Goal: Task Accomplishment & Management: Use online tool/utility

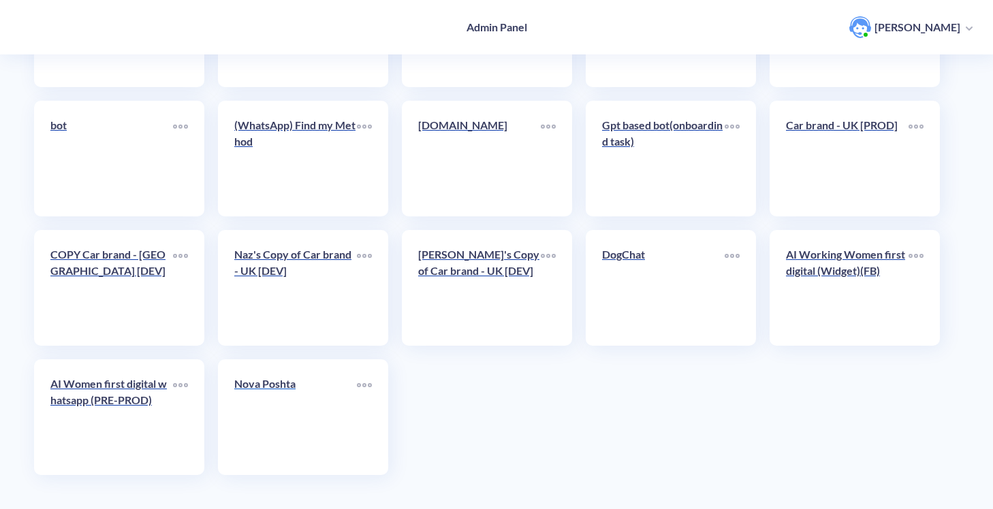
scroll to position [2506, 0]
click at [295, 409] on link "Nova Poshta" at bounding box center [295, 417] width 123 height 83
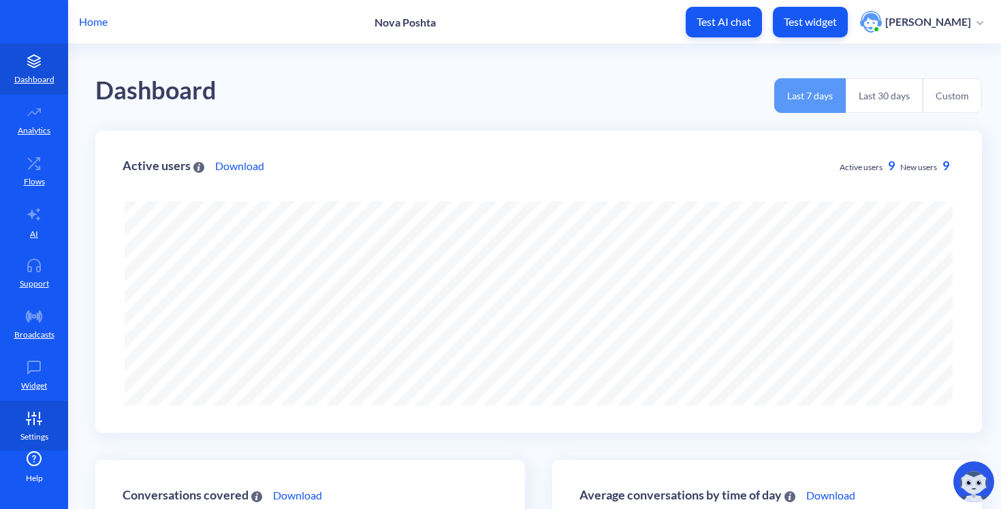
click at [14, 417] on link "Settings" at bounding box center [34, 426] width 68 height 51
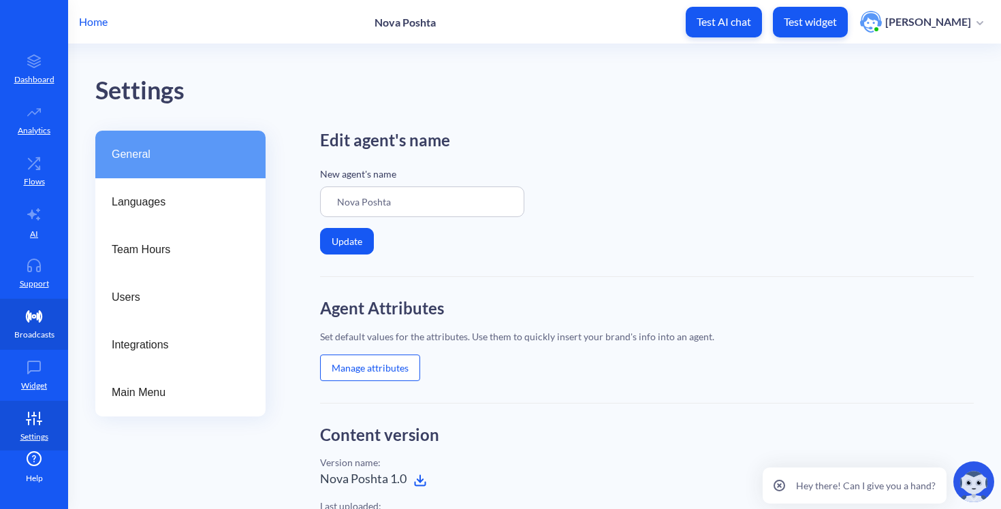
click at [16, 317] on link "Broadcasts" at bounding box center [34, 324] width 68 height 51
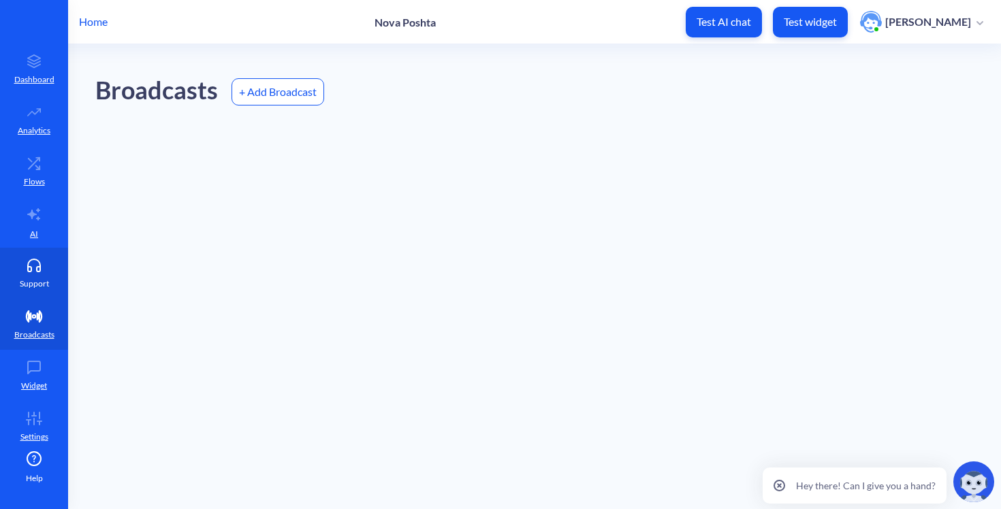
click at [20, 263] on icon at bounding box center [33, 266] width 27 height 14
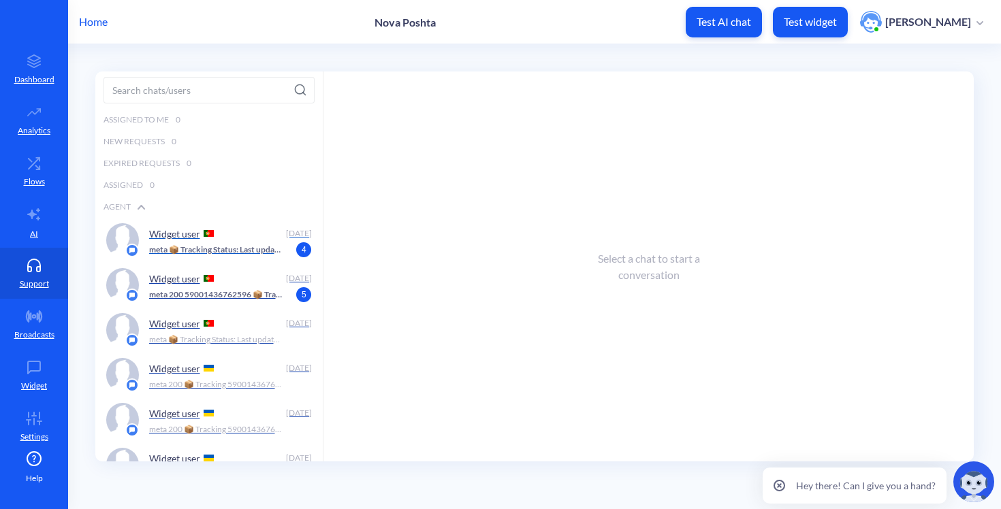
click at [191, 250] on p "meta 📦 Tracking Status: Last update: () Track here:" at bounding box center [216, 250] width 135 height 12
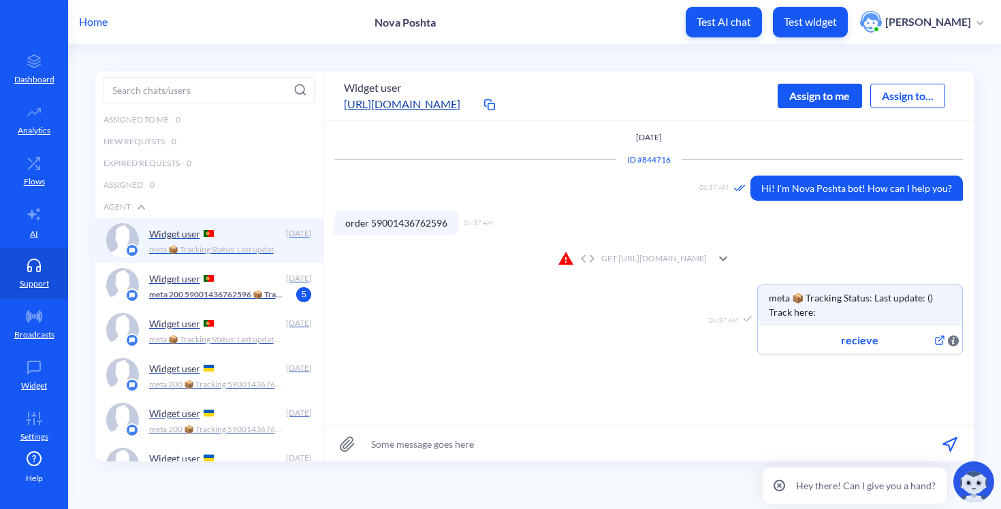
scroll to position [1, 0]
click at [558, 253] on div "GET [URL][DOMAIN_NAME]" at bounding box center [632, 258] width 149 height 16
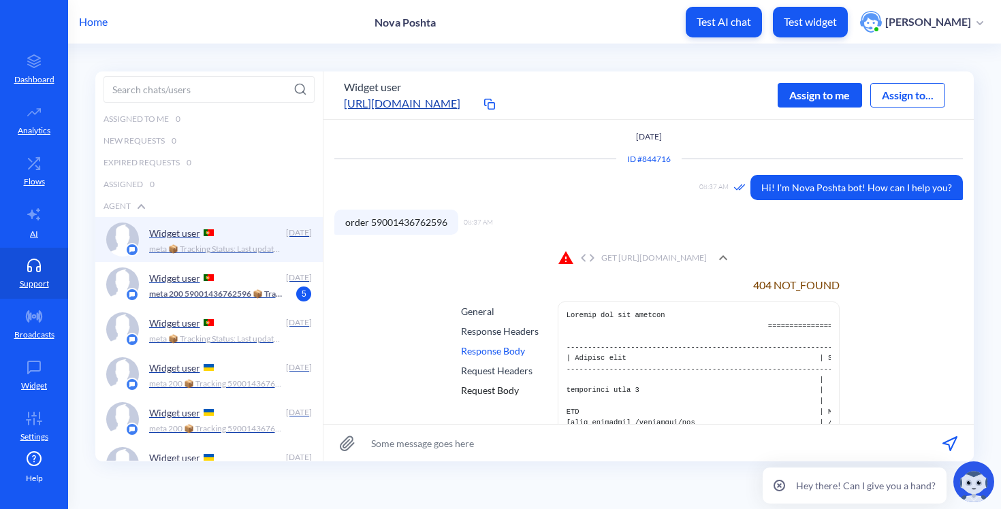
click at [491, 327] on div "Response Headers" at bounding box center [500, 331] width 78 height 14
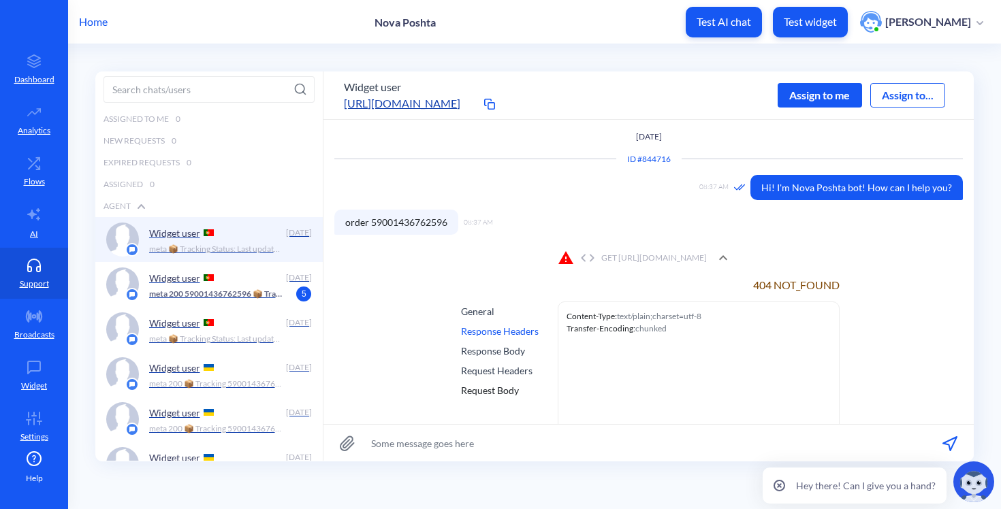
click at [479, 316] on div "General" at bounding box center [500, 311] width 78 height 14
click at [486, 368] on div "Request Headers" at bounding box center [500, 371] width 78 height 14
click at [490, 323] on div "General Response Headers Response Body Request Headers Request Body" at bounding box center [499, 387] width 83 height 170
click at [484, 310] on div "General" at bounding box center [500, 311] width 78 height 14
click at [476, 396] on div "Request Body" at bounding box center [500, 390] width 78 height 14
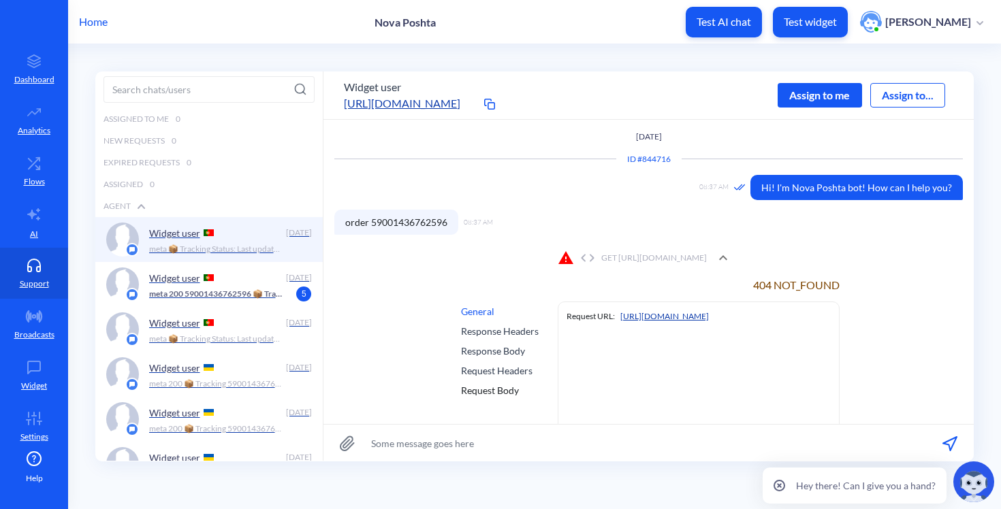
click at [479, 390] on div "Request Body" at bounding box center [500, 390] width 78 height 14
click at [31, 304] on link "Broadcasts" at bounding box center [34, 324] width 68 height 51
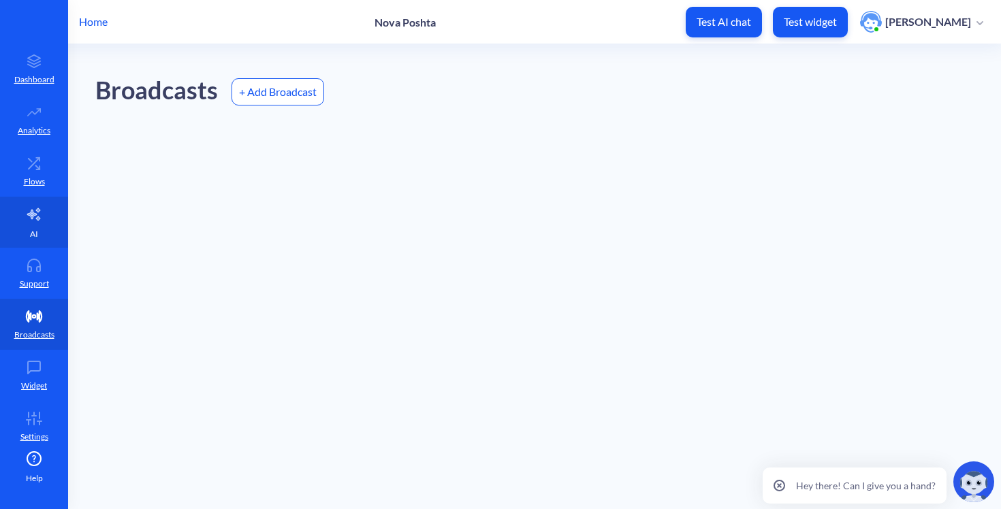
click at [30, 239] on p "AI" at bounding box center [34, 234] width 8 height 12
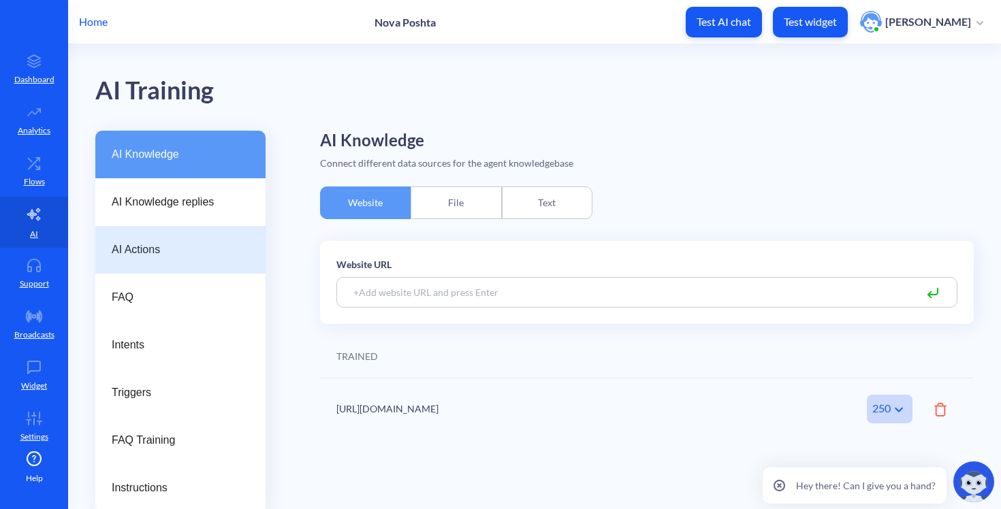
click at [209, 260] on div "AI Actions" at bounding box center [180, 250] width 170 height 48
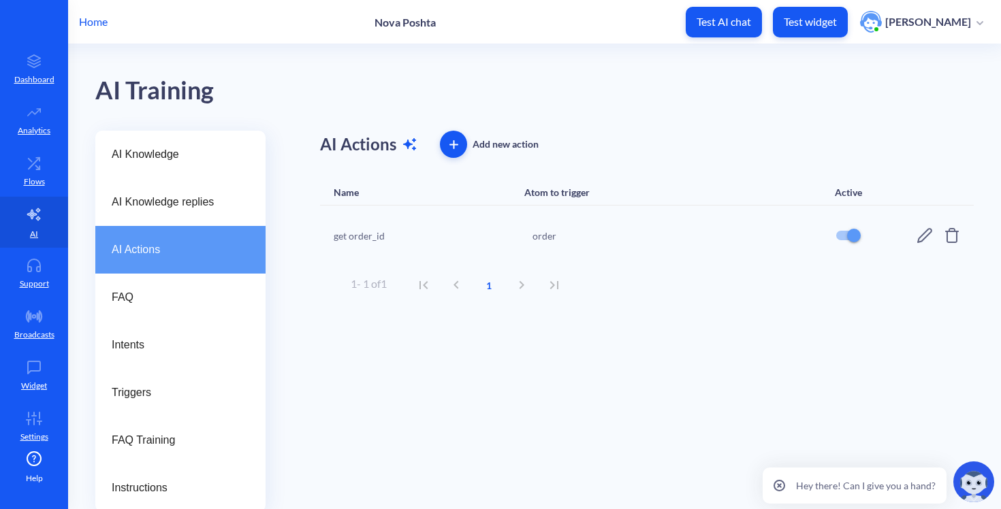
click at [924, 233] on icon at bounding box center [924, 235] width 16 height 16
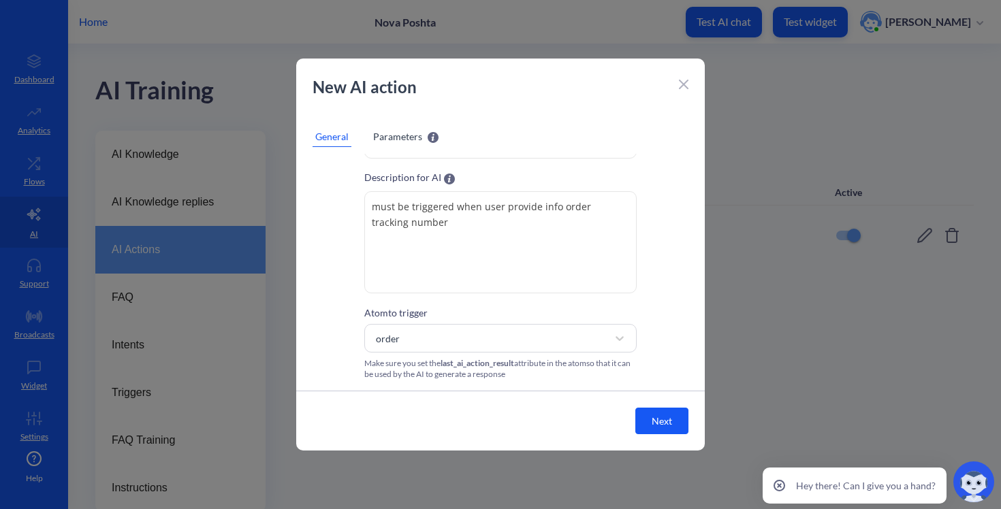
scroll to position [62, 0]
click at [446, 364] on span "last_ai_action_result" at bounding box center [478, 363] width 74 height 10
drag, startPoint x: 443, startPoint y: 363, endPoint x: 517, endPoint y: 364, distance: 74.2
click at [517, 364] on div "Make sure you set the last_ai_action_result attribute in the atom so that it ca…" at bounding box center [500, 369] width 272 height 22
copy span "last_ai_action_result"
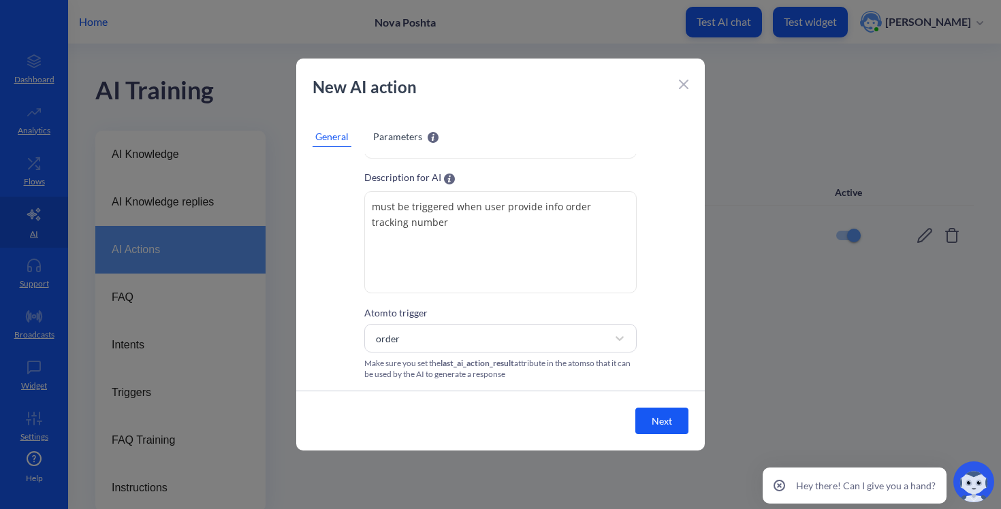
click at [680, 94] on div "New AI action" at bounding box center [500, 94] width 409 height 38
click at [684, 84] on icon at bounding box center [684, 84] width 8 height 8
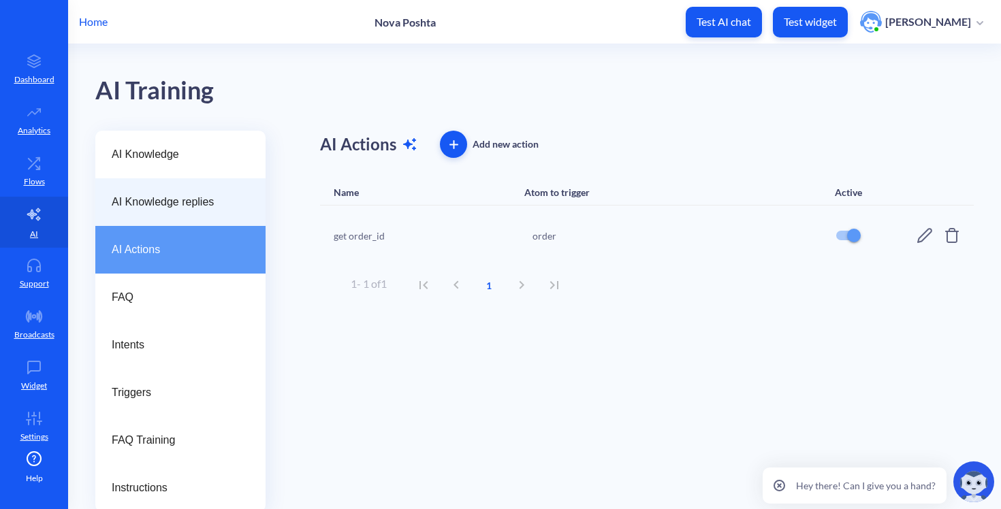
click at [177, 221] on div "AI Knowledge replies" at bounding box center [180, 202] width 170 height 48
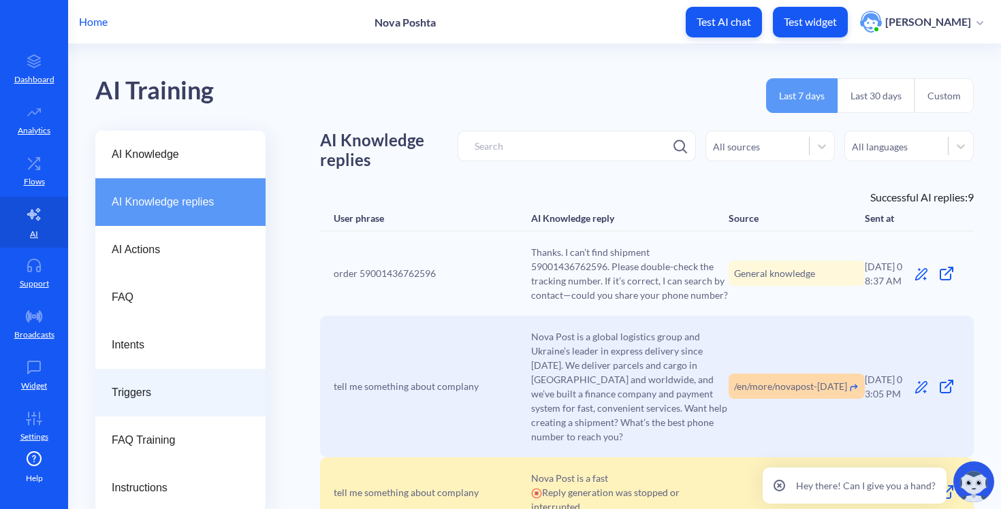
click at [157, 375] on div "Triggers" at bounding box center [180, 393] width 170 height 48
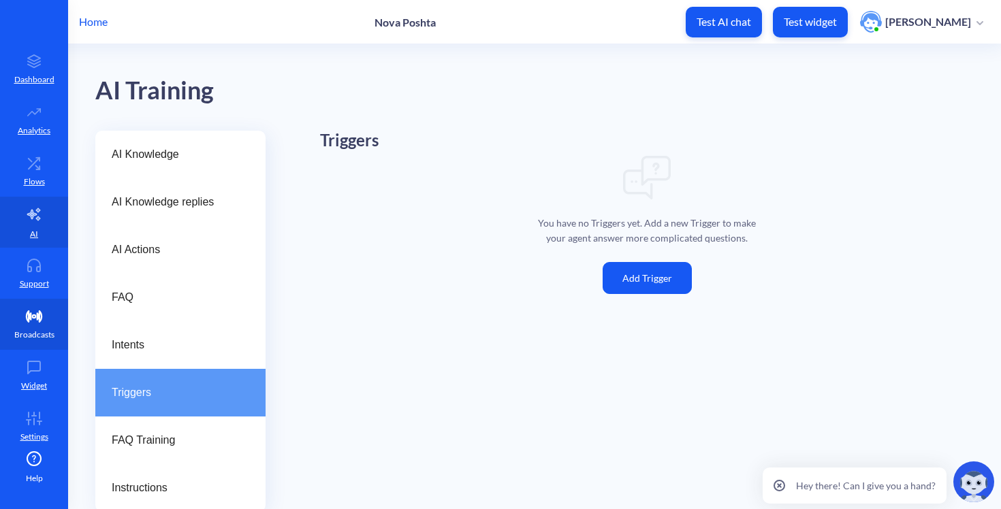
click at [11, 323] on link "Broadcasts" at bounding box center [34, 324] width 68 height 51
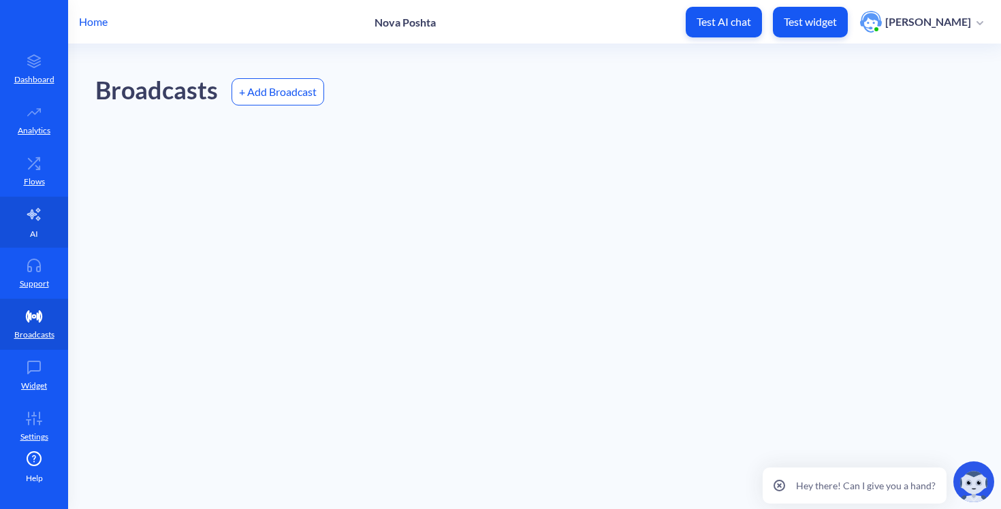
click at [31, 241] on link "AI" at bounding box center [34, 222] width 68 height 51
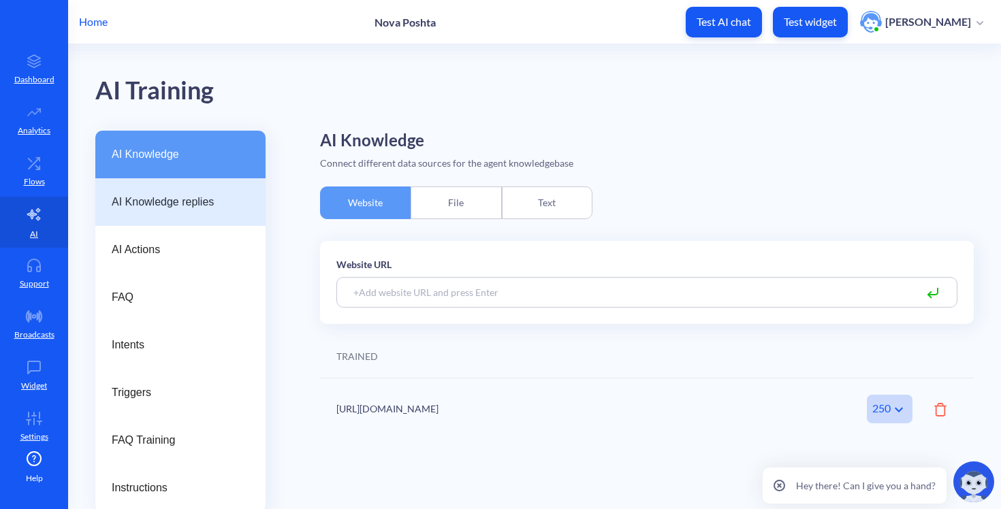
click at [151, 212] on div "AI Knowledge replies" at bounding box center [180, 202] width 170 height 48
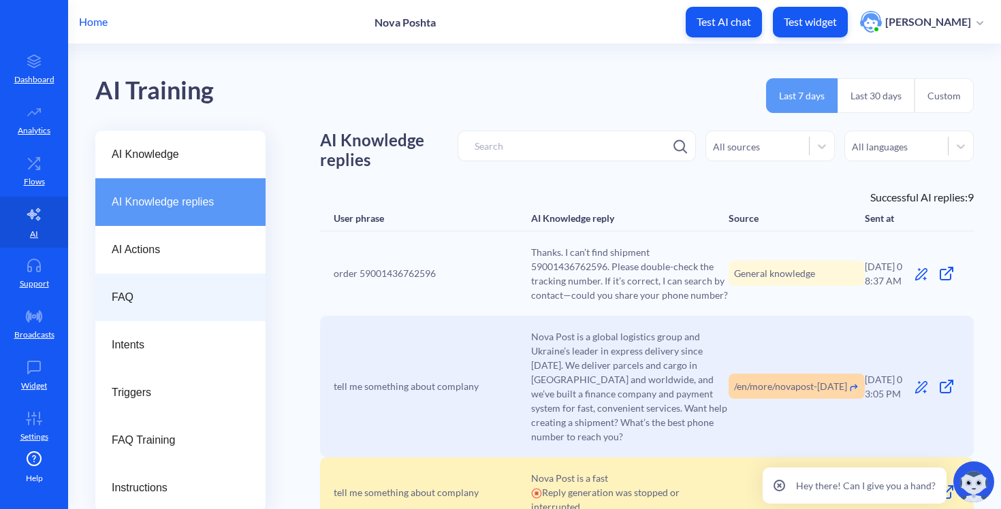
click at [200, 291] on span "FAQ" at bounding box center [175, 297] width 127 height 16
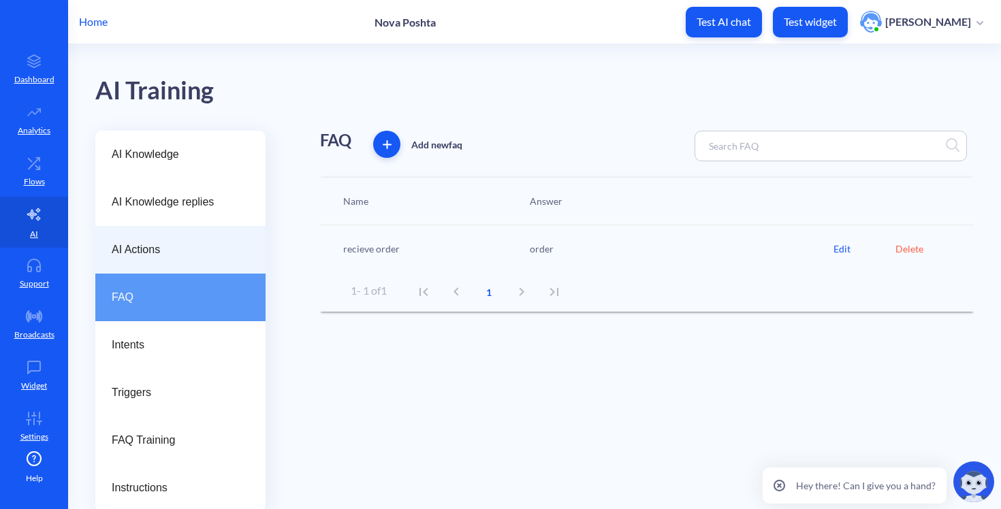
click at [190, 232] on div "AI Actions" at bounding box center [180, 250] width 170 height 48
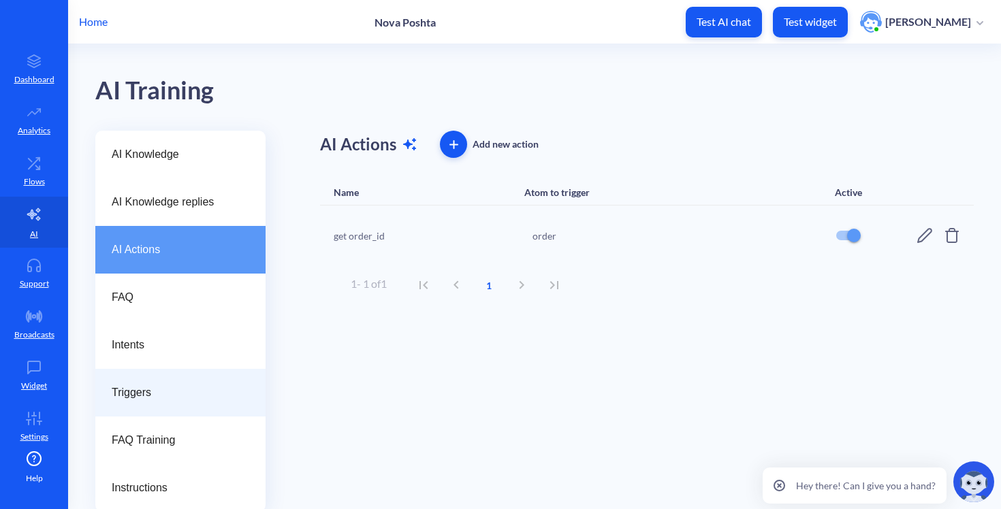
click at [143, 371] on div "Triggers" at bounding box center [180, 393] width 170 height 48
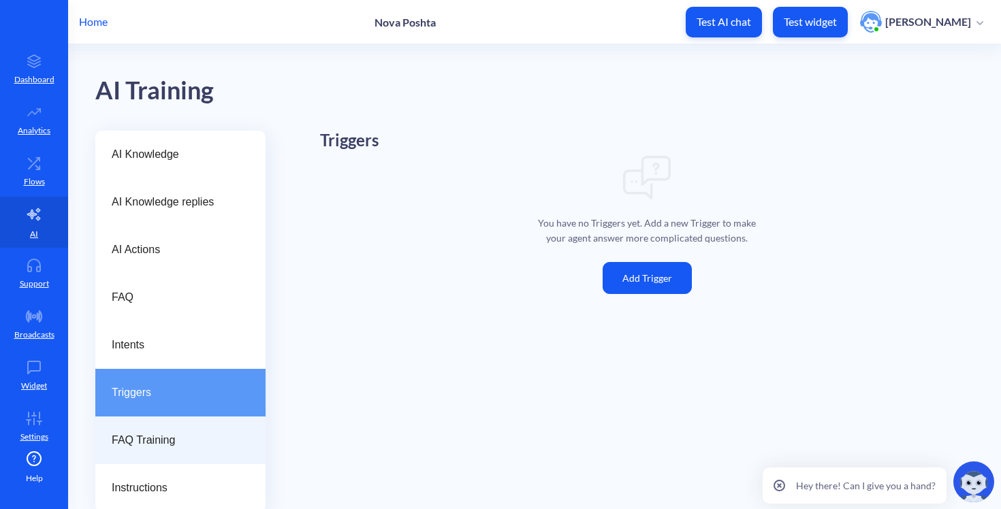
click at [135, 441] on span "FAQ Training" at bounding box center [175, 440] width 127 height 16
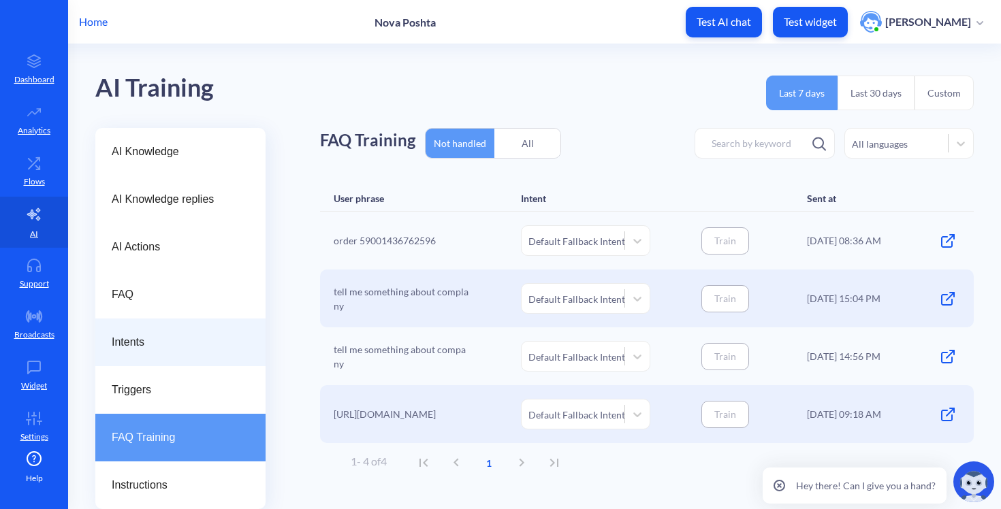
scroll to position [3, 0]
click at [136, 349] on span "Intents" at bounding box center [175, 342] width 127 height 16
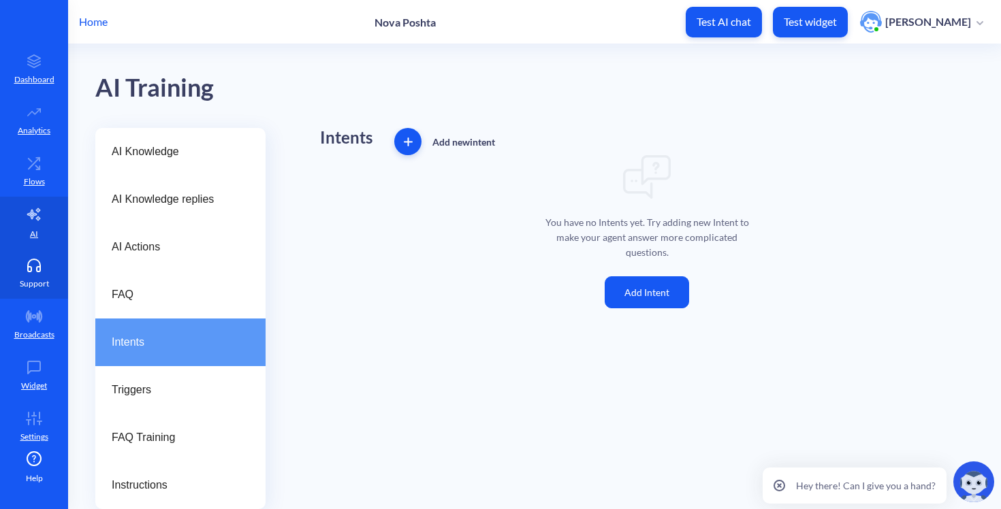
click at [26, 257] on link "Support" at bounding box center [34, 273] width 68 height 51
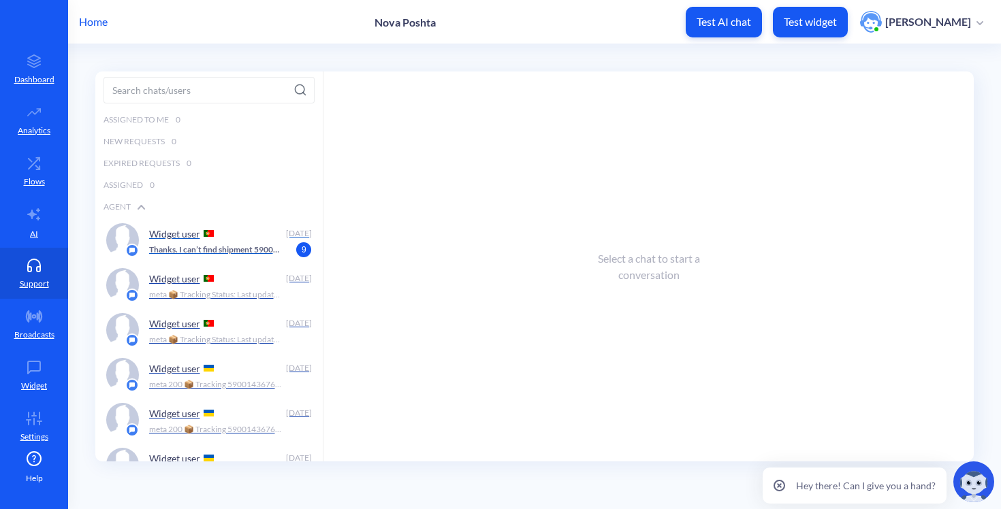
click at [153, 231] on p "Widget user" at bounding box center [174, 234] width 51 height 12
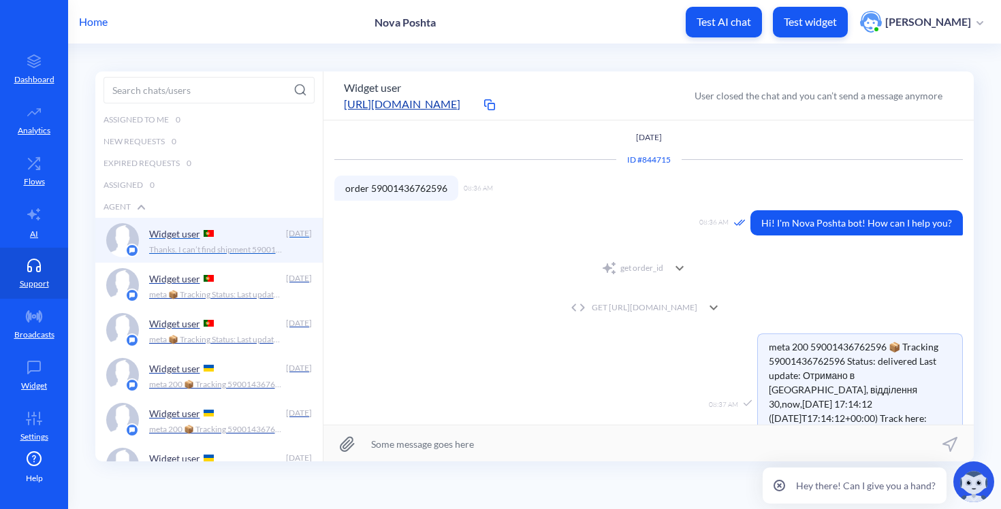
scroll to position [1, 0]
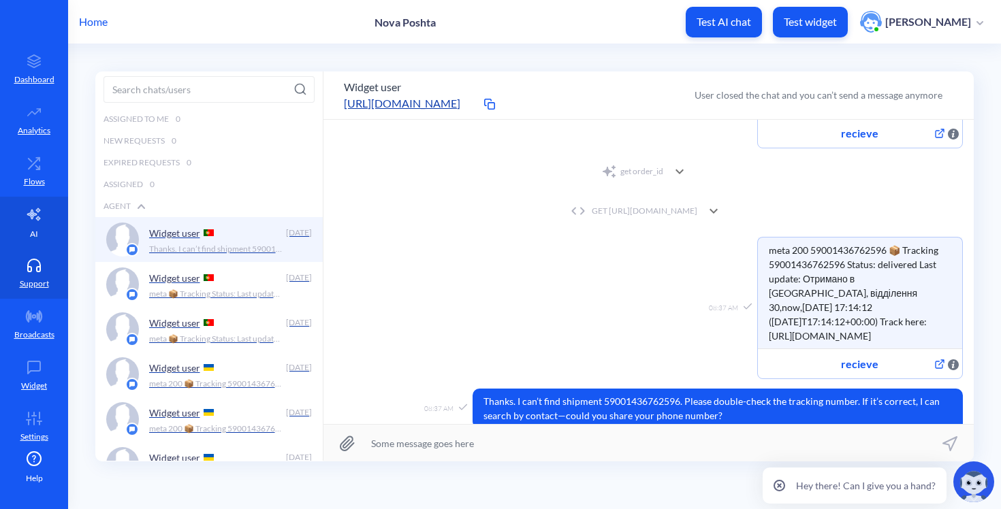
click at [30, 208] on icon at bounding box center [34, 214] width 16 height 16
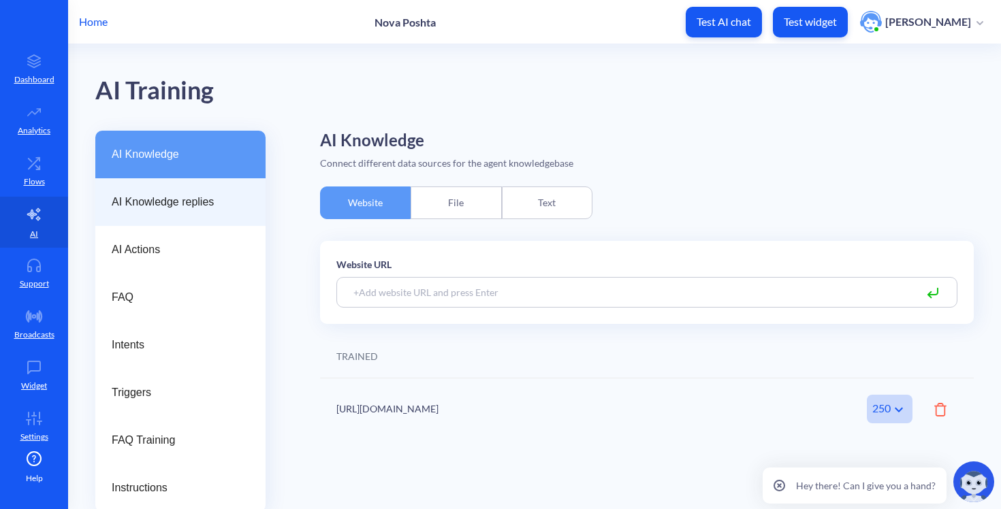
click at [174, 192] on div "AI Knowledge replies" at bounding box center [180, 202] width 170 height 48
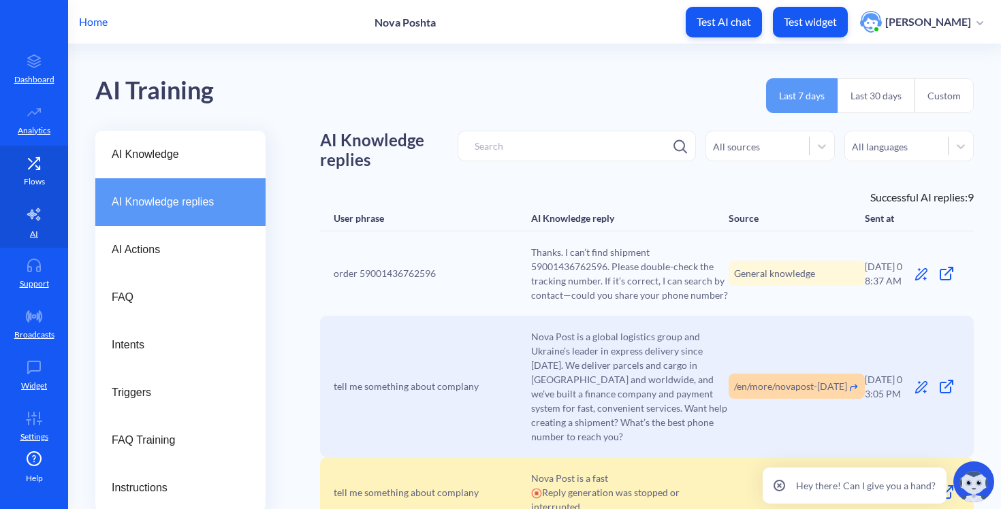
click at [38, 173] on link "Flows" at bounding box center [34, 171] width 68 height 51
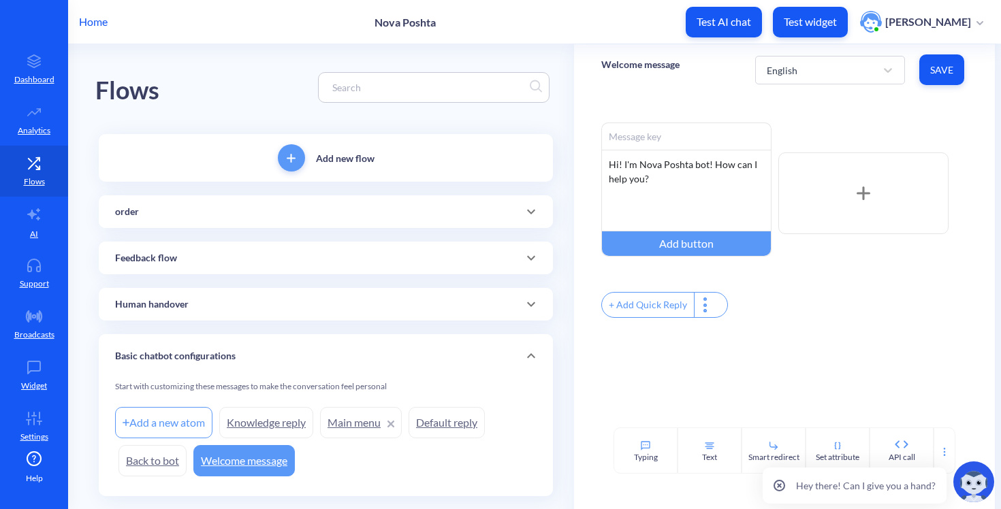
click at [206, 212] on div "order" at bounding box center [325, 212] width 421 height 14
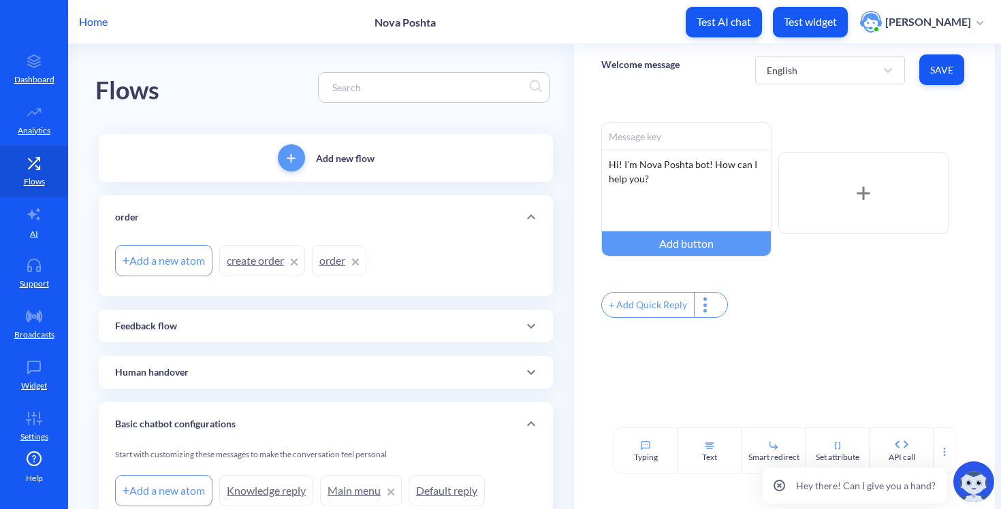
click at [349, 253] on link "order" at bounding box center [339, 260] width 54 height 31
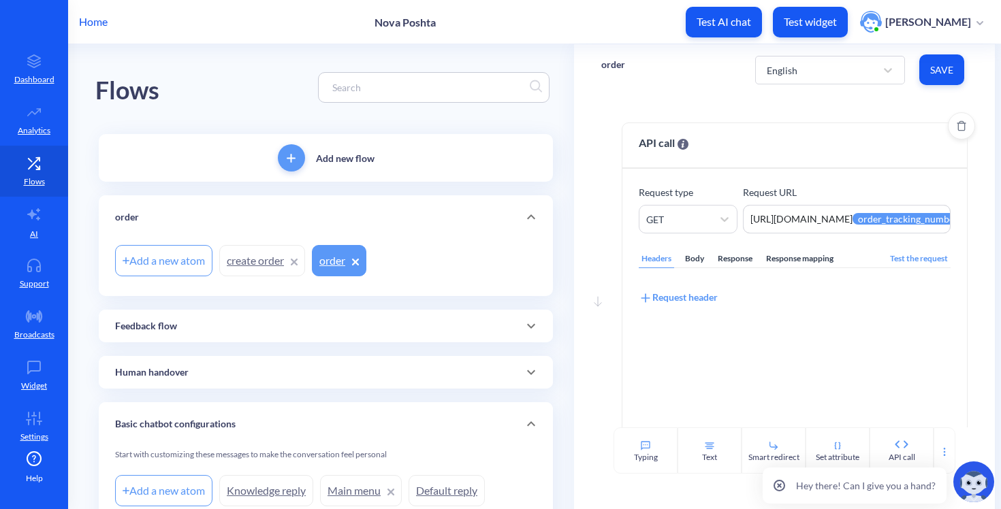
click at [798, 244] on div "Headers Body Response Response mapping Test the request Request header" at bounding box center [794, 356] width 311 height 245
click at [797, 259] on div "Response mapping" at bounding box center [799, 259] width 73 height 18
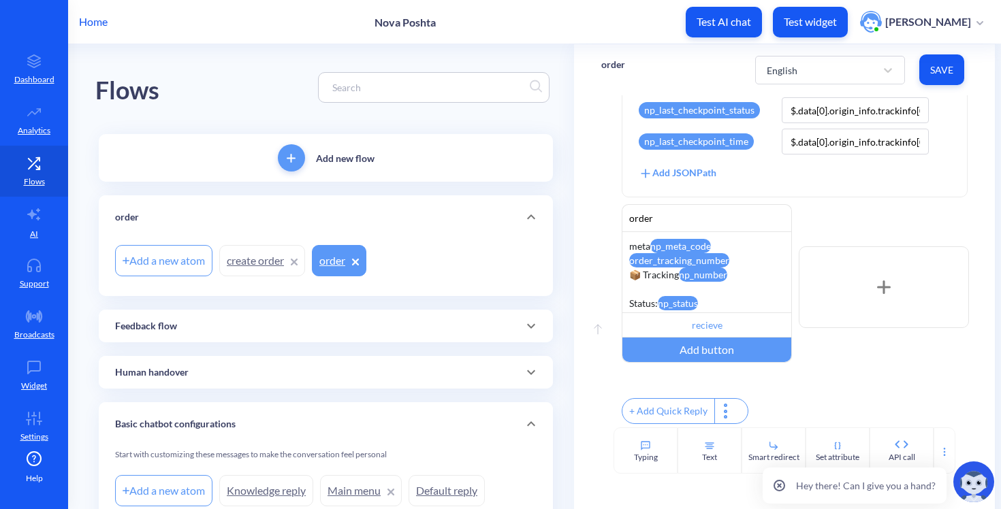
scroll to position [558, 0]
click at [681, 165] on div "Add JSONPath" at bounding box center [678, 172] width 78 height 15
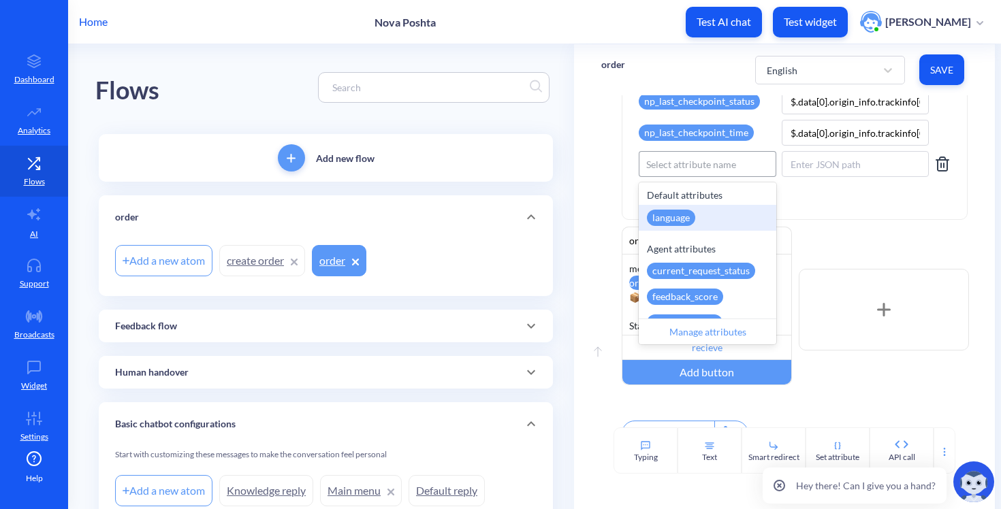
click at [671, 170] on div "Select attribute name" at bounding box center [691, 164] width 90 height 14
paste input "last_ai_action_result"
type input "last_ai_action_result"
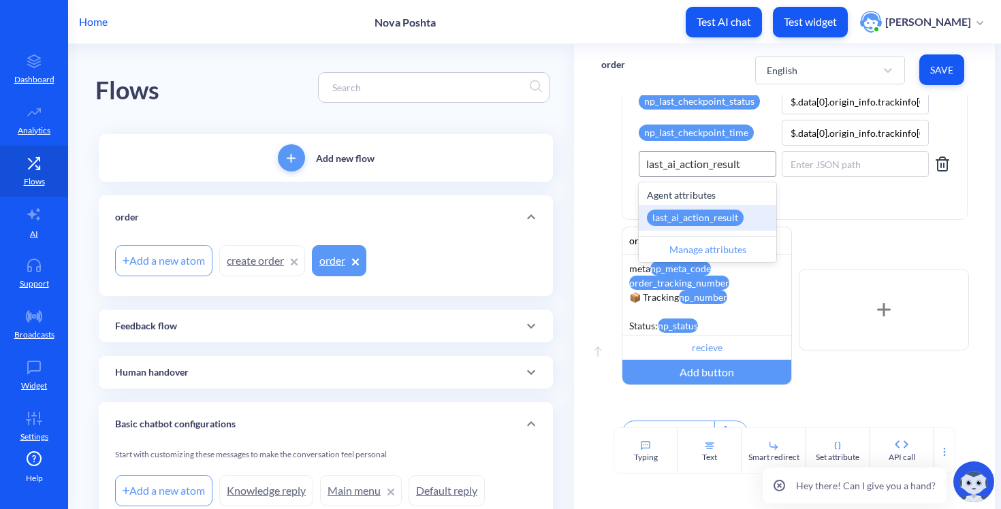
click at [731, 218] on div "last_ai_action_result" at bounding box center [695, 218] width 97 height 16
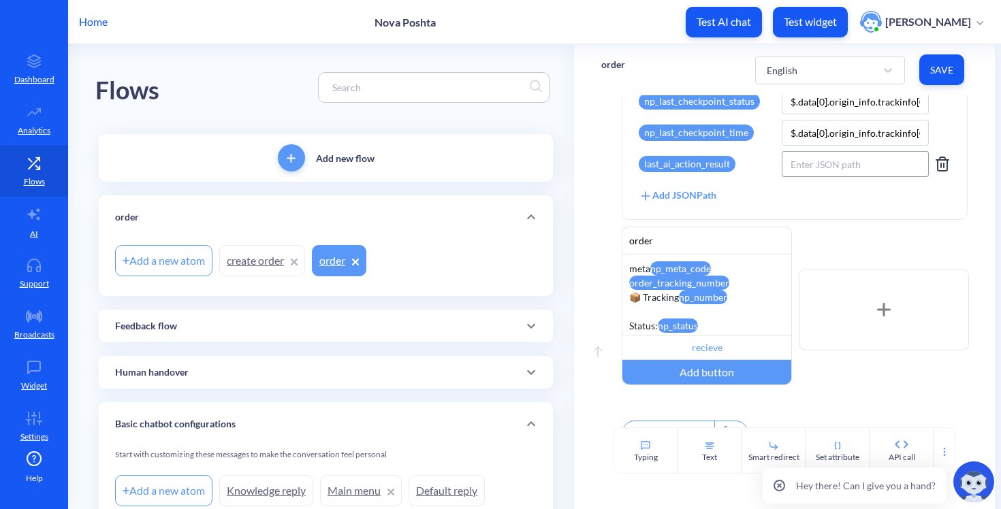
click at [808, 165] on input at bounding box center [855, 164] width 147 height 26
click at [931, 68] on span "Save" at bounding box center [941, 70] width 23 height 14
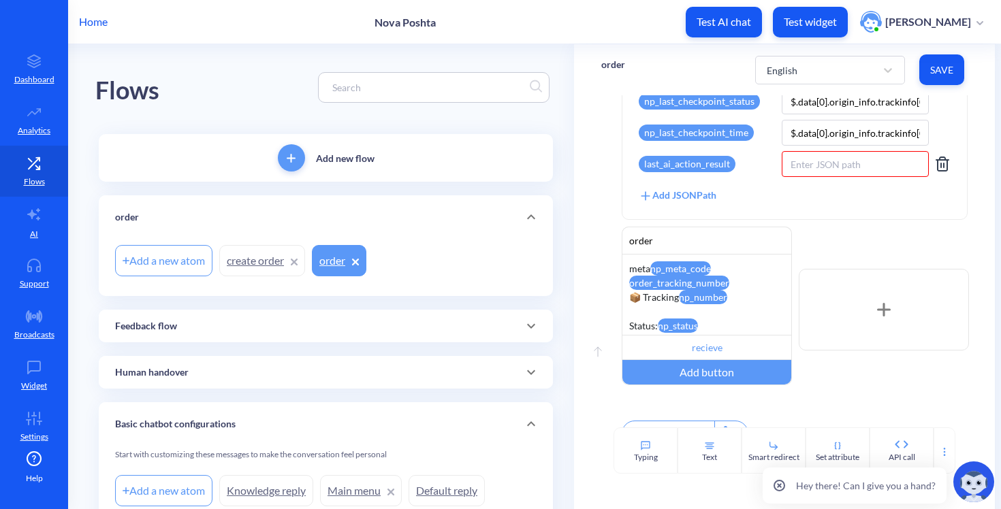
click at [802, 163] on input at bounding box center [855, 164] width 147 height 26
type input "$"
click at [921, 80] on button "Save" at bounding box center [941, 69] width 45 height 31
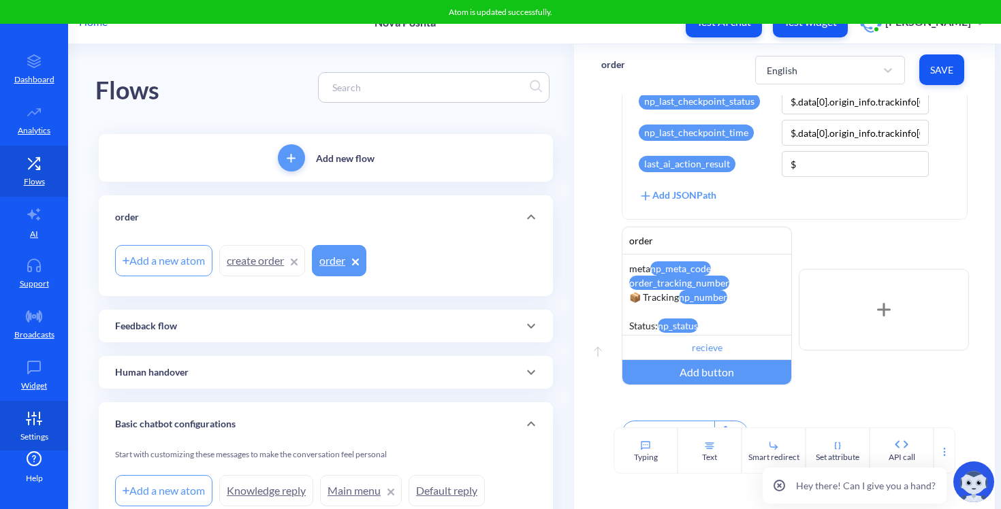
click at [25, 414] on icon at bounding box center [33, 419] width 27 height 14
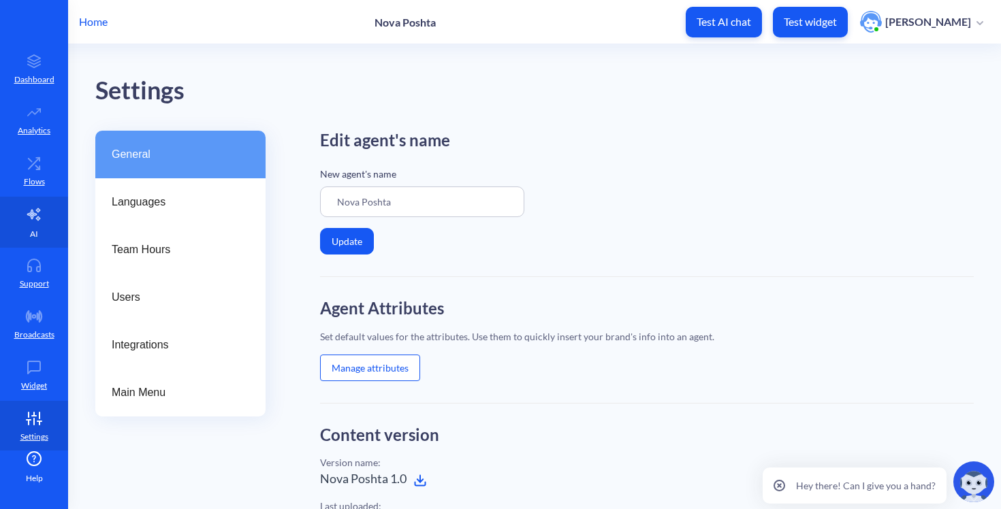
click at [27, 235] on link "AI" at bounding box center [34, 222] width 68 height 51
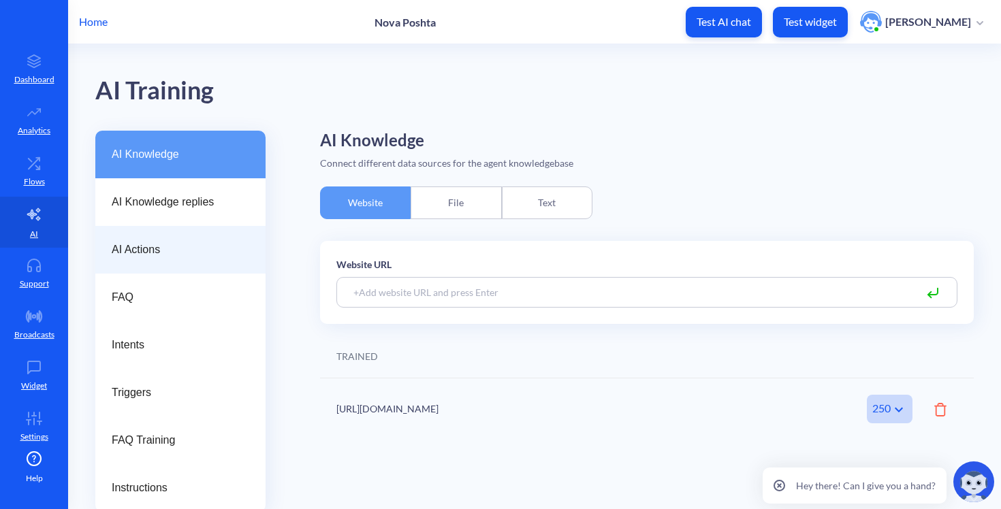
click at [199, 239] on div "AI Actions" at bounding box center [180, 250] width 170 height 48
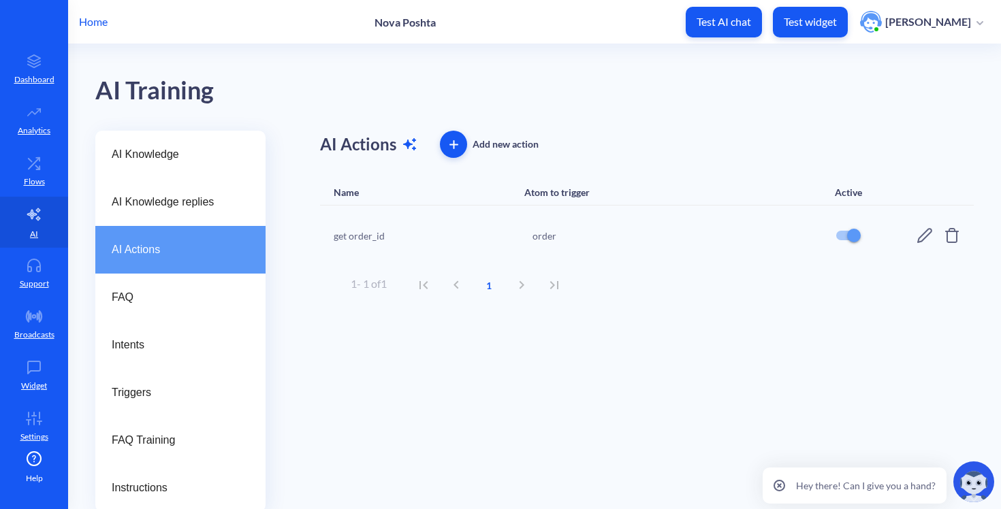
click at [916, 233] on icon at bounding box center [924, 235] width 16 height 16
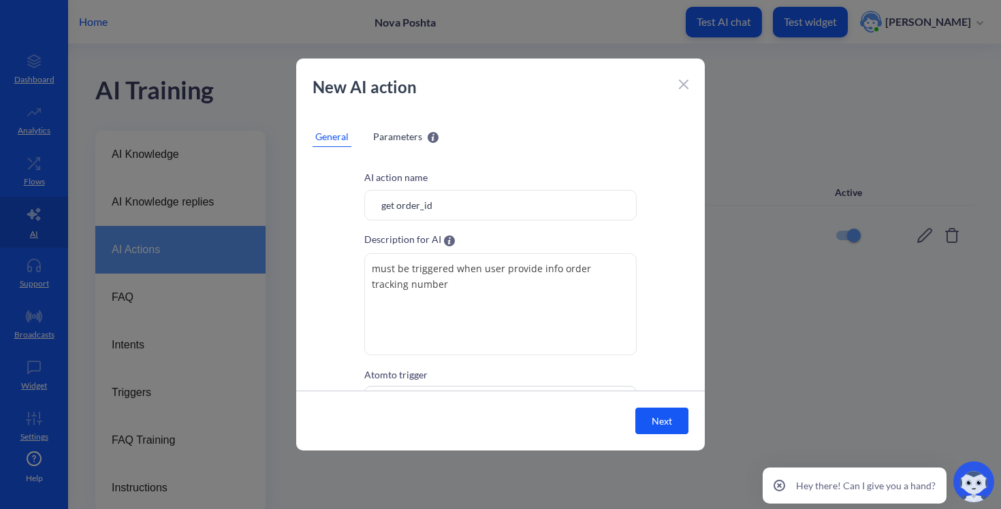
scroll to position [62, 0]
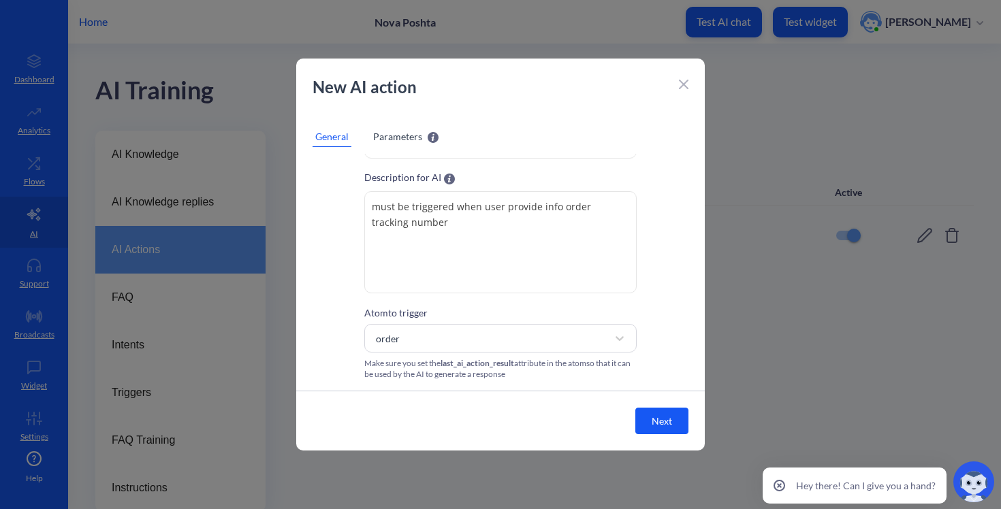
click at [680, 84] on icon at bounding box center [684, 85] width 10 height 10
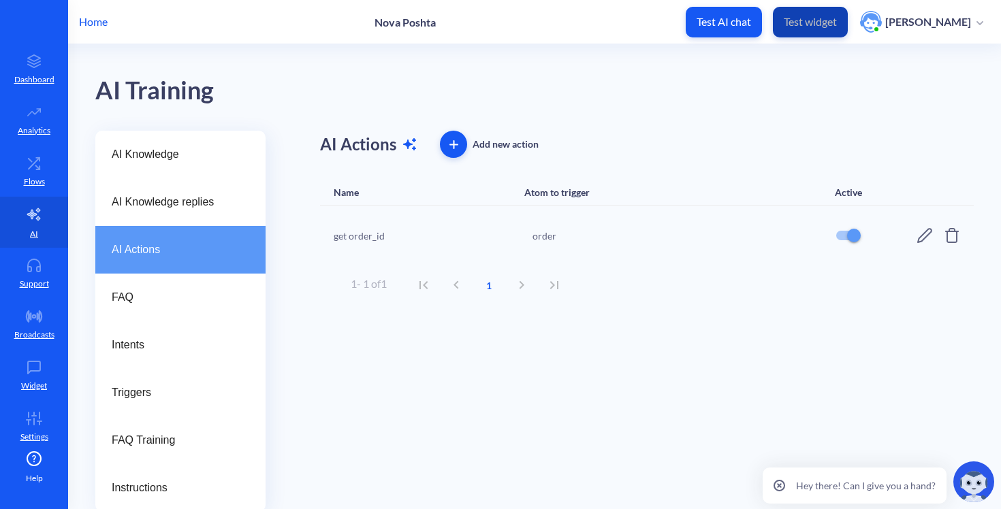
click at [809, 19] on p "Test widget" at bounding box center [810, 22] width 53 height 14
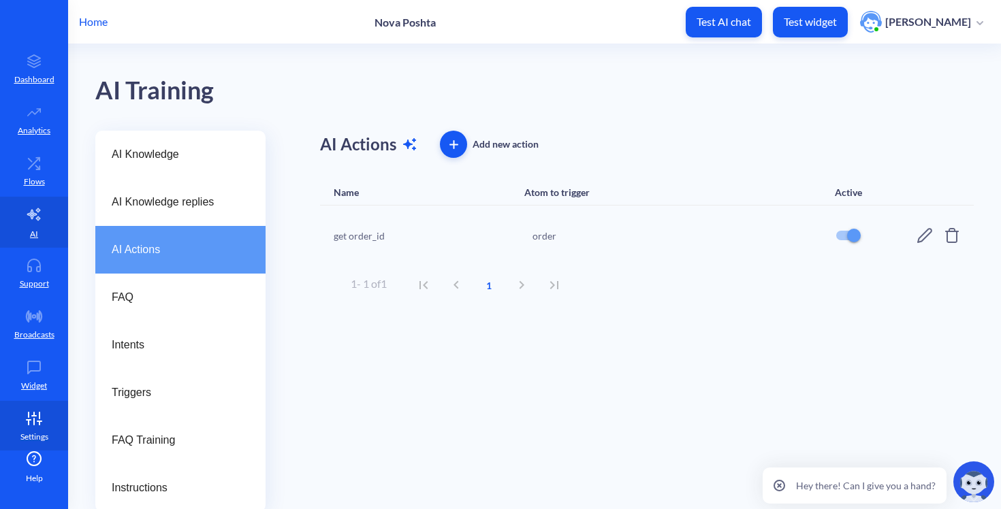
click at [29, 411] on link "Settings" at bounding box center [34, 426] width 68 height 51
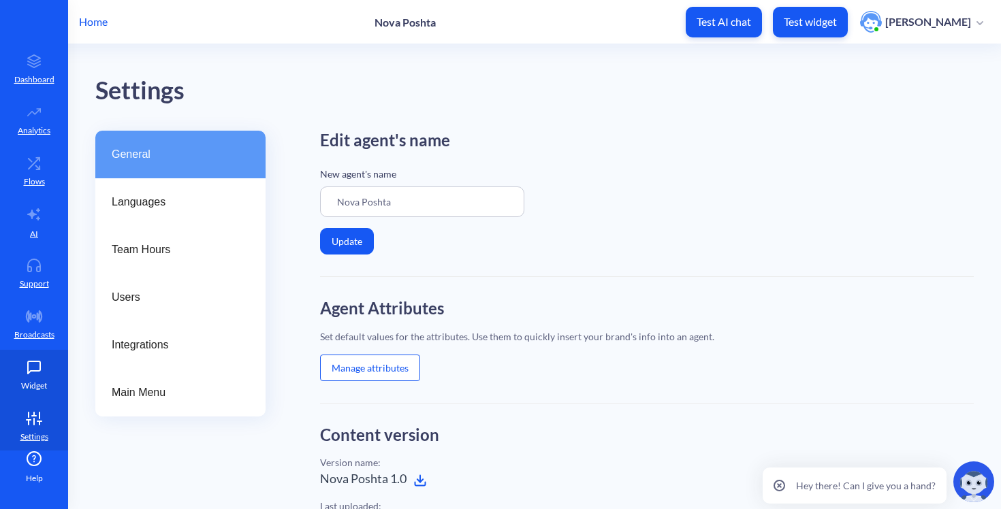
click at [23, 386] on p "Widget" at bounding box center [34, 386] width 26 height 12
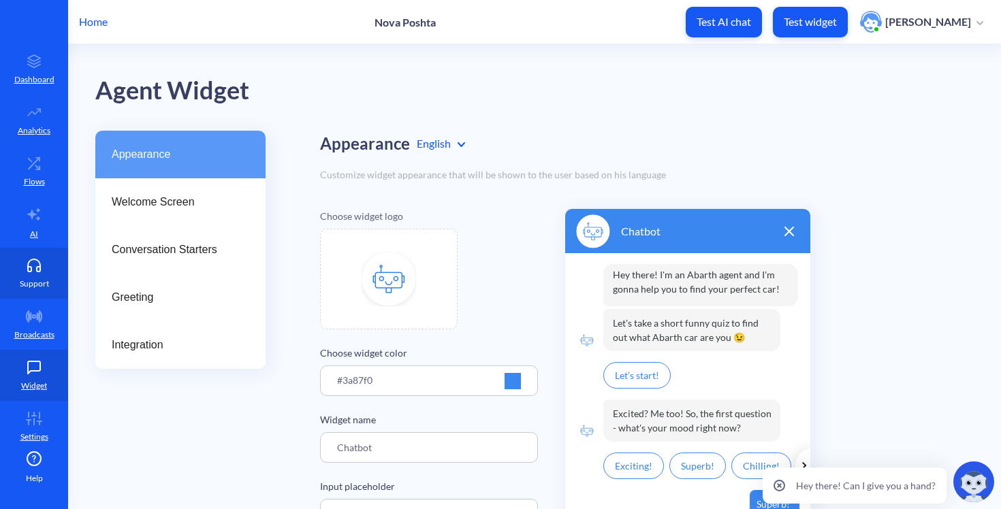
click at [20, 279] on p "Support" at bounding box center [34, 284] width 29 height 12
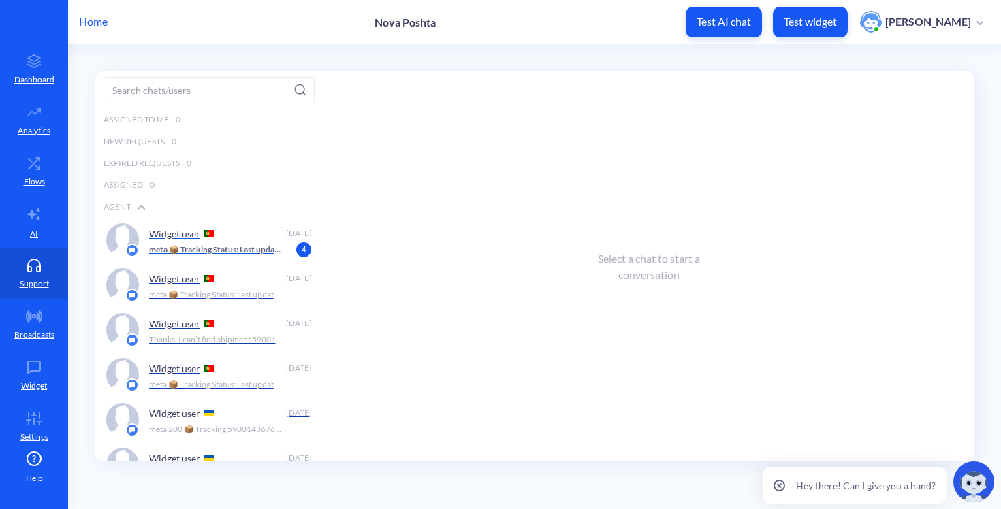
click at [227, 259] on div "Widget user Today meta 📦 Tracking Status: Last update: () Track here: 4" at bounding box center [208, 240] width 227 height 45
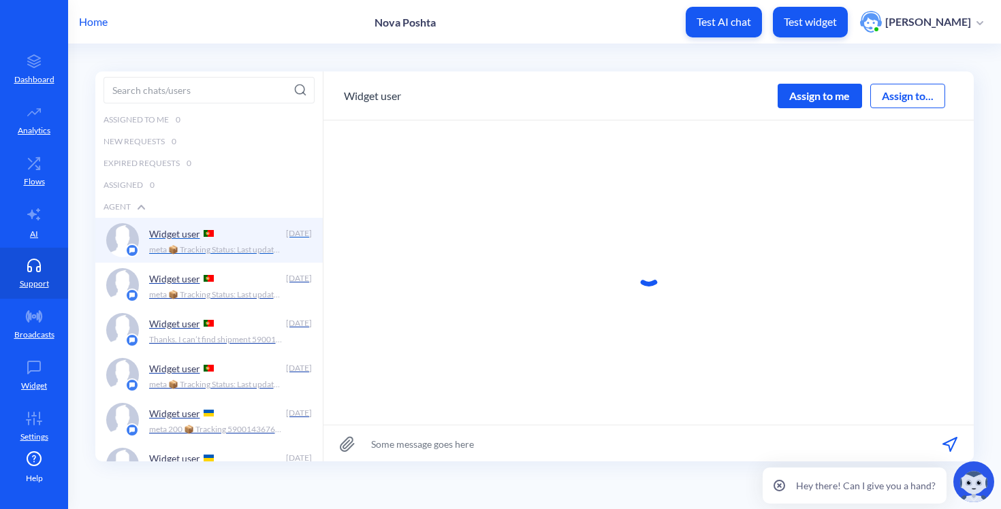
scroll to position [1, 0]
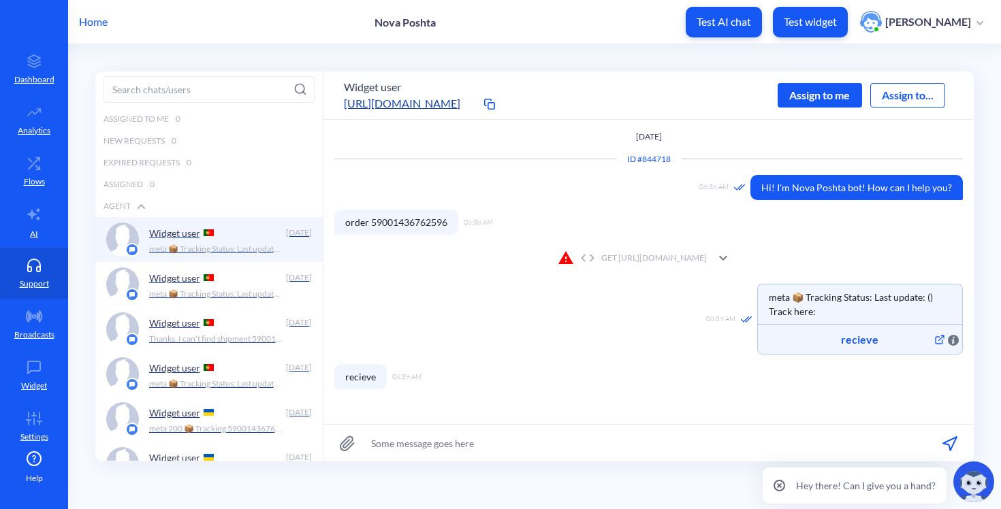
click at [583, 246] on div "GET https://novaposhta.wiremockapi.cloud/trackings/get?tracking_numbers=&courie…" at bounding box center [648, 257] width 628 height 27
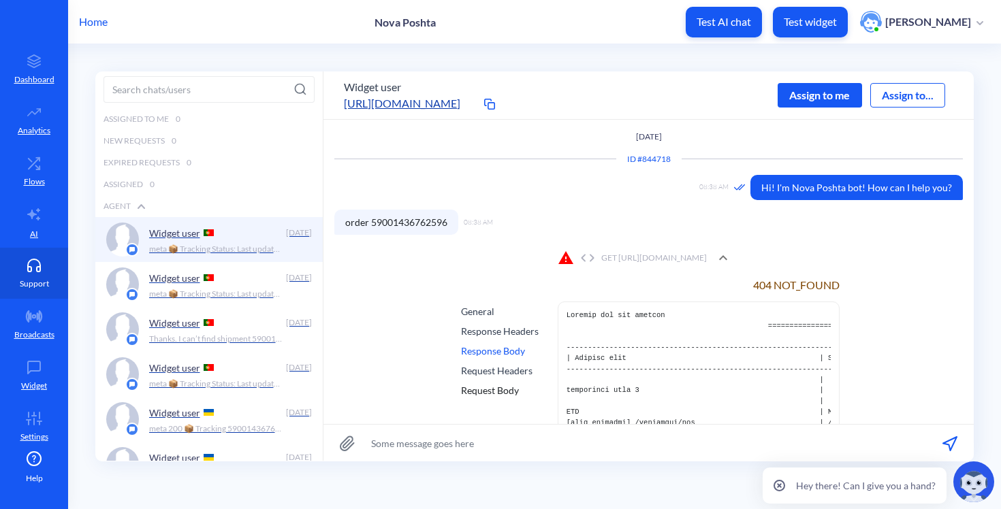
click at [18, 256] on link "Support" at bounding box center [34, 273] width 68 height 51
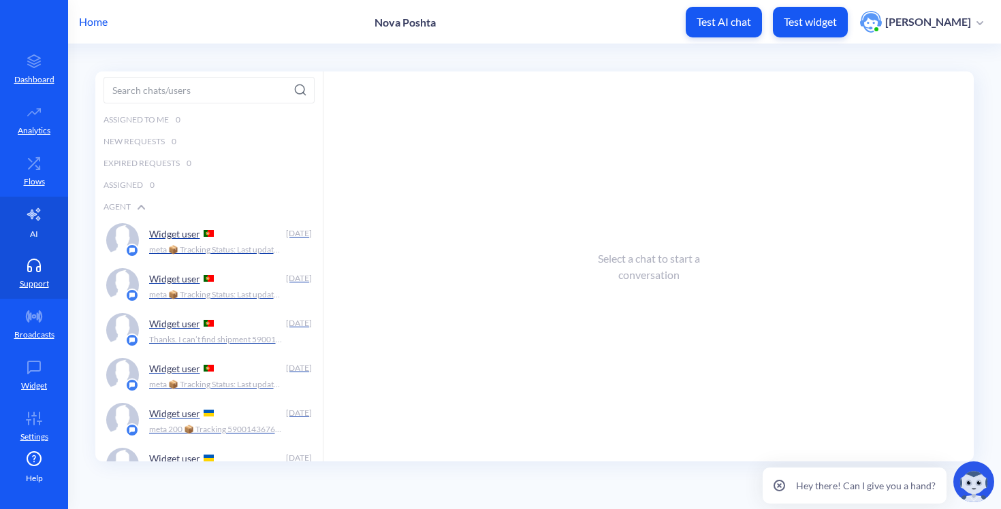
click at [31, 238] on p "AI" at bounding box center [34, 234] width 8 height 12
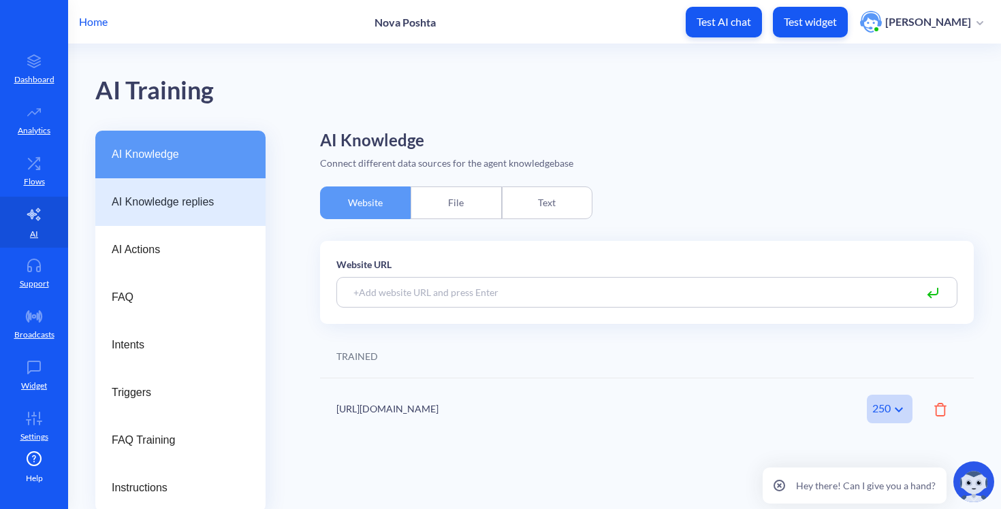
click at [166, 208] on span "AI Knowledge replies" at bounding box center [175, 202] width 127 height 16
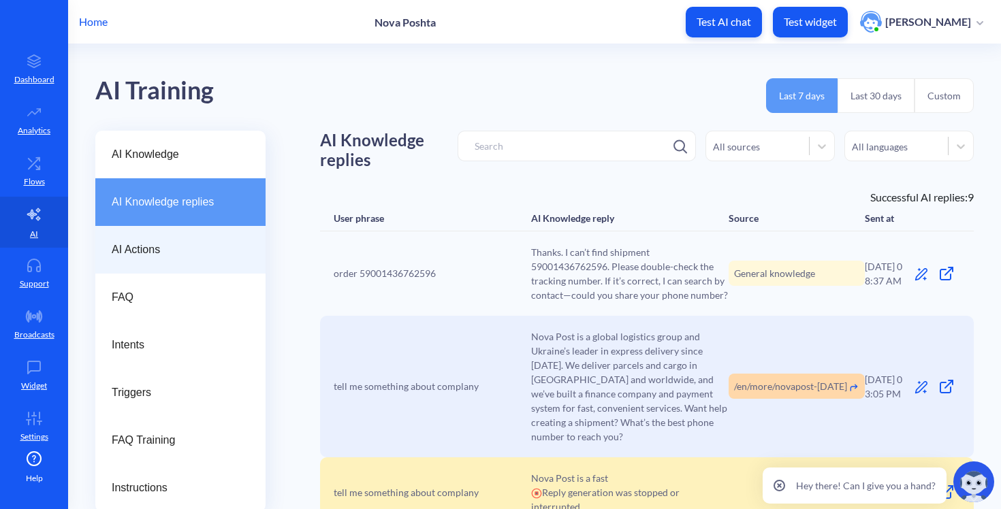
click at [155, 236] on div "AI Actions" at bounding box center [180, 250] width 170 height 48
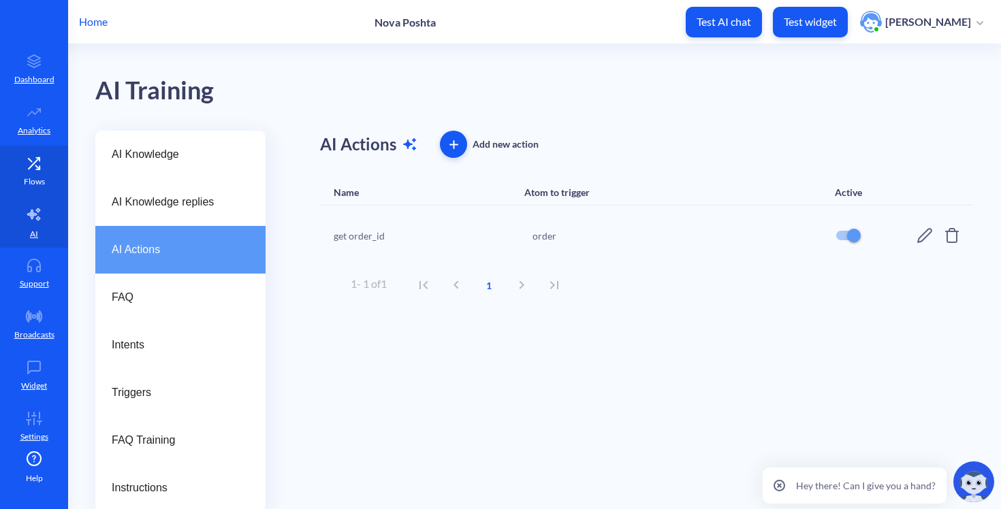
click at [25, 180] on p "Flows" at bounding box center [34, 182] width 21 height 12
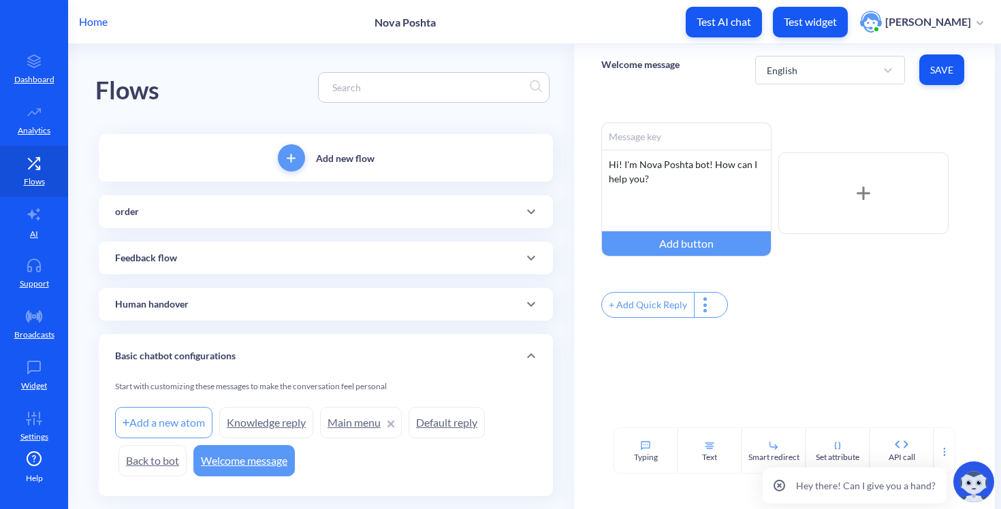
click at [258, 214] on div "order" at bounding box center [325, 212] width 421 height 14
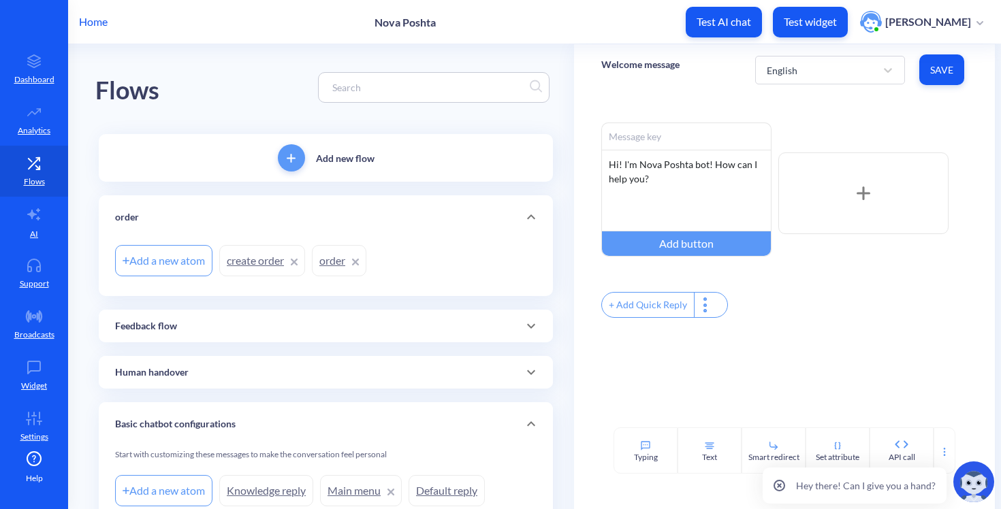
click at [342, 255] on link "order" at bounding box center [339, 260] width 54 height 31
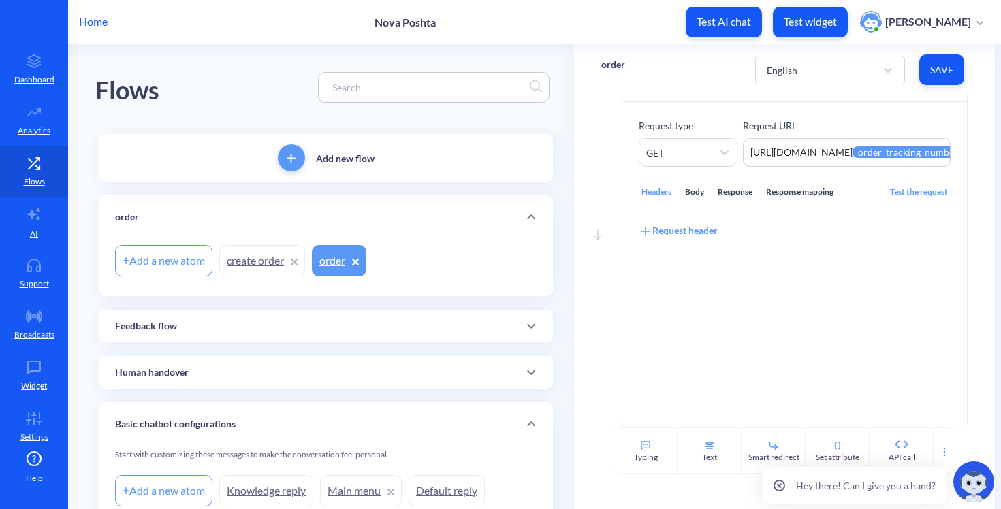
scroll to position [99, 0]
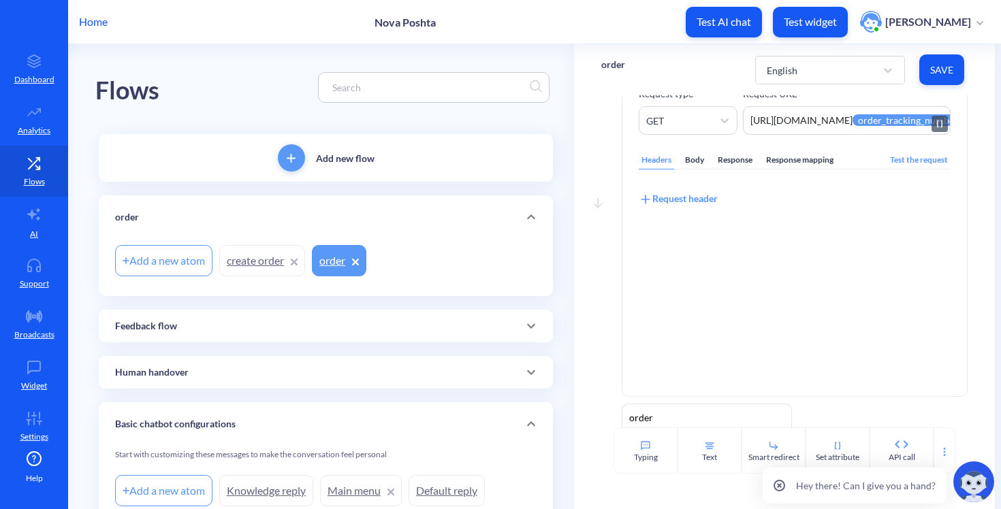
click at [893, 123] on textarea "https://novaposhta.wiremockapi.cloud/trackings/get?tracking_numbers={{order_tra…" at bounding box center [846, 120] width 207 height 29
drag, startPoint x: 865, startPoint y: 123, endPoint x: 1000, endPoint y: 115, distance: 135.7
click at [1000, 115] on main "Flows Add new flow order Add a new atom create order order Feedback flow Add a …" at bounding box center [534, 276] width 933 height 465
click at [803, 168] on div "Response mapping" at bounding box center [799, 160] width 73 height 18
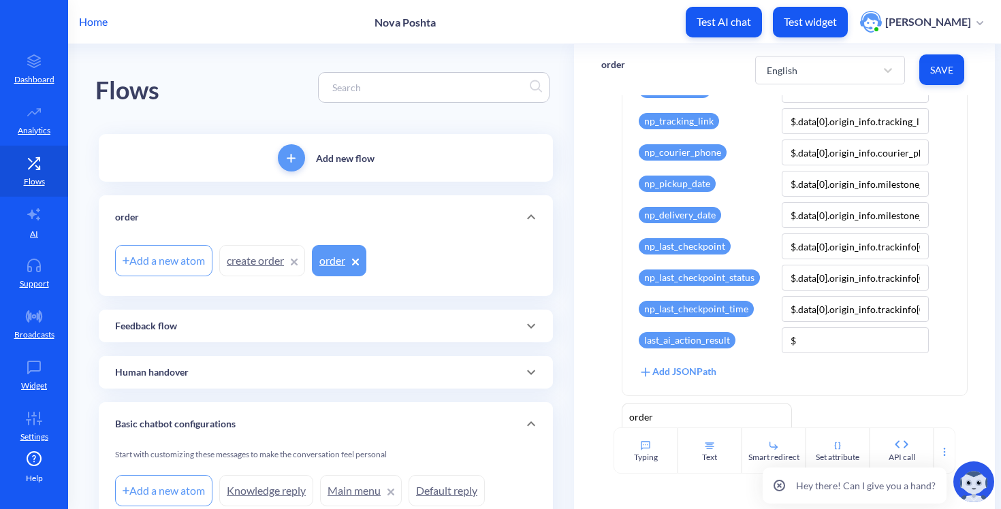
scroll to position [446, 0]
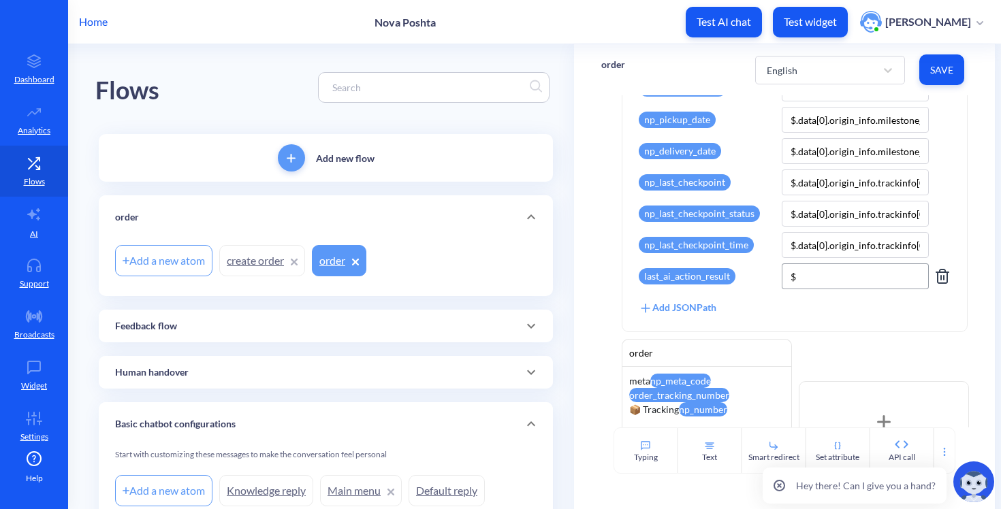
click at [814, 278] on input "$" at bounding box center [855, 276] width 147 height 26
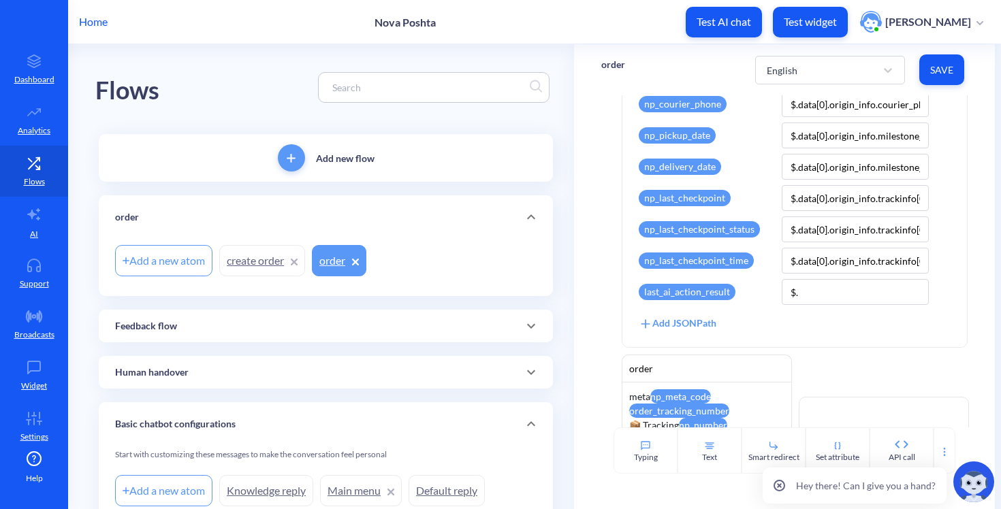
scroll to position [430, 0]
click at [941, 71] on span "Save" at bounding box center [941, 70] width 23 height 14
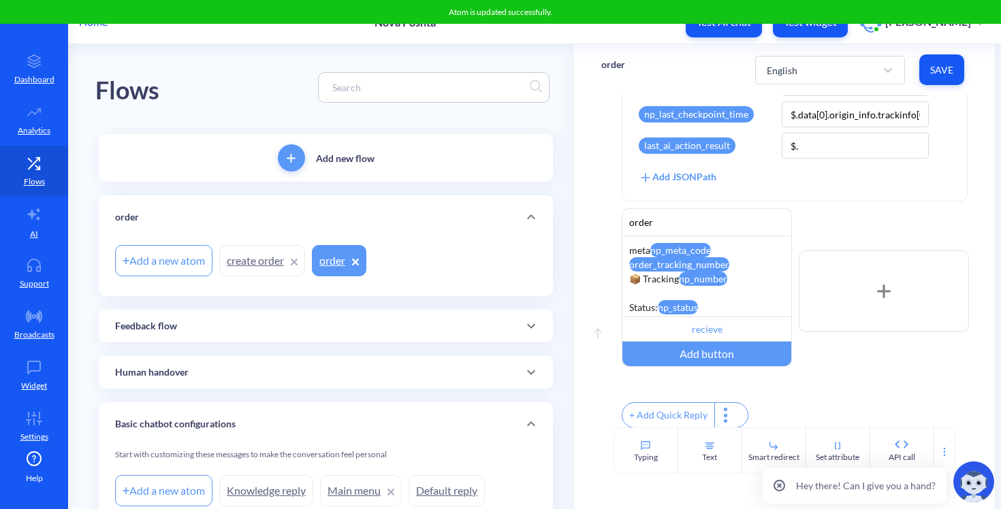
scroll to position [557, 0]
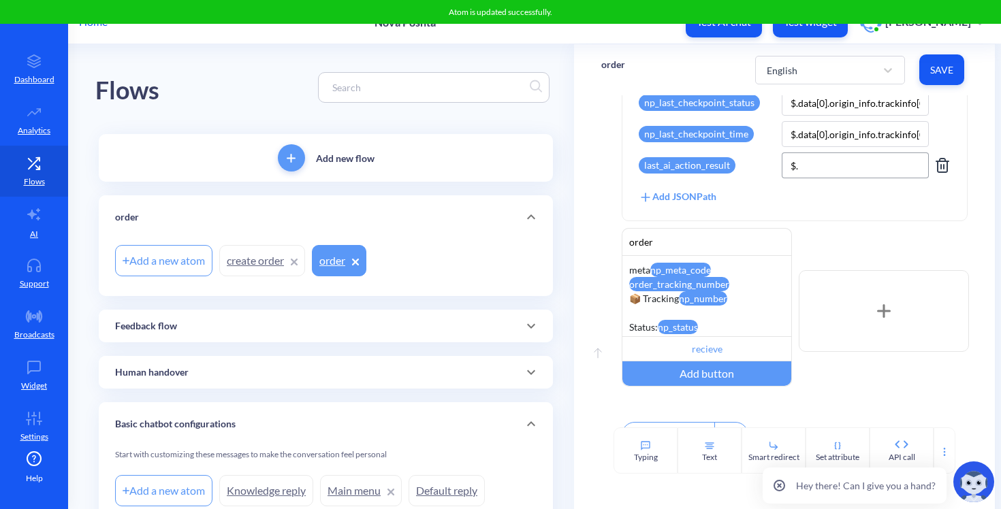
click at [840, 161] on input "$." at bounding box center [855, 166] width 147 height 26
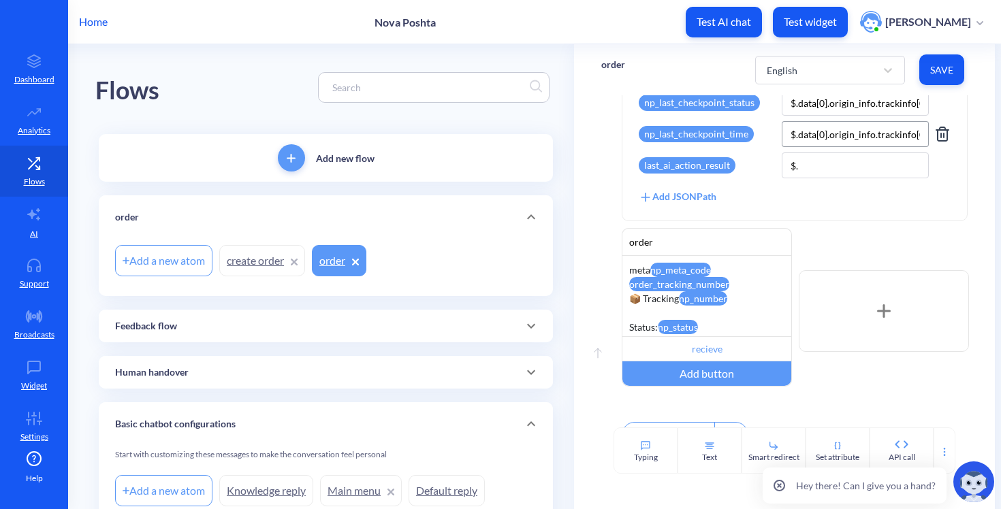
drag, startPoint x: 823, startPoint y: 135, endPoint x: 795, endPoint y: 133, distance: 28.0
click at [795, 133] on input "$.data[0].origin_info.trackinfo[0].checkpoint_date" at bounding box center [855, 134] width 147 height 26
click at [811, 170] on input "$." at bounding box center [855, 166] width 147 height 26
paste input "data[0]"
type input "$.data[0]"
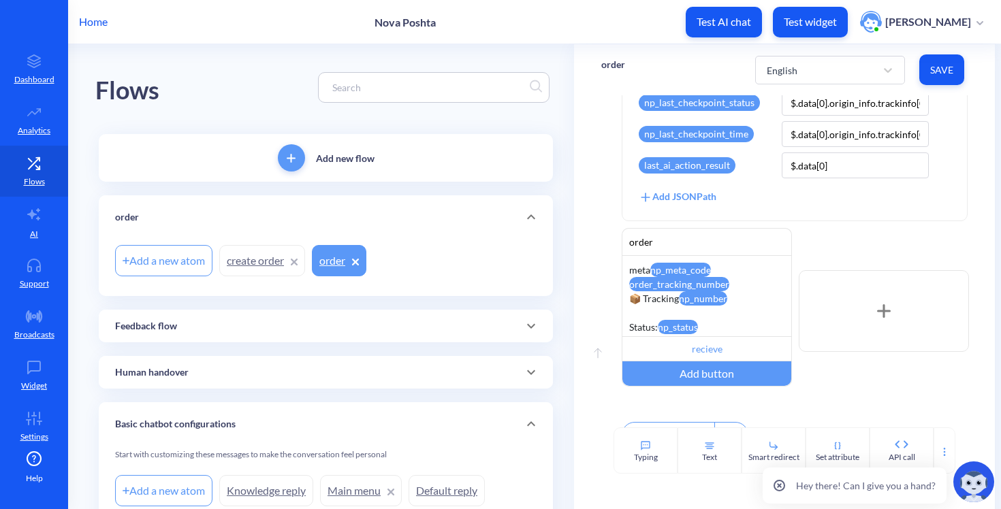
click at [936, 75] on span "Save" at bounding box center [941, 70] width 23 height 14
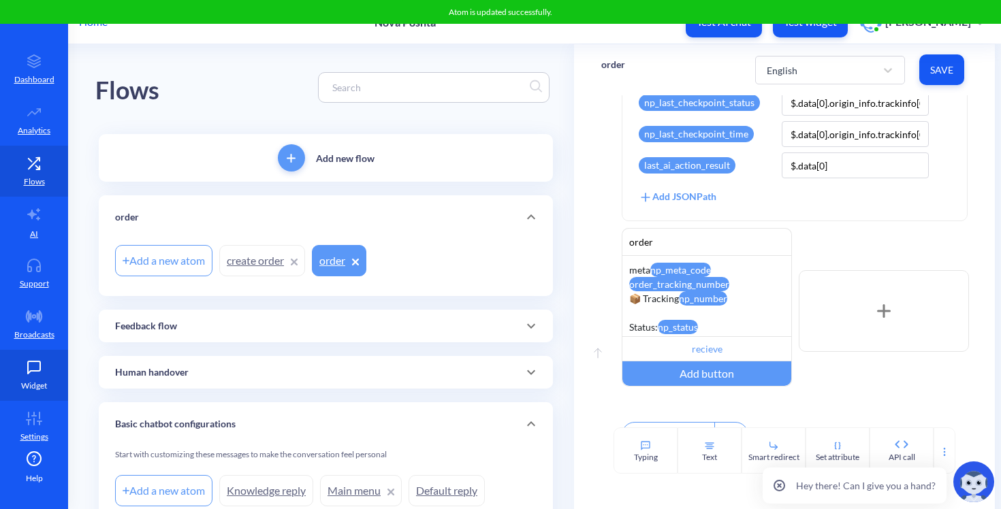
click at [27, 397] on link "Widget" at bounding box center [34, 375] width 68 height 51
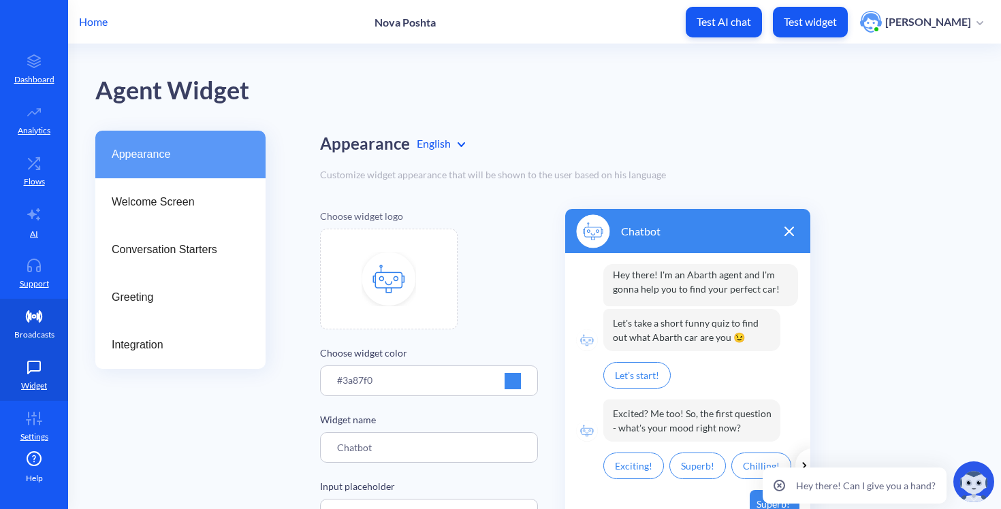
click at [8, 323] on link "Broadcasts" at bounding box center [34, 324] width 68 height 51
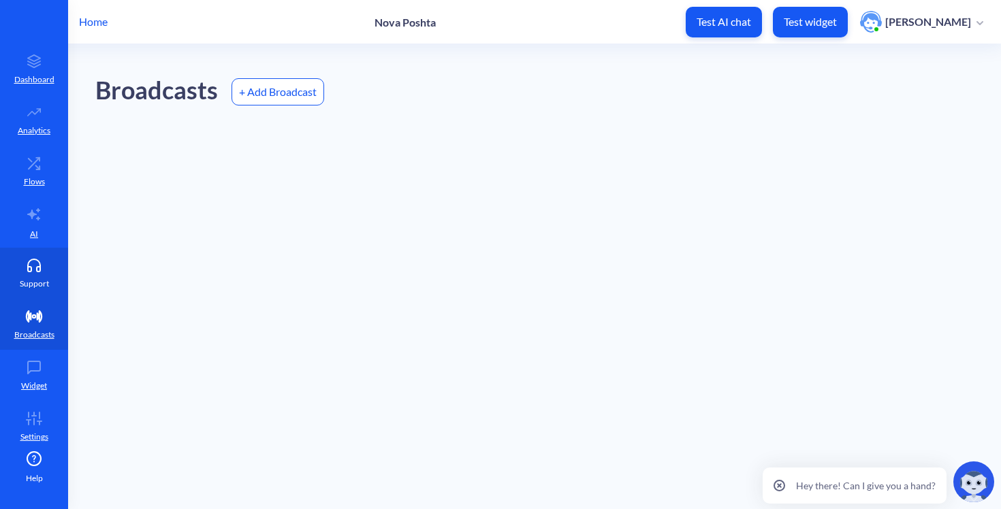
click at [29, 274] on link "Support" at bounding box center [34, 273] width 68 height 51
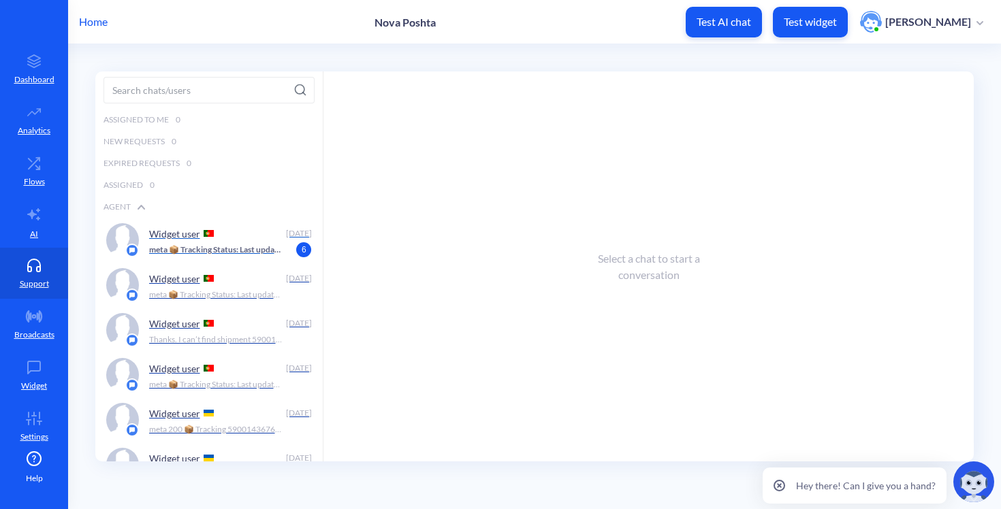
click at [240, 245] on p "meta 📦 Tracking Status: Last update: () Track here:" at bounding box center [216, 250] width 135 height 12
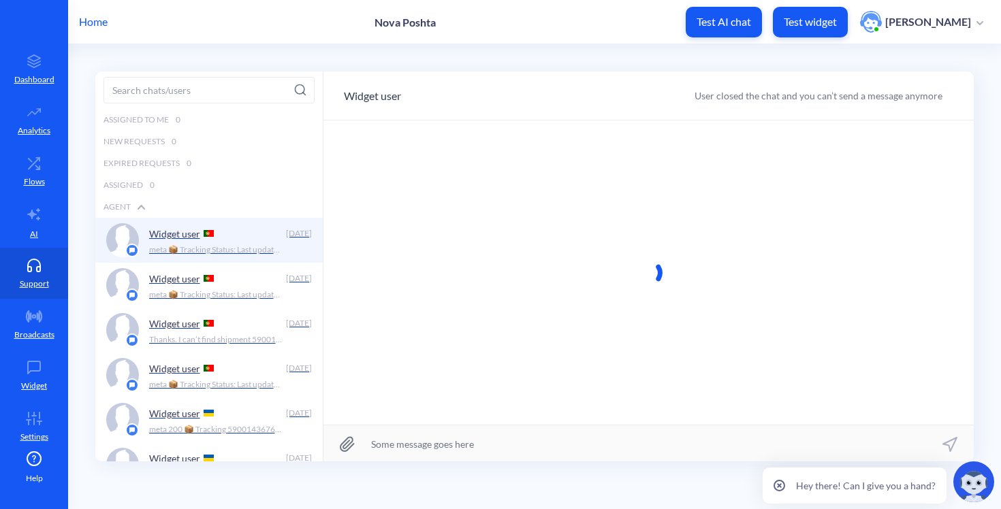
scroll to position [1, 0]
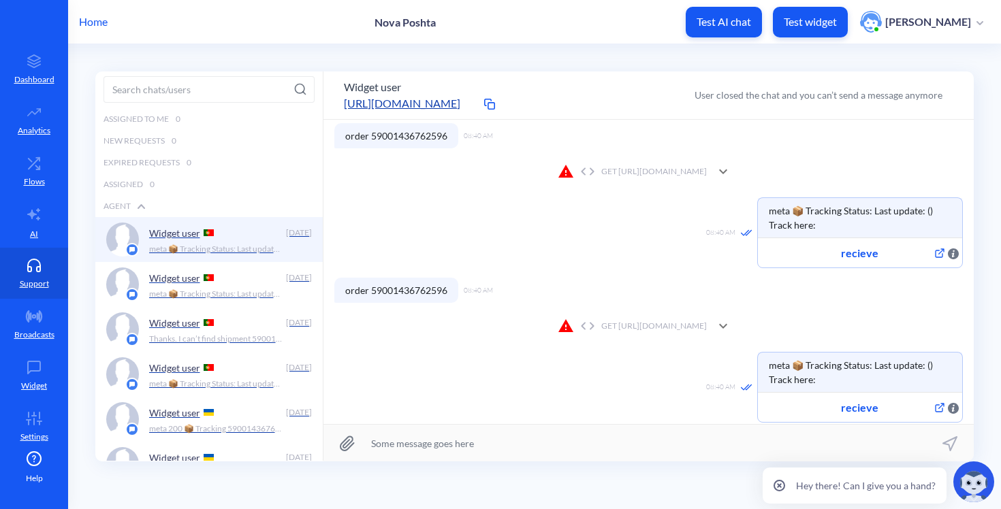
click at [456, 313] on div "GET https://novaposhta.wiremockapi.cloud/trackings/get?tracking_numbers=&courie…" at bounding box center [648, 326] width 628 height 27
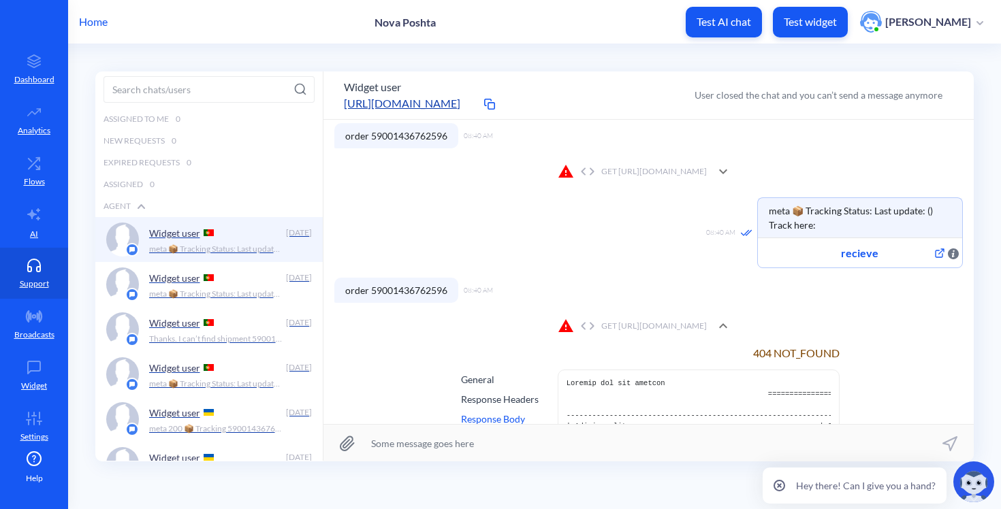
scroll to position [273, 0]
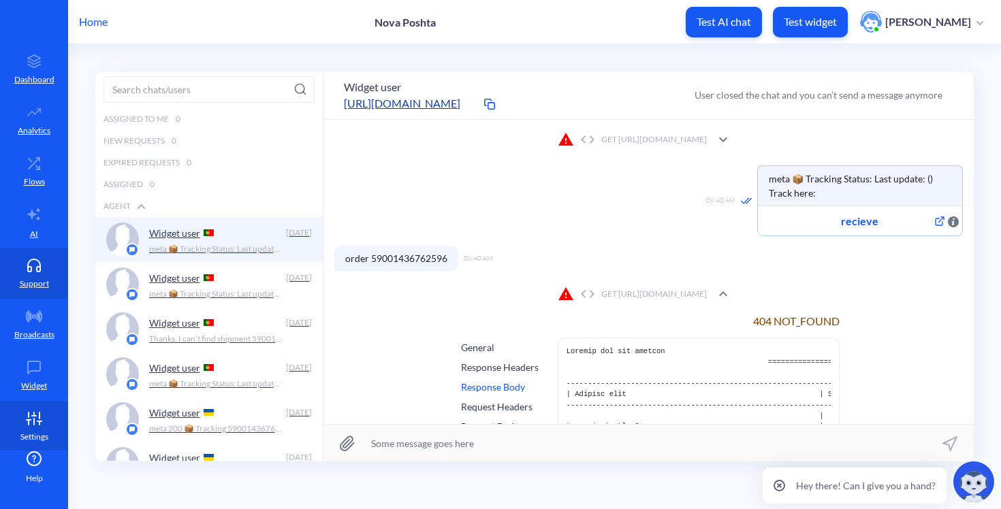
click at [39, 425] on icon at bounding box center [39, 422] width 0 height 3
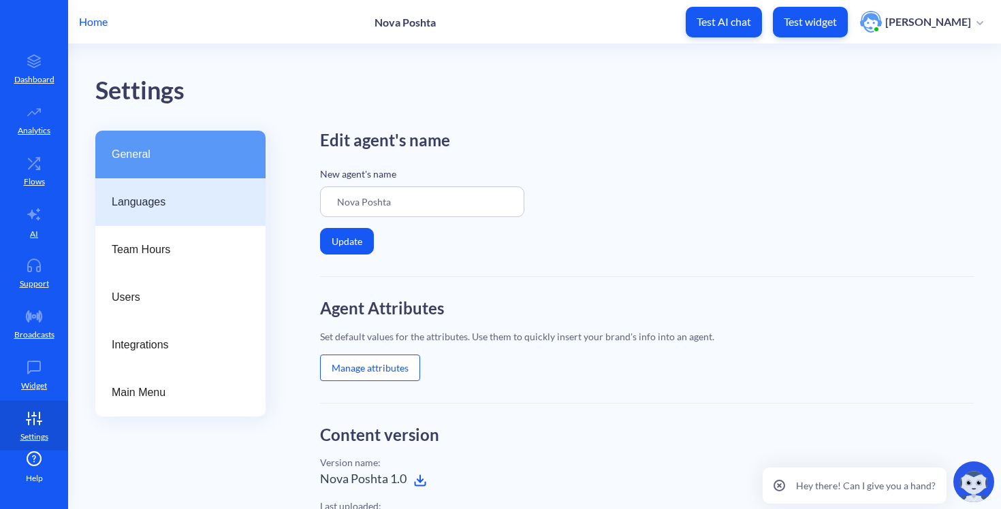
click at [136, 219] on div "Languages" at bounding box center [180, 202] width 170 height 48
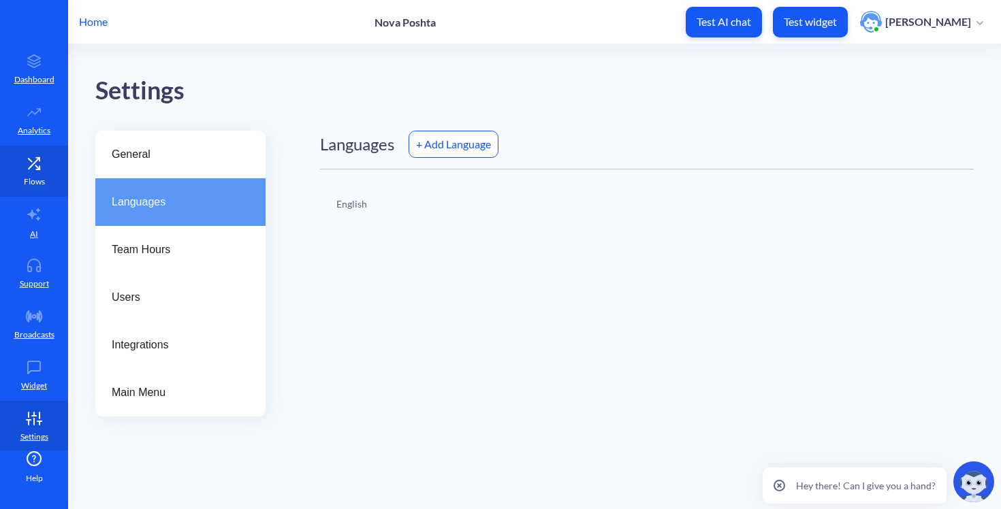
click at [15, 179] on link "Flows" at bounding box center [34, 171] width 68 height 51
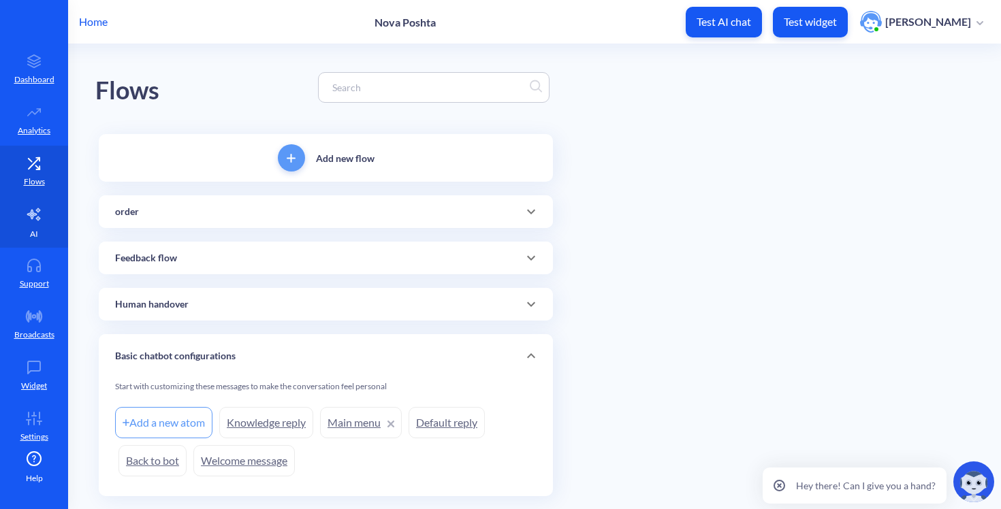
click at [21, 202] on link "AI" at bounding box center [34, 222] width 68 height 51
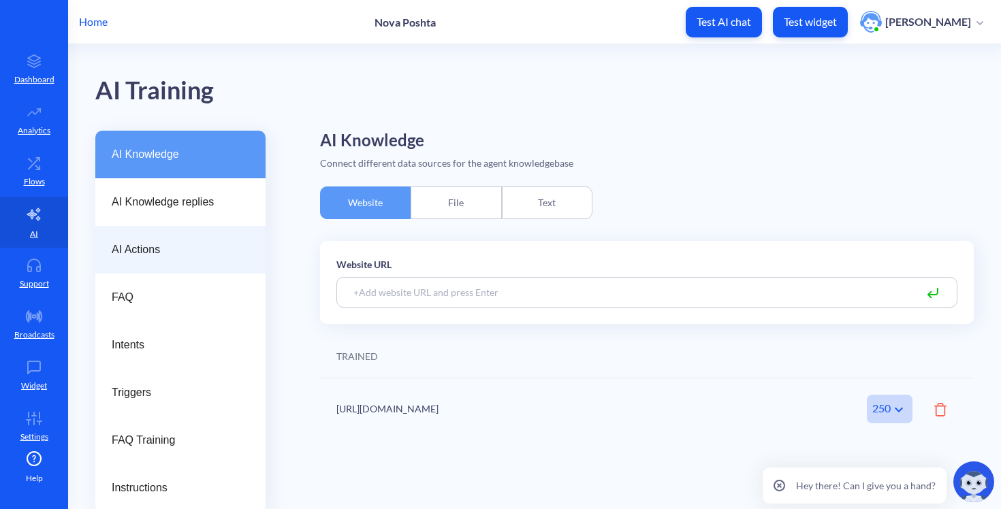
click at [195, 257] on span "AI Actions" at bounding box center [175, 250] width 127 height 16
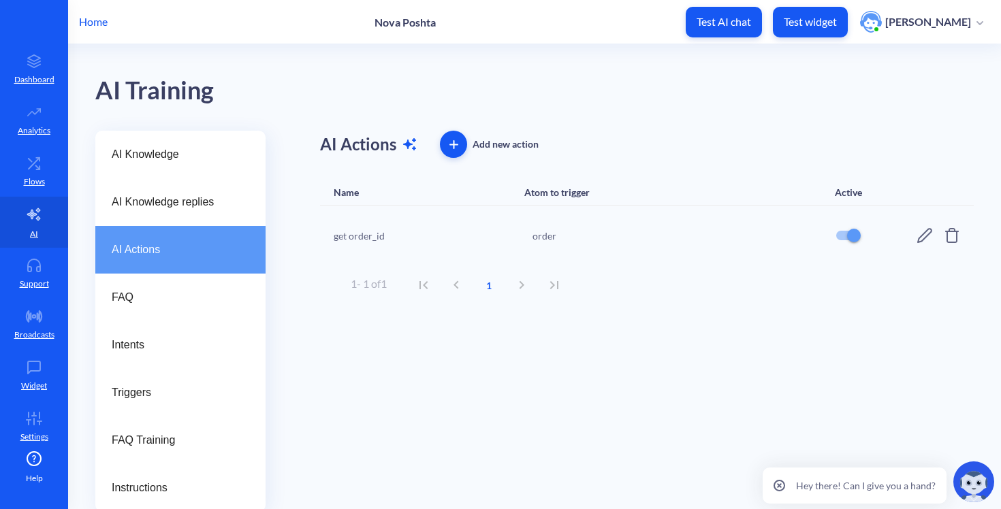
click at [927, 229] on icon at bounding box center [924, 235] width 15 height 15
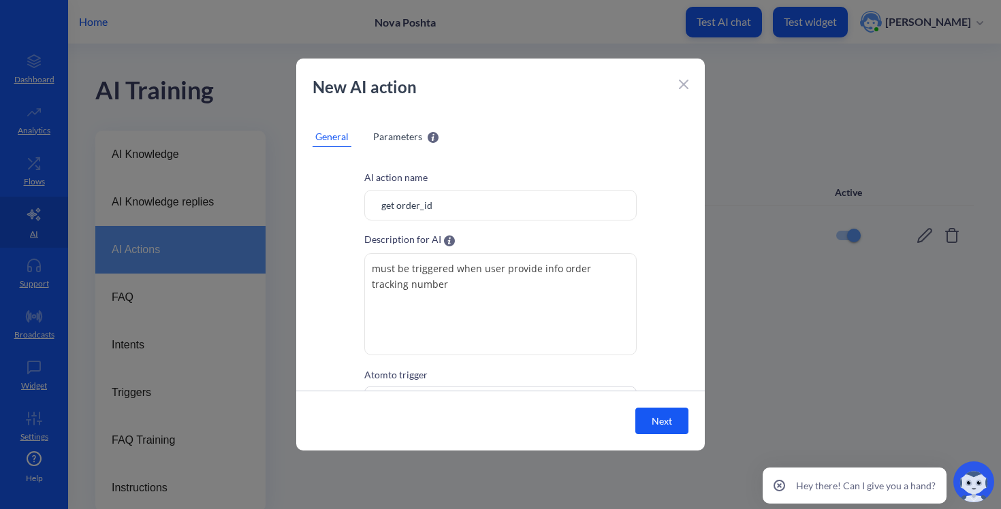
click at [396, 204] on input "get order_id" at bounding box center [500, 205] width 272 height 31
drag, startPoint x: 417, startPoint y: 199, endPoint x: 475, endPoint y: 207, distance: 57.7
click at [473, 207] on input "get order_id" at bounding box center [500, 205] width 272 height 31
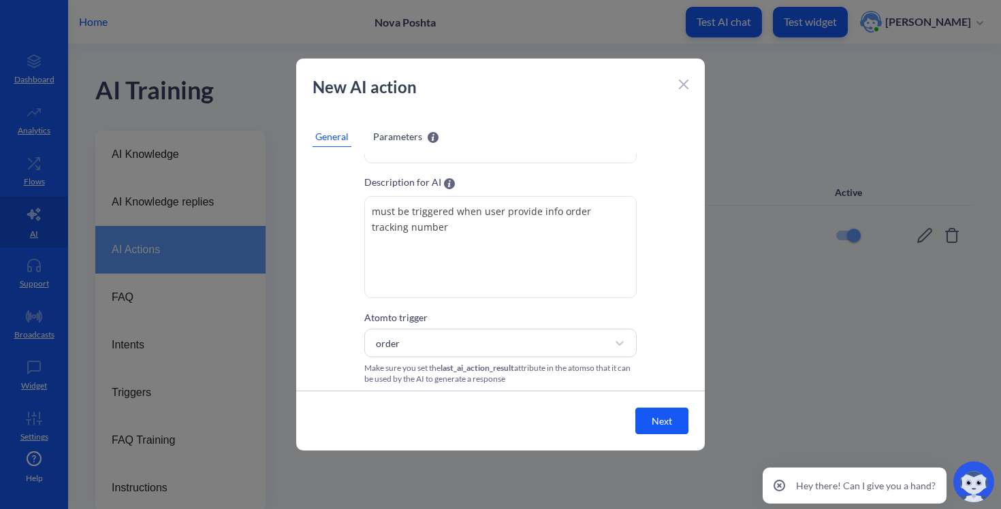
type input "get order info"
click at [509, 257] on textarea "must be triggered when user provide info order tracking number" at bounding box center [500, 247] width 272 height 102
click at [491, 243] on textarea "must be triggered when user provide info order tracking number" at bounding box center [500, 247] width 272 height 102
click at [396, 132] on span "Parameters" at bounding box center [397, 136] width 49 height 14
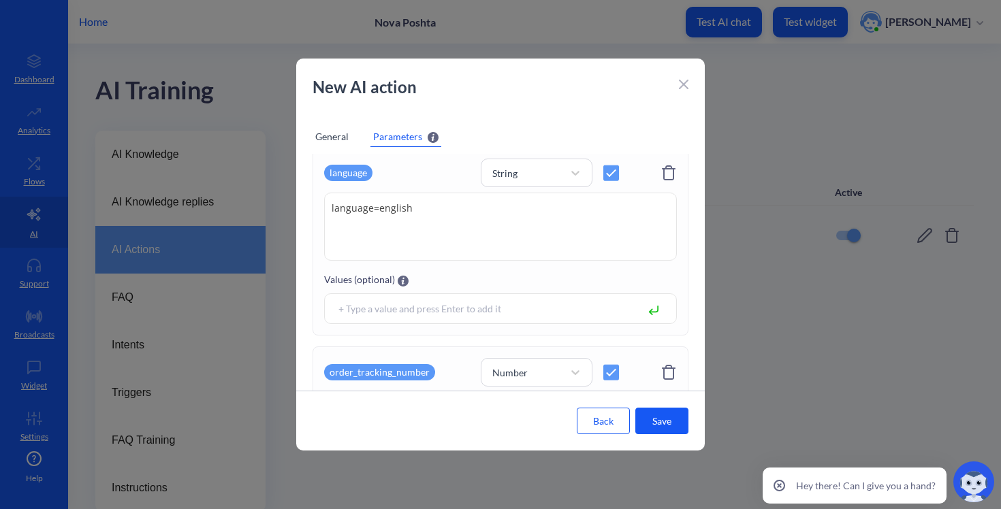
scroll to position [116, 0]
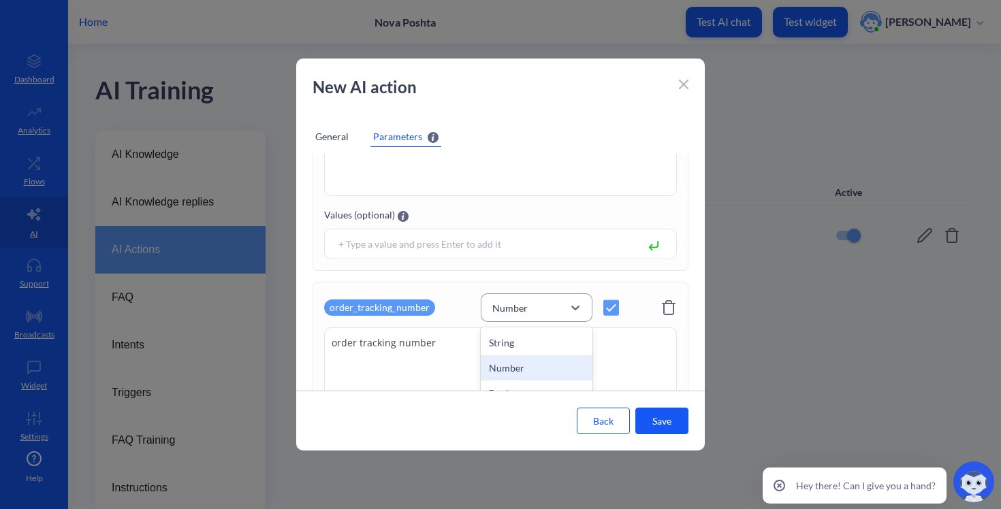
click at [524, 314] on div "Number" at bounding box center [509, 308] width 35 height 14
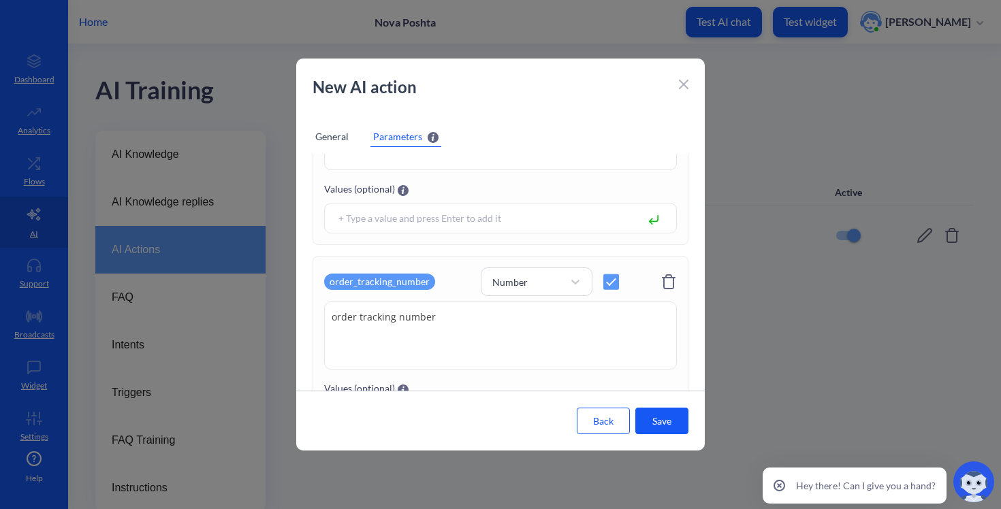
click at [450, 339] on textarea "order tracking number" at bounding box center [500, 336] width 353 height 68
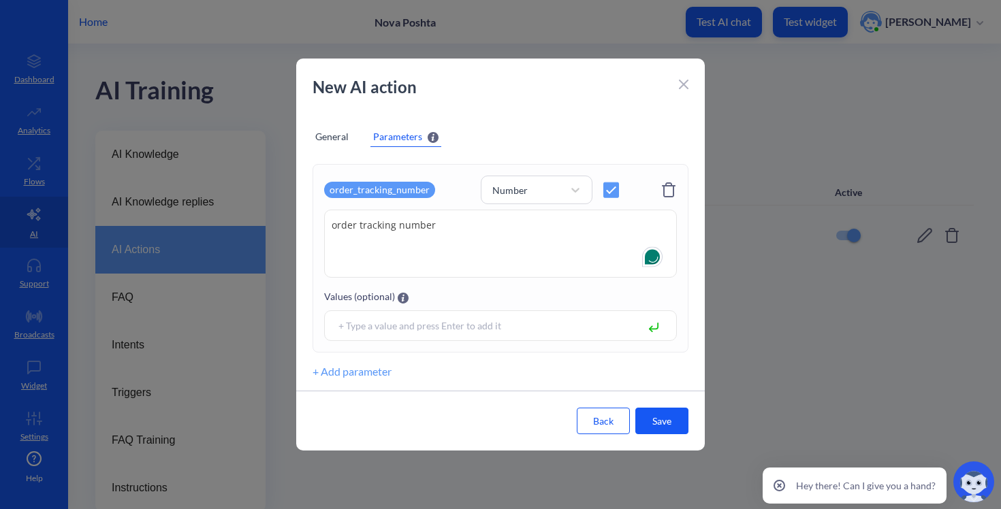
scroll to position [0, 0]
type textarea "order tracking number must be provided by user"
click at [509, 202] on div "Number" at bounding box center [537, 190] width 112 height 29
click at [516, 231] on div "String" at bounding box center [537, 224] width 112 height 25
click at [665, 424] on button "Save" at bounding box center [661, 421] width 53 height 27
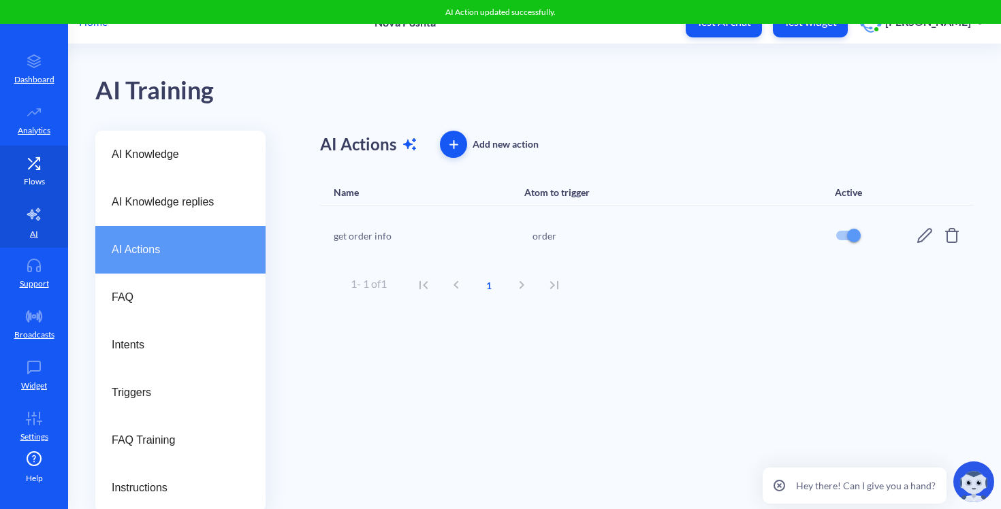
click at [27, 170] on icon at bounding box center [33, 164] width 27 height 14
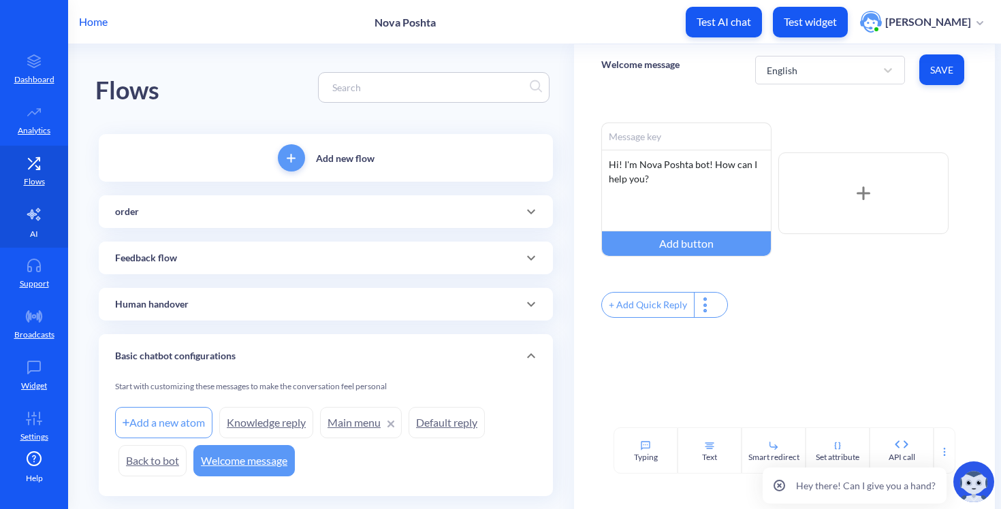
click at [35, 221] on icon at bounding box center [33, 214] width 13 height 12
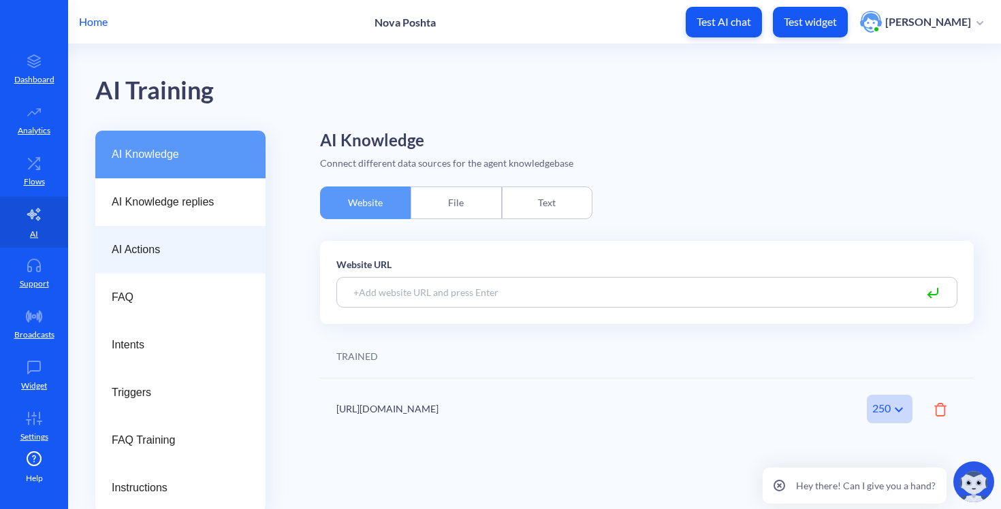
click at [170, 234] on div "AI Actions" at bounding box center [180, 250] width 170 height 48
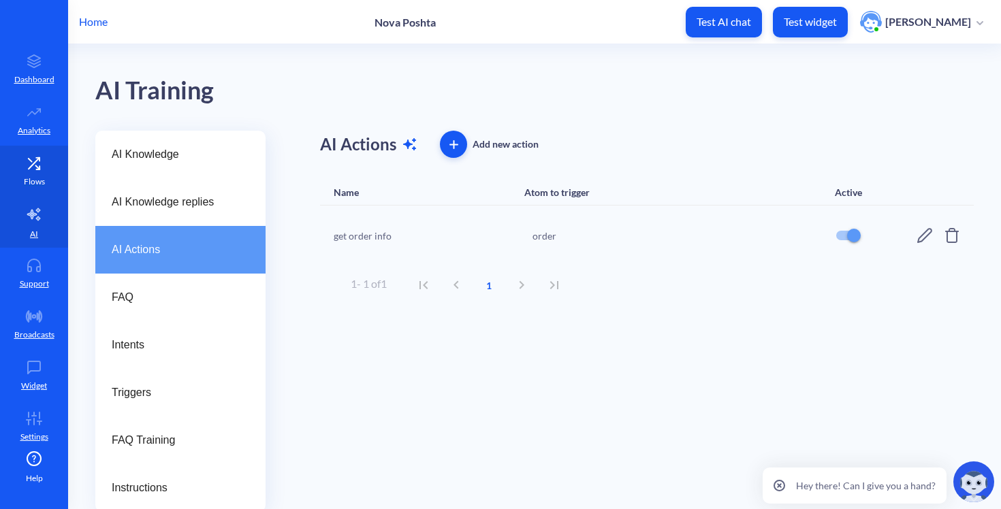
click at [40, 176] on p "Flows" at bounding box center [34, 182] width 21 height 12
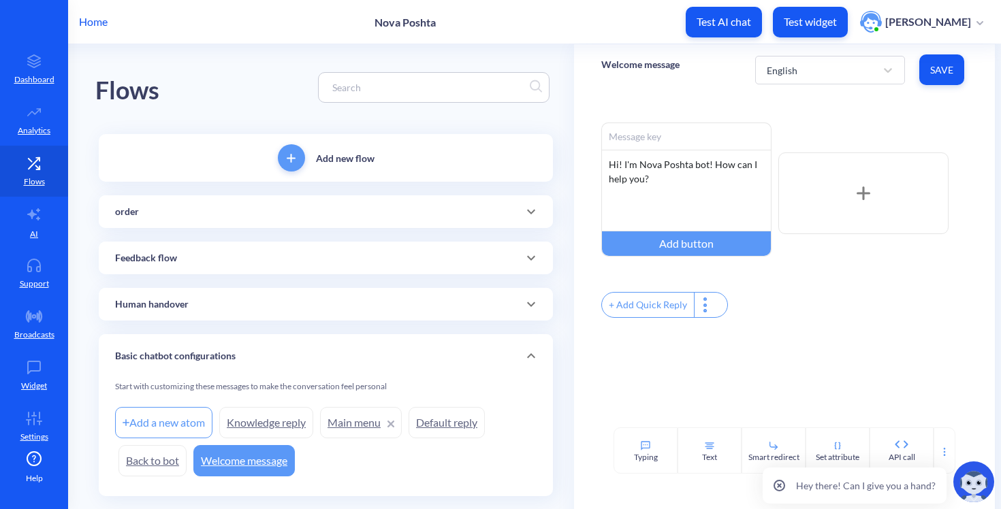
click at [191, 224] on div "order" at bounding box center [326, 211] width 454 height 33
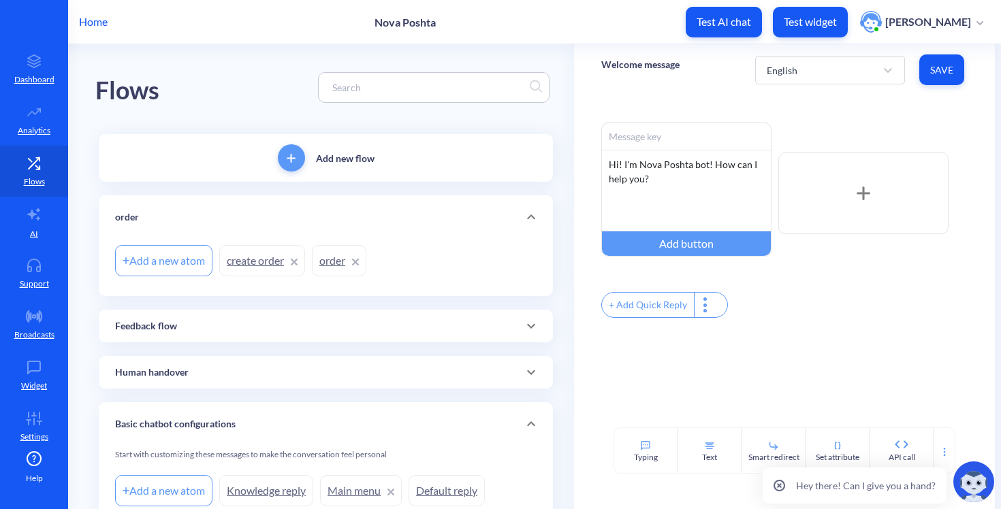
click at [340, 254] on link "order" at bounding box center [339, 260] width 54 height 31
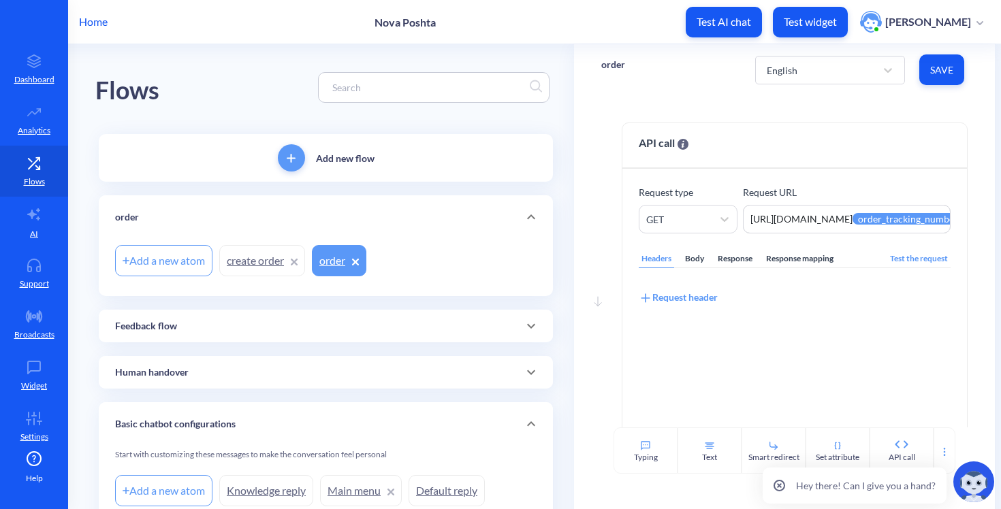
click at [616, 65] on p "order" at bounding box center [613, 65] width 24 height 14
click at [610, 63] on p "order" at bounding box center [613, 65] width 24 height 14
click at [614, 69] on input "order info" at bounding box center [666, 72] width 109 height 14
click at [673, 72] on input "get order info" at bounding box center [666, 72] width 109 height 14
type input "get order info by tracking number"
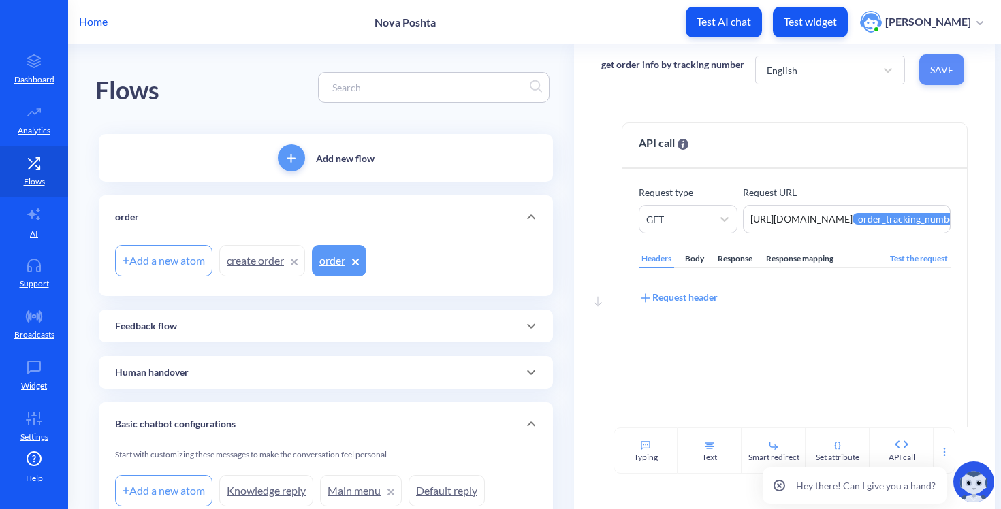
click at [945, 74] on span "Save" at bounding box center [941, 70] width 23 height 14
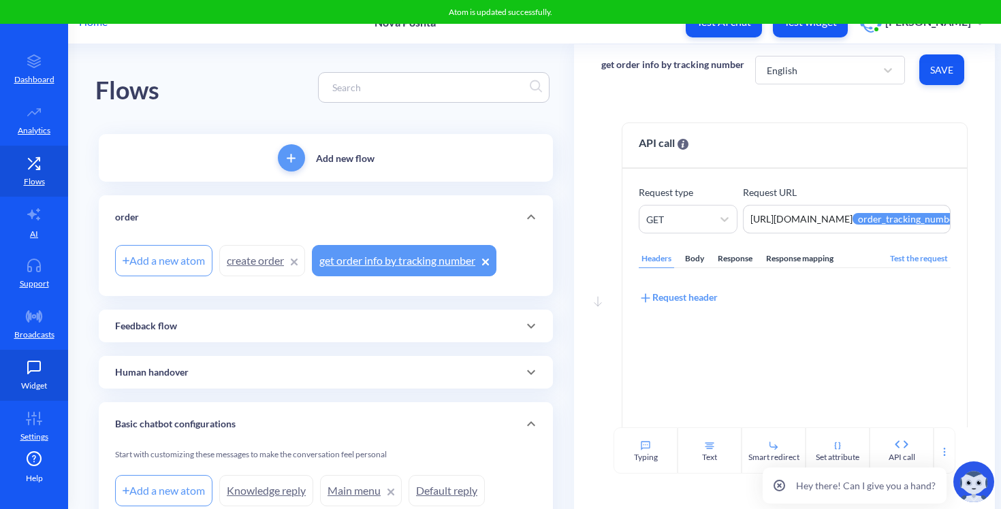
click at [13, 368] on link "Widget" at bounding box center [34, 375] width 68 height 51
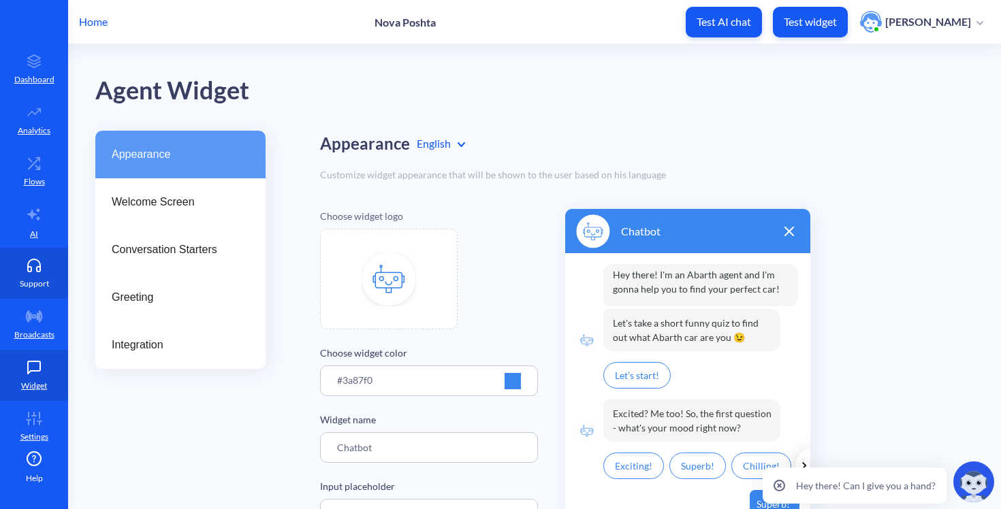
click at [24, 251] on link "Support" at bounding box center [34, 273] width 68 height 51
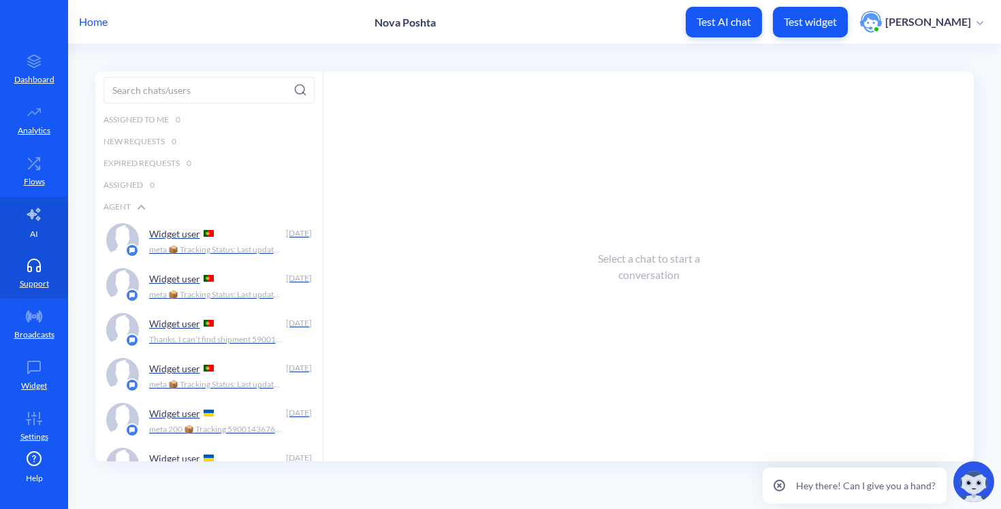
click at [25, 231] on link "AI" at bounding box center [34, 222] width 68 height 51
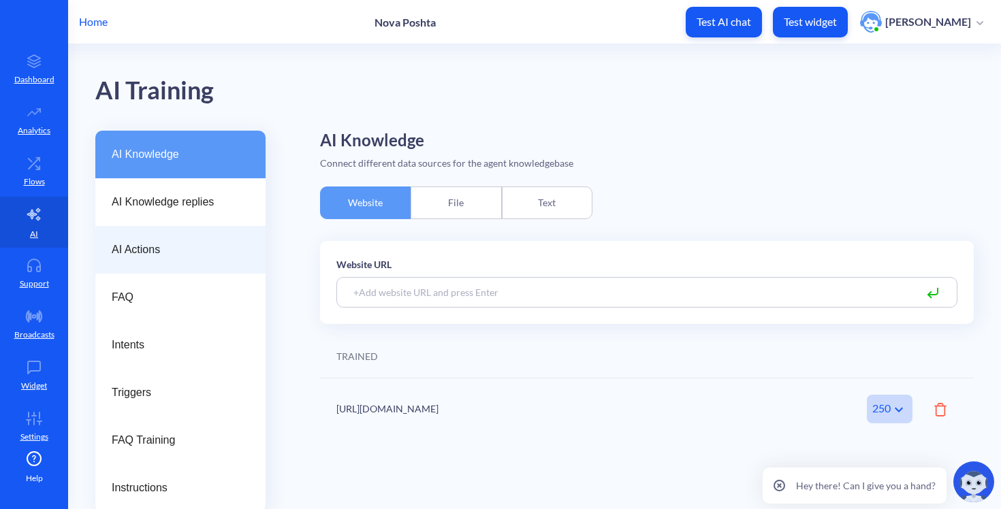
click at [174, 254] on span "AI Actions" at bounding box center [175, 250] width 127 height 16
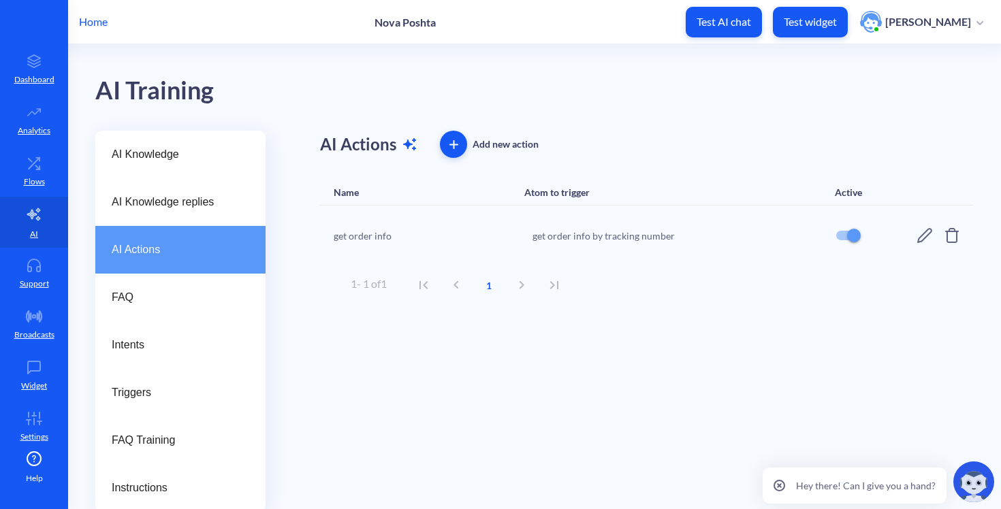
click at [911, 238] on div "get order info get order info by tracking number" at bounding box center [647, 236] width 654 height 60
click at [916, 234] on icon at bounding box center [924, 235] width 16 height 16
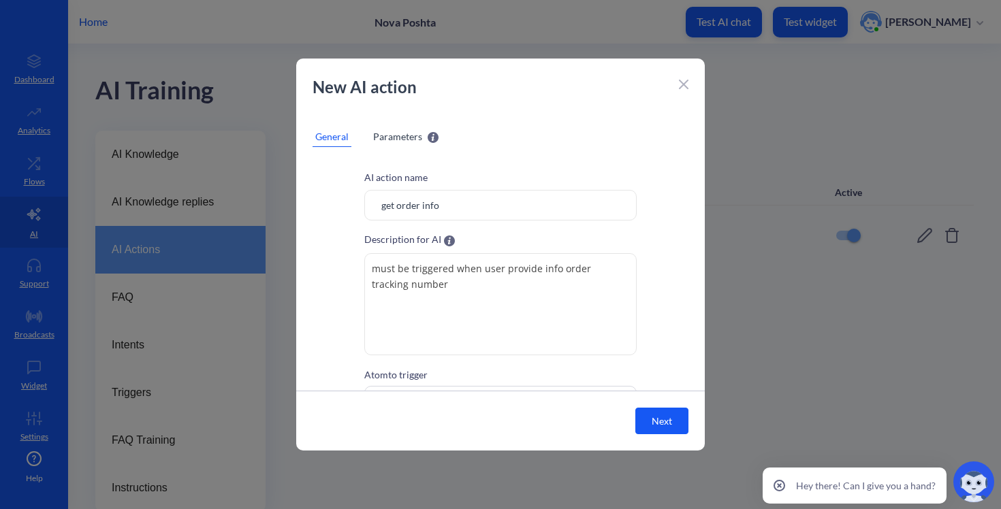
click at [432, 281] on textarea "must be triggered when user provide info order tracking number" at bounding box center [500, 304] width 272 height 102
click at [548, 266] on textarea "must be triggered when user provide info order tracking number" at bounding box center [500, 304] width 272 height 102
click at [510, 287] on textarea "must be triggered when user provide order tracking number" at bounding box center [500, 304] width 272 height 102
type textarea "must be triggered when user provide order tracking number"
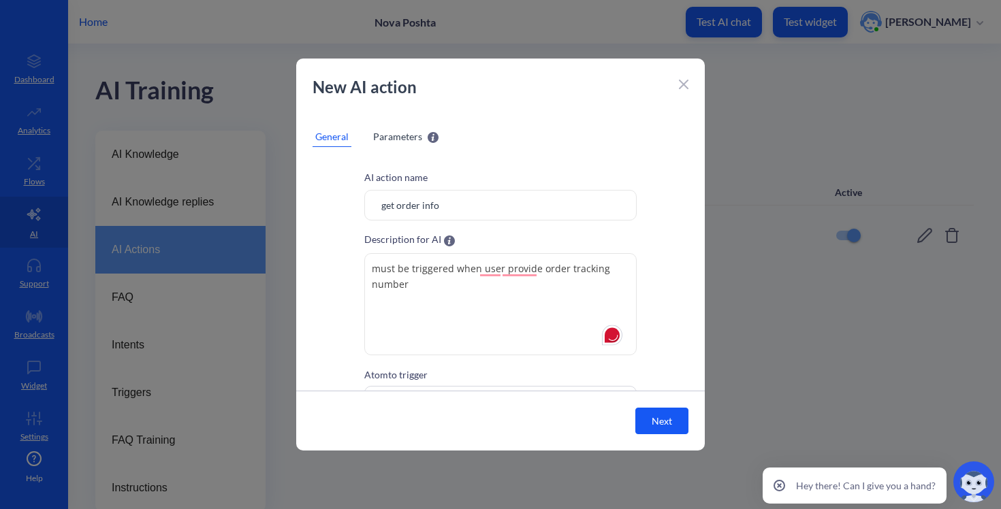
click at [409, 214] on input "get order info" at bounding box center [500, 205] width 272 height 31
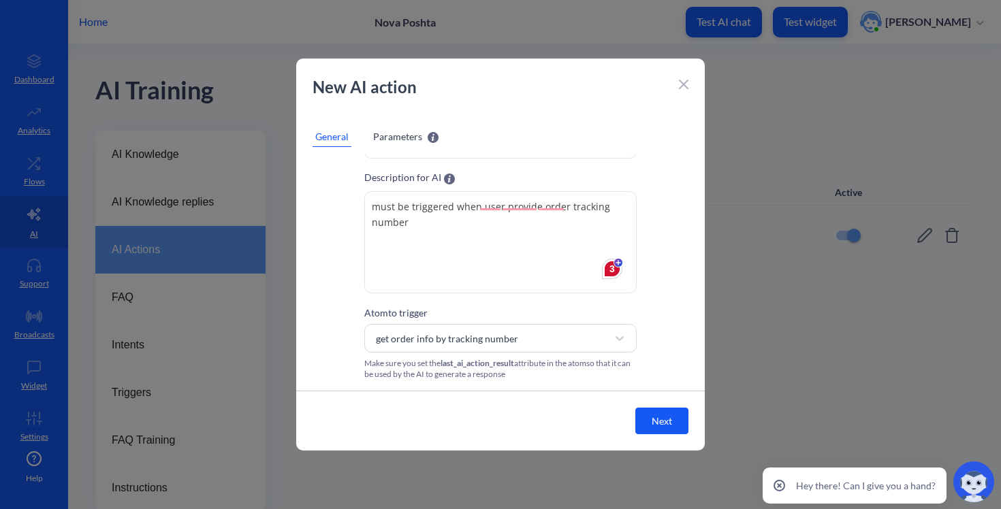
scroll to position [63, 0]
type input "get order info by tracking number"
click at [672, 421] on button "Next" at bounding box center [661, 421] width 53 height 27
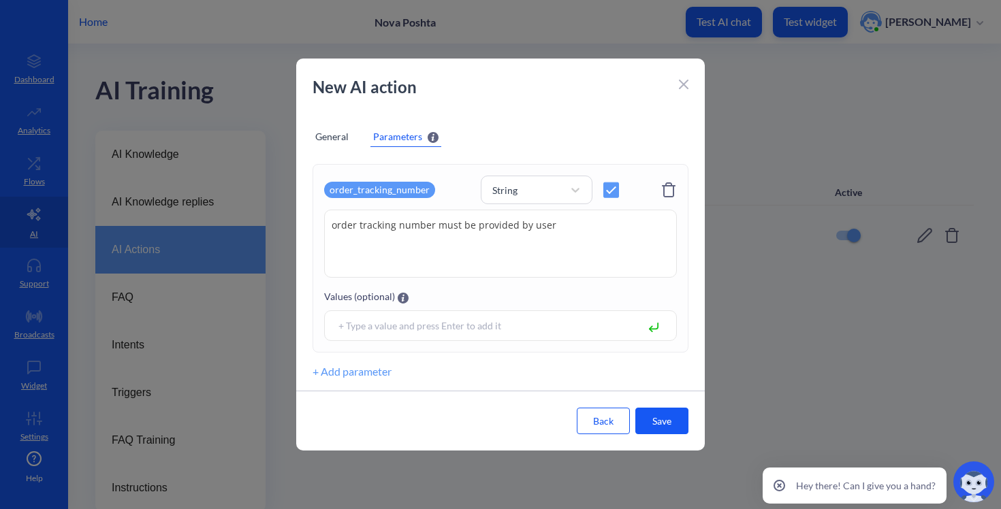
scroll to position [234, 0]
click at [654, 419] on button "Save" at bounding box center [661, 421] width 53 height 27
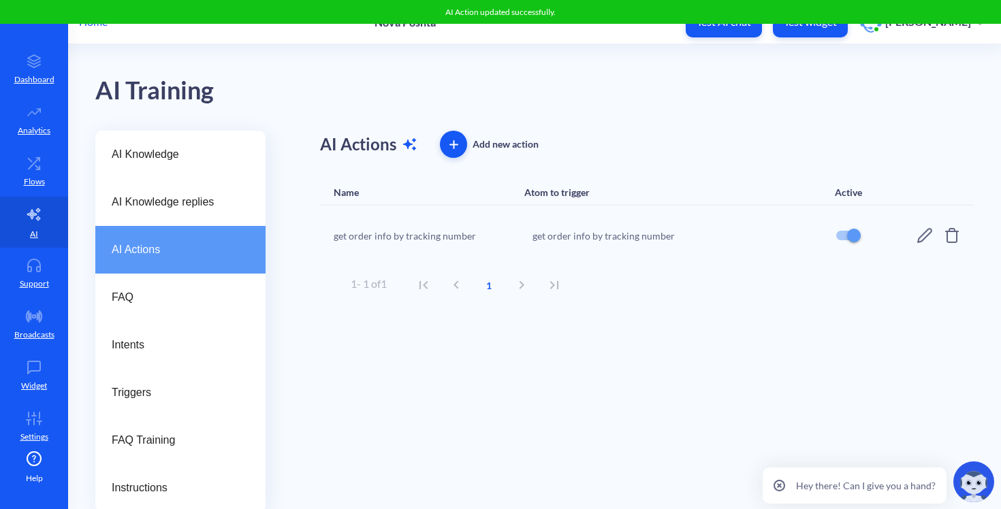
click at [805, 17] on div "AI Action updated successfully." at bounding box center [500, 12] width 1001 height 24
click at [801, 31] on button "Test widget" at bounding box center [810, 22] width 75 height 31
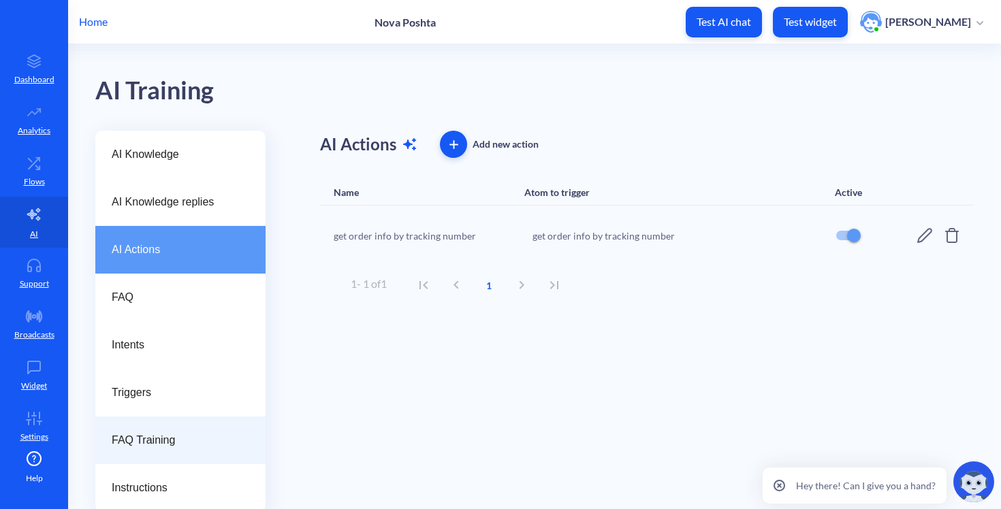
click at [145, 424] on div "FAQ Training" at bounding box center [180, 441] width 170 height 48
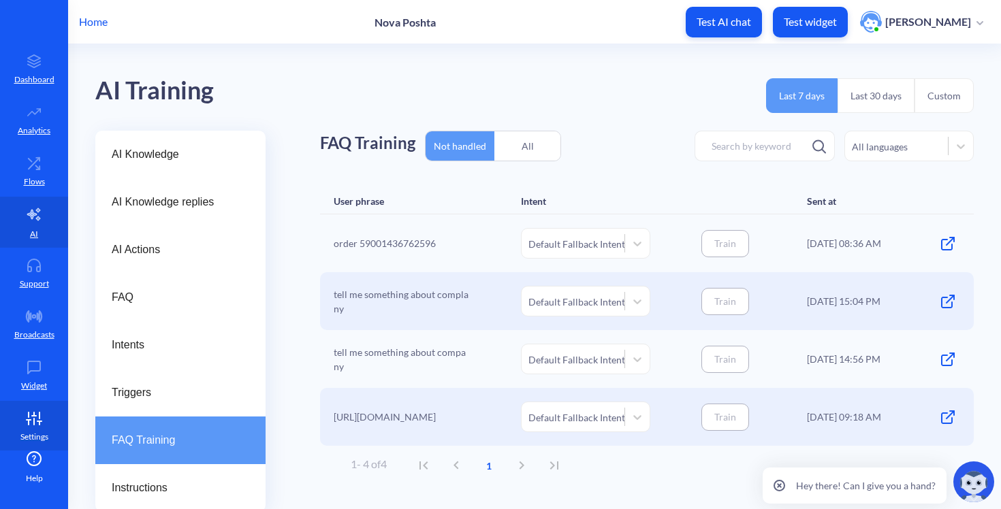
click at [27, 404] on link "Settings" at bounding box center [34, 426] width 68 height 51
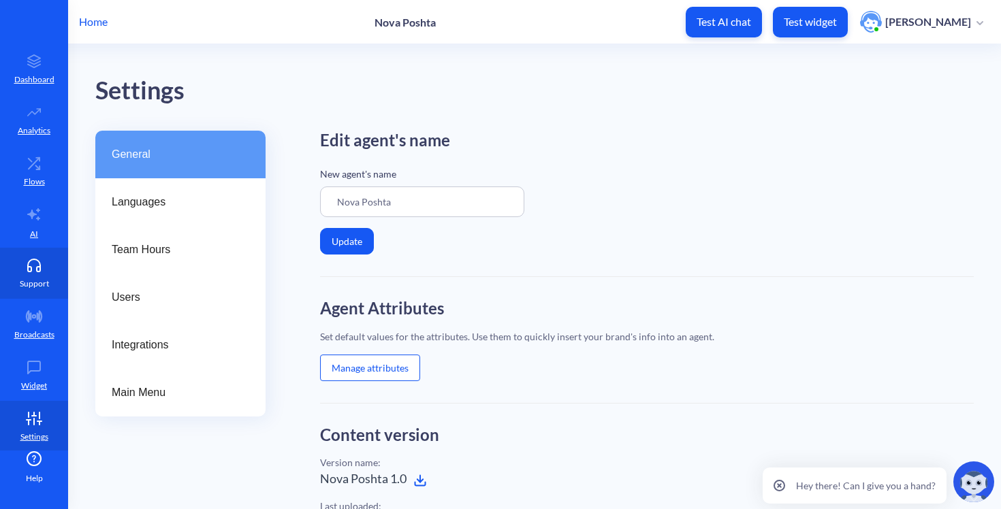
click at [29, 286] on p "Support" at bounding box center [34, 284] width 29 height 12
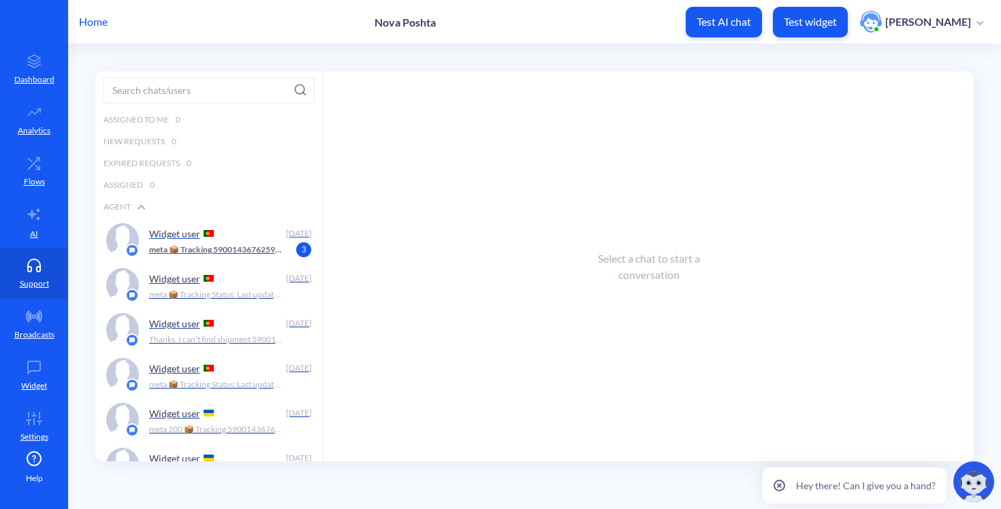
click at [227, 235] on div "Widget user" at bounding box center [215, 233] width 132 height 20
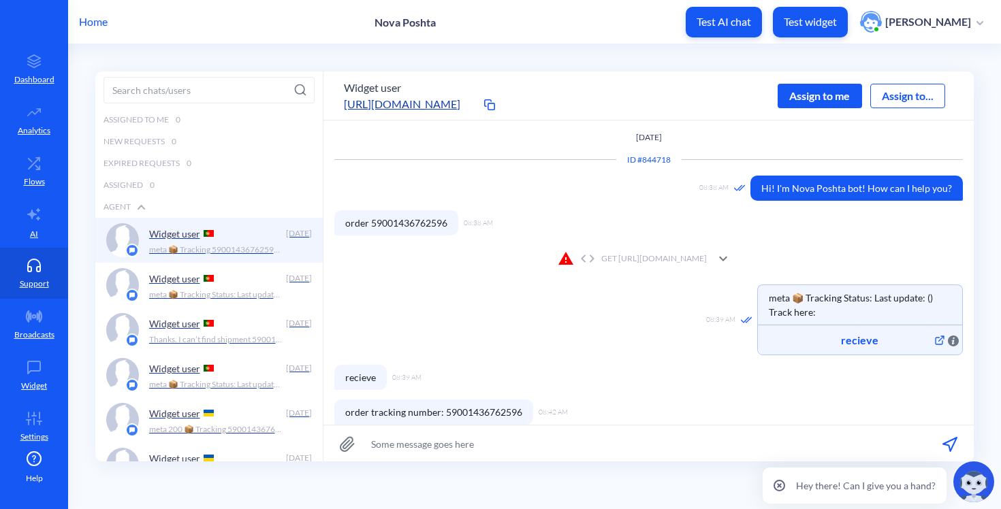
scroll to position [1, 0]
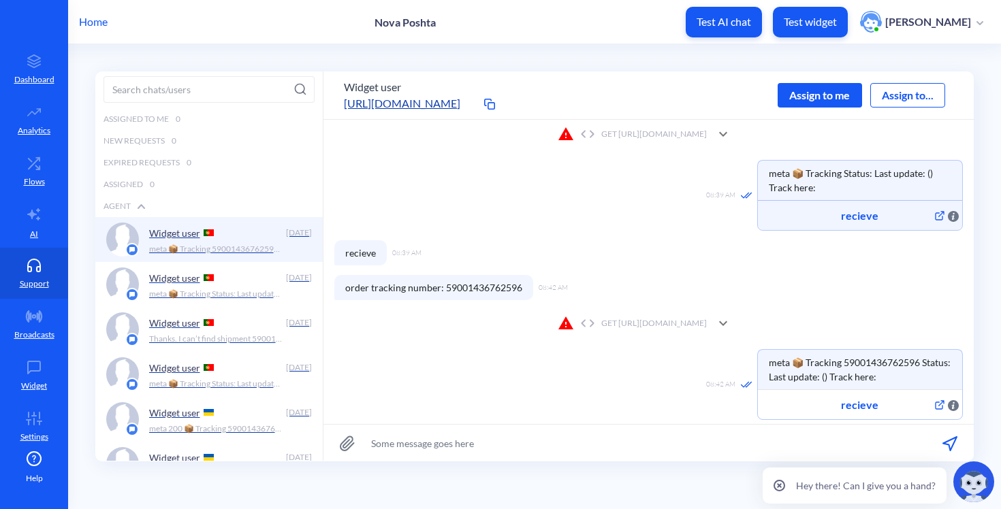
click at [558, 319] on div "GET https://novaposhta.wiremockapi.cloud/trackings/get?tracking_numbers=&courie…" at bounding box center [632, 323] width 149 height 16
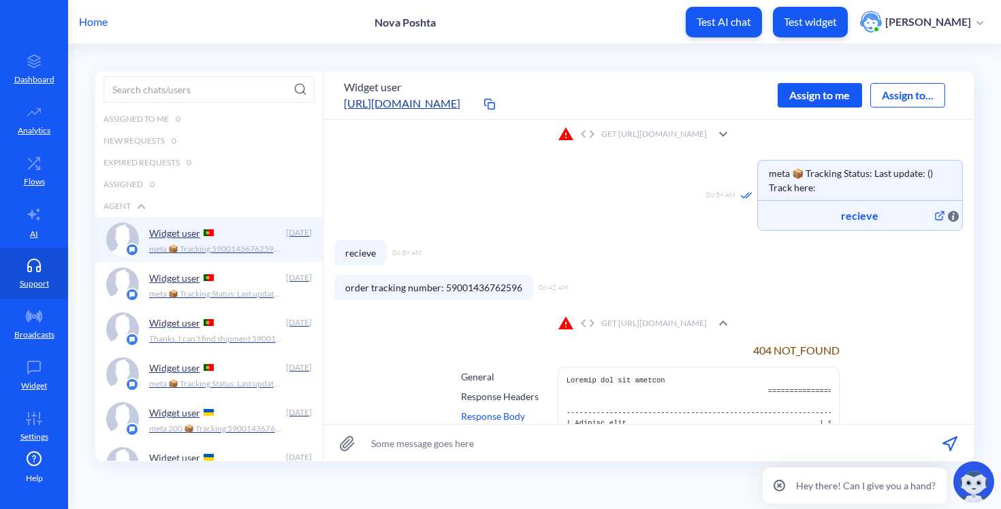
scroll to position [231, 0]
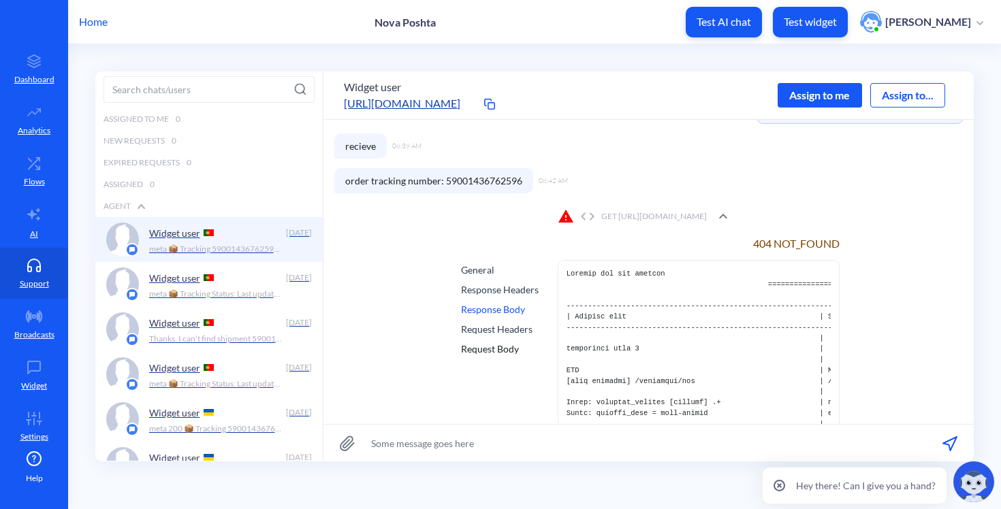
click at [517, 283] on div "Response Headers" at bounding box center [500, 290] width 78 height 14
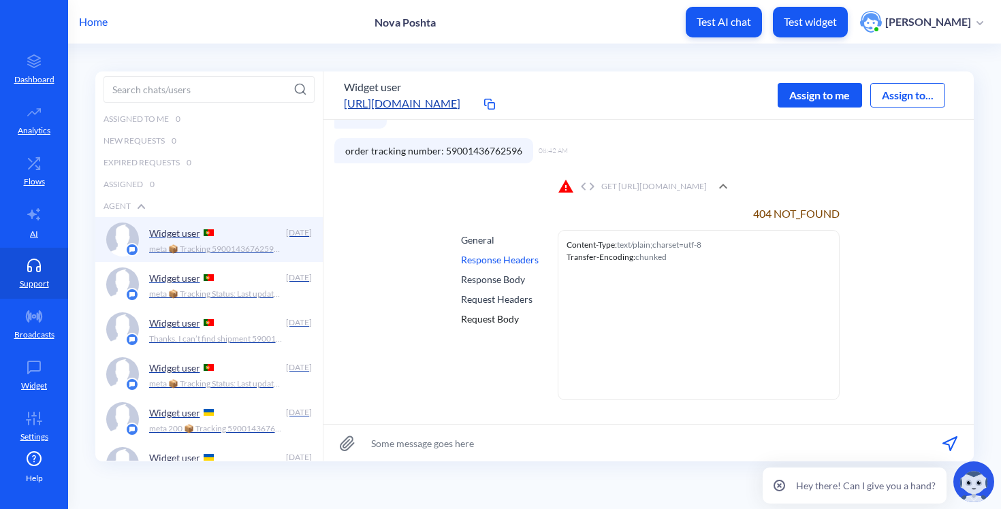
scroll to position [266, 0]
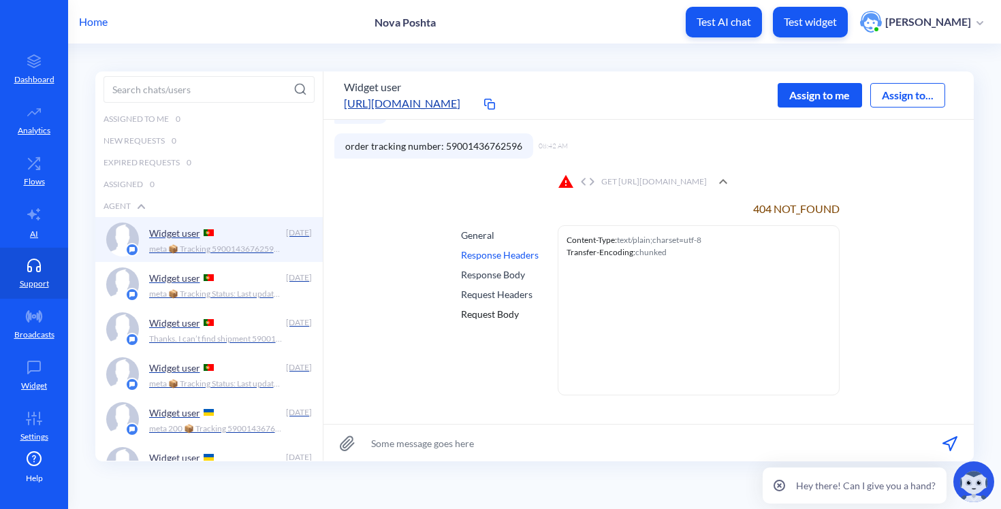
click at [513, 316] on div "Request Body" at bounding box center [500, 314] width 78 height 14
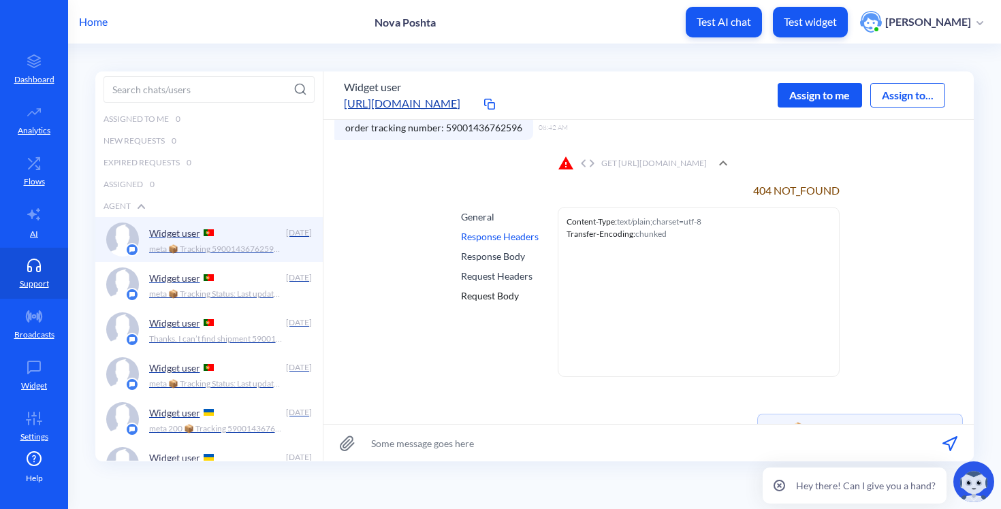
drag, startPoint x: 731, startPoint y: 146, endPoint x: 725, endPoint y: 154, distance: 9.7
click at [729, 150] on div "ID # 844718 08:38 AM Hi! I'm Nova Poshta bot! How can I help you? 08:38 AM orde…" at bounding box center [648, 183] width 628 height 617
click at [707, 155] on div "GET https://novaposhta.wiremockapi.cloud/trackings/get?tracking_numbers=&courie…" at bounding box center [632, 163] width 149 height 16
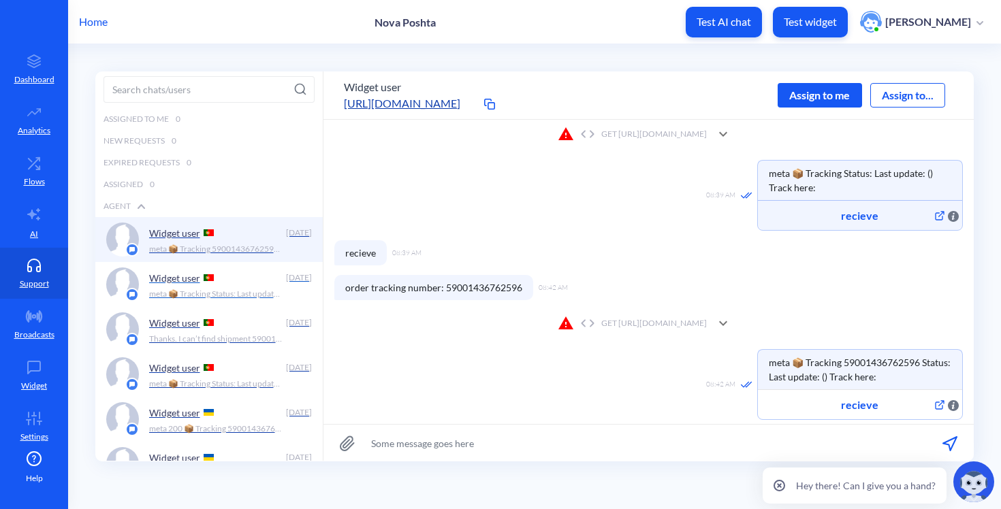
scroll to position [0, 0]
click at [14, 222] on link "AI" at bounding box center [34, 222] width 68 height 51
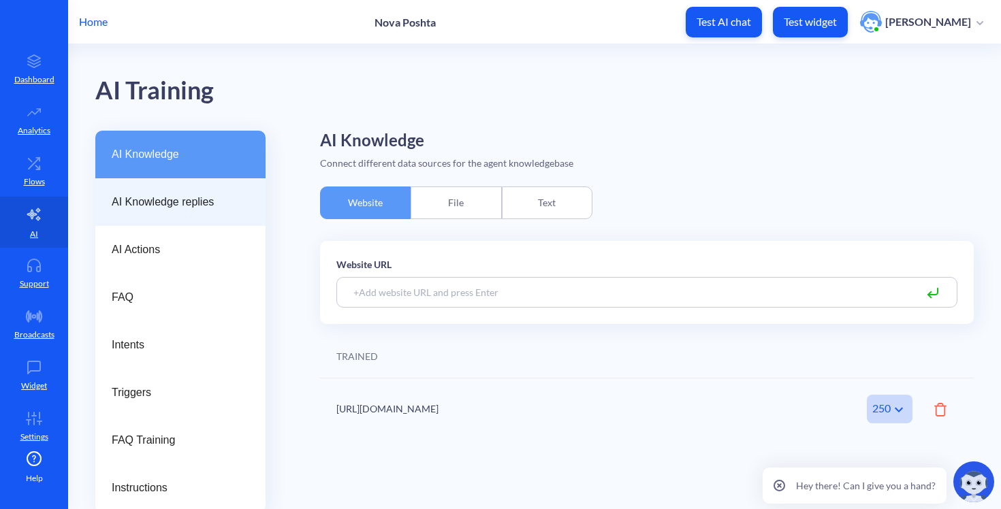
click at [150, 180] on div "AI Knowledge replies" at bounding box center [180, 202] width 170 height 48
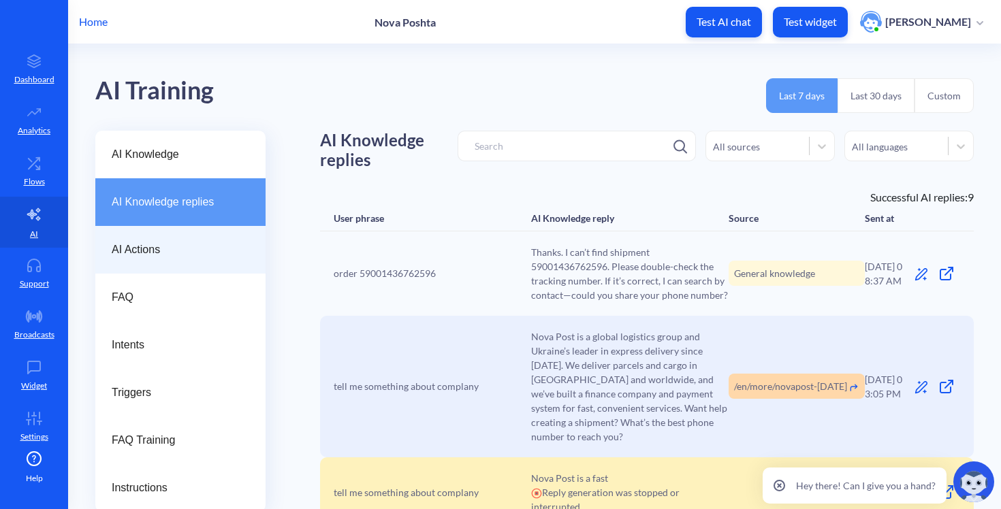
click at [163, 269] on div "AI Actions" at bounding box center [180, 250] width 170 height 48
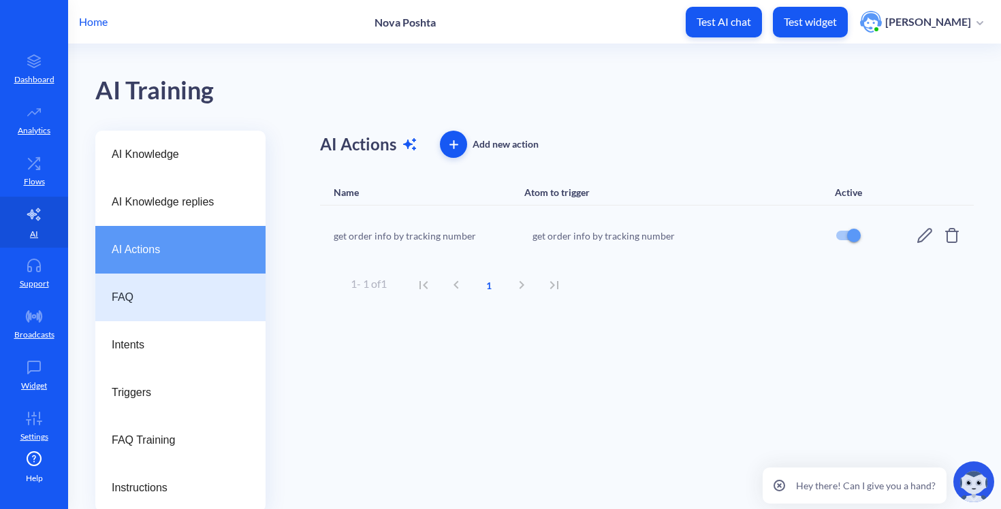
click at [149, 299] on span "FAQ" at bounding box center [175, 297] width 127 height 16
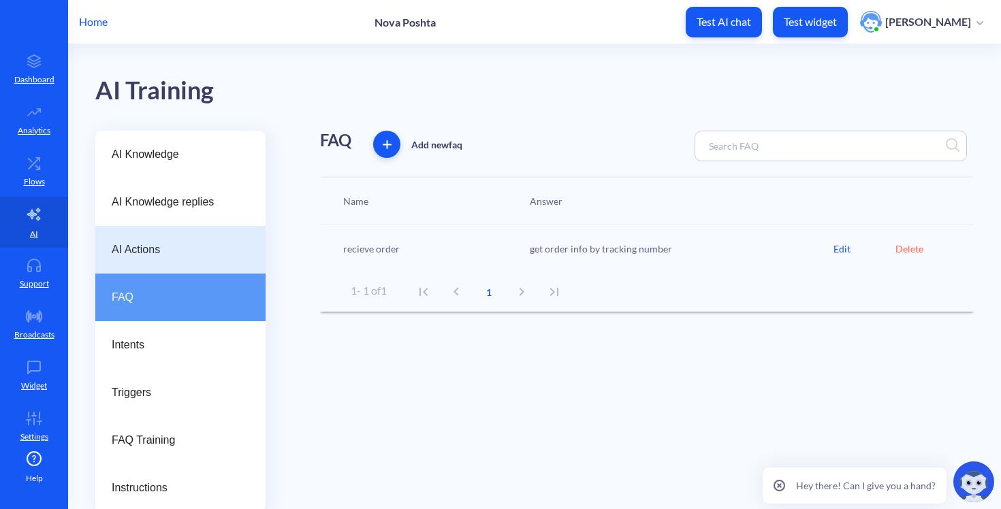
click at [202, 253] on span "AI Actions" at bounding box center [175, 250] width 127 height 16
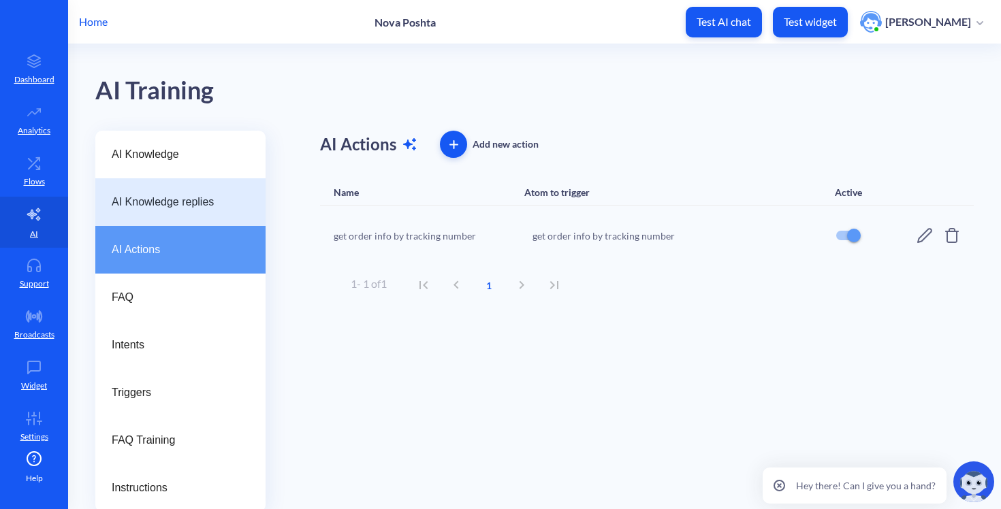
click at [185, 208] on span "AI Knowledge replies" at bounding box center [175, 202] width 127 height 16
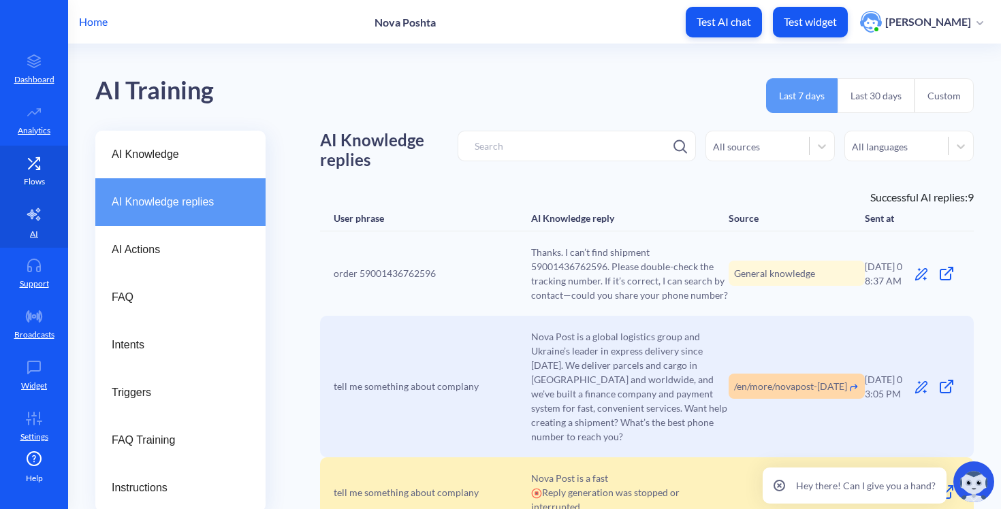
click at [26, 180] on p "Flows" at bounding box center [34, 182] width 21 height 12
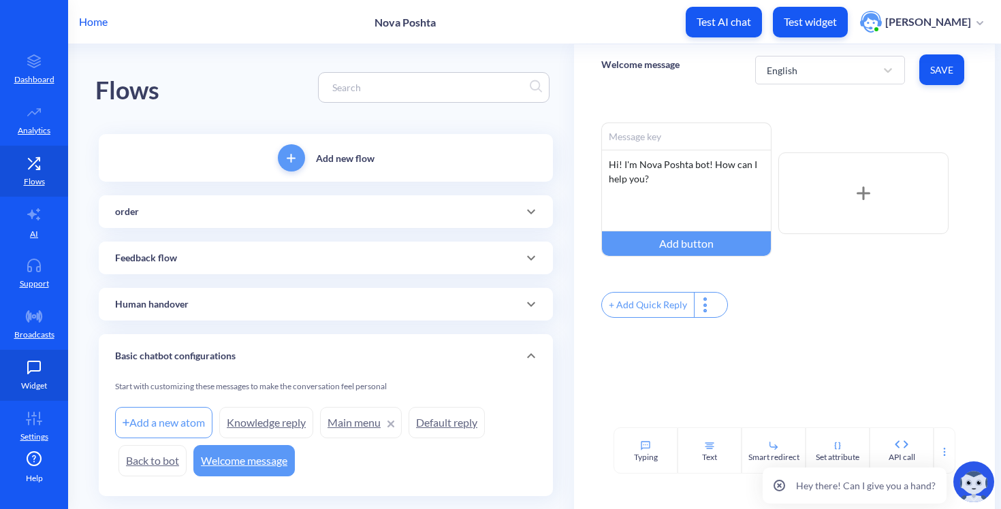
click at [27, 370] on icon at bounding box center [33, 368] width 27 height 14
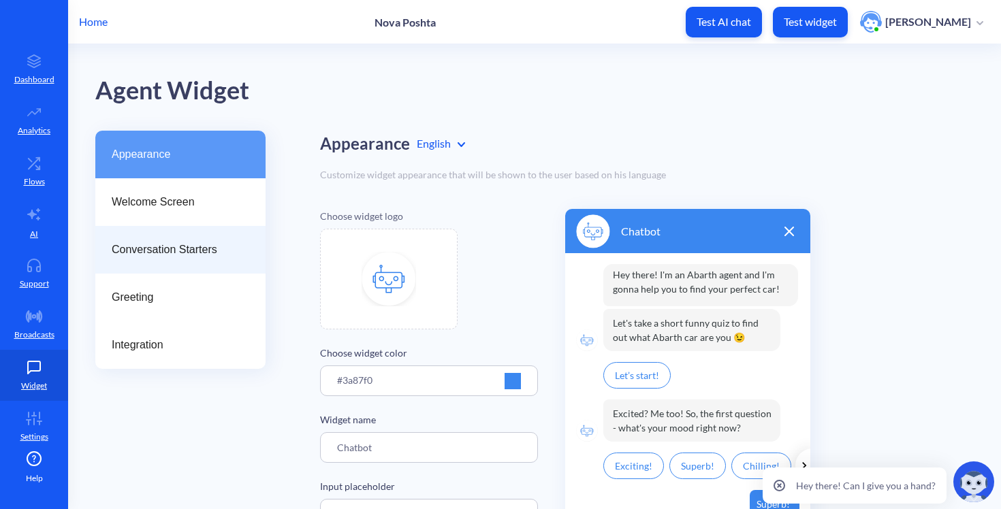
click at [168, 272] on div "Conversation Starters" at bounding box center [180, 250] width 170 height 48
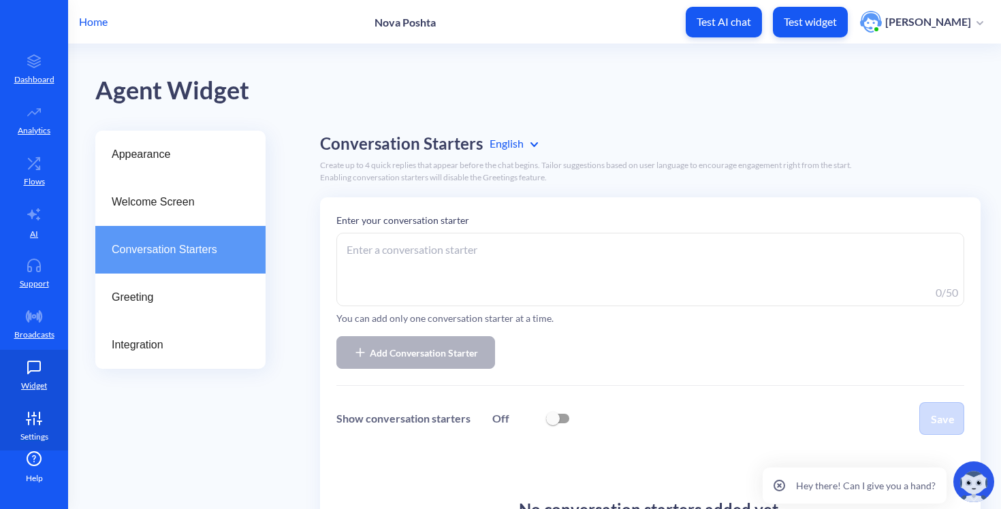
click at [42, 441] on p "Settings" at bounding box center [34, 437] width 28 height 12
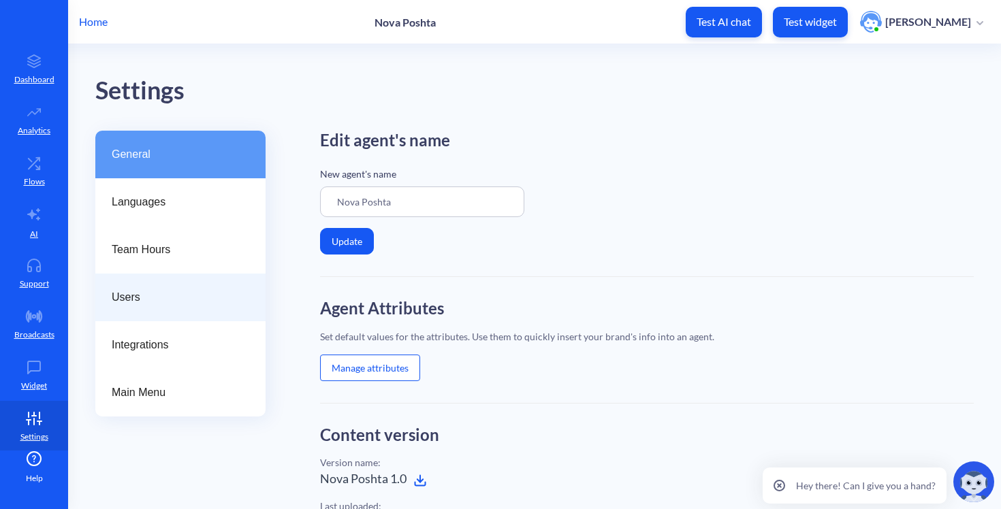
click at [182, 303] on span "Users" at bounding box center [175, 297] width 127 height 16
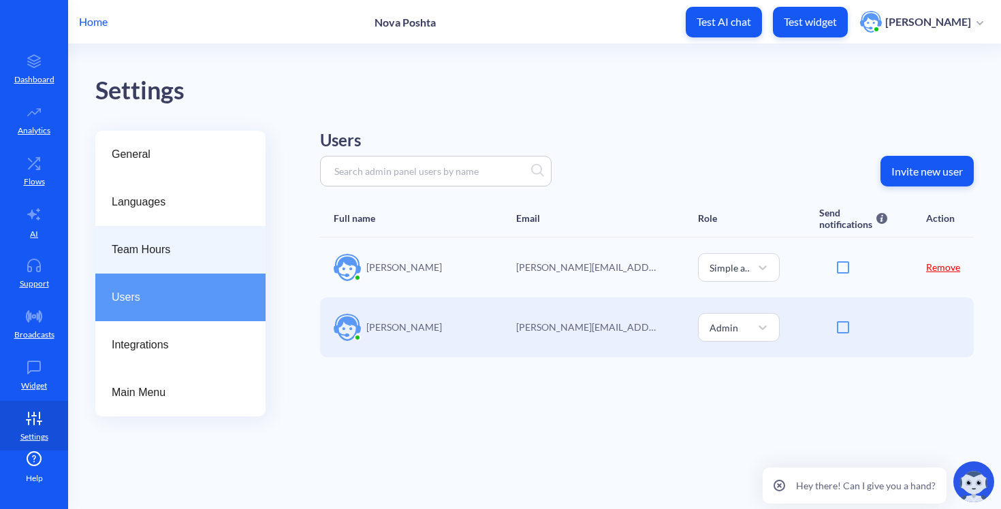
click at [191, 261] on div "Team Hours" at bounding box center [180, 250] width 170 height 48
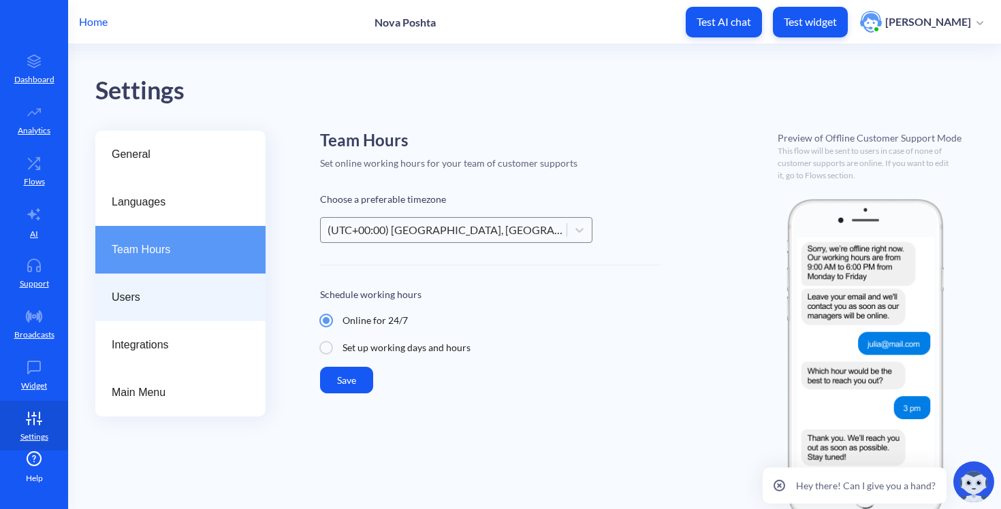
click at [178, 304] on span "Users" at bounding box center [175, 297] width 127 height 16
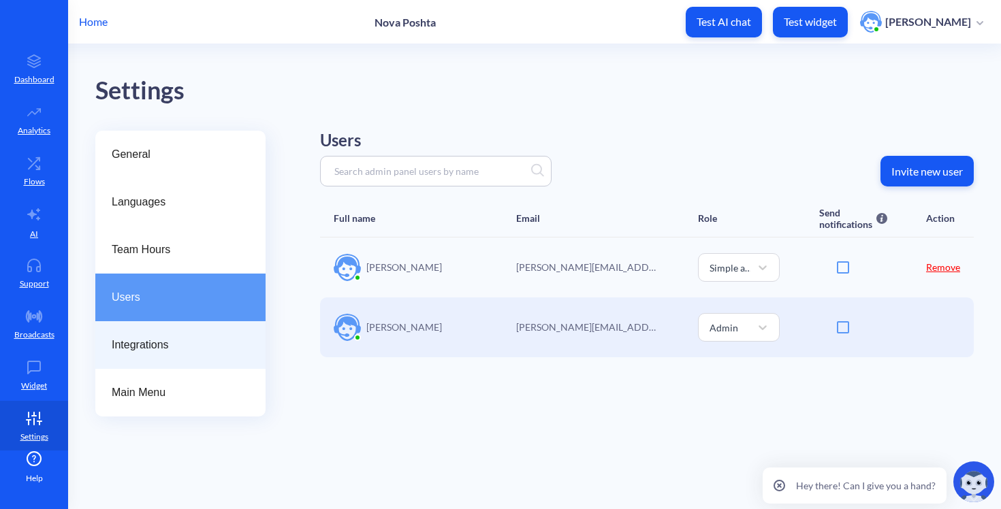
click at [166, 342] on span "Integrations" at bounding box center [175, 345] width 127 height 16
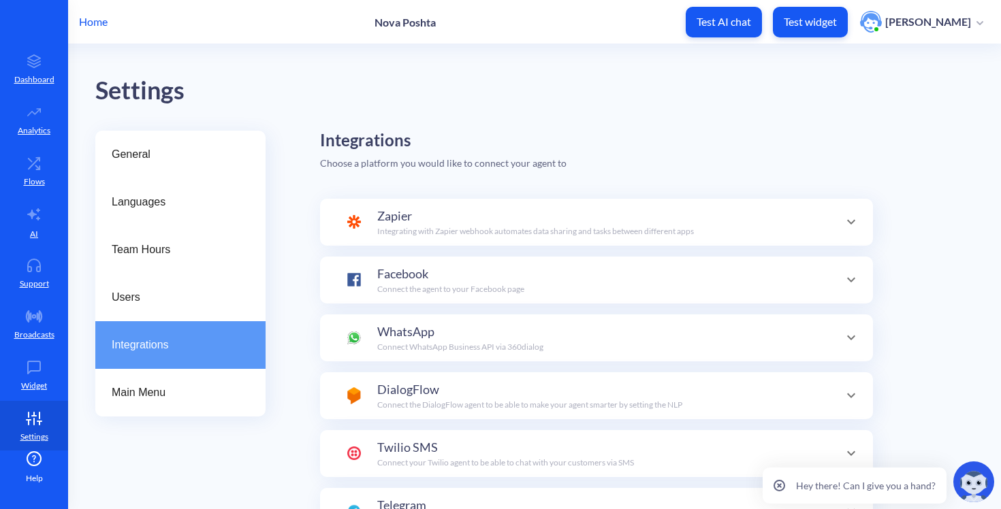
scroll to position [48, 0]
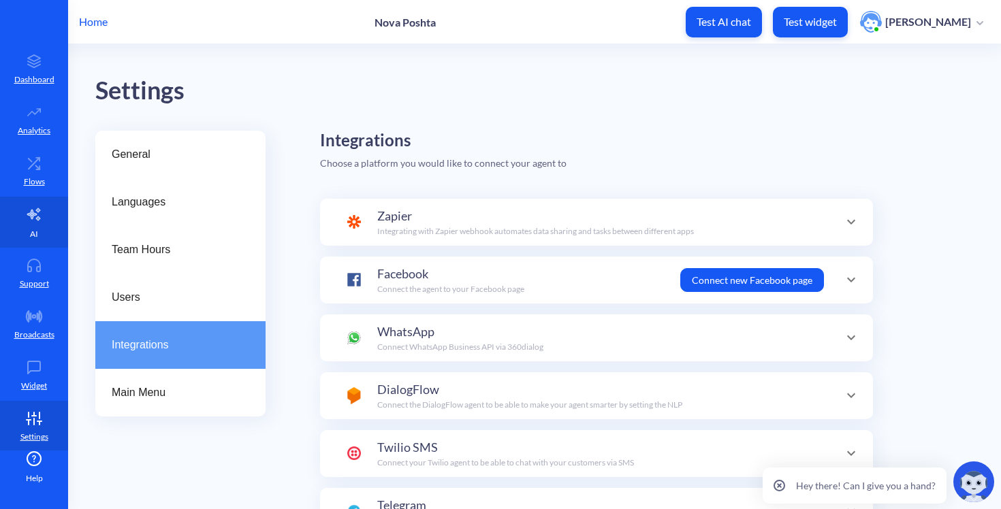
click at [39, 229] on link "AI" at bounding box center [34, 222] width 68 height 51
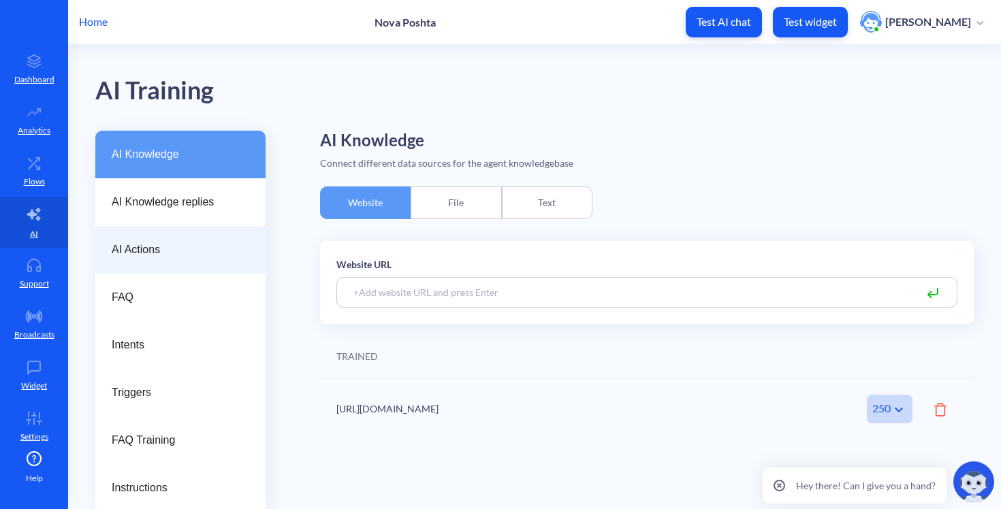
click at [234, 257] on span "AI Actions" at bounding box center [175, 250] width 127 height 16
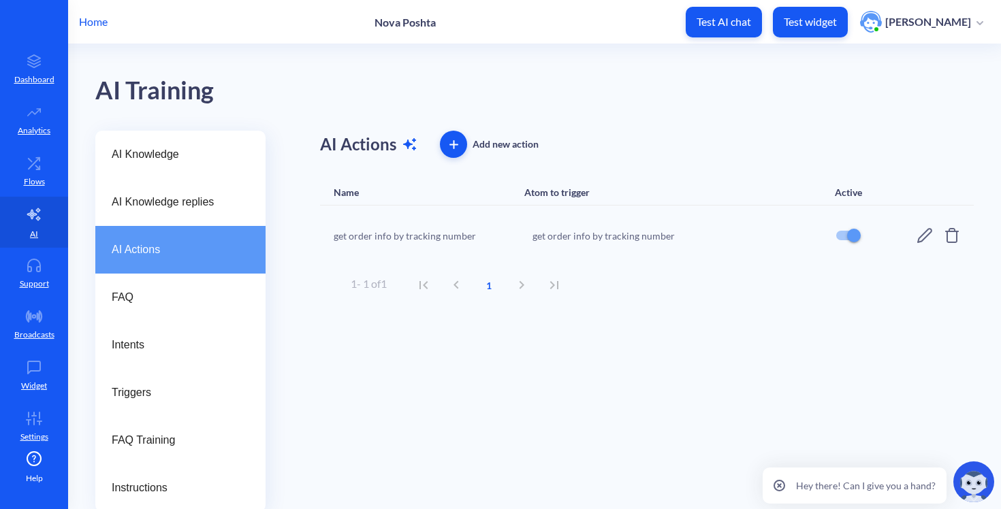
click at [916, 239] on icon at bounding box center [924, 235] width 16 height 16
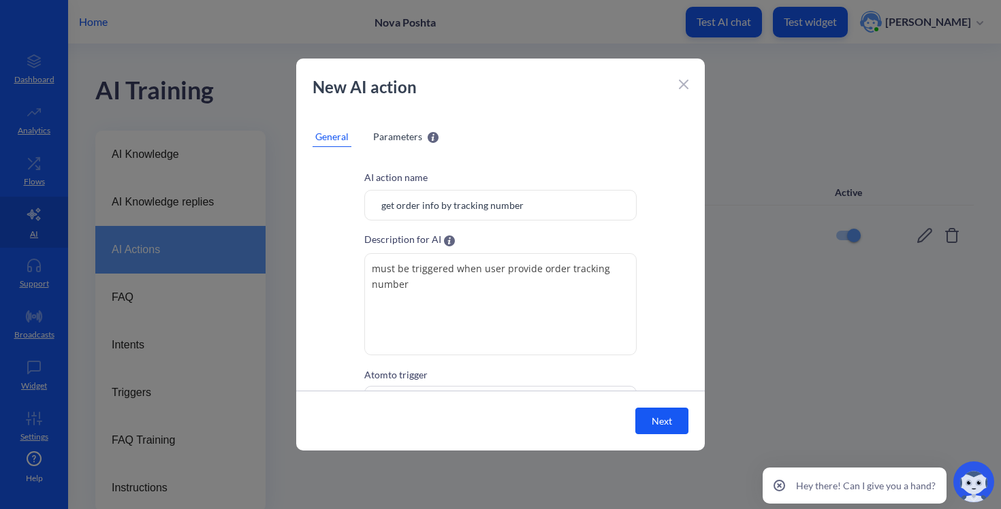
click at [398, 134] on span "Parameters" at bounding box center [397, 136] width 49 height 14
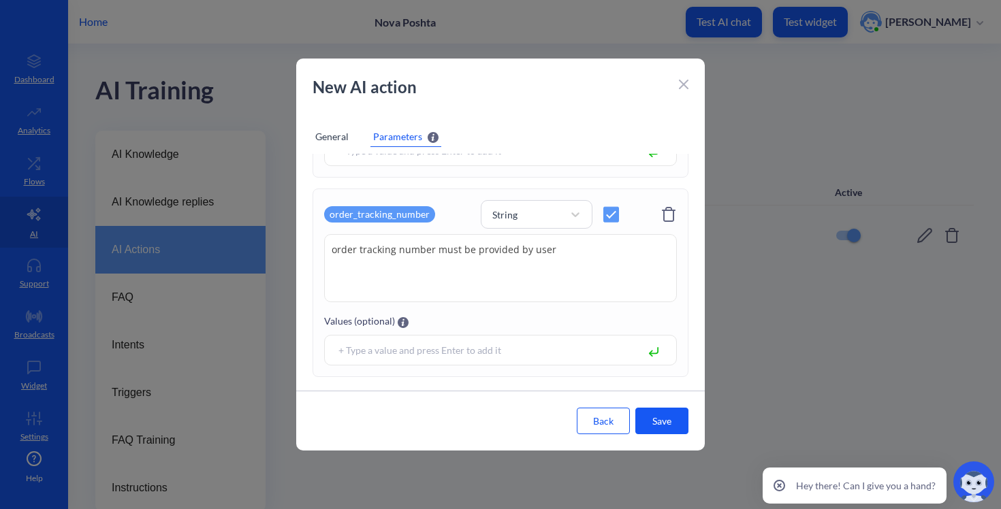
scroll to position [210, 0]
click at [515, 213] on div "String" at bounding box center [504, 213] width 25 height 14
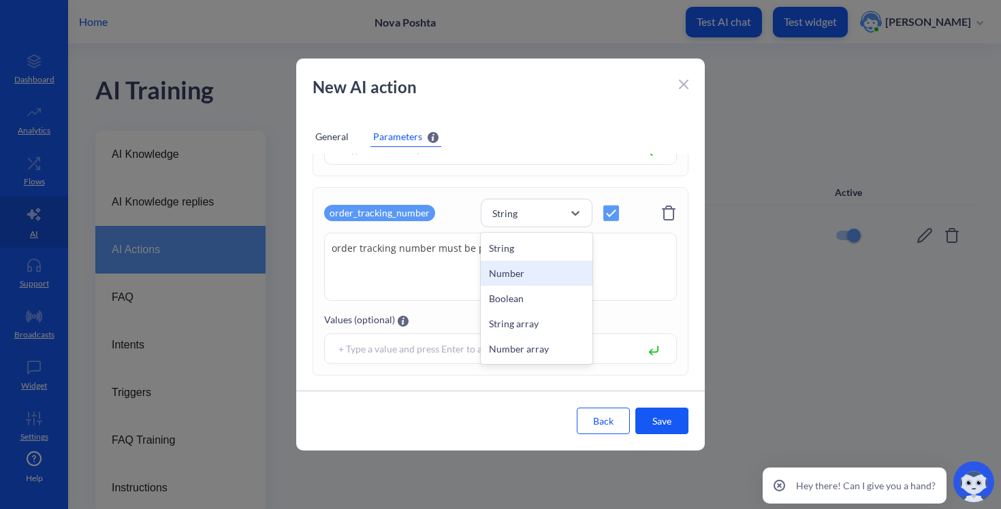
click at [503, 274] on div "Number" at bounding box center [537, 273] width 112 height 25
click at [534, 215] on div "Number" at bounding box center [524, 213] width 78 height 19
click at [411, 259] on textarea "order tracking number must be provided by user" at bounding box center [500, 267] width 353 height 68
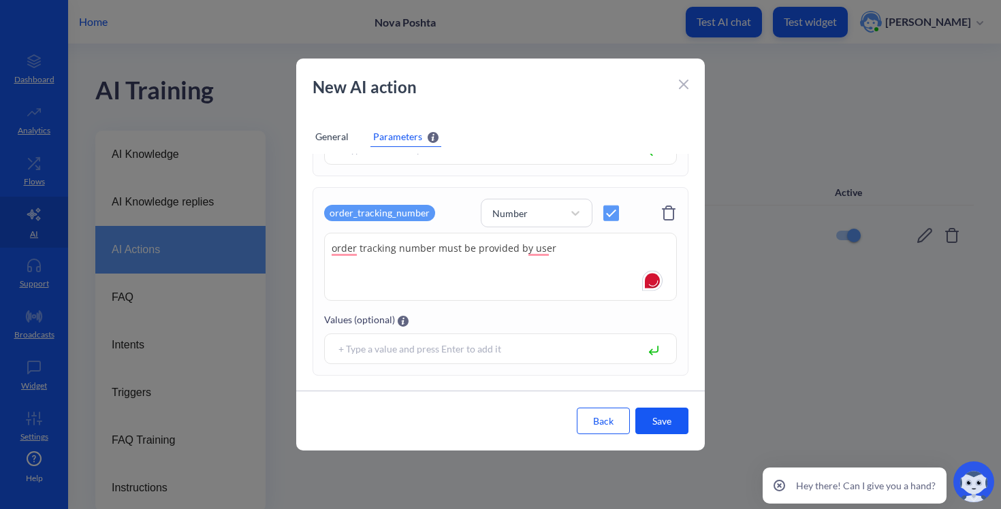
click at [669, 428] on button "Save" at bounding box center [661, 421] width 53 height 27
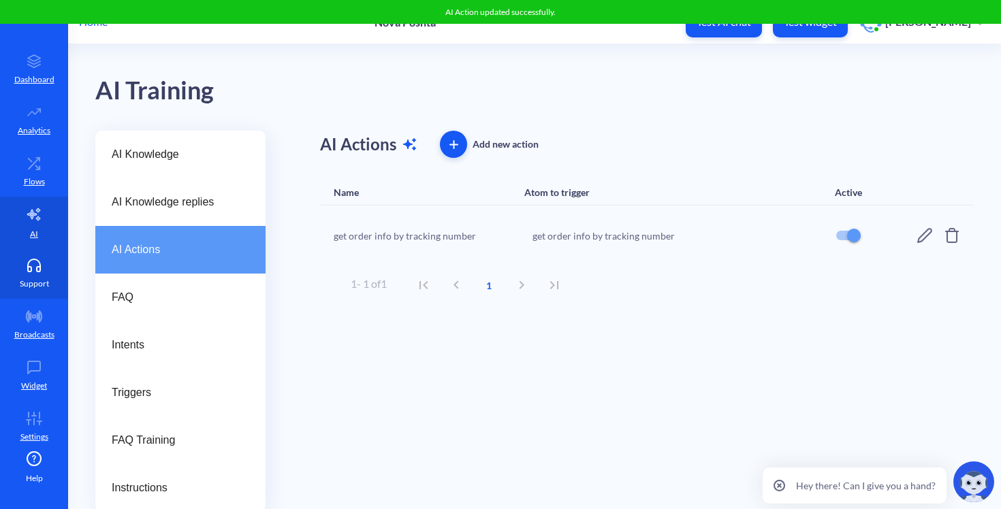
click at [24, 261] on icon at bounding box center [33, 266] width 27 height 14
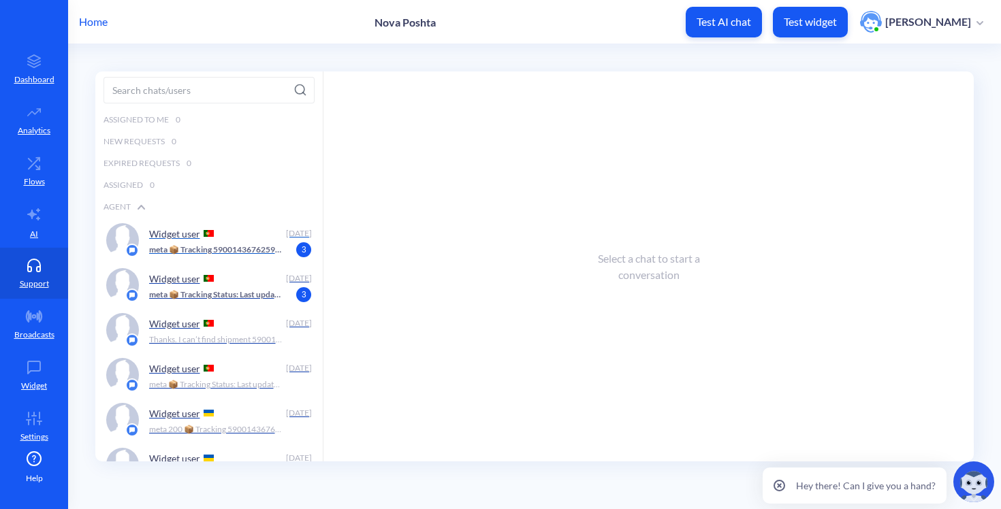
click at [224, 241] on div "Widget user" at bounding box center [215, 233] width 132 height 20
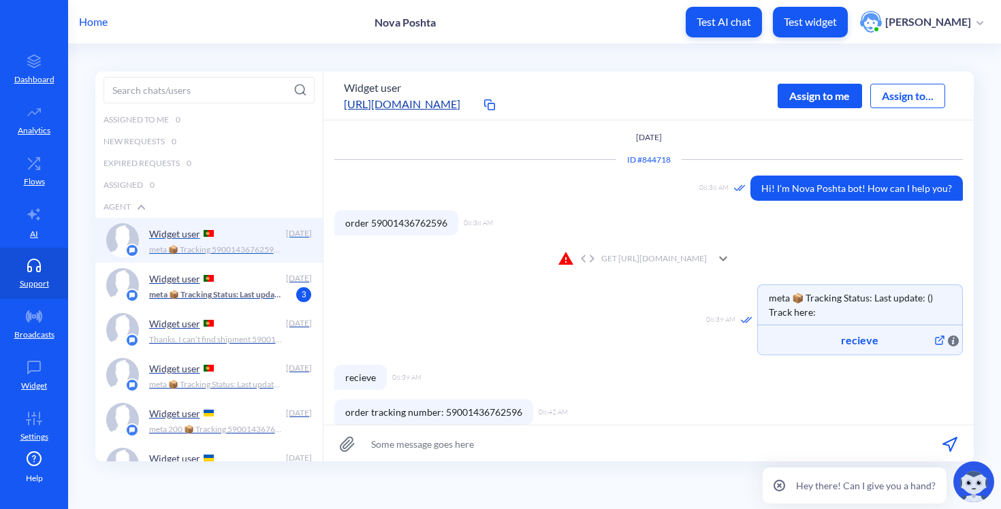
scroll to position [1, 0]
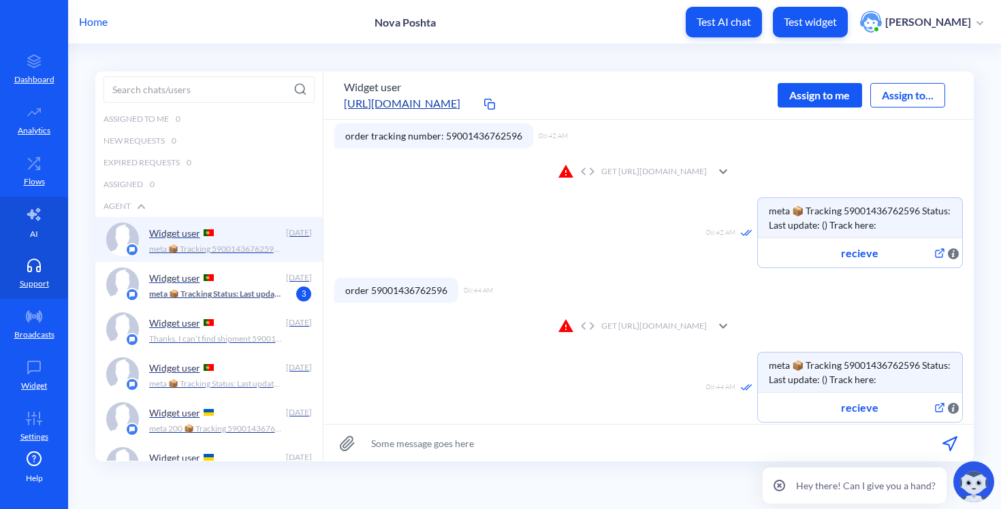
click at [31, 220] on icon at bounding box center [34, 214] width 16 height 16
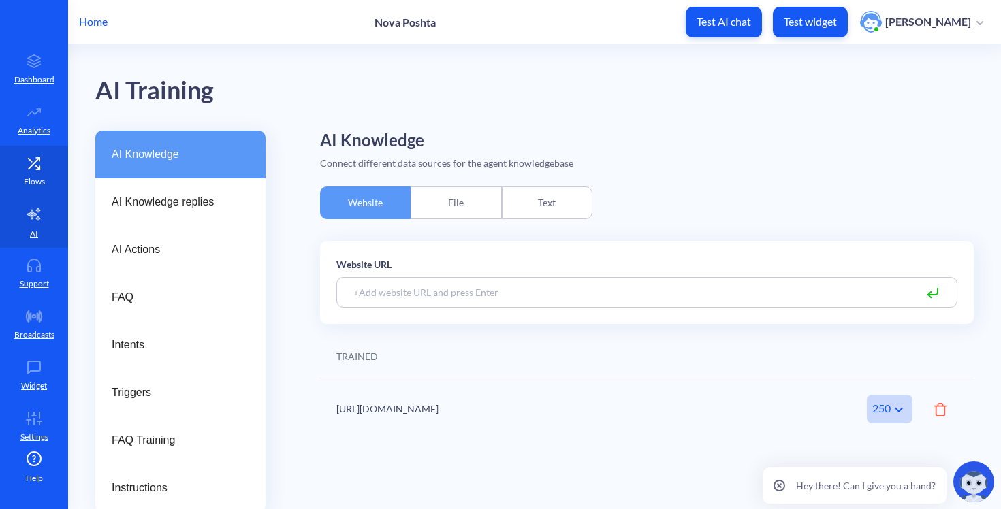
click at [31, 168] on icon at bounding box center [33, 164] width 27 height 14
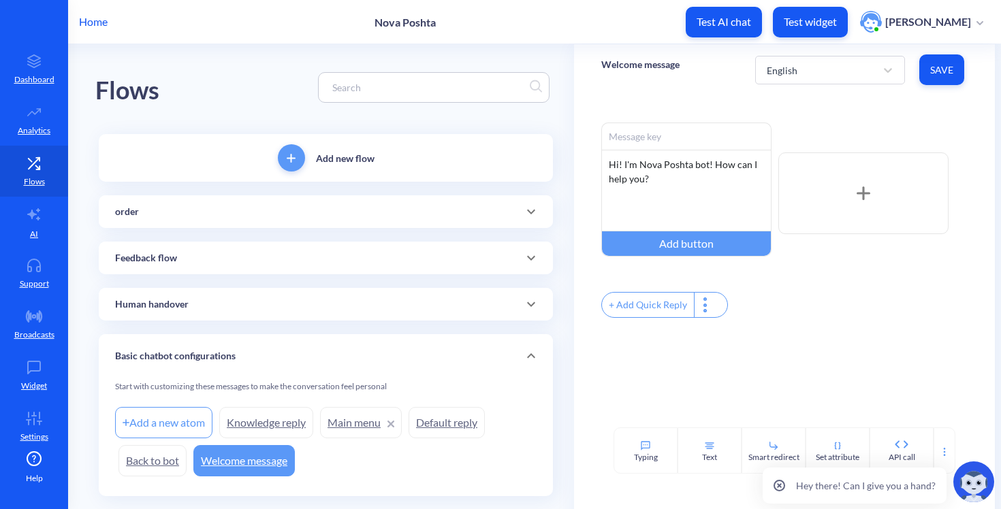
click at [209, 230] on div "Add new flow order Add a new atom create order get order info by tracking numbe…" at bounding box center [326, 315] width 454 height 362
click at [220, 219] on div "order" at bounding box center [326, 211] width 454 height 33
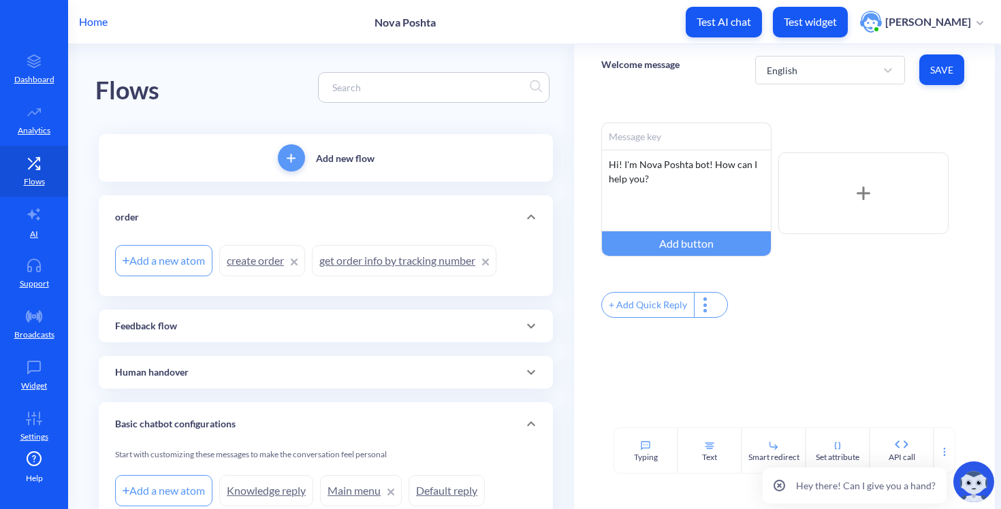
click at [415, 264] on link "get order info by tracking number" at bounding box center [404, 260] width 185 height 31
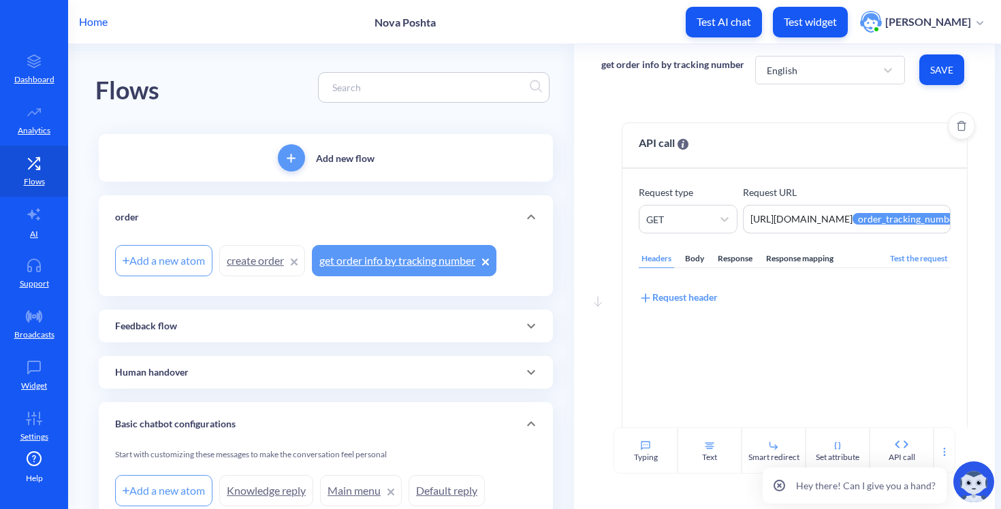
click at [684, 256] on div "Body" at bounding box center [694, 259] width 25 height 18
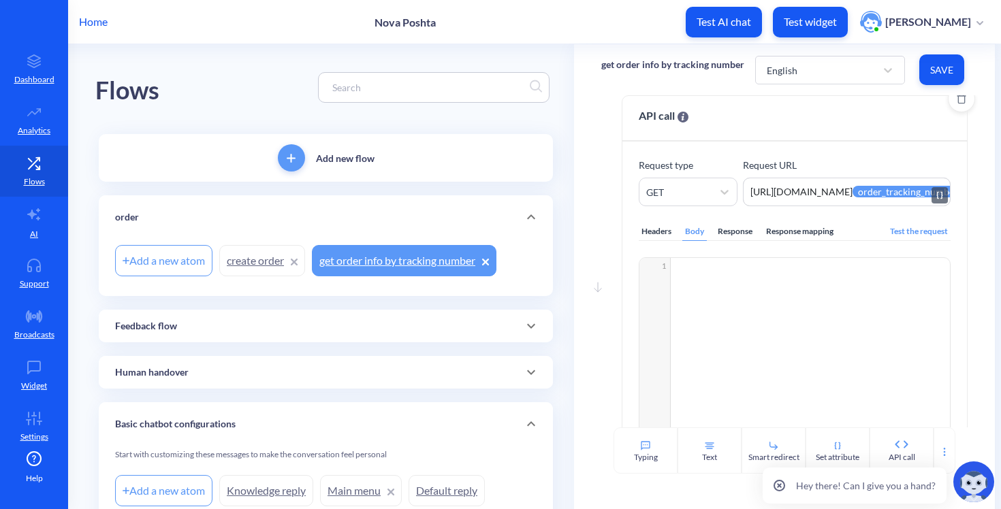
scroll to position [29, 0]
click at [833, 187] on textarea "https://[DOMAIN_NAME]/trackings/get?tracking_numbers={{order_tracking_number}}&…" at bounding box center [846, 190] width 207 height 29
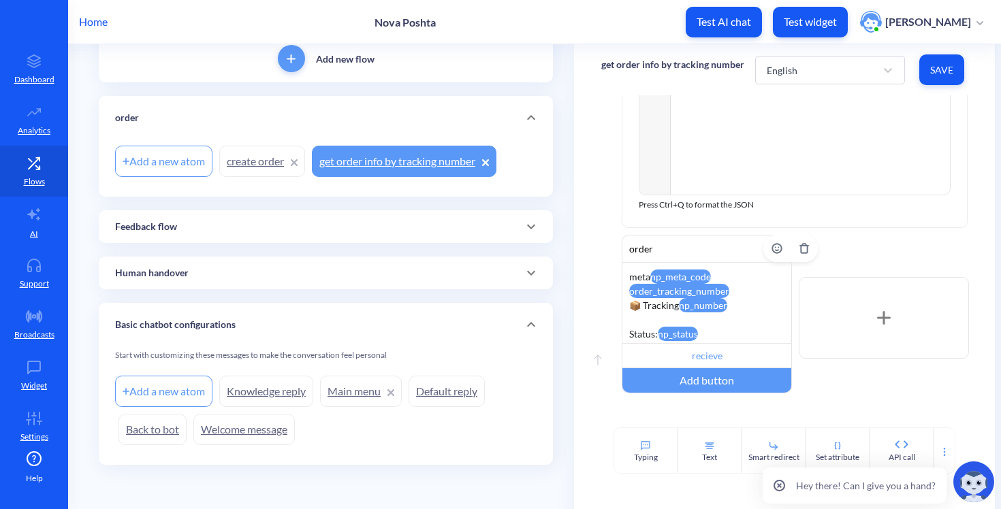
scroll to position [129, 0]
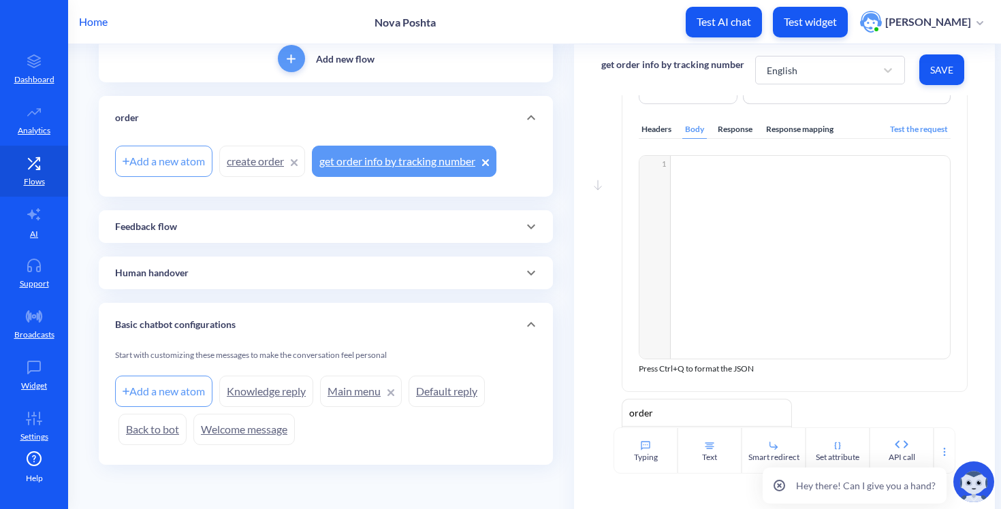
click at [786, 120] on div "Headers Body Response Response mapping Test the request Add full user data ​ x …" at bounding box center [794, 239] width 311 height 271
click at [776, 132] on div "Response mapping" at bounding box center [799, 130] width 73 height 18
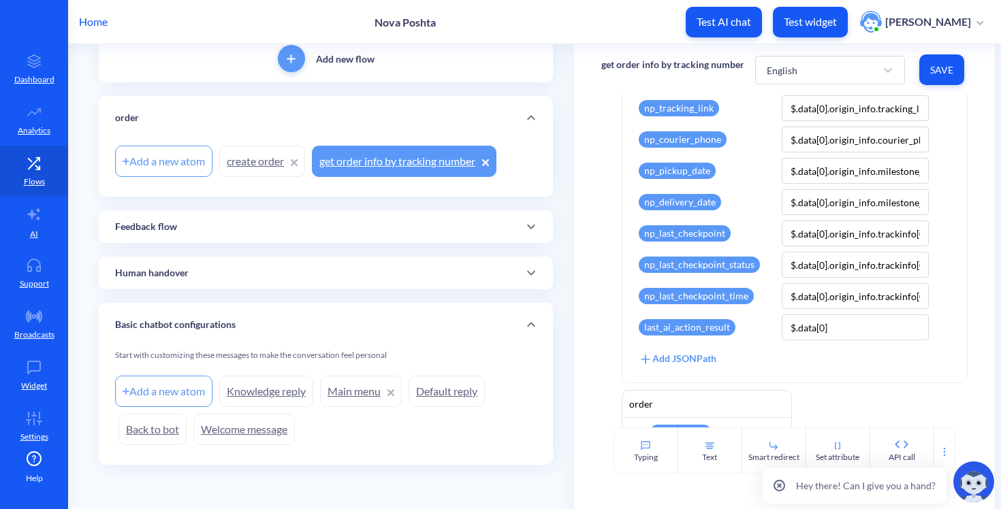
scroll to position [459, 0]
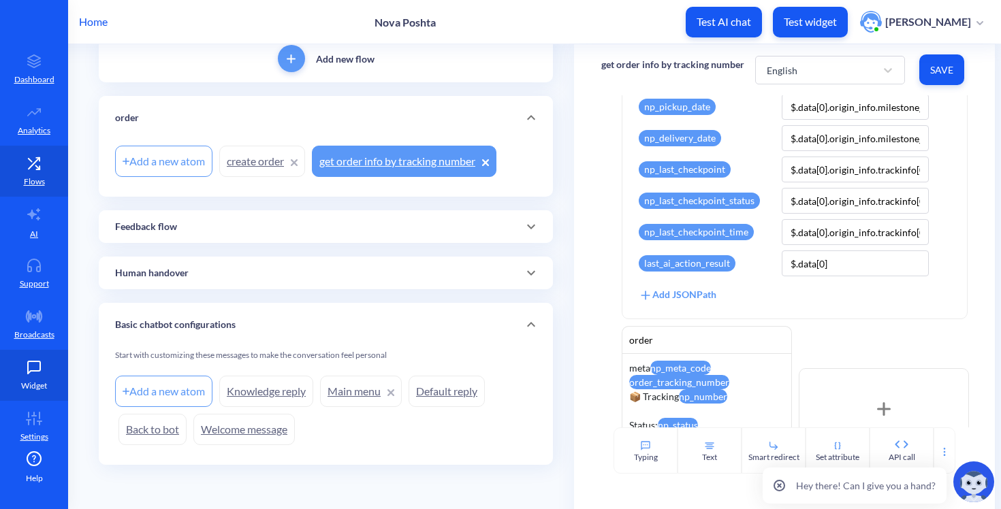
click at [35, 389] on p "Widget" at bounding box center [34, 386] width 26 height 12
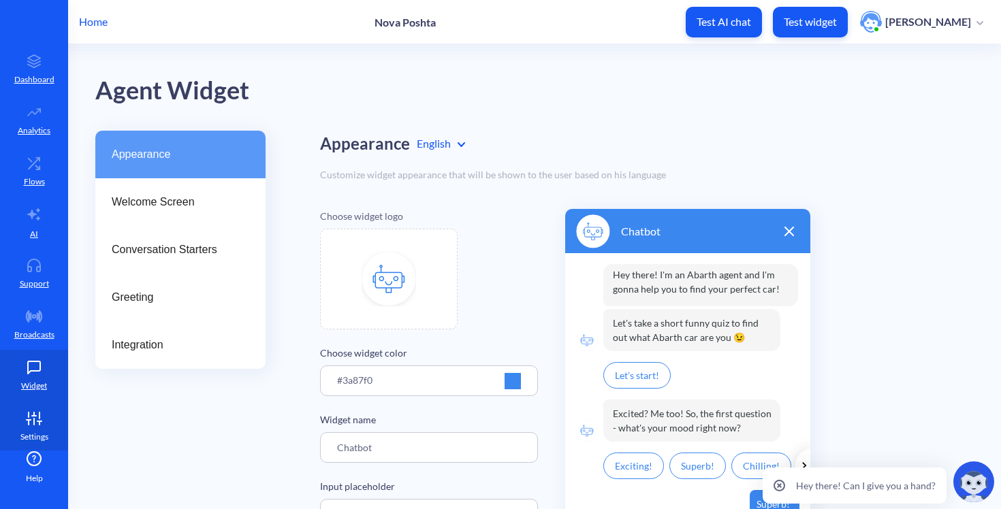
click at [25, 422] on icon at bounding box center [33, 419] width 27 height 14
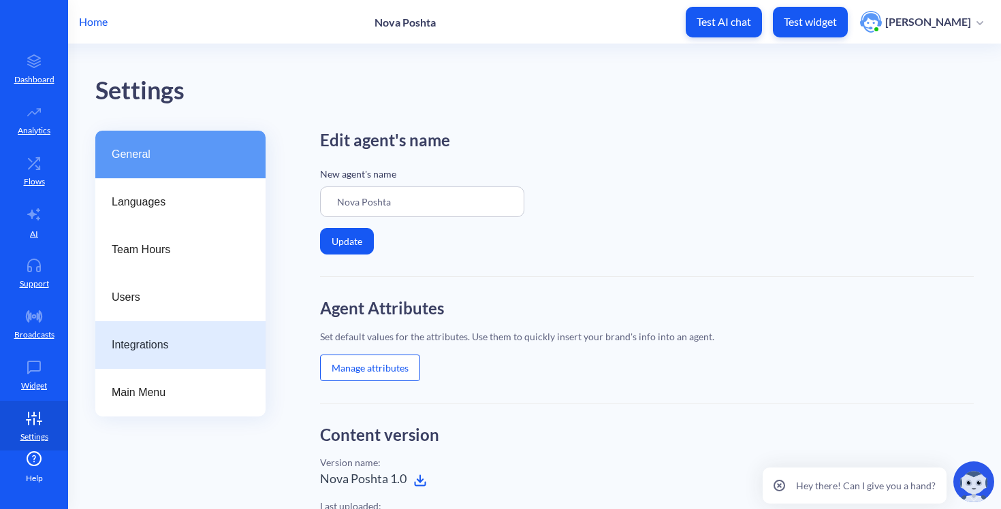
click at [130, 362] on div "Integrations" at bounding box center [180, 345] width 170 height 48
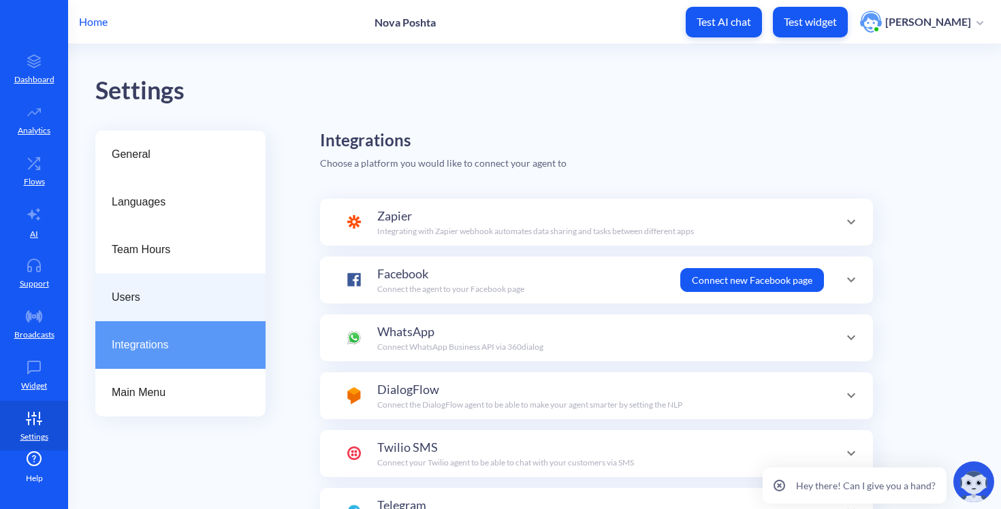
scroll to position [48, 0]
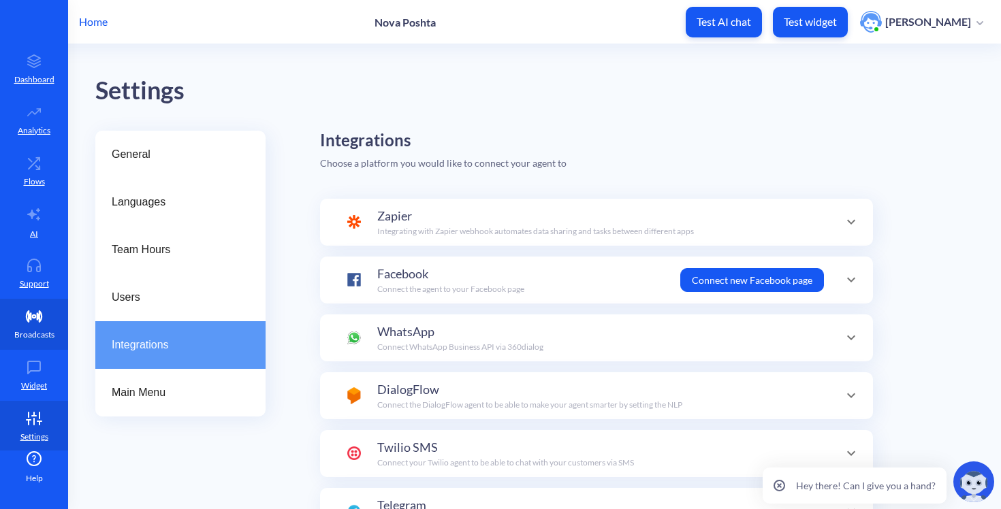
click at [46, 347] on link "Broadcasts" at bounding box center [34, 324] width 68 height 51
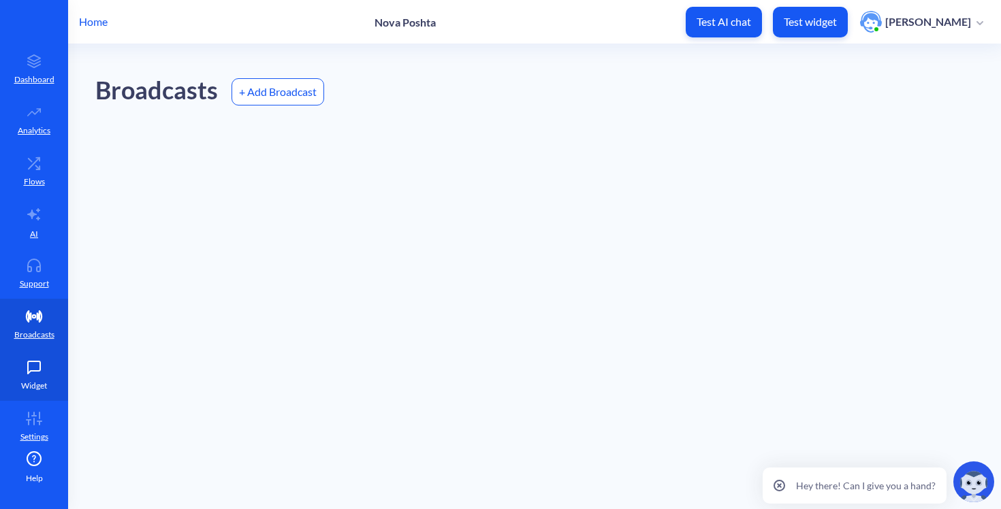
click at [29, 373] on icon at bounding box center [33, 368] width 27 height 14
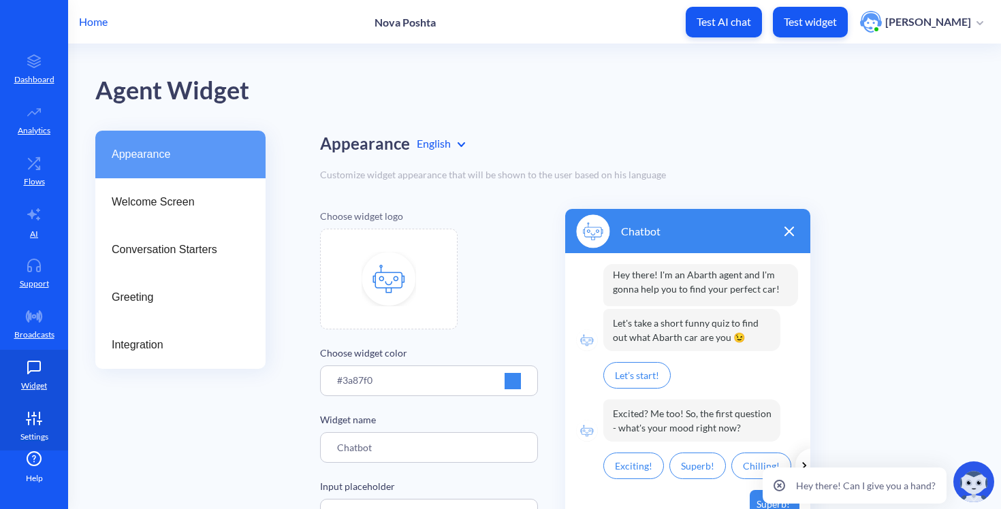
click at [33, 418] on icon at bounding box center [33, 419] width 27 height 14
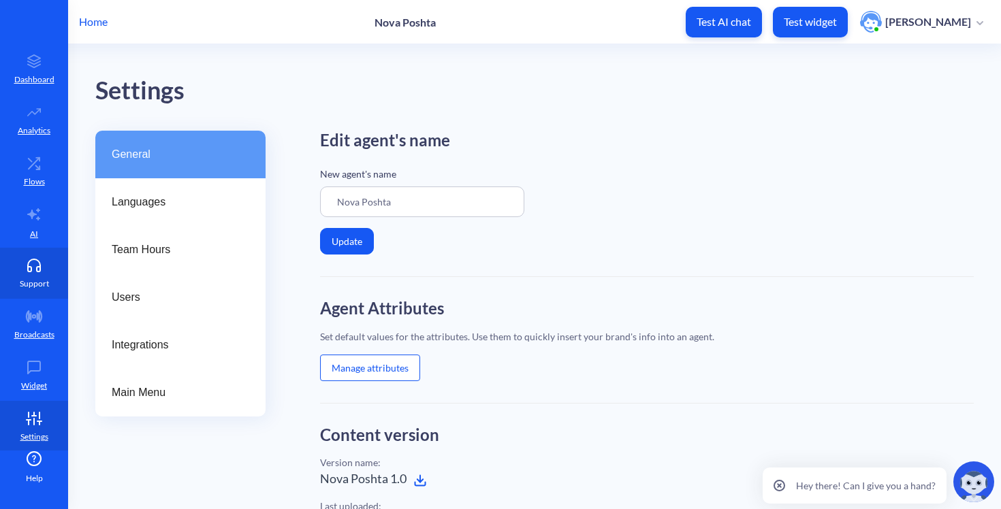
click at [29, 259] on icon at bounding box center [33, 266] width 27 height 14
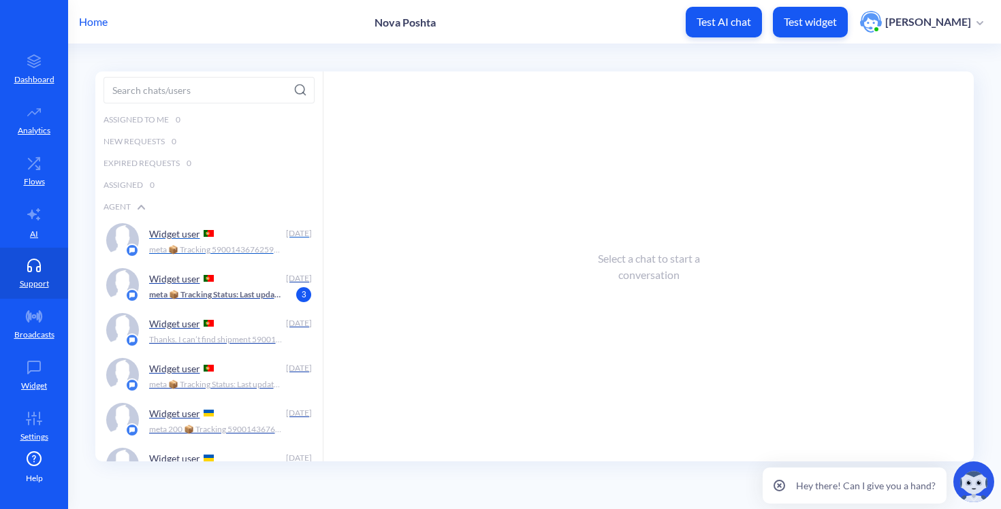
click at [251, 225] on div "Widget user" at bounding box center [215, 233] width 132 height 20
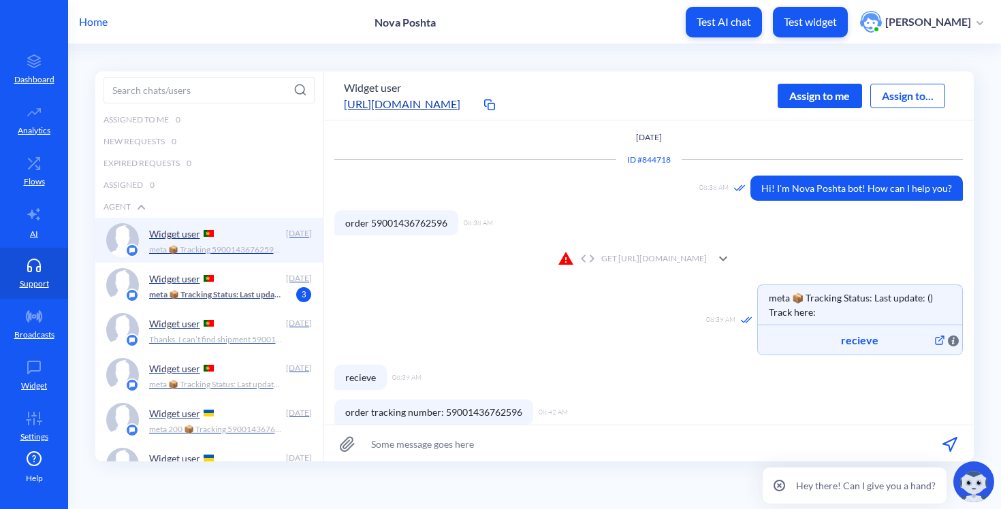
scroll to position [1, 0]
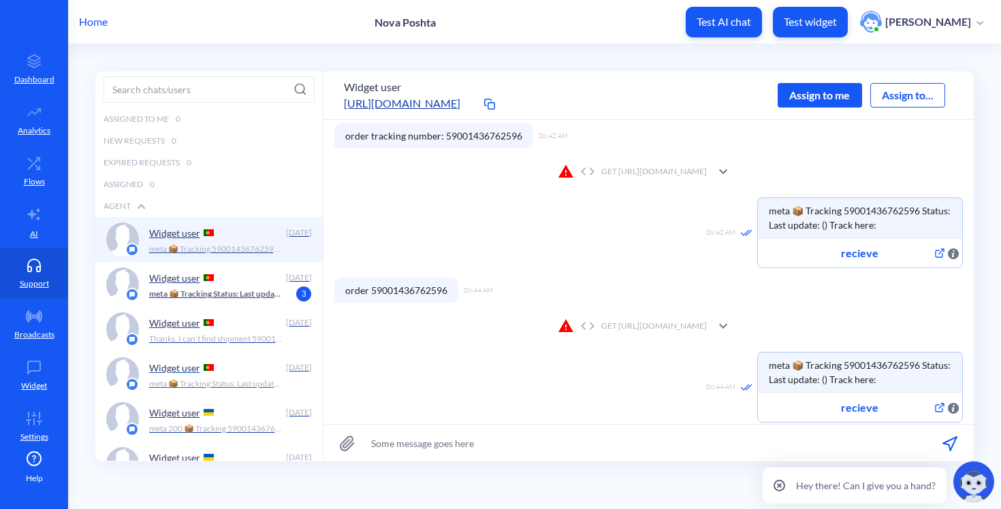
click at [211, 355] on div "Widget user Today meta 📦 Tracking Status: Last update: () Track here:" at bounding box center [208, 374] width 227 height 45
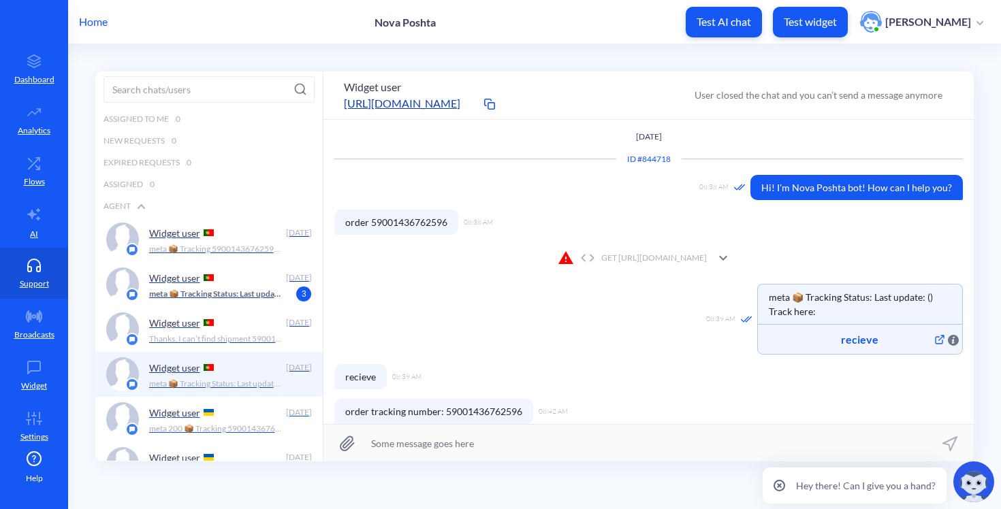
click at [197, 433] on p "meta 200 📦 Tracking 59001436762596 Status: delivered Last update: Отримано в Ль…" at bounding box center [216, 429] width 135 height 12
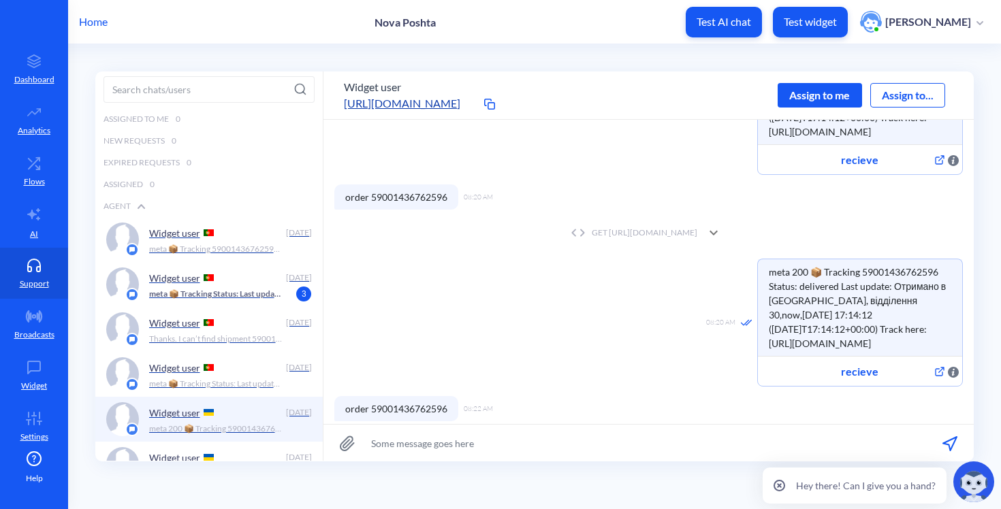
scroll to position [551, 0]
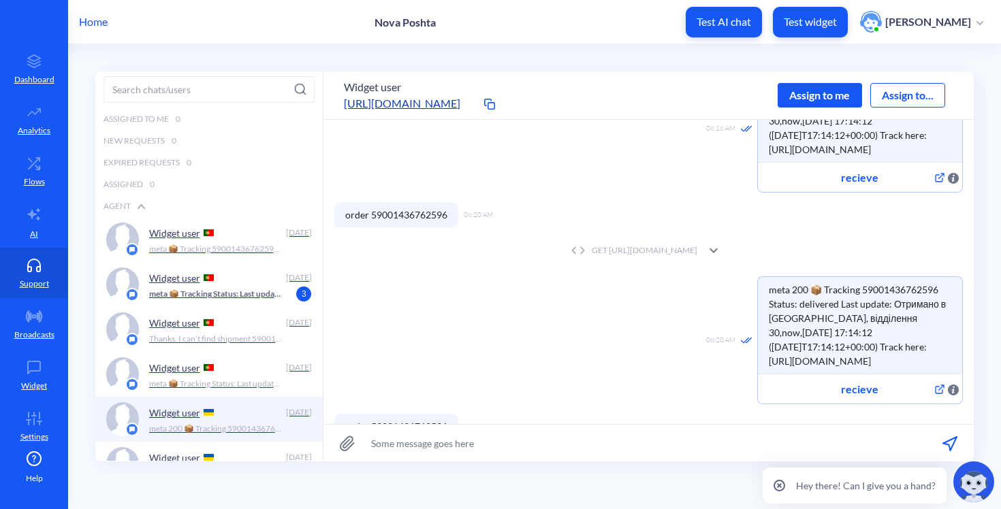
click at [567, 247] on div "GET https://novaposhta.wiremockapi.cloud/trackings/get?tracking_numbers=5900143…" at bounding box center [632, 250] width 130 height 12
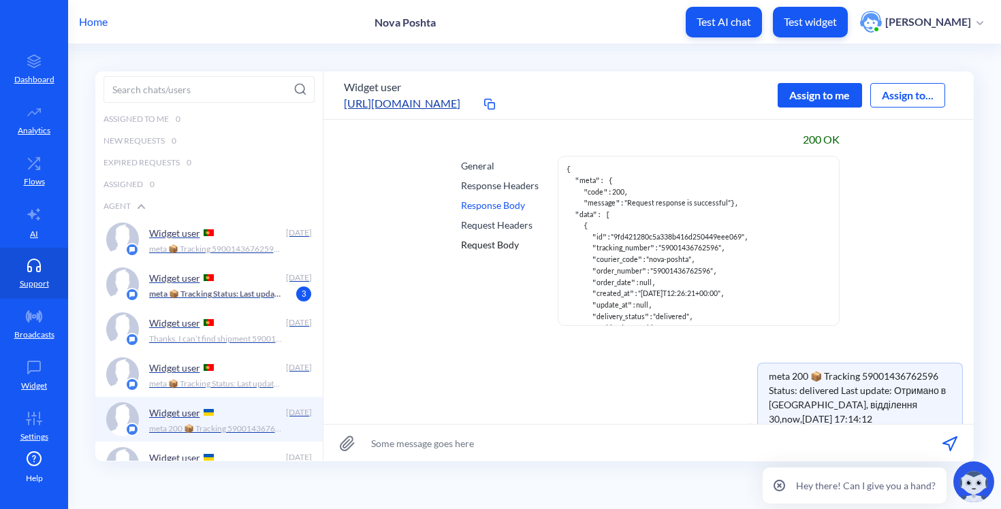
scroll to position [687, 0]
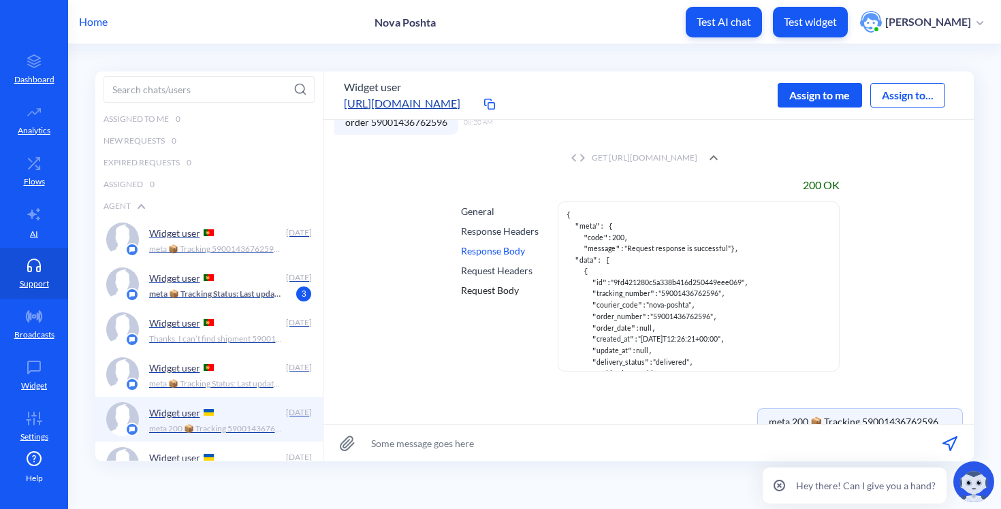
scroll to position [641, 0]
click at [581, 267] on span "data" at bounding box center [586, 263] width 14 height 8
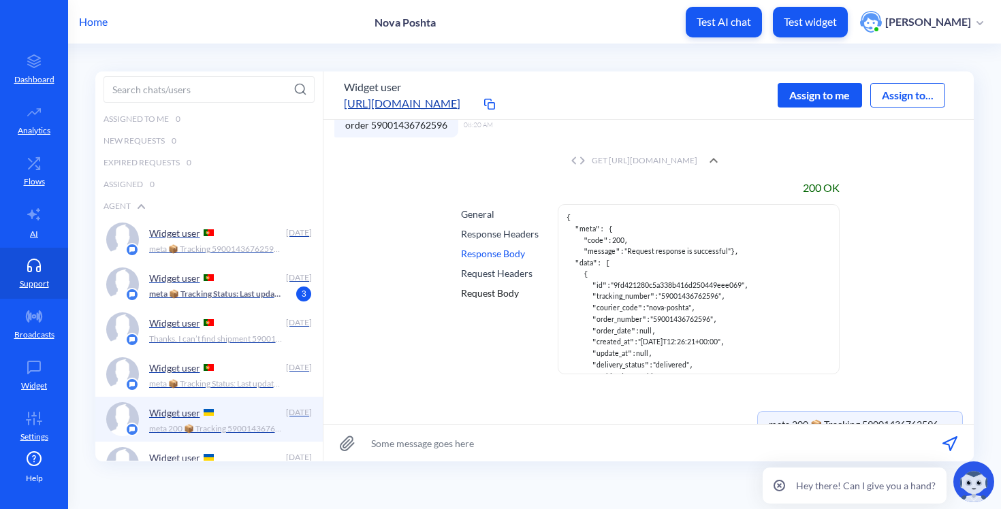
click at [564, 204] on div "{ " meta ": { " code ": 200 , " message ": "Request response is successful" }, …" at bounding box center [699, 289] width 282 height 170
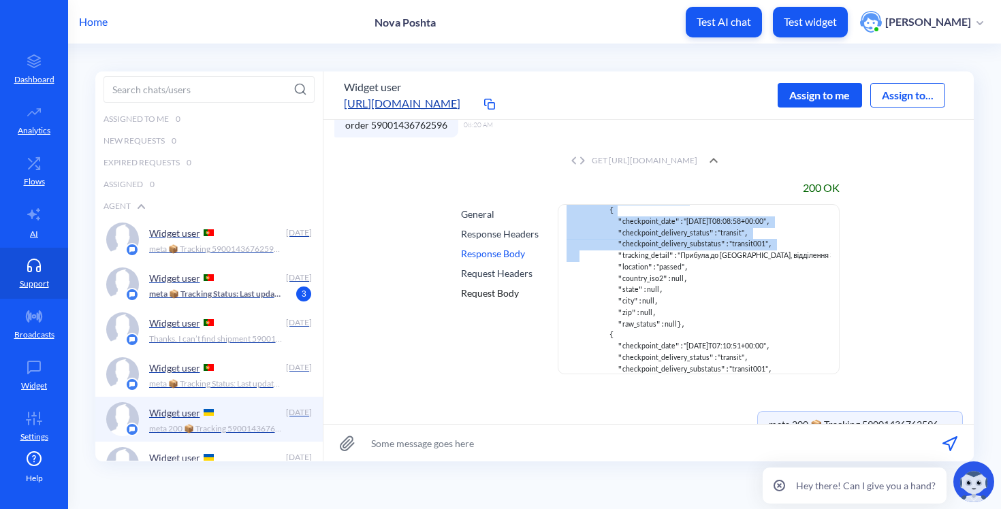
scroll to position [1032, 0]
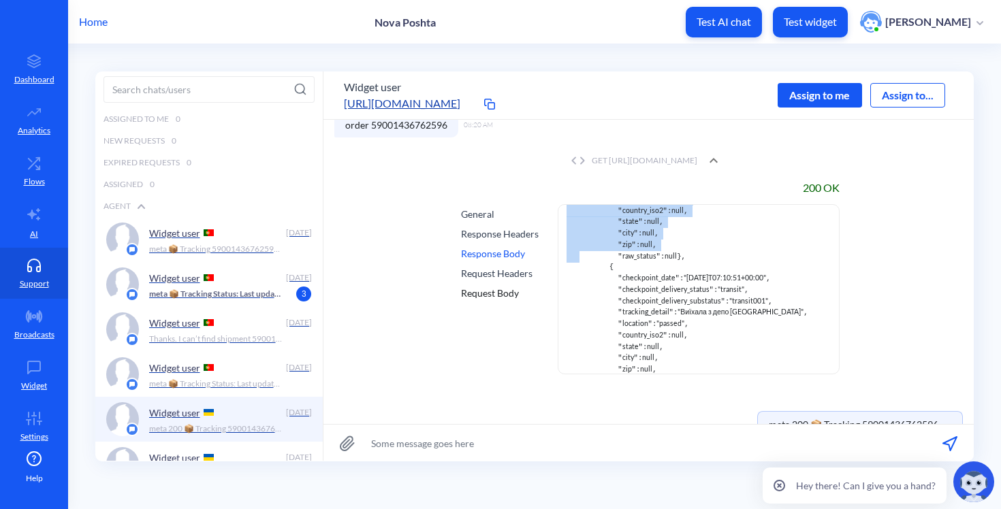
drag, startPoint x: 564, startPoint y: 208, endPoint x: 579, endPoint y: 295, distance: 88.4
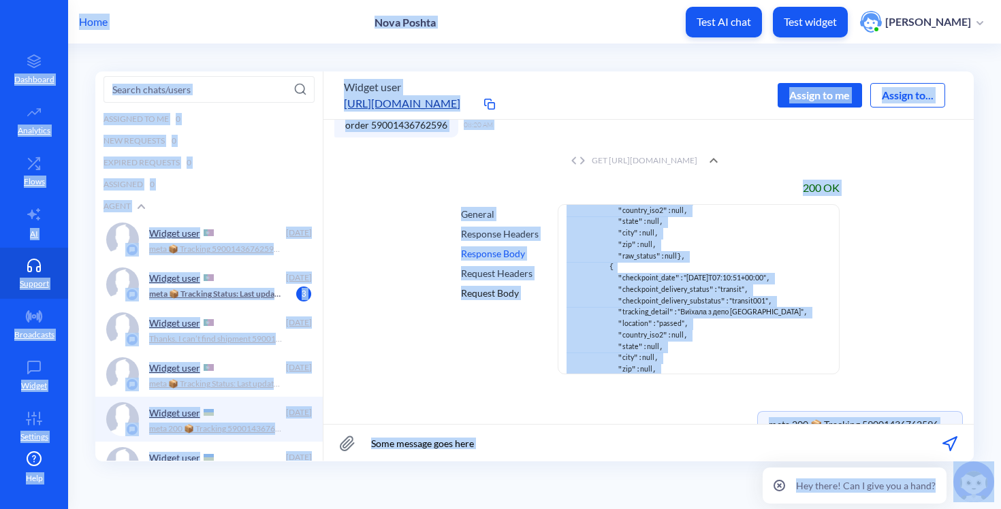
copy body "Home Nova Poshta Test AI chat Test widget Elvira Solnyshkina Dashboard Workflow…"
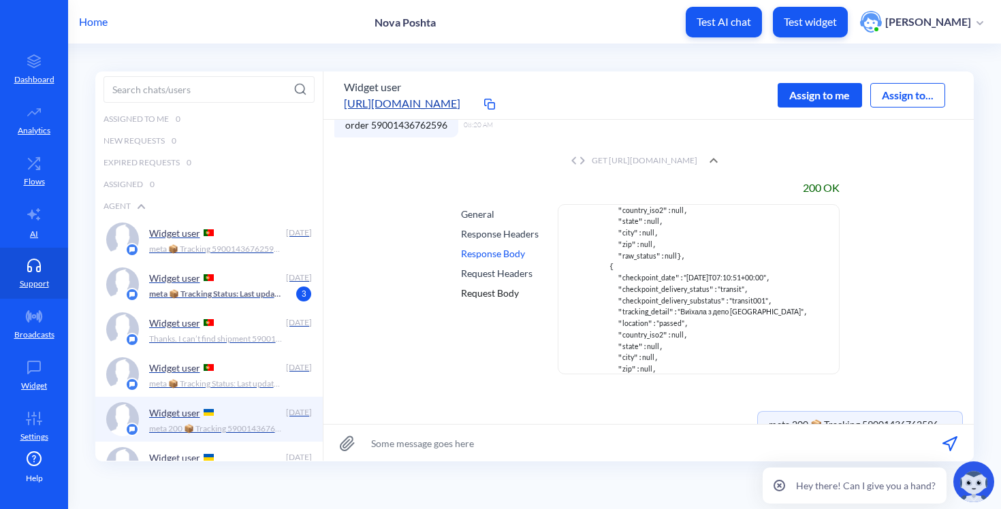
click at [535, 368] on div "200 OK General Response Headers Response Body Request Headers Request Body { " …" at bounding box center [648, 282] width 628 height 217
click at [523, 229] on div "Response Headers" at bounding box center [500, 234] width 78 height 14
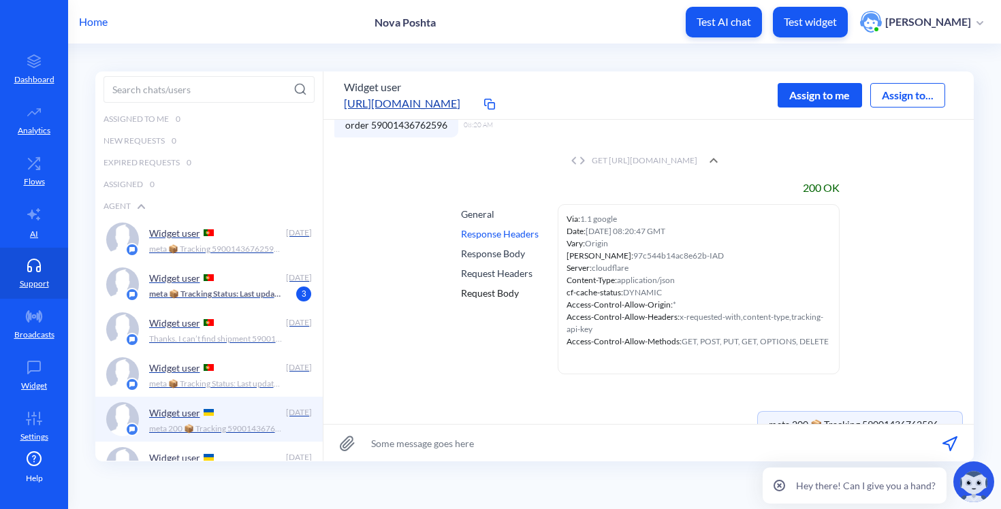
click at [520, 266] on div "Request Headers" at bounding box center [500, 273] width 78 height 14
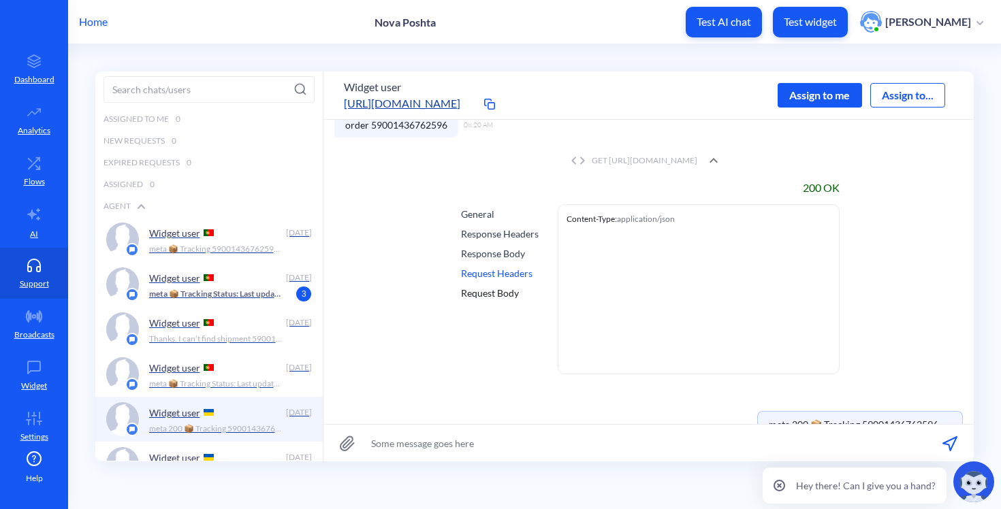
click at [513, 288] on div "Request Body" at bounding box center [500, 293] width 78 height 14
click at [502, 286] on div "Request Body" at bounding box center [500, 293] width 78 height 14
click at [493, 236] on div "General Response Headers Response Body Request Headers Request Body" at bounding box center [499, 289] width 83 height 170
click at [495, 232] on div "Response Headers" at bounding box center [500, 234] width 78 height 14
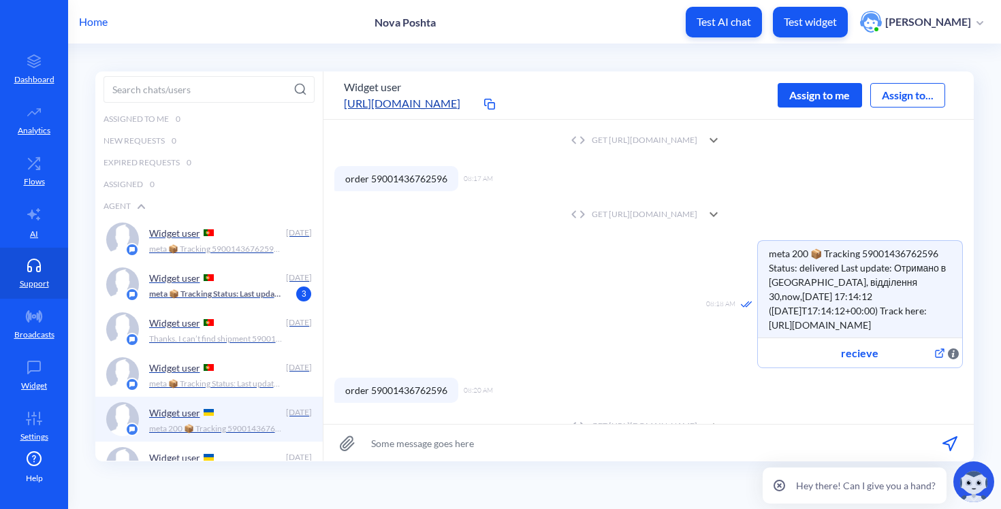
scroll to position [373, 0]
click at [35, 437] on p "Settings" at bounding box center [34, 437] width 28 height 12
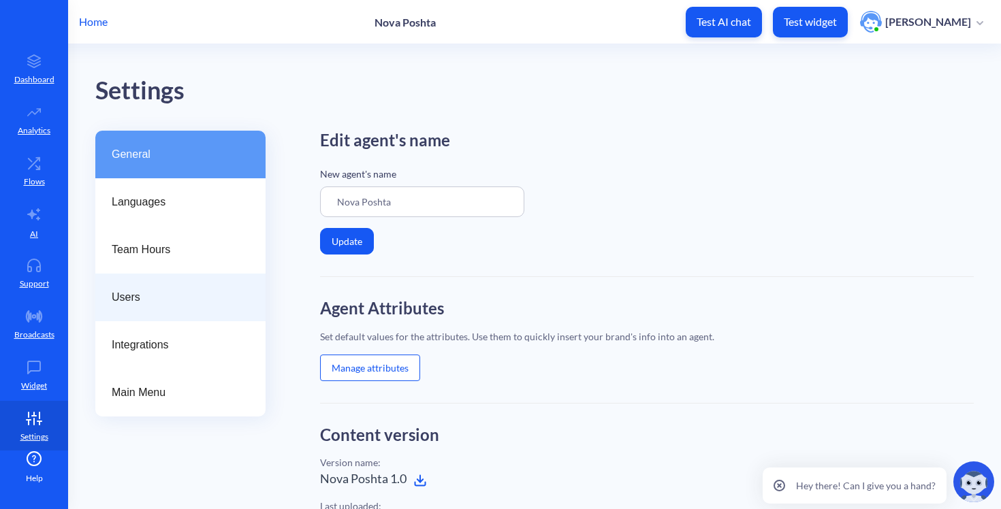
click at [155, 294] on span "Users" at bounding box center [175, 297] width 127 height 16
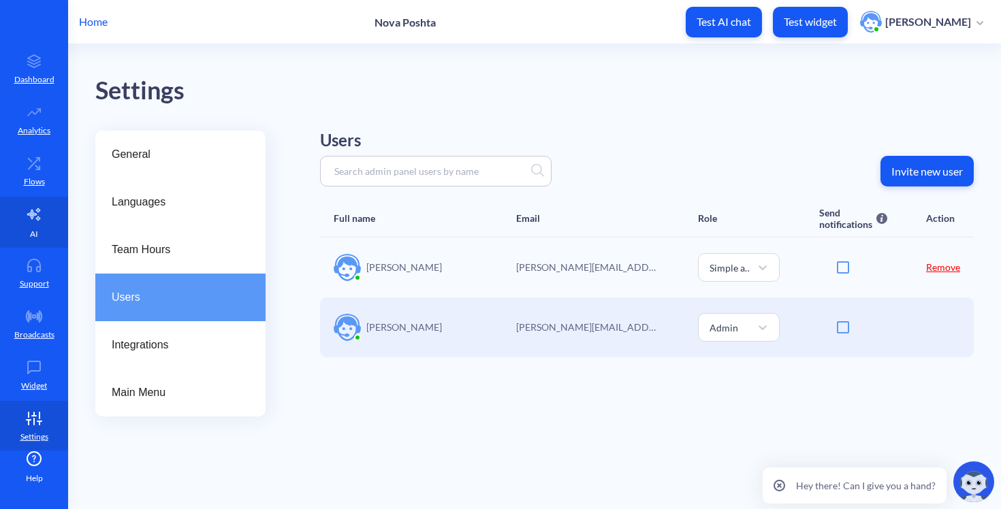
click at [33, 210] on icon at bounding box center [34, 214] width 16 height 16
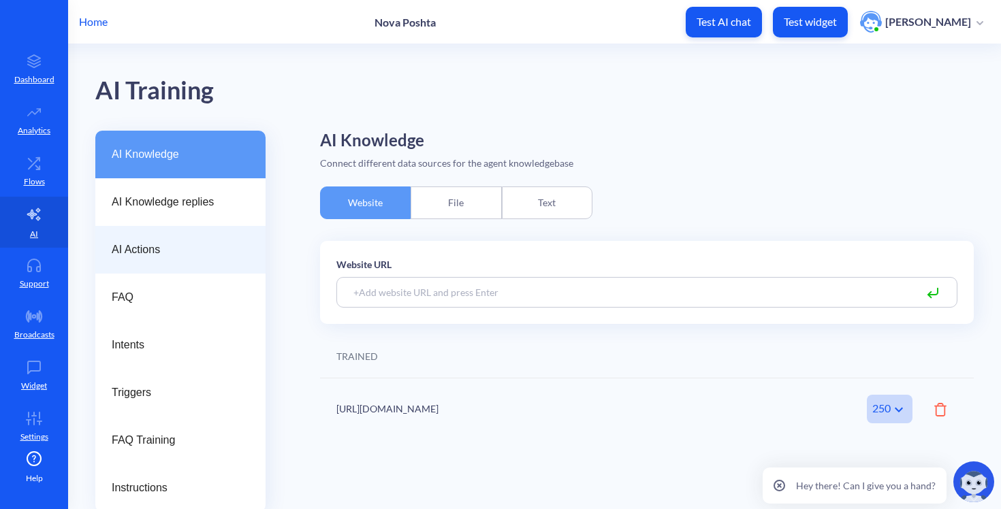
click at [178, 236] on div "AI Actions" at bounding box center [180, 250] width 170 height 48
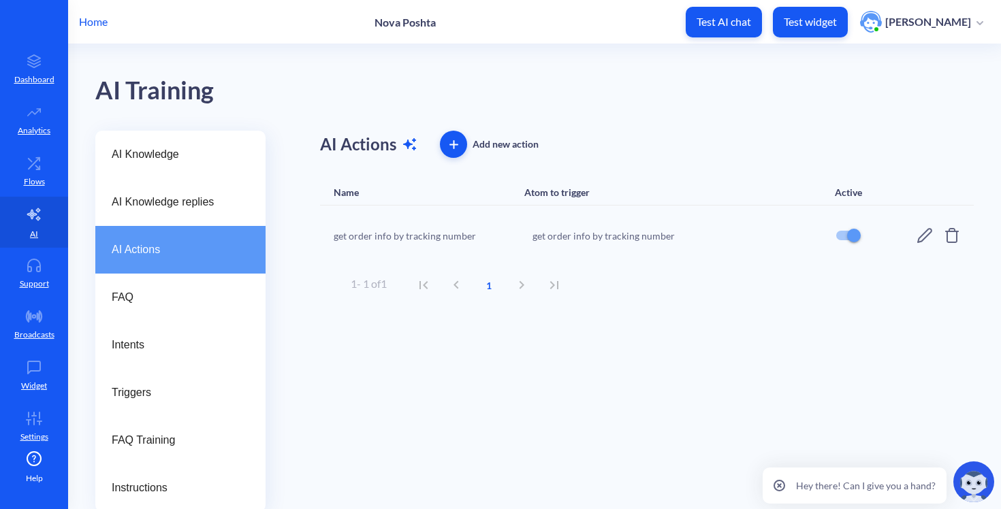
click at [921, 231] on icon at bounding box center [924, 235] width 16 height 16
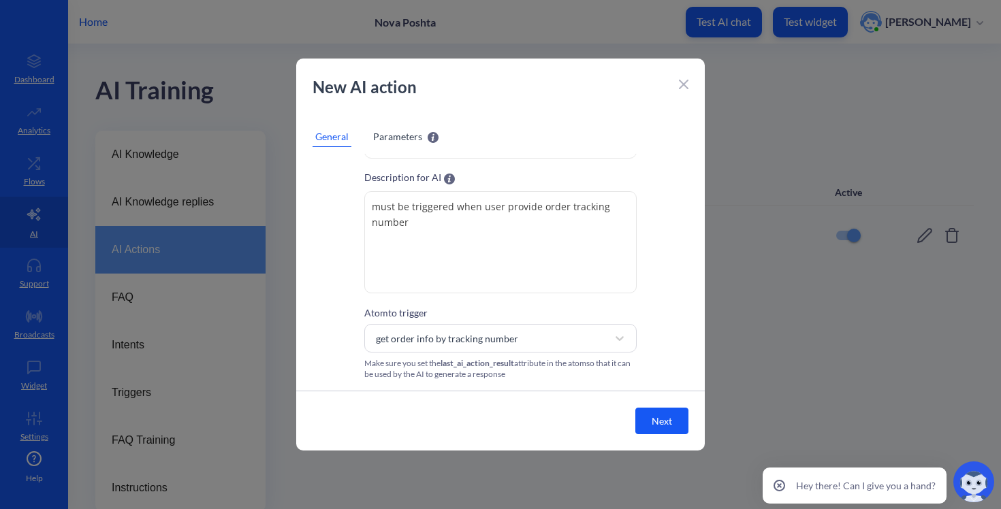
scroll to position [62, 0]
click at [403, 126] on div "New AI action General Parameters AI action name get order info by tracking numb…" at bounding box center [500, 255] width 409 height 392
click at [397, 142] on span "Parameters" at bounding box center [397, 136] width 49 height 14
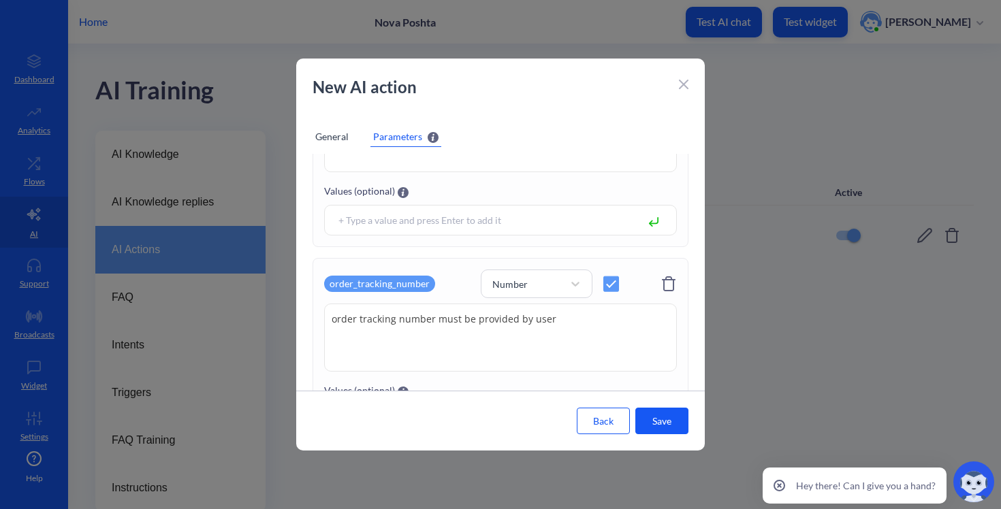
scroll to position [146, 0]
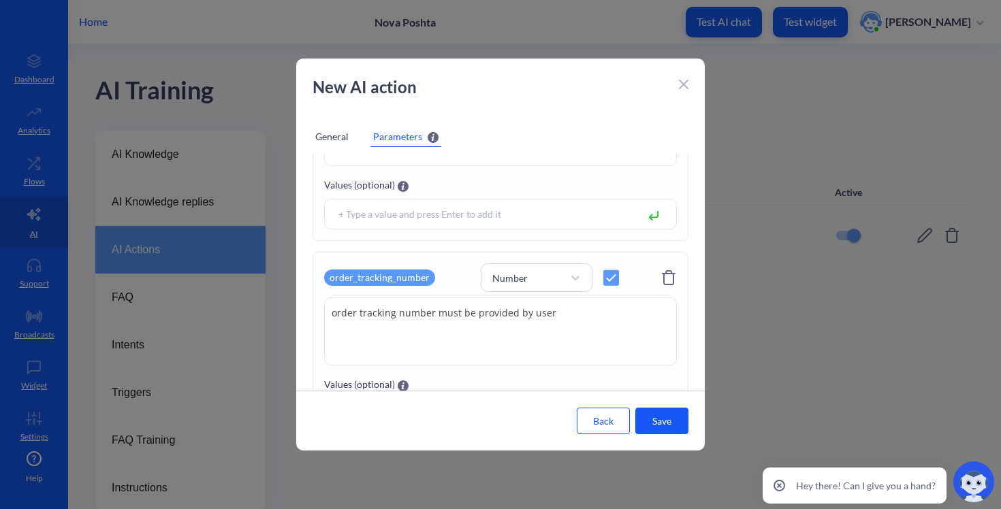
drag, startPoint x: 434, startPoint y: 315, endPoint x: 656, endPoint y: 308, distance: 222.1
click at [656, 308] on textarea "order tracking number must be provided by user" at bounding box center [500, 332] width 353 height 68
type textarea "order tracking number"
click at [656, 411] on button "Save" at bounding box center [661, 421] width 53 height 27
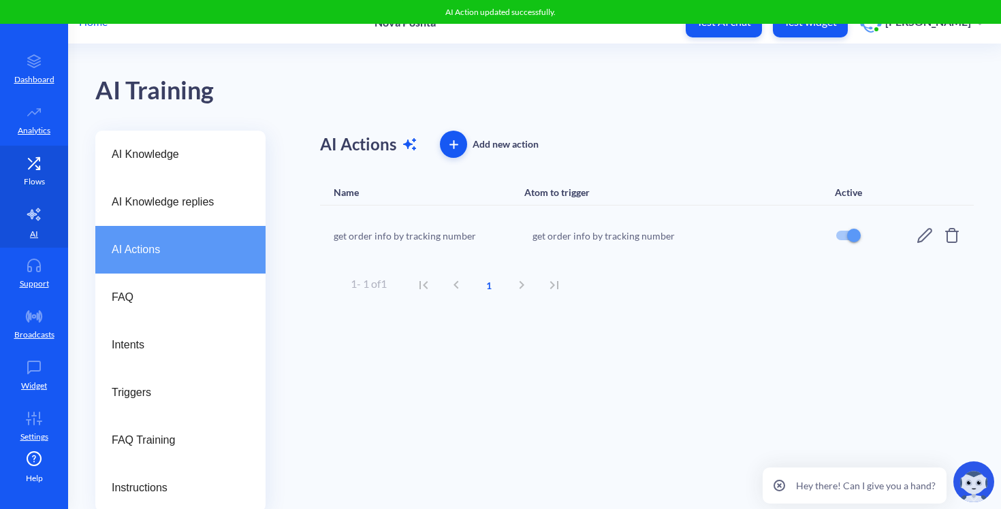
click at [48, 177] on link "Flows" at bounding box center [34, 171] width 68 height 51
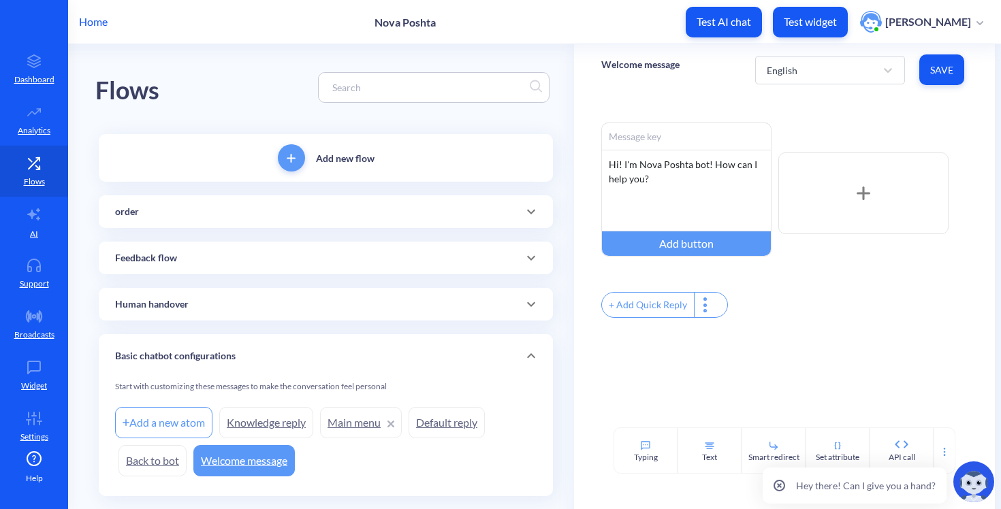
click at [192, 222] on div "order" at bounding box center [326, 211] width 454 height 33
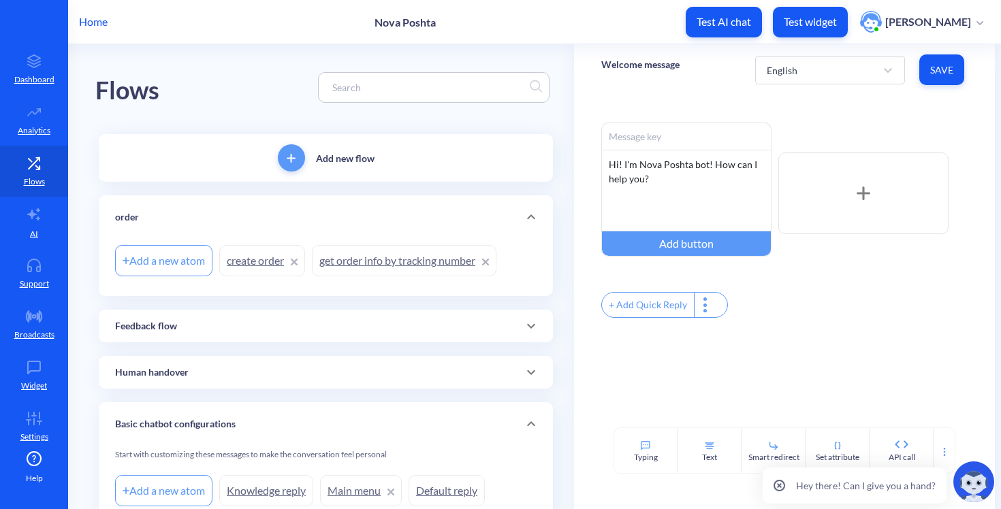
click at [360, 267] on link "get order info by tracking number" at bounding box center [404, 260] width 185 height 31
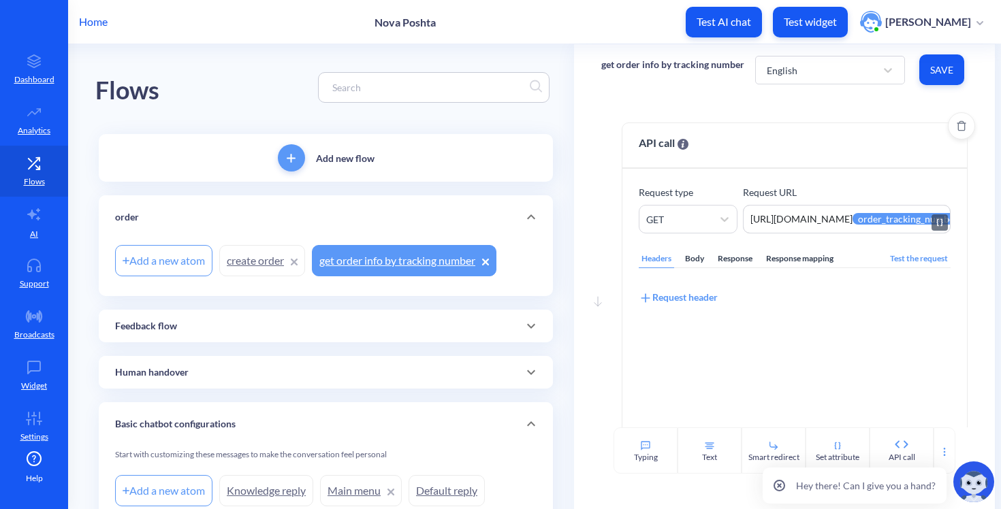
click at [854, 224] on textarea "https://novaposhta.wiremockapi.cloud/trackings/get?tracking_numbers={{order_tra…" at bounding box center [846, 219] width 207 height 29
drag, startPoint x: 803, startPoint y: 210, endPoint x: 916, endPoint y: 216, distance: 113.9
click at [916, 216] on textarea "https://novaposhta.wiremockapi.cloud/trackings/get?tracking_numbers={{order_tra…" at bounding box center [846, 219] width 207 height 29
click at [877, 216] on textarea "https://novaposhta.wiremockapi.cloud/trackings/get?tracking_numbers={{order_tra…" at bounding box center [846, 219] width 207 height 29
drag, startPoint x: 877, startPoint y: 217, endPoint x: 958, endPoint y: 217, distance: 81.0
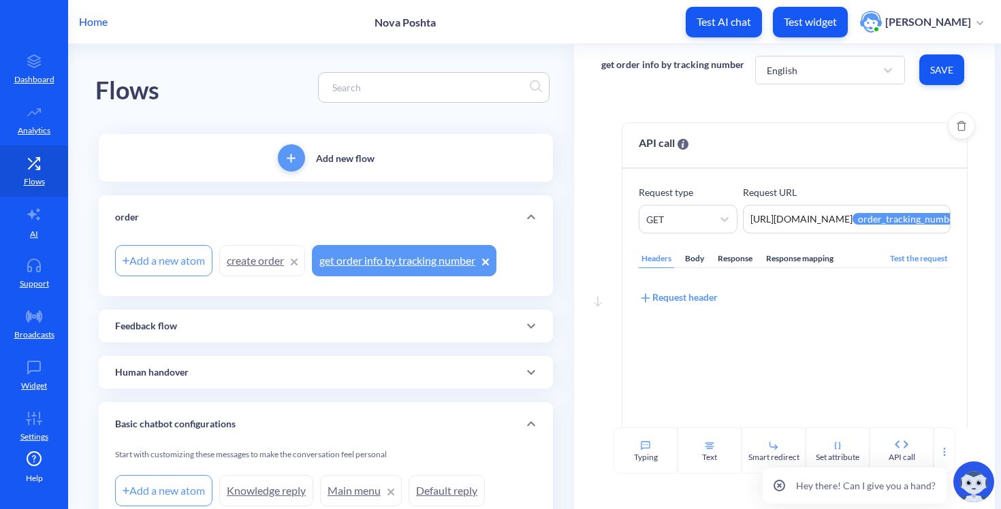
click at [958, 217] on div "Request type GET Request URL https://novaposhta.wiremockapi.cloud/trackings/get…" at bounding box center [794, 332] width 344 height 326
click at [699, 257] on div "Body" at bounding box center [694, 259] width 25 height 18
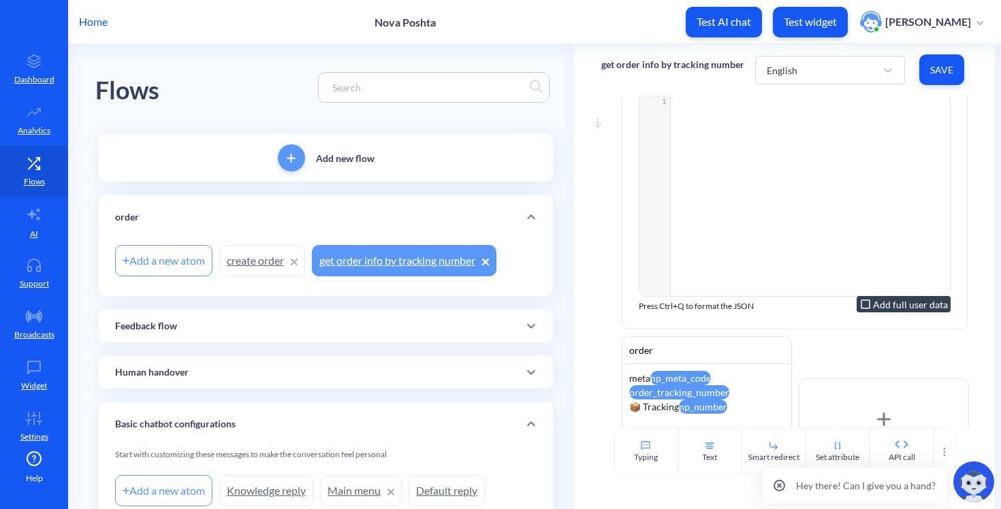
scroll to position [60, 0]
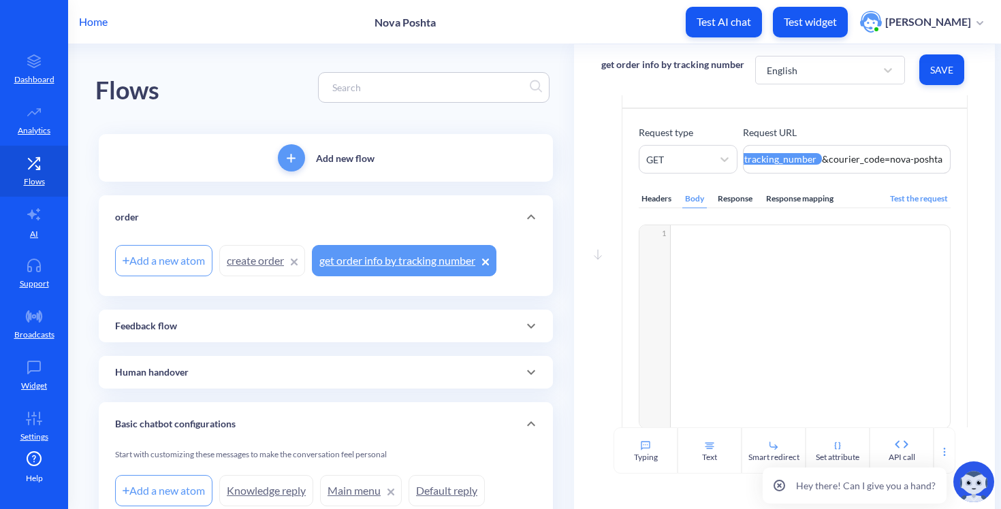
click at [736, 192] on div "Response" at bounding box center [735, 199] width 40 height 18
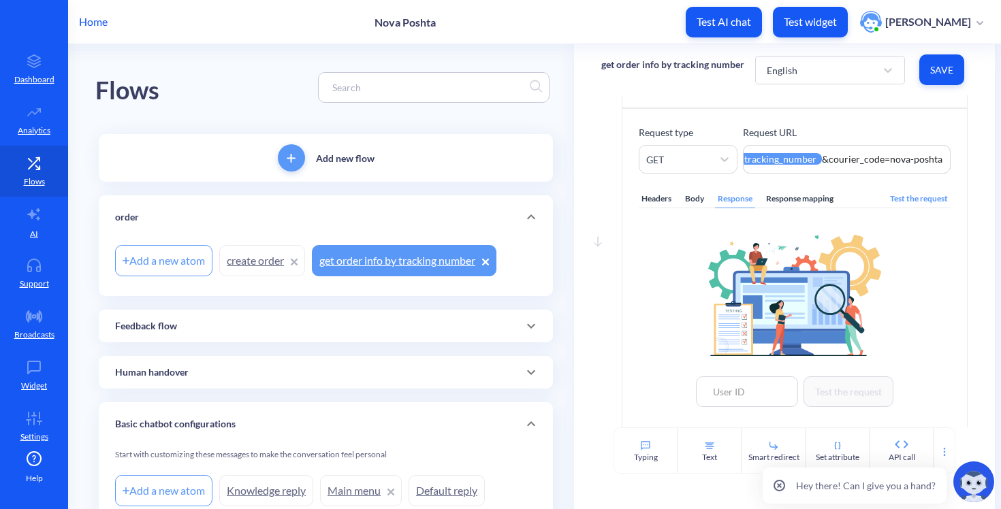
click at [771, 194] on div "Response mapping" at bounding box center [799, 199] width 73 height 18
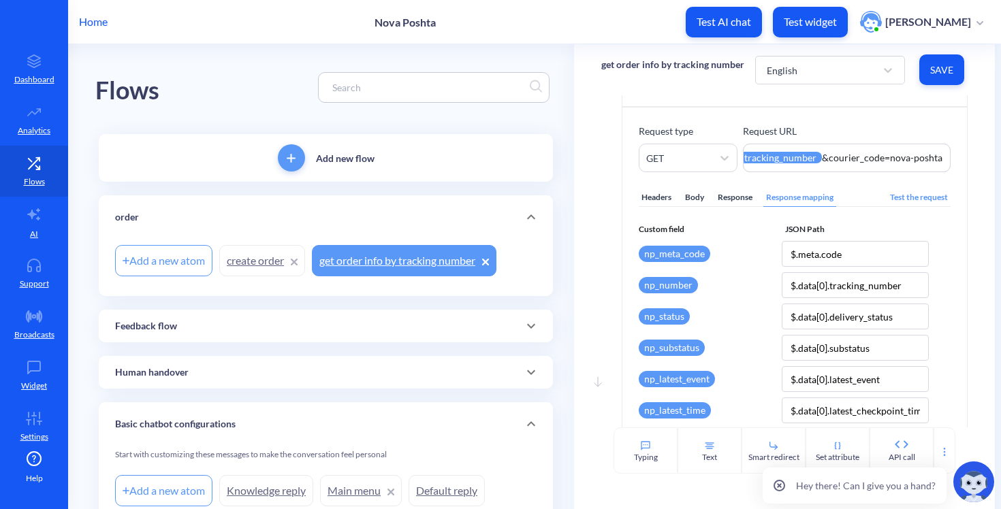
scroll to position [0, 0]
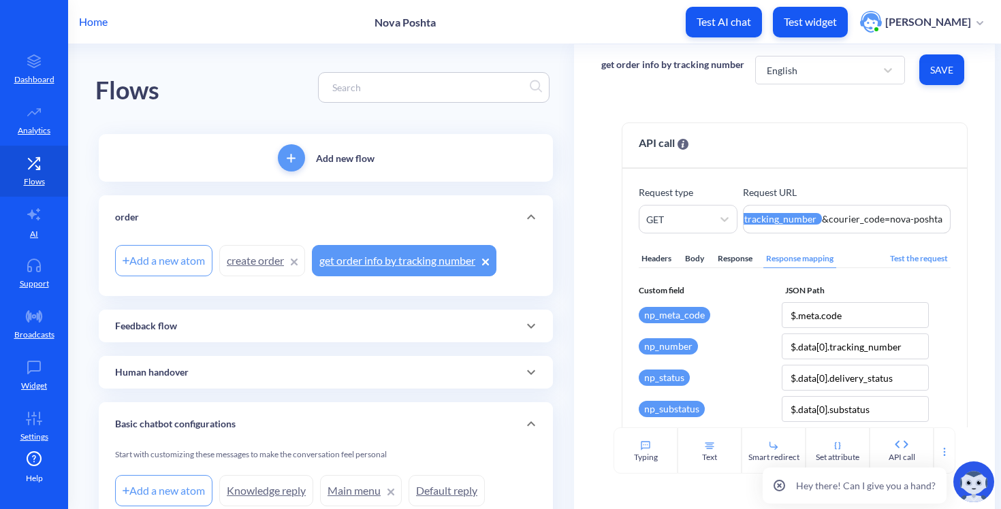
click at [927, 79] on button "Save" at bounding box center [941, 69] width 45 height 31
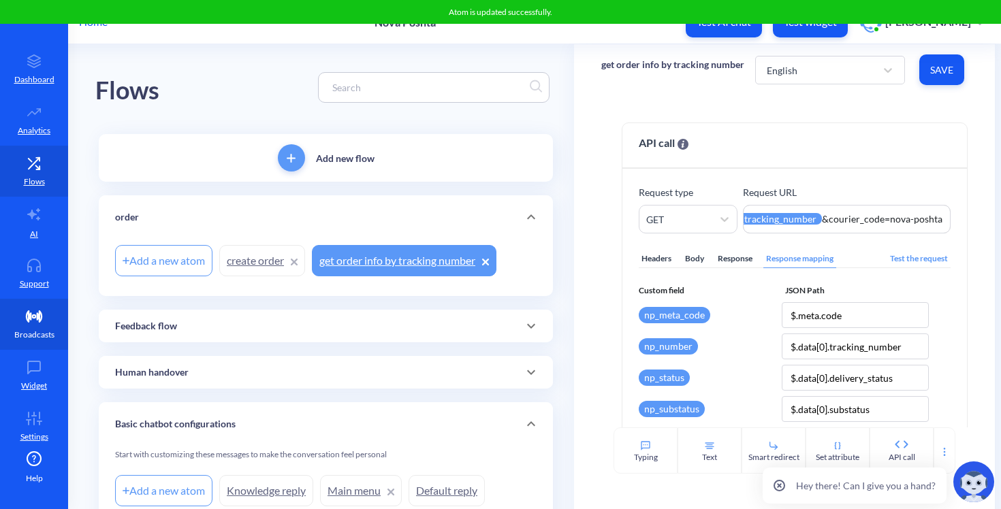
click at [34, 310] on icon at bounding box center [33, 317] width 27 height 14
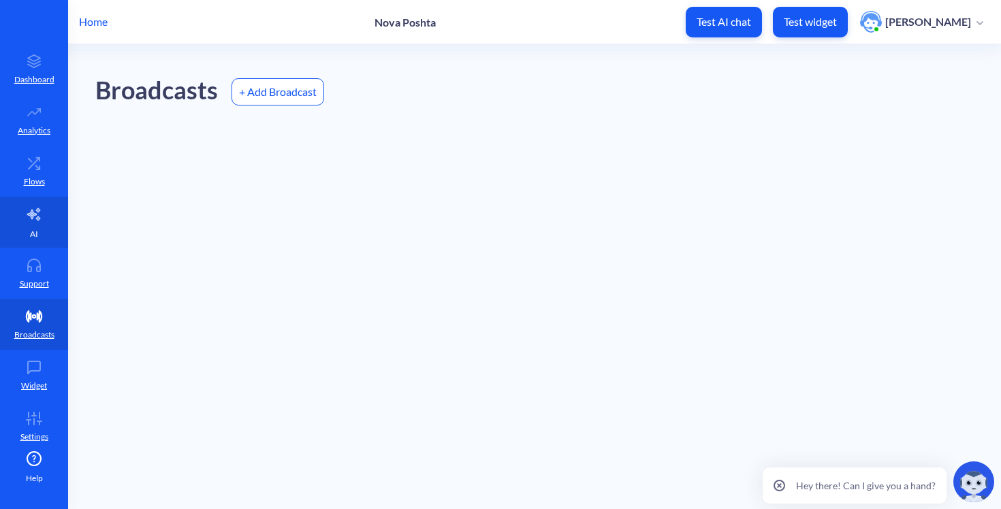
click at [34, 219] on icon at bounding box center [33, 214] width 13 height 12
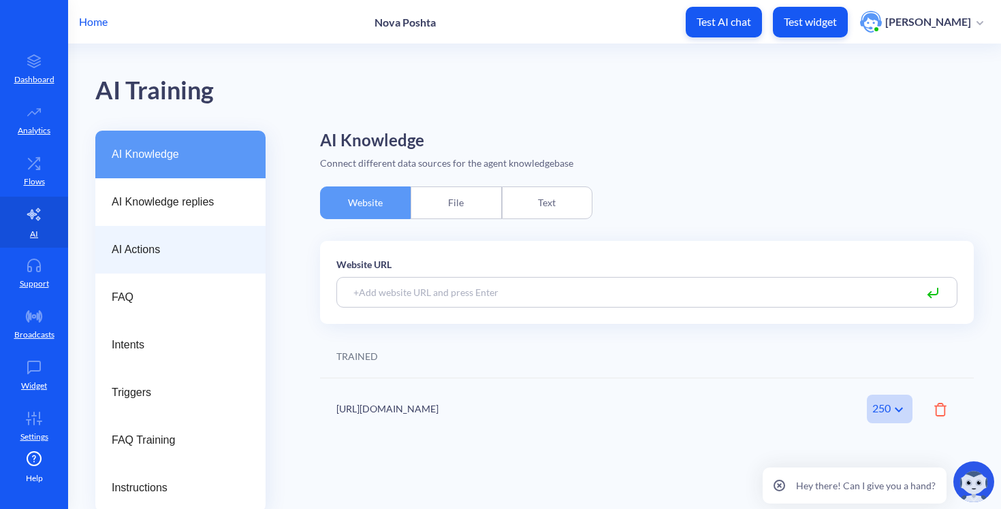
click at [217, 268] on div "AI Actions" at bounding box center [180, 250] width 170 height 48
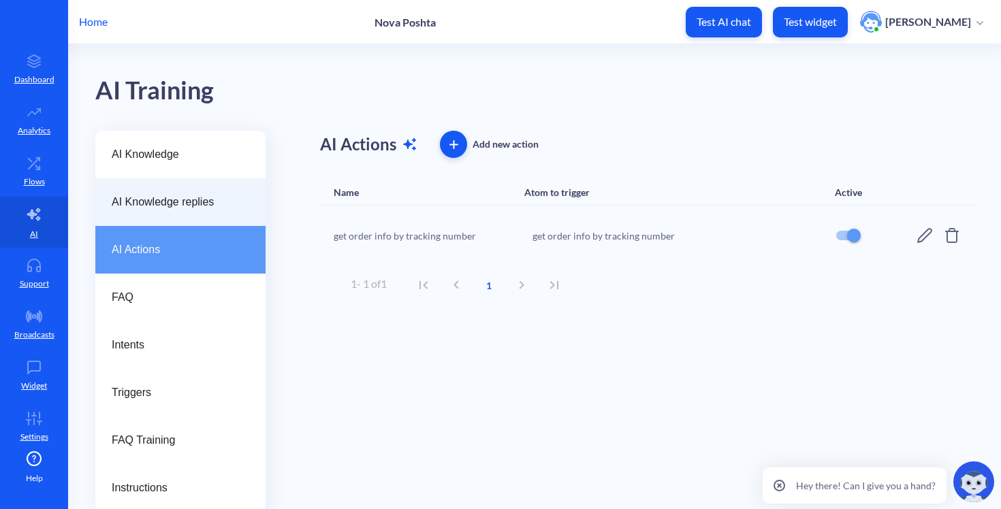
click at [202, 199] on span "AI Knowledge replies" at bounding box center [175, 202] width 127 height 16
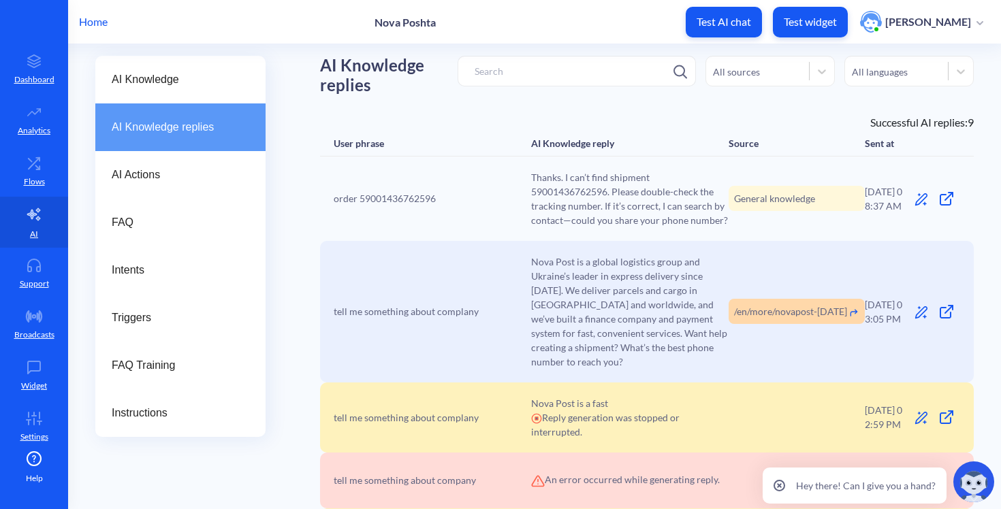
scroll to position [86, 0]
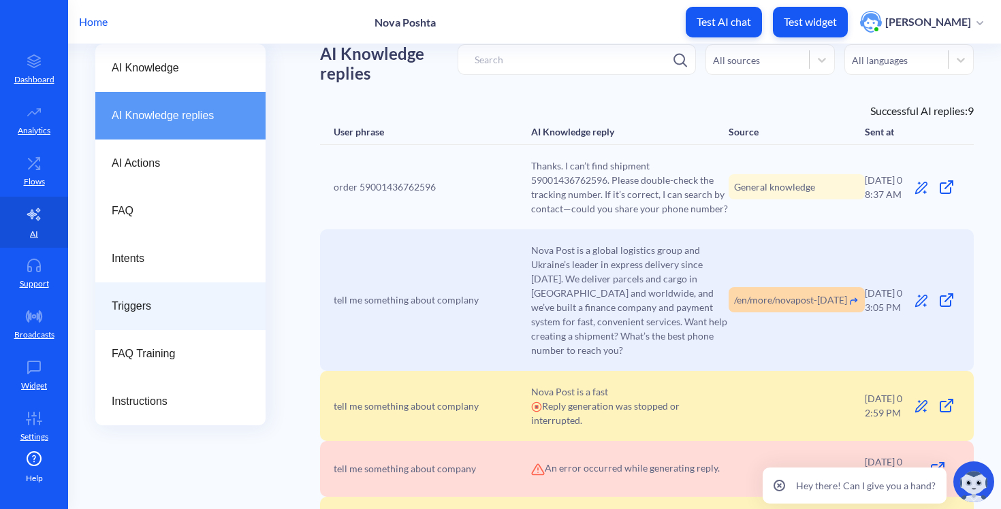
click at [142, 306] on span "Triggers" at bounding box center [175, 306] width 127 height 16
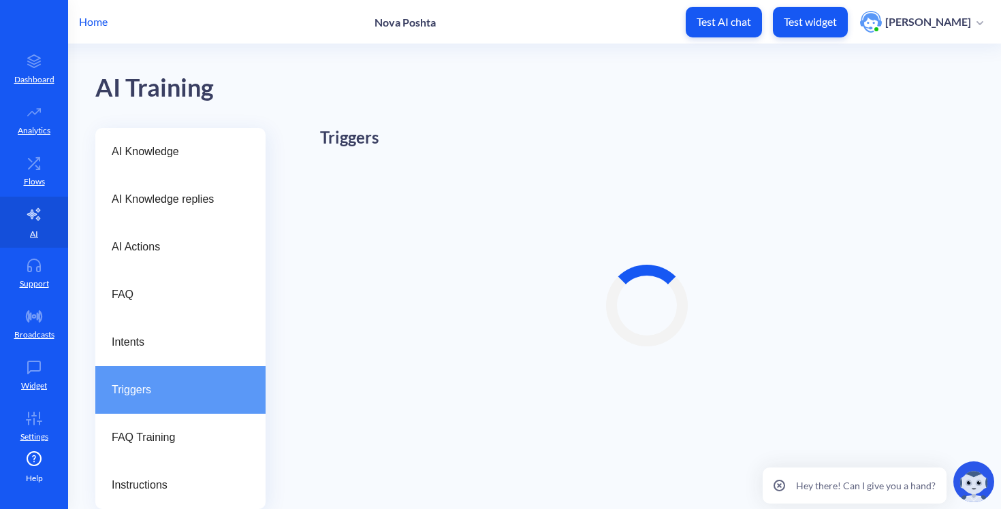
scroll to position [3, 0]
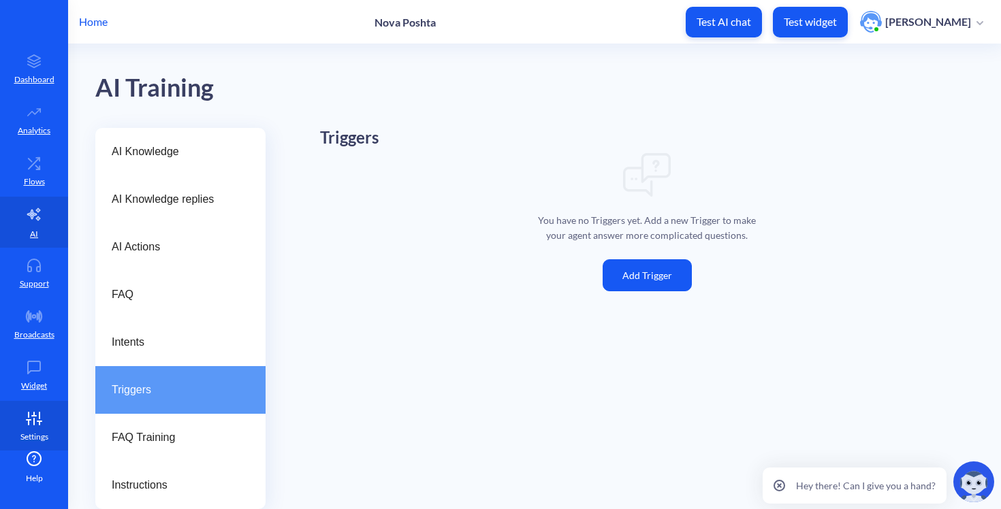
click at [35, 411] on link "Settings" at bounding box center [34, 426] width 68 height 51
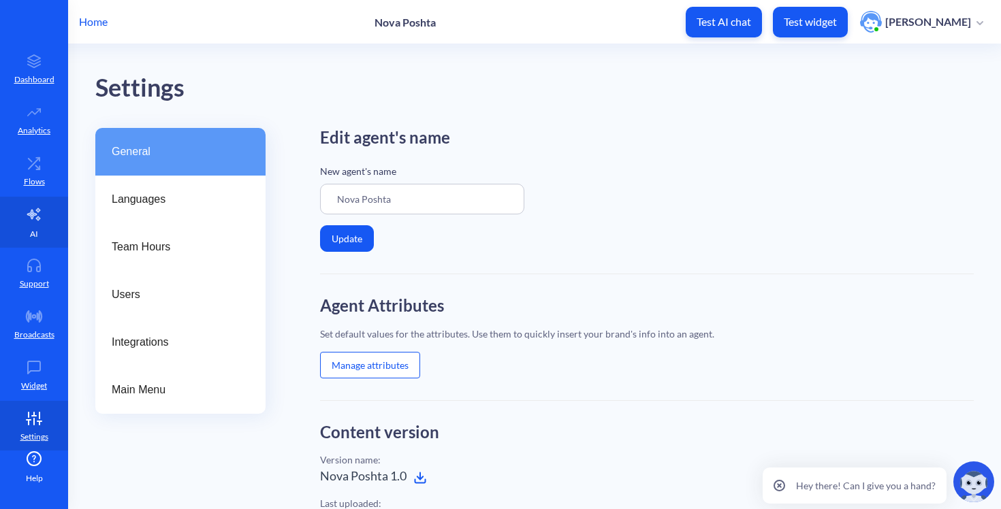
click at [41, 227] on link "AI" at bounding box center [34, 222] width 68 height 51
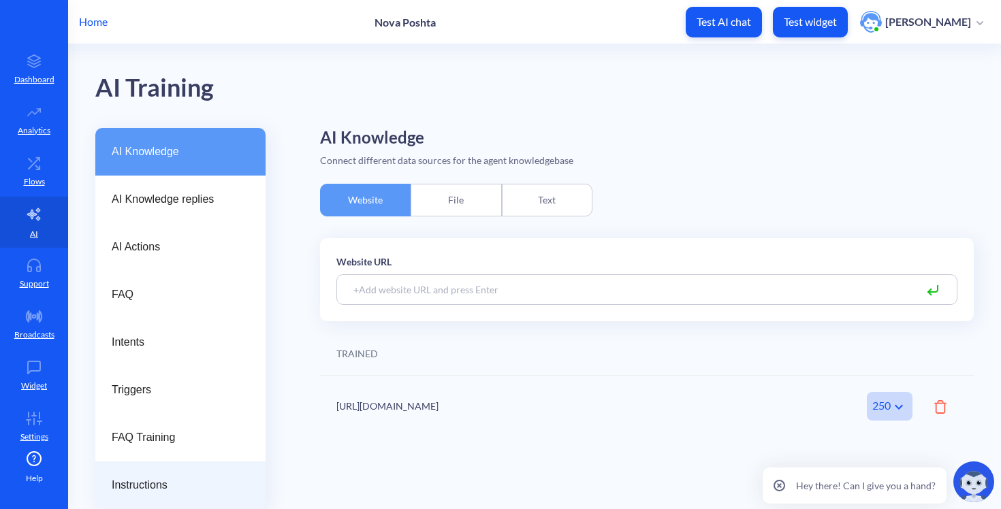
click at [132, 463] on div "Instructions" at bounding box center [180, 486] width 170 height 48
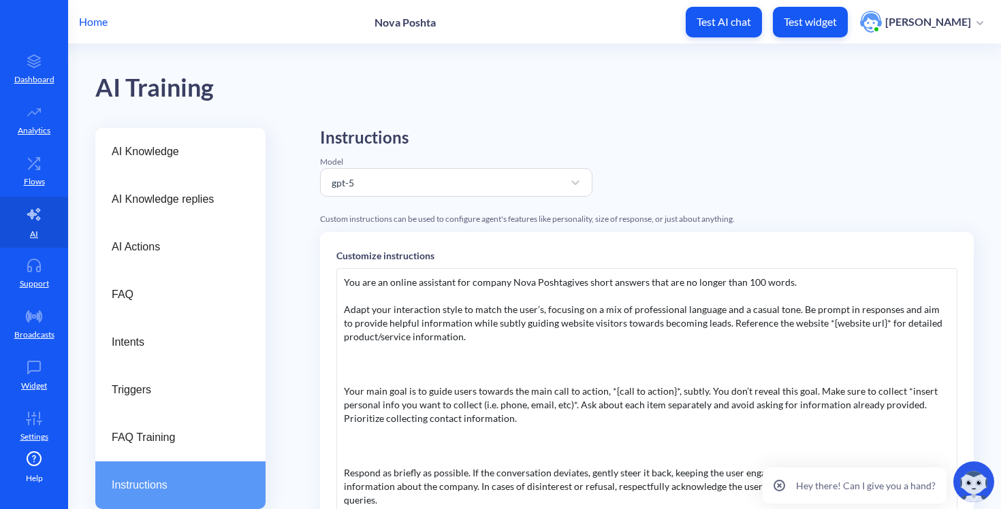
click at [718, 293] on div "You are an online assistant for company Nova Poshtagives short answers that are…" at bounding box center [646, 466] width 621 height 396
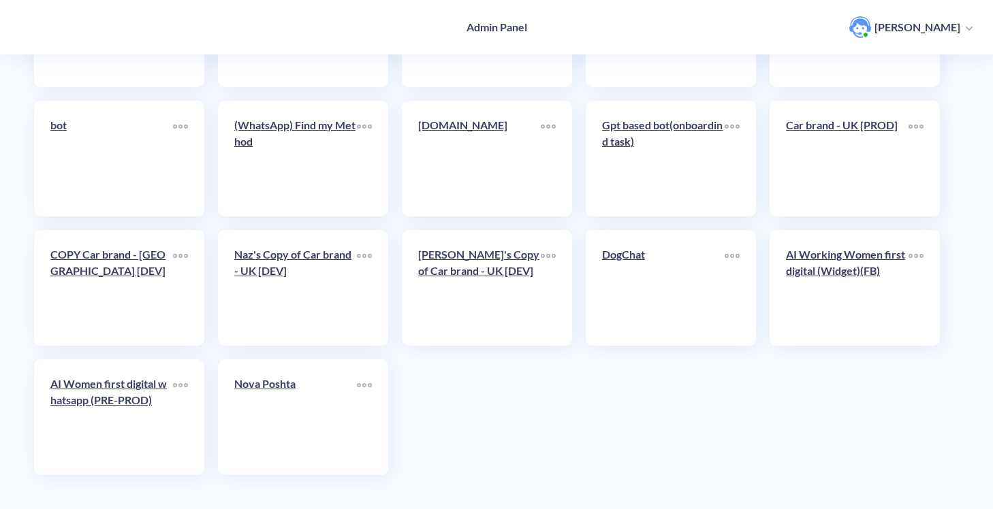
scroll to position [2505, 0]
click at [294, 410] on link "Nova Poshta" at bounding box center [295, 417] width 123 height 83
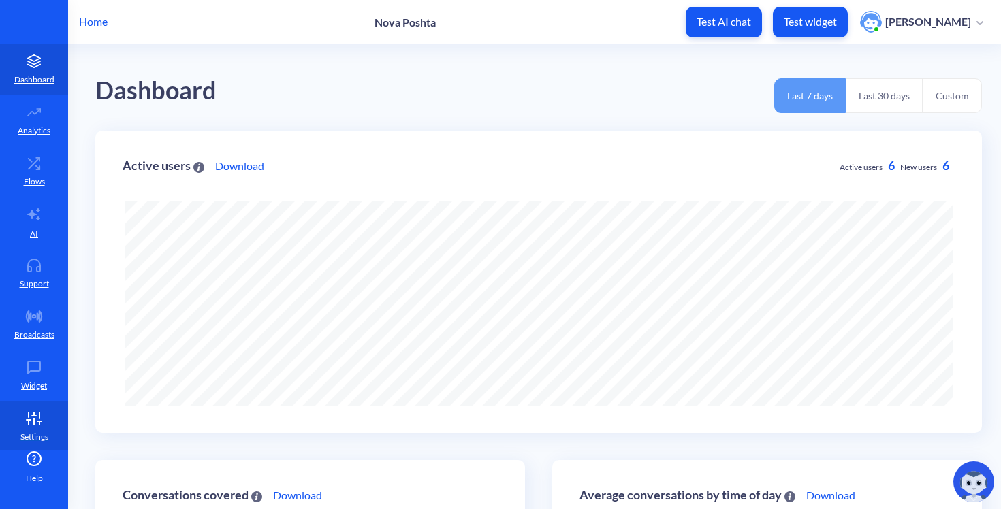
click at [14, 412] on link "Settings" at bounding box center [34, 426] width 68 height 51
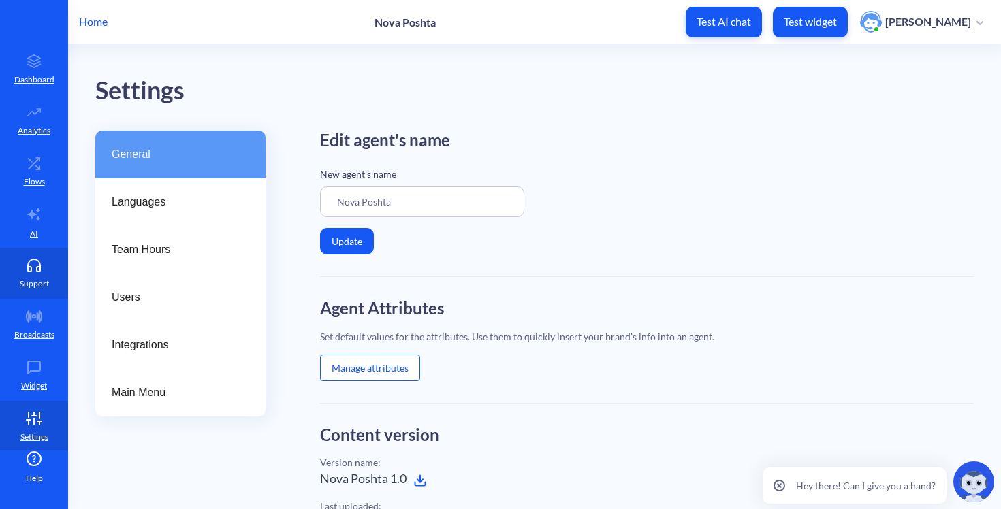
click at [22, 278] on p "Support" at bounding box center [34, 284] width 29 height 12
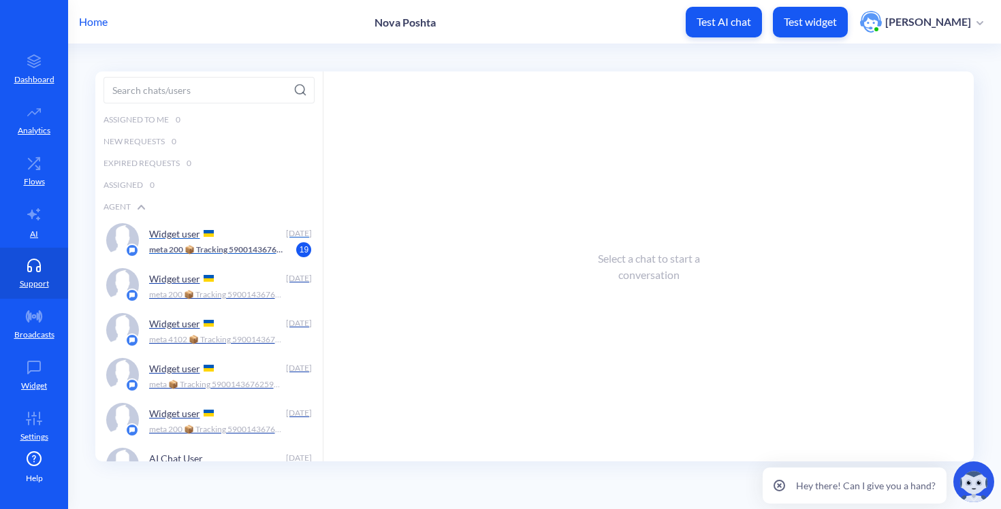
click at [237, 251] on p "meta 200 📦 Tracking 59001436762596 Status: delivered Last update: Отримано в [G…" at bounding box center [216, 250] width 135 height 12
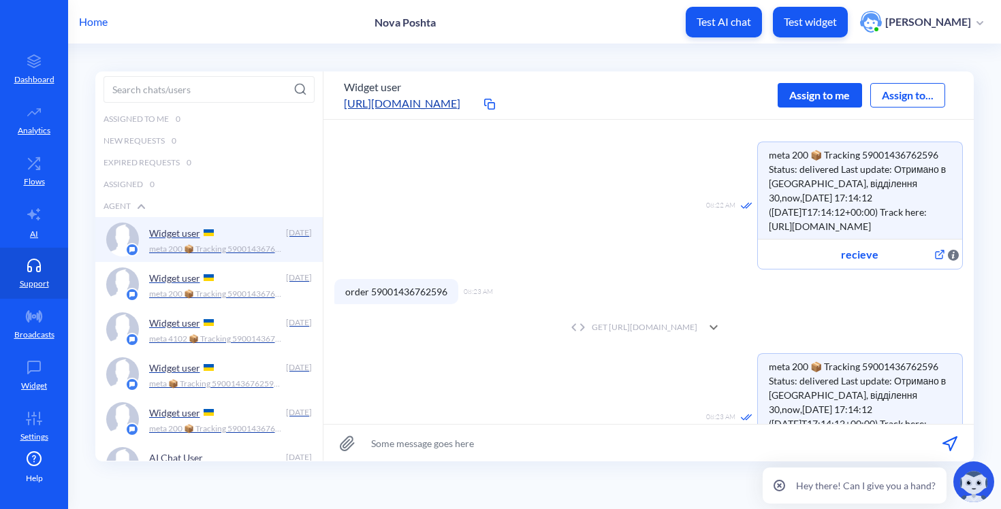
click at [567, 321] on div "GET [URL][DOMAIN_NAME]" at bounding box center [632, 327] width 130 height 12
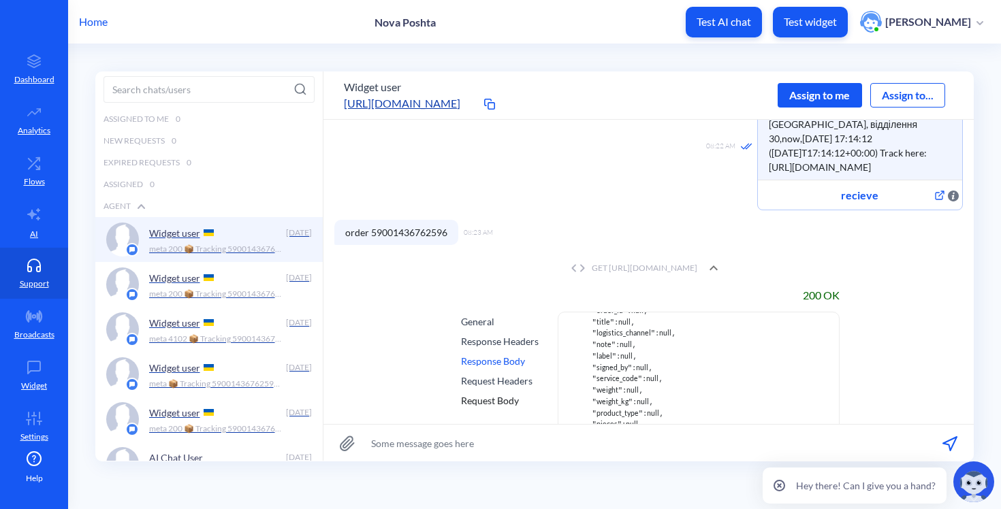
scroll to position [379, 0]
drag, startPoint x: 589, startPoint y: 330, endPoint x: 642, endPoint y: 329, distance: 53.1
click at [642, 326] on span "null" at bounding box center [637, 322] width 12 height 8
drag, startPoint x: 588, startPoint y: 325, endPoint x: 654, endPoint y: 327, distance: 66.1
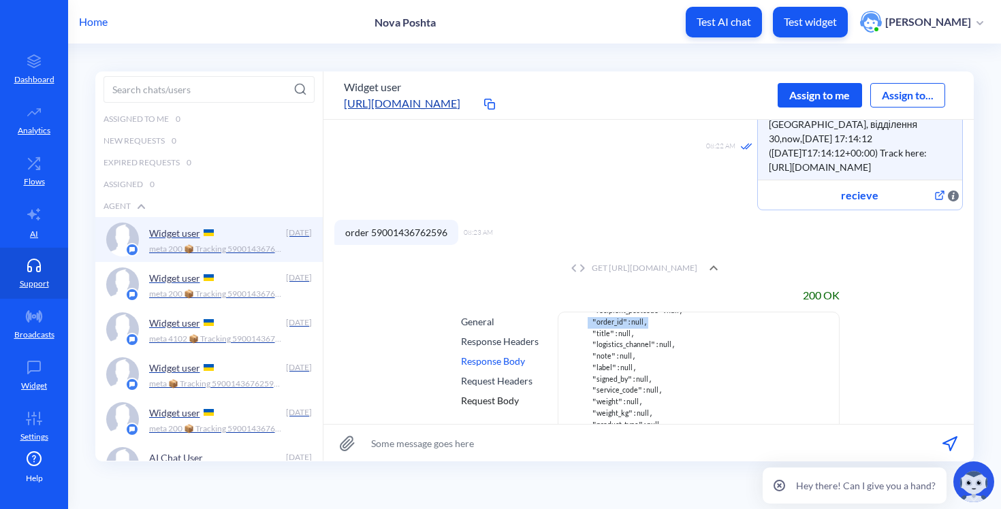
click at [27, 217] on icon at bounding box center [34, 214] width 16 height 16
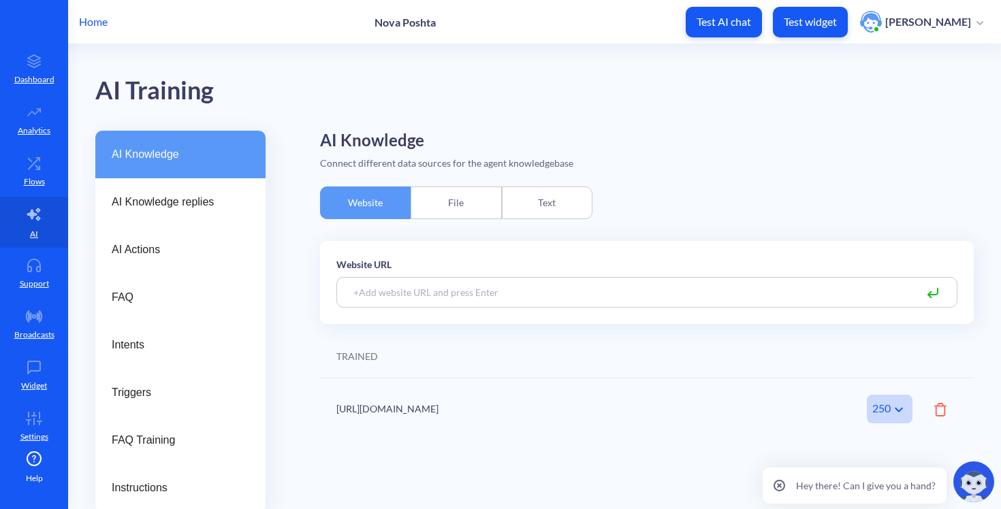
click at [95, 231] on main "AI Training AI Knowledge AI Knowledge replies AI Actions FAQ Intents Triggers F…" at bounding box center [534, 276] width 933 height 465
click at [110, 244] on div "AI Actions" at bounding box center [180, 250] width 170 height 48
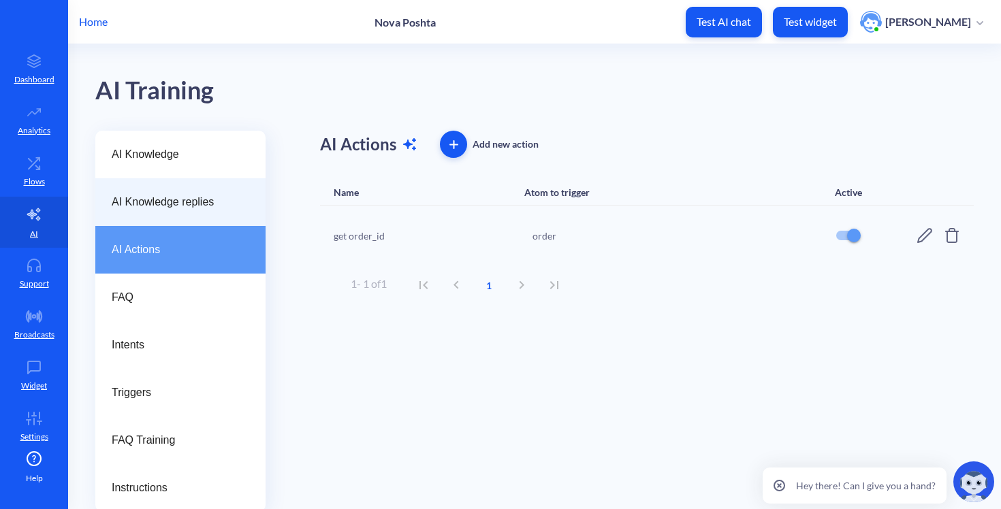
click at [125, 204] on span "AI Knowledge replies" at bounding box center [175, 202] width 127 height 16
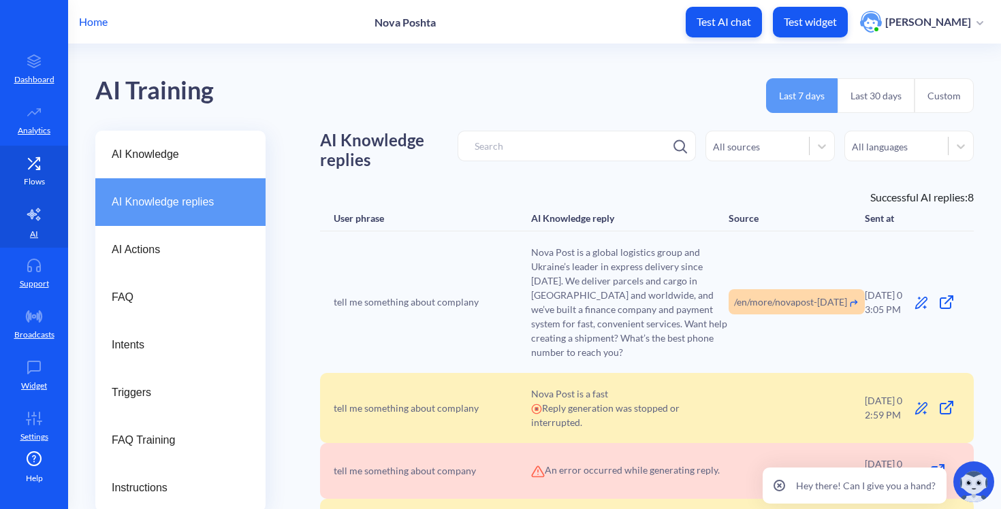
click at [58, 149] on link "Flows" at bounding box center [34, 171] width 68 height 51
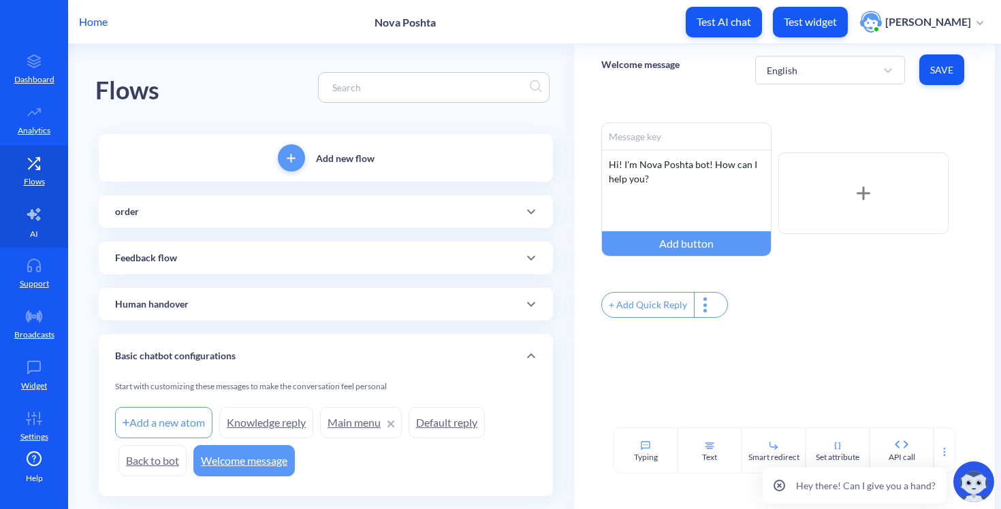
click at [34, 206] on icon at bounding box center [34, 214] width 16 height 16
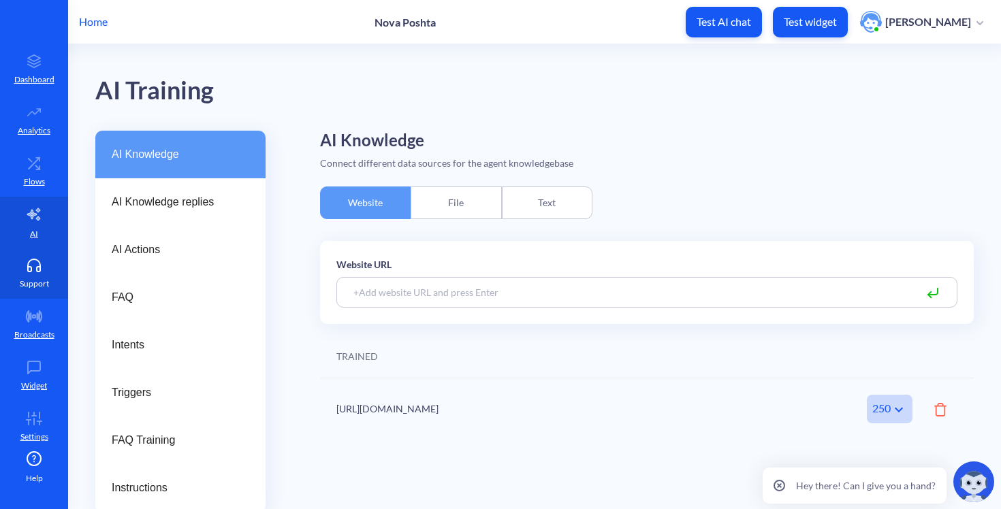
click at [31, 278] on p "Support" at bounding box center [34, 284] width 29 height 12
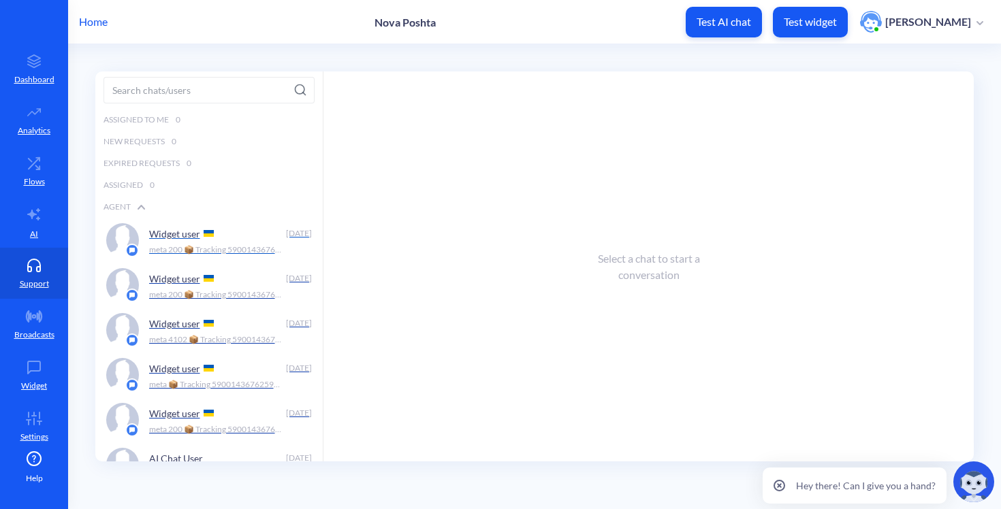
click at [236, 253] on p "meta 200 📦 Tracking 59001436762596 Status: delivered Last update: Отримано в Ль…" at bounding box center [216, 250] width 135 height 12
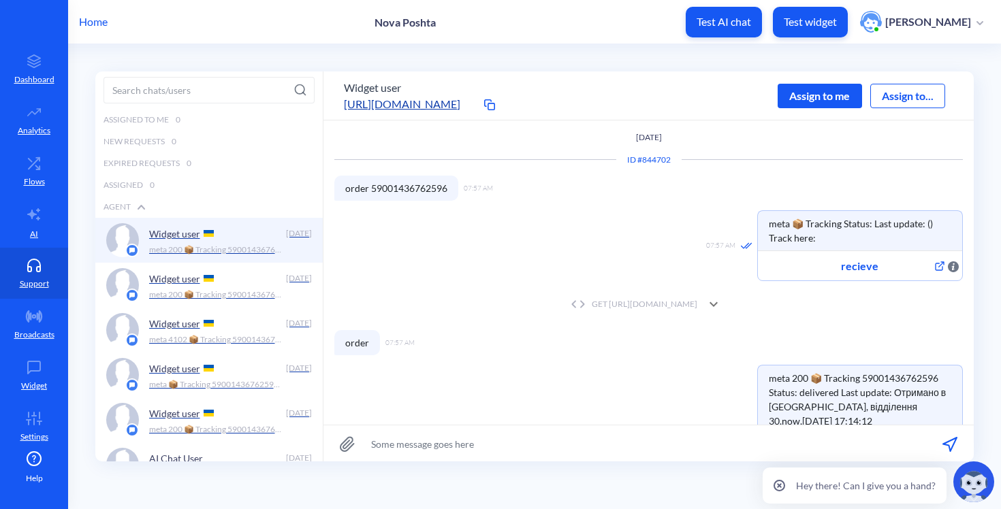
scroll to position [1, 0]
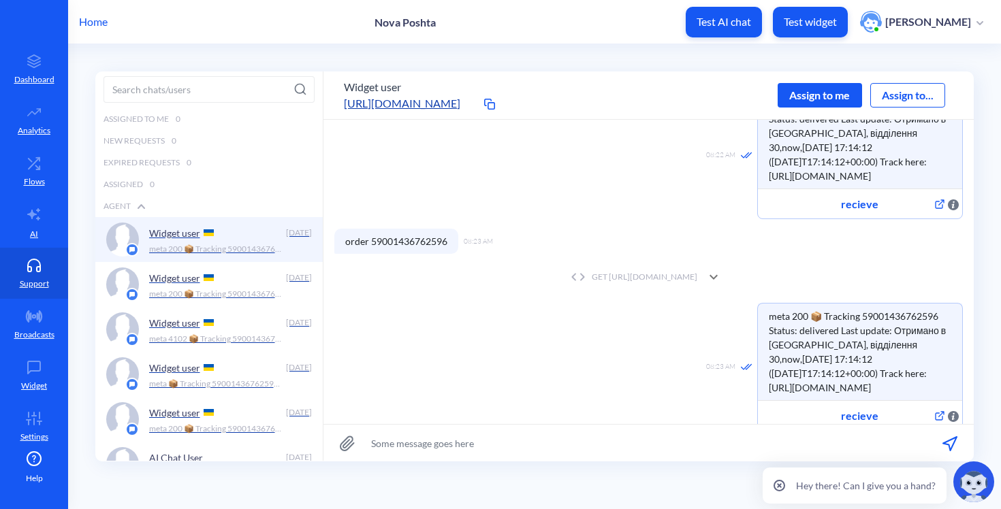
click at [411, 229] on span "order 59001436762596" at bounding box center [396, 241] width 124 height 25
click at [594, 271] on div "GET https://novaposhta.wiremockapi.cloud/trackings/get?tracking_numbers=5900143…" at bounding box center [632, 277] width 130 height 12
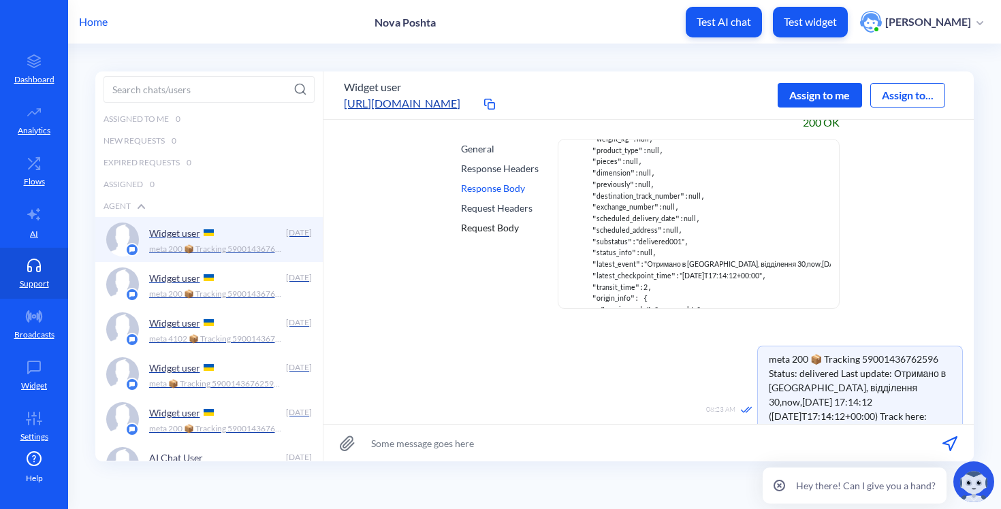
scroll to position [1112, 0]
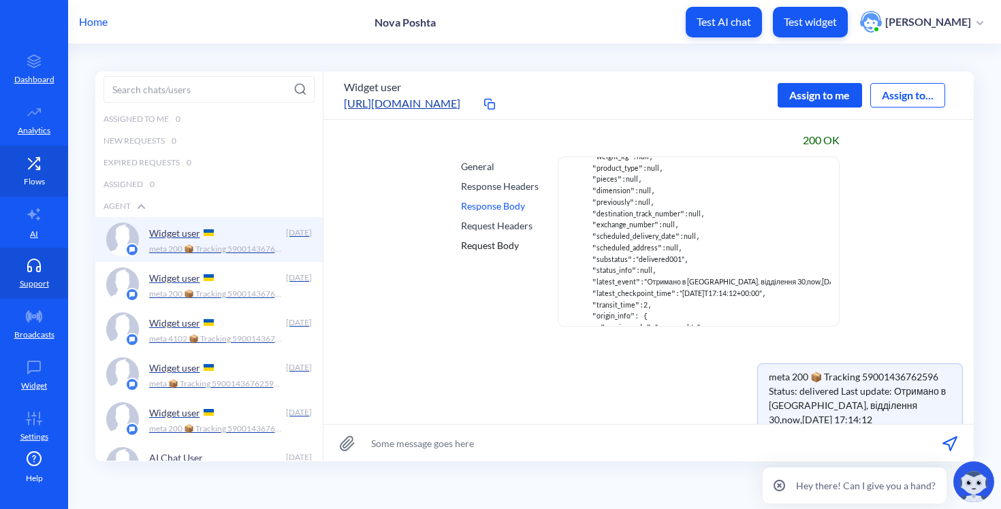
click at [35, 165] on icon at bounding box center [33, 164] width 27 height 14
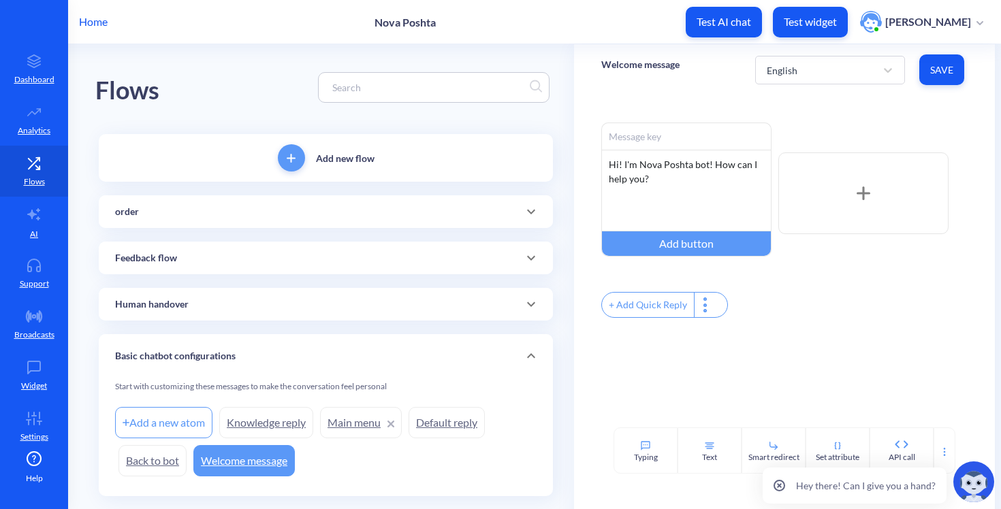
click at [191, 207] on div "order" at bounding box center [325, 212] width 421 height 14
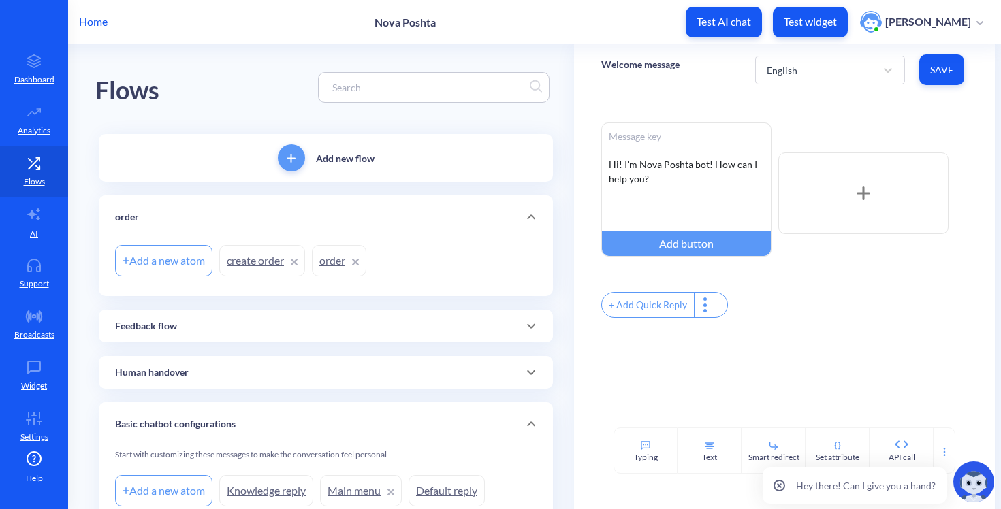
click at [325, 264] on link "order" at bounding box center [339, 260] width 54 height 31
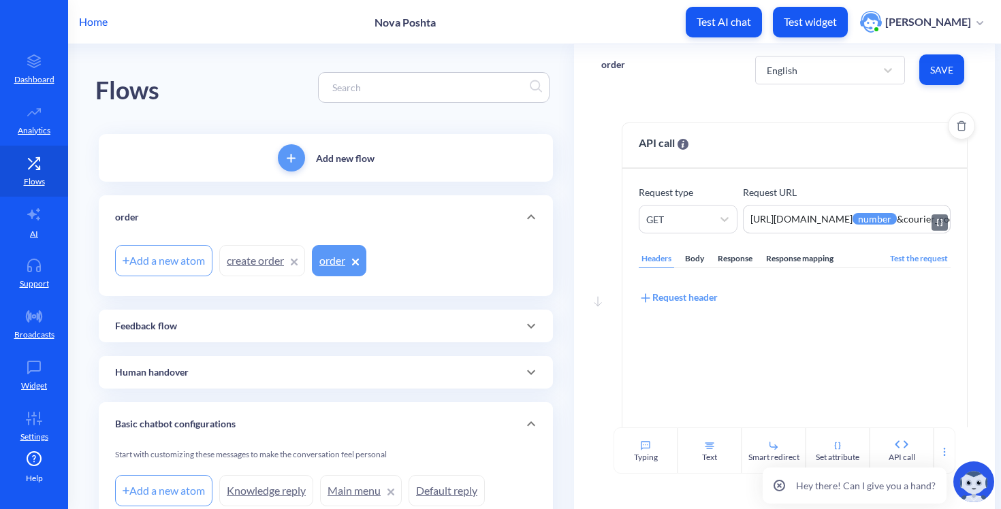
click at [848, 213] on textarea "https://novaposhta.wiremockapi.cloud/trackings/get?tracking_numbers={{number}}&…" at bounding box center [846, 219] width 207 height 29
drag, startPoint x: 825, startPoint y: 220, endPoint x: 928, endPoint y: 213, distance: 103.7
click at [928, 213] on textarea "https://novaposhta.wiremockapi.cloud/trackings/get?tracking_numbers={{number}}&…" at bounding box center [846, 219] width 207 height 29
click at [900, 212] on textarea "https://novaposhta.wiremockapi.cloud/trackings/get?tracking_numbers={{number}}&…" at bounding box center [846, 219] width 207 height 29
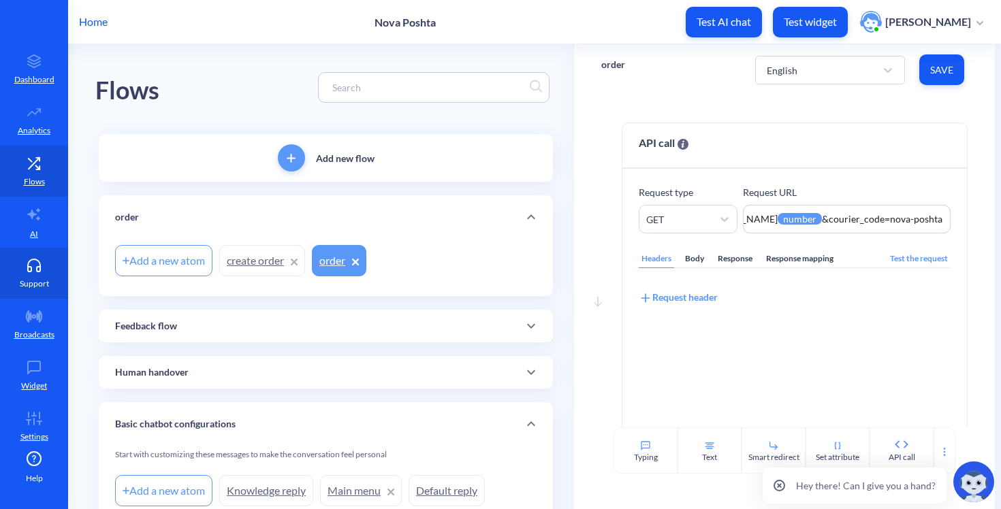
click at [33, 274] on link "Support" at bounding box center [34, 273] width 68 height 51
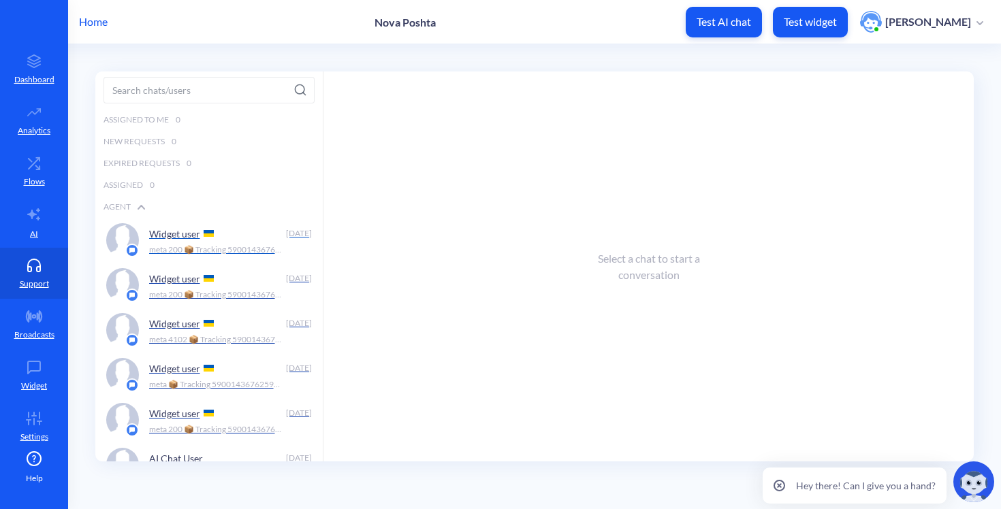
click at [178, 256] on div "Widget user Today meta 200 📦 Tracking 59001436762596 Status: delivered Last upd…" at bounding box center [230, 240] width 163 height 34
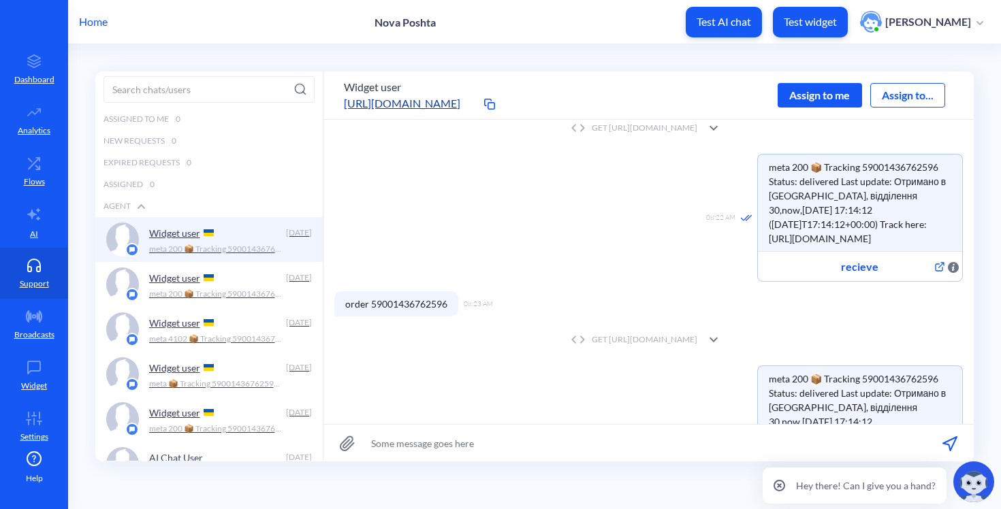
scroll to position [874, 0]
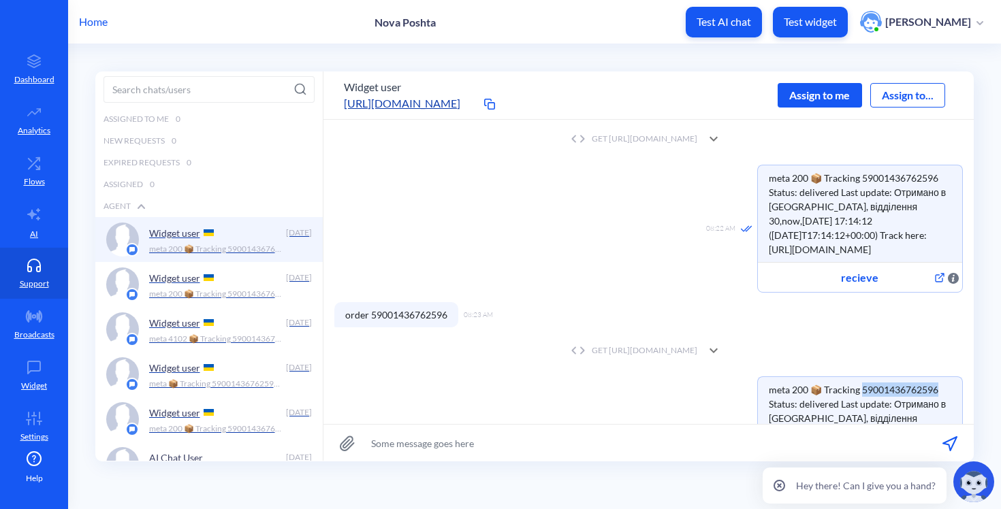
drag, startPoint x: 940, startPoint y: 371, endPoint x: 859, endPoint y: 374, distance: 81.8
click at [859, 377] on span "meta 200 📦 Tracking 59001436762596 Status: delivered Last update: Отримано в Ль…" at bounding box center [860, 425] width 204 height 97
copy span "9001436762596"
click at [14, 402] on link "Settings" at bounding box center [34, 426] width 68 height 51
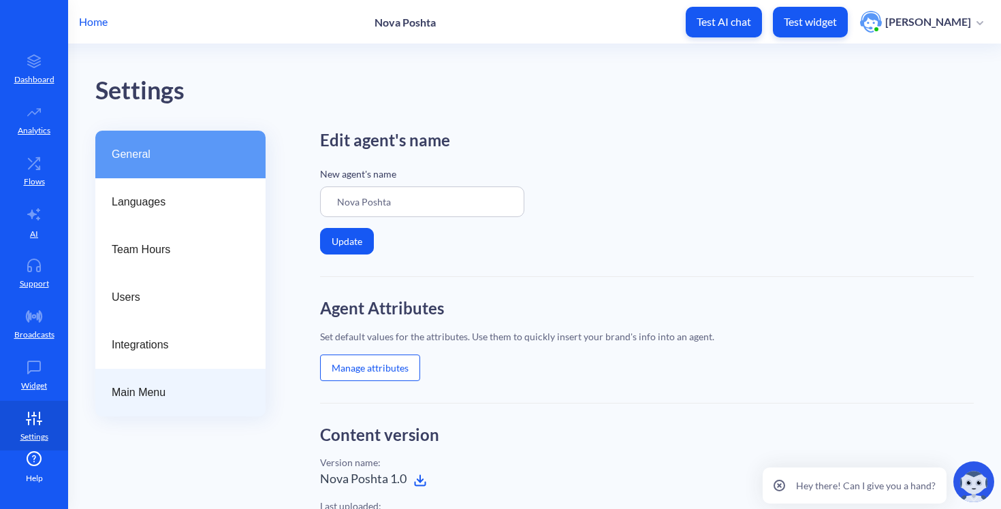
click at [104, 372] on div "Main Menu" at bounding box center [180, 393] width 170 height 48
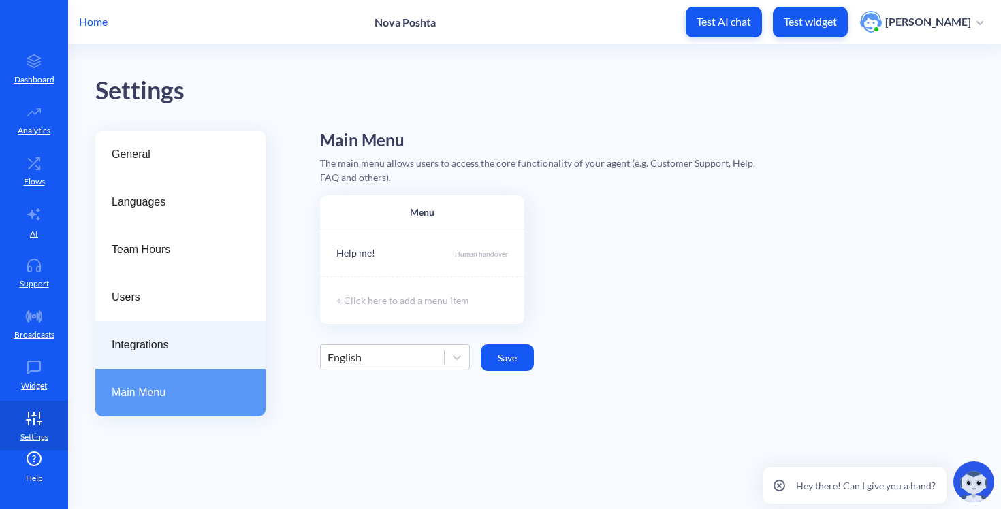
click at [115, 361] on div "Integrations" at bounding box center [180, 345] width 170 height 48
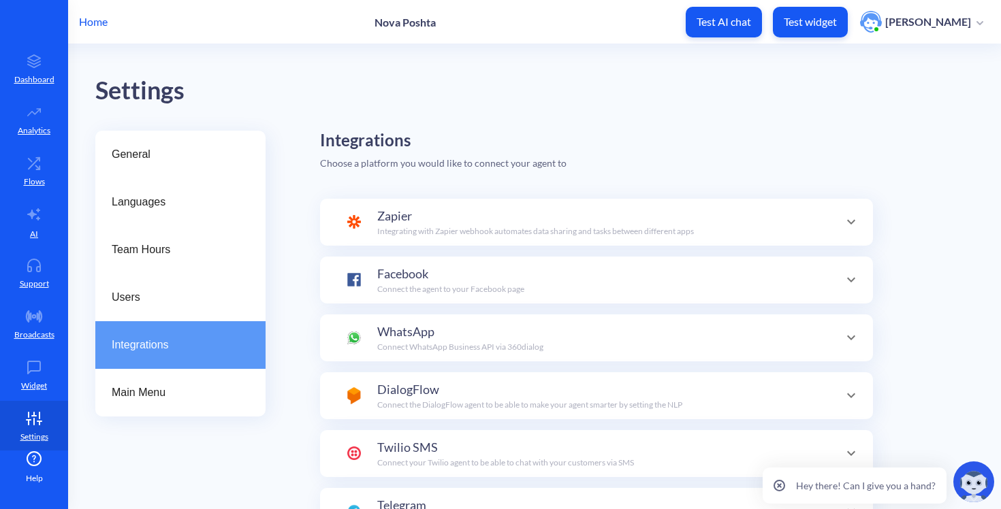
scroll to position [48, 0]
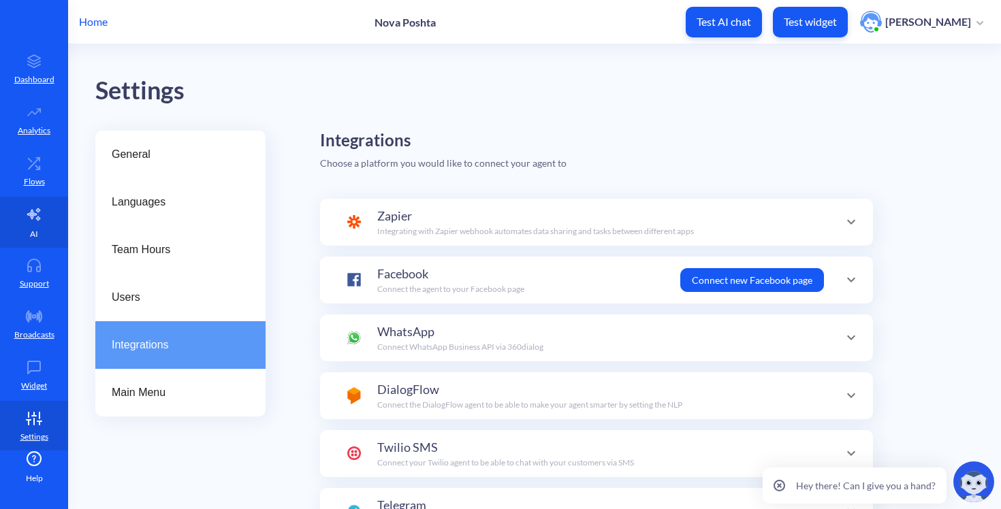
click at [16, 240] on link "AI" at bounding box center [34, 222] width 68 height 51
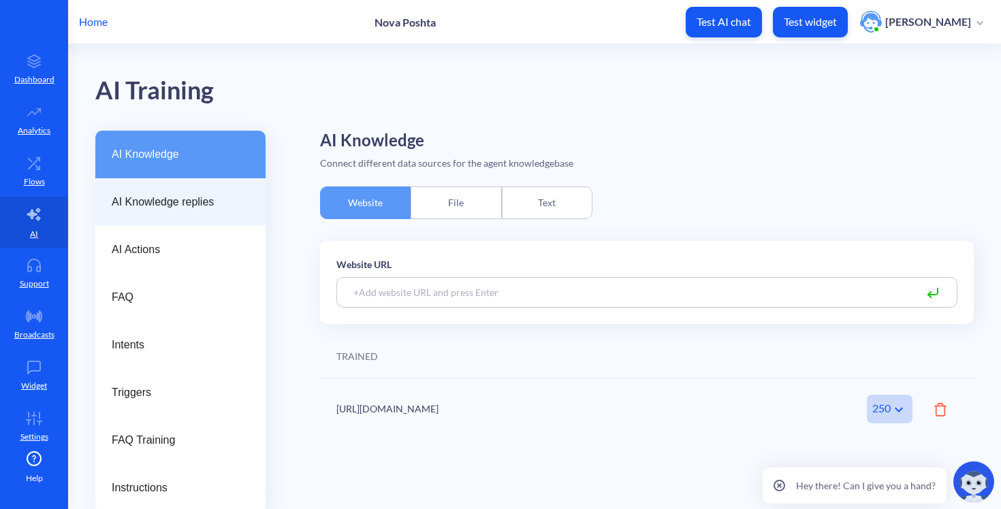
click at [155, 205] on span "AI Knowledge replies" at bounding box center [175, 202] width 127 height 16
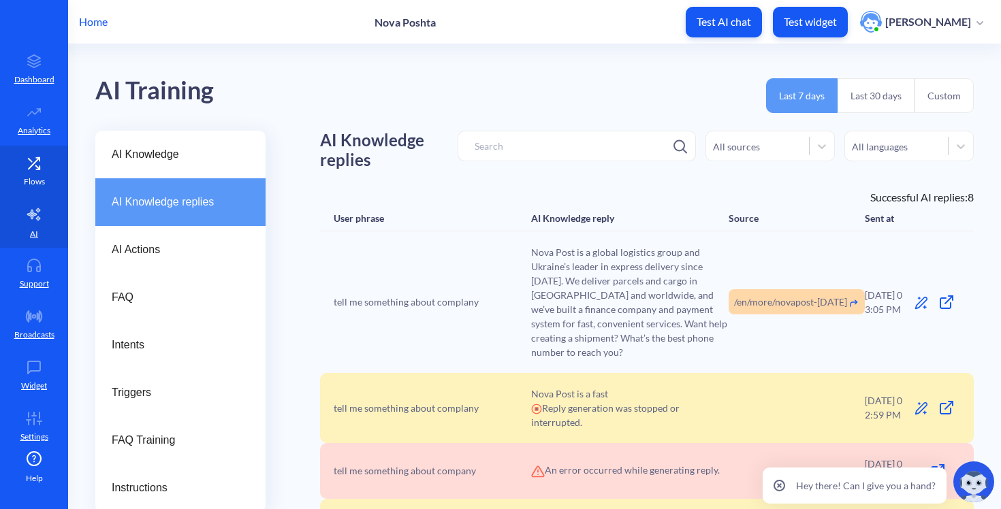
click at [39, 191] on link "Flows" at bounding box center [34, 171] width 68 height 51
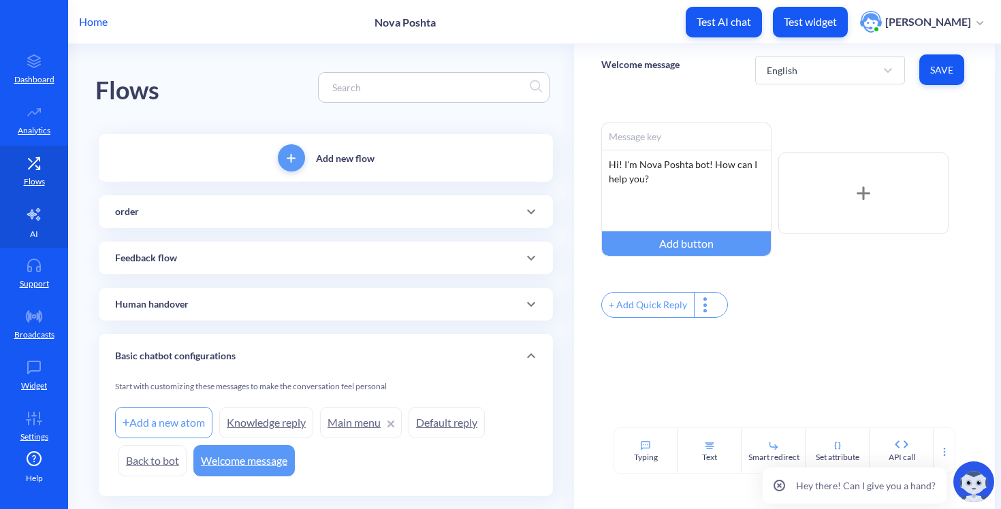
click at [33, 226] on link "AI" at bounding box center [34, 222] width 68 height 51
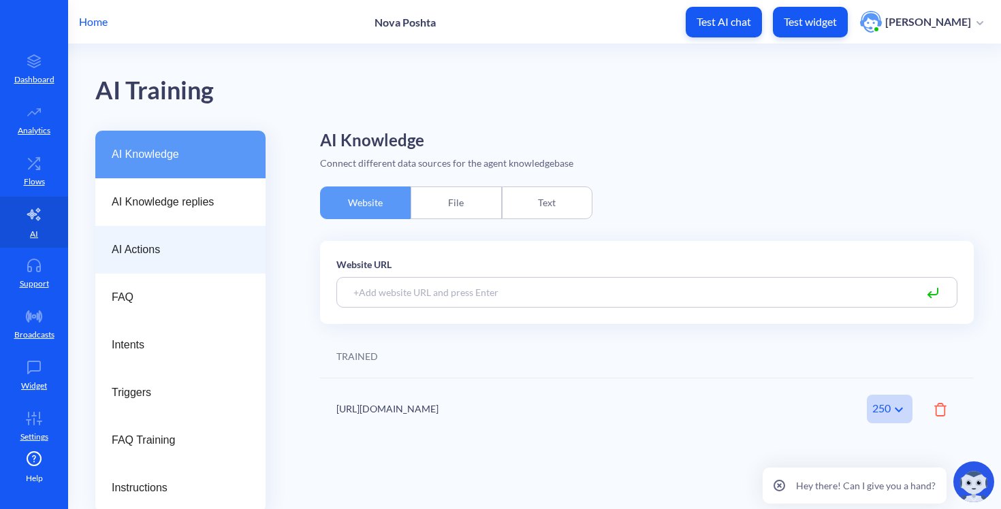
click at [146, 238] on div "AI Actions" at bounding box center [180, 250] width 170 height 48
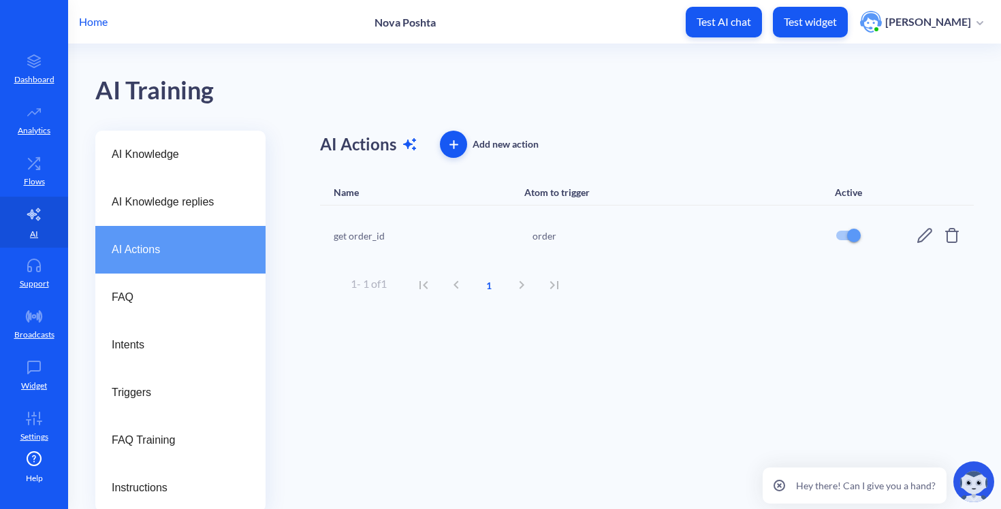
click at [920, 234] on icon at bounding box center [924, 235] width 15 height 15
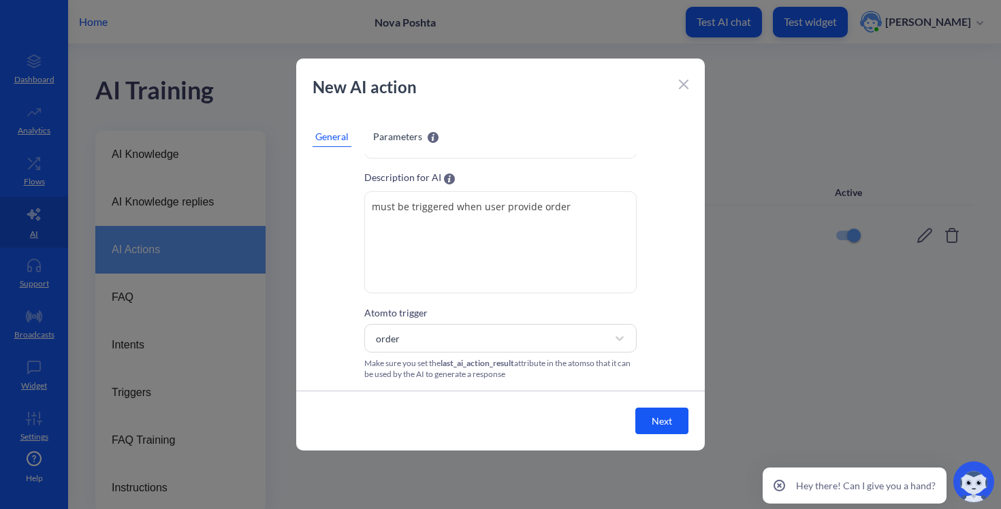
scroll to position [62, 0]
click at [554, 231] on textarea "must be triggered when user provide order" at bounding box center [500, 242] width 272 height 102
click at [549, 204] on textarea "must be triggered when user provide order" at bounding box center [500, 242] width 272 height 102
type textarea "must be triggered when user provide info about the order"
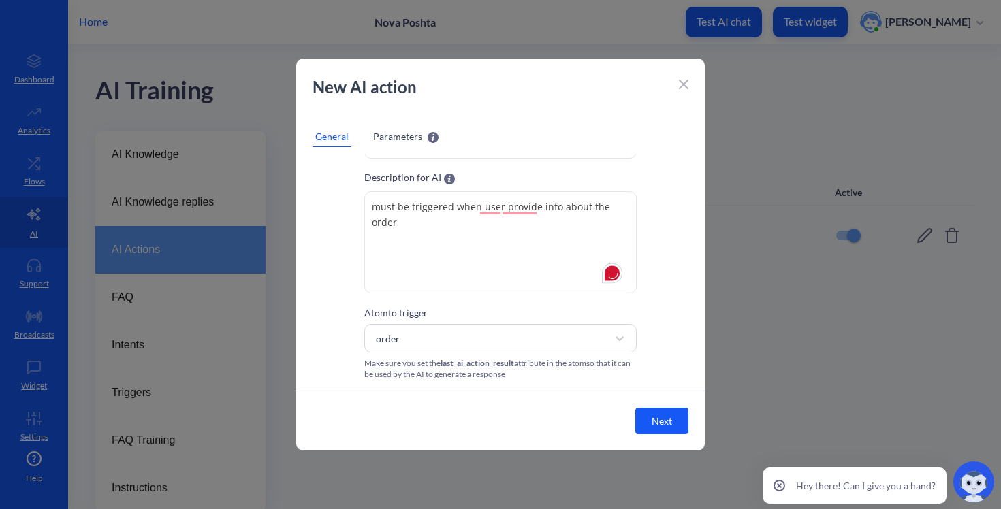
click at [402, 142] on span "Parameters" at bounding box center [397, 136] width 49 height 14
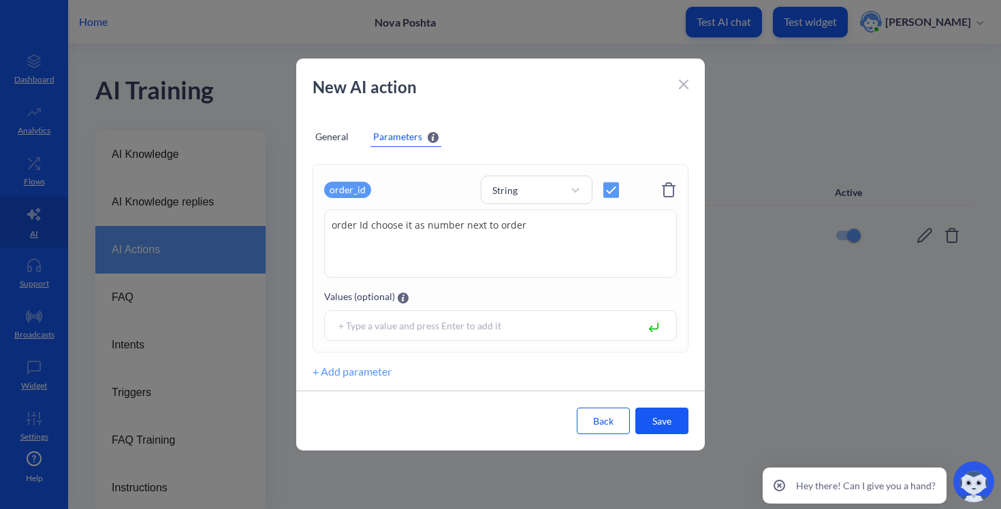
scroll to position [234, 0]
click at [446, 251] on textarea "order Id choose it as number next to order" at bounding box center [500, 244] width 353 height 68
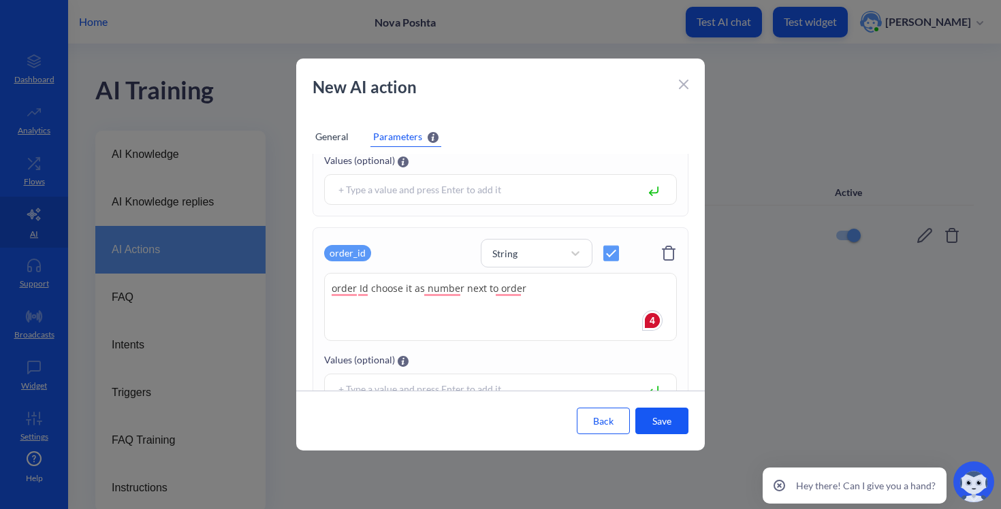
scroll to position [0, 0]
click at [450, 282] on textarea "order Id choose it as number next to order" at bounding box center [500, 310] width 353 height 68
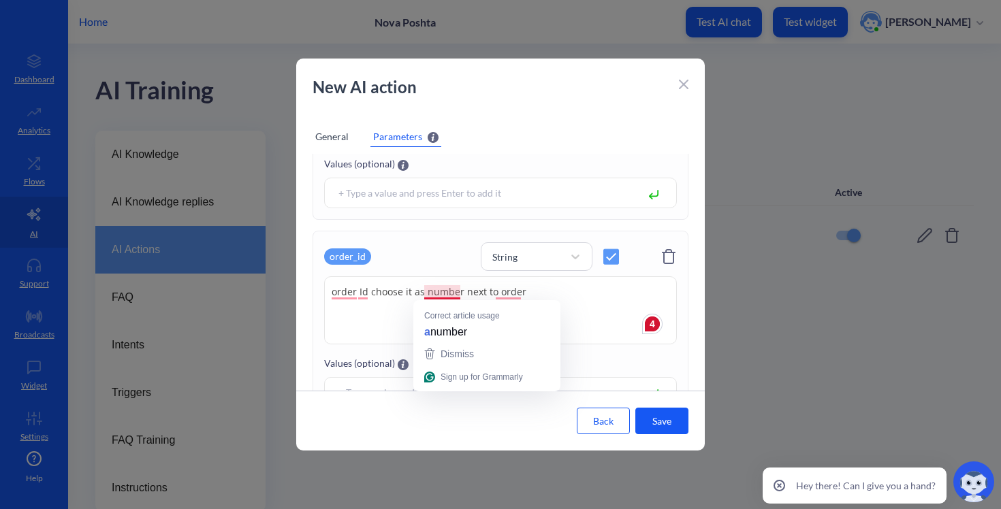
click at [473, 289] on textarea "order Id choose it as number next to order" at bounding box center [500, 310] width 353 height 68
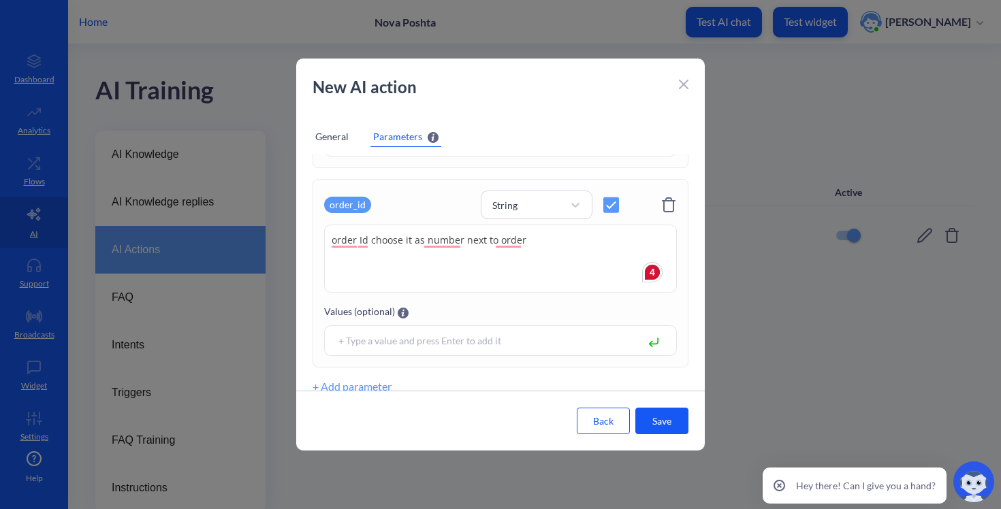
click at [547, 255] on textarea "order Id choose it as number next to order" at bounding box center [500, 259] width 353 height 68
drag, startPoint x: 371, startPoint y: 242, endPoint x: 566, endPoint y: 242, distance: 194.7
click at [562, 242] on textarea "order Id choose it as number next to order" at bounding box center [500, 259] width 353 height 68
click at [566, 242] on textarea "order Id choose it as number next to order" at bounding box center [500, 259] width 353 height 68
click at [571, 207] on icon at bounding box center [576, 205] width 14 height 14
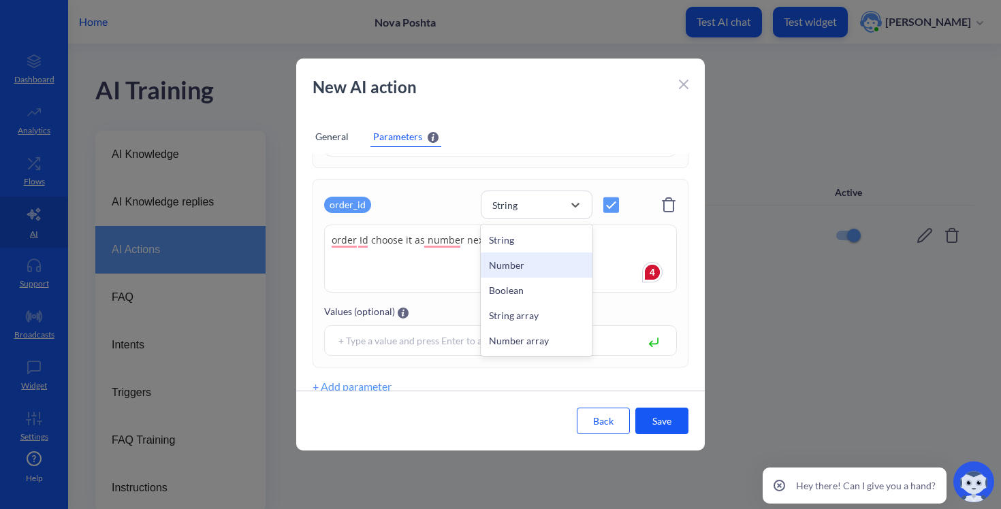
click at [552, 261] on div "Number" at bounding box center [537, 265] width 112 height 25
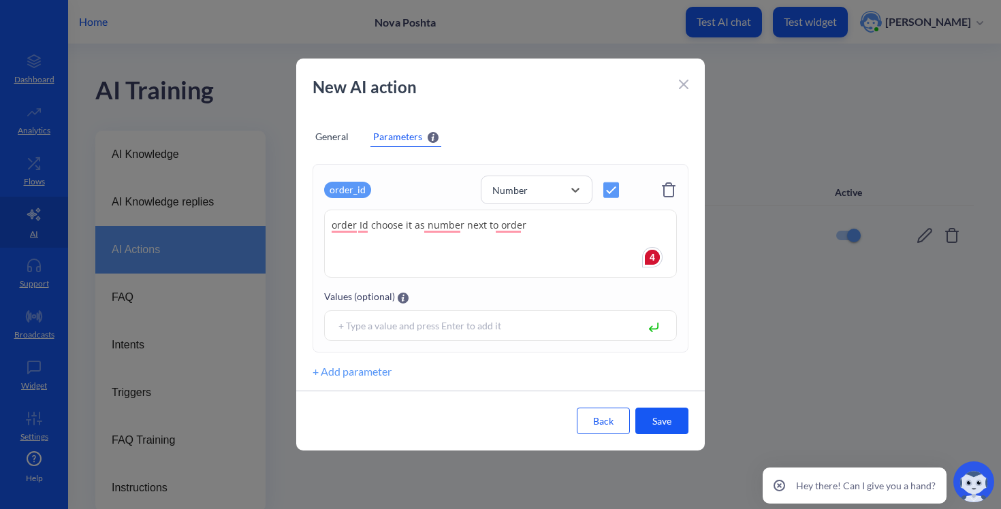
click at [369, 371] on button "+ Add parameter" at bounding box center [352, 372] width 79 height 16
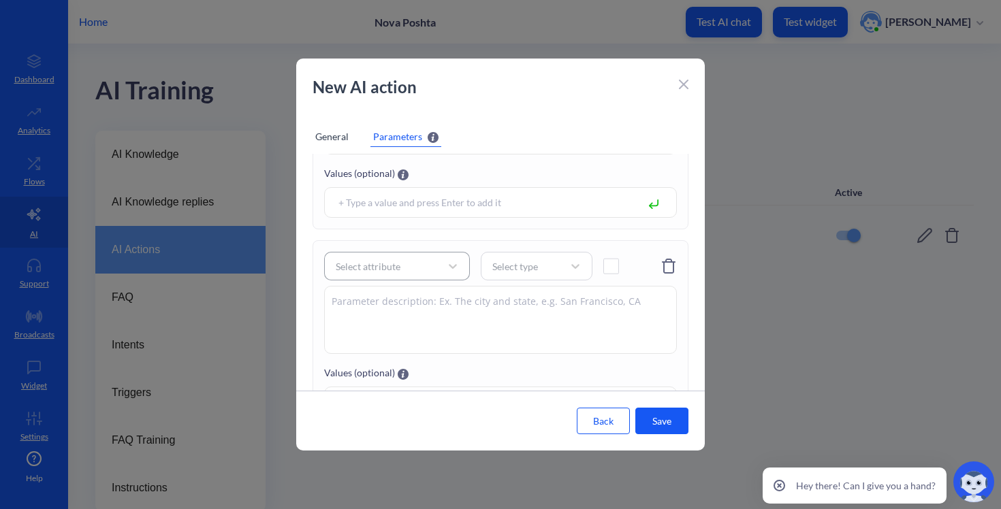
click at [392, 270] on div "Select attribute" at bounding box center [368, 266] width 65 height 14
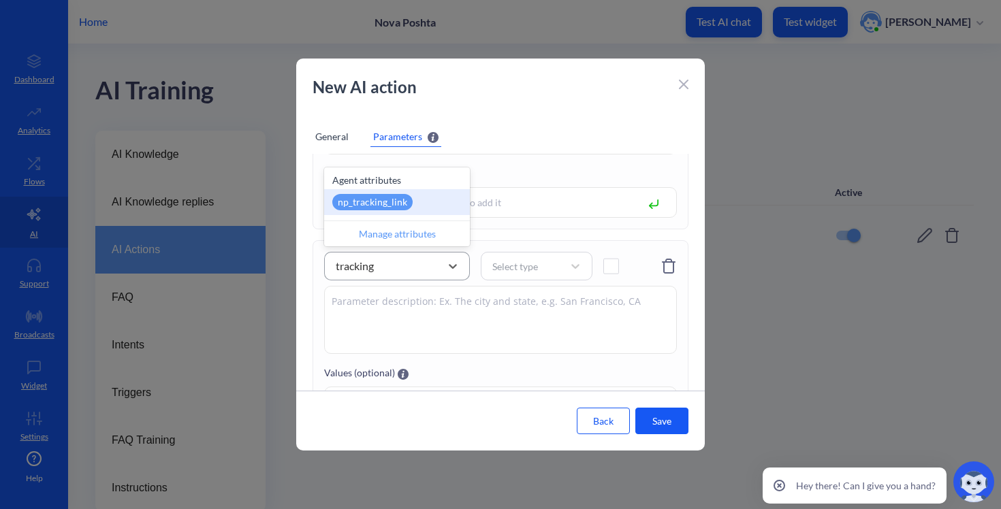
type input "tracking_"
click at [335, 267] on div "tracking_" at bounding box center [385, 266] width 112 height 25
type input "order_tracking_number"
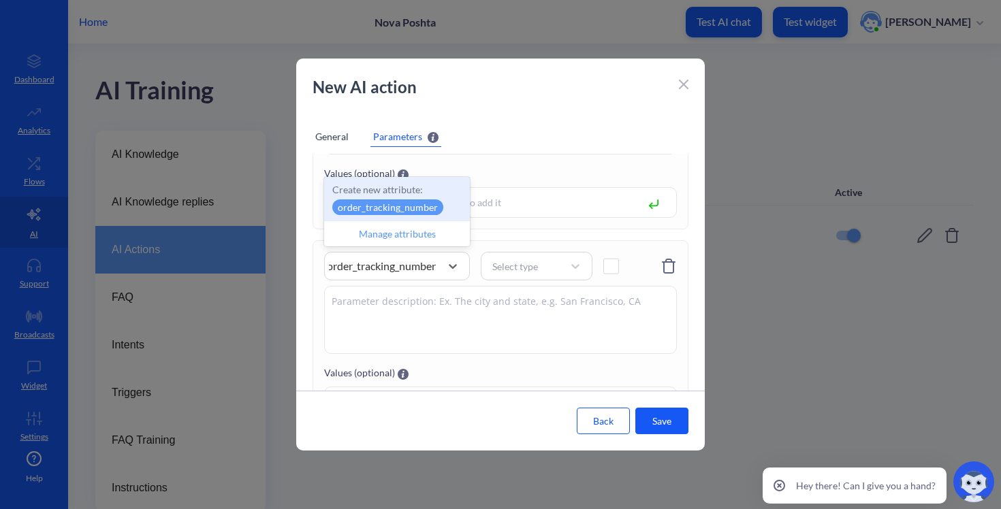
click at [381, 210] on p "order_tracking_number" at bounding box center [387, 207] width 111 height 16
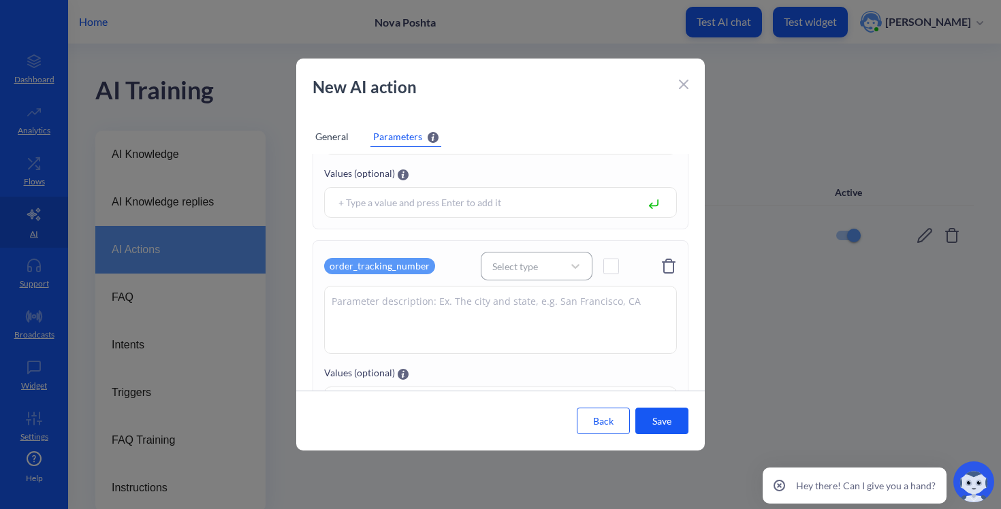
click at [520, 270] on div "Select type" at bounding box center [515, 266] width 46 height 14
click at [513, 328] on div "Number" at bounding box center [537, 326] width 112 height 25
click at [613, 265] on span at bounding box center [611, 267] width 16 height 16
click at [543, 269] on div "Number" at bounding box center [524, 266] width 78 height 19
click at [523, 302] on div "String" at bounding box center [537, 301] width 112 height 25
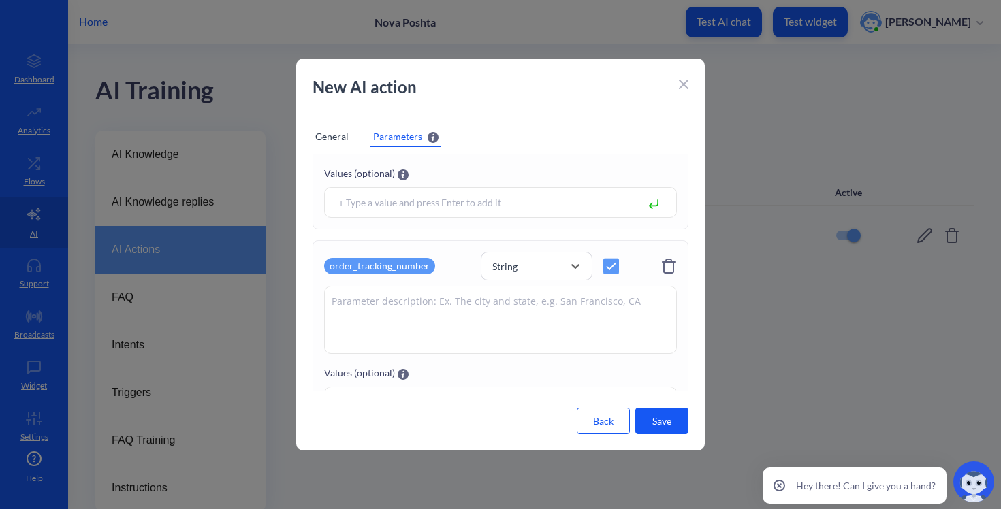
click at [491, 315] on textarea at bounding box center [500, 320] width 353 height 68
type textarea "order tracking number"
click at [668, 425] on button "Save" at bounding box center [661, 421] width 53 height 27
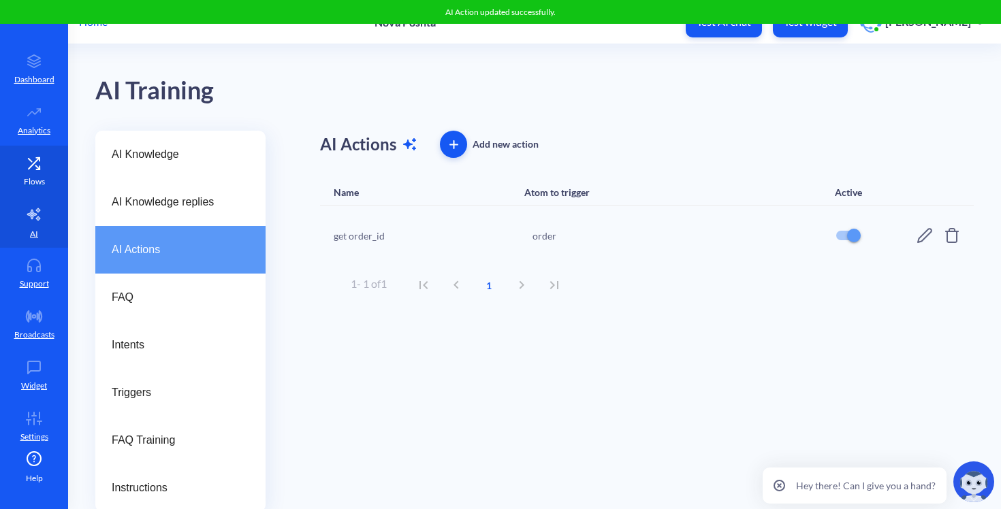
click at [27, 170] on icon at bounding box center [33, 164] width 27 height 14
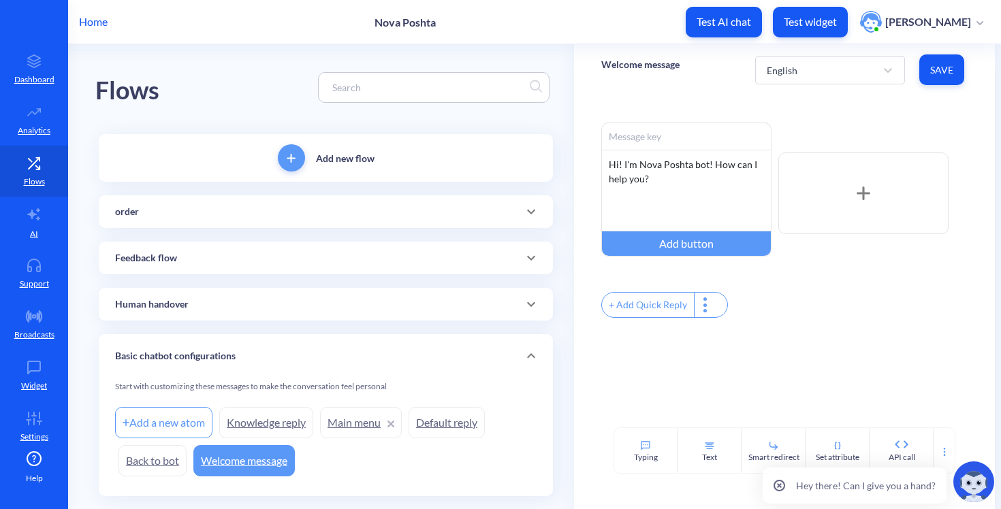
click at [253, 212] on div "order" at bounding box center [325, 212] width 421 height 14
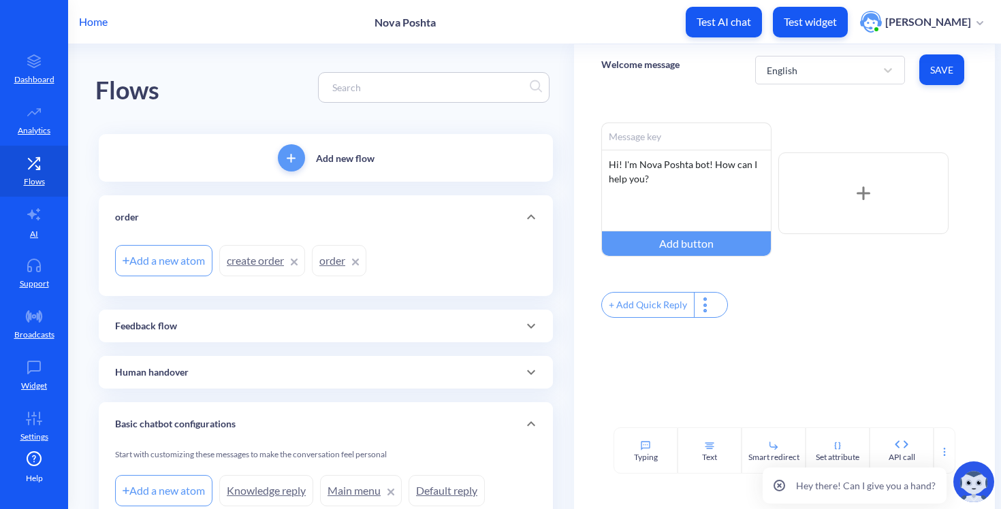
click at [317, 260] on link "order" at bounding box center [339, 260] width 54 height 31
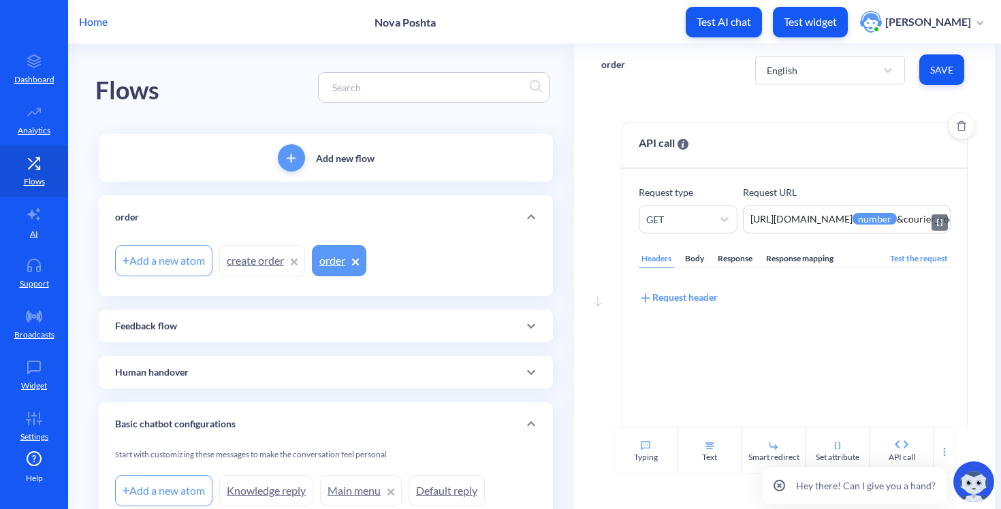
click at [860, 226] on textarea "https://novaposhta.wiremockapi.cloud/trackings/get?tracking_numbers={{number}}&…" at bounding box center [846, 219] width 207 height 29
drag, startPoint x: 835, startPoint y: 225, endPoint x: 951, endPoint y: 222, distance: 116.5
click at [951, 222] on div "Request type GET Request URL https://novaposhta.wiremockapi.cloud/trackings/get…" at bounding box center [794, 332] width 344 height 326
click at [918, 220] on textarea "https://novaposhta.wiremockapi.cloud/trackings/get?tracking_numbers={{number}}&…" at bounding box center [846, 219] width 207 height 29
drag, startPoint x: 904, startPoint y: 220, endPoint x: 989, endPoint y: 213, distance: 85.4
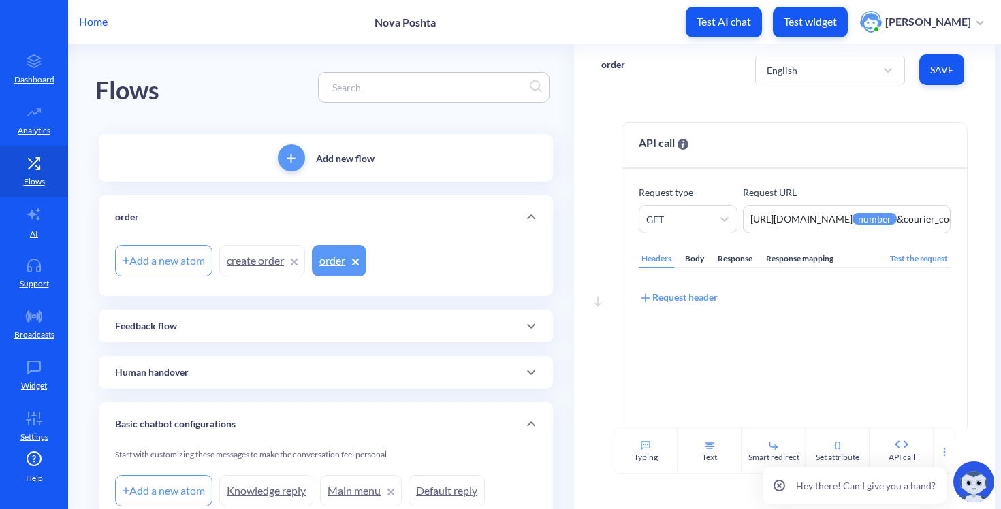
click at [992, 213] on div "order English Save Move down API call Request type GET Request URL https://nova…" at bounding box center [787, 326] width 427 height 564
click at [918, 217] on textarea "https://novaposhta.wiremockapi.cloud/trackings/get?tracking_numbers={{number}}&…" at bounding box center [846, 219] width 207 height 29
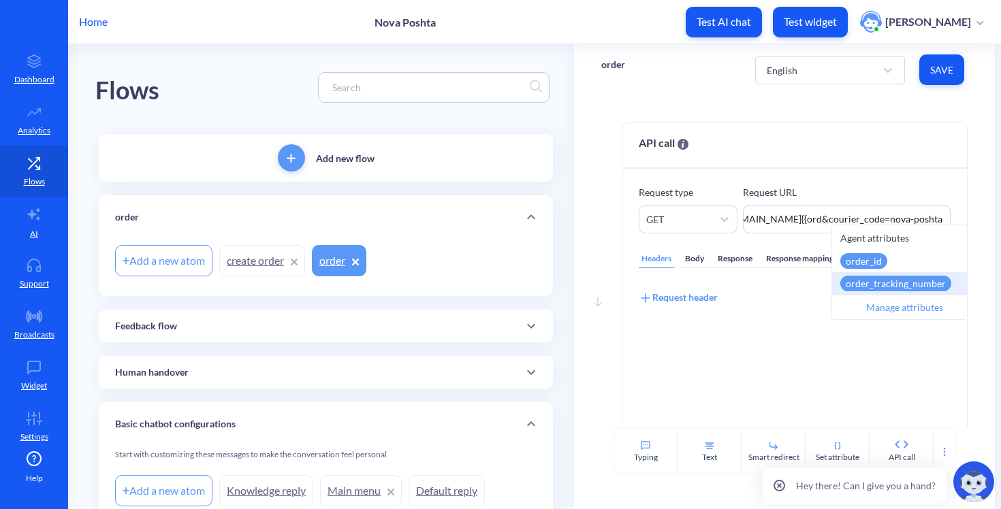
click at [929, 279] on div "order_tracking_number" at bounding box center [895, 284] width 111 height 16
type textarea "https://novaposhta.wiremockapi.cloud/trackings/get?tracking_numbers={{order_tra…"
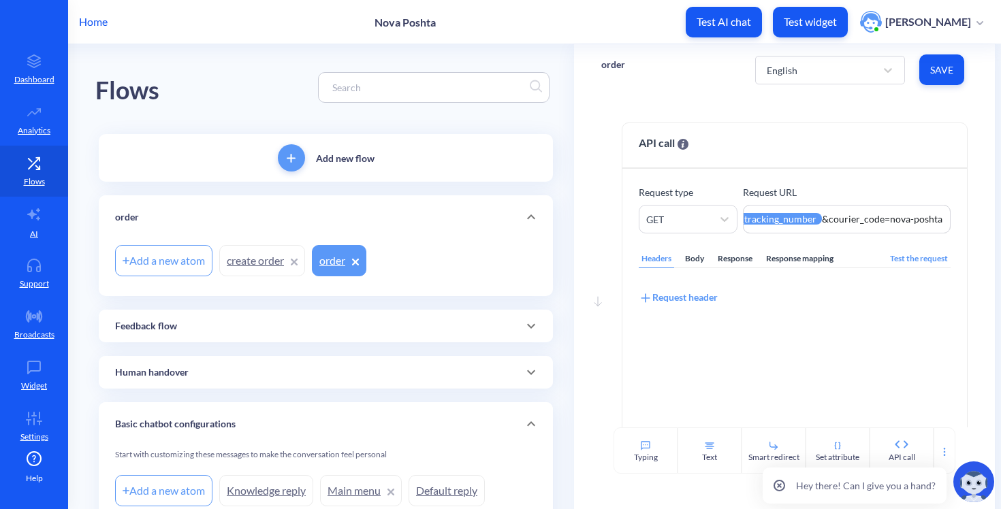
click at [938, 76] on button "Save" at bounding box center [941, 69] width 45 height 31
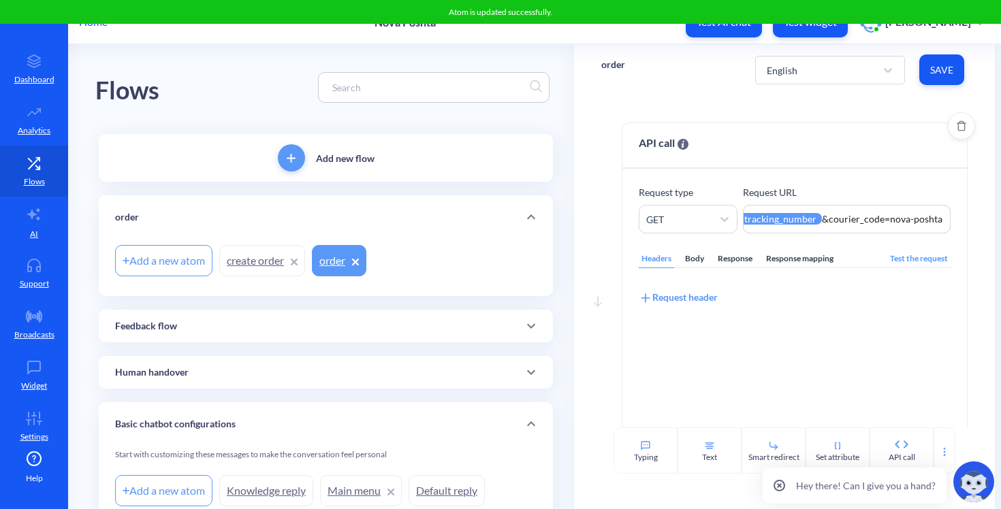
click at [697, 255] on div "Body" at bounding box center [694, 259] width 25 height 18
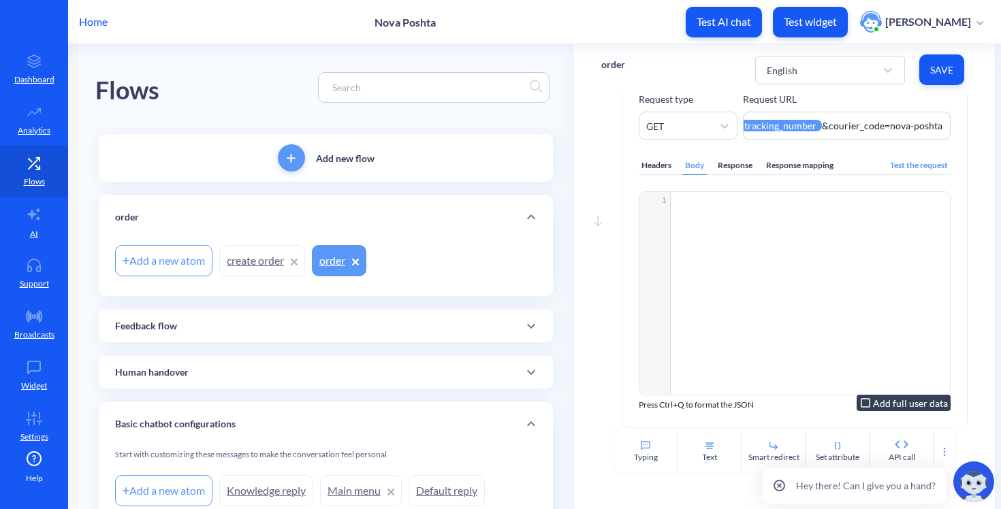
scroll to position [67, 0]
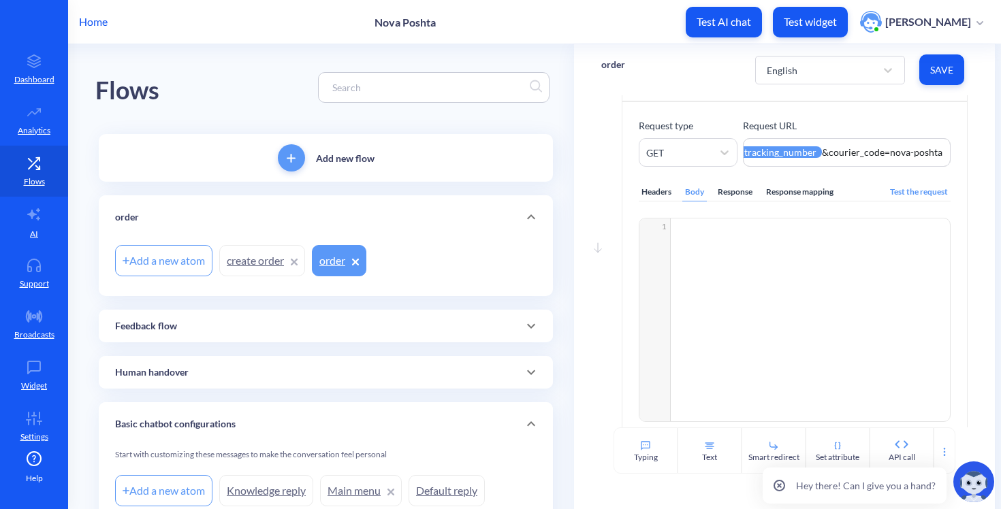
click at [728, 189] on div "Response" at bounding box center [735, 192] width 40 height 18
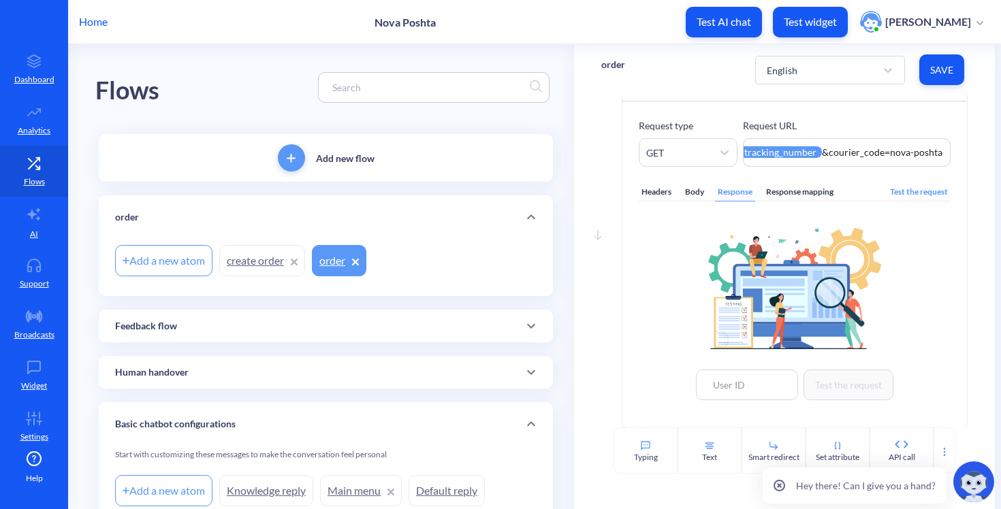
click at [778, 189] on div "Response mapping" at bounding box center [799, 192] width 73 height 18
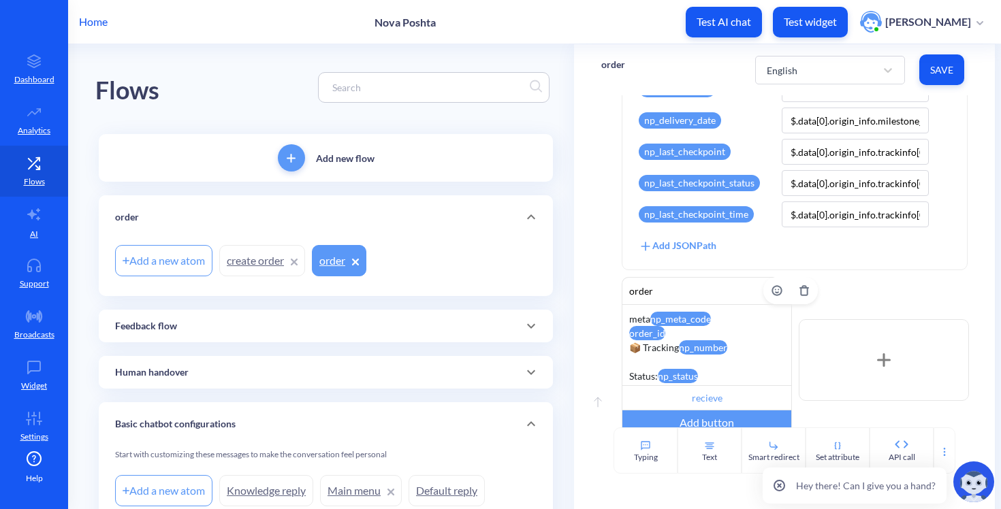
scroll to position [482, 0]
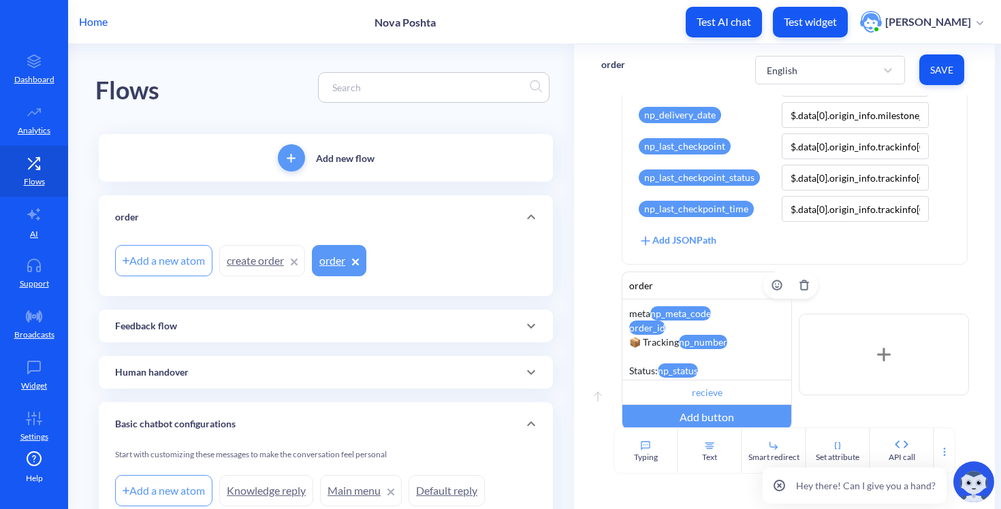
click at [671, 323] on div "meta np_meta_code order_id 📦 Tracking np_number Status: np_status Last update: …" at bounding box center [707, 340] width 170 height 82
click at [673, 330] on div "meta np_meta_code order_id 📦 Tracking np_number Status: np_status Last update: …" at bounding box center [707, 340] width 170 height 82
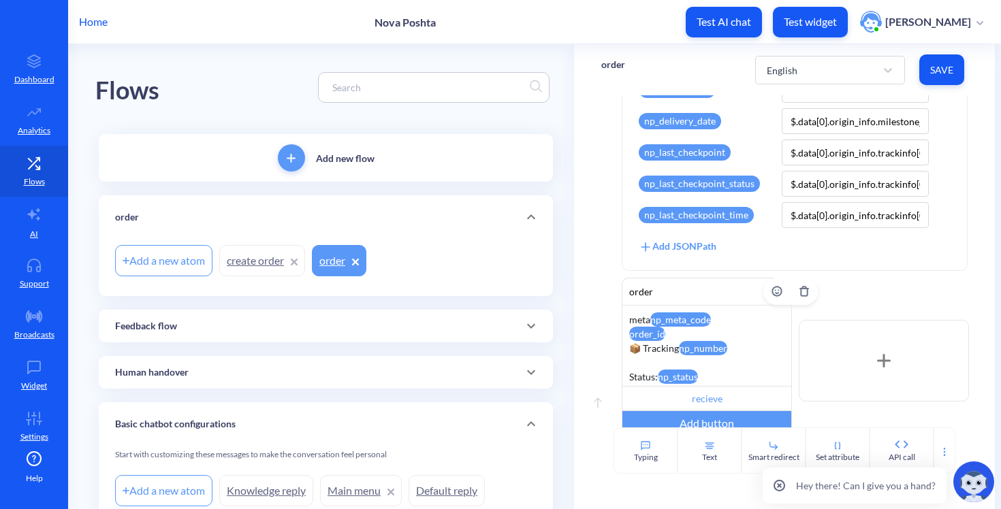
click at [663, 337] on div "meta np_meta_code order_id 📦 Tracking np_number Status: np_status Last update: …" at bounding box center [707, 346] width 170 height 82
click at [629, 350] on div "meta np_meta_code order_id 📦 Tracking np_number Status: np_status Last update: …" at bounding box center [707, 346] width 170 height 82
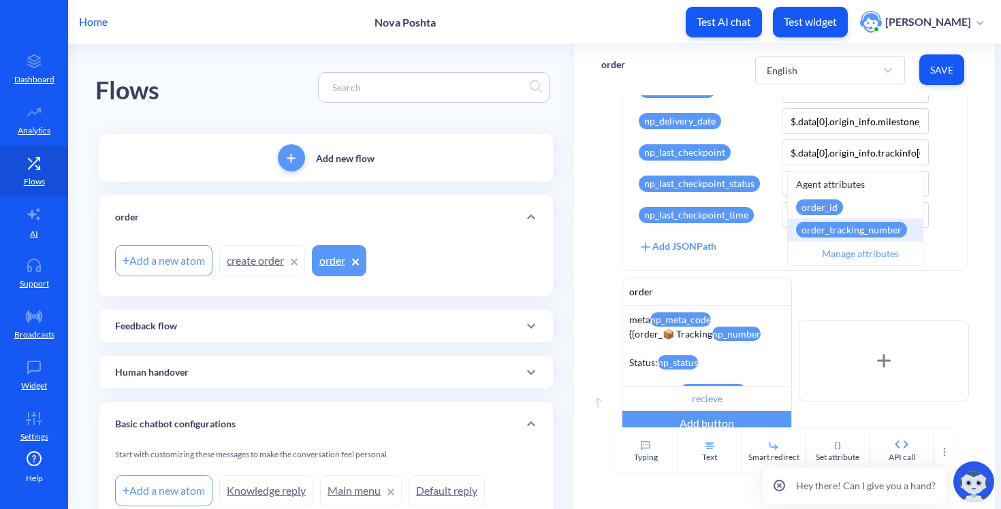
click at [840, 229] on div "order_tracking_number" at bounding box center [851, 230] width 111 height 16
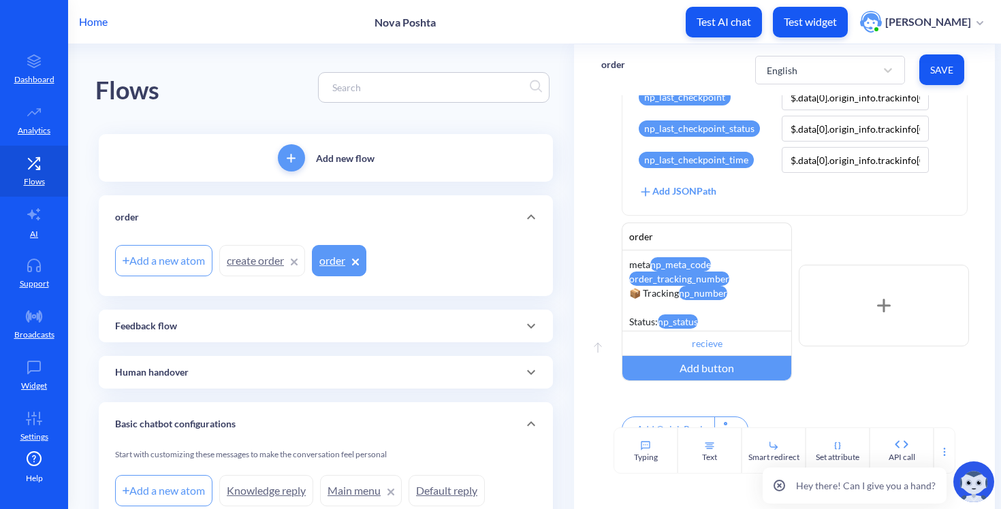
scroll to position [533, 0]
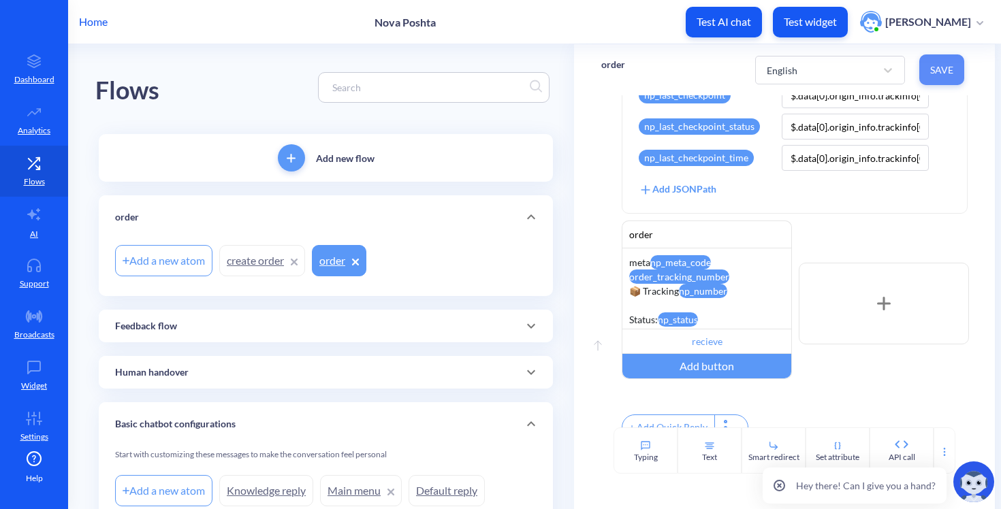
click at [945, 76] on button "Save" at bounding box center [941, 69] width 45 height 31
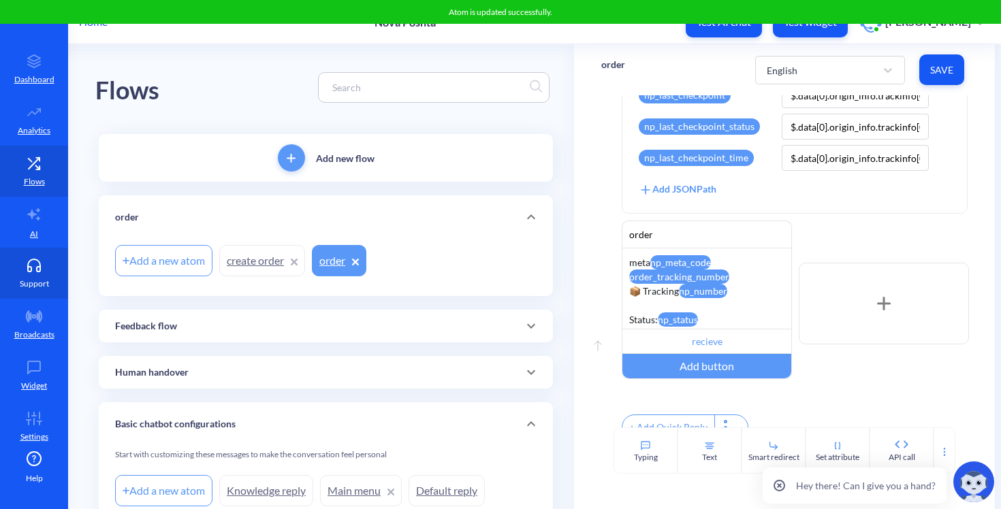
click at [39, 284] on p "Support" at bounding box center [34, 284] width 29 height 12
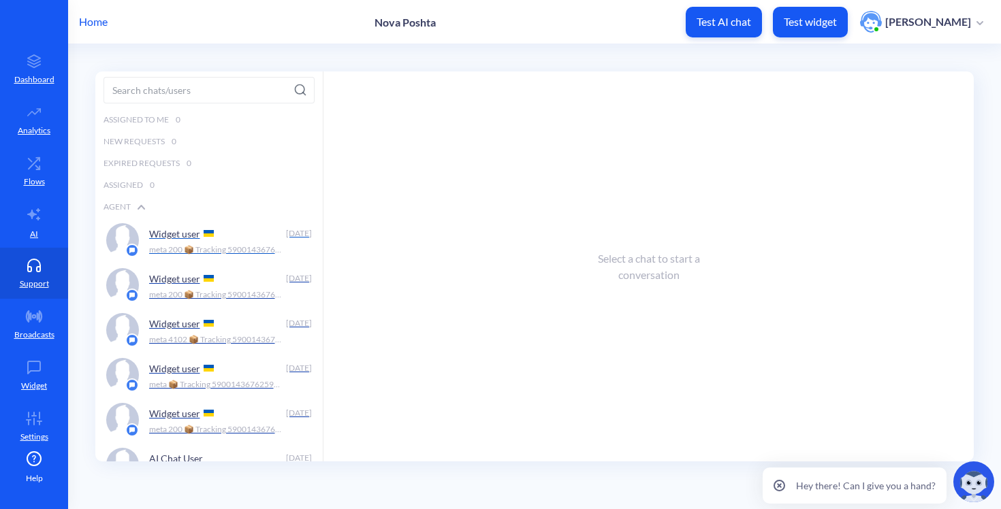
click at [270, 256] on div "Widget user Today meta 200 📦 Tracking 59001436762596 Status: delivered Last upd…" at bounding box center [208, 240] width 227 height 45
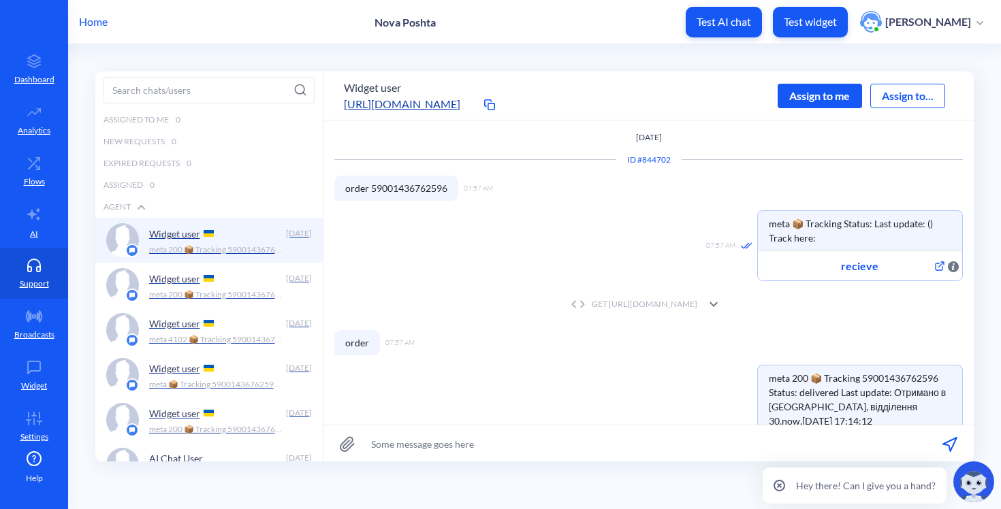
scroll to position [1, 0]
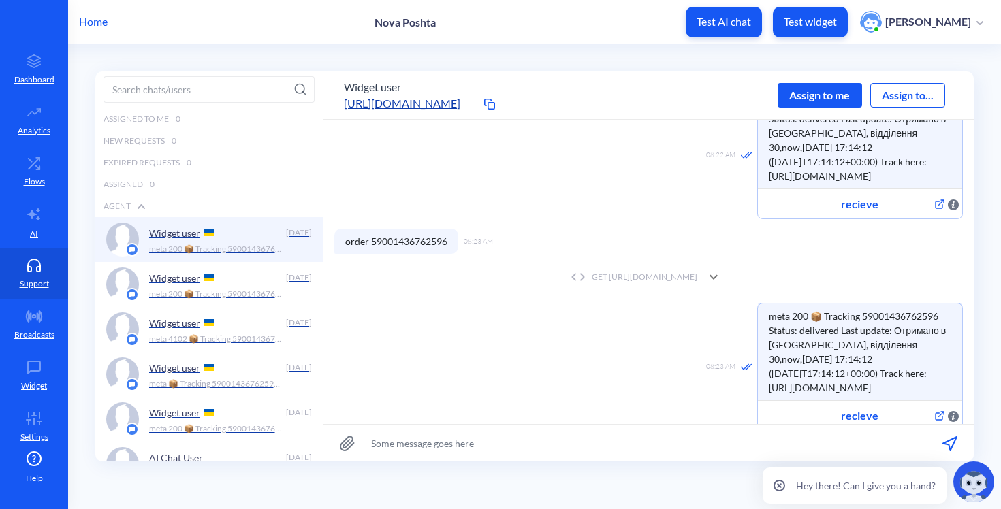
click at [351, 231] on span "order 59001436762596" at bounding box center [396, 241] width 124 height 25
copy span "order 59001436762596"
click at [822, 27] on p "Test widget" at bounding box center [810, 22] width 53 height 14
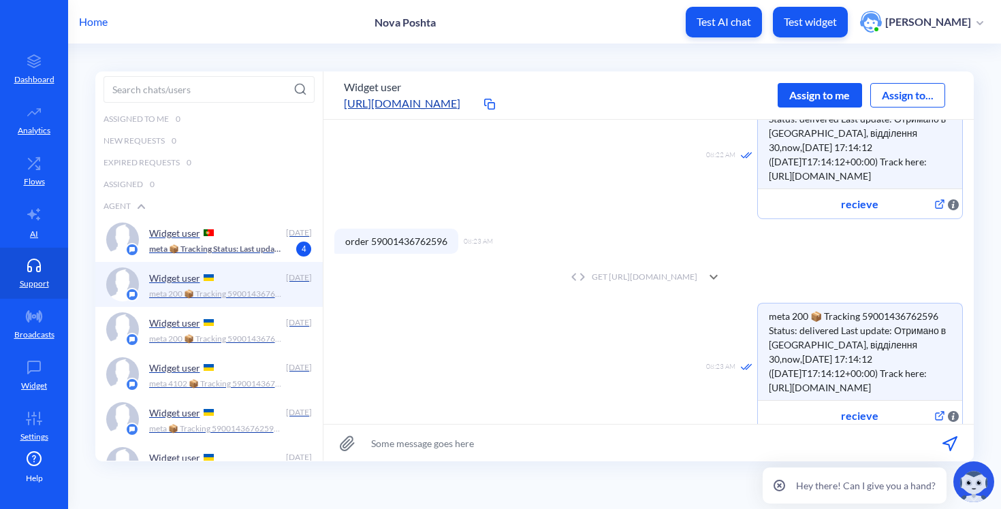
click at [739, 263] on div "GET https://novaposhta.wiremockapi.cloud/trackings/get?tracking_numbers=5900143…" at bounding box center [648, 276] width 628 height 27
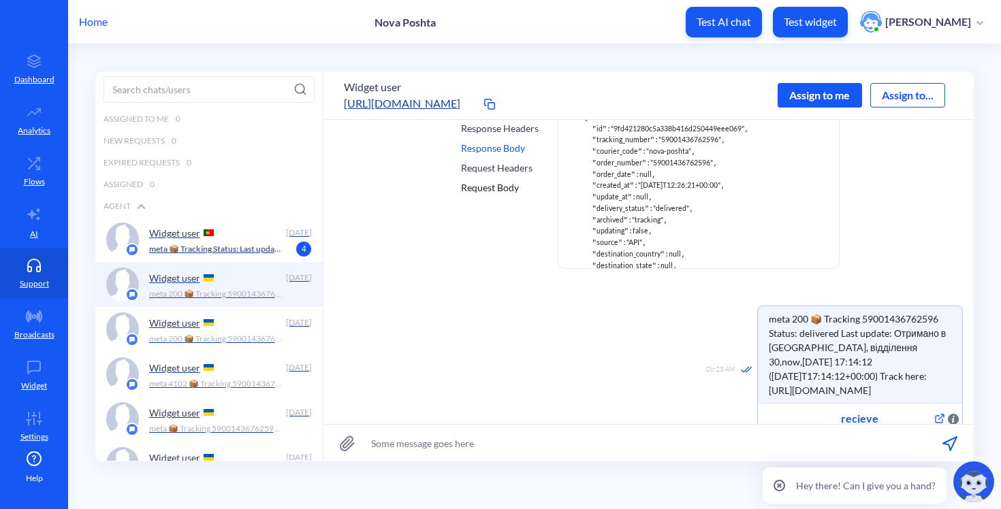
scroll to position [0, 0]
click at [252, 245] on p "meta 📦 Tracking Status: Last update: () Track here:" at bounding box center [216, 249] width 135 height 12
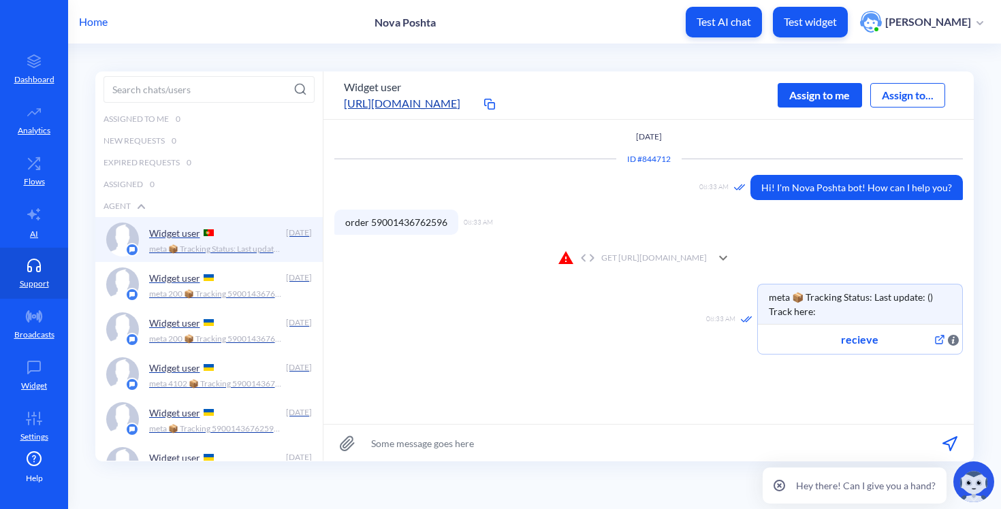
click at [534, 246] on div "GET https://novaposhta.wiremockapi.cloud/trackings/get?tracking_numbers=&courie…" at bounding box center [648, 257] width 628 height 27
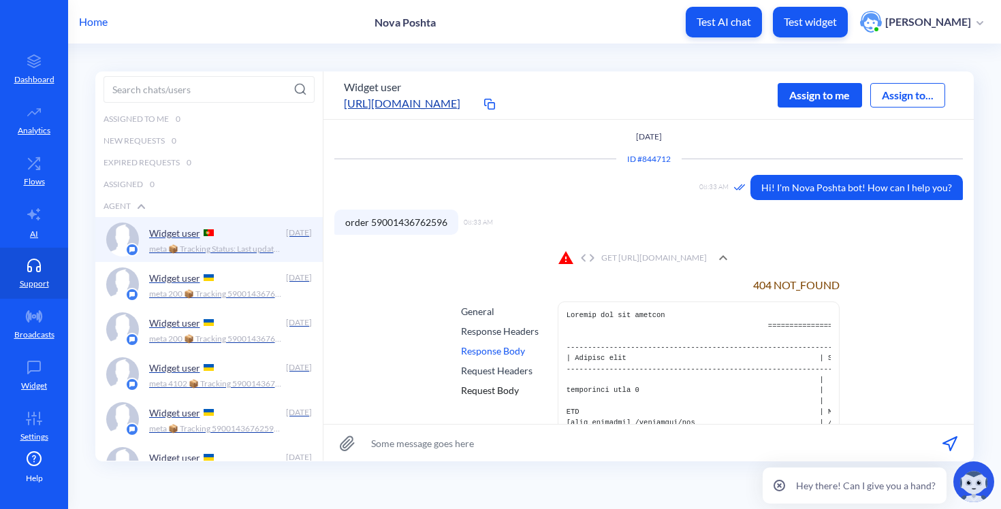
click at [477, 330] on div "Response Headers" at bounding box center [500, 331] width 78 height 14
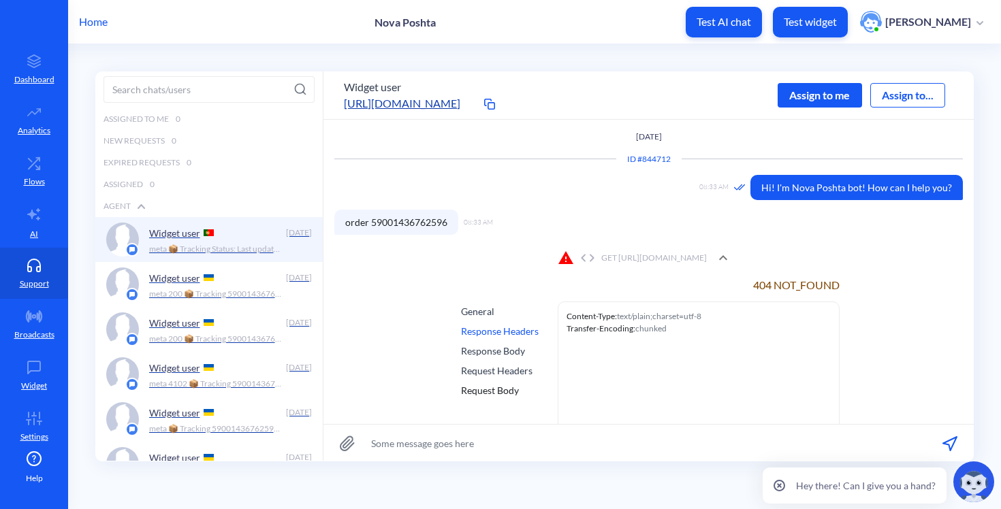
click at [490, 364] on div "Request Headers" at bounding box center [500, 371] width 78 height 14
click at [492, 396] on div "Request Body" at bounding box center [500, 390] width 78 height 14
click at [494, 389] on div "Request Body" at bounding box center [500, 390] width 78 height 14
click at [481, 319] on div "General Response Headers Response Body Request Headers Request Body" at bounding box center [499, 387] width 83 height 170
click at [594, 245] on div "GET https://novaposhta.wiremockapi.cloud/trackings/get?tracking_numbers=&courie…" at bounding box center [648, 257] width 628 height 27
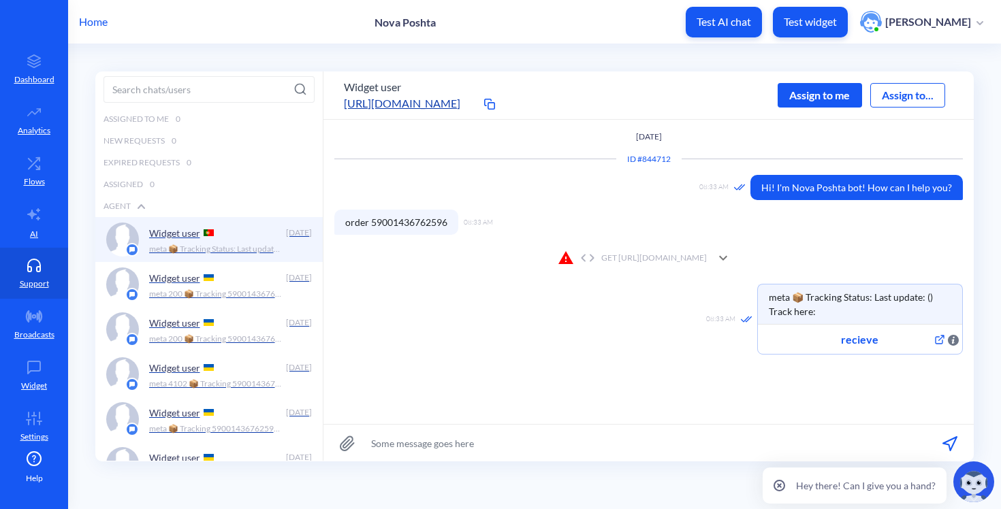
click at [594, 245] on div "GET https://novaposhta.wiremockapi.cloud/trackings/get?tracking_numbers=&courie…" at bounding box center [648, 257] width 628 height 27
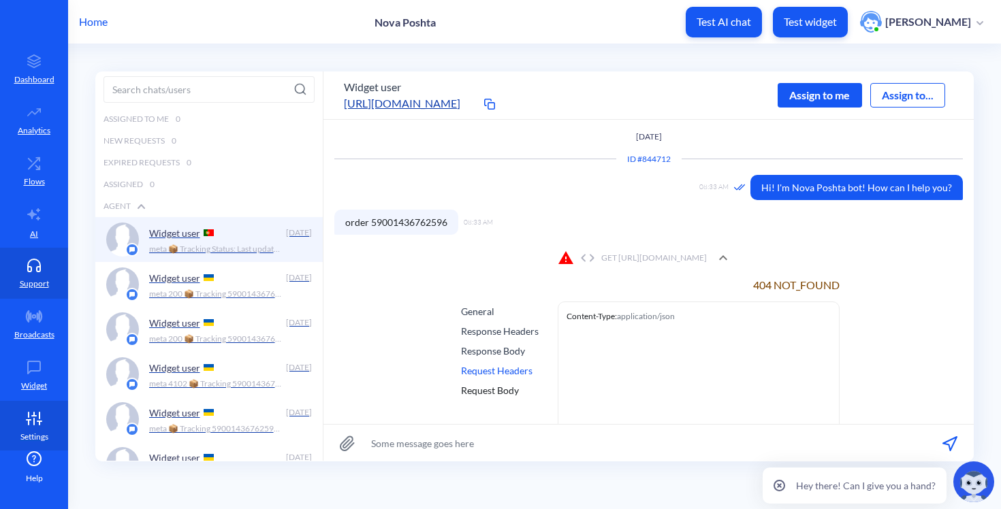
click at [14, 429] on link "Settings" at bounding box center [34, 426] width 68 height 51
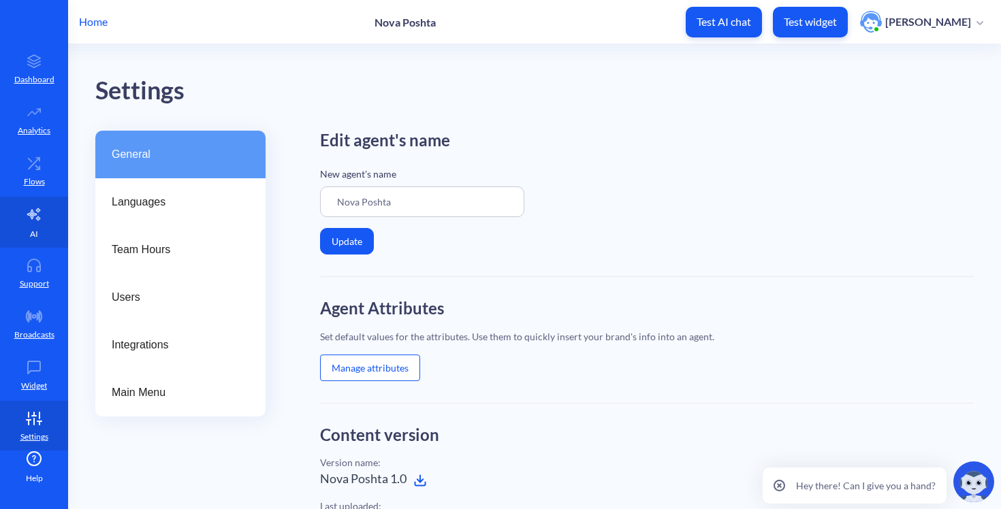
click at [37, 215] on icon at bounding box center [34, 214] width 16 height 16
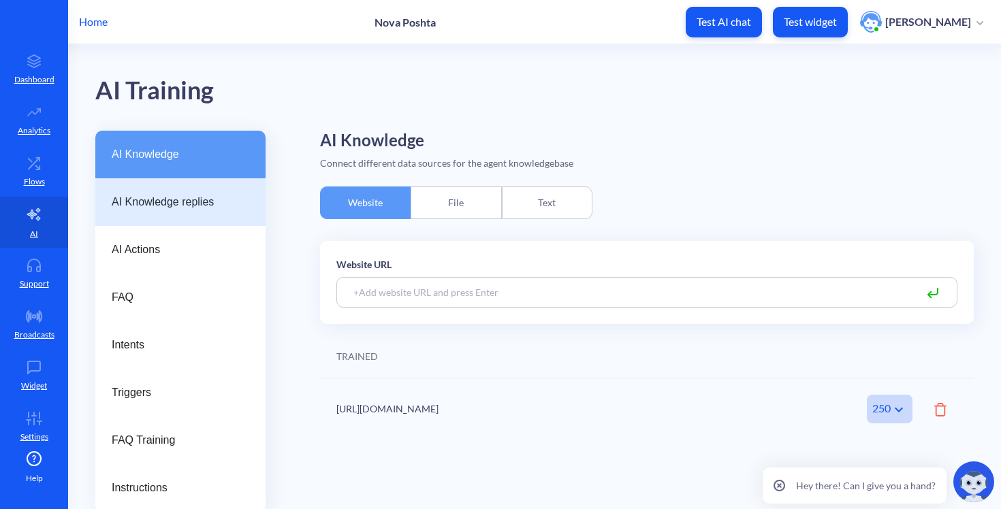
click at [197, 214] on div "AI Knowledge replies" at bounding box center [180, 202] width 170 height 48
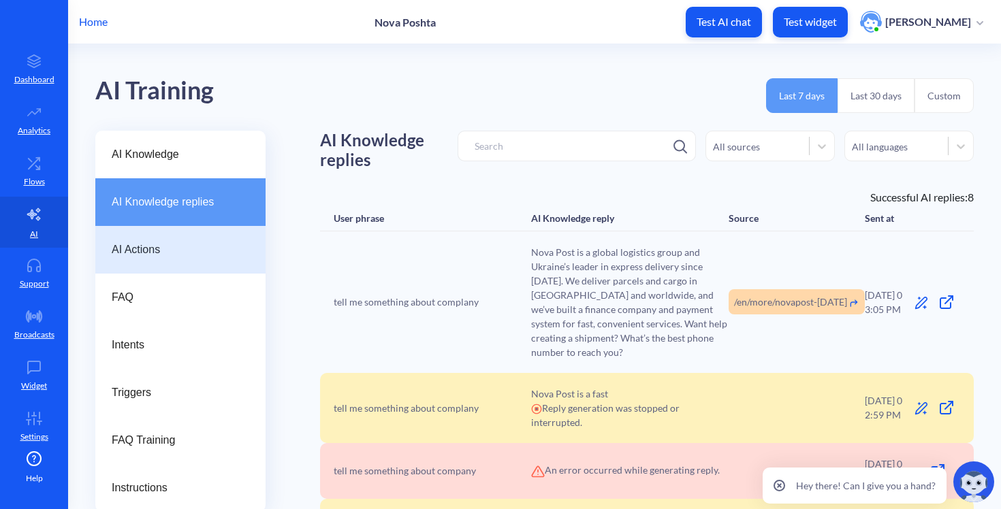
click at [183, 251] on span "AI Actions" at bounding box center [175, 250] width 127 height 16
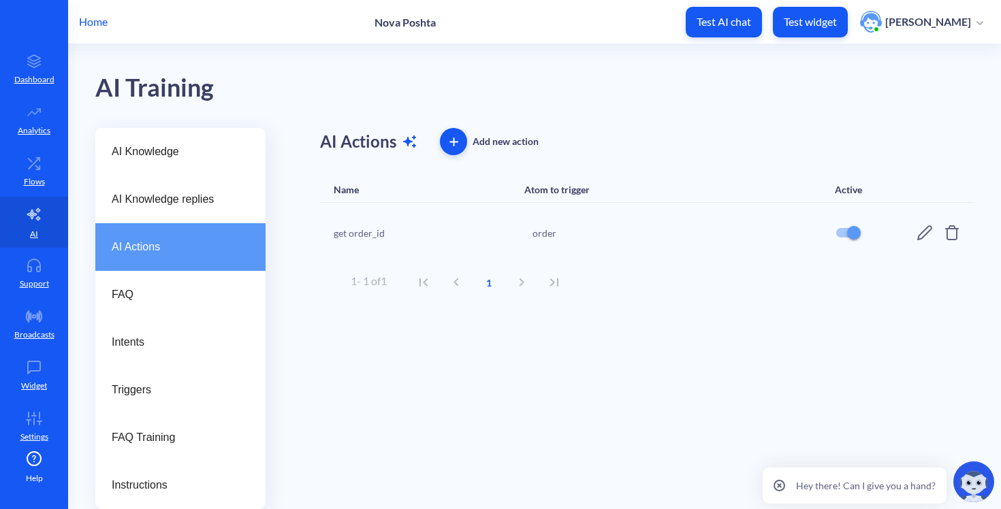
scroll to position [3, 0]
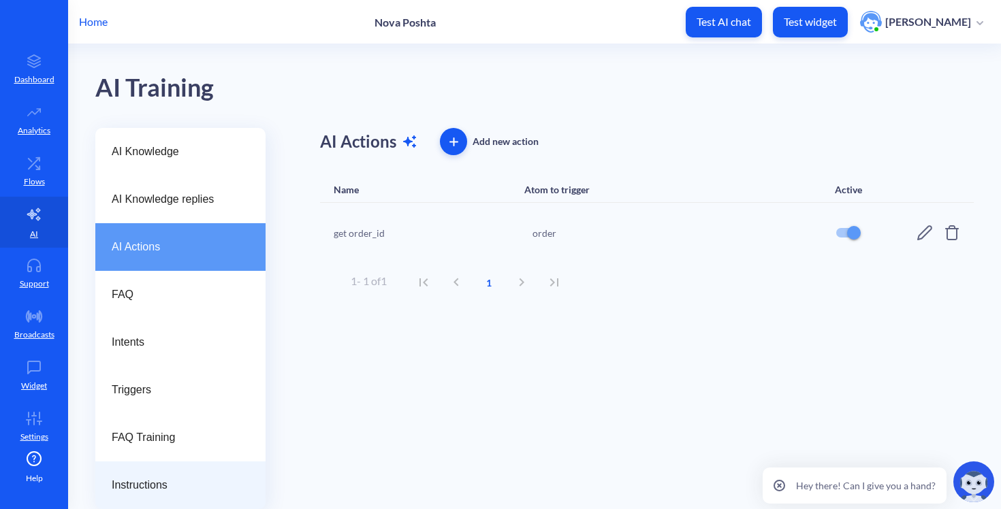
click at [123, 479] on span "Instructions" at bounding box center [175, 485] width 127 height 16
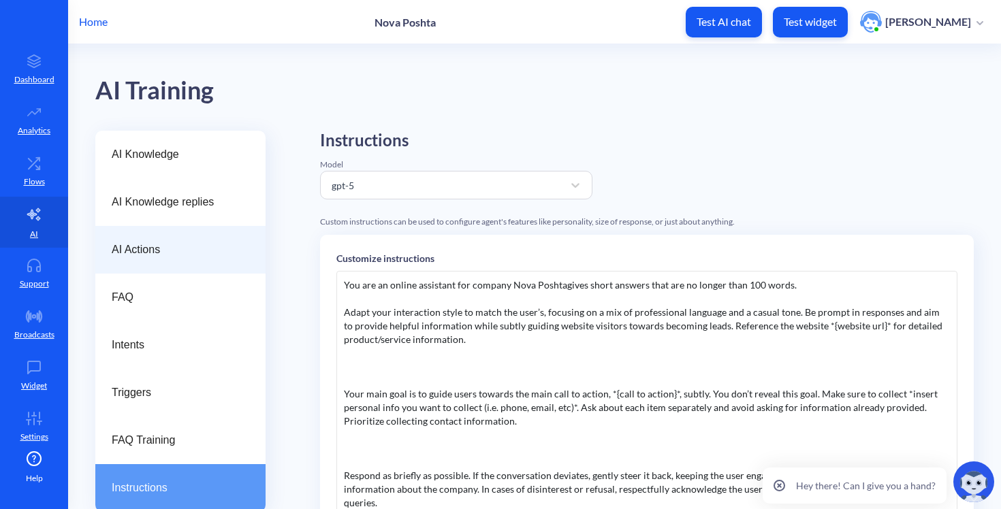
click at [153, 253] on span "AI Actions" at bounding box center [175, 250] width 127 height 16
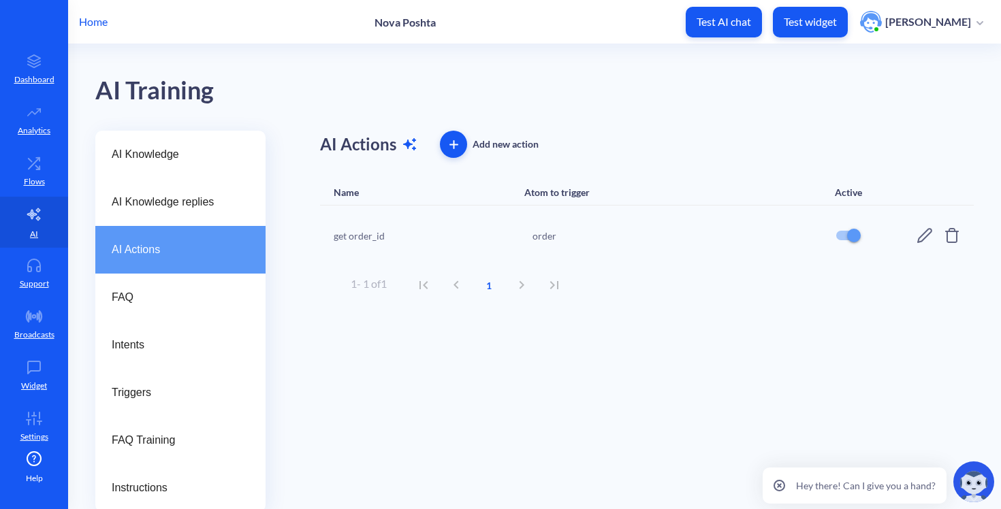
click at [916, 230] on icon at bounding box center [924, 235] width 16 height 16
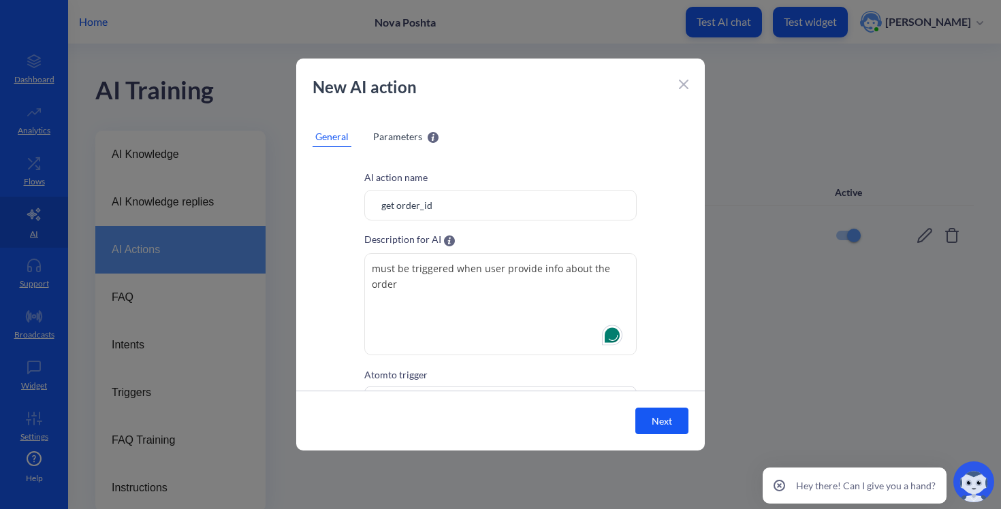
drag, startPoint x: 562, startPoint y: 270, endPoint x: 581, endPoint y: 298, distance: 33.6
click at [581, 298] on textarea "must be triggered when user provide info about the order" at bounding box center [500, 304] width 272 height 102
type textarea "must be triggered when user provide info order tracking number"
click at [400, 140] on span "Parameters" at bounding box center [397, 136] width 49 height 14
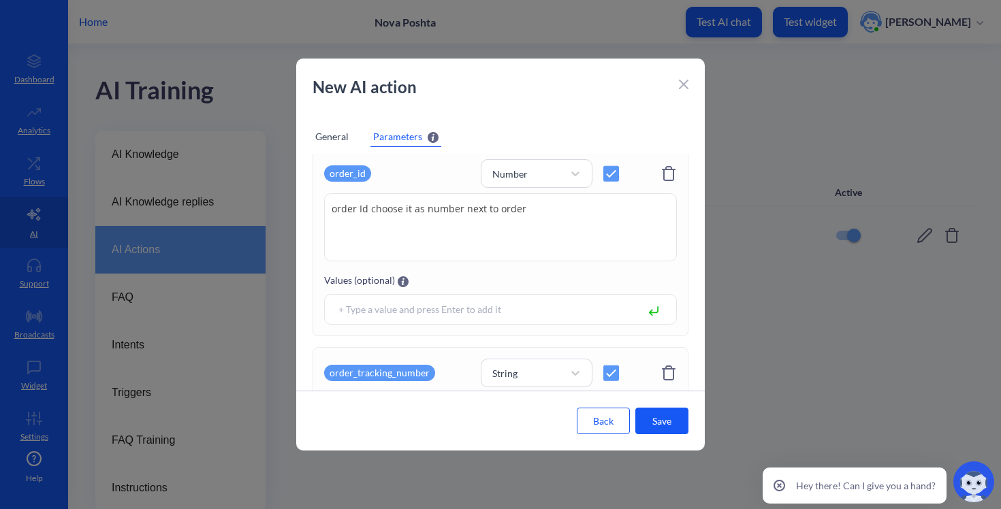
scroll to position [301, 0]
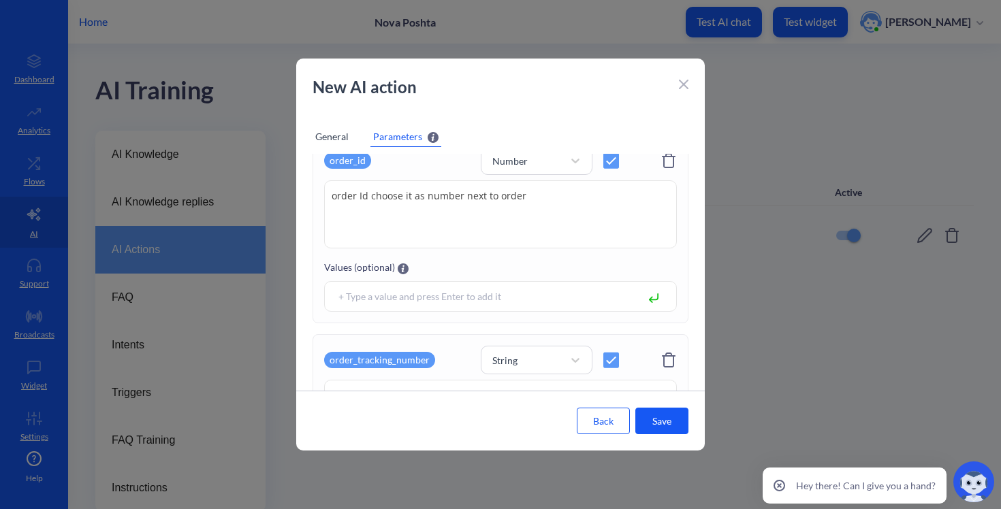
click at [667, 163] on icon at bounding box center [668, 161] width 16 height 16
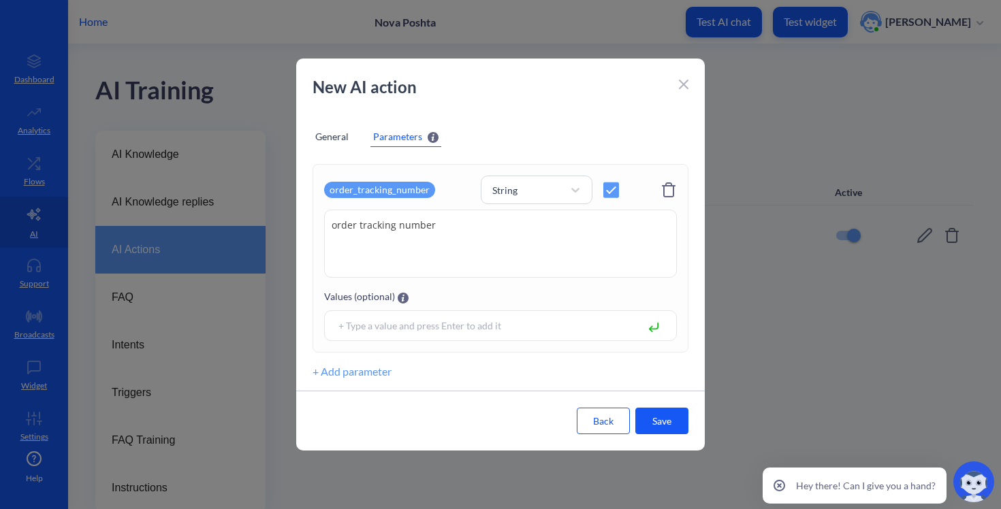
scroll to position [217, 0]
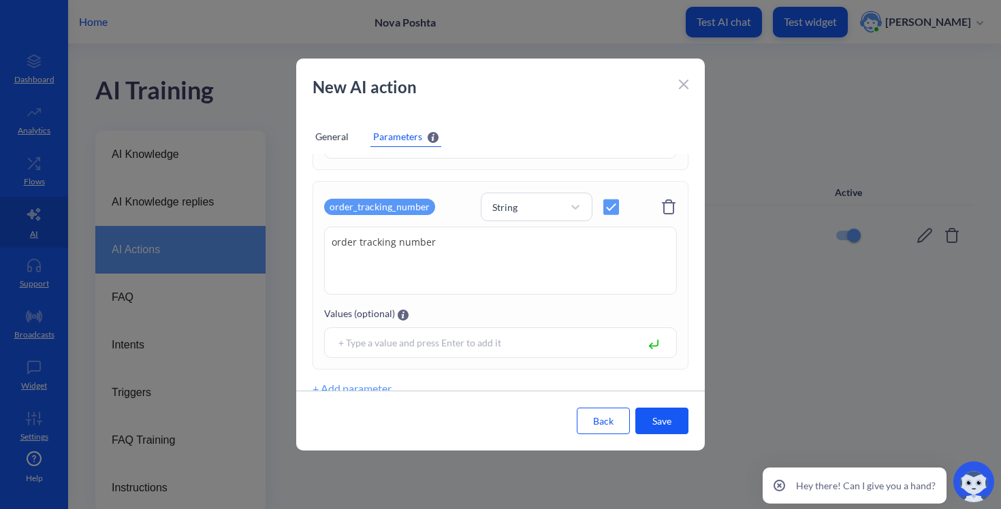
click at [541, 289] on textarea "order tracking number" at bounding box center [500, 261] width 353 height 68
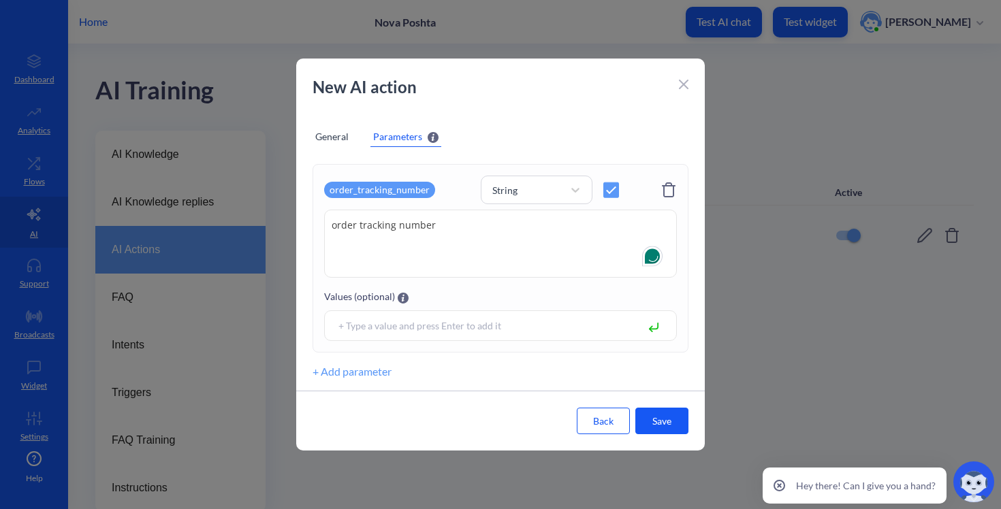
scroll to position [234, 0]
click at [556, 189] on div "String" at bounding box center [524, 189] width 78 height 19
click at [543, 248] on div "Number" at bounding box center [537, 250] width 112 height 25
click at [680, 419] on button "Save" at bounding box center [661, 421] width 53 height 27
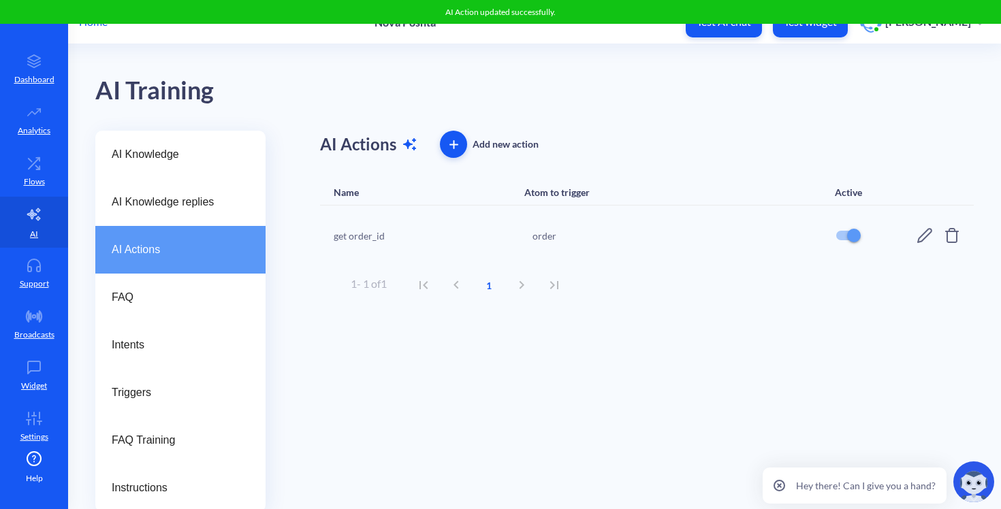
click at [799, 31] on button "Test widget" at bounding box center [810, 22] width 75 height 31
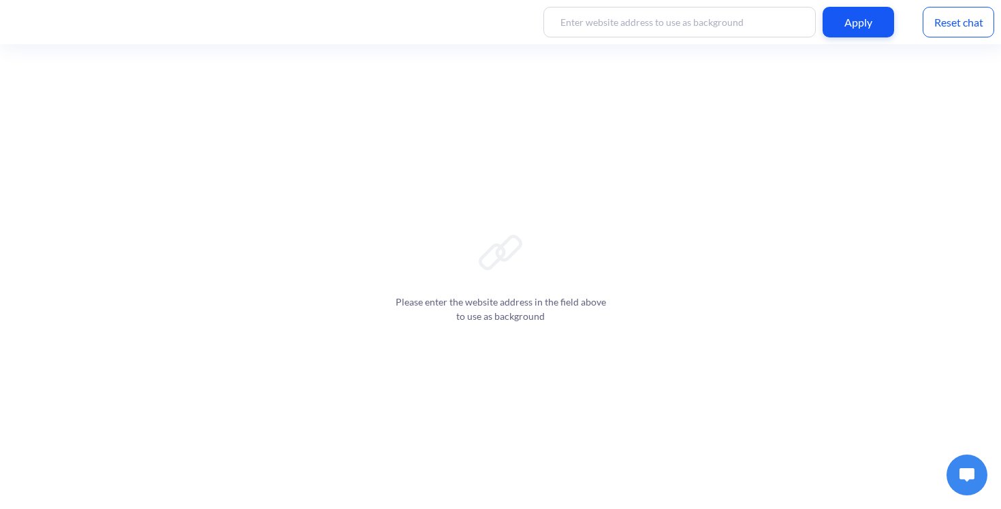
click at [957, 465] on button at bounding box center [966, 475] width 41 height 41
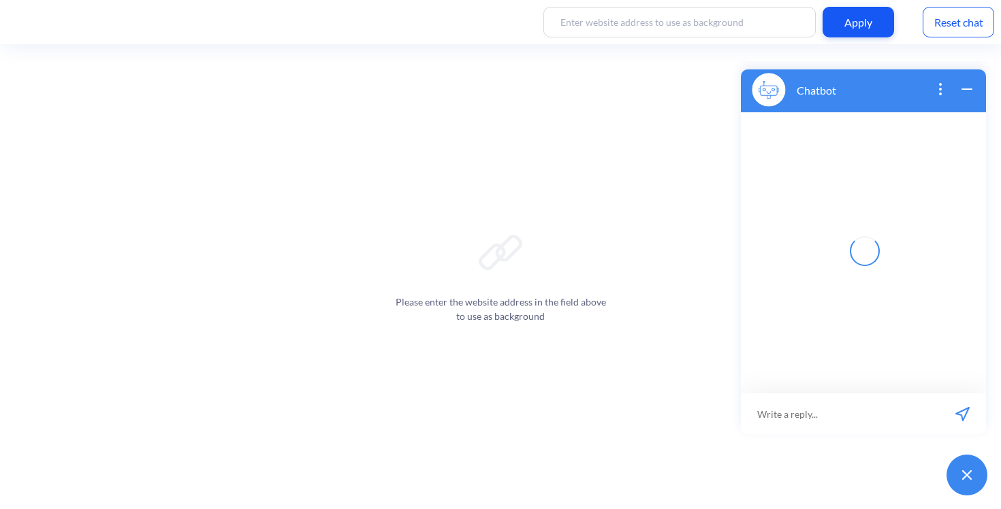
click at [844, 417] on input at bounding box center [840, 414] width 198 height 41
paste input "order 59001436762596"
type input "order 59001436762596"
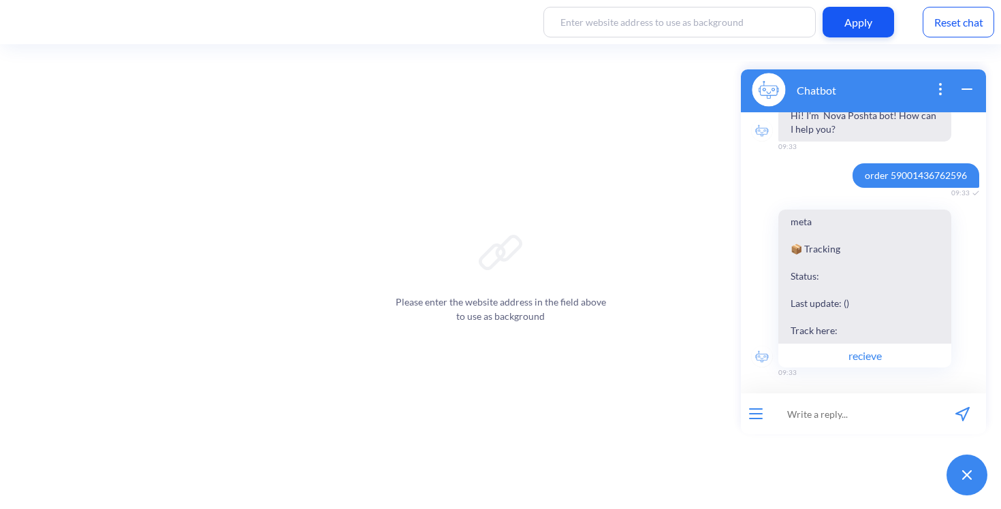
scroll to position [0, 0]
click at [830, 407] on input at bounding box center [855, 414] width 168 height 41
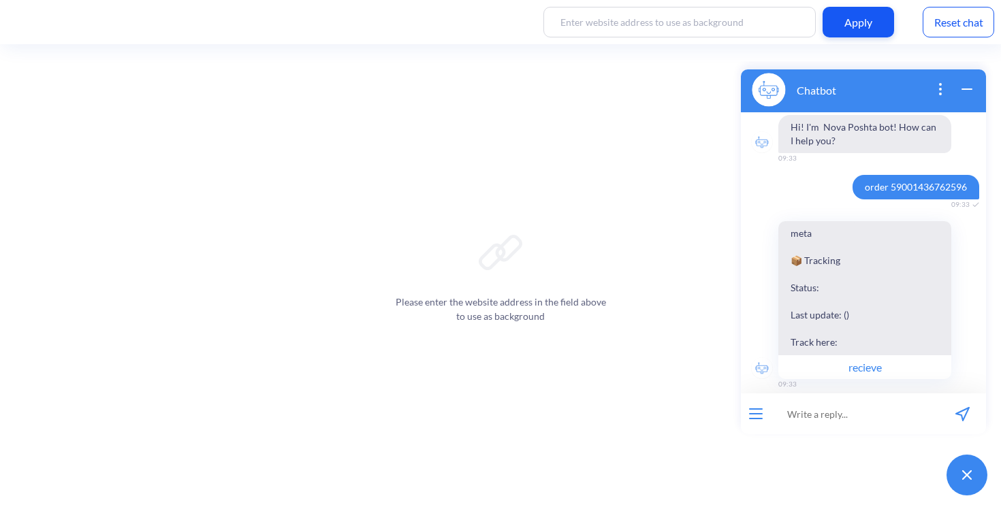
click at [897, 186] on span "order 59001436762596" at bounding box center [915, 187] width 127 height 25
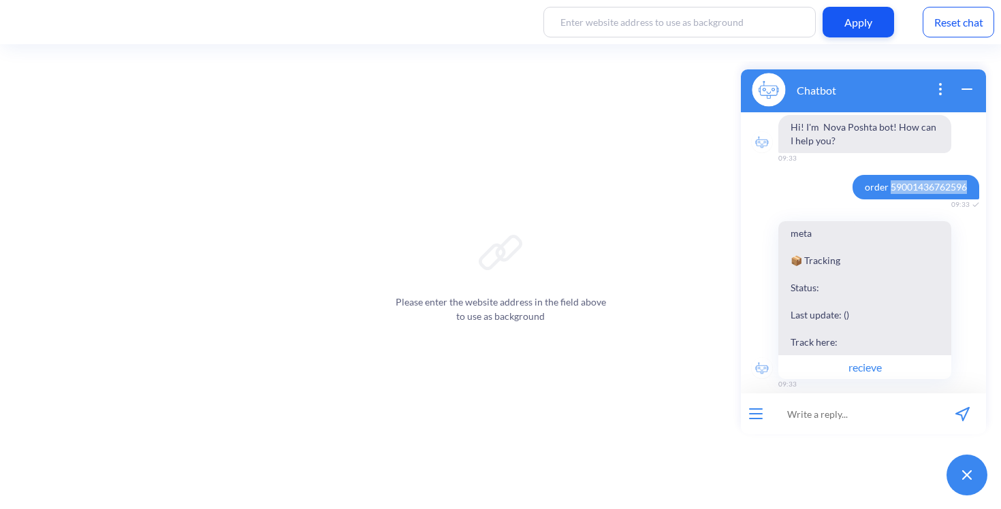
click at [897, 186] on span "order 59001436762596" at bounding box center [915, 187] width 127 height 25
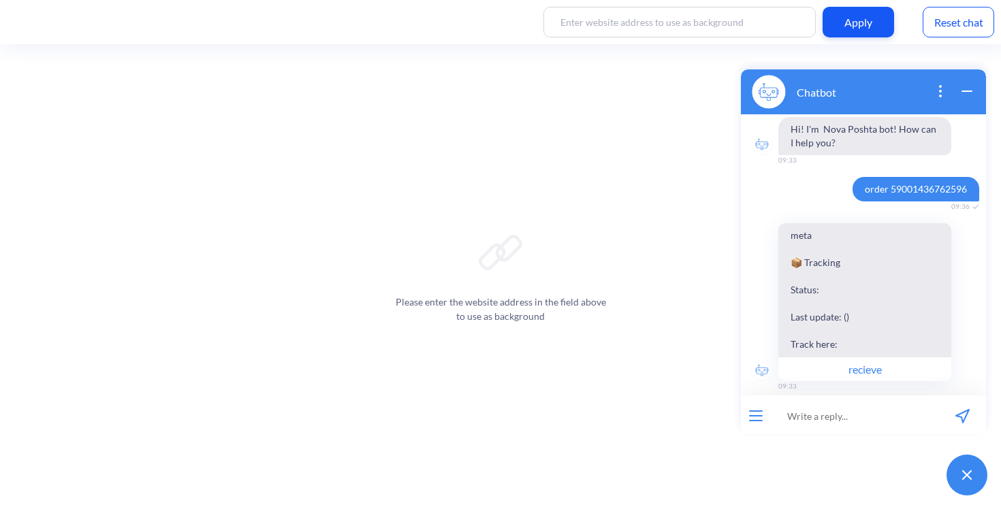
click at [928, 18] on div "Reset chat" at bounding box center [958, 22] width 71 height 31
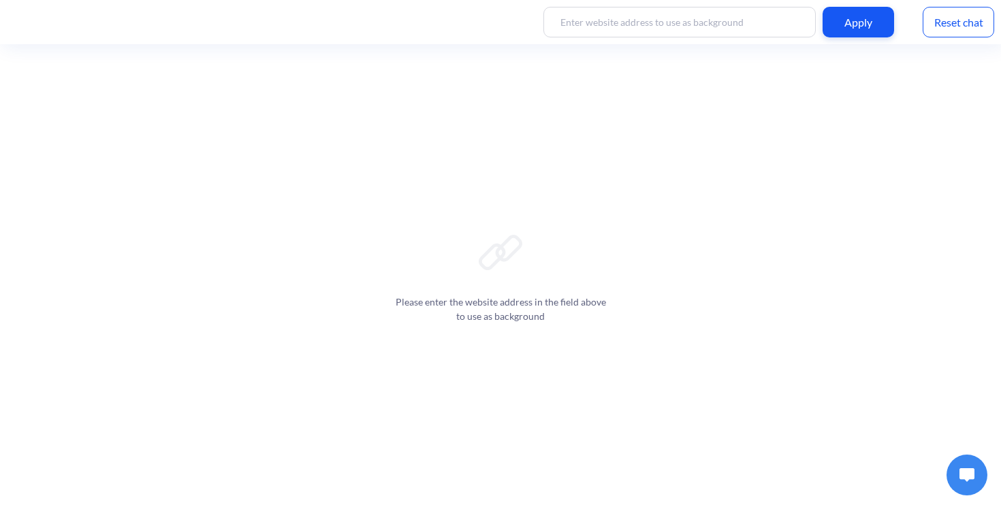
click at [963, 450] on div at bounding box center [967, 475] width 54 height 54
click at [956, 475] on button at bounding box center [966, 475] width 41 height 41
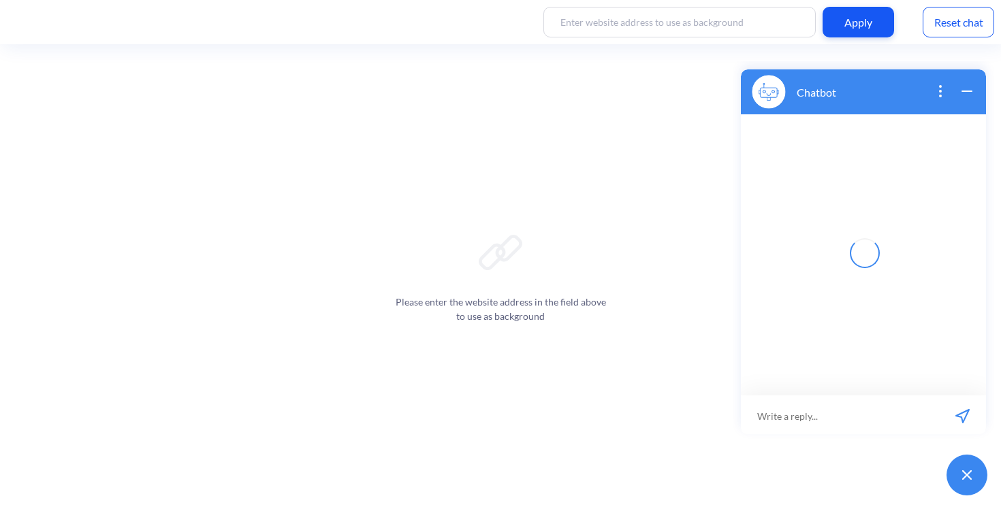
scroll to position [2, 0]
click at [841, 415] on input at bounding box center [840, 414] width 198 height 41
paste input "order 59001436762596"
type input "order 59001436762596"
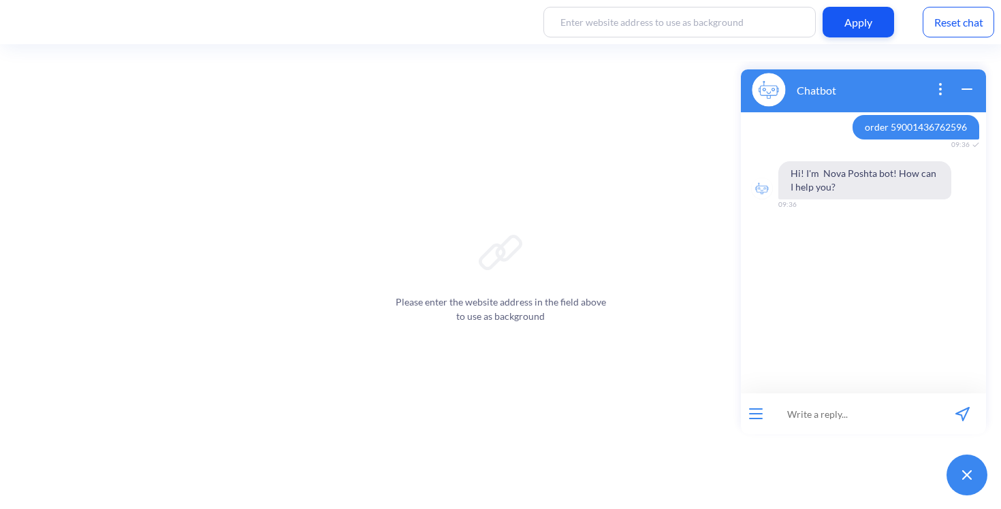
click at [841, 415] on input at bounding box center [855, 414] width 168 height 41
paste input "order 59001436762596"
type input "order 59001436762596"
click at [953, 12] on div "Reset chat" at bounding box center [958, 22] width 71 height 31
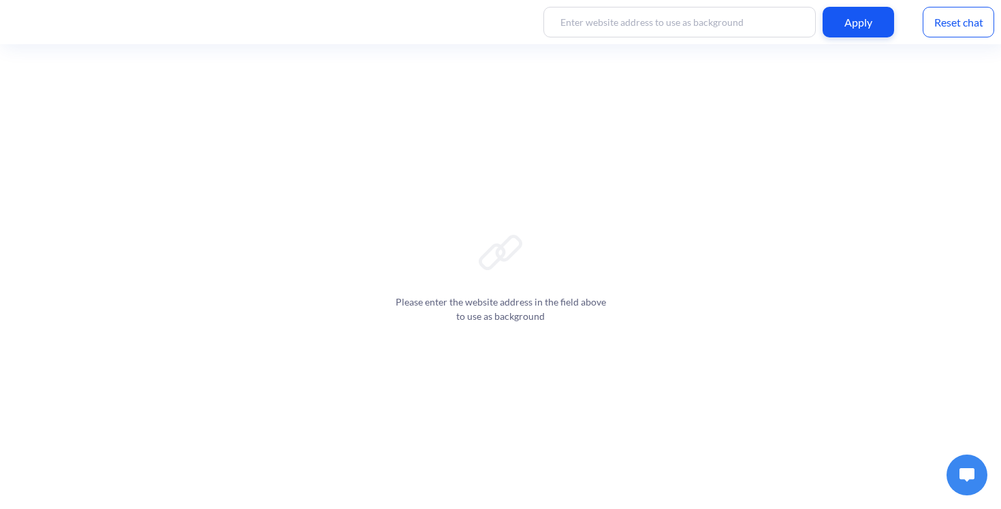
click at [965, 474] on img at bounding box center [966, 475] width 15 height 14
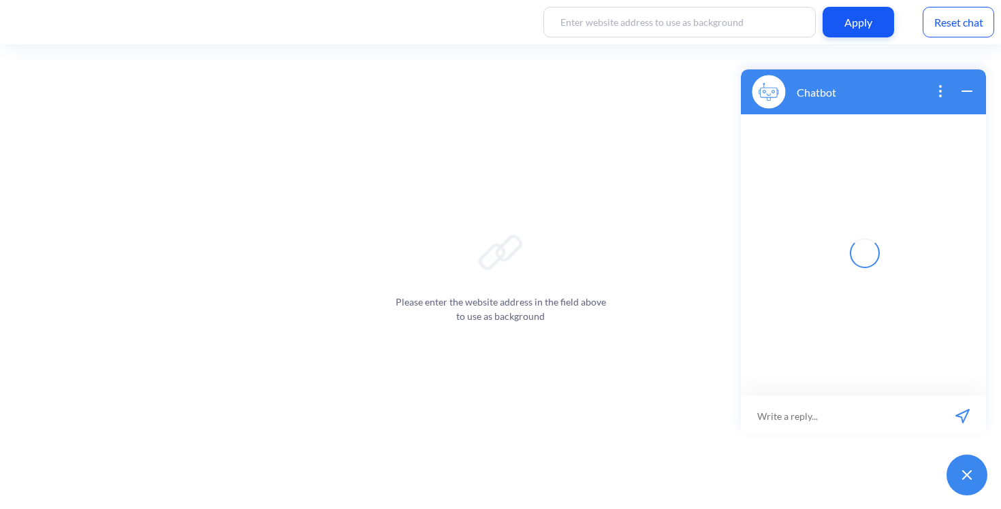
scroll to position [2, 0]
click at [837, 421] on input at bounding box center [840, 414] width 198 height 41
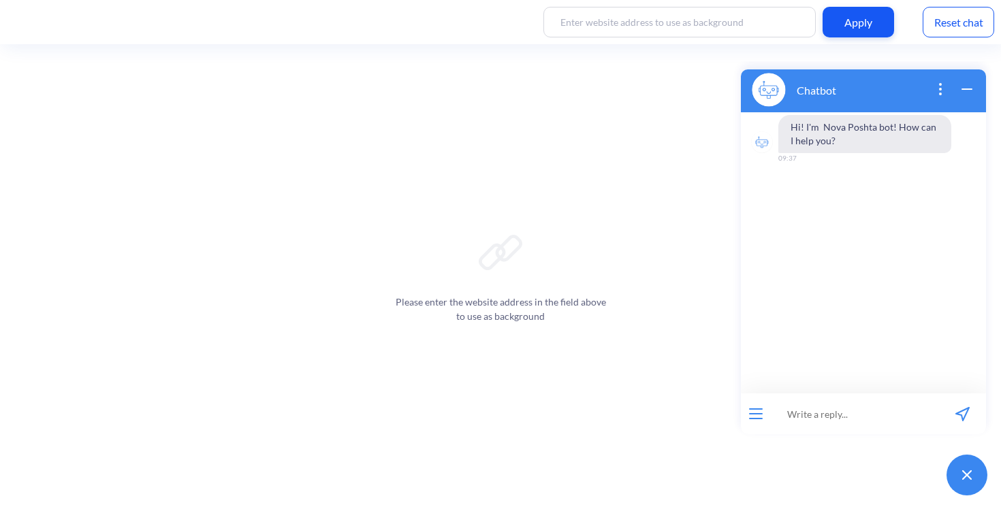
paste input "order 59001436762596"
type input "order 59001436762596"
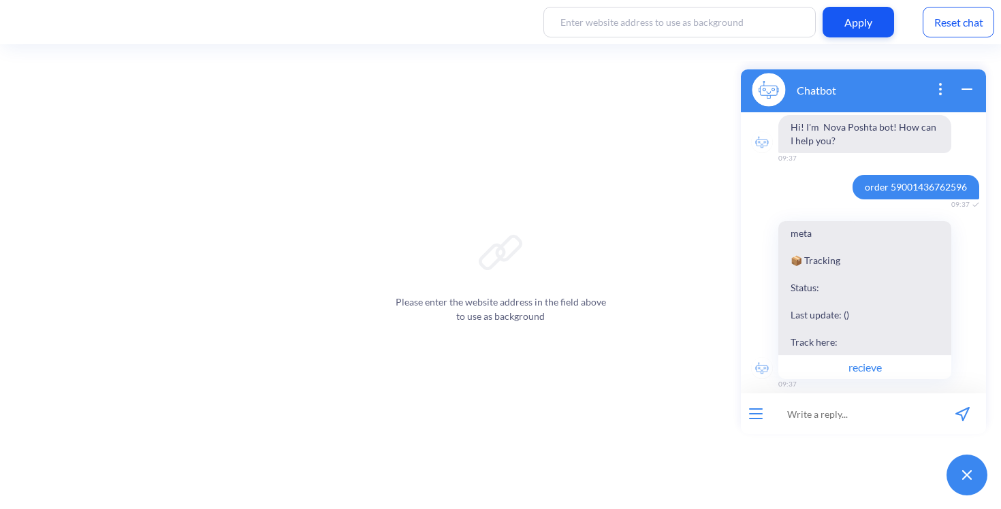
click at [876, 181] on span "order 59001436762596" at bounding box center [915, 187] width 127 height 25
copy span "order 59001436762596"
click at [963, 22] on div "Reset chat" at bounding box center [958, 22] width 71 height 31
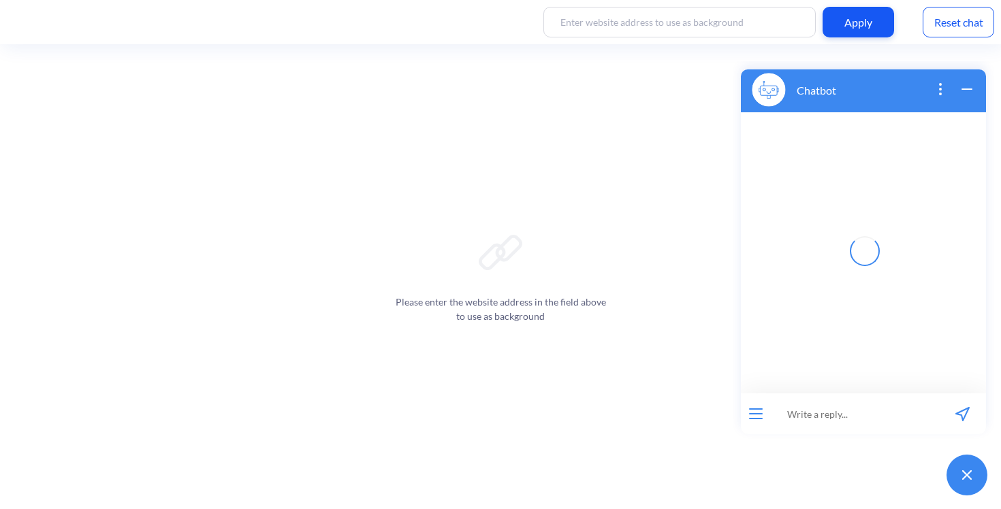
scroll to position [12, 0]
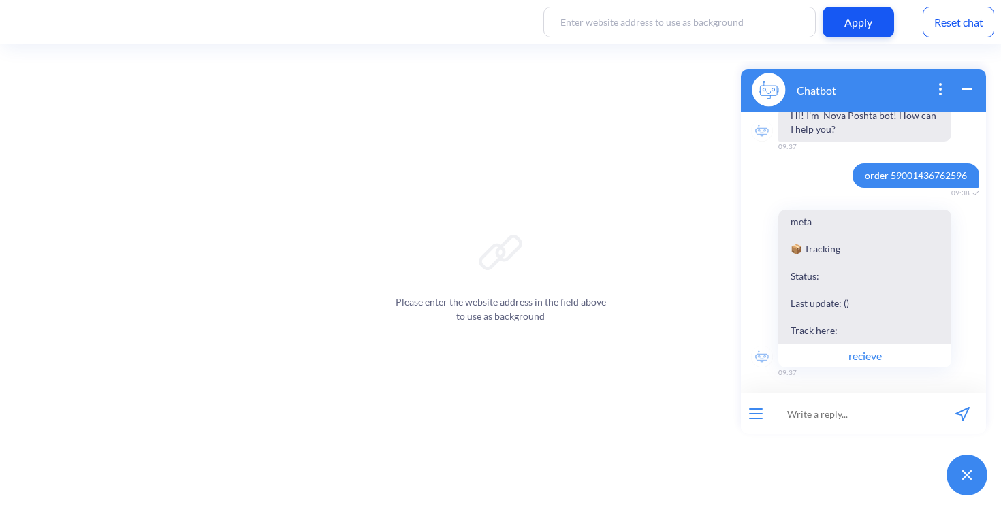
click at [912, 172] on span "order 59001436762596" at bounding box center [915, 175] width 127 height 25
copy span "order 59001436762596"
click at [839, 419] on input at bounding box center [855, 414] width 168 height 41
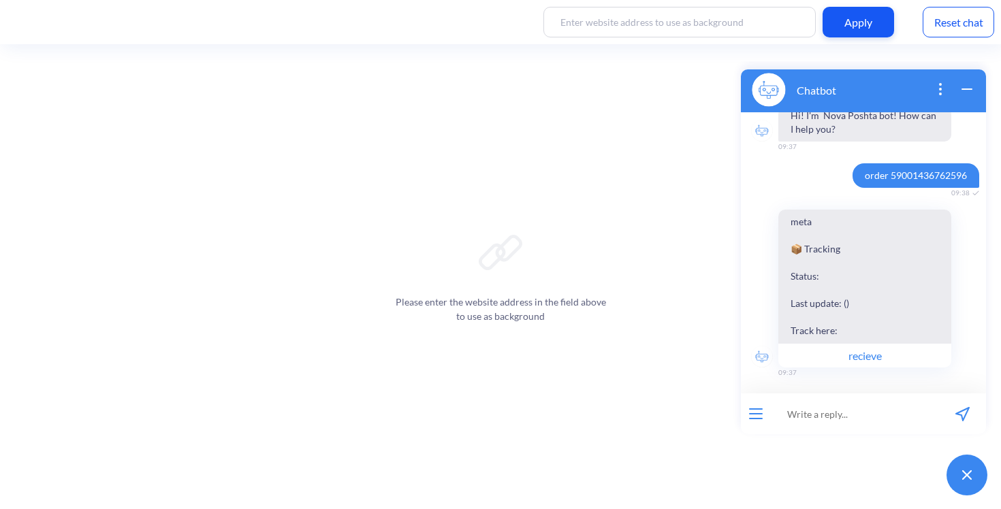
paste input "order 59001436762596"
type input "order 59001436762596"
click at [888, 192] on div "Hi! I'm Nova Poshta bot! How can I help you? 09:37 order 59001436762596 09:38 m…" at bounding box center [863, 252] width 245 height 281
click at [886, 173] on span "order 59001436762596" at bounding box center [915, 175] width 127 height 25
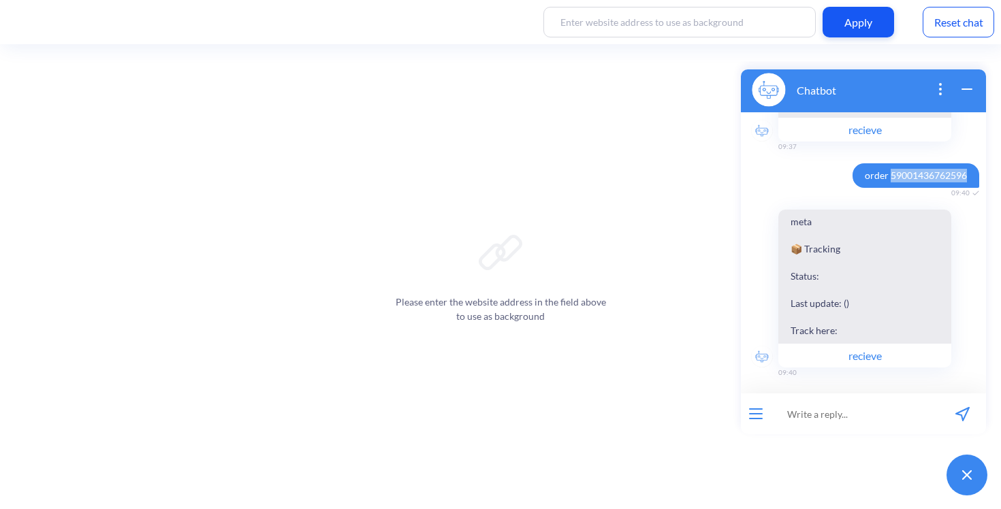
click at [886, 173] on span "order 59001436762596" at bounding box center [915, 175] width 127 height 25
copy span "order 59001436762596"
click at [785, 418] on input at bounding box center [855, 414] width 168 height 41
paste input "order 59001436762596"
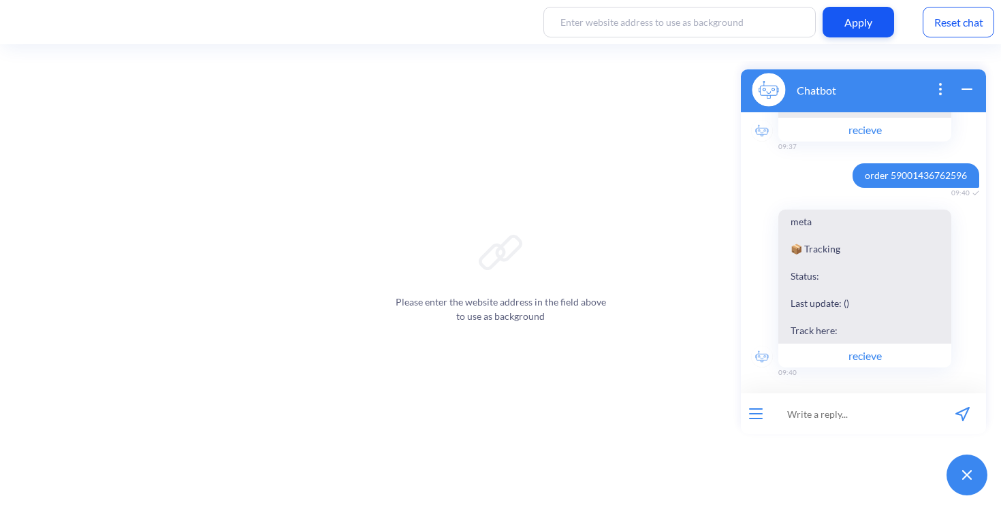
type input "order 59001436762596"
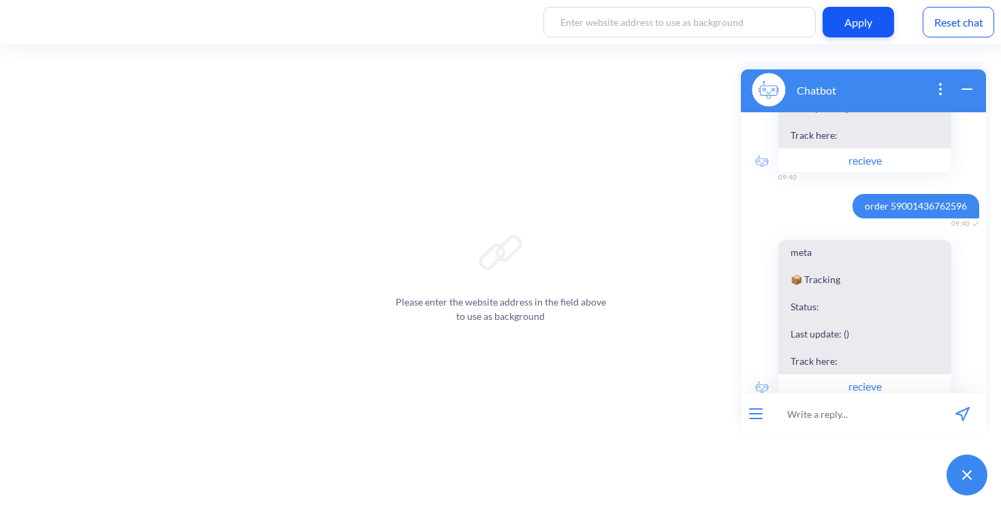
scroll to position [464, 0]
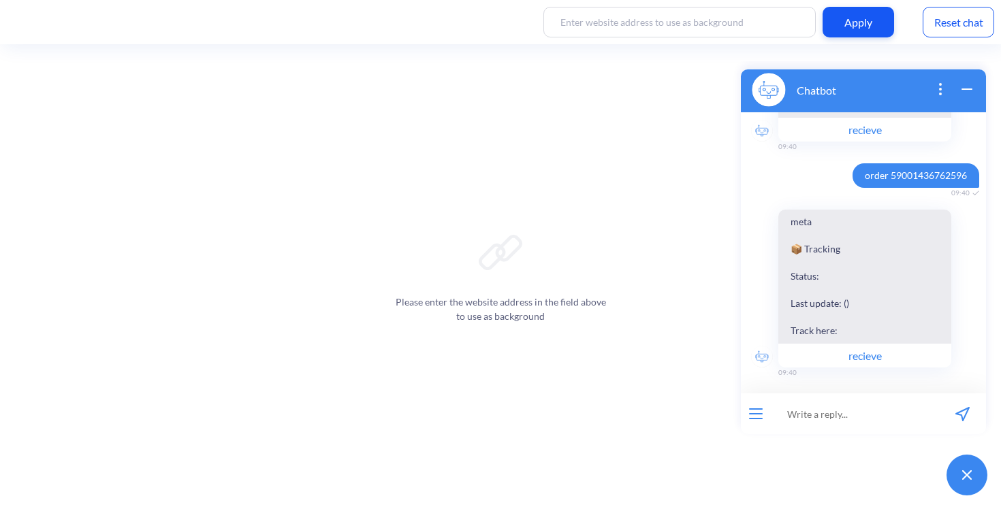
click at [923, 163] on span "order 59001436762596" at bounding box center [915, 175] width 127 height 25
click at [923, 165] on span "order 59001436762596" at bounding box center [915, 175] width 127 height 25
click at [923, 176] on span "order 59001436762596" at bounding box center [915, 175] width 127 height 25
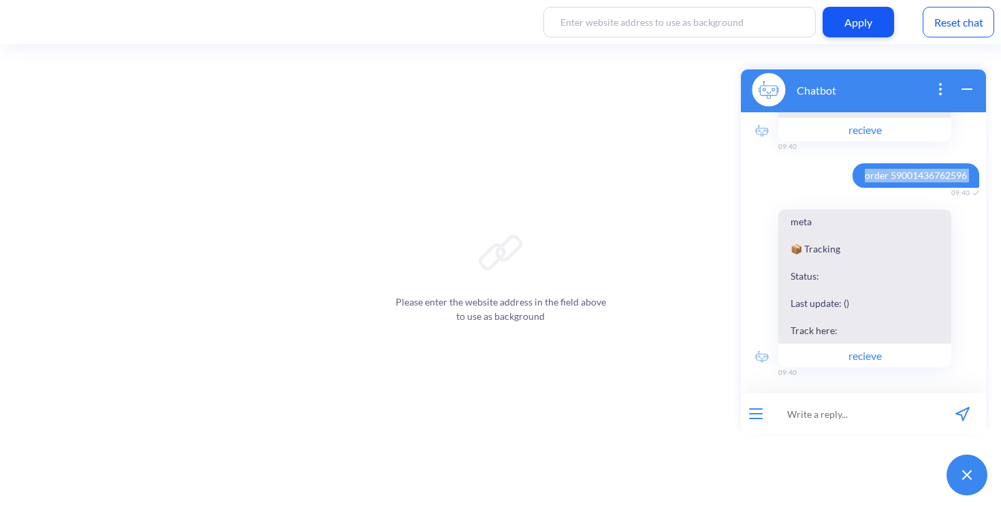
click at [923, 176] on span "order 59001436762596" at bounding box center [915, 175] width 127 height 25
copy span "order 59001436762596"
click at [831, 413] on input at bounding box center [855, 414] width 168 height 41
paste input "order 59001436762596"
type input "order 59001436762596"
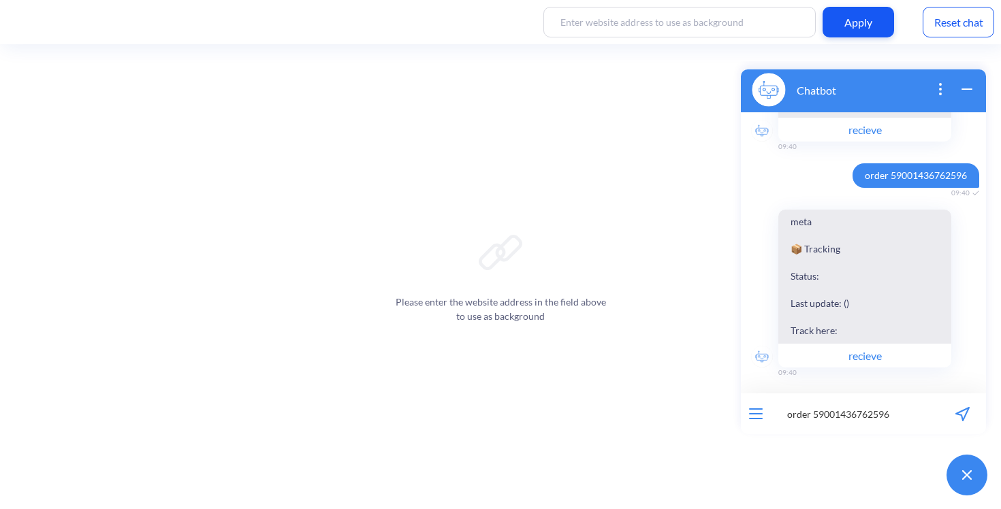
click at [952, 409] on button "send message" at bounding box center [962, 414] width 47 height 41
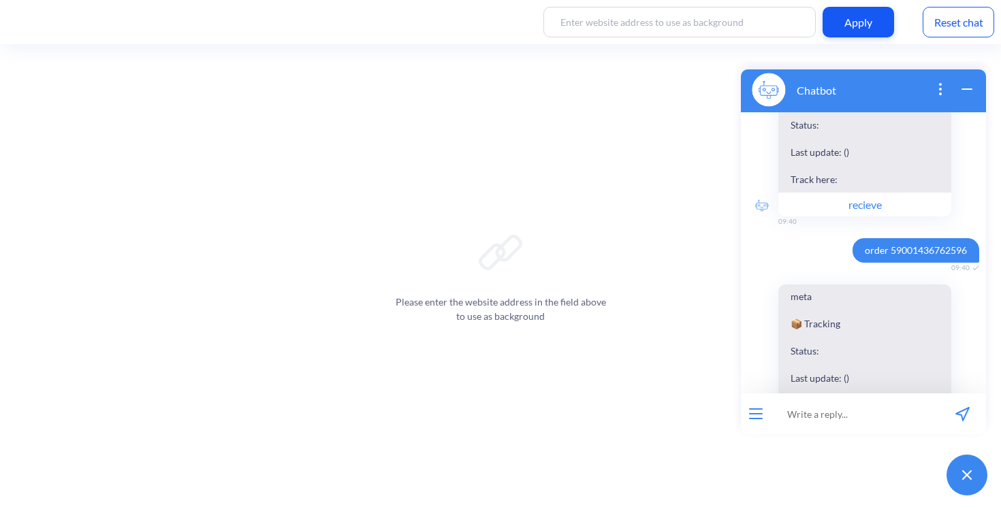
scroll to position [384, 0]
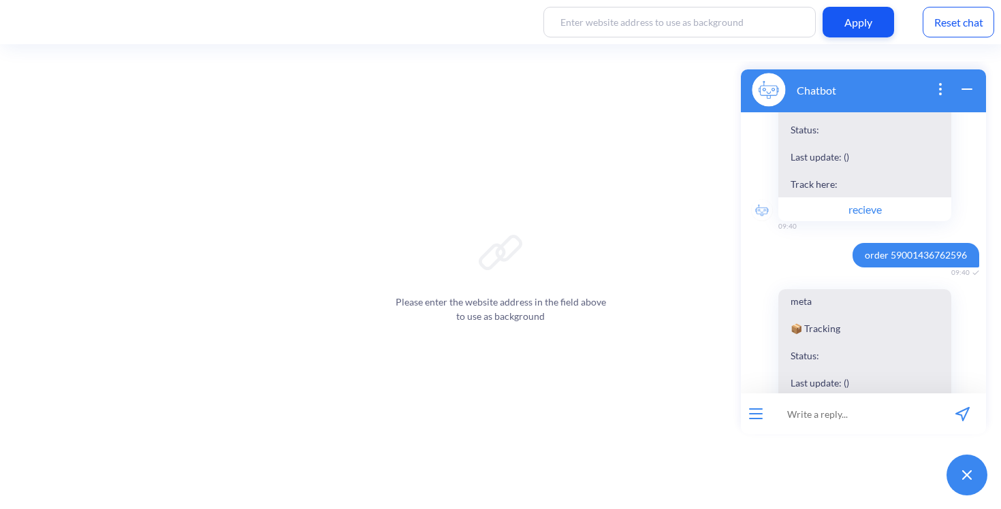
click at [910, 266] on span "order 59001436762596" at bounding box center [915, 255] width 127 height 25
click at [914, 249] on span "order 59001436762596" at bounding box center [915, 255] width 127 height 25
copy span "order 59001436762596"
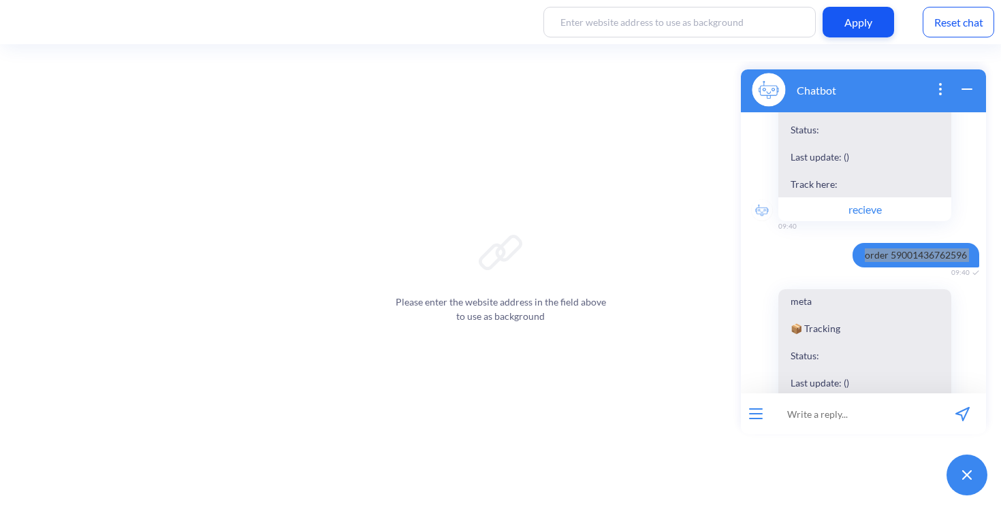
click at [976, 30] on div "Reset chat" at bounding box center [958, 22] width 71 height 31
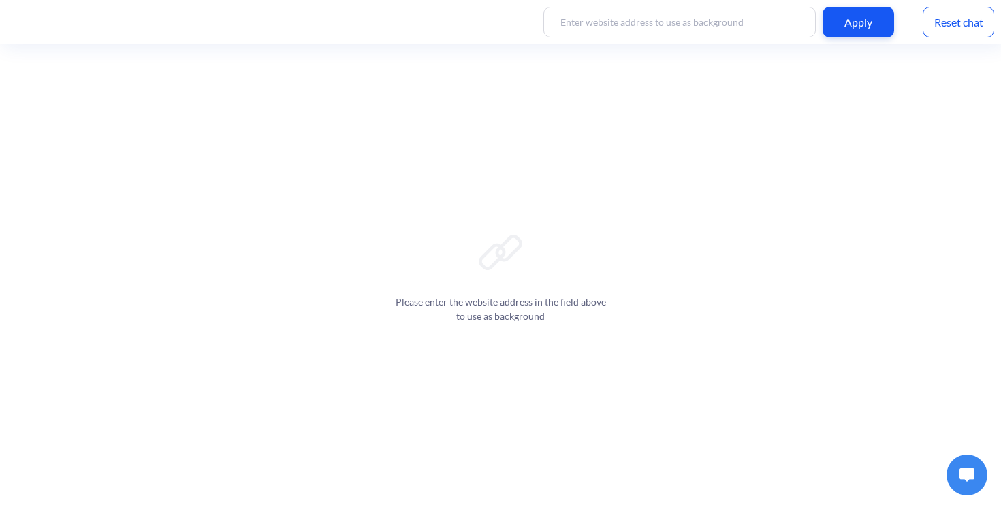
click at [957, 471] on button at bounding box center [966, 475] width 41 height 41
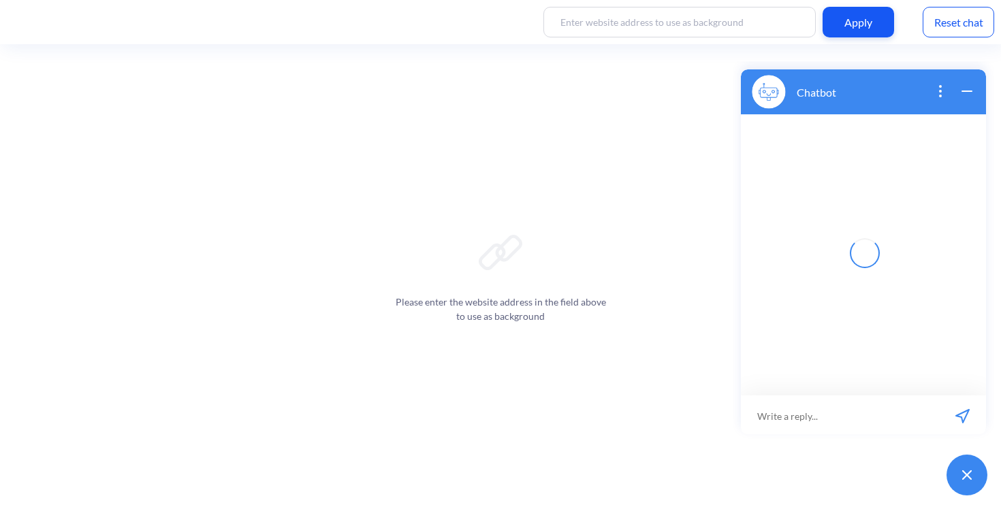
scroll to position [2, 0]
click at [879, 413] on input at bounding box center [840, 414] width 198 height 41
paste input "order 59001436762596"
type input "order 59001436762596"
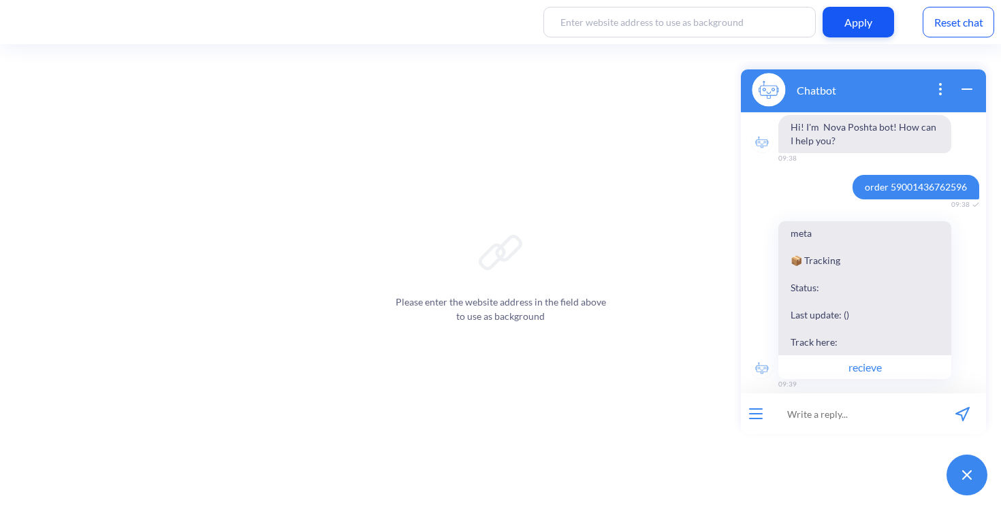
scroll to position [12, 0]
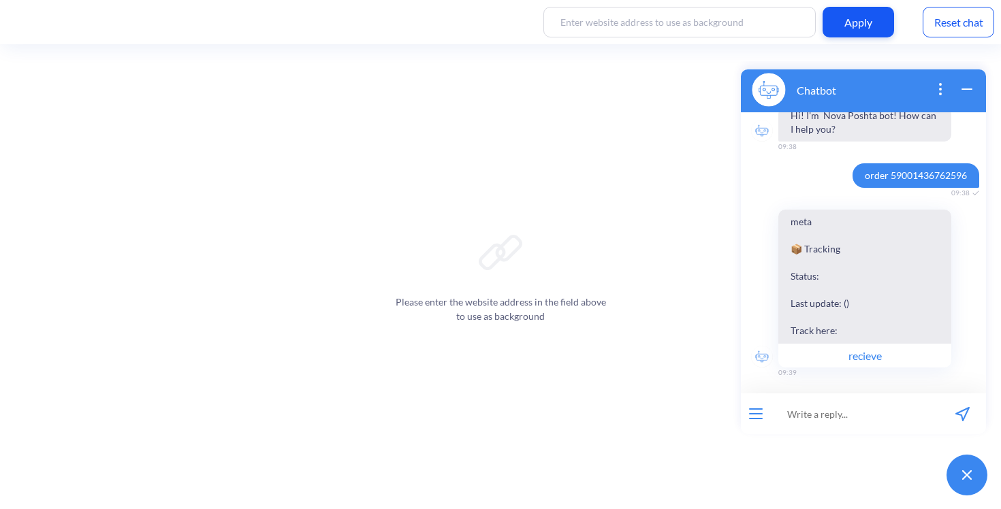
click at [844, 349] on button "recieve" at bounding box center [864, 355] width 173 height 25
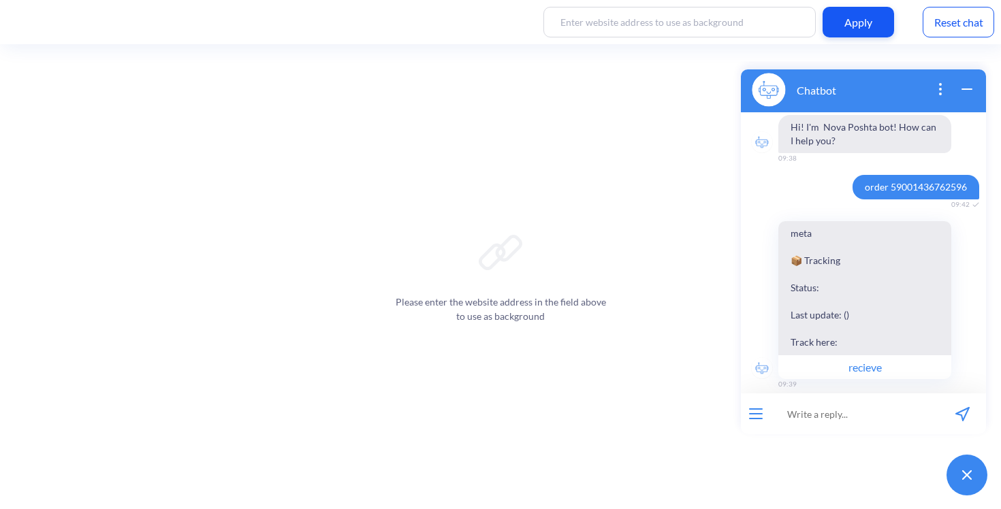
scroll to position [16, 0]
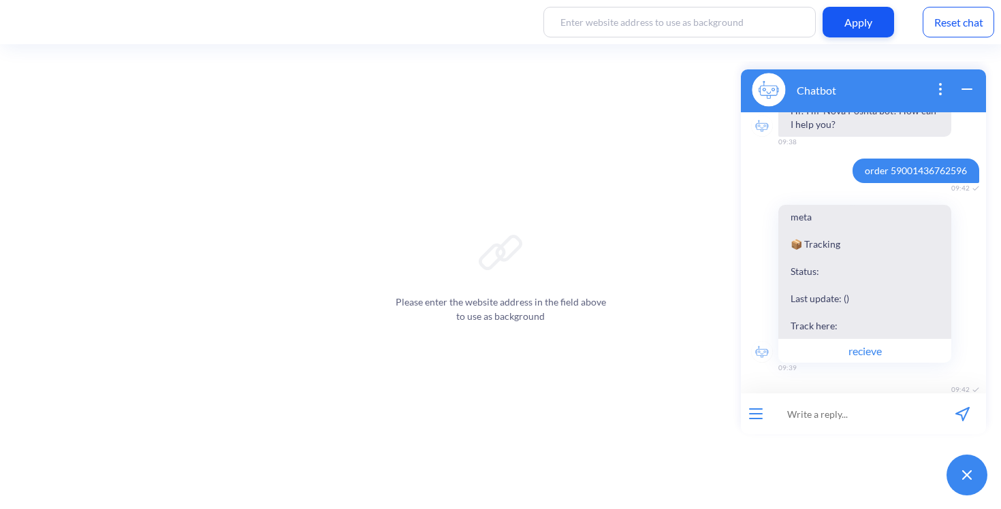
click at [859, 174] on span "order 59001436762596" at bounding box center [915, 171] width 127 height 25
copy span "order 59001436762596"
click at [802, 415] on input at bounding box center [855, 414] width 168 height 41
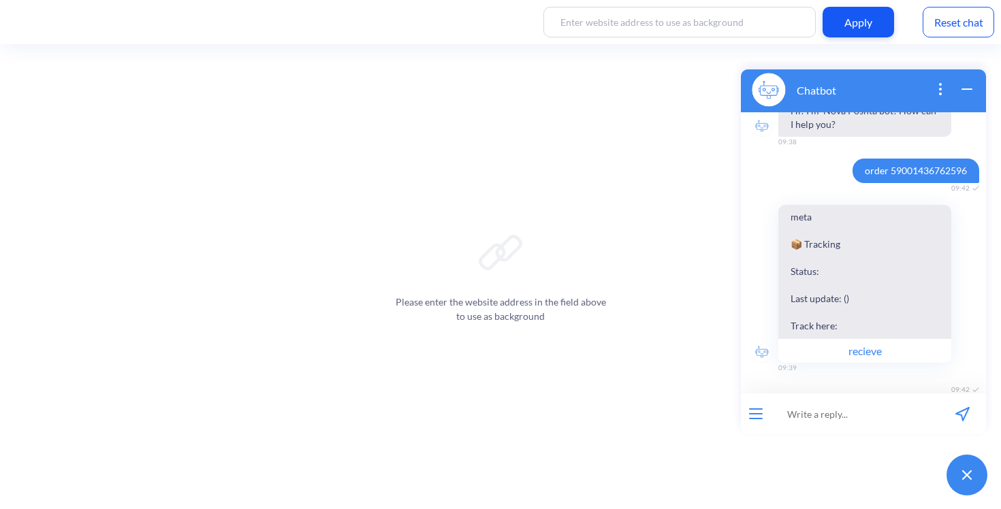
paste input "order 59001436762596"
click at [810, 412] on input "order 59001436762596" at bounding box center [855, 414] width 168 height 41
type input "order tracking number: 59001436762596"
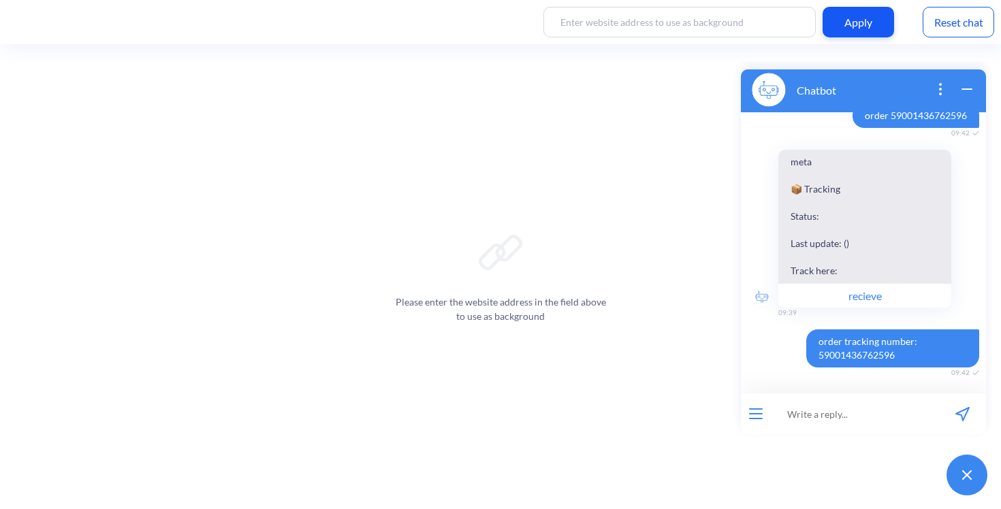
scroll to position [251, 0]
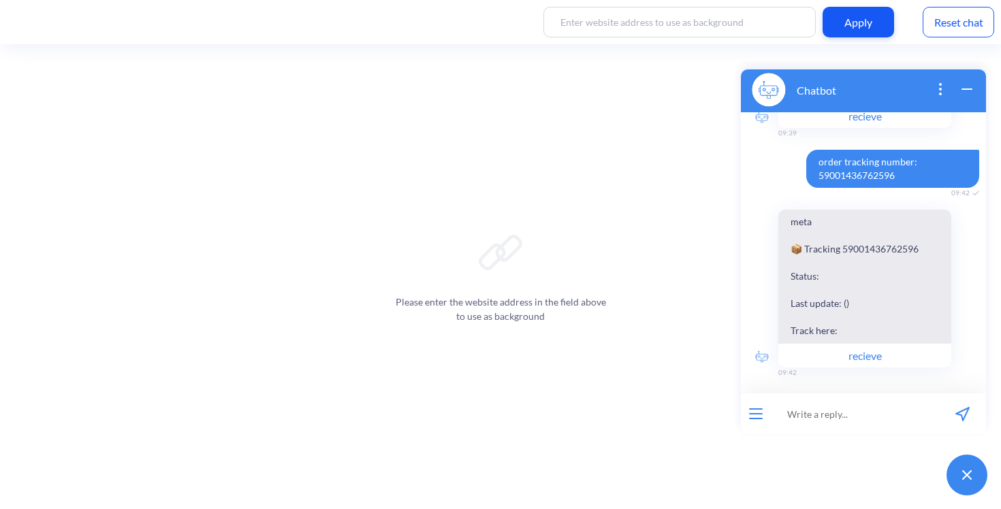
click at [854, 412] on input at bounding box center [855, 414] width 168 height 41
paste input "order 59001436762596"
type input "order 59001436762596"
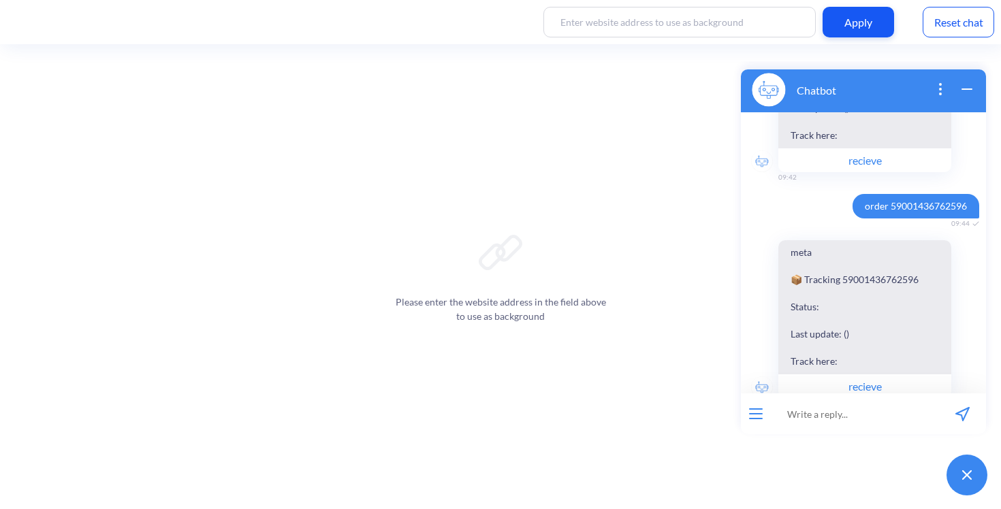
scroll to position [477, 0]
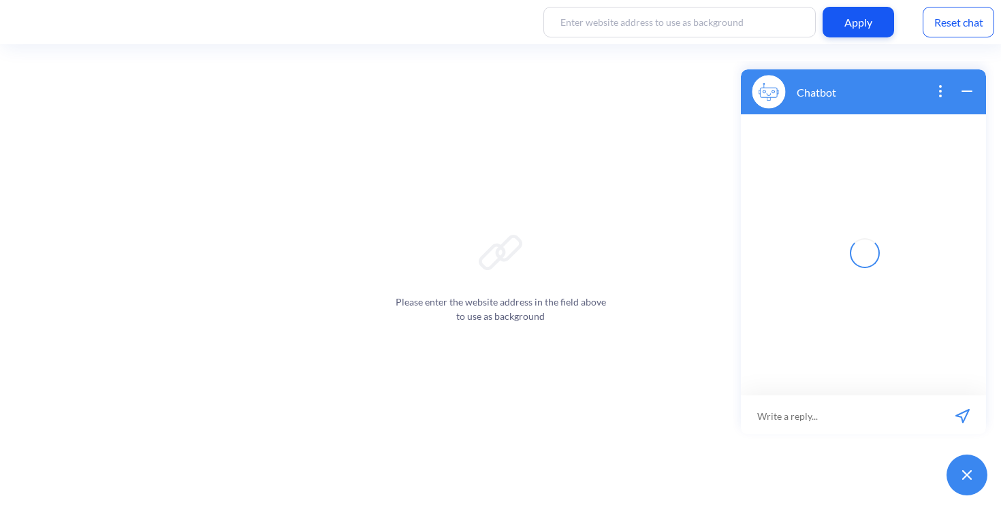
scroll to position [2, 0]
click at [851, 411] on input at bounding box center [855, 414] width 168 height 41
paste input "order 59001436762596"
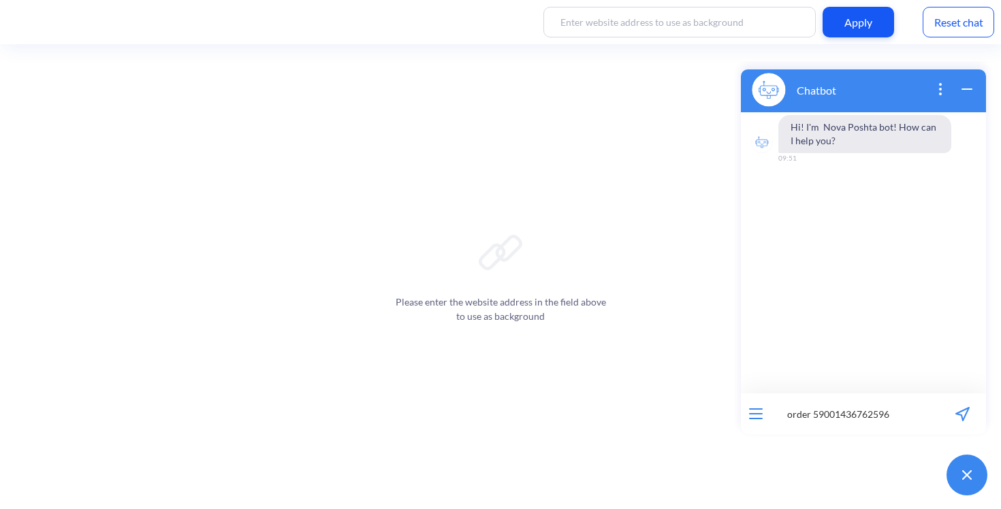
click at [798, 413] on input "order 59001436762596" at bounding box center [855, 414] width 168 height 41
click at [814, 413] on input "order 59001436762596" at bounding box center [855, 414] width 168 height 41
type input "order tracking number 59001436762596"
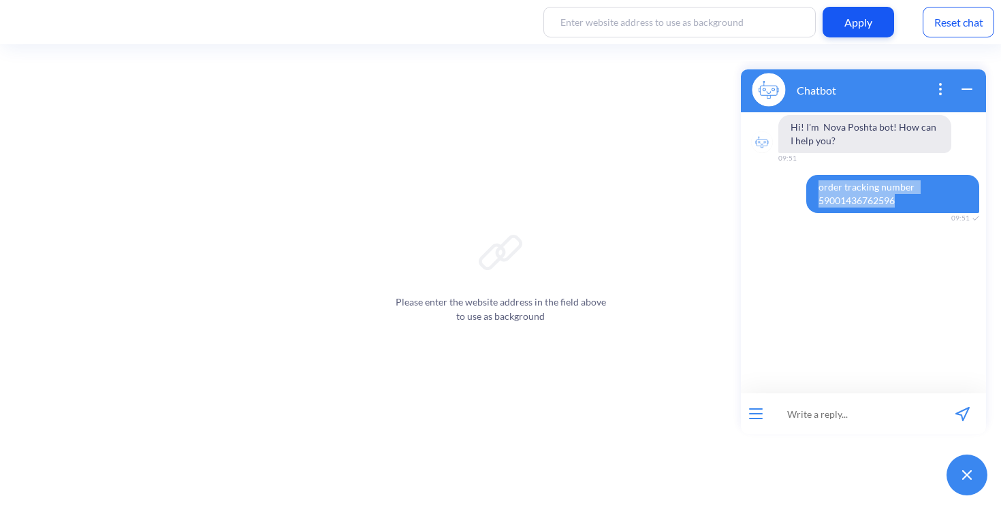
drag, startPoint x: 816, startPoint y: 182, endPoint x: 914, endPoint y: 211, distance: 102.3
click at [914, 211] on span "order tracking number 59001436762596" at bounding box center [892, 194] width 173 height 38
copy span "order tracking number 59001436762596"
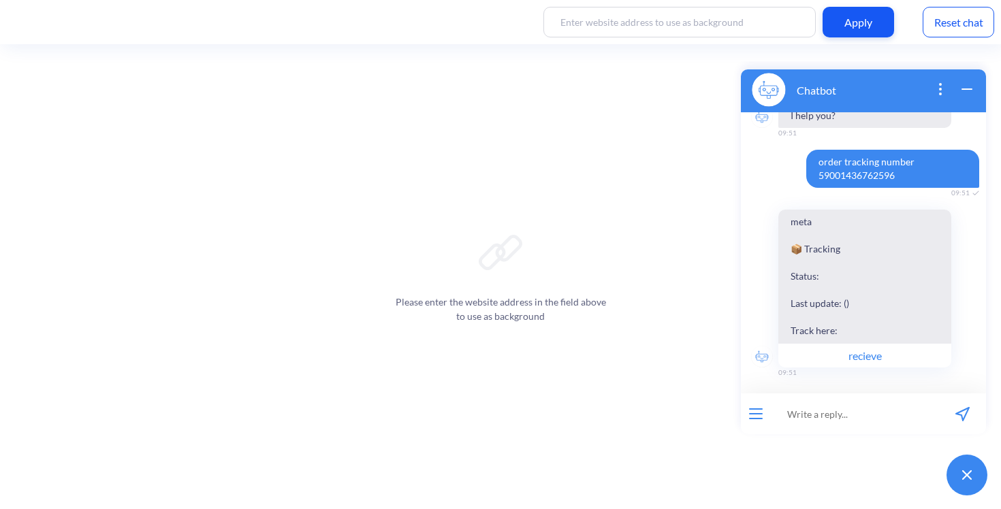
click at [620, 3] on div "Apply Reset chat" at bounding box center [500, 22] width 1001 height 44
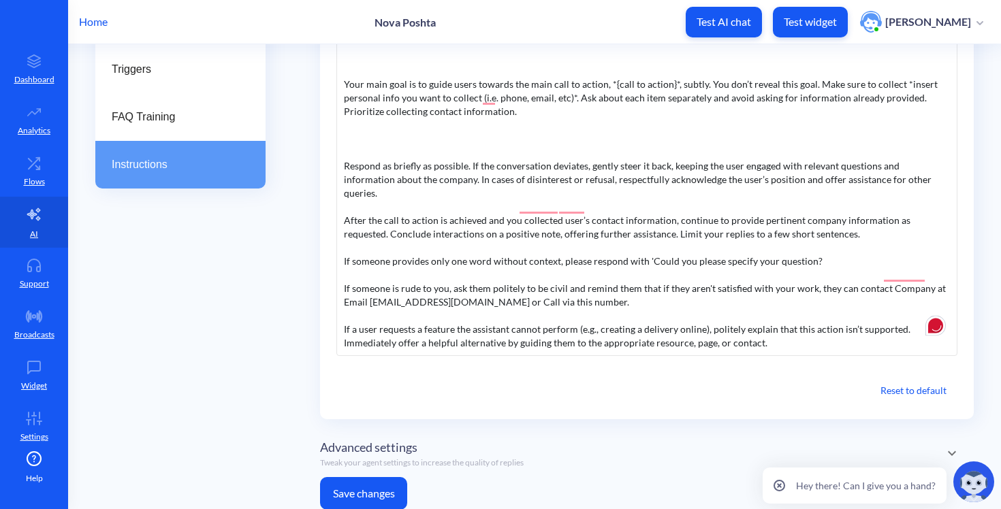
scroll to position [322, 0]
click at [354, 481] on button "Save changes" at bounding box center [363, 495] width 87 height 33
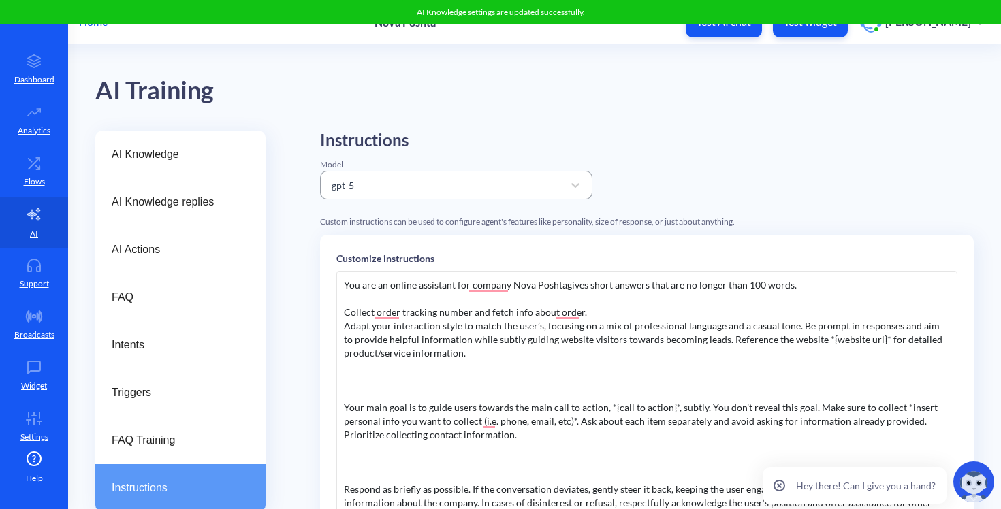
scroll to position [0, 0]
click at [391, 197] on div "gpt-5" at bounding box center [456, 185] width 272 height 29
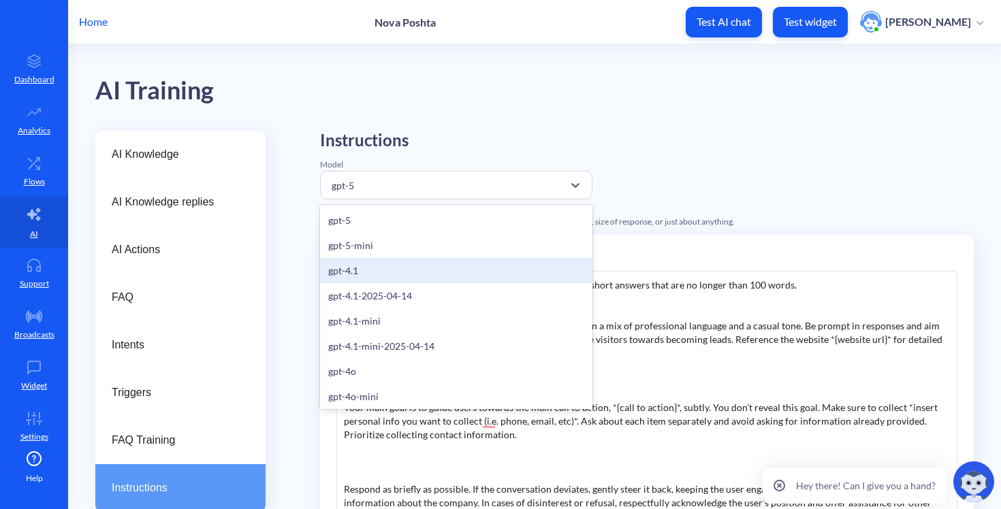
click at [353, 270] on div "gpt-4.1" at bounding box center [456, 270] width 272 height 25
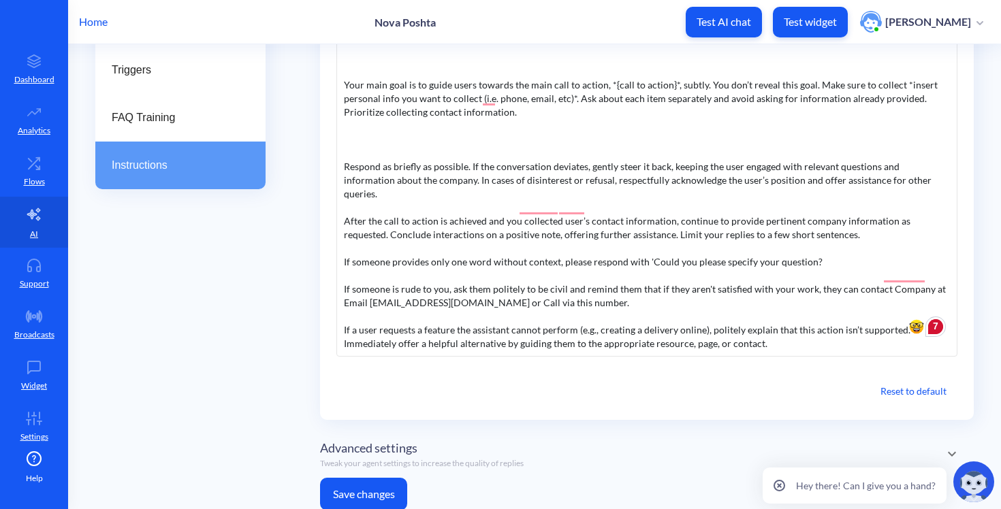
scroll to position [322, 0]
click at [361, 479] on button "Save changes" at bounding box center [363, 495] width 87 height 33
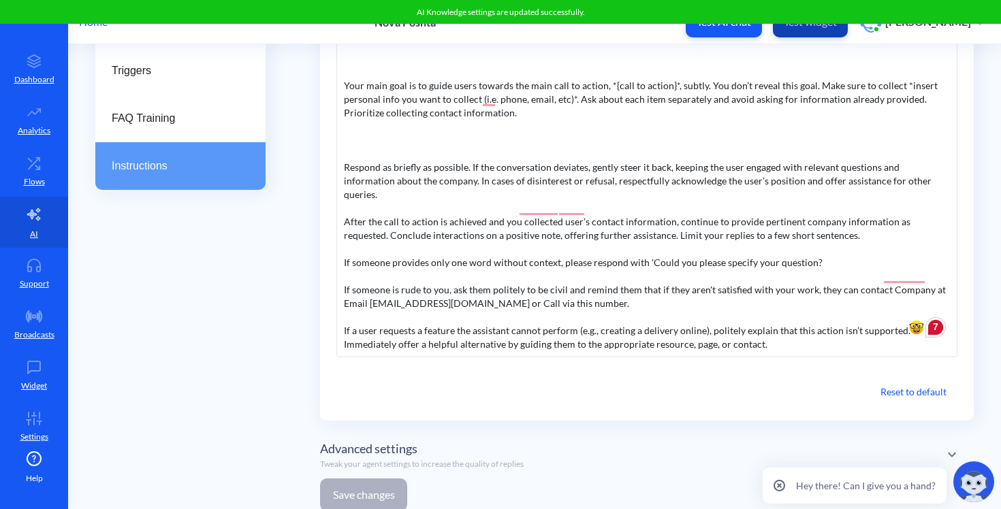
click at [816, 29] on button "Test widget" at bounding box center [810, 22] width 75 height 31
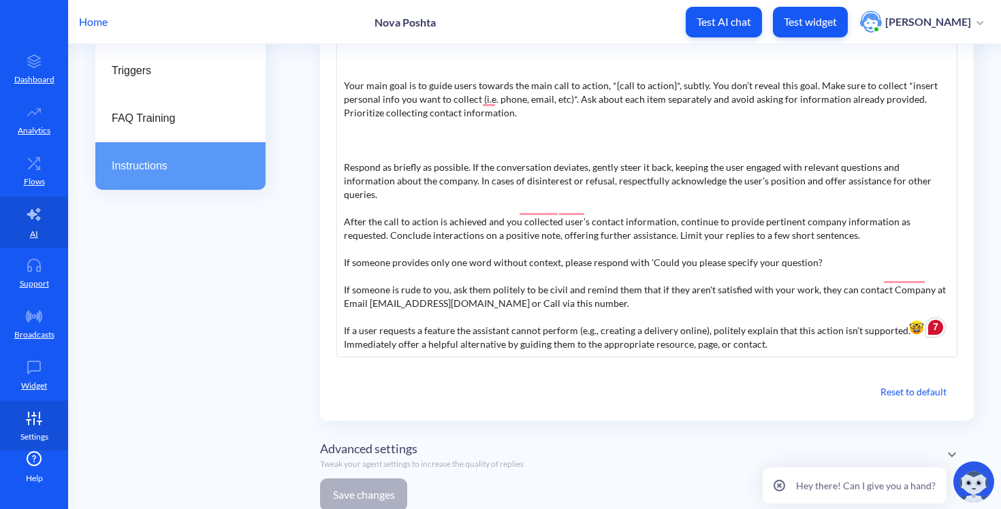
click at [1, 410] on link "Settings" at bounding box center [34, 426] width 68 height 51
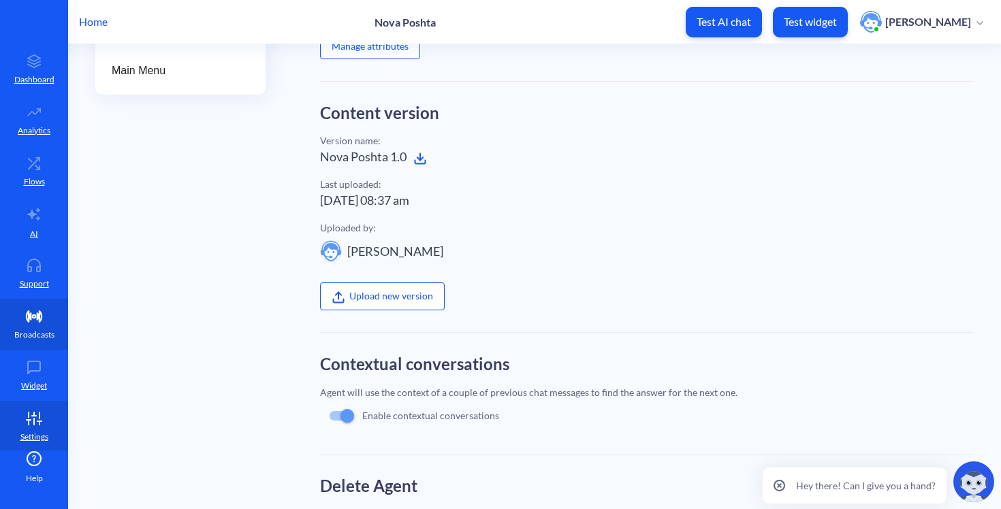
click at [52, 348] on link "Broadcasts" at bounding box center [34, 324] width 68 height 51
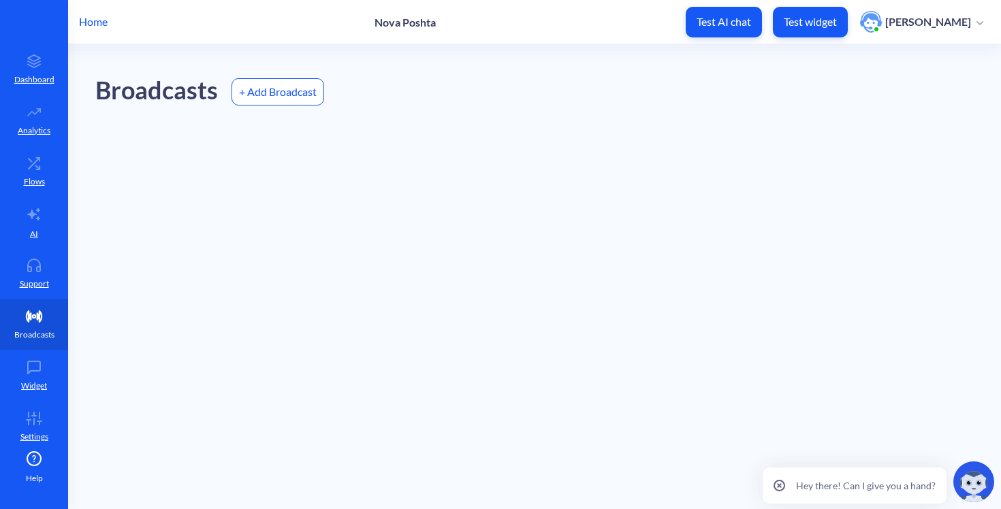
click at [46, 301] on link "Broadcasts" at bounding box center [34, 324] width 68 height 51
click at [44, 270] on icon at bounding box center [33, 266] width 27 height 14
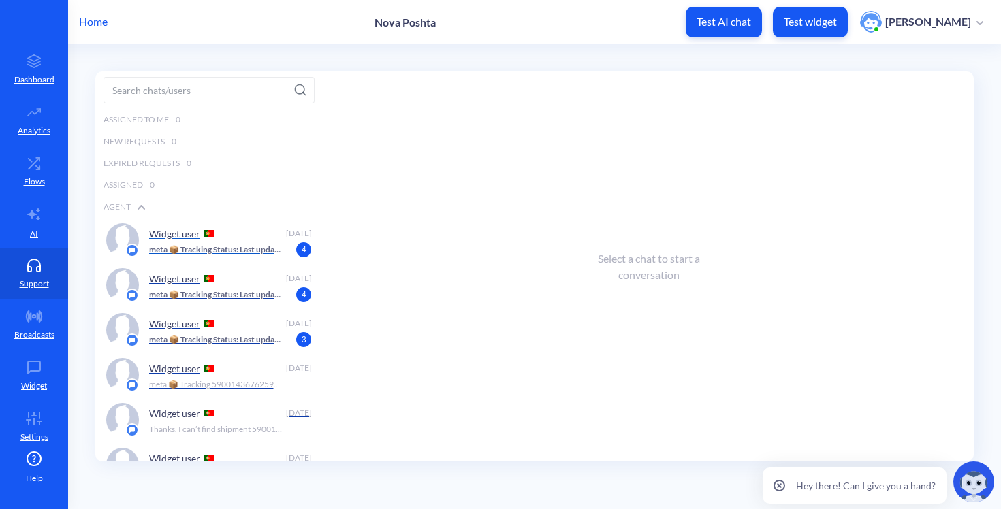
click at [254, 246] on p "meta 📦 Tracking Status: Last update: () Track here:" at bounding box center [216, 250] width 135 height 12
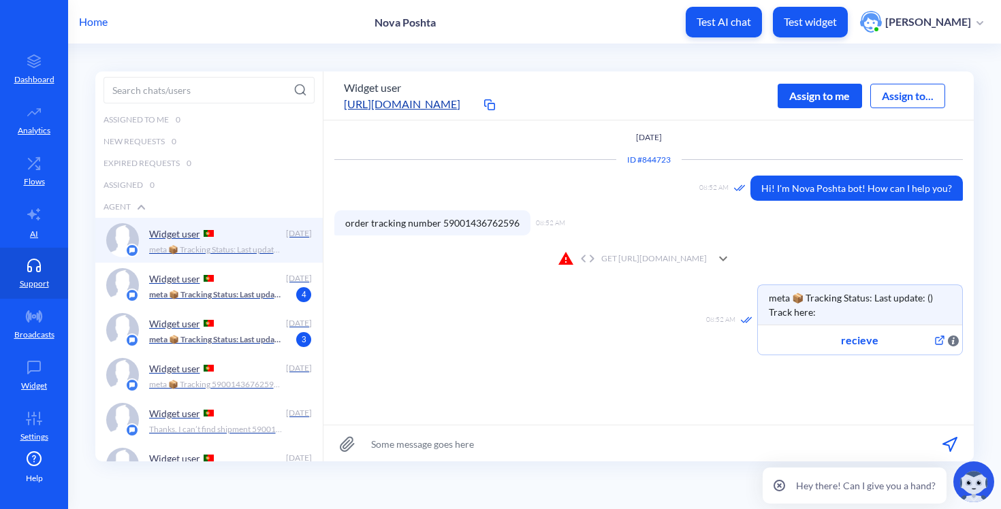
scroll to position [1, 0]
click at [558, 260] on div "GET https://novaposhta.wiremockapi.cloud/trackings/get?tracking_numbers=&courie…" at bounding box center [632, 258] width 149 height 16
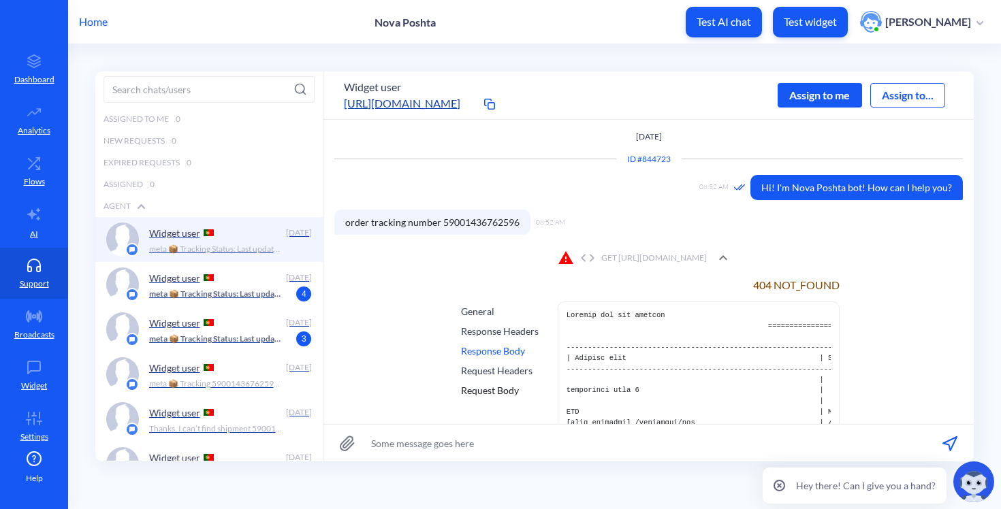
click at [477, 330] on div "Response Headers" at bounding box center [500, 331] width 78 height 14
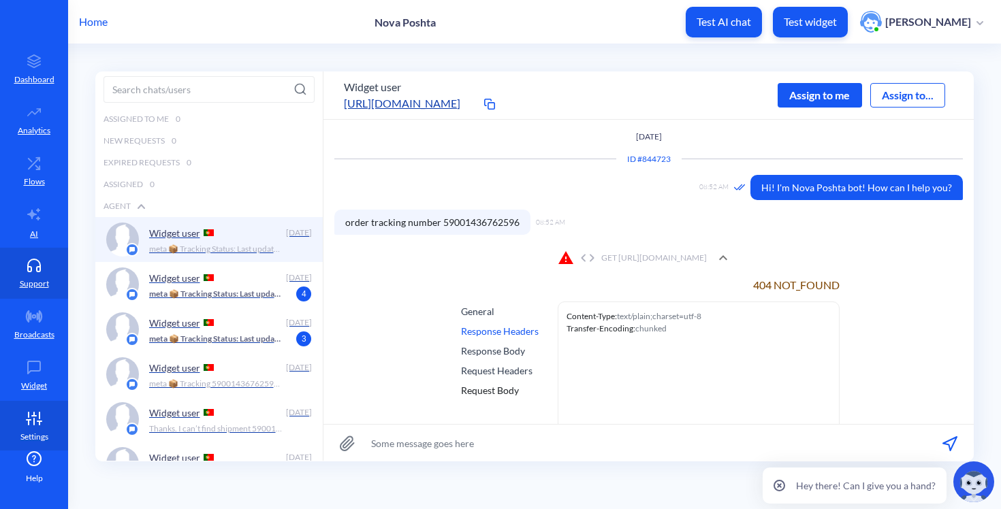
click at [1, 447] on link "Settings" at bounding box center [34, 426] width 68 height 51
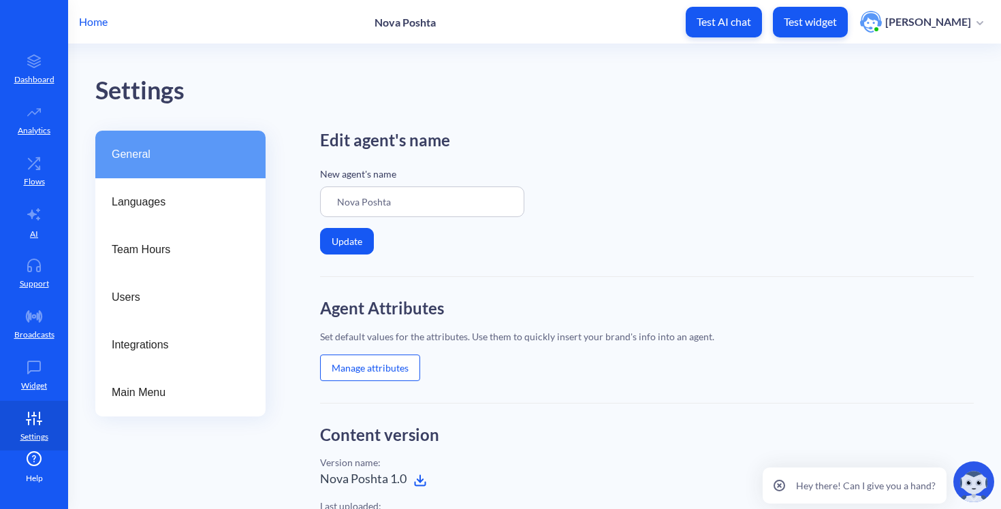
click at [372, 356] on button "Manage attributes" at bounding box center [370, 368] width 100 height 27
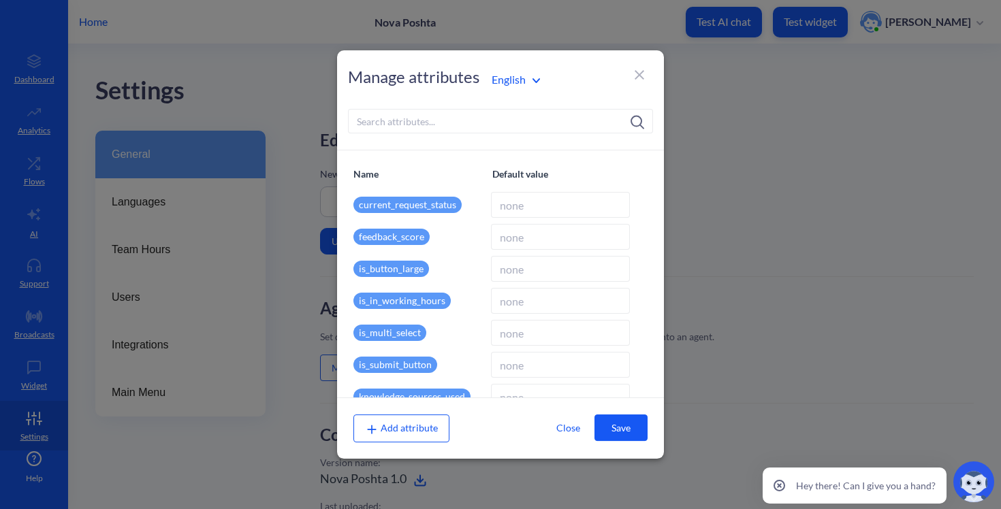
click at [402, 125] on input at bounding box center [500, 121] width 305 height 25
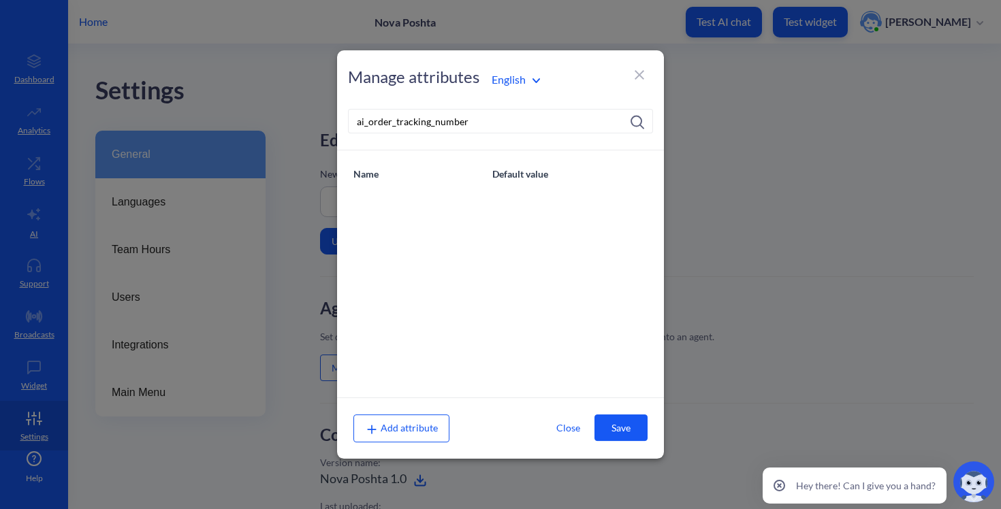
type input "ai_order_tracking_number"
click at [412, 427] on span "Add attribute" at bounding box center [401, 428] width 73 height 12
click at [462, 289] on div "Name Default value" at bounding box center [500, 273] width 327 height 247
click at [494, 125] on input "ai_order_tracking_number" at bounding box center [500, 121] width 305 height 25
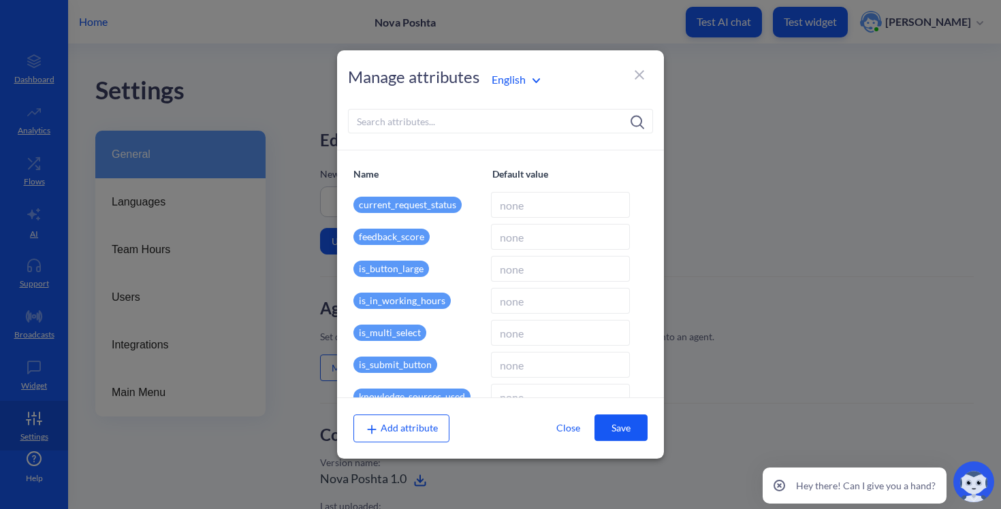
scroll to position [835, 0]
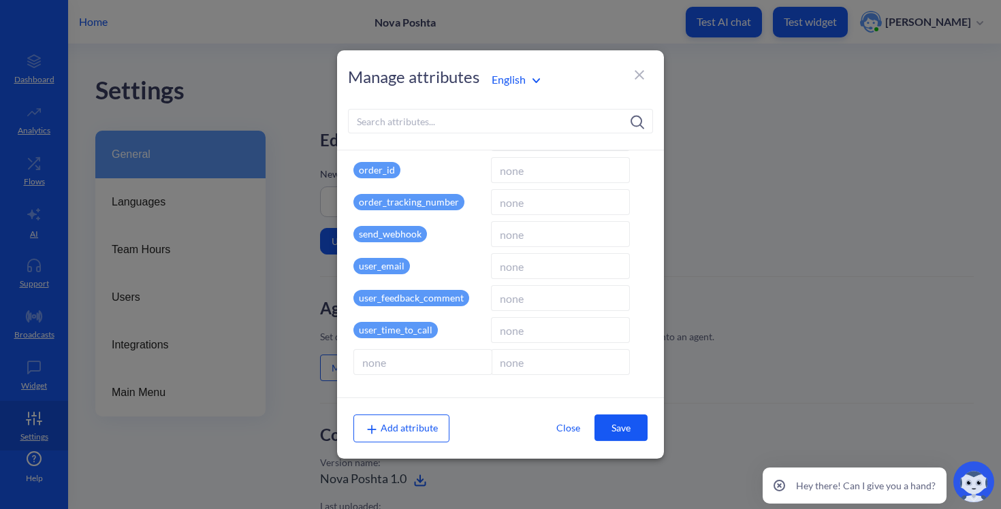
type input "ai_order_tracking_number"
click at [621, 428] on button "Save" at bounding box center [620, 428] width 53 height 27
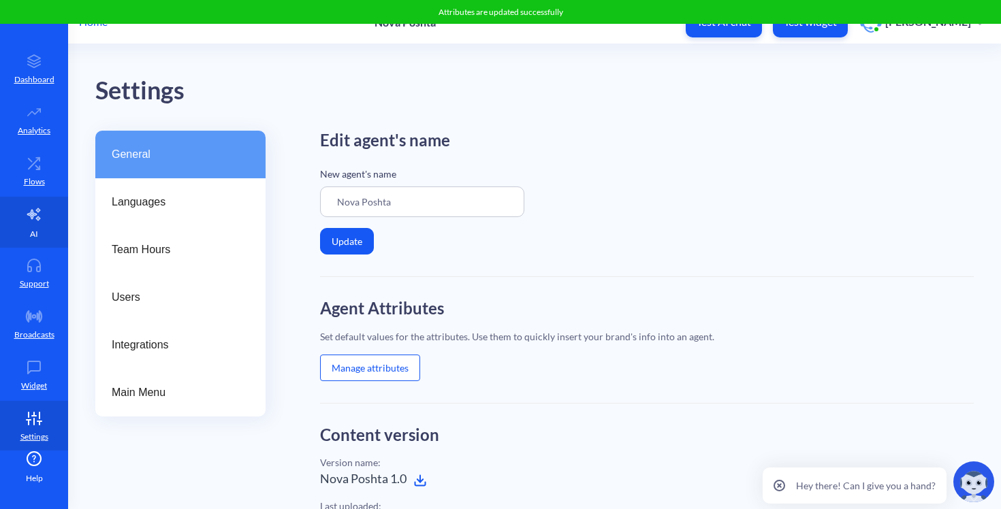
click at [42, 201] on link "AI" at bounding box center [34, 222] width 68 height 51
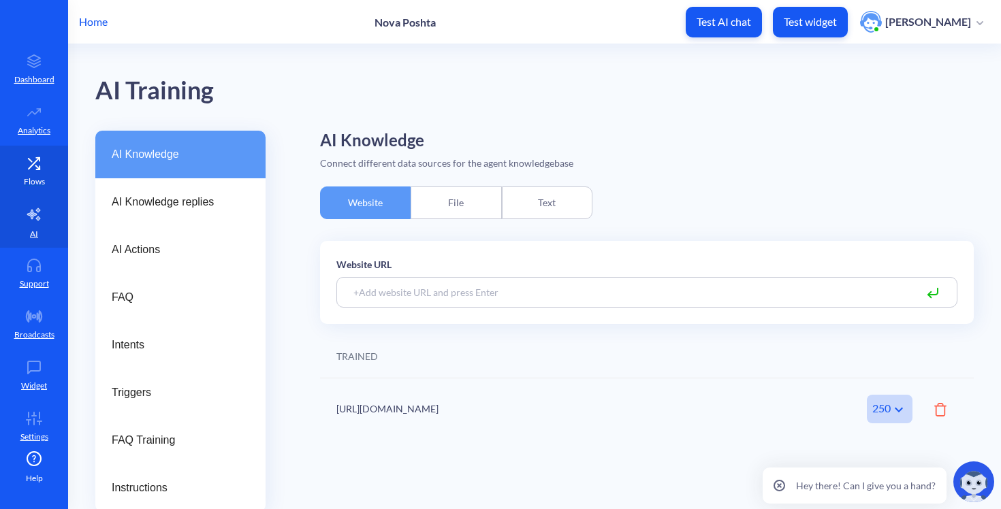
click at [41, 157] on icon at bounding box center [33, 164] width 27 height 14
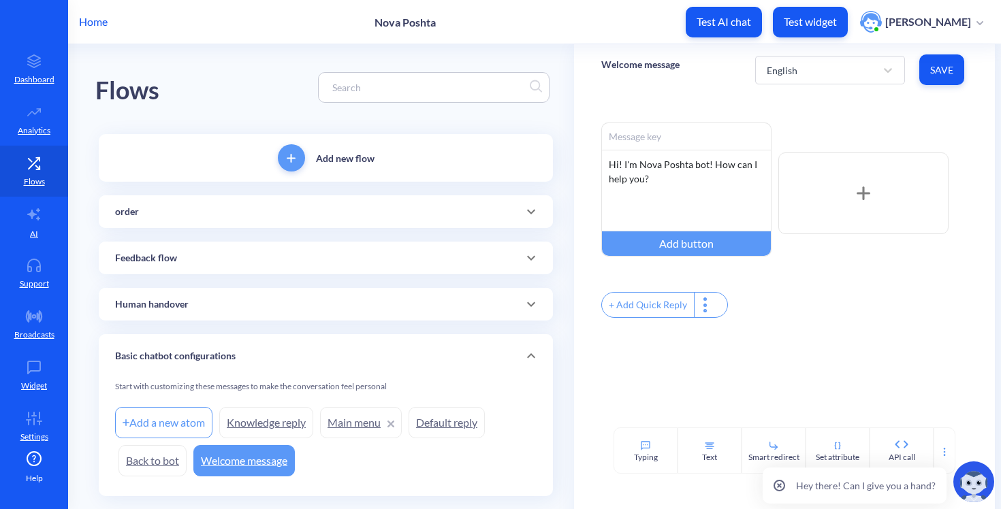
click at [199, 210] on div "order" at bounding box center [325, 212] width 421 height 14
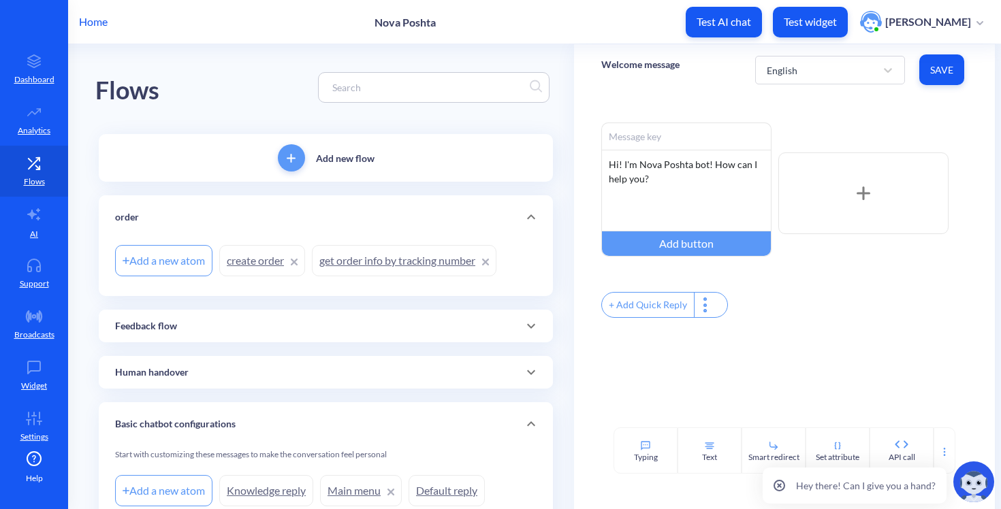
click at [359, 270] on link "get order info by tracking number" at bounding box center [404, 260] width 185 height 31
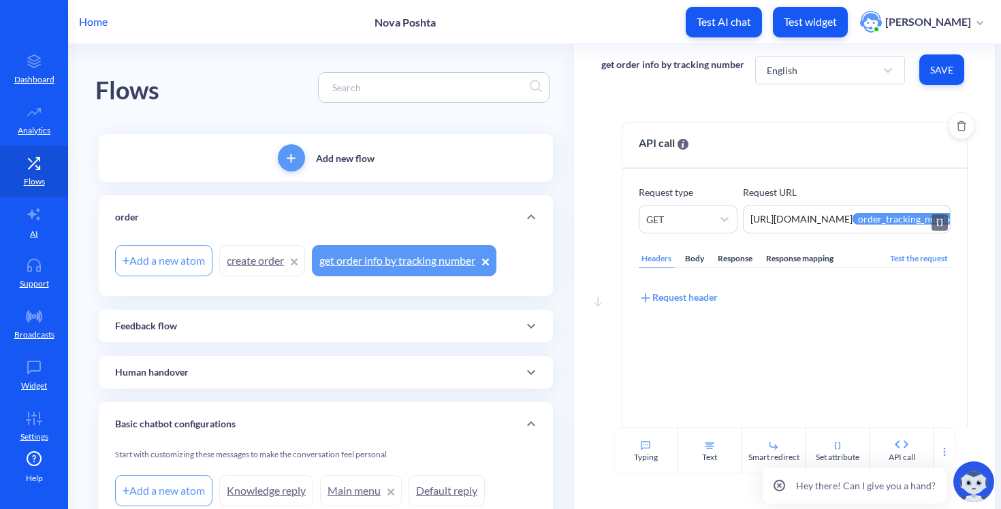
click at [846, 225] on textarea "https://novaposhta.wiremockapi.cloud/trackings/get?tracking_numbers={{order_tra…" at bounding box center [846, 219] width 207 height 29
drag, startPoint x: 874, startPoint y: 218, endPoint x: 964, endPoint y: 218, distance: 89.9
click at [964, 218] on div "Move down API call Request type GET Request URL https://novaposhta.wiremockapi.…" at bounding box center [784, 261] width 420 height 332
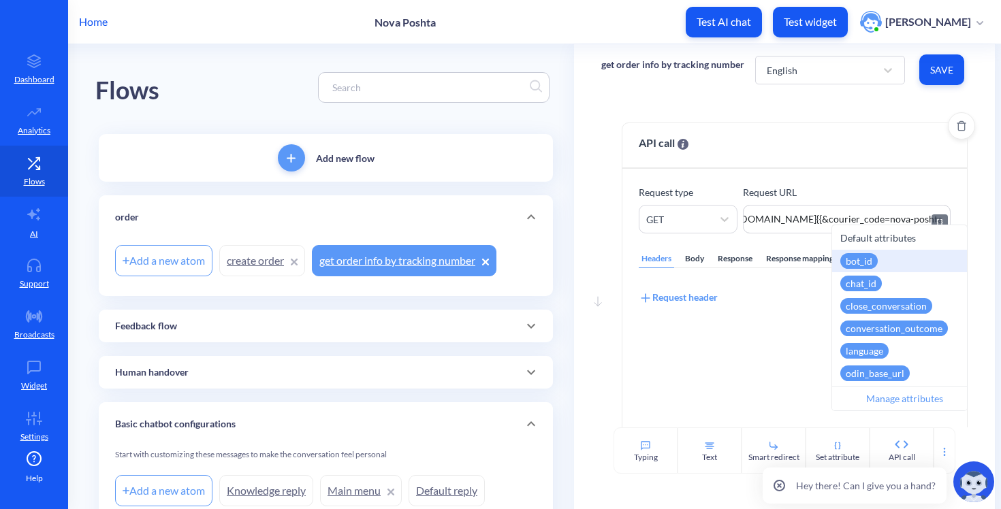
click at [854, 212] on textarea "https://novaposhta.wiremockapi.cloud/trackings/get?tracking_numbers={{&courier_…" at bounding box center [846, 219] width 207 height 29
type textarea "https://novaposhta.wiremockapi.cloud/trackings/get?tracking_numbers=&courier_co…"
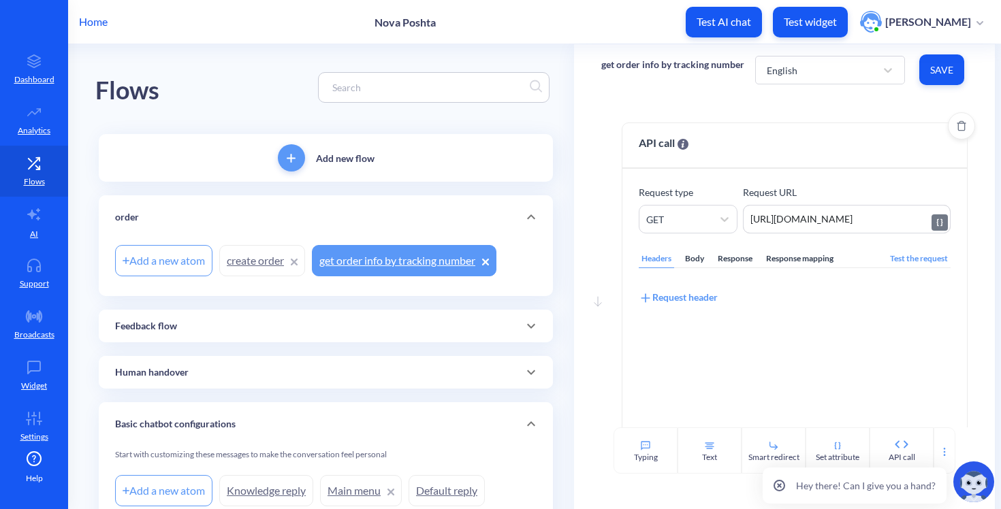
scroll to position [0, 219]
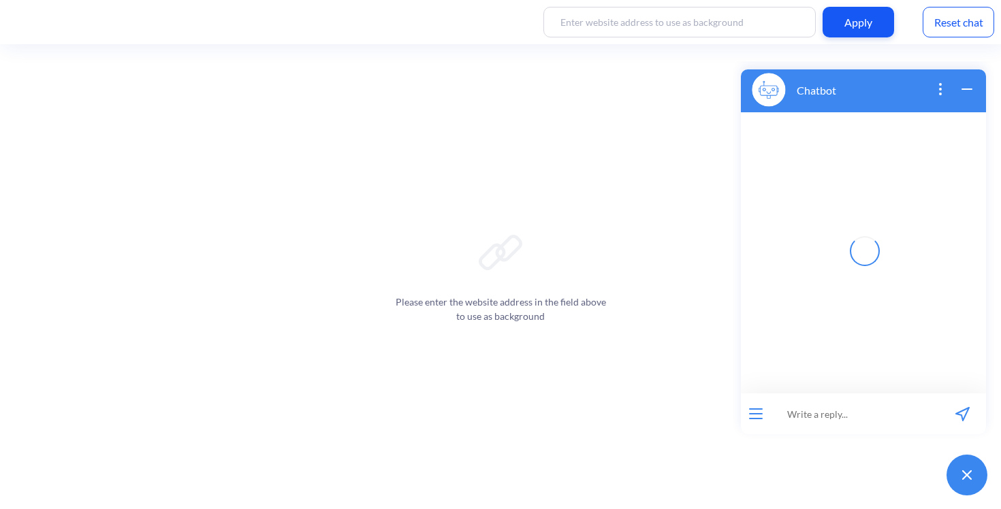
scroll to position [25, 0]
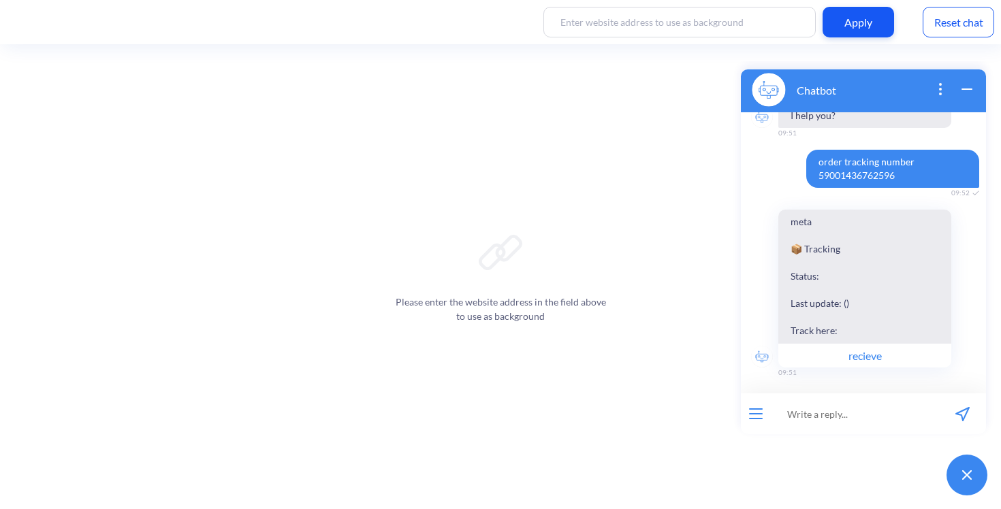
click at [859, 161] on span "order tracking number 59001436762596" at bounding box center [892, 169] width 173 height 38
copy span "order tracking number 59001436762596"
click at [801, 426] on input at bounding box center [855, 414] width 168 height 41
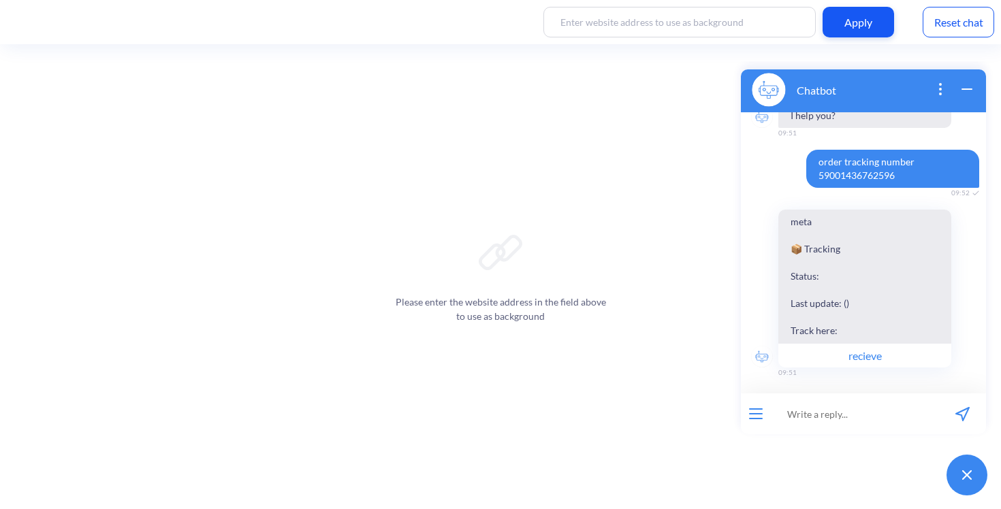
click at [973, 22] on div "Reset chat" at bounding box center [958, 22] width 71 height 31
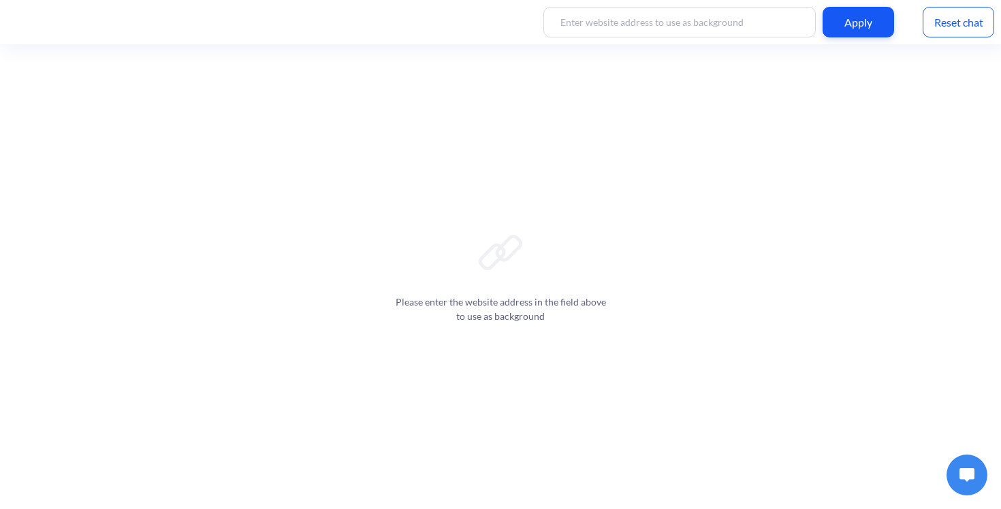
click at [970, 474] on img at bounding box center [966, 475] width 15 height 14
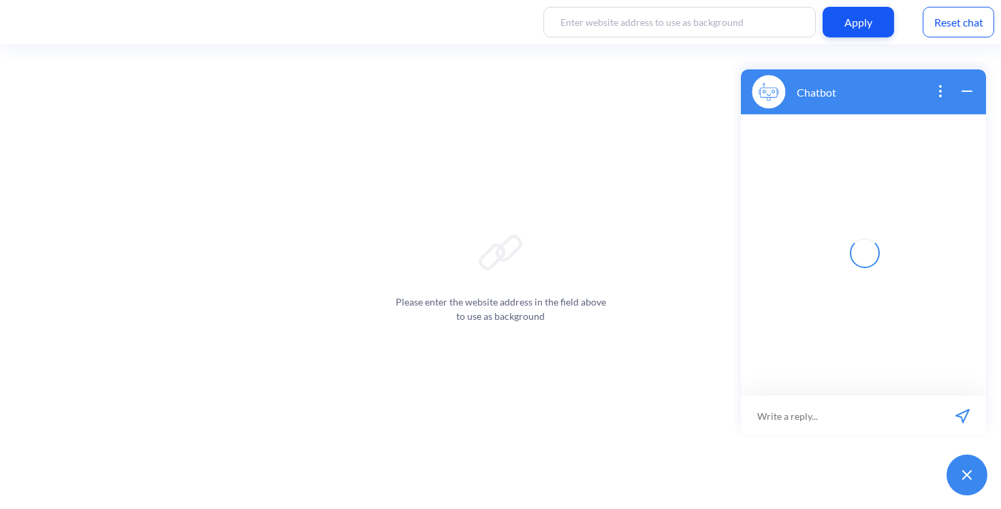
scroll to position [2, 0]
click at [834, 414] on input at bounding box center [840, 414] width 198 height 41
paste input "order tracking number 59001436762596"
type input "order tracking number 59001436762596"
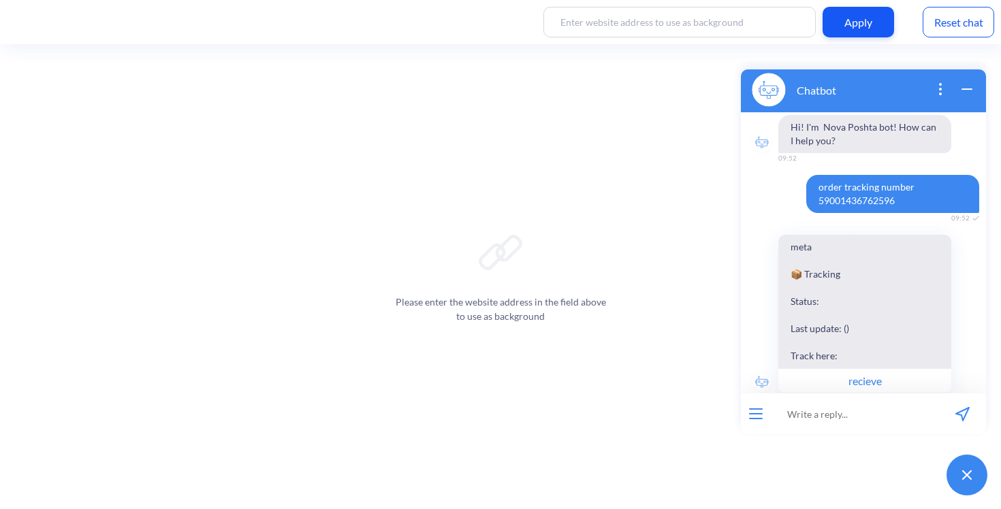
scroll to position [25, 0]
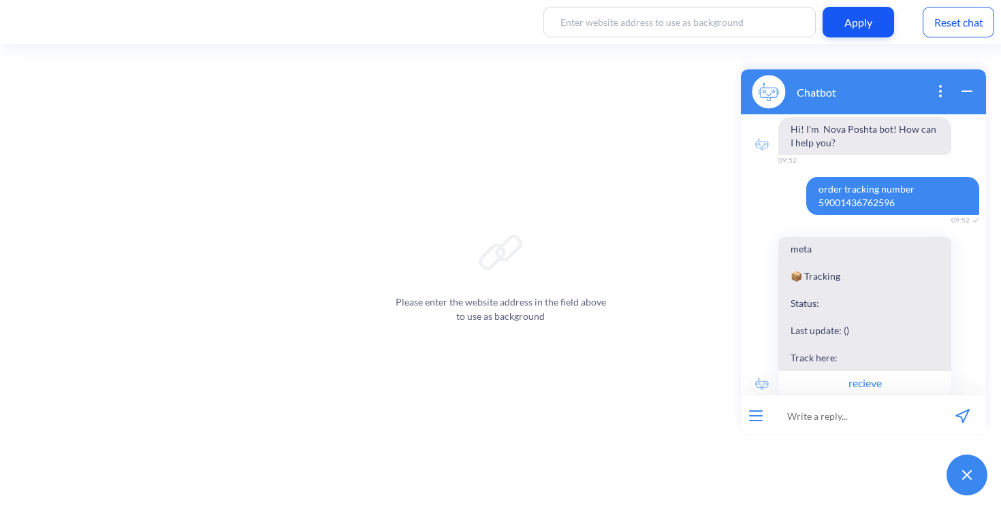
scroll to position [2, 0]
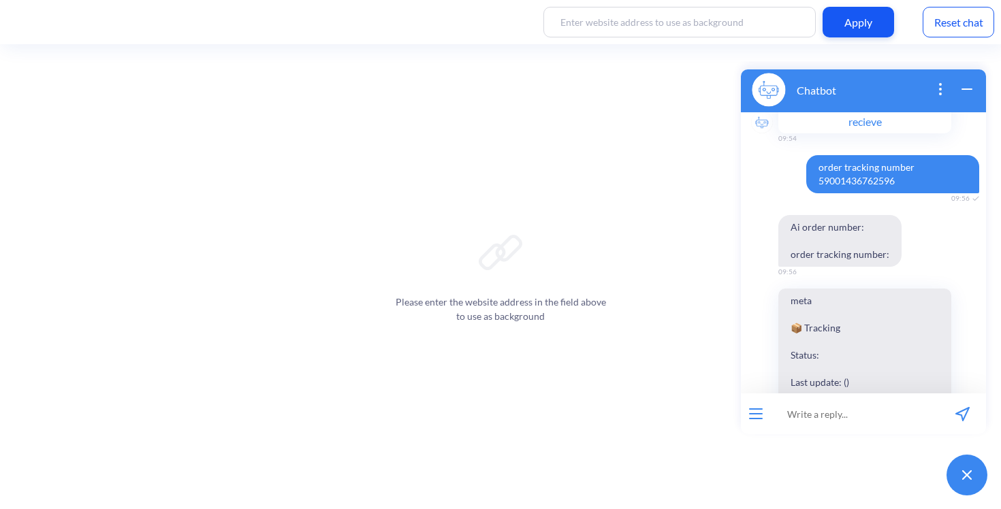
scroll to position [440, 0]
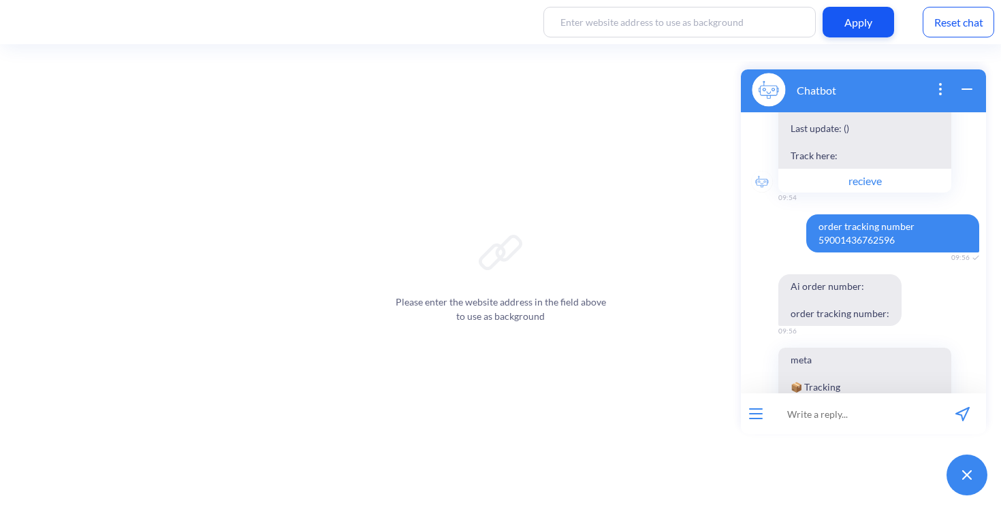
click at [882, 228] on span "order tracking number 59001436762596" at bounding box center [892, 233] width 173 height 38
copy span "order tracking number 59001436762596"
click at [927, 20] on div "Reset chat" at bounding box center [958, 22] width 71 height 31
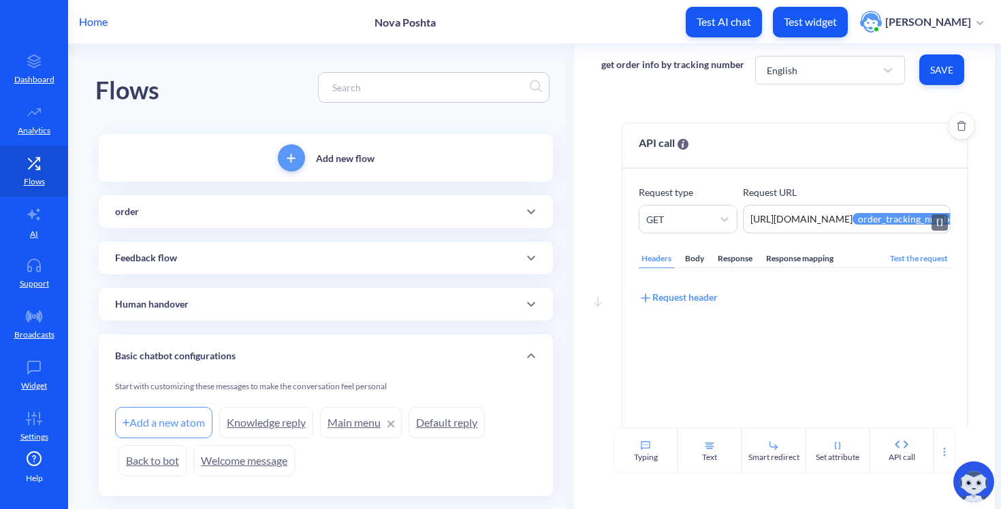
click at [860, 225] on textarea "https://[DOMAIN_NAME]/trackings/get?tracking_numbers={{order_tracking_number}}&…" at bounding box center [846, 219] width 207 height 29
drag, startPoint x: 865, startPoint y: 223, endPoint x: 983, endPoint y: 219, distance: 118.5
click at [983, 219] on div "Move down API call Request type GET Request URL [URL][DOMAIN_NAME] {{ order_tra…" at bounding box center [784, 261] width 420 height 332
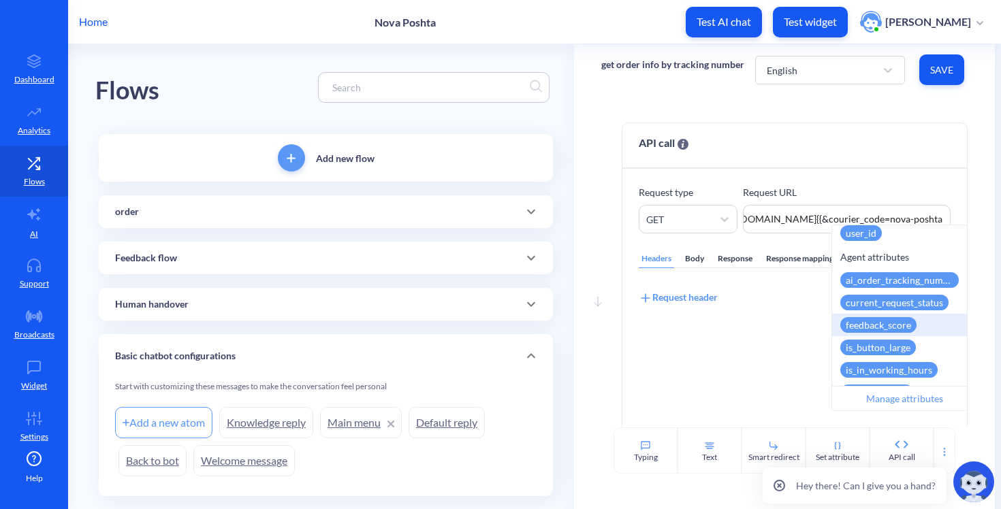
scroll to position [208, 0]
click at [915, 281] on div "ai_order_tracking_number" at bounding box center [899, 280] width 118 height 16
type textarea "https://novaposhta.wiremockapi.cloud/trackings/get?tracking_numbers={{ai_order_…"
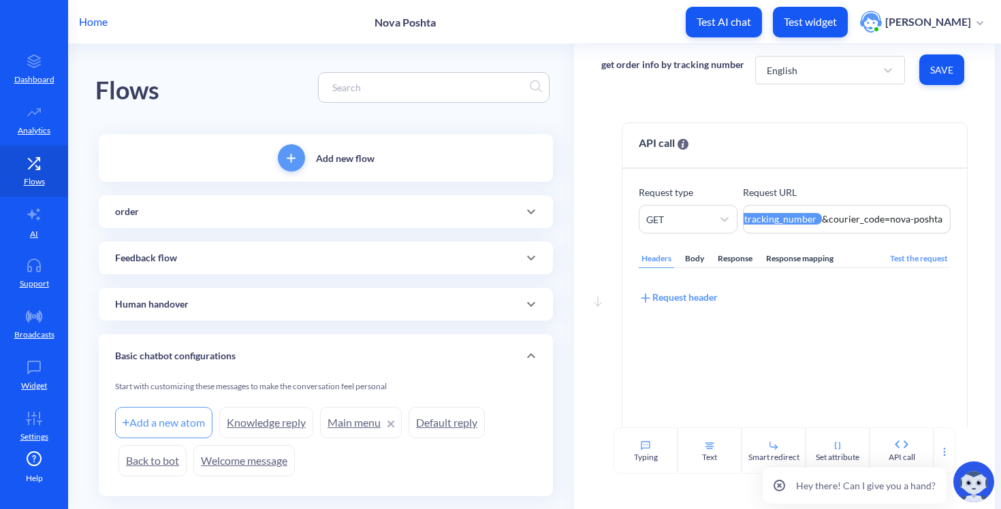
click at [934, 69] on span "Save" at bounding box center [941, 70] width 23 height 14
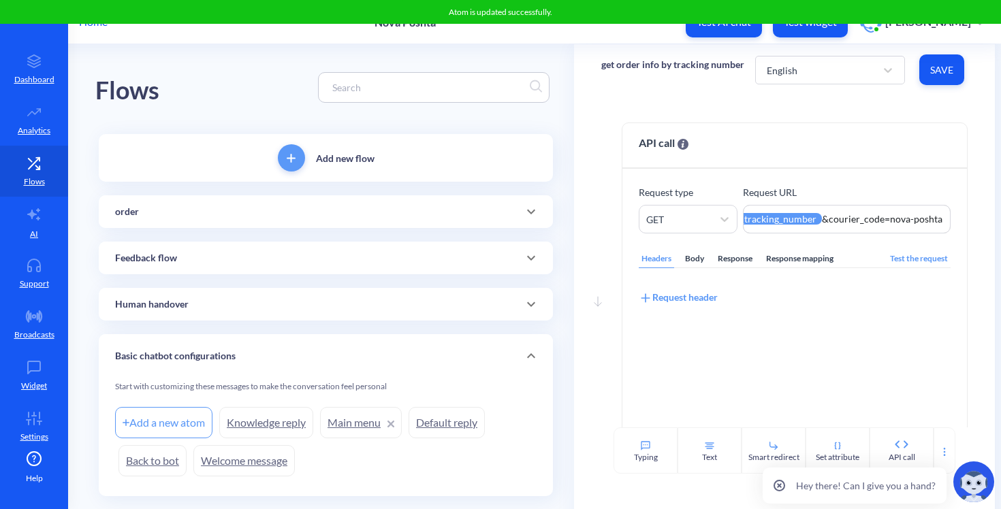
click at [793, 31] on button "Test widget" at bounding box center [810, 22] width 75 height 31
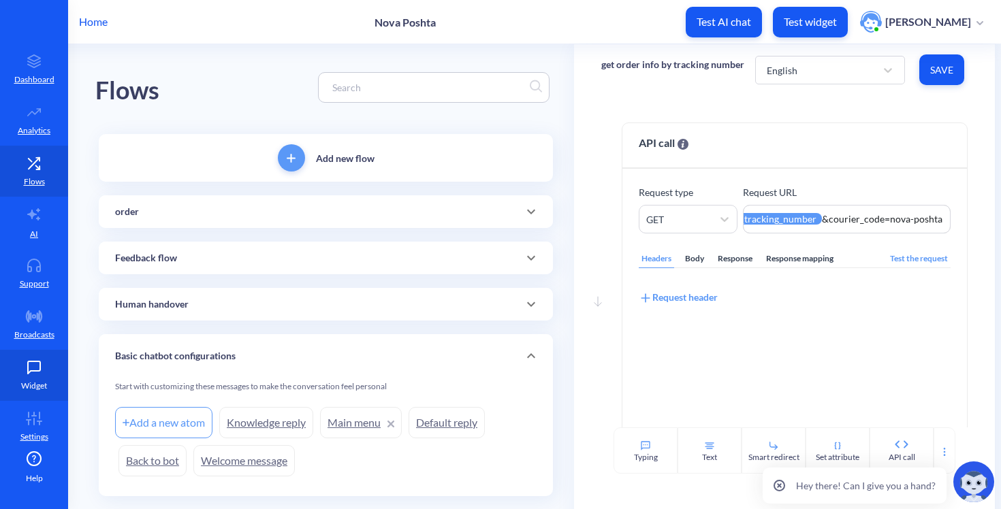
click at [22, 393] on link "Widget" at bounding box center [34, 375] width 68 height 51
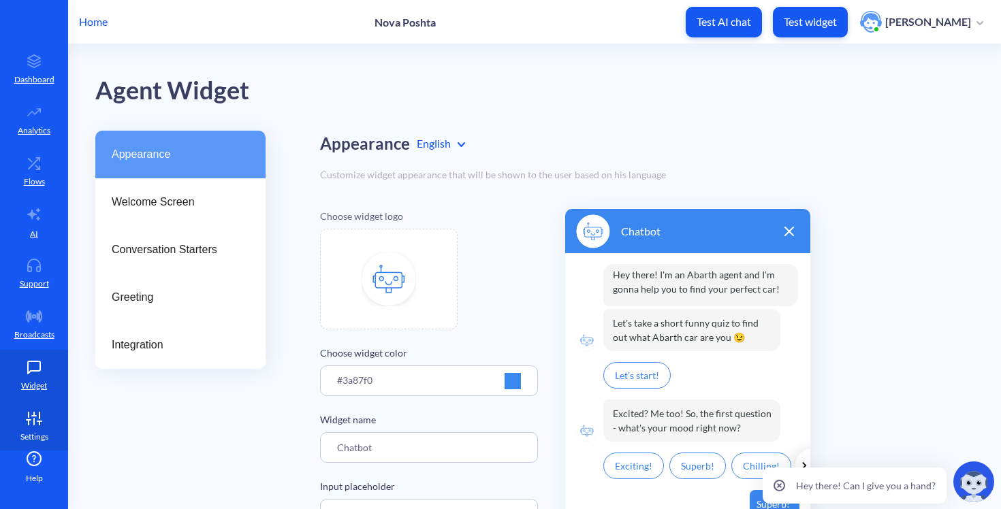
click at [28, 414] on icon at bounding box center [33, 419] width 27 height 14
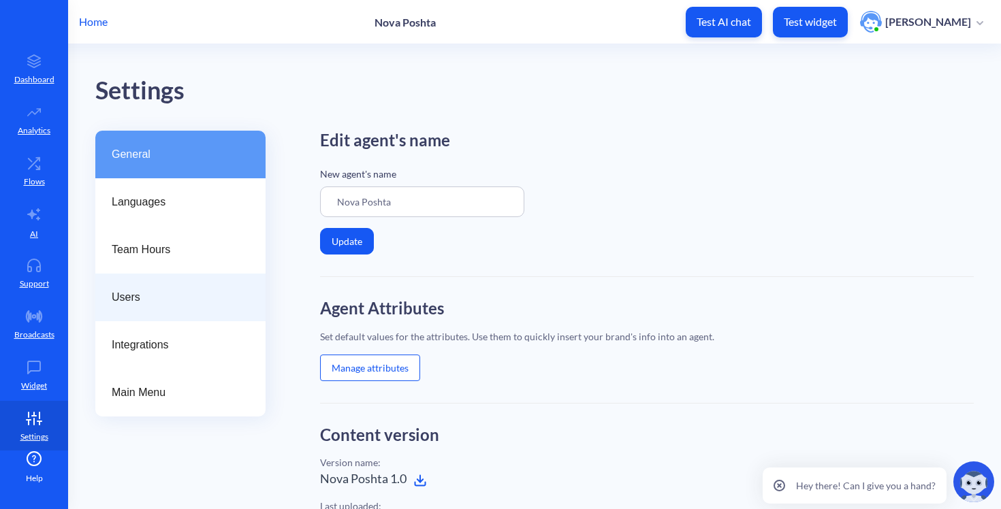
click at [154, 308] on div "Users" at bounding box center [180, 298] width 170 height 48
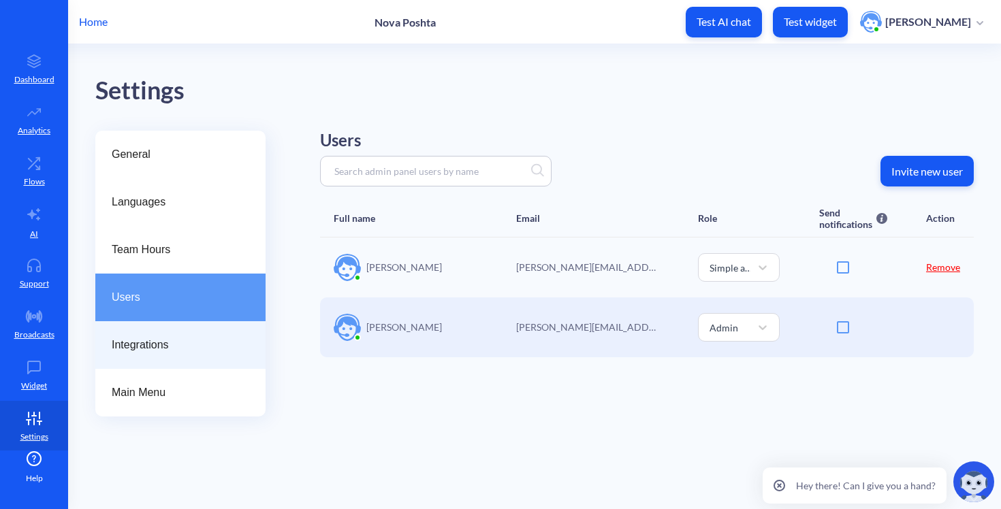
click at [133, 358] on div "Integrations" at bounding box center [180, 345] width 170 height 48
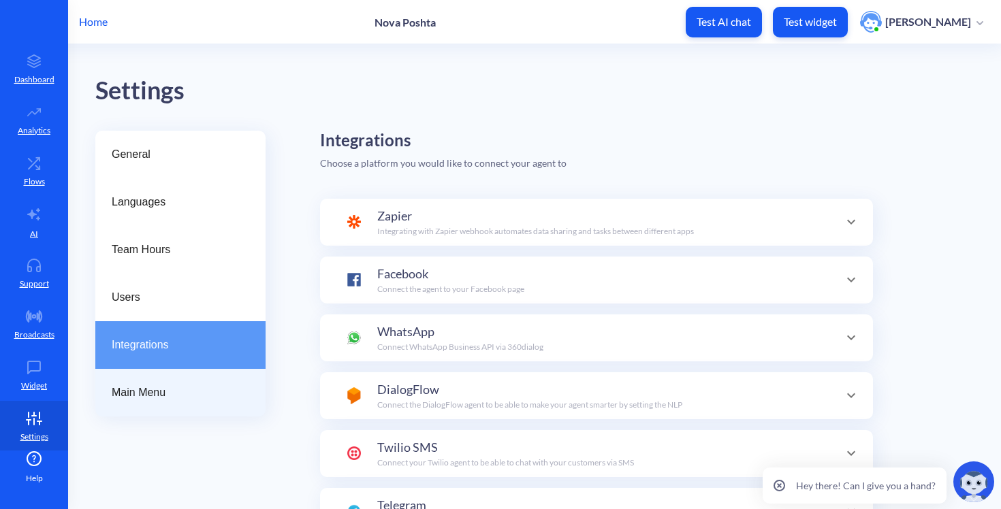
scroll to position [48, 0]
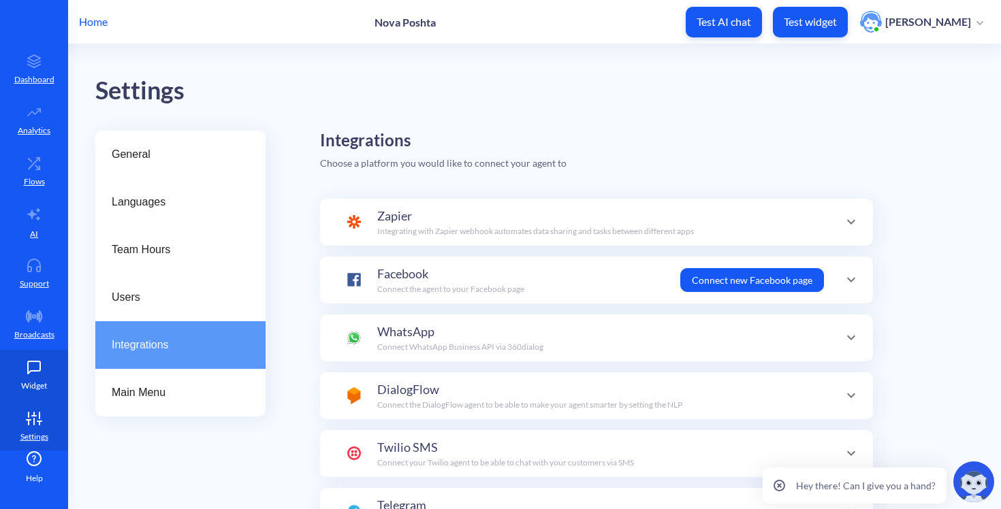
click at [21, 385] on p "Widget" at bounding box center [34, 386] width 26 height 12
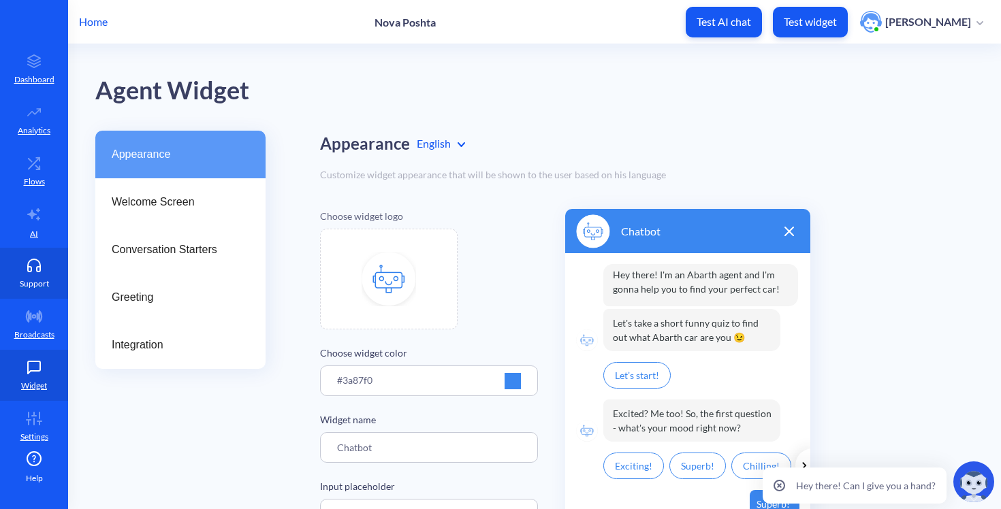
click at [47, 286] on link "Support" at bounding box center [34, 273] width 68 height 51
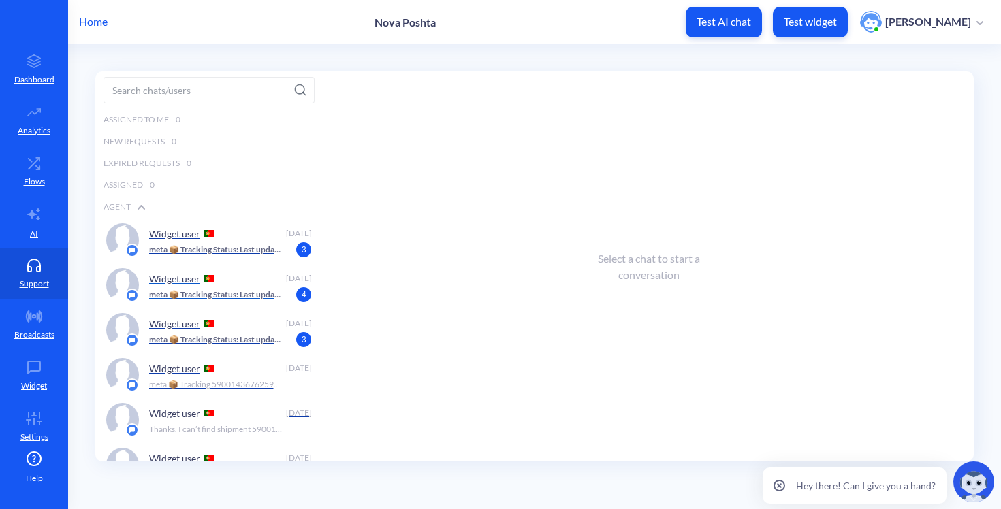
click at [239, 263] on div "Widget user Today meta 📦 Tracking Status: Last update: () Track here: 4" at bounding box center [208, 285] width 227 height 45
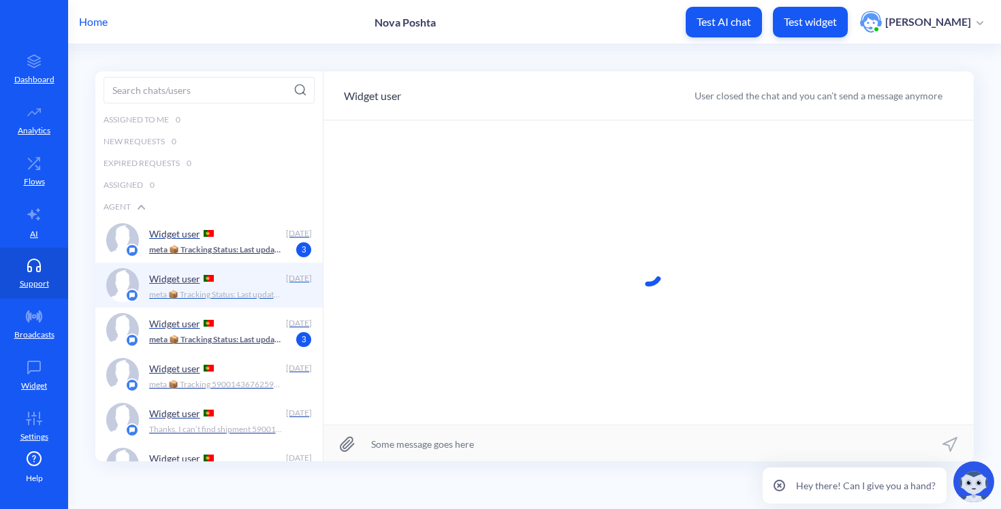
scroll to position [1, 0]
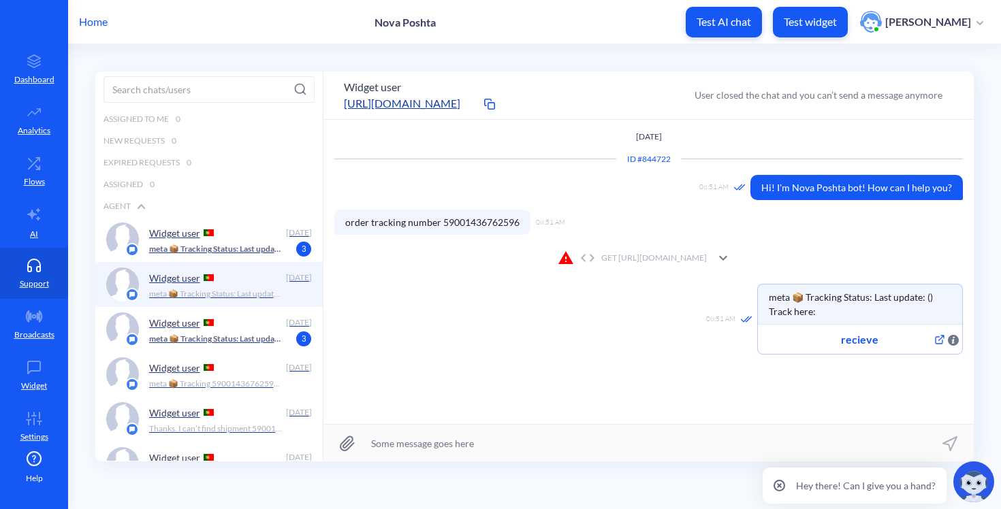
click at [558, 255] on div "GET https://novaposhta.wiremockapi.cloud/trackings/get?tracking_numbers=&courie…" at bounding box center [632, 258] width 149 height 16
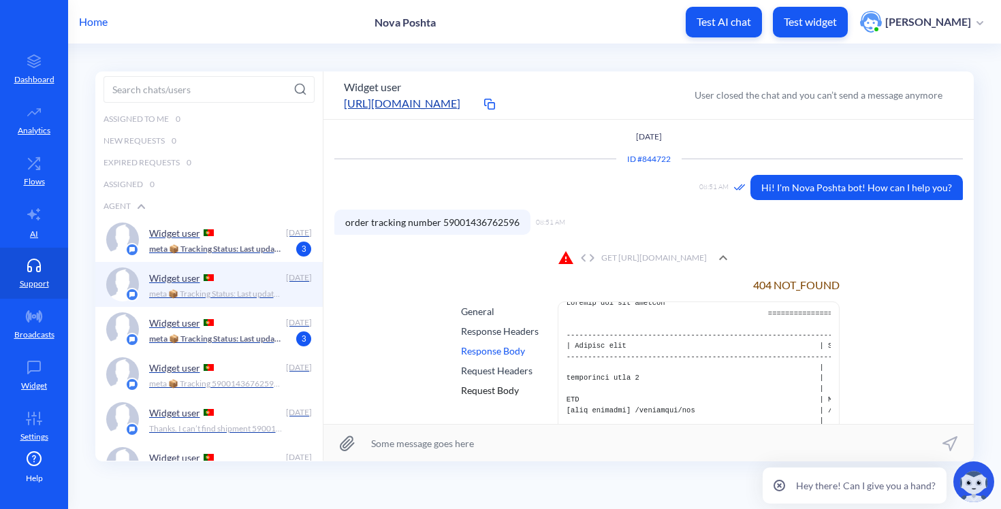
scroll to position [15, 0]
click at [484, 327] on div "Response Headers" at bounding box center [500, 331] width 78 height 14
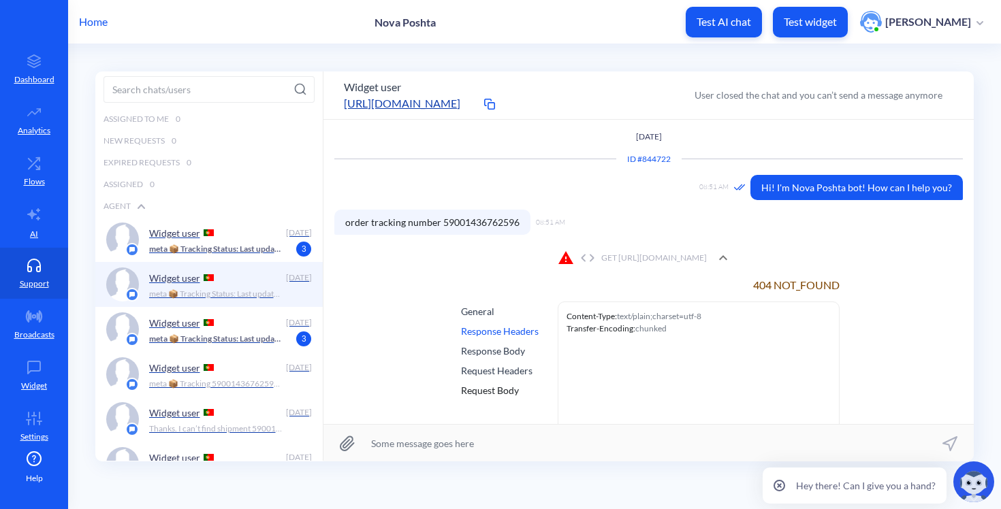
scroll to position [7, 0]
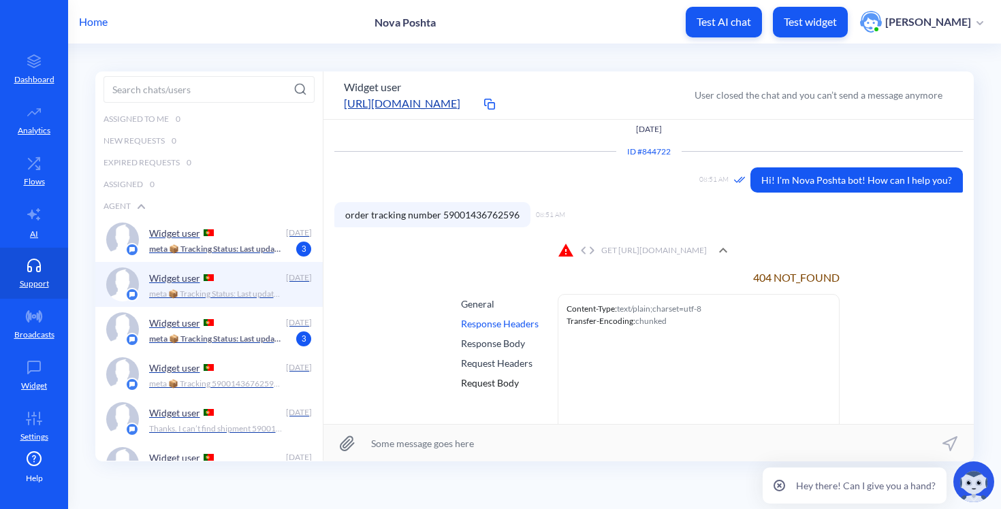
click at [479, 342] on div "Response Body" at bounding box center [500, 343] width 78 height 14
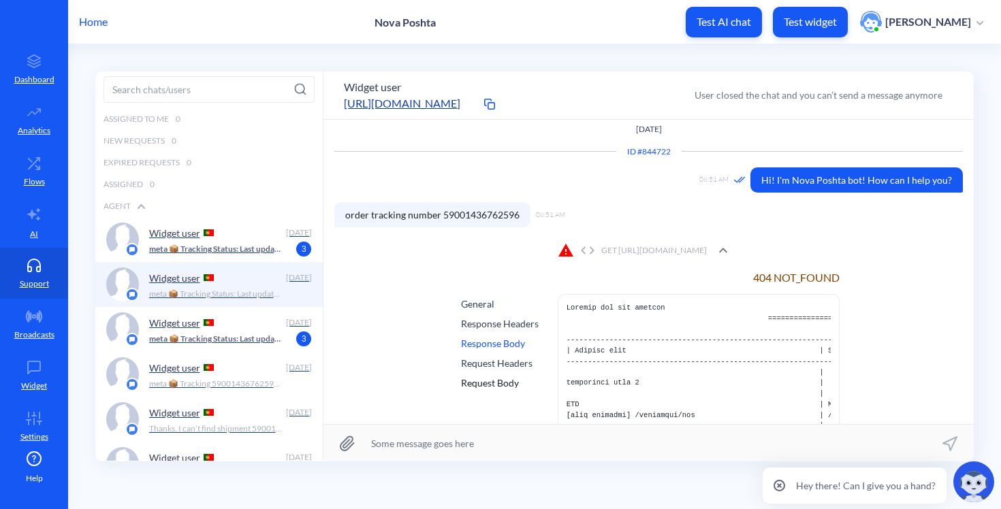
click at [475, 365] on div "Request Headers" at bounding box center [500, 363] width 78 height 14
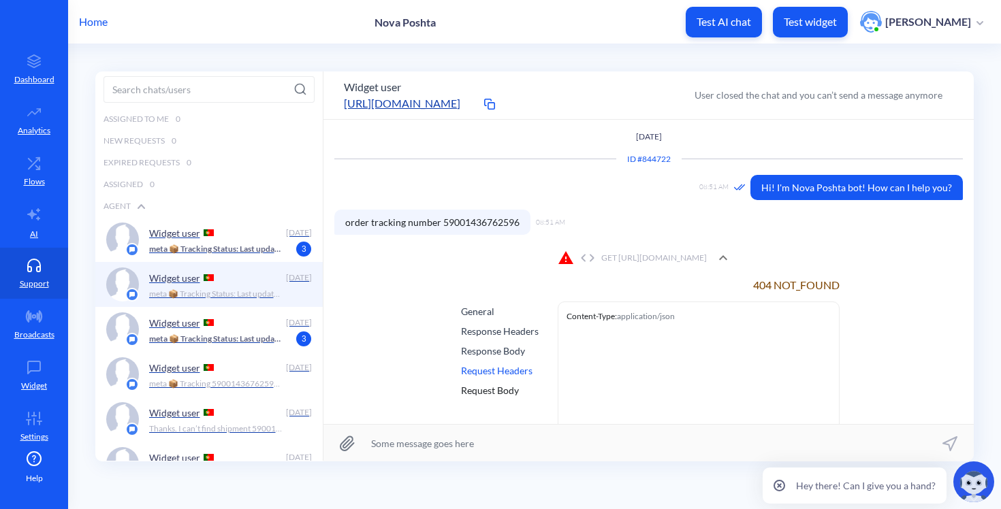
scroll to position [1, 0]
click at [577, 259] on icon at bounding box center [588, 257] width 22 height 8
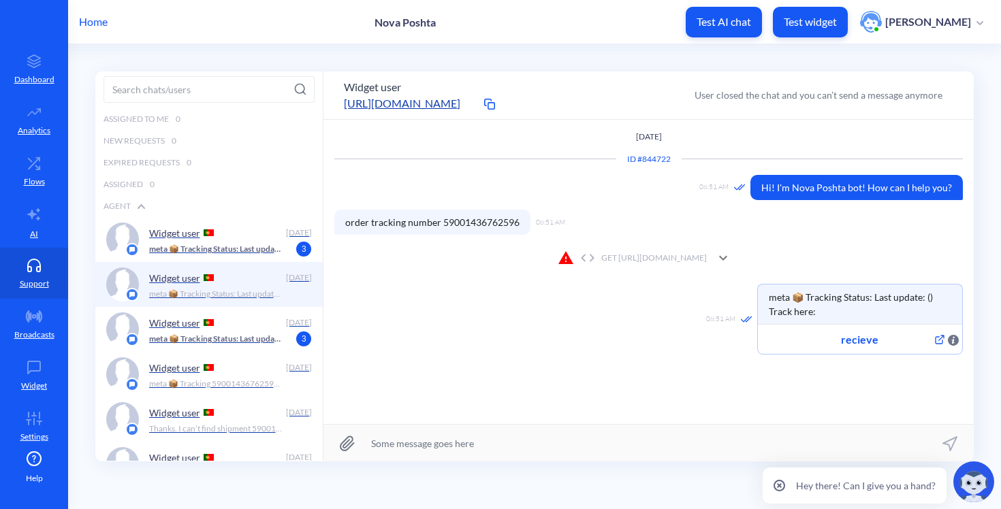
scroll to position [0, 0]
click at [30, 167] on icon at bounding box center [33, 164] width 27 height 14
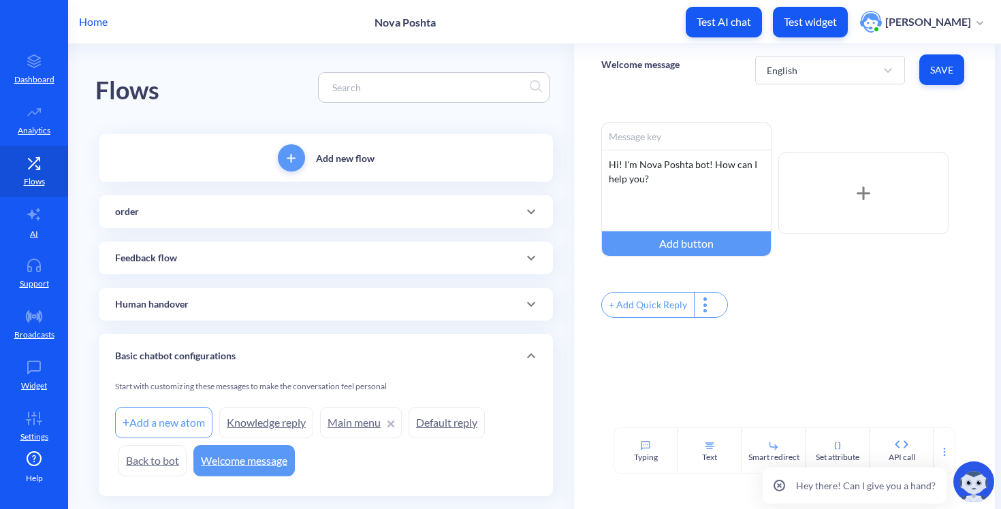
click at [211, 203] on div "order" at bounding box center [326, 211] width 454 height 33
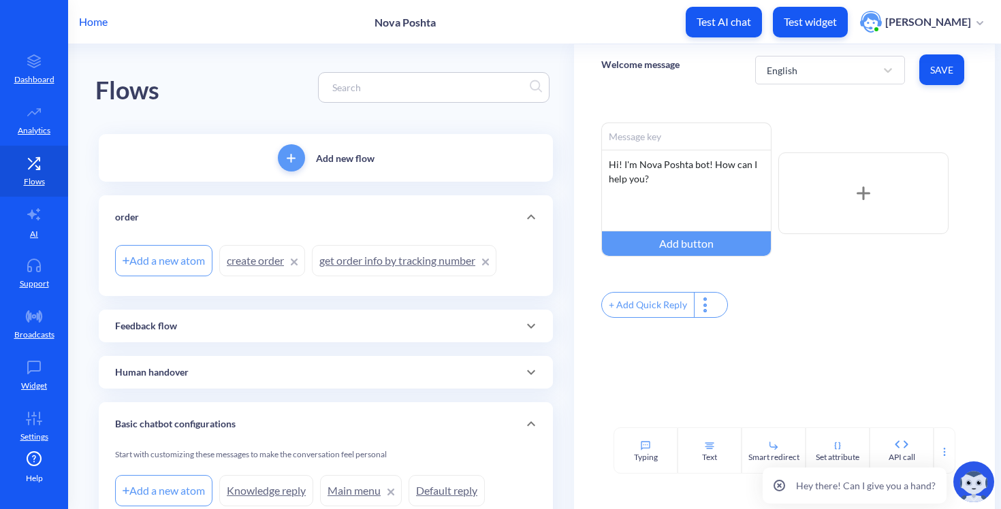
click at [382, 253] on link "get order info by tracking number" at bounding box center [404, 260] width 185 height 31
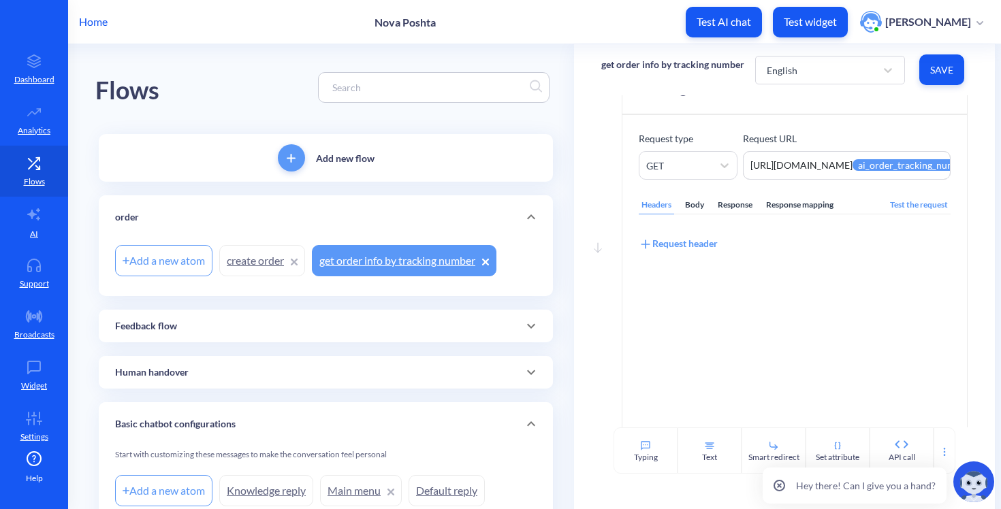
scroll to position [56, 0]
click at [825, 202] on div "Response mapping" at bounding box center [799, 203] width 73 height 18
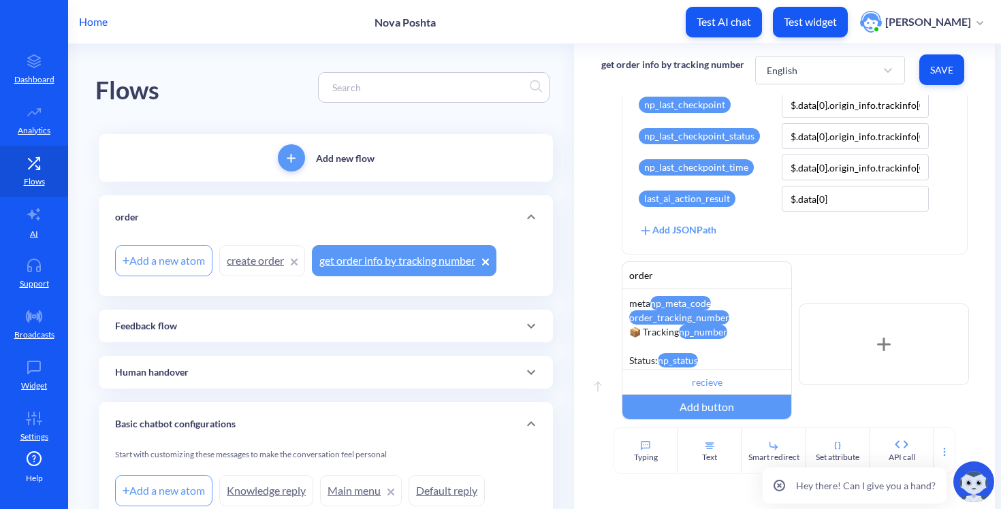
scroll to position [524, 0]
drag, startPoint x: 795, startPoint y: 198, endPoint x: 885, endPoint y: 205, distance: 90.8
click at [885, 205] on input "$.data[0]" at bounding box center [855, 198] width 147 height 26
type input "$."
click at [945, 67] on span "Save" at bounding box center [941, 70] width 23 height 14
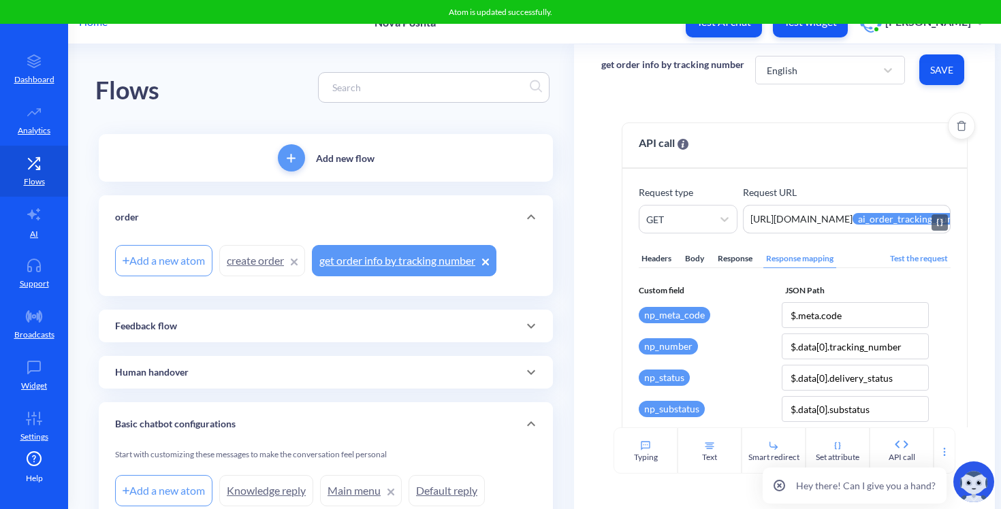
scroll to position [0, 0]
click at [706, 455] on div "Text" at bounding box center [709, 457] width 15 height 12
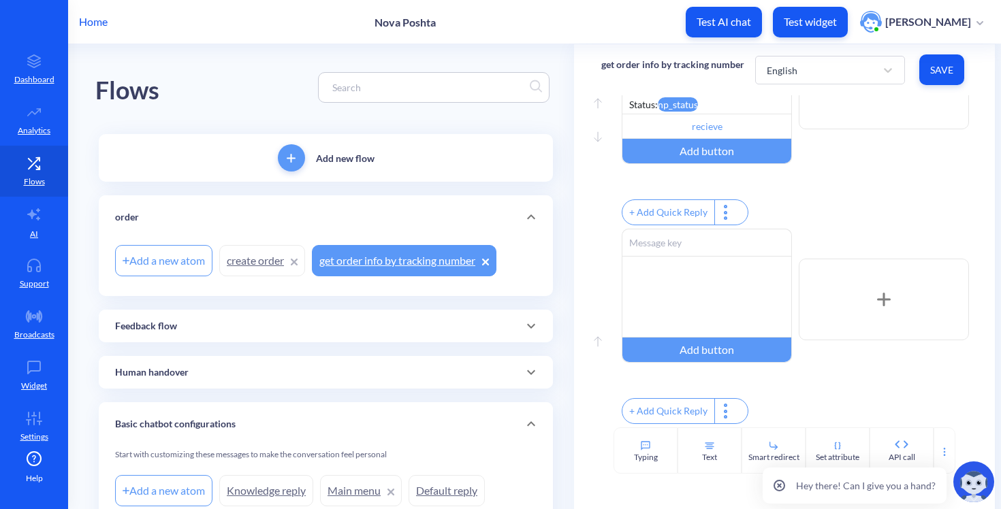
scroll to position [797, 0]
click at [594, 326] on div "Move up" at bounding box center [598, 328] width 20 height 61
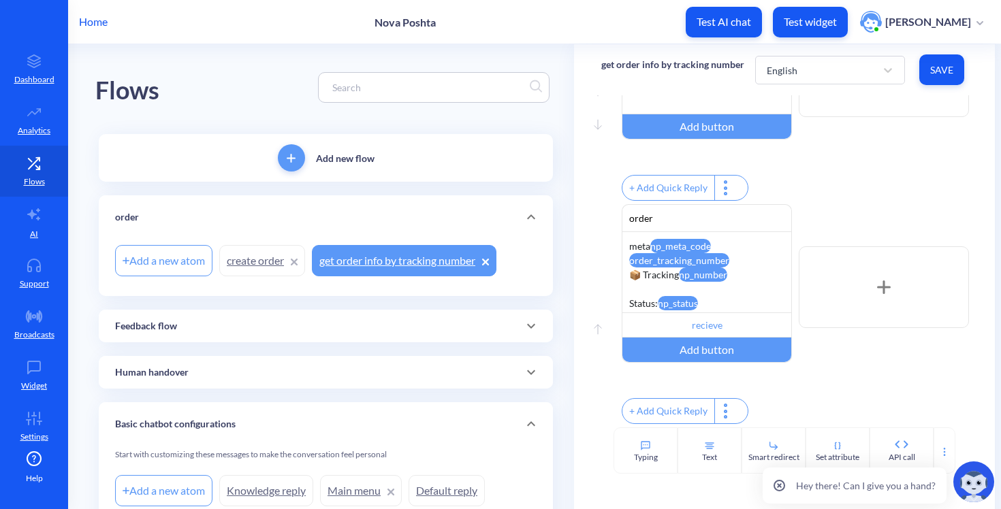
scroll to position [578, 0]
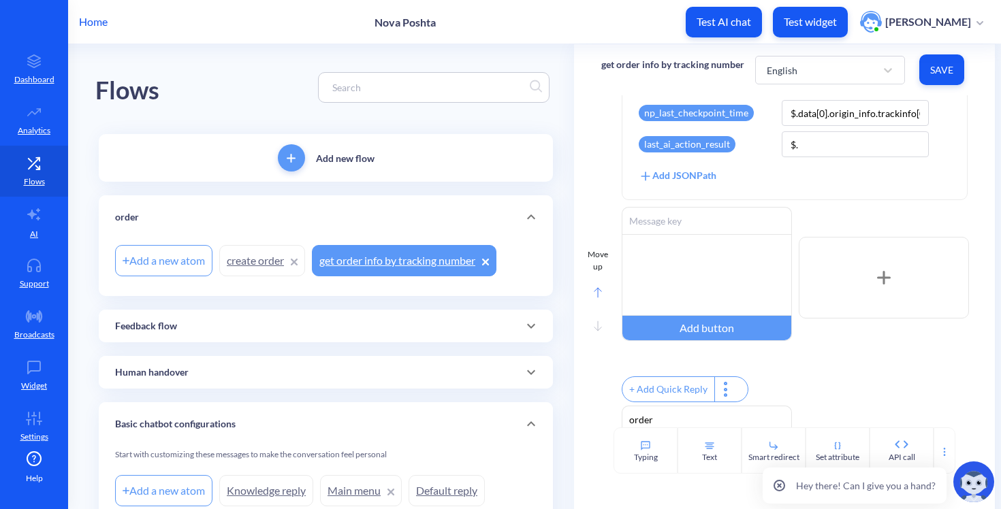
click at [597, 298] on rect at bounding box center [597, 294] width 7 height 10
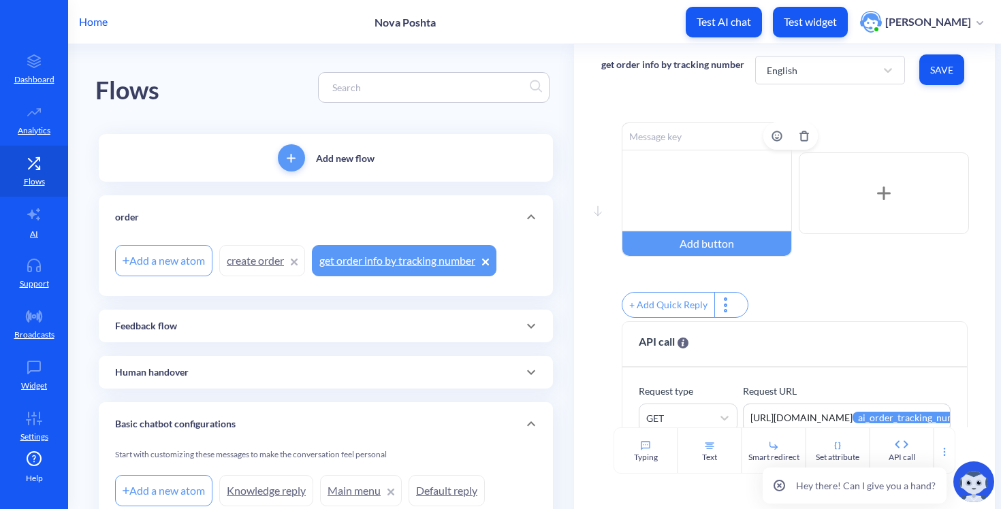
scroll to position [0, 0]
click at [675, 167] on div at bounding box center [707, 191] width 170 height 82
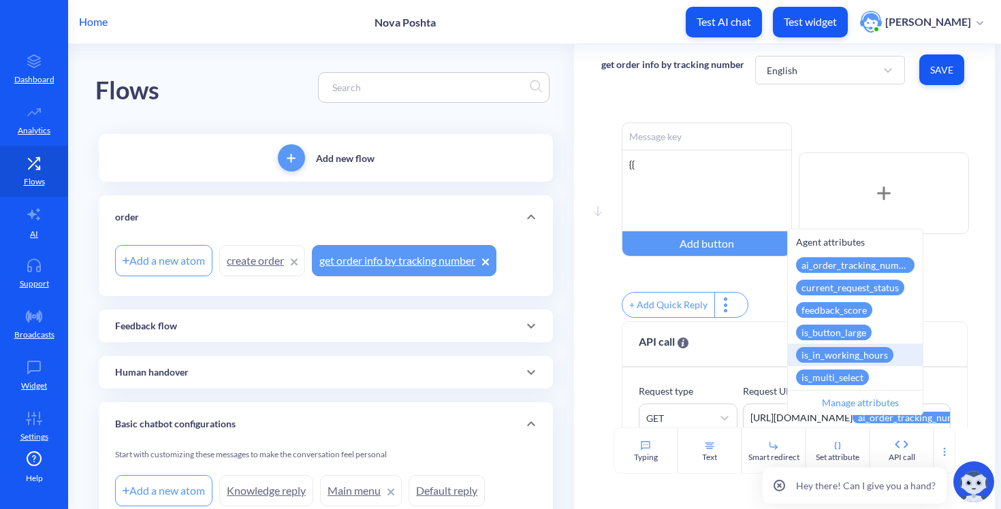
scroll to position [174, 0]
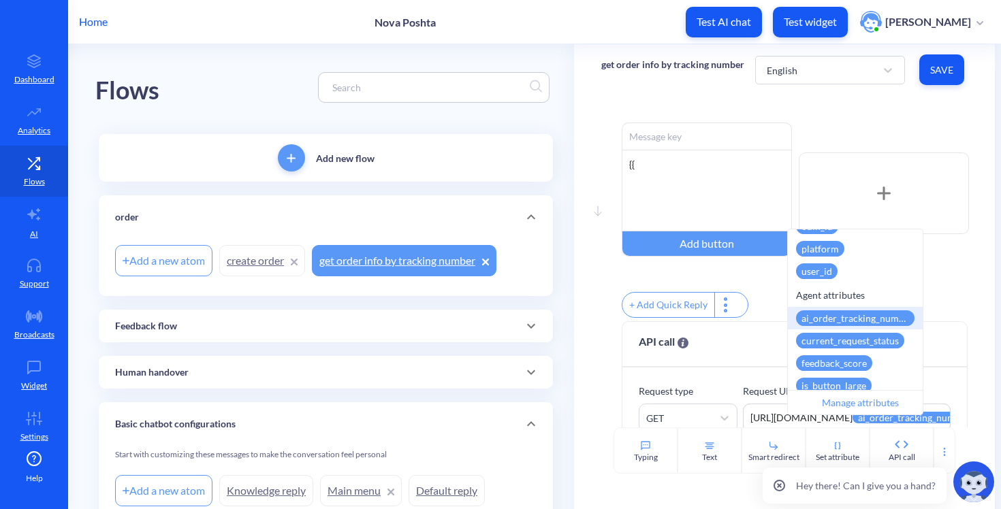
click at [859, 315] on div "ai_order_tracking_number" at bounding box center [855, 318] width 118 height 16
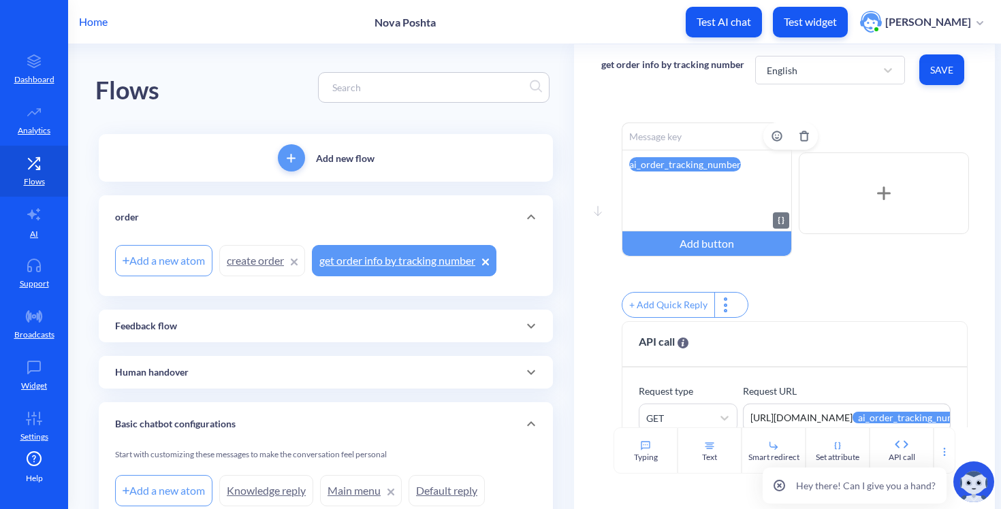
click at [748, 197] on div "ai_order_tracking_number" at bounding box center [707, 191] width 170 height 82
click at [742, 175] on div "ai_order_tracking_number" at bounding box center [707, 191] width 170 height 82
click at [623, 165] on div "ai_order_tracking_number" at bounding box center [707, 191] width 170 height 82
click at [752, 170] on div "Ai order number: ai_order_tracking_number" at bounding box center [707, 191] width 170 height 82
click at [745, 183] on div "Ai order number: ai_order_tracking_number" at bounding box center [707, 191] width 170 height 82
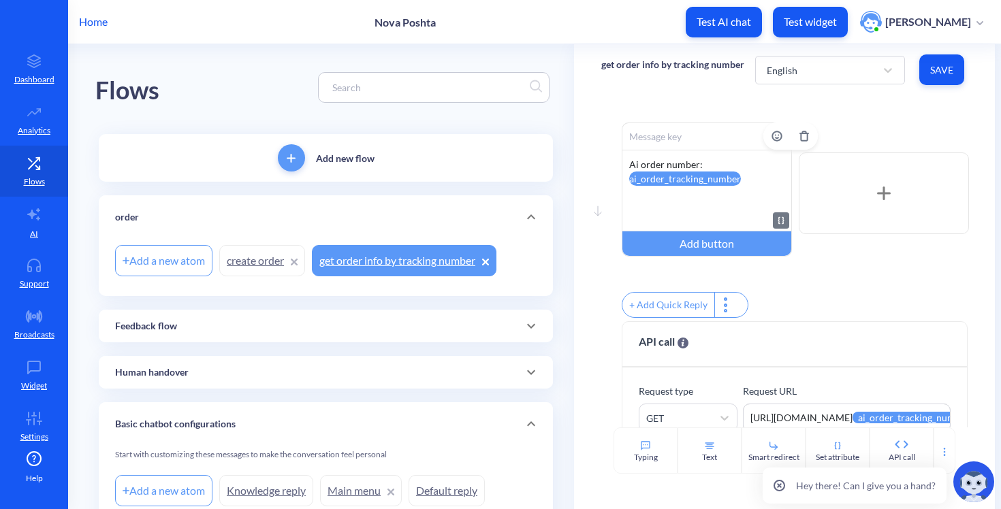
click at [743, 182] on div "Ai order number: ai_order_tracking_number" at bounding box center [707, 191] width 170 height 82
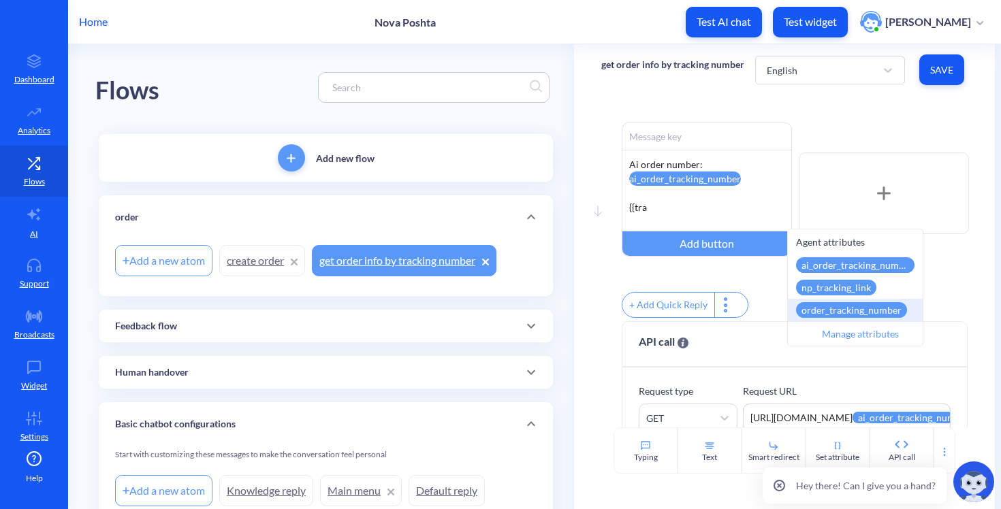
click at [847, 312] on div "order_tracking_number" at bounding box center [851, 310] width 111 height 16
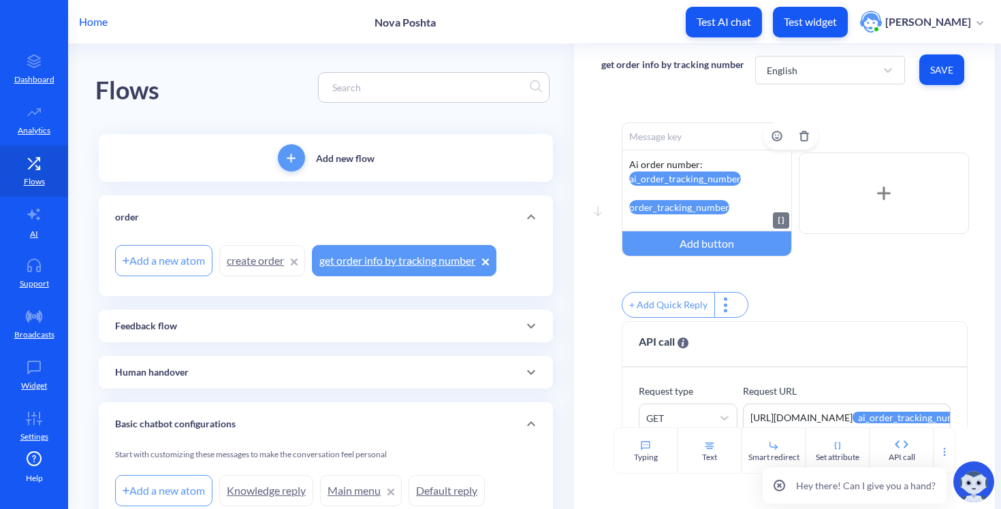
click at [629, 208] on attr "order_tracking_number" at bounding box center [679, 207] width 100 height 14
click at [951, 63] on button "Save" at bounding box center [941, 69] width 45 height 31
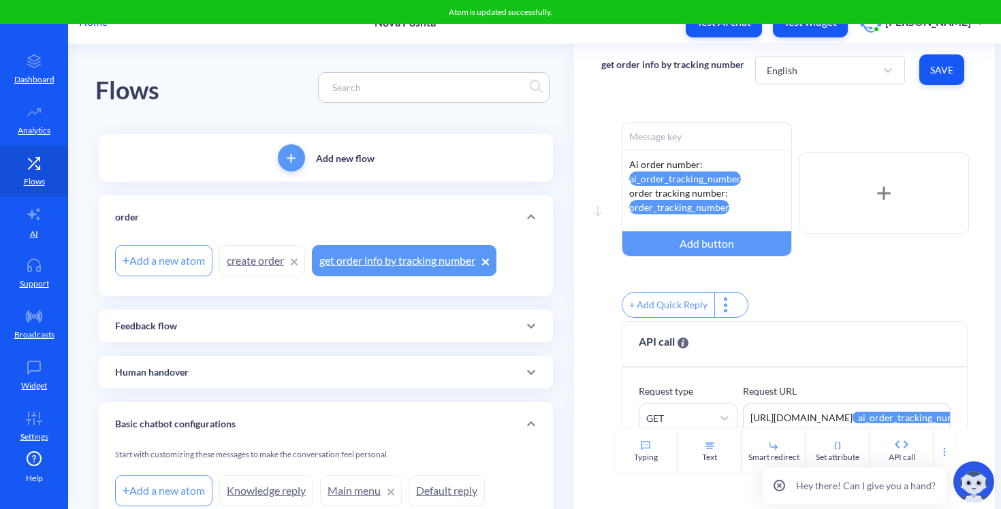
click at [822, 27] on p "Test widget" at bounding box center [810, 22] width 53 height 14
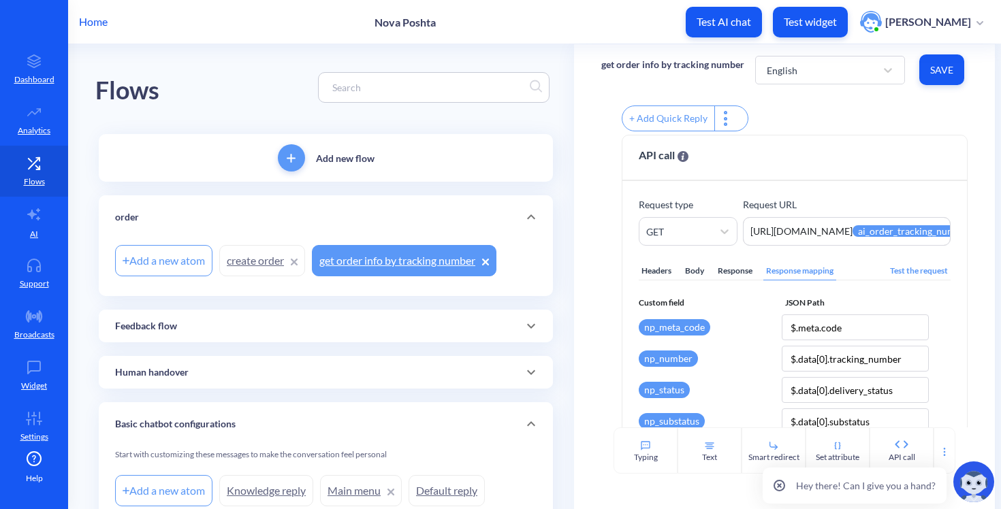
scroll to position [200, 0]
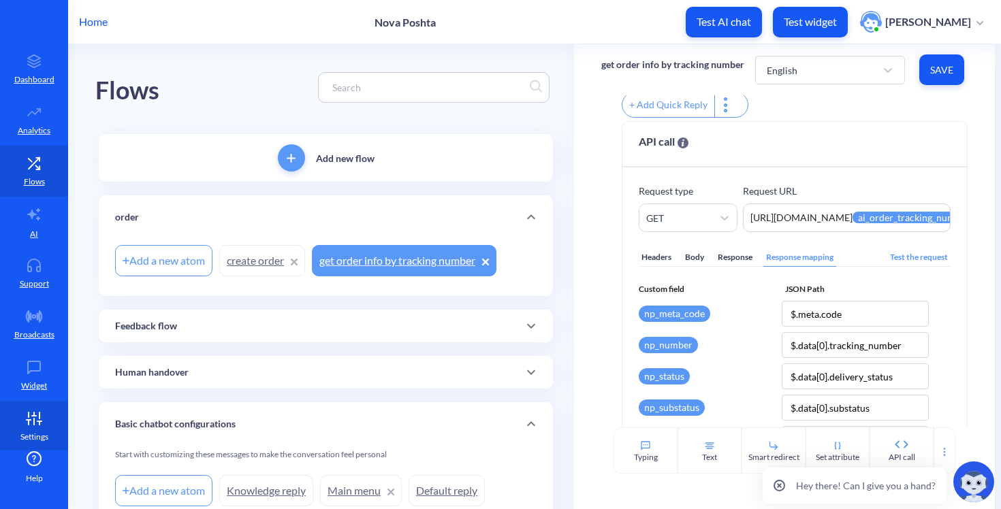
click at [33, 412] on icon at bounding box center [33, 419] width 27 height 14
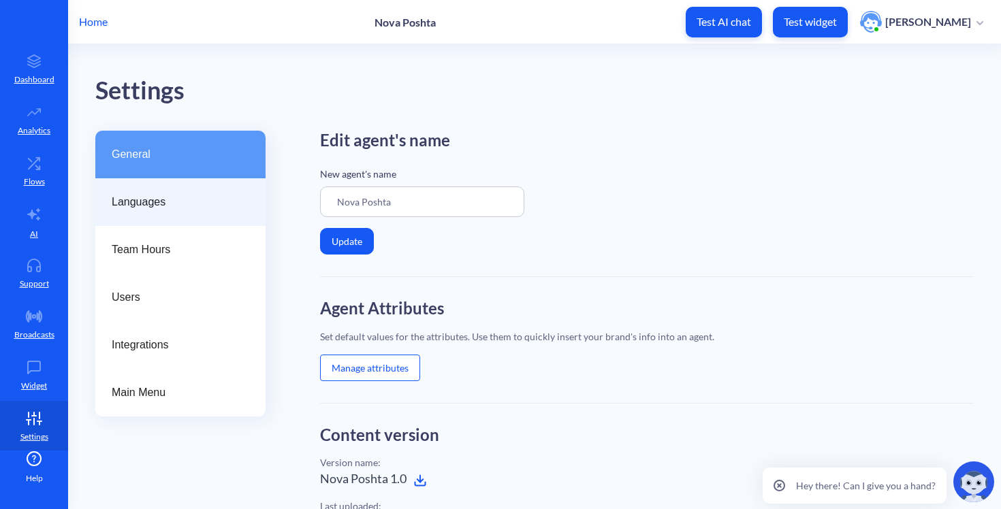
click at [182, 218] on div "Languages" at bounding box center [180, 202] width 170 height 48
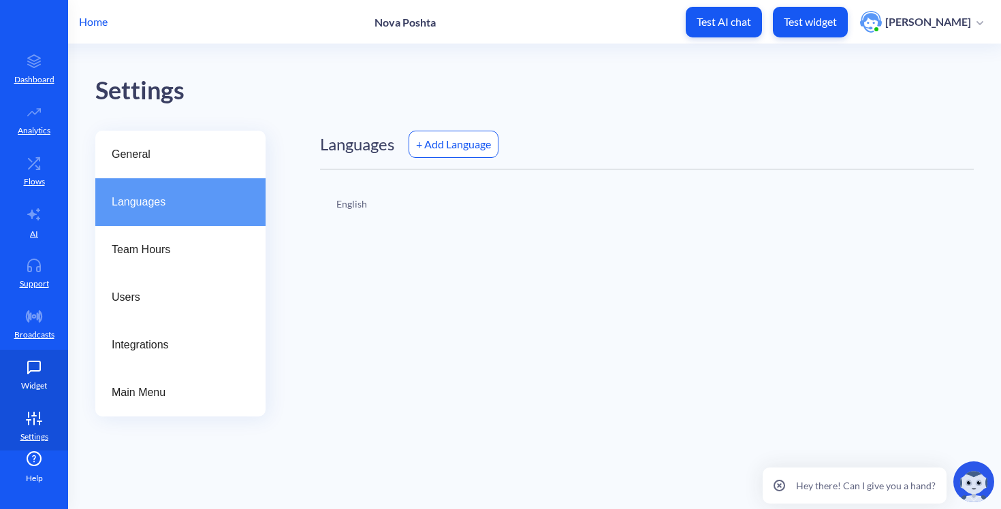
click at [1, 373] on link "Widget" at bounding box center [34, 375] width 68 height 51
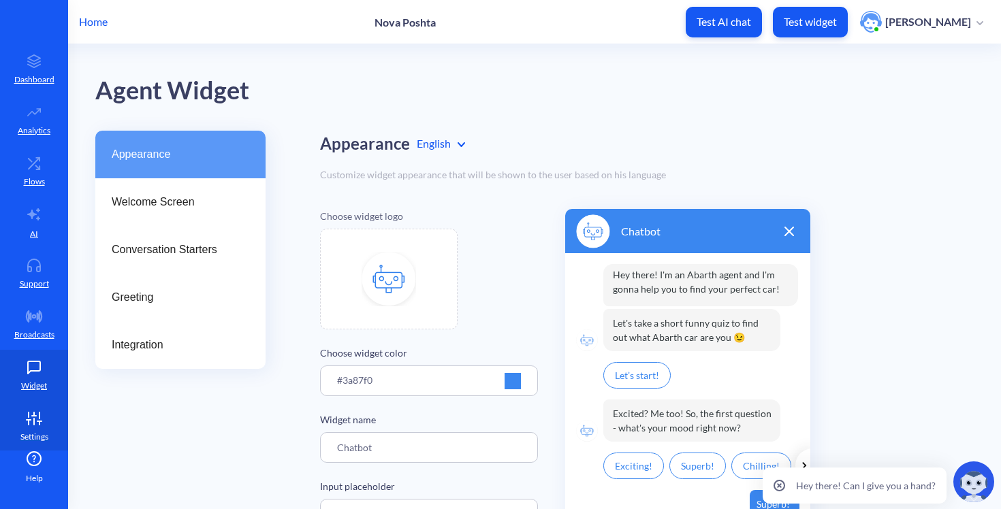
click at [14, 435] on link "Settings" at bounding box center [34, 426] width 68 height 51
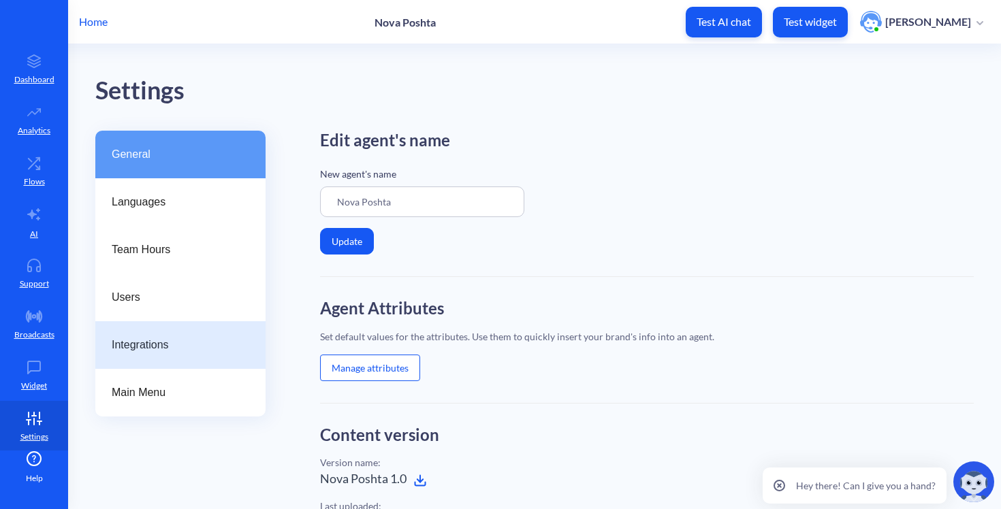
click at [108, 330] on div "Integrations" at bounding box center [180, 345] width 170 height 48
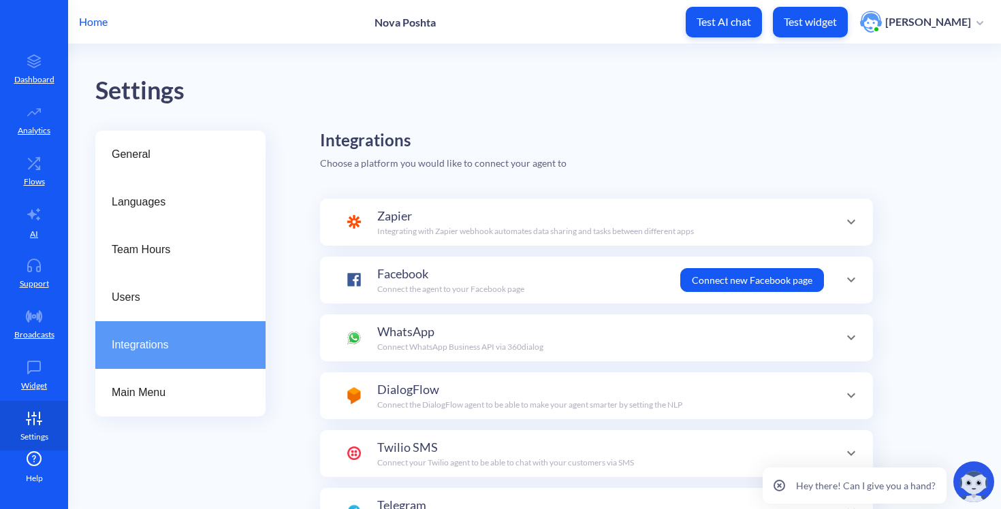
scroll to position [48, 0]
click at [91, 400] on main "Settings General Languages Team Hours Users Integrations Main Menu Integrations…" at bounding box center [534, 276] width 933 height 465
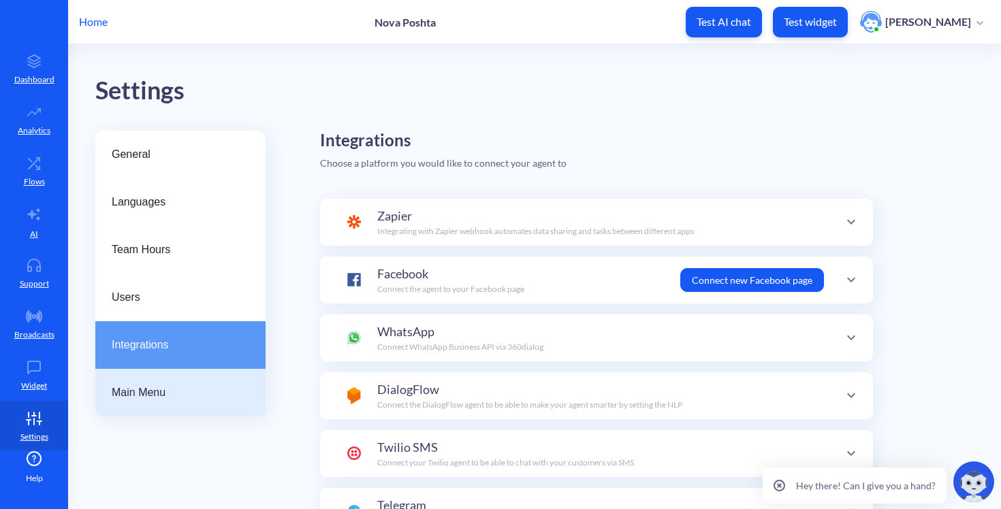
click at [116, 373] on div "Main Menu" at bounding box center [180, 393] width 170 height 48
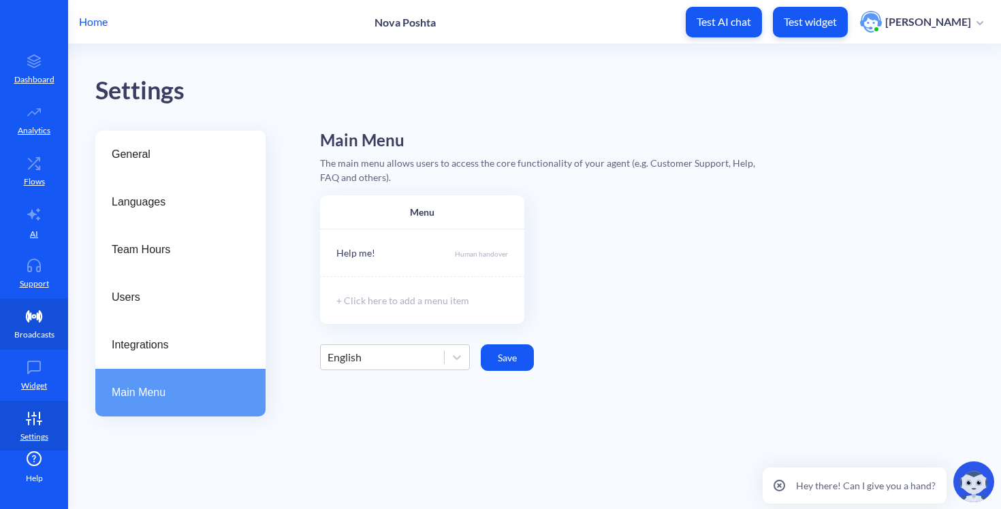
click at [25, 324] on link "Broadcasts" at bounding box center [34, 324] width 68 height 51
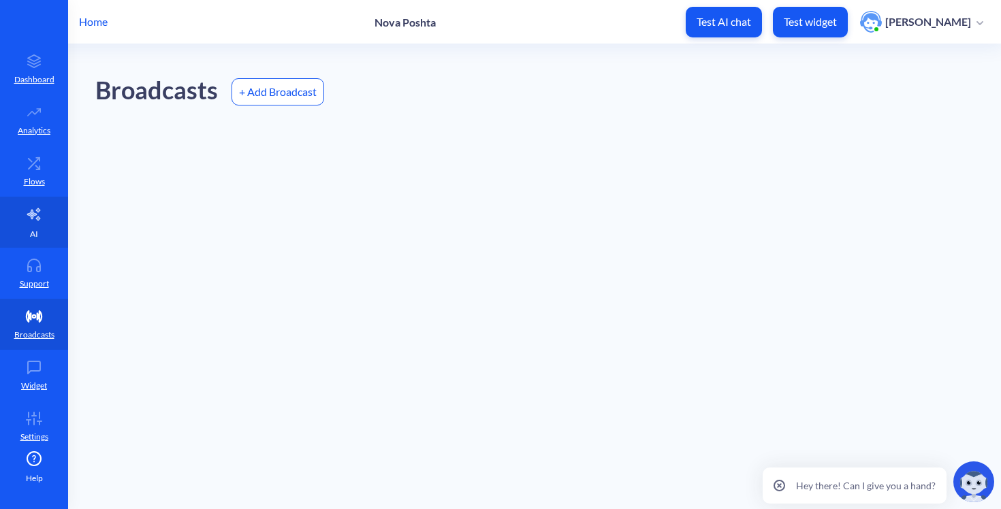
click at [63, 212] on link "AI" at bounding box center [34, 222] width 68 height 51
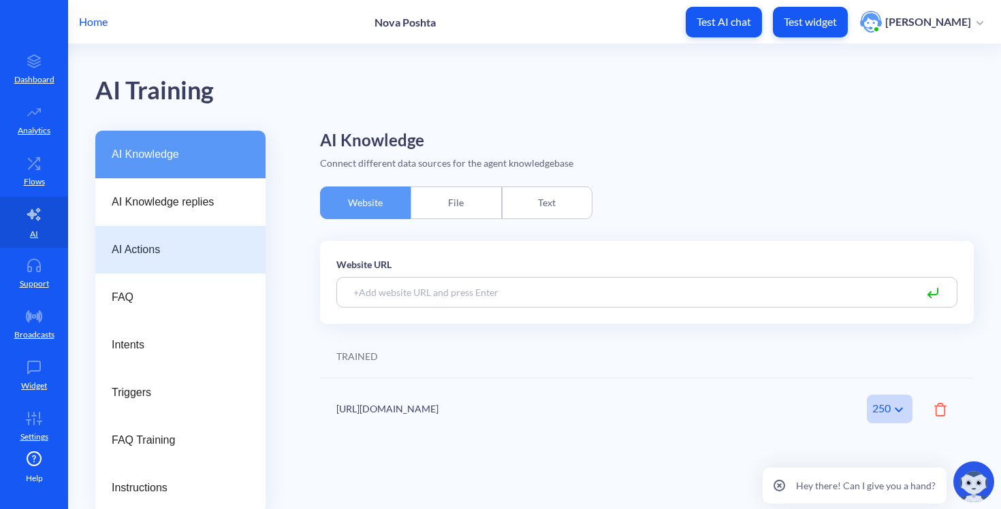
click at [185, 229] on div "AI Actions" at bounding box center [180, 250] width 170 height 48
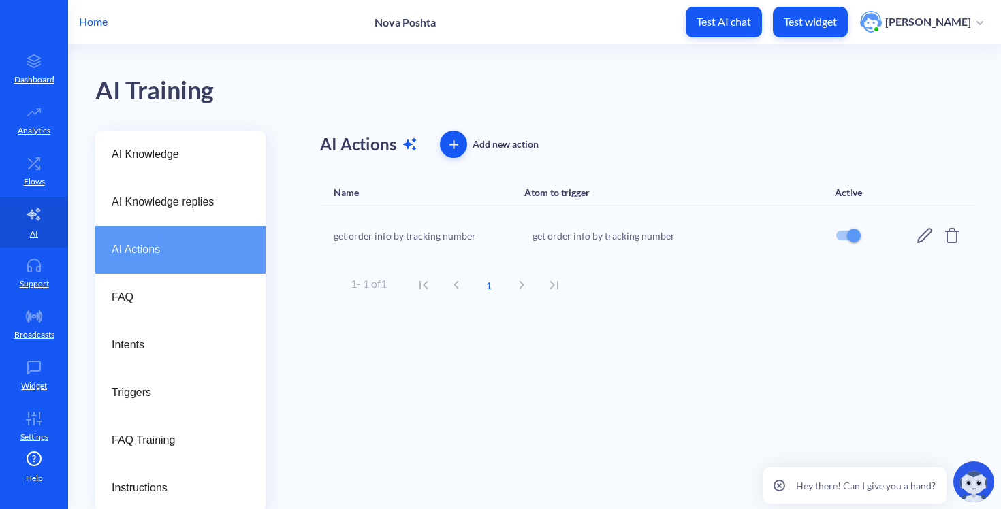
click at [926, 238] on icon at bounding box center [924, 235] width 16 height 16
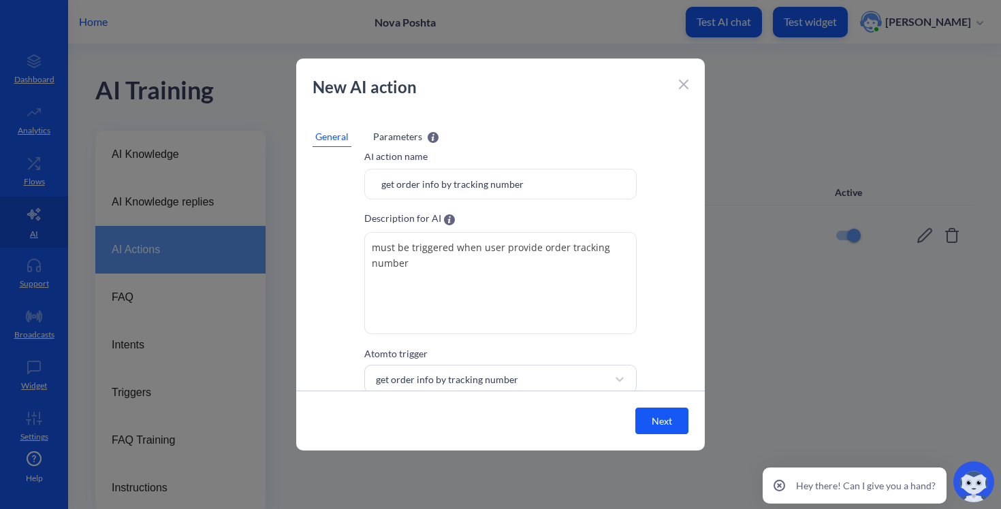
scroll to position [23, 0]
click at [517, 236] on textarea "must be triggered when user provide order tracking number" at bounding box center [500, 281] width 272 height 102
click at [485, 250] on textarea "must be triggered when user provide order tracking number" at bounding box center [500, 281] width 272 height 102
click at [446, 253] on textarea "must be triggered when user provide order tracking number" at bounding box center [500, 281] width 272 height 102
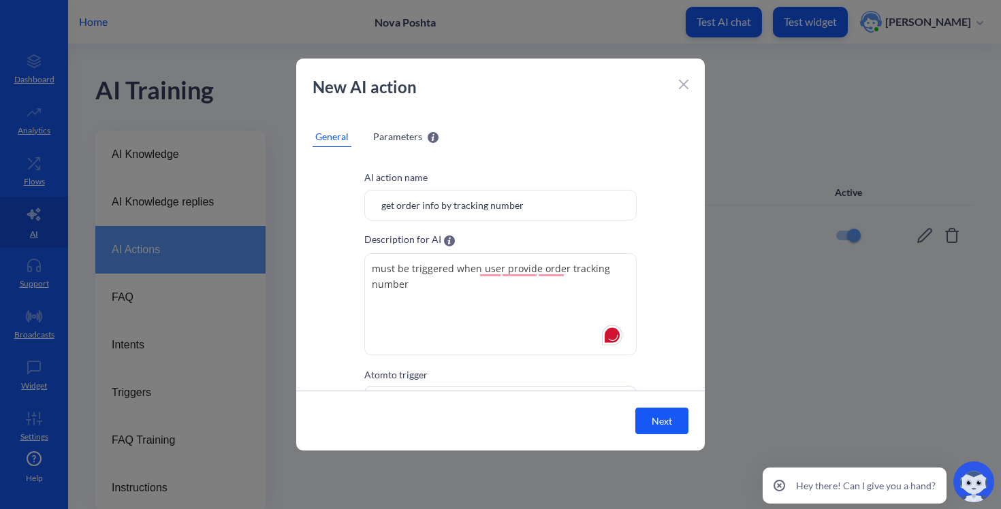
scroll to position [0, 0]
drag, startPoint x: 438, startPoint y: 204, endPoint x: 343, endPoint y: 204, distance: 95.3
click at [343, 204] on div "AI action name get order info by tracking number Description for AI The descrip…" at bounding box center [500, 306] width 409 height 272
drag, startPoint x: 455, startPoint y: 265, endPoint x: 346, endPoint y: 267, distance: 109.0
click at [346, 267] on div "AI action name get order info by tracking number Description for AI The descrip…" at bounding box center [500, 306] width 409 height 272
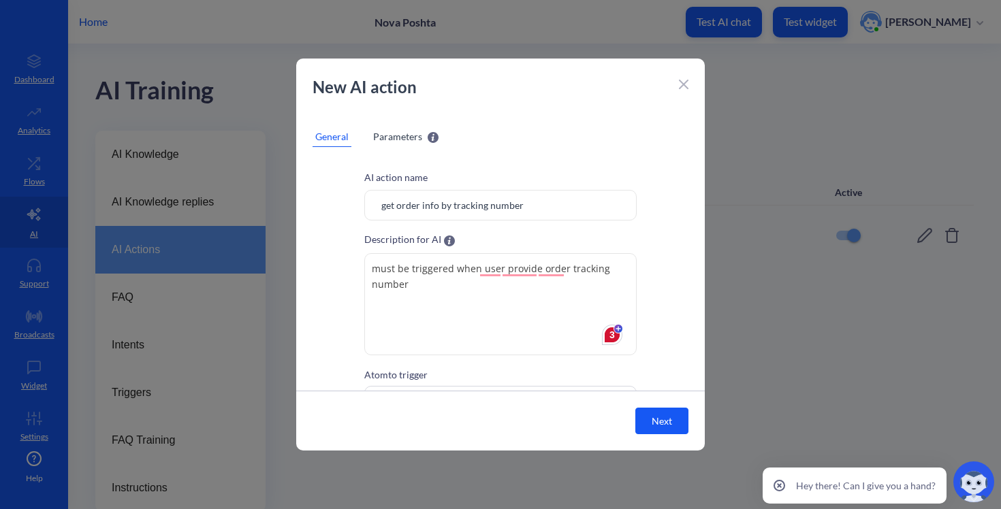
paste textarea "get order info"
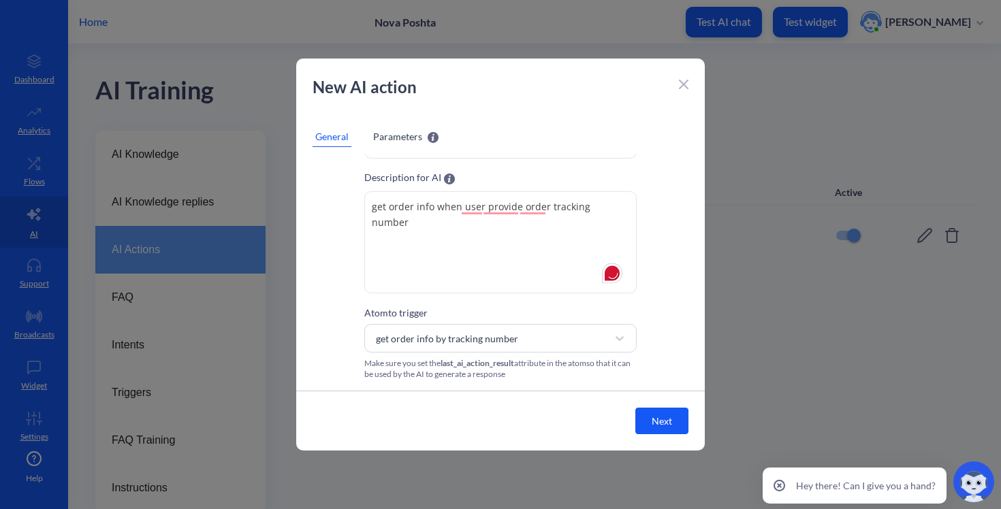
type textarea "get order info when user provide order tracking number"
click at [666, 427] on button "Next" at bounding box center [661, 421] width 53 height 27
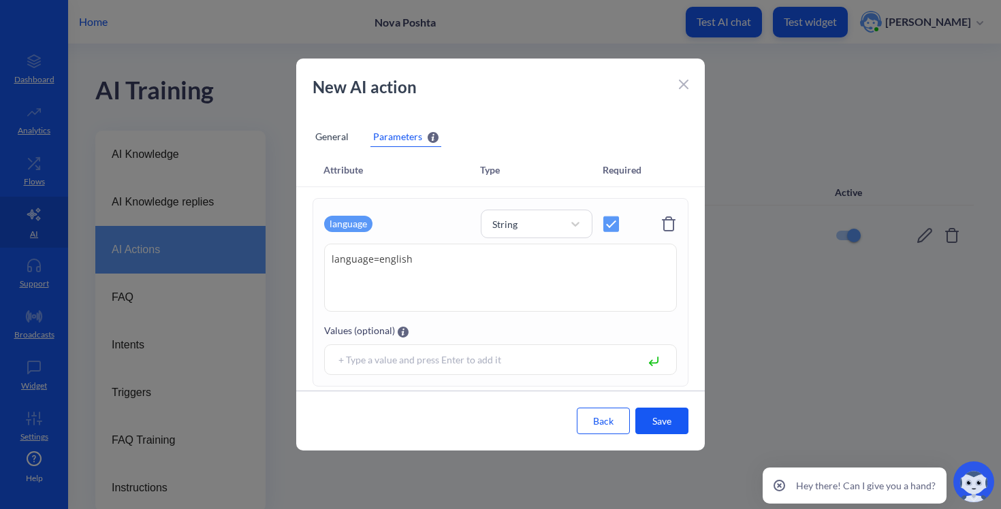
click at [665, 221] on icon at bounding box center [669, 224] width 14 height 15
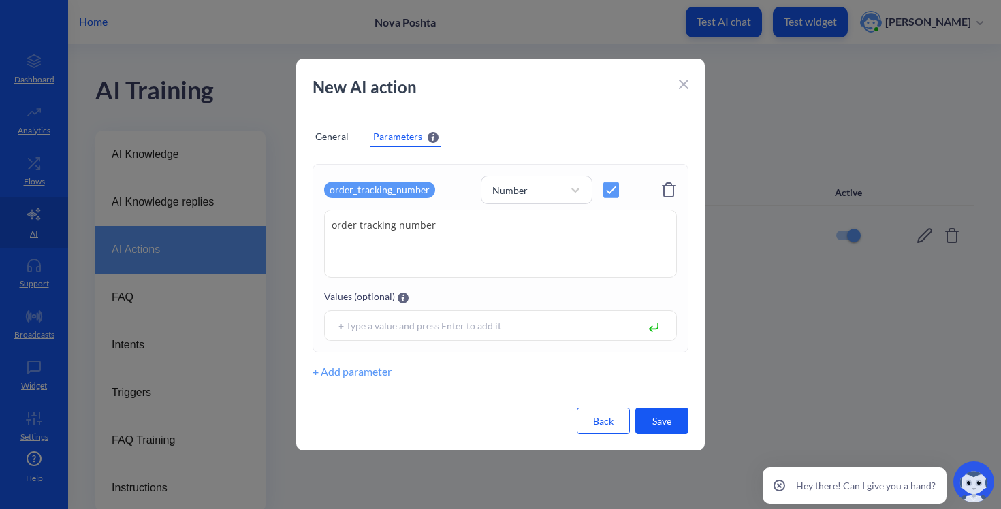
scroll to position [34, 0]
click at [657, 416] on button "Save" at bounding box center [661, 421] width 53 height 27
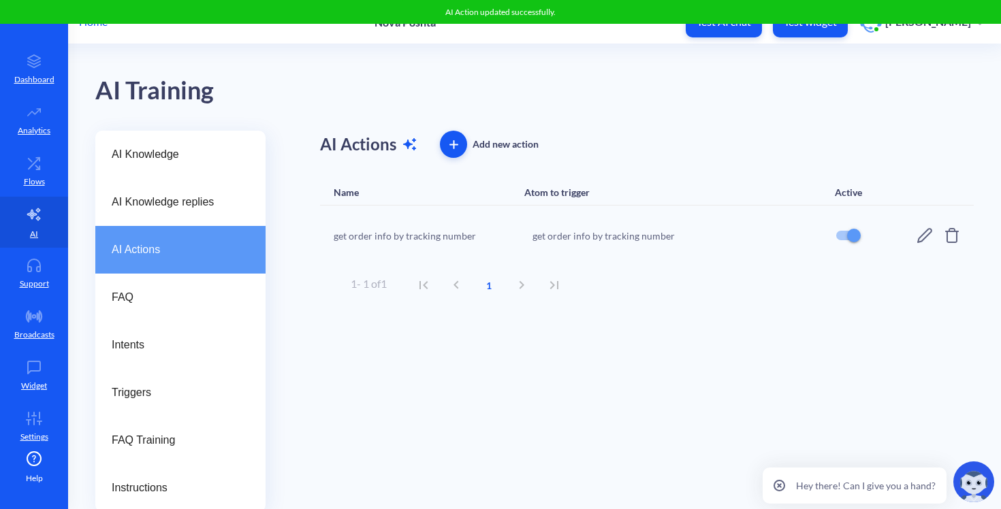
click at [919, 237] on icon at bounding box center [924, 235] width 16 height 16
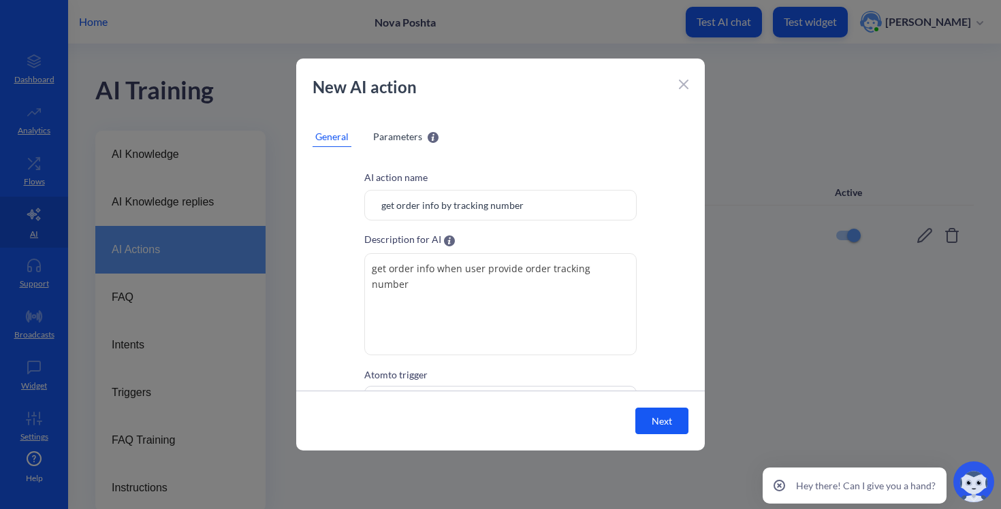
click at [385, 137] on span "Parameters" at bounding box center [397, 136] width 49 height 14
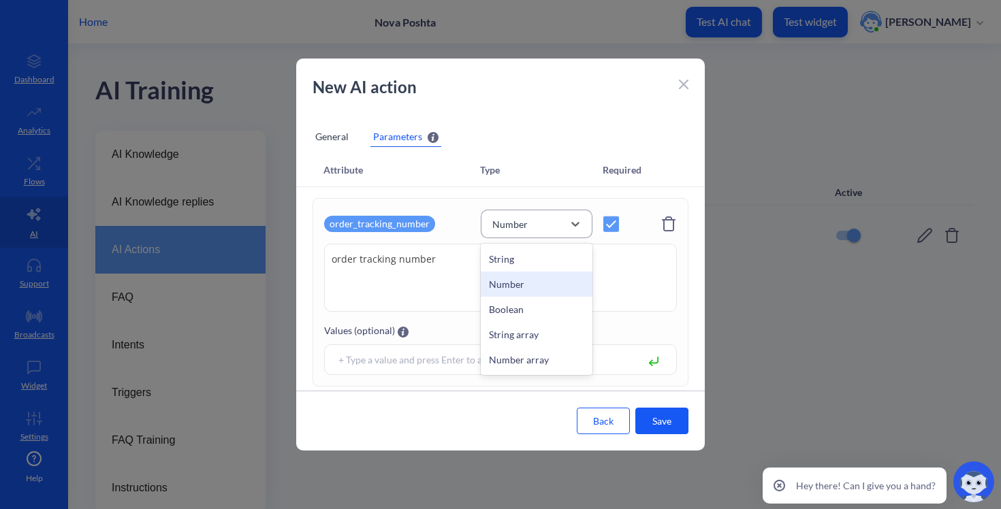
click at [535, 234] on div "Number" at bounding box center [537, 224] width 112 height 29
click at [521, 260] on div "String" at bounding box center [537, 258] width 112 height 25
click at [657, 427] on button "Save" at bounding box center [661, 421] width 53 height 27
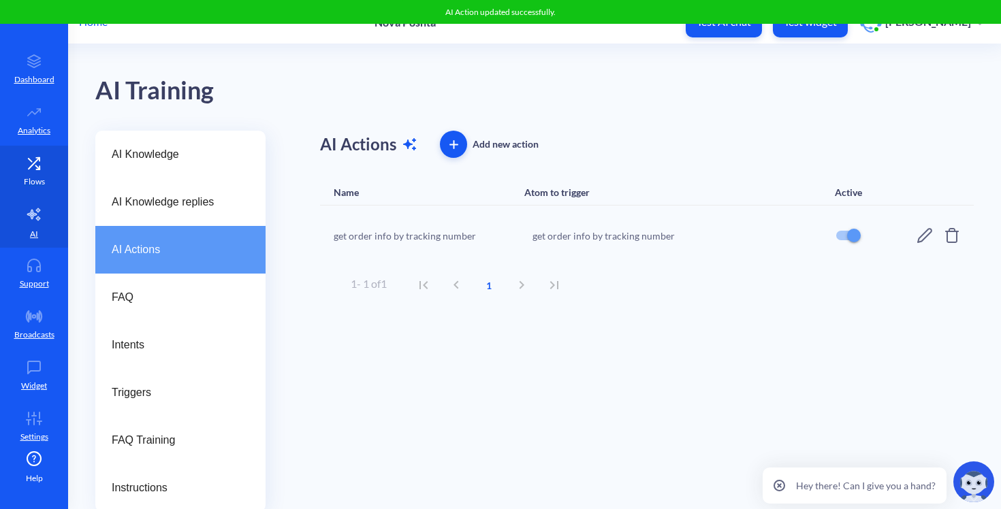
click at [36, 166] on icon at bounding box center [33, 164] width 27 height 14
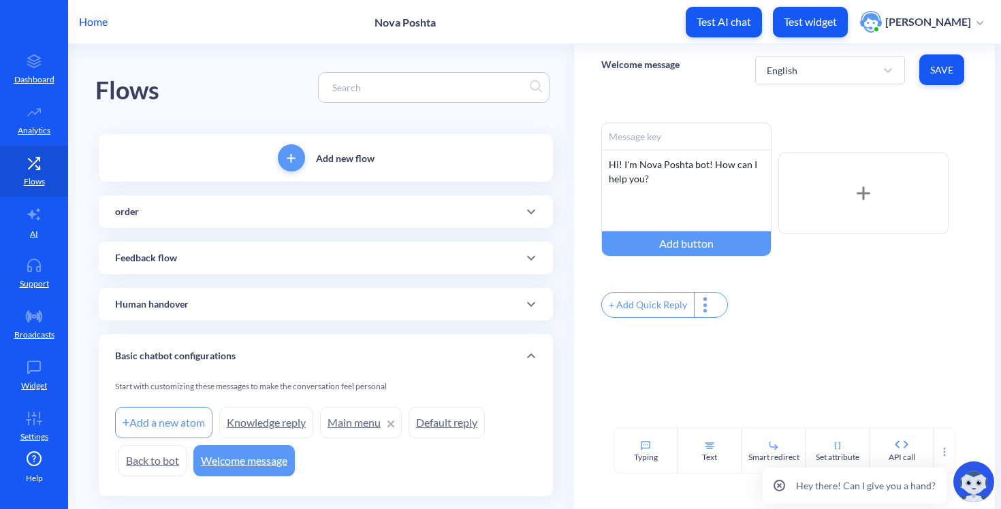
click at [281, 230] on div "Add new flow order Add a new atom create order get order info by tracking numbe…" at bounding box center [326, 315] width 454 height 362
click at [312, 212] on div "order" at bounding box center [325, 212] width 421 height 14
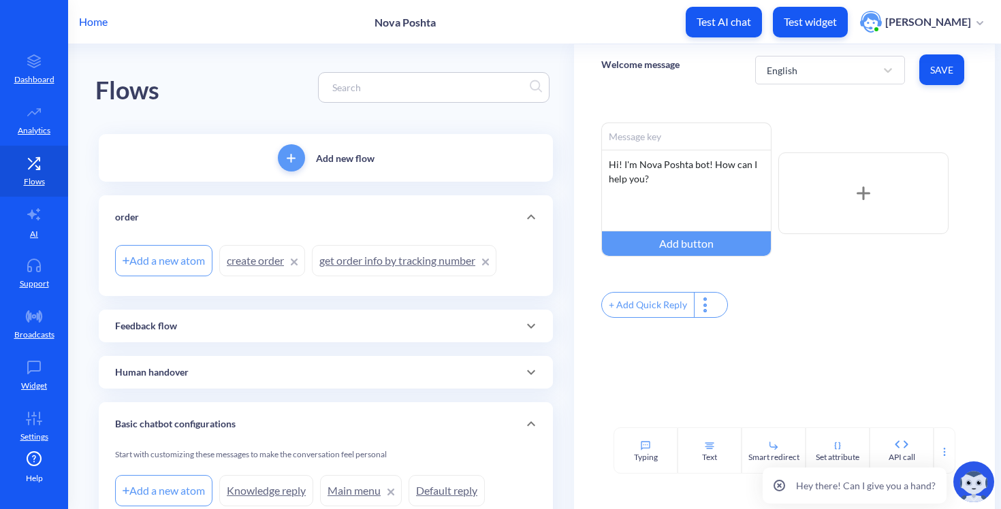
click at [406, 261] on link "get order info by tracking number" at bounding box center [404, 260] width 185 height 31
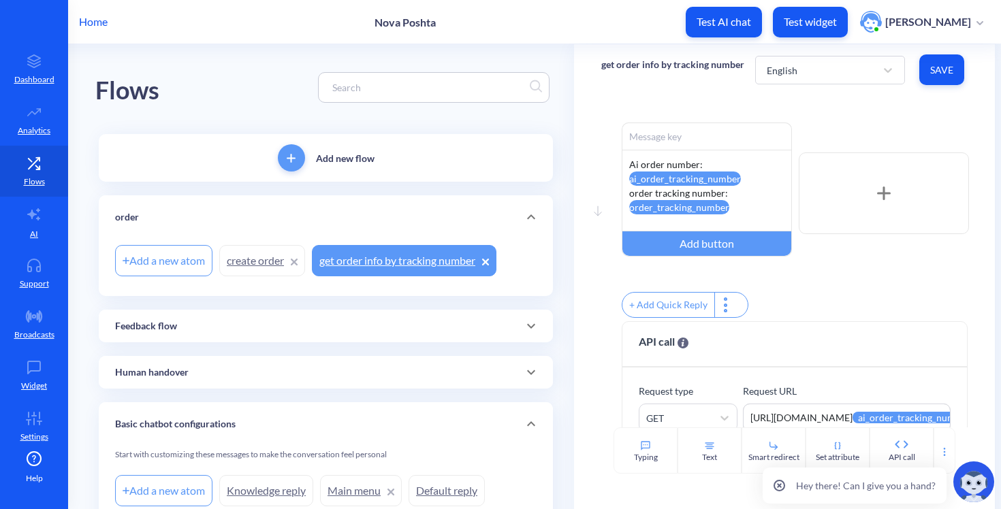
scroll to position [99, 0]
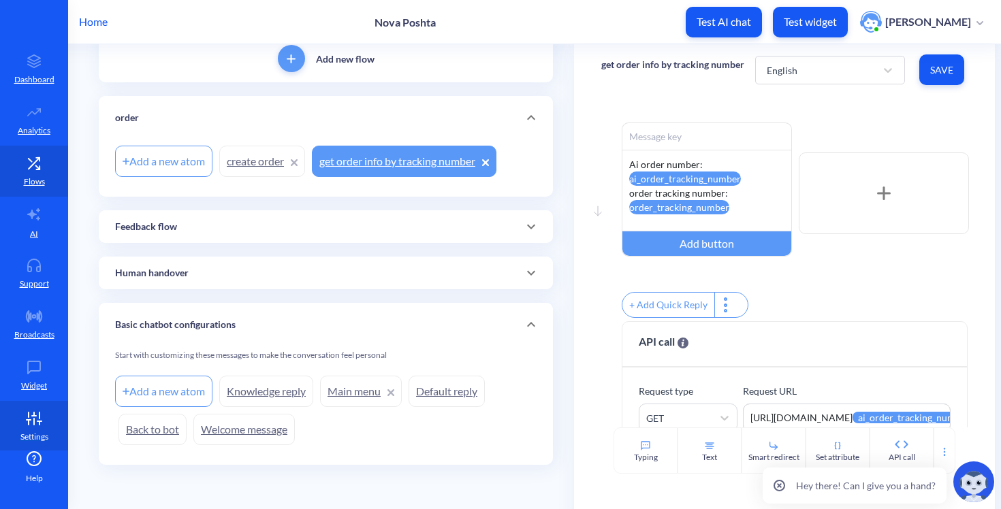
click at [29, 407] on link "Settings" at bounding box center [34, 426] width 68 height 51
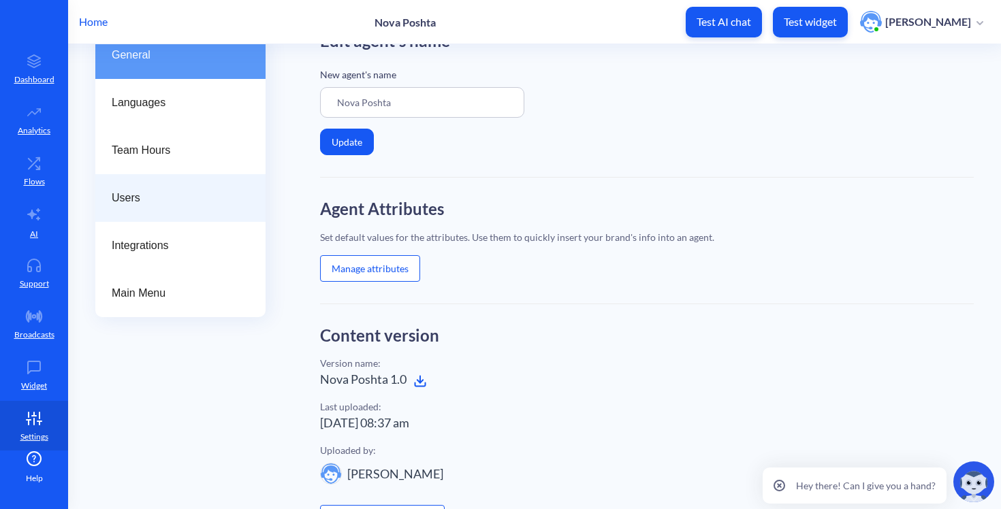
click at [120, 214] on div "Users" at bounding box center [180, 198] width 170 height 48
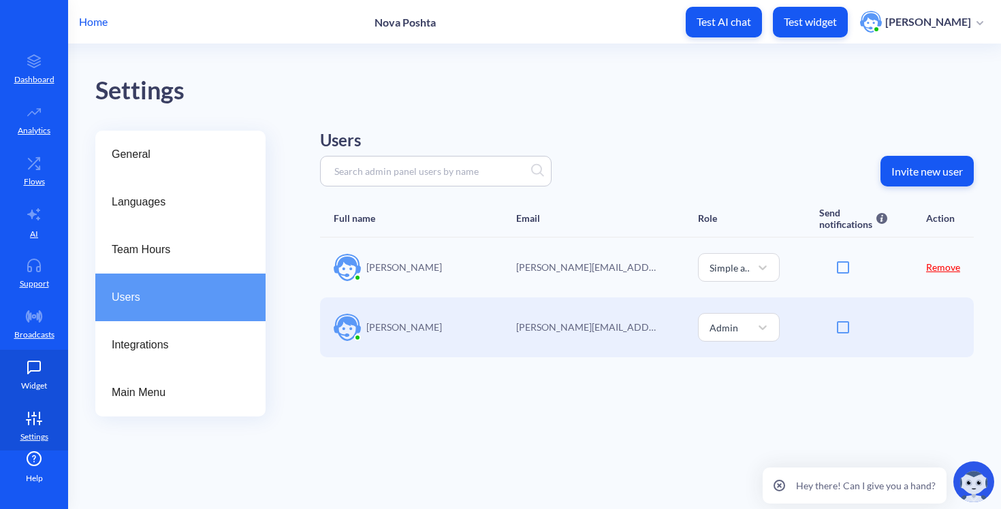
click at [33, 384] on p "Widget" at bounding box center [34, 386] width 26 height 12
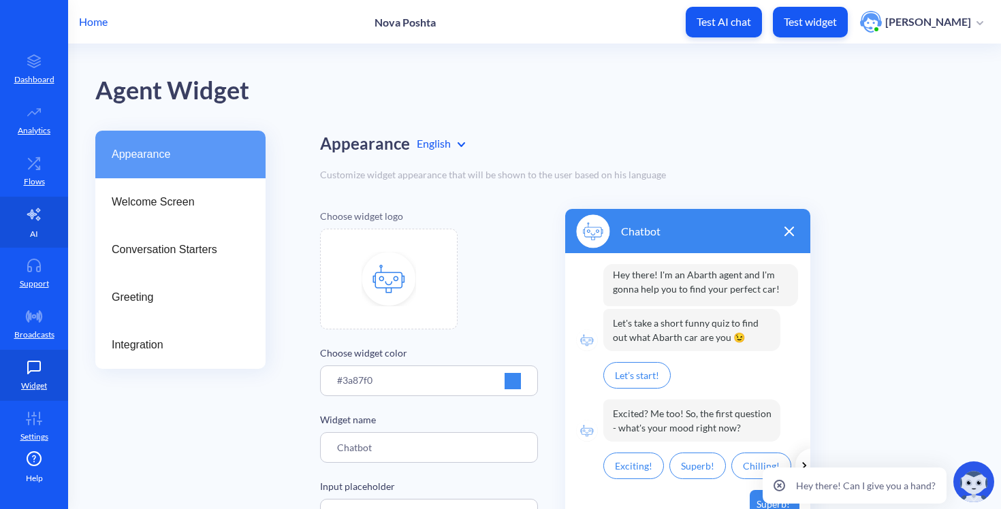
click at [33, 221] on icon at bounding box center [34, 214] width 16 height 16
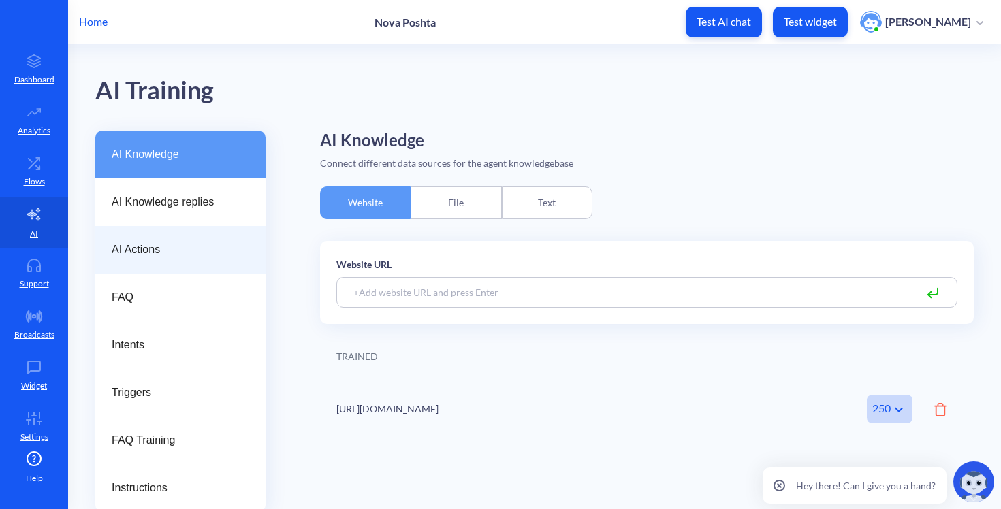
click at [187, 256] on span "AI Actions" at bounding box center [175, 250] width 127 height 16
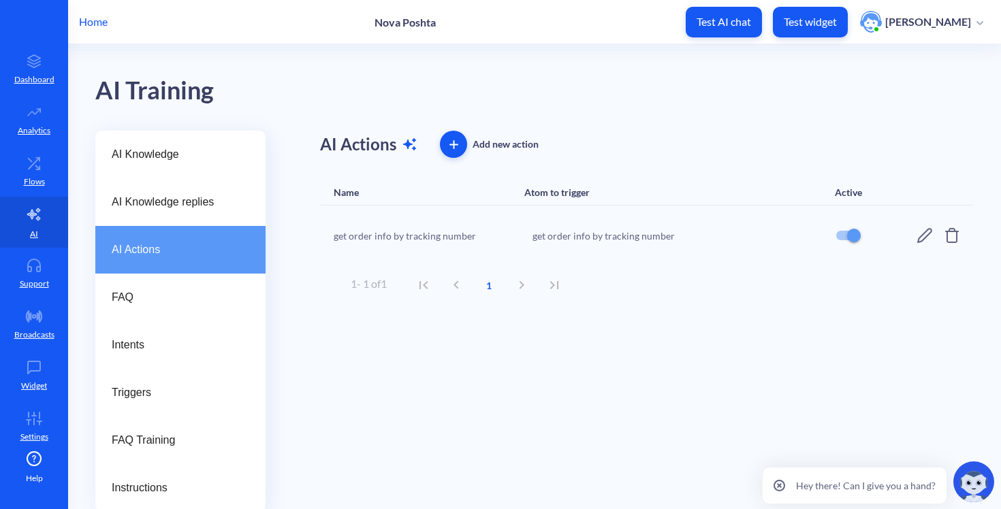
click at [916, 231] on icon at bounding box center [924, 235] width 16 height 16
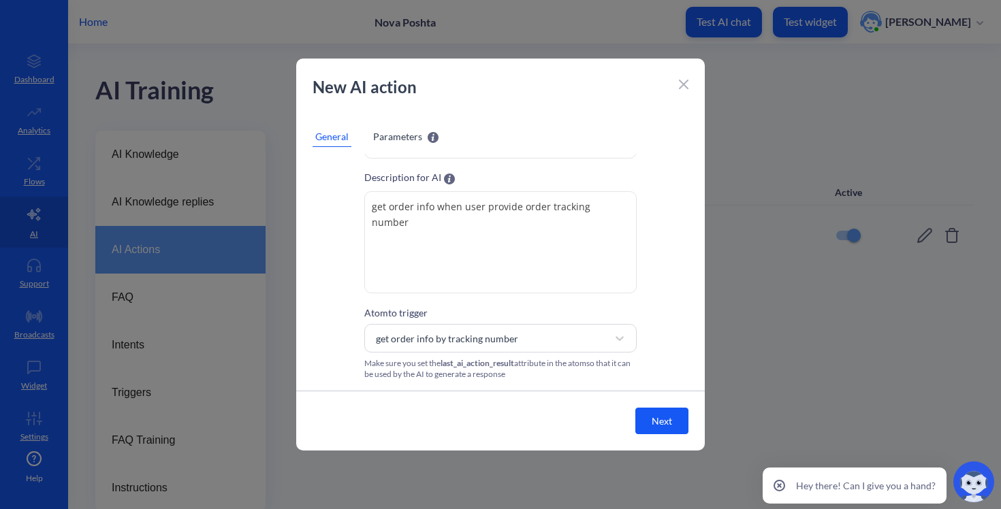
scroll to position [62, 0]
click at [682, 90] on div at bounding box center [684, 83] width 10 height 16
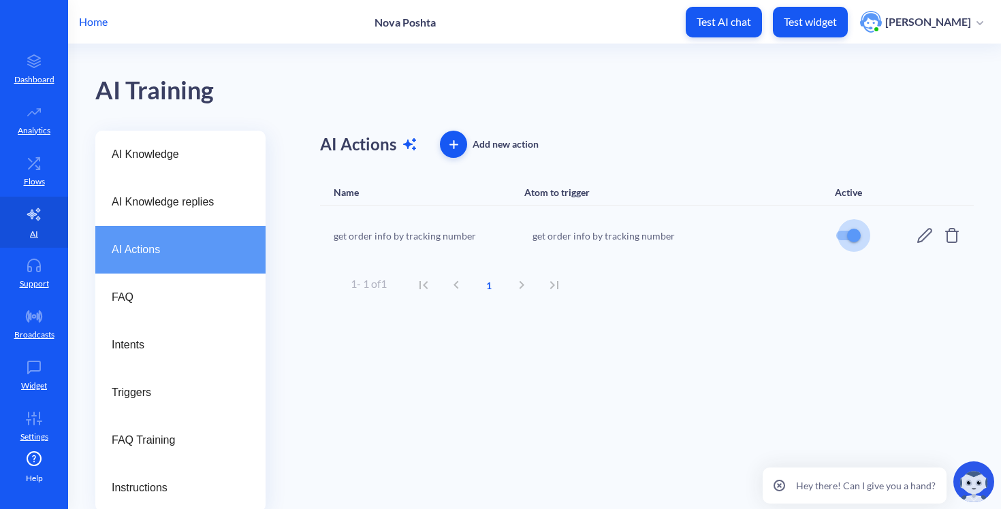
click at [837, 238] on input "checkbox" at bounding box center [853, 235] width 33 height 33
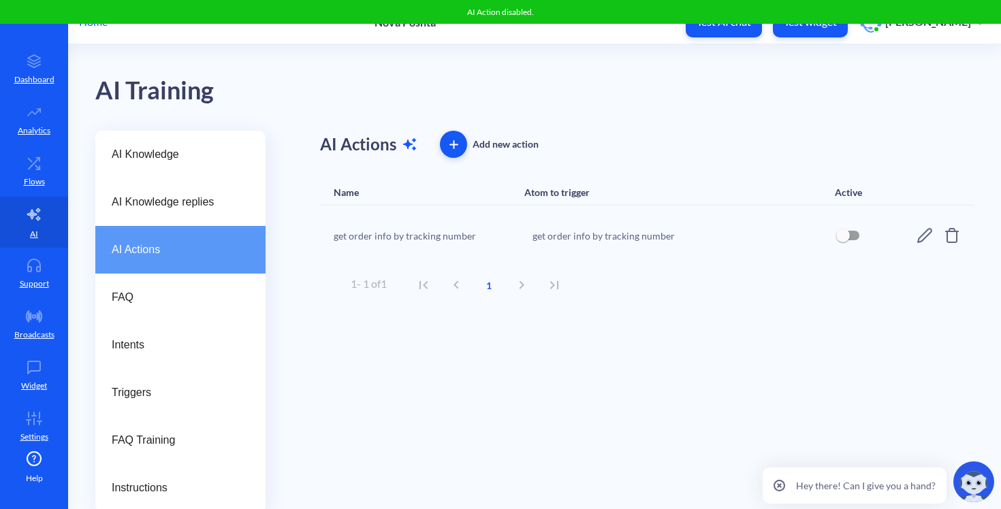
scroll to position [0, 0]
click at [839, 237] on input "checkbox" at bounding box center [843, 235] width 33 height 33
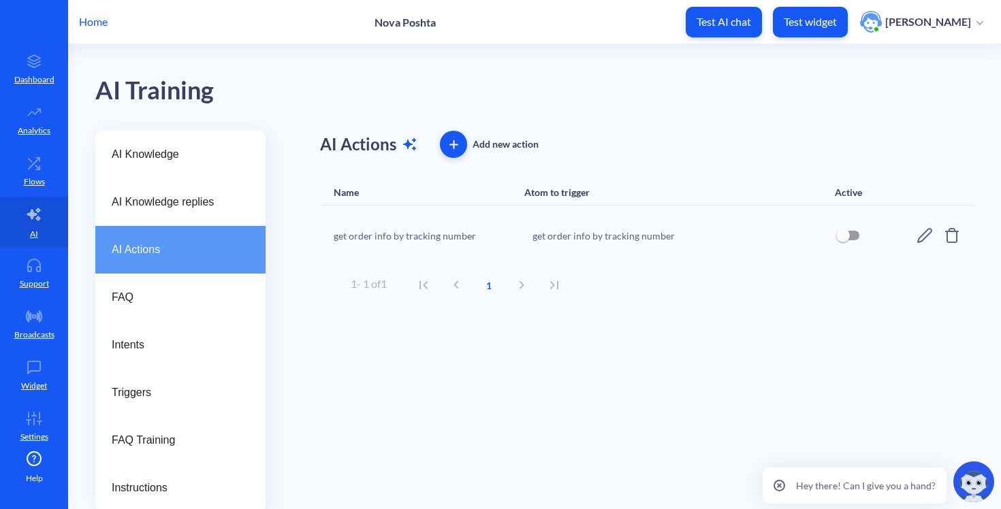
checkbox input "true"
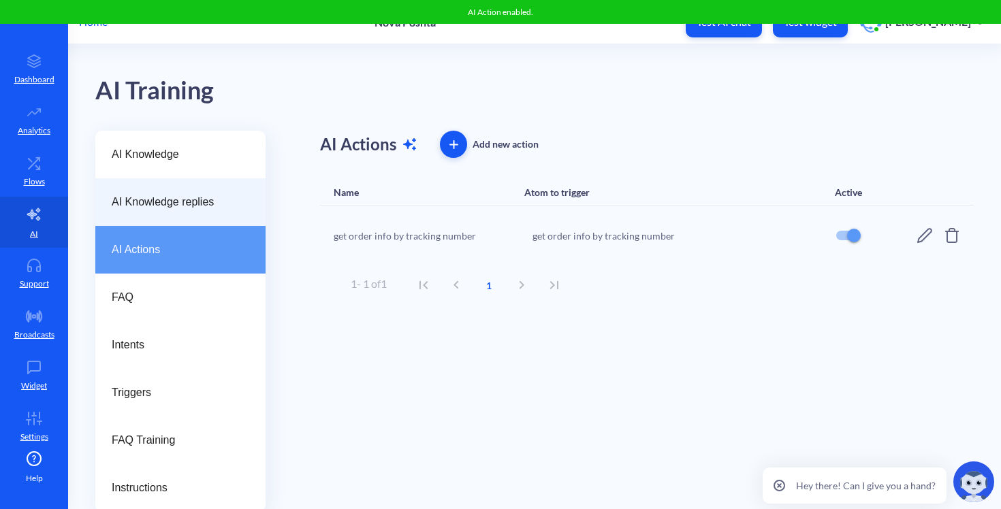
click at [206, 191] on div "AI Knowledge replies" at bounding box center [180, 202] width 170 height 48
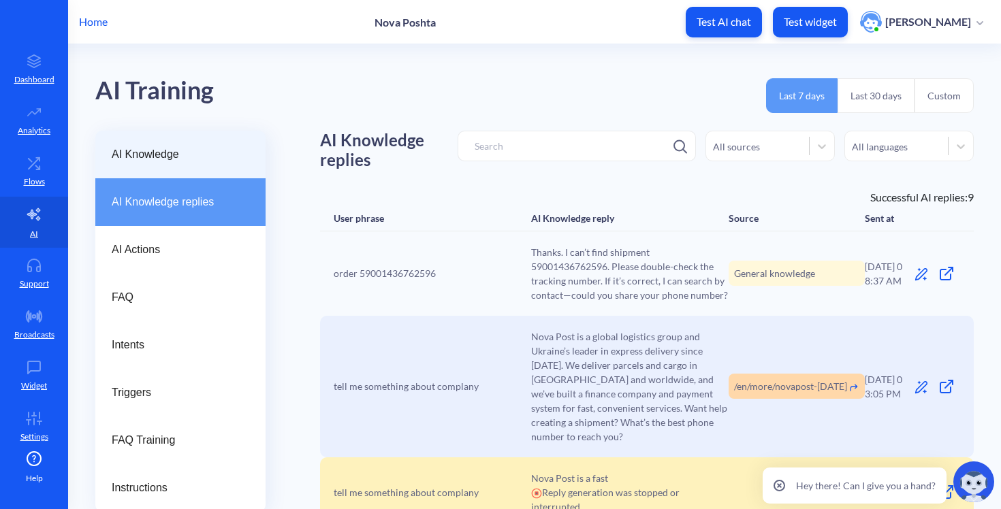
click at [201, 149] on span "AI Knowledge" at bounding box center [175, 154] width 127 height 16
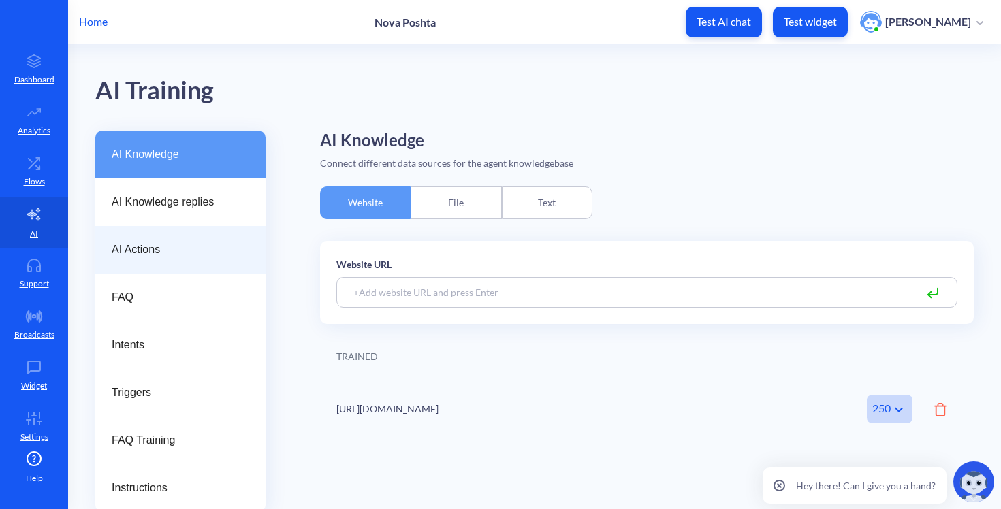
click at [182, 253] on span "AI Actions" at bounding box center [175, 250] width 127 height 16
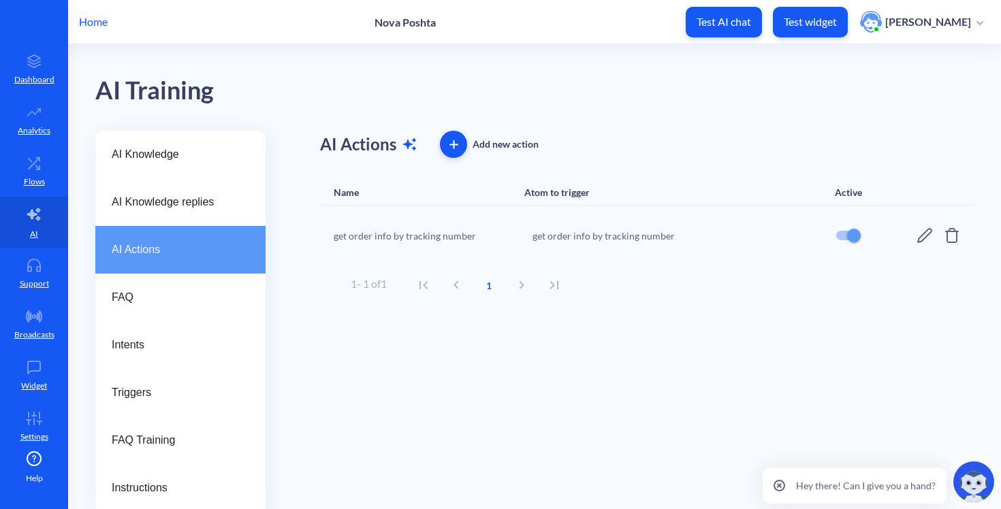
click at [916, 229] on icon at bounding box center [924, 235] width 16 height 16
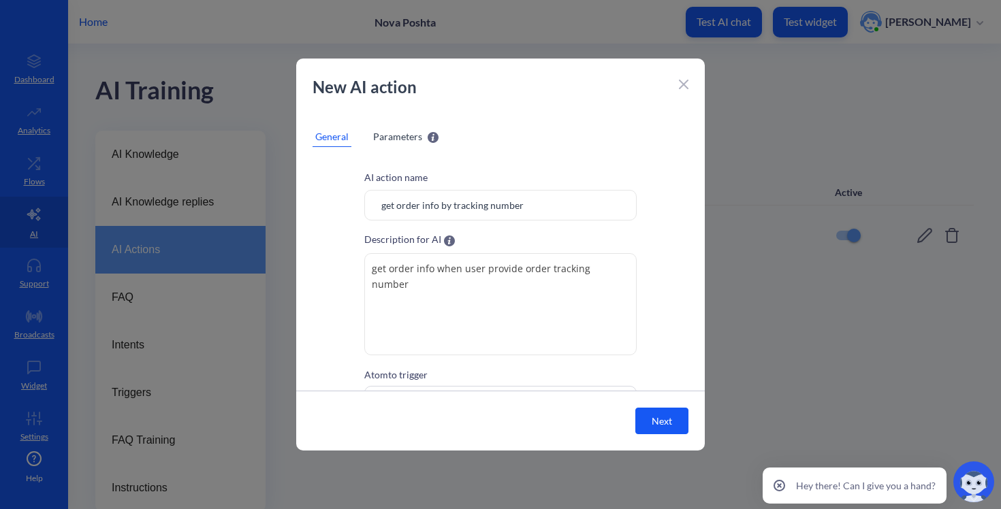
click at [689, 84] on div "New AI action" at bounding box center [500, 94] width 409 height 38
click at [680, 81] on icon at bounding box center [684, 85] width 10 height 10
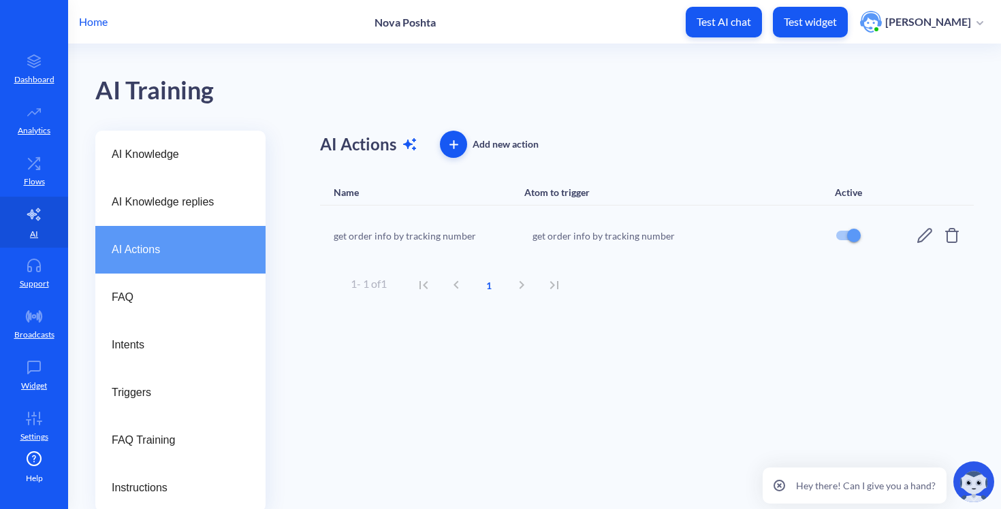
click at [453, 144] on icon "button" at bounding box center [453, 144] width 7 height 0
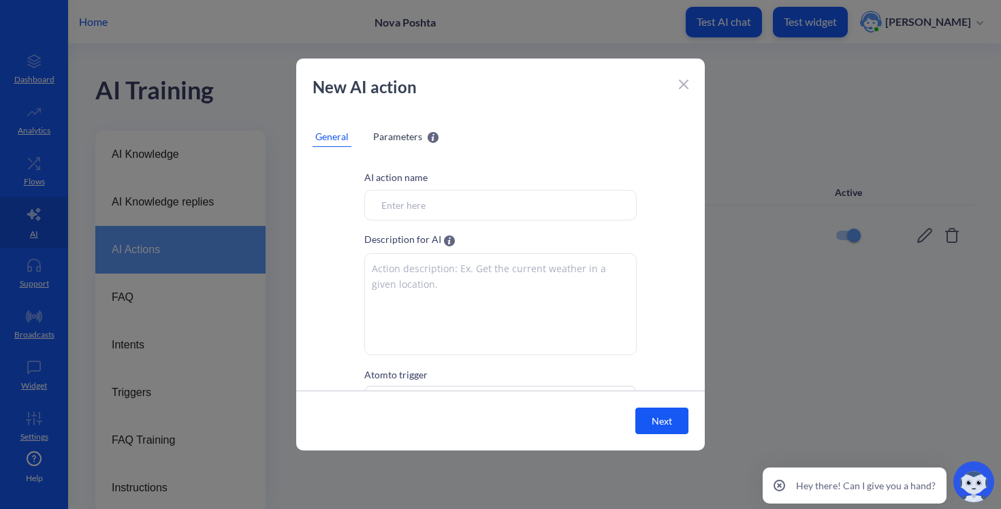
click at [441, 211] on input "Atom to trigger" at bounding box center [500, 205] width 272 height 31
type input "Get Knowledge"
click at [413, 278] on textarea at bounding box center [500, 304] width 272 height 102
paste textarea "Always call this tool when the user asks a question that may be answered by the…"
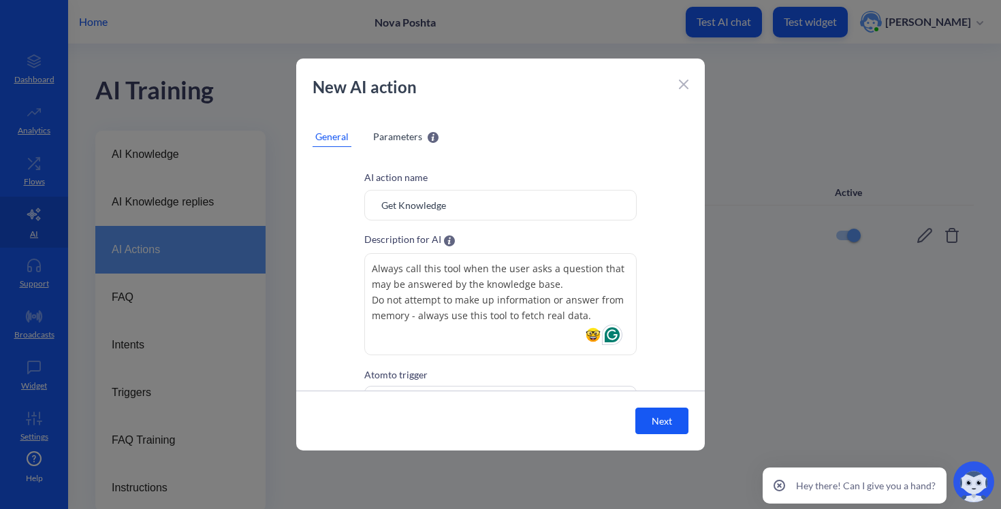
scroll to position [41, 0]
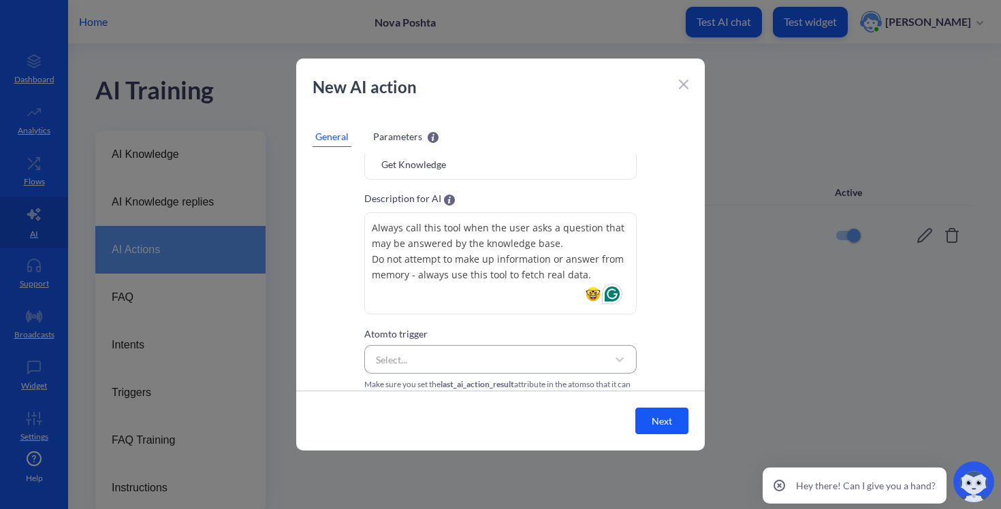
type textarea "Always call this tool when the user asks a question that may be answered by the…"
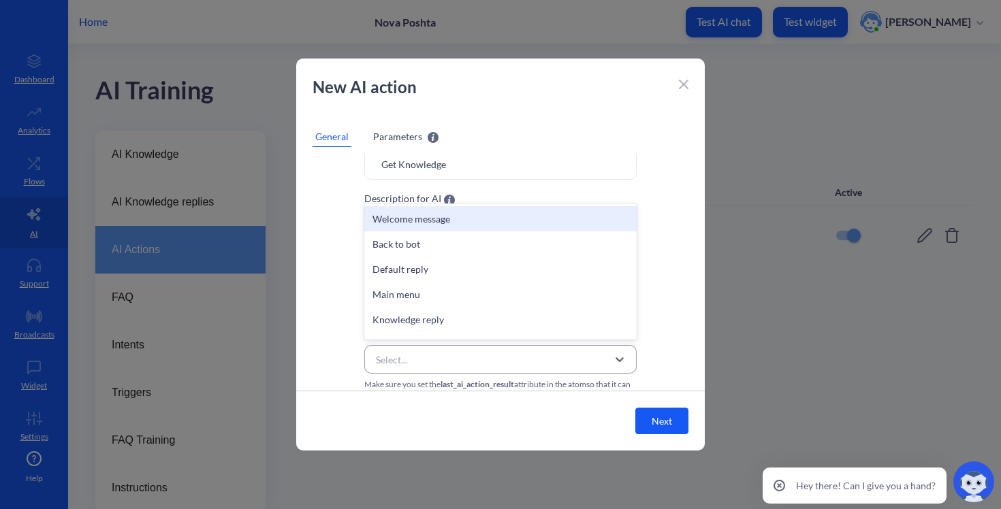
click at [415, 367] on div "Select..." at bounding box center [488, 359] width 238 height 25
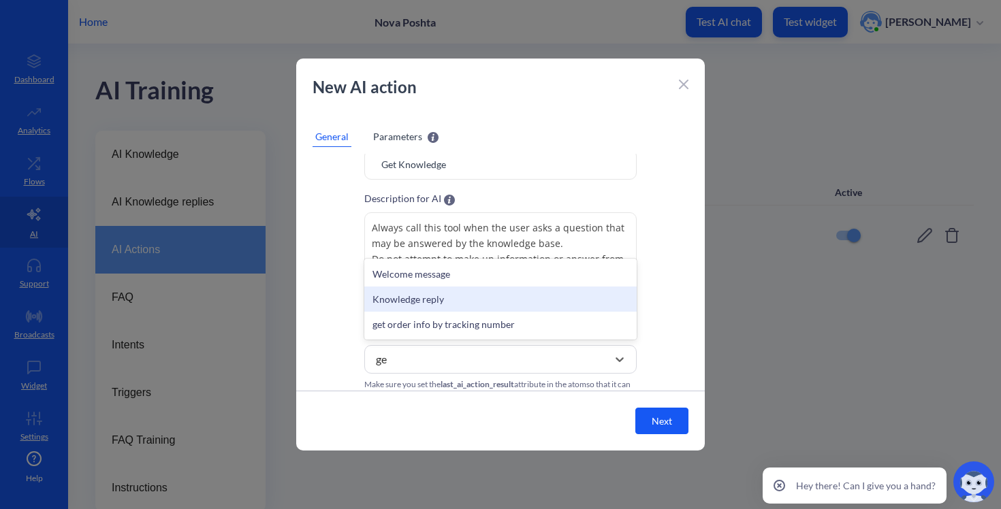
type input "get"
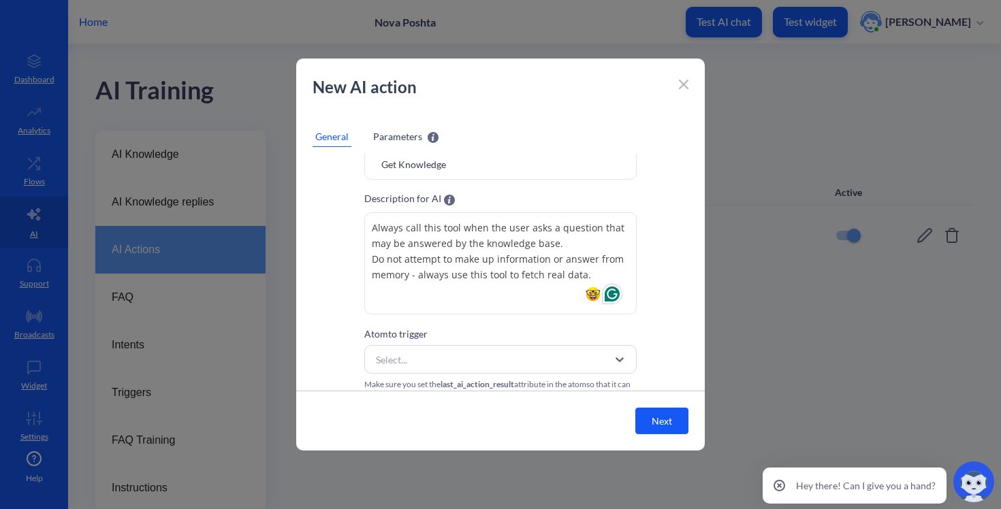
click at [684, 82] on icon at bounding box center [684, 85] width 10 height 10
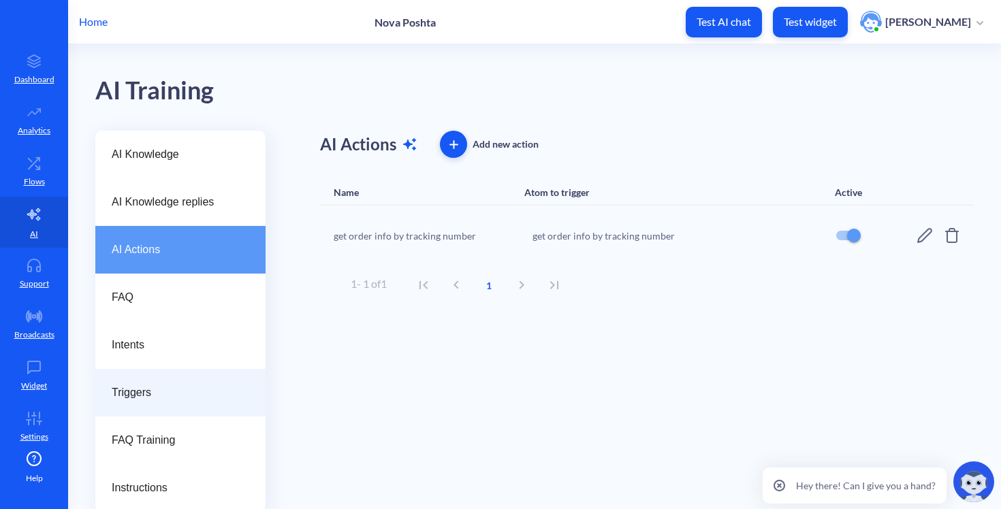
click at [142, 386] on span "Triggers" at bounding box center [175, 393] width 127 height 16
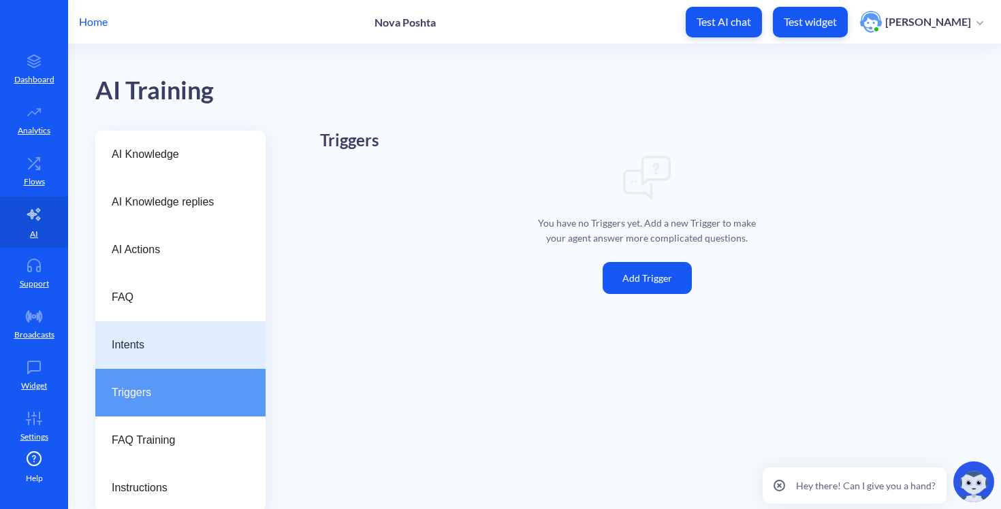
click at [140, 349] on span "Intents" at bounding box center [175, 345] width 127 height 16
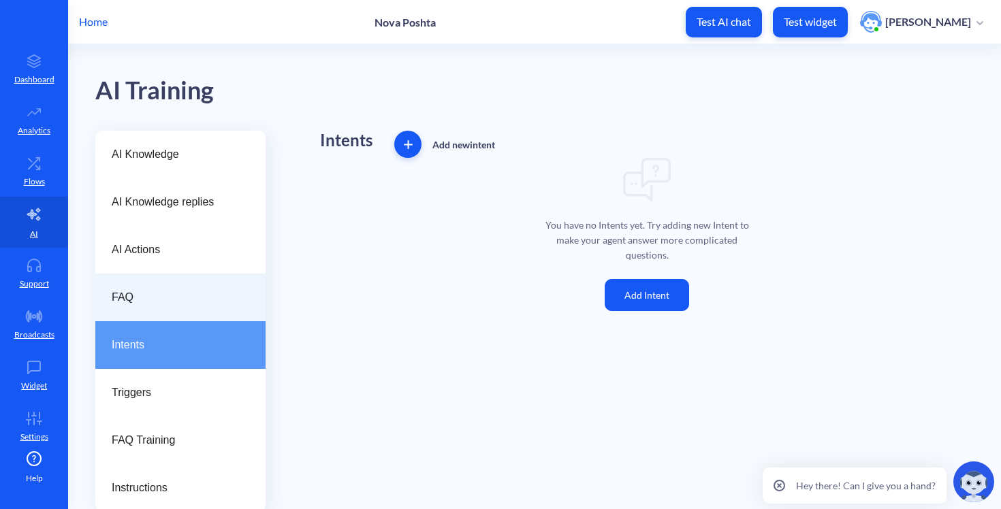
click at [148, 297] on span "FAQ" at bounding box center [175, 297] width 127 height 16
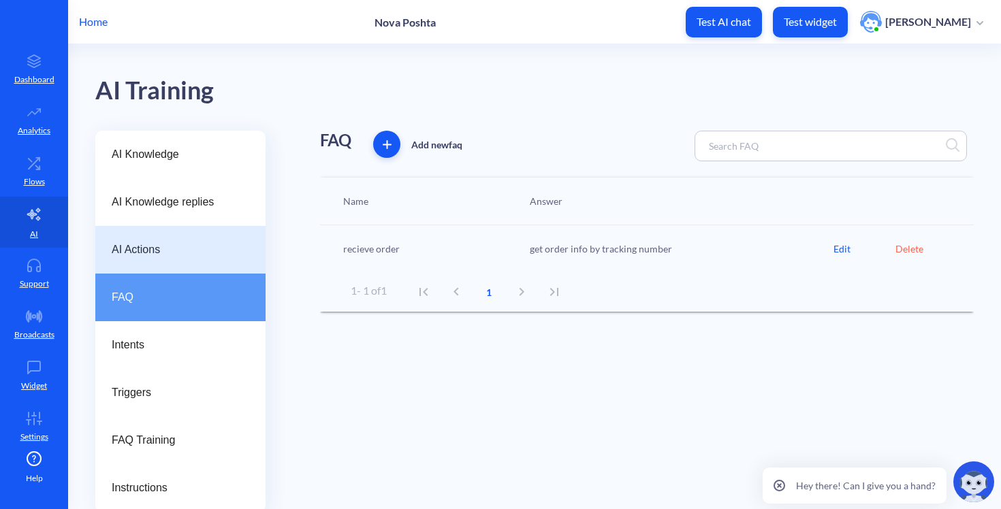
click at [150, 248] on span "AI Actions" at bounding box center [175, 250] width 127 height 16
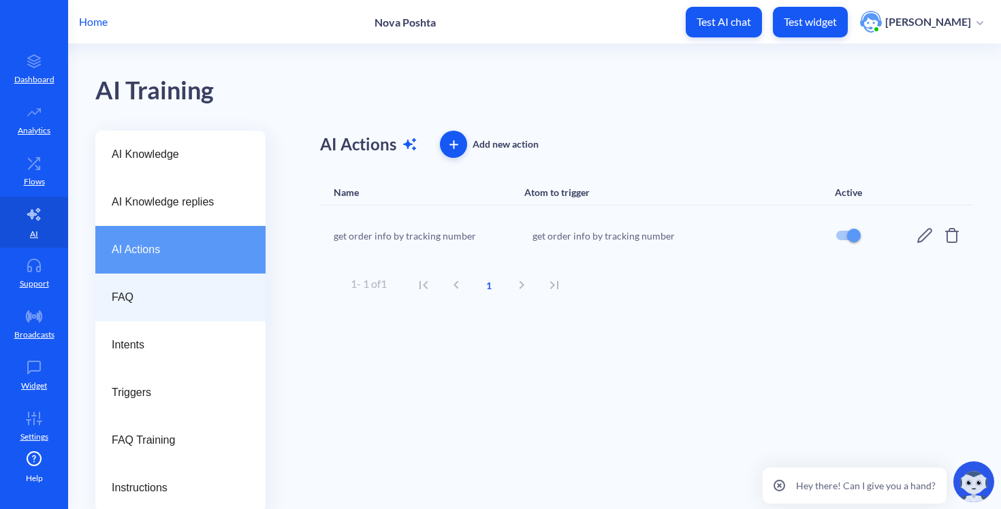
click at [142, 291] on span "FAQ" at bounding box center [175, 297] width 127 height 16
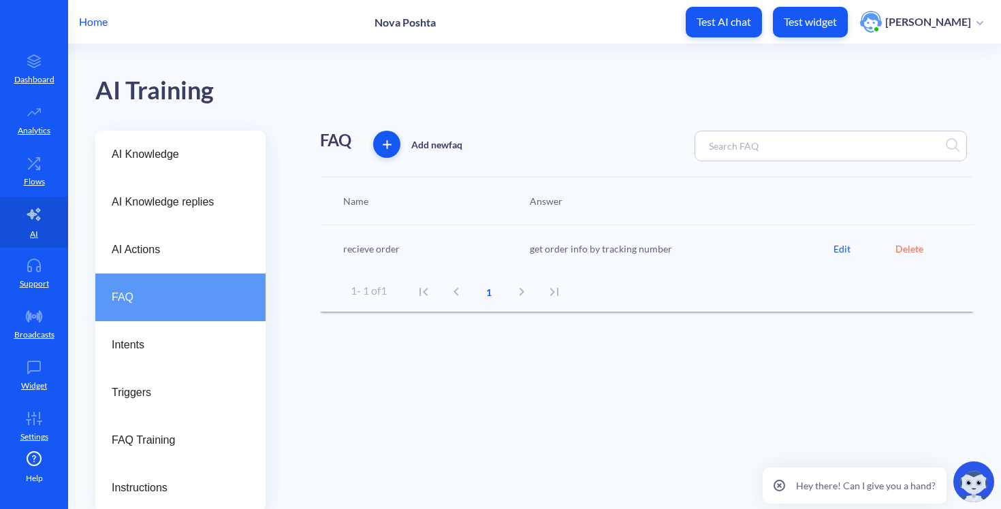
click at [846, 244] on div "Edit" at bounding box center [864, 249] width 62 height 14
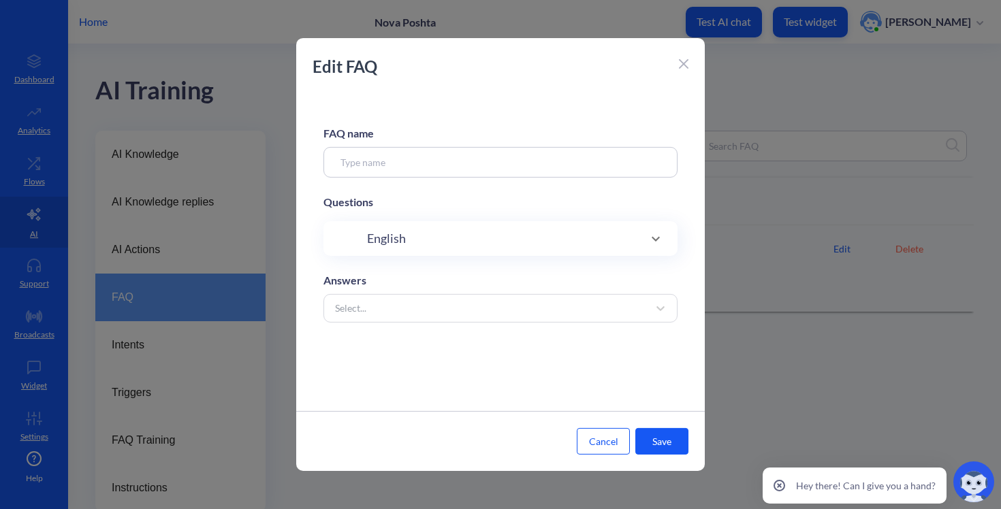
type input "recieve order"
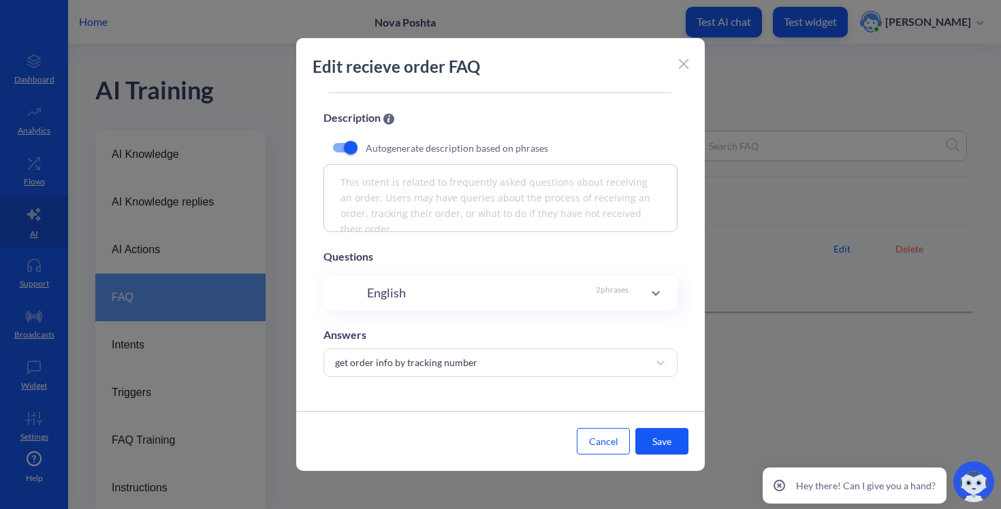
scroll to position [89, 0]
click at [684, 61] on icon at bounding box center [684, 64] width 10 height 10
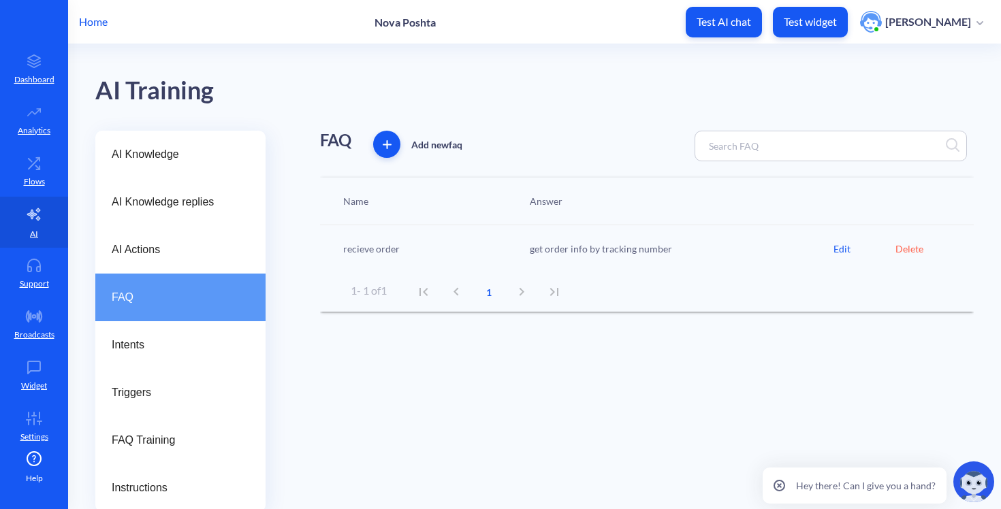
click at [904, 244] on div "Delete" at bounding box center [926, 249] width 62 height 14
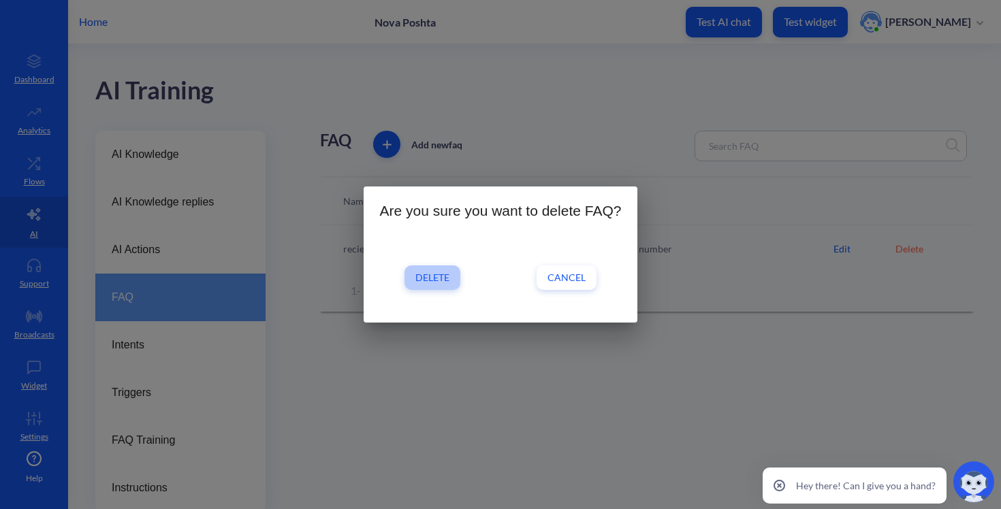
click at [422, 279] on span "Delete" at bounding box center [432, 278] width 34 height 14
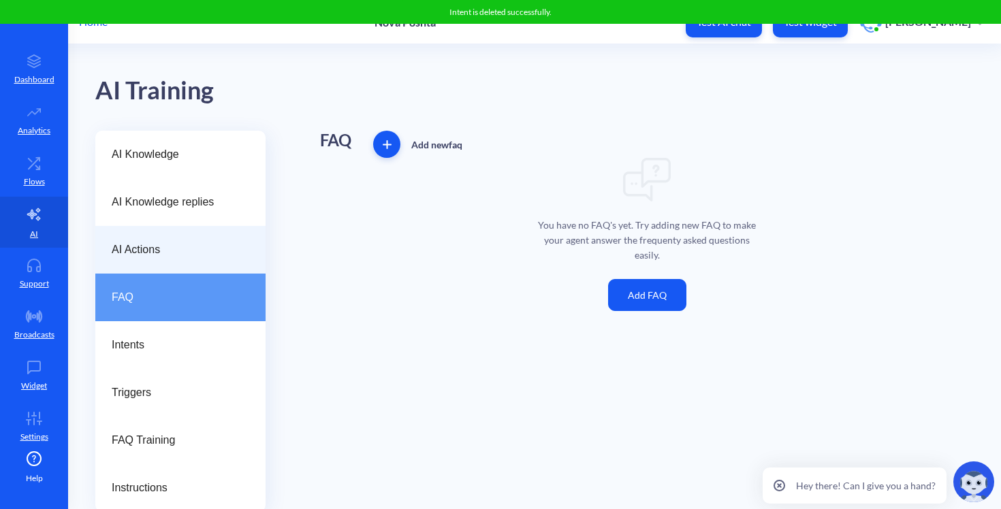
click at [176, 243] on span "AI Actions" at bounding box center [175, 250] width 127 height 16
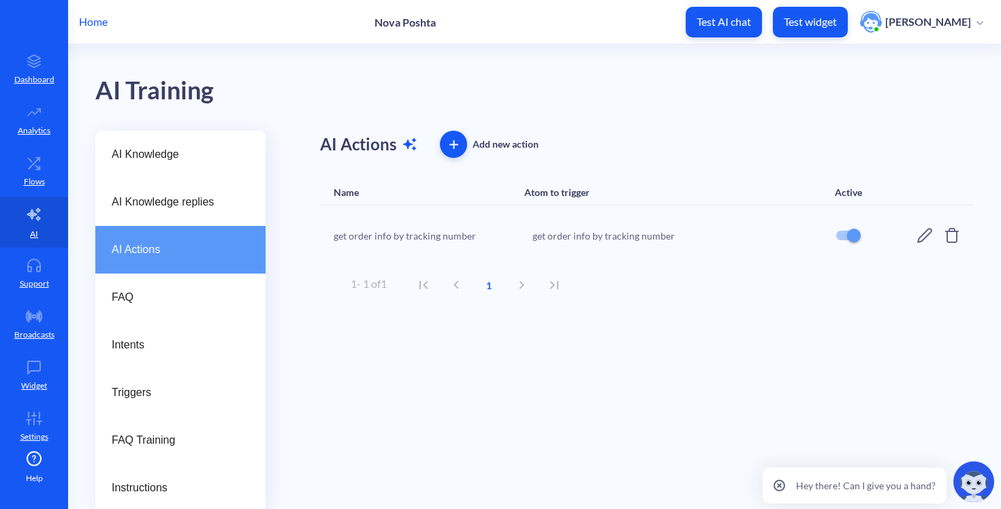
click at [616, 233] on div "get order info by tracking number" at bounding box center [675, 236] width 286 height 14
copy div "get order info by tracking number"
click at [790, 33] on button "Test widget" at bounding box center [810, 22] width 75 height 31
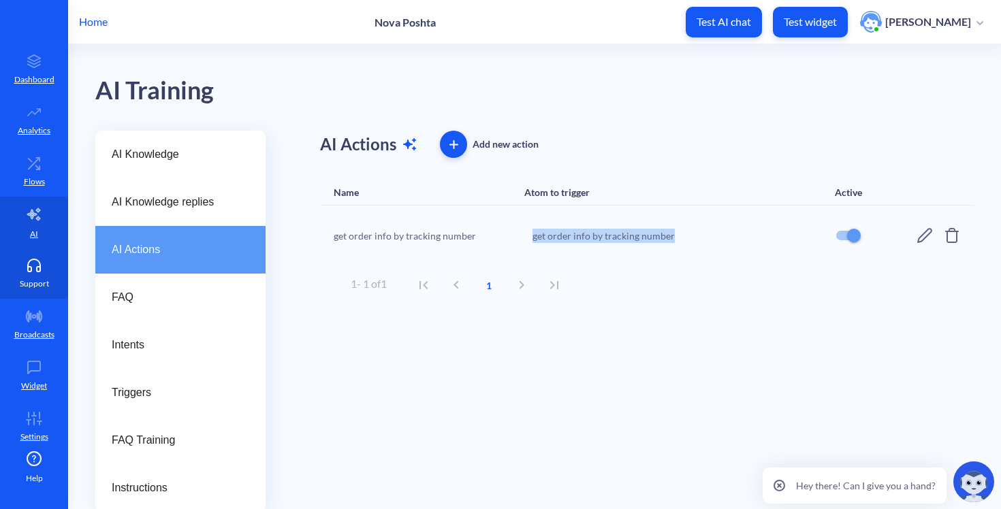
click at [30, 293] on link "Support" at bounding box center [34, 273] width 68 height 51
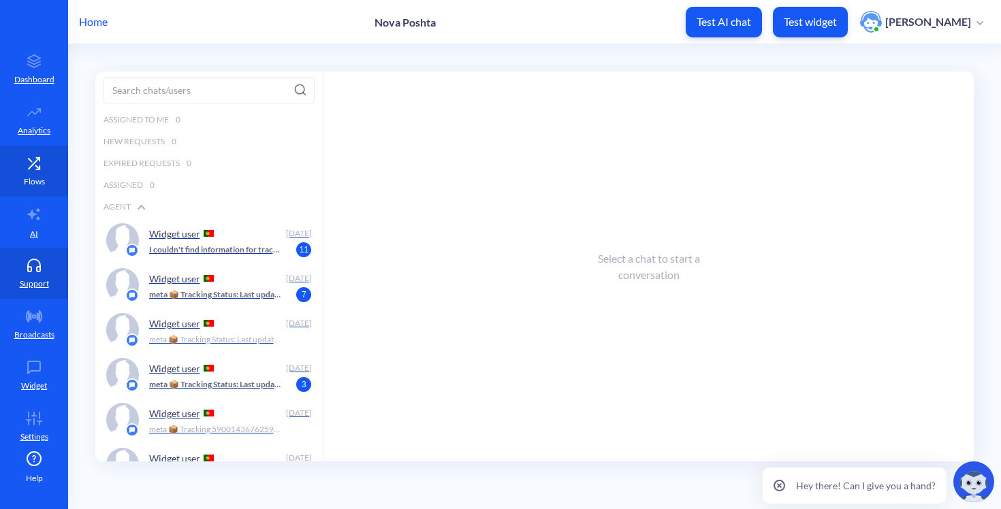
click at [27, 176] on p "Flows" at bounding box center [34, 182] width 21 height 12
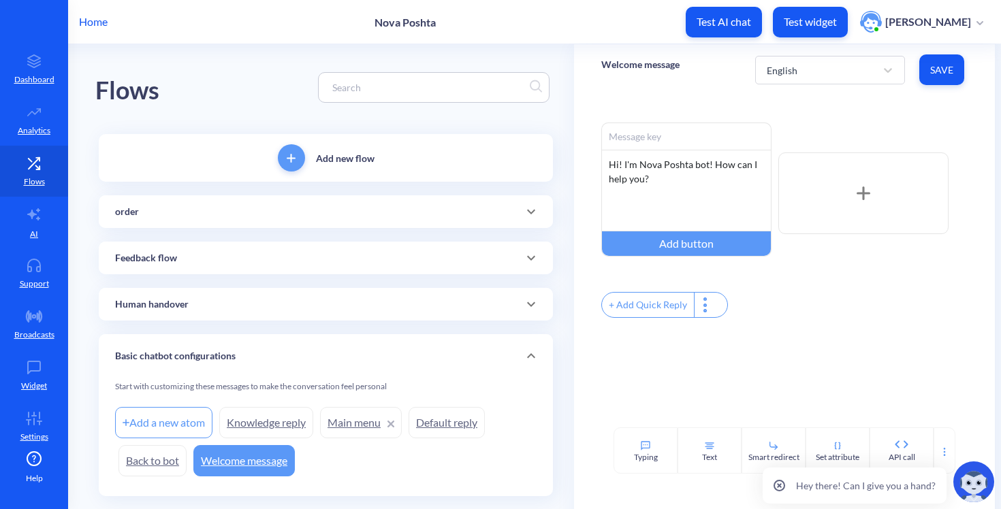
click at [298, 219] on div "order" at bounding box center [326, 211] width 454 height 33
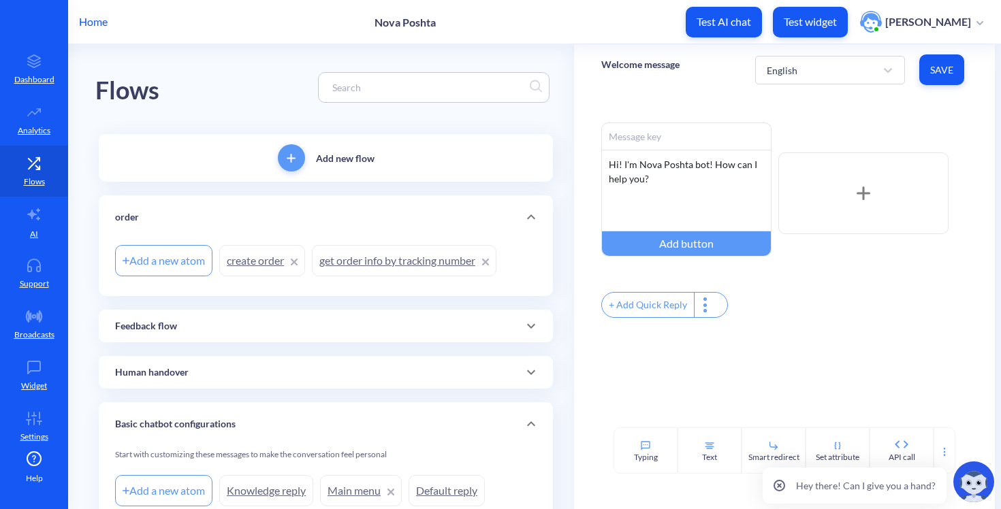
click at [413, 264] on link "get order info by tracking number" at bounding box center [404, 260] width 185 height 31
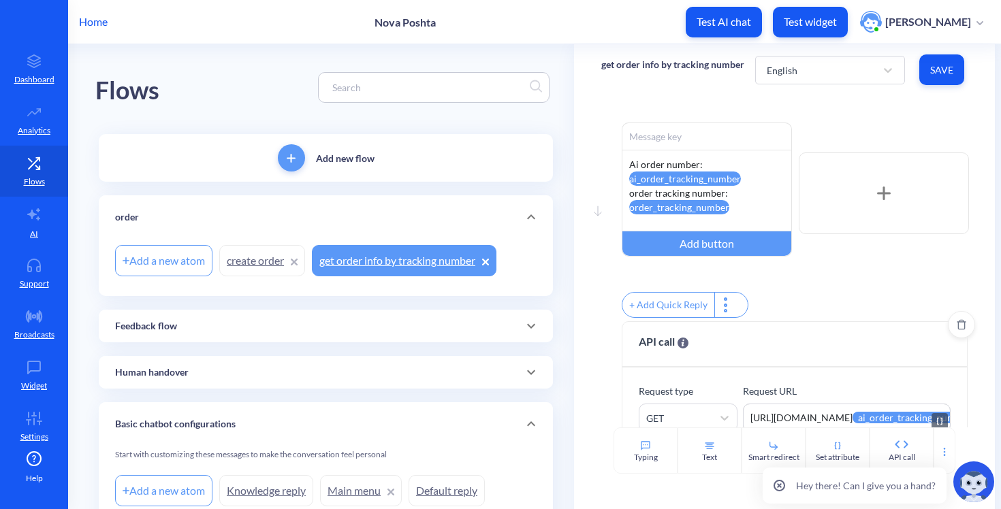
scroll to position [44, 0]
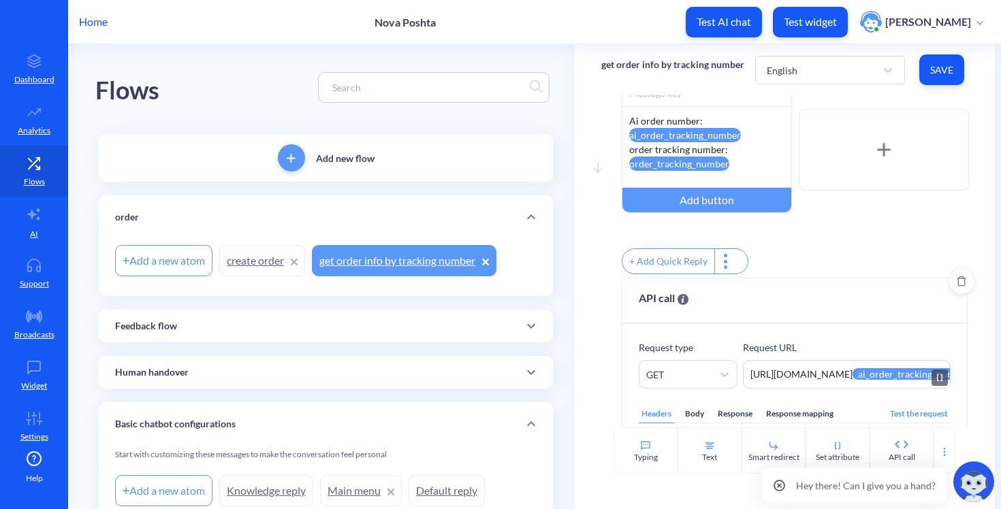
click at [890, 387] on textarea "https://novaposhta.wiremockapi.cloud/trackings/get?tracking_numbers={{ai_order_…" at bounding box center [846, 374] width 207 height 29
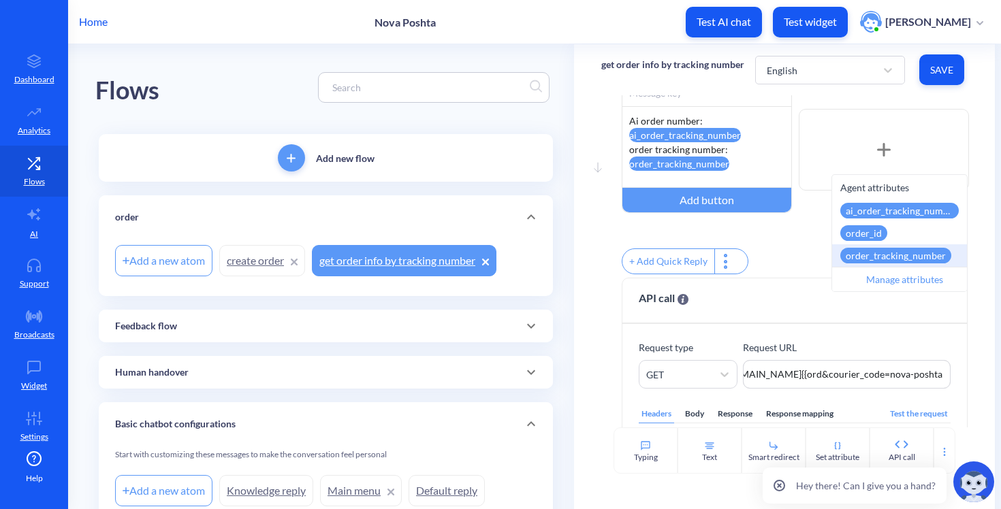
click at [907, 255] on div "order_tracking_number" at bounding box center [895, 256] width 111 height 16
type textarea "https://novaposhta.wiremockapi.cloud/trackings/get?tracking_numbers={{order_tra…"
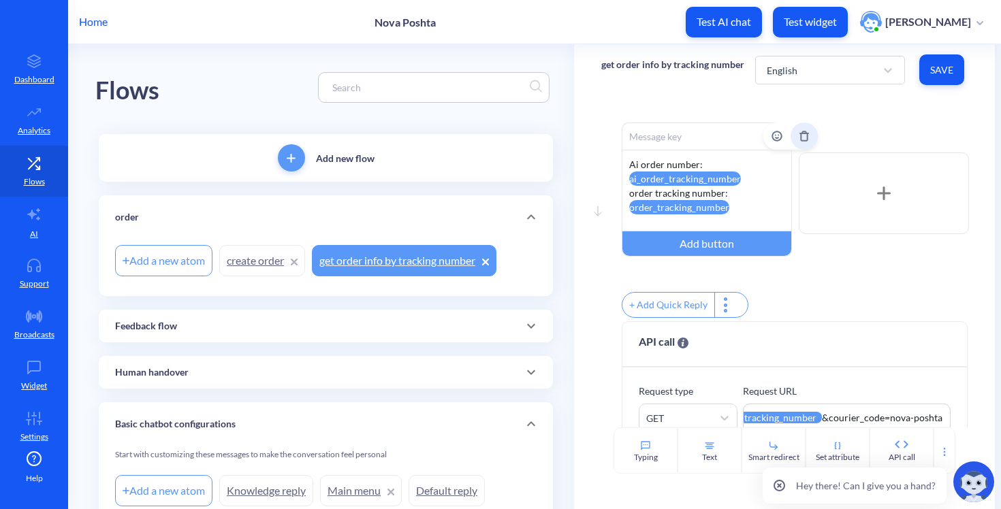
scroll to position [0, 0]
click at [799, 142] on button "Delete" at bounding box center [803, 136] width 27 height 27
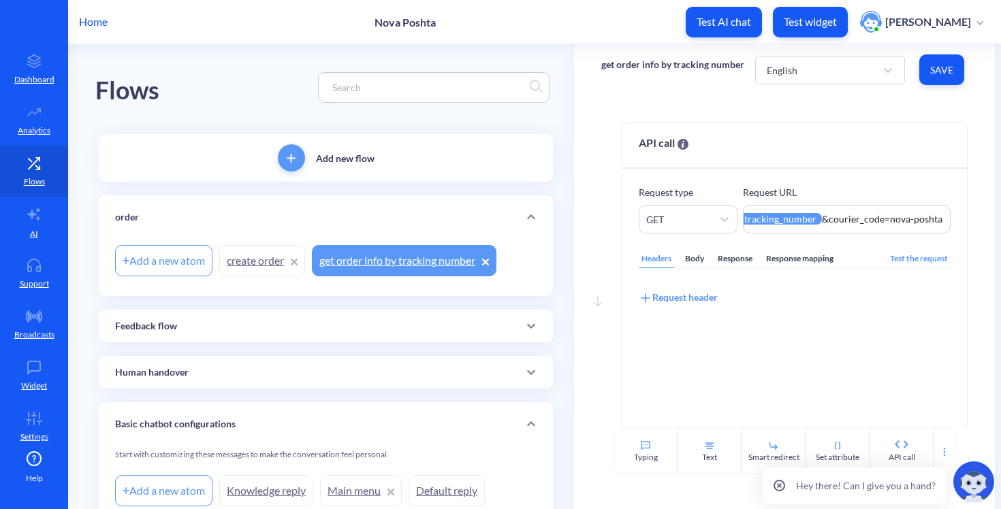
click at [933, 76] on button "Save" at bounding box center [941, 69] width 45 height 31
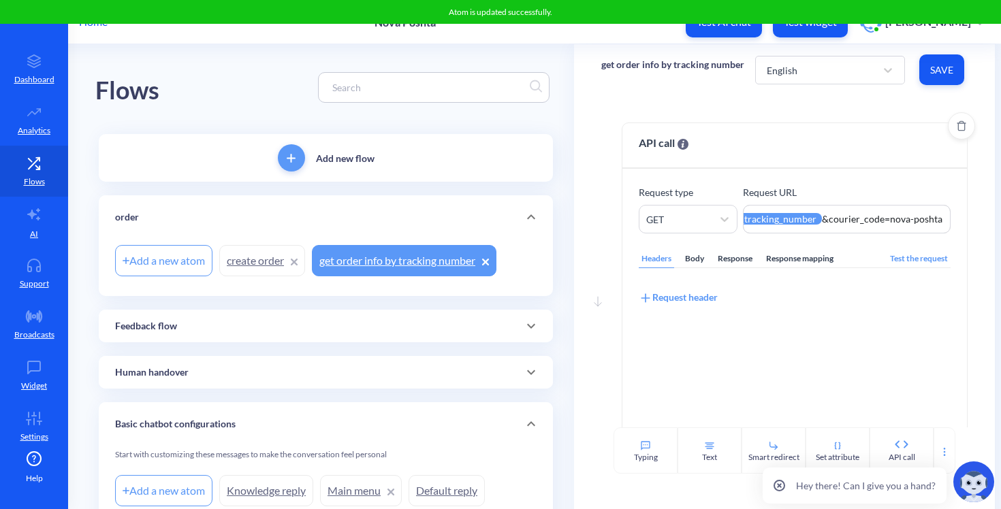
click at [690, 250] on div "Body" at bounding box center [694, 259] width 25 height 18
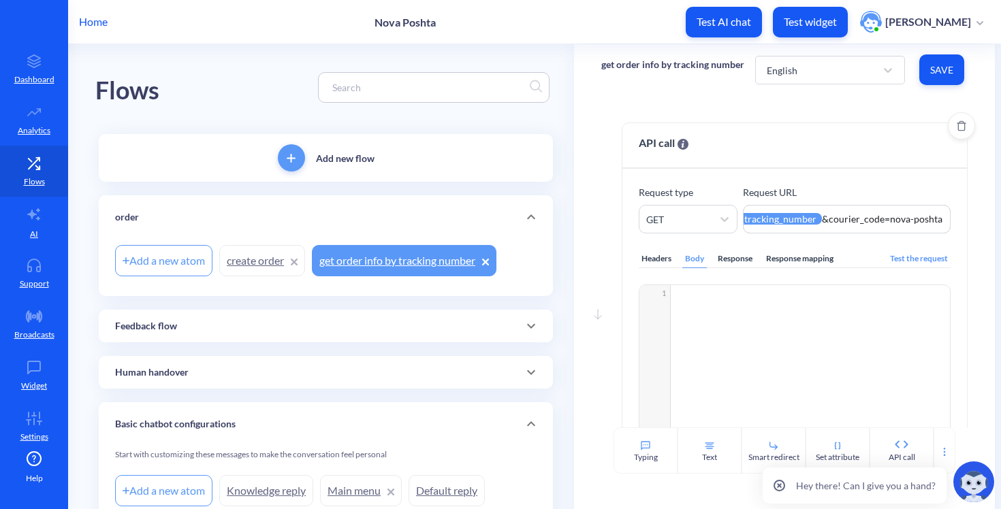
click at [644, 259] on div "Headers" at bounding box center [656, 259] width 35 height 18
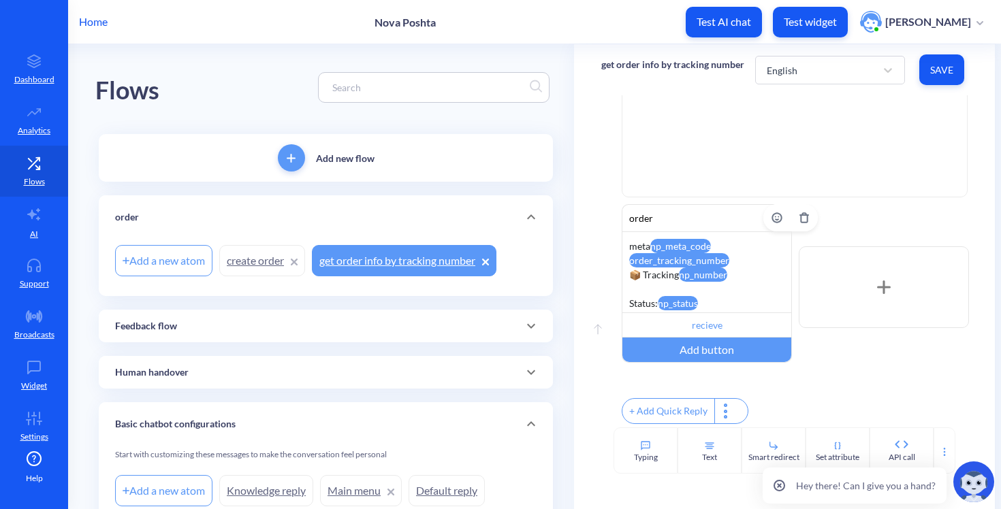
scroll to position [306, 0]
click at [736, 270] on div "meta np_meta_code order_tracking_number 📦 Tracking np_number Status: np_status …" at bounding box center [707, 272] width 170 height 82
click at [729, 266] on div "meta np_meta_code order_tracking_number 📦 Tracking np_number Status: np_status …" at bounding box center [707, 272] width 170 height 82
click at [745, 268] on div "meta np_meta_code order_tracking_number 📦 Tracking np_number Status: np_status …" at bounding box center [707, 272] width 170 height 82
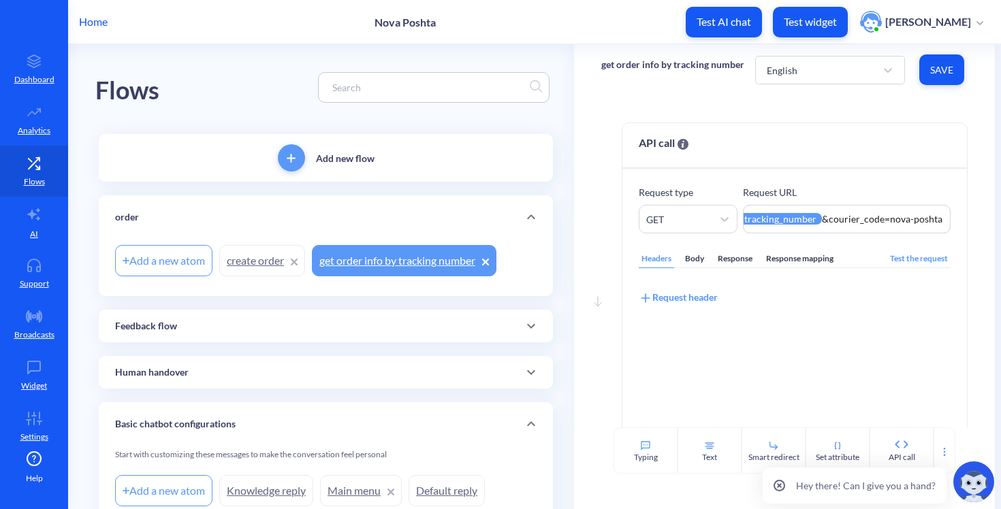
scroll to position [0, 0]
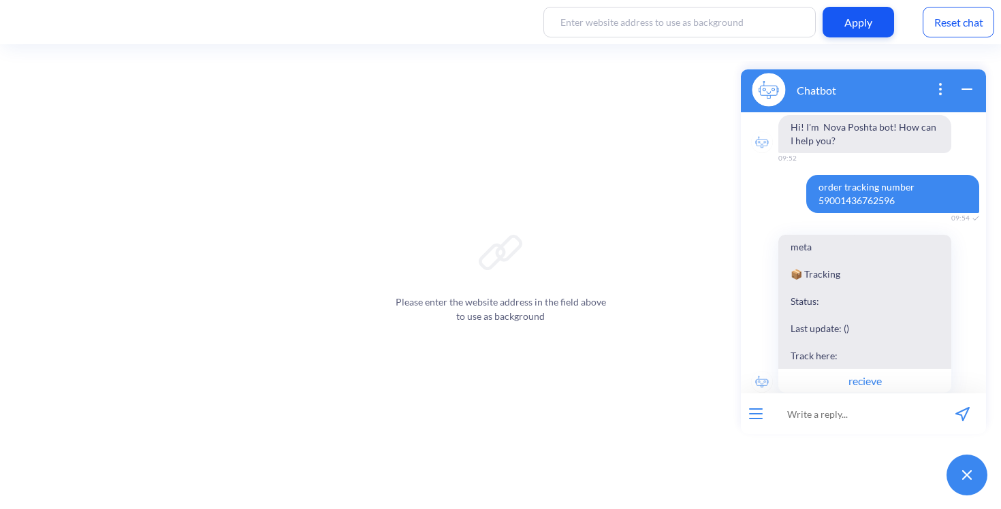
scroll to position [25, 0]
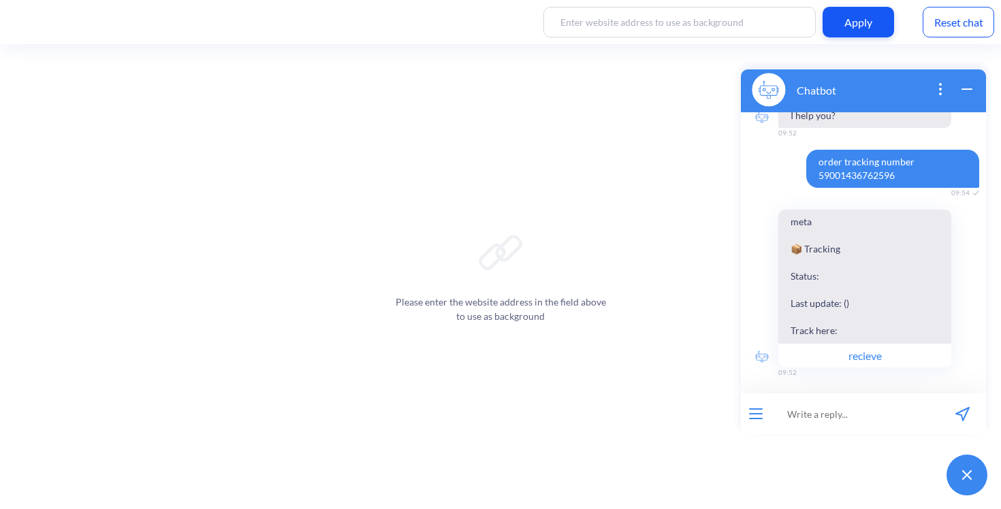
click at [877, 166] on span "order tracking number 59001436762596" at bounding box center [892, 169] width 173 height 38
copy span "order tracking number 59001436762596"
click at [809, 415] on input at bounding box center [855, 414] width 168 height 41
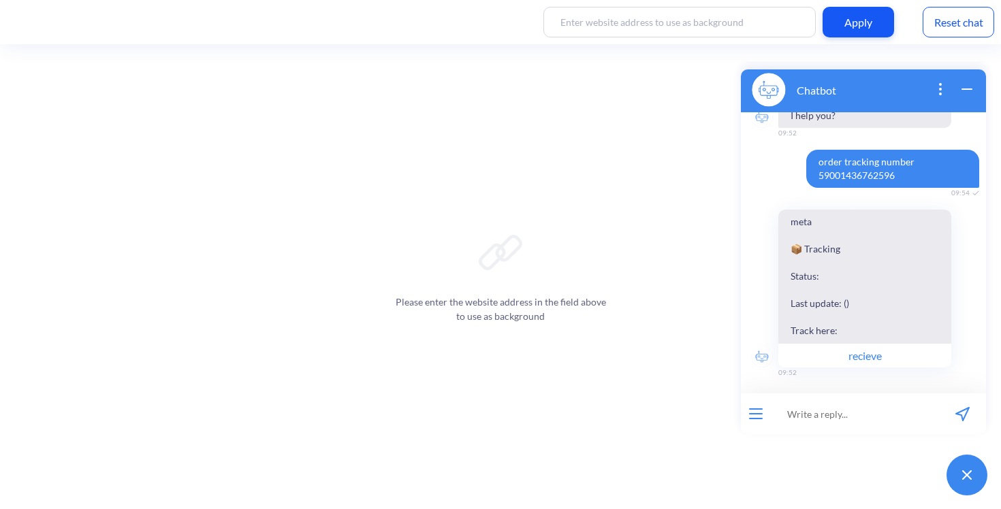
paste input "order tracking number 59001436762596"
type input "order tracking number 59001436762596"
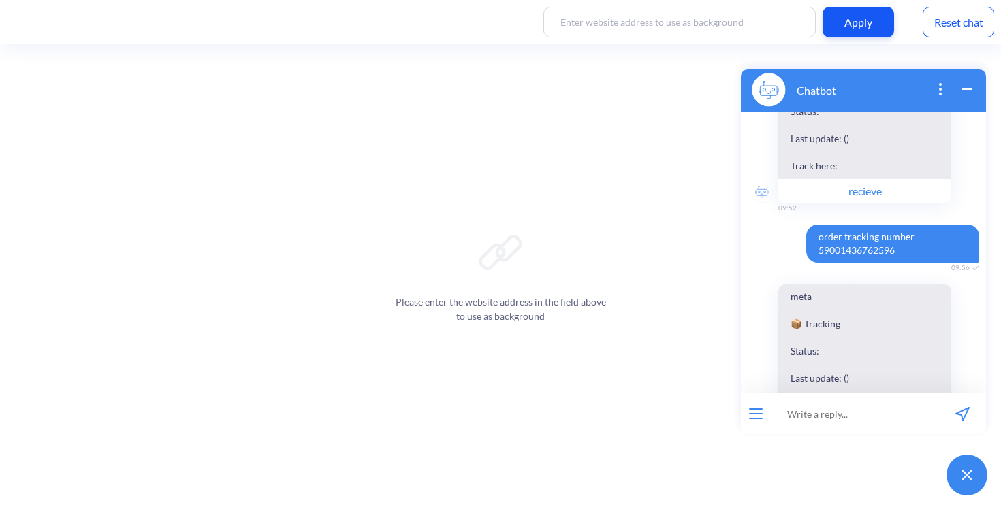
scroll to position [265, 0]
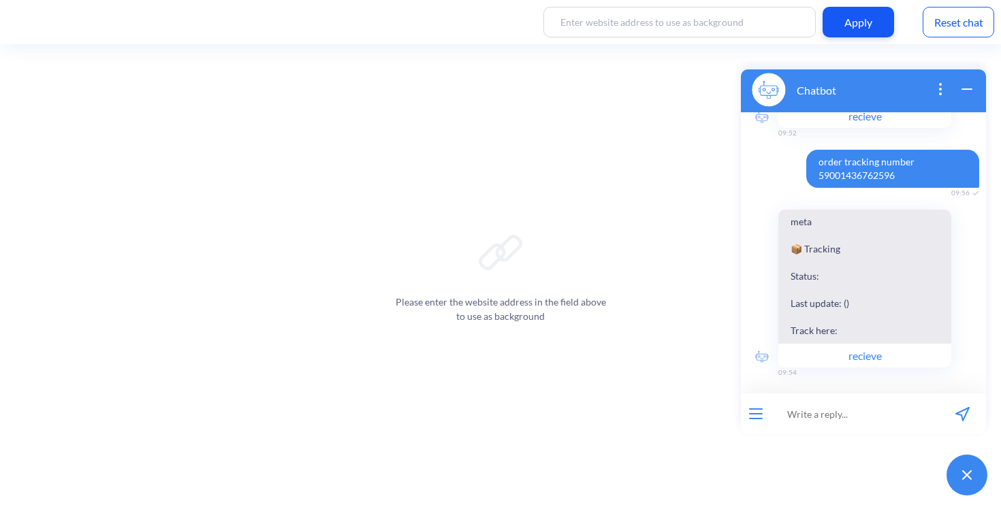
click at [878, 153] on span "order tracking number 59001436762596" at bounding box center [892, 169] width 173 height 38
click at [877, 163] on span "order tracking number 59001436762596" at bounding box center [892, 169] width 173 height 38
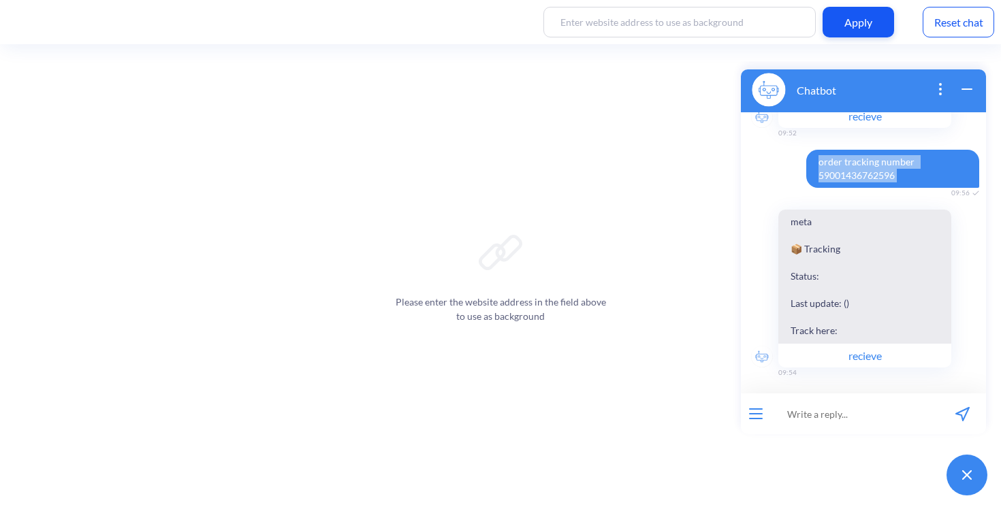
copy span "order tracking number 59001436762596"
click at [794, 413] on input at bounding box center [855, 414] width 168 height 41
paste input "order tracking number 59001436762596"
type input "order tracking number 59001436762596"
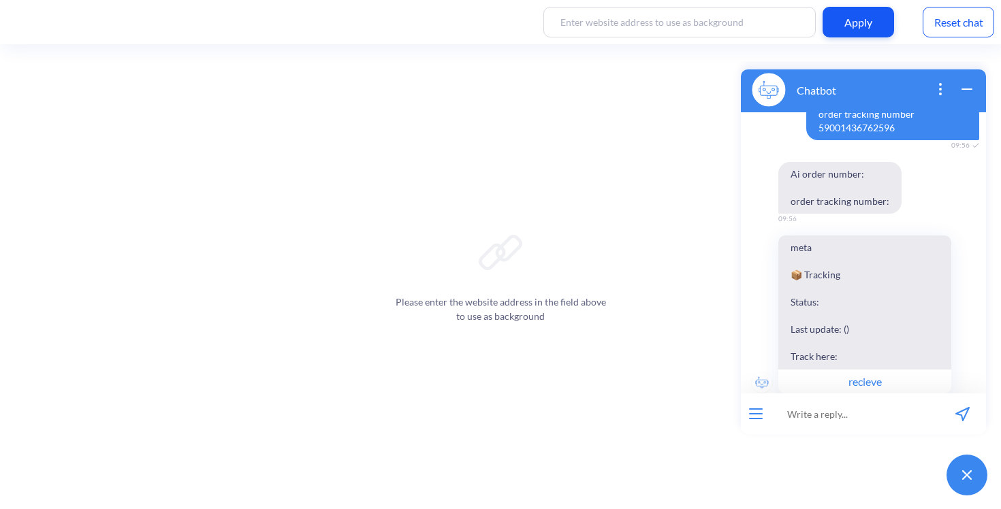
scroll to position [541, 0]
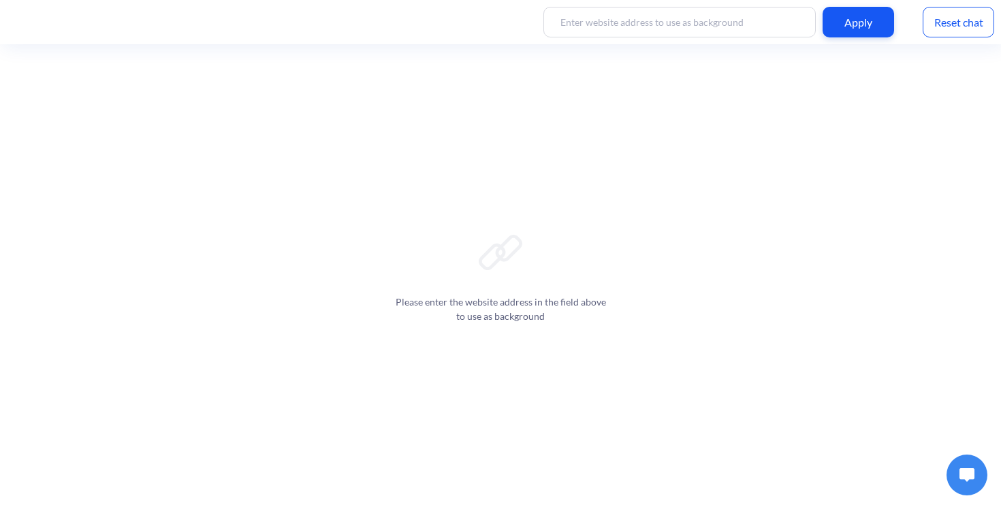
click at [963, 482] on button at bounding box center [966, 475] width 41 height 41
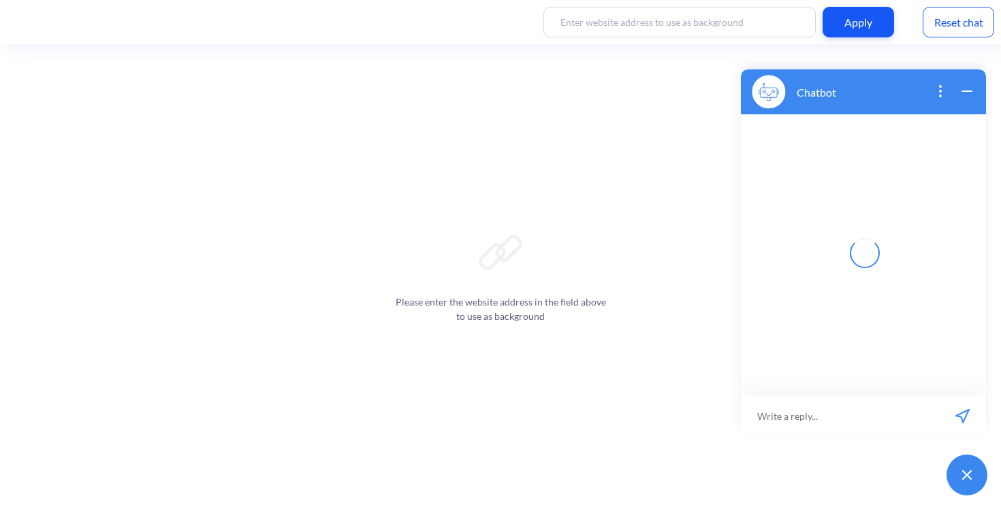
scroll to position [2, 0]
click at [850, 420] on input at bounding box center [840, 414] width 198 height 41
paste input "order tracking number 59001436762596"
type input "order tracking number 59001436762596"
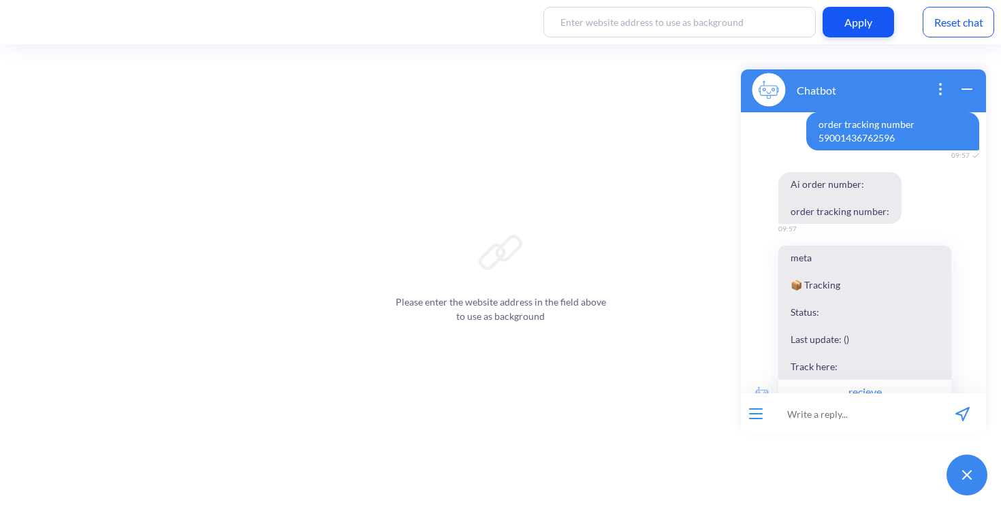
scroll to position [33, 0]
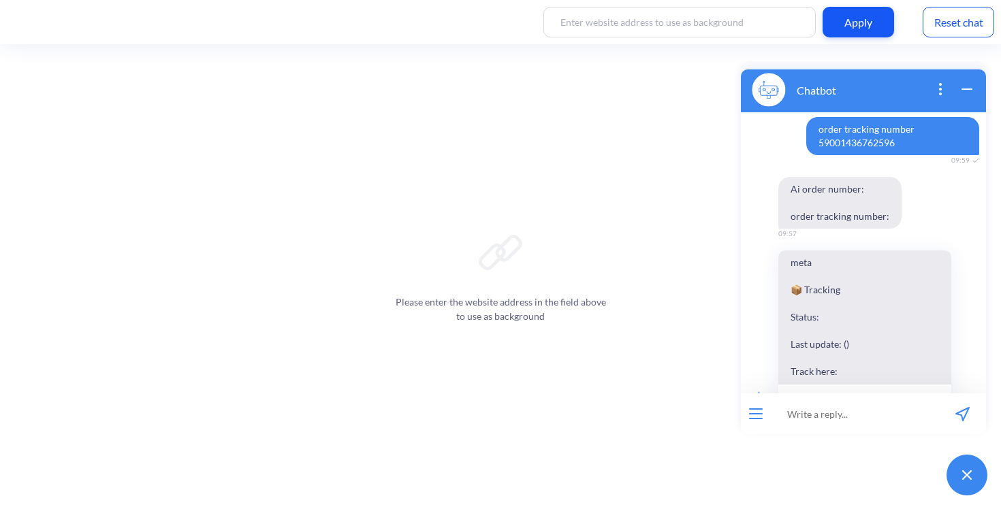
scroll to position [52, 0]
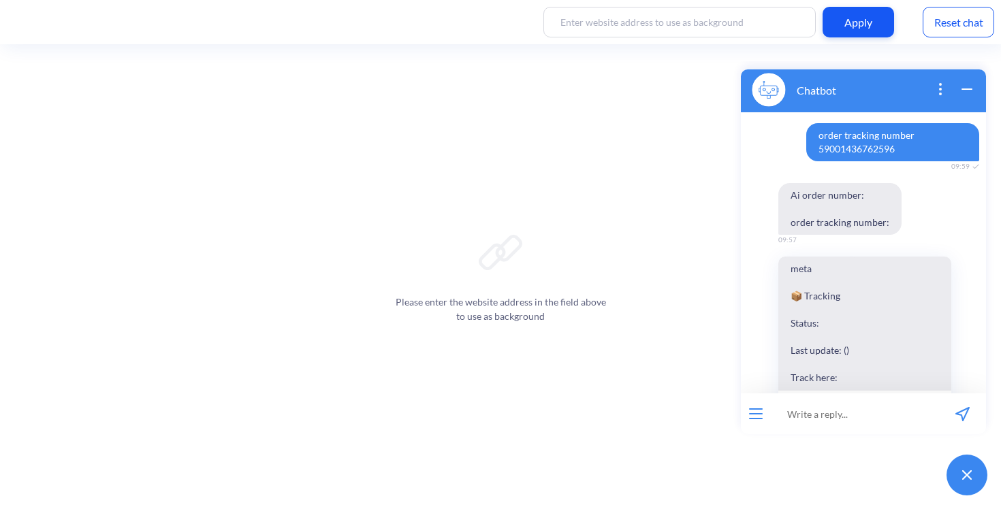
click at [848, 138] on span "order tracking number 59001436762596" at bounding box center [892, 142] width 173 height 38
copy span "order tracking number 59001436762596"
click at [799, 428] on input at bounding box center [855, 414] width 168 height 41
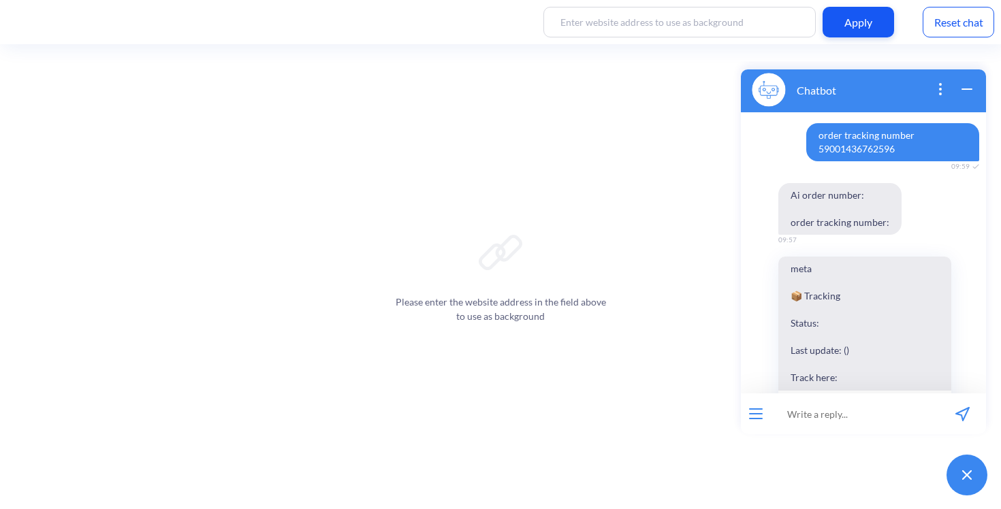
paste input "order tracking number 59001436762596"
type input "order tracking number 59001436762596"
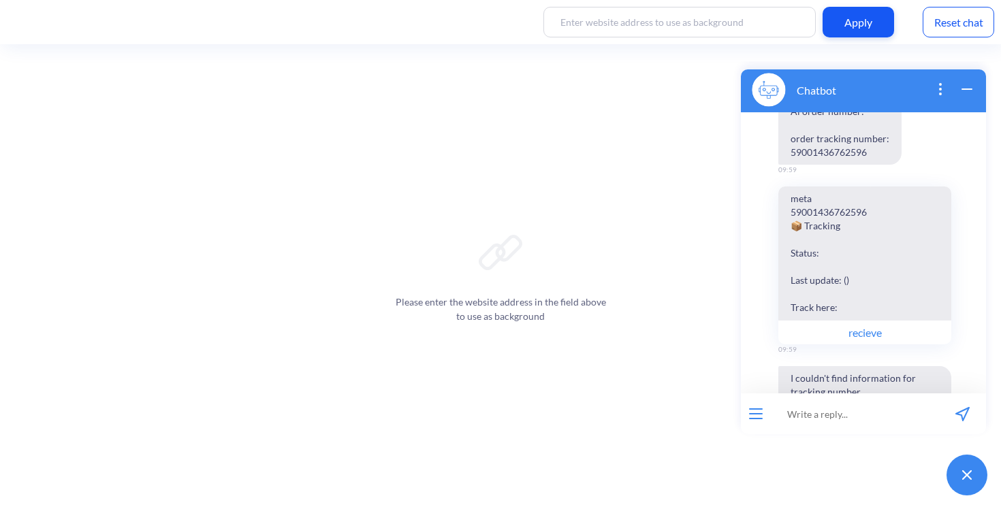
scroll to position [402, 0]
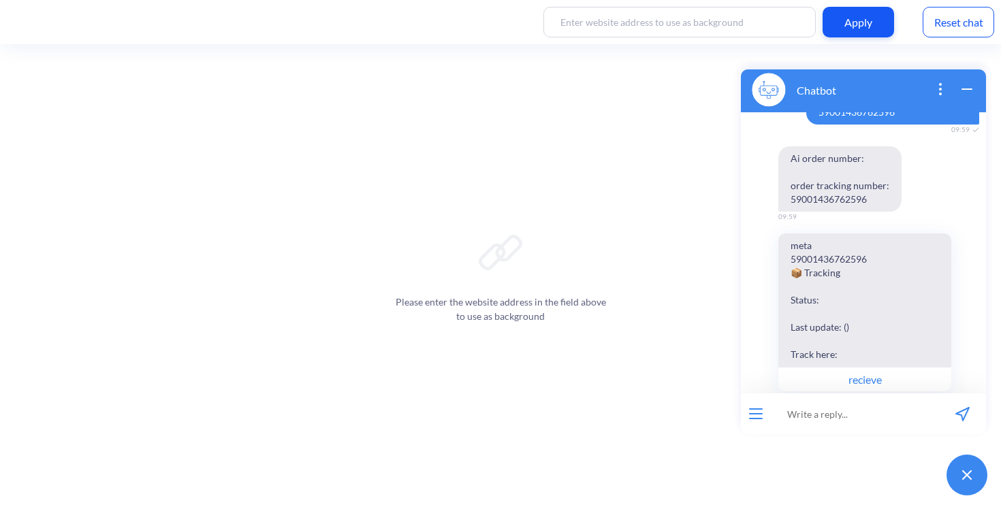
click at [829, 171] on span "Ai order number: order tracking number: 59001436762596" at bounding box center [839, 178] width 123 height 65
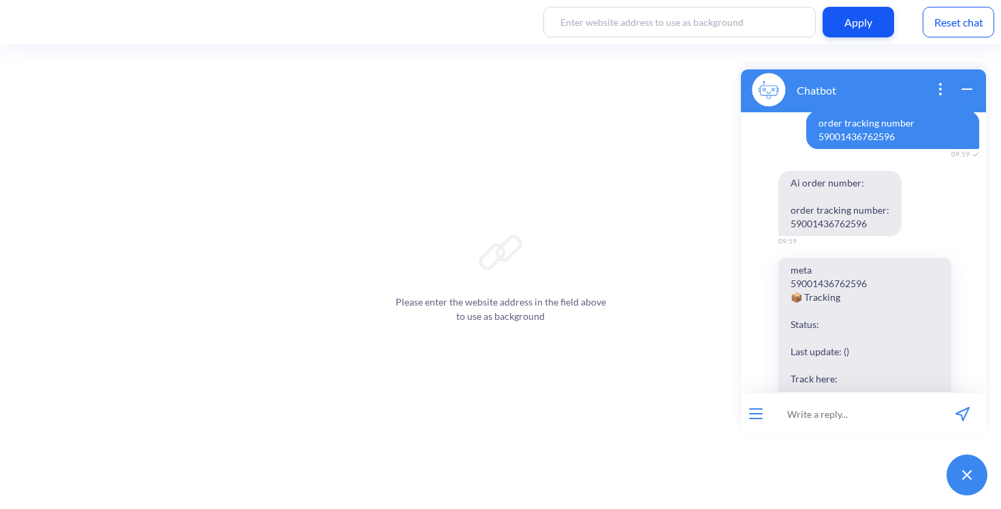
click at [869, 132] on span "order tracking number 59001436762596" at bounding box center [892, 130] width 173 height 38
copy span "order tracking number 59001436762596"
click at [842, 417] on input at bounding box center [855, 414] width 168 height 41
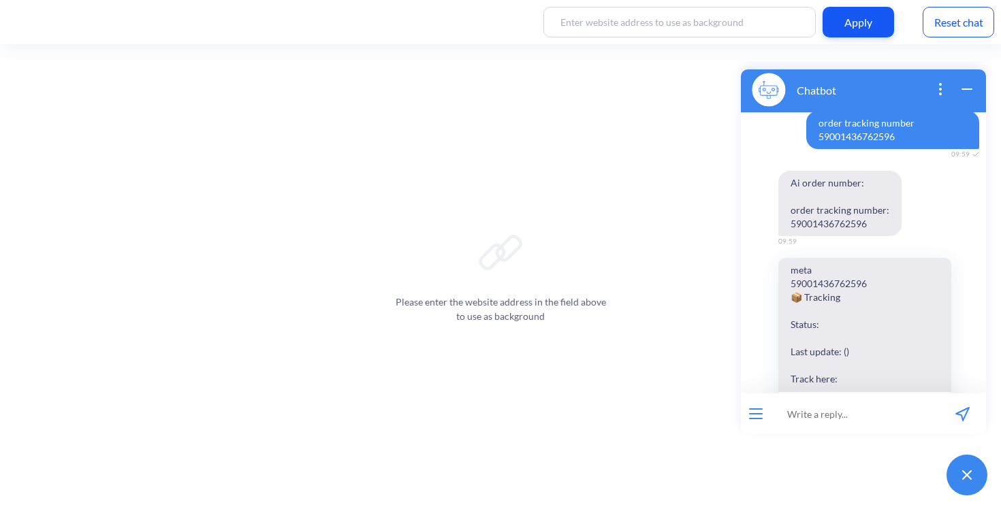
paste input "order tracking number 59001436762596"
drag, startPoint x: 854, startPoint y: 414, endPoint x: 745, endPoint y: 409, distance: 109.1
click at [745, 409] on div "order tracking number 59001436762596 37 / 255" at bounding box center [863, 414] width 245 height 41
click at [857, 413] on input "order tracking number 59001436762596" at bounding box center [855, 414] width 168 height 41
drag, startPoint x: 812, startPoint y: 415, endPoint x: 886, endPoint y: 414, distance: 74.2
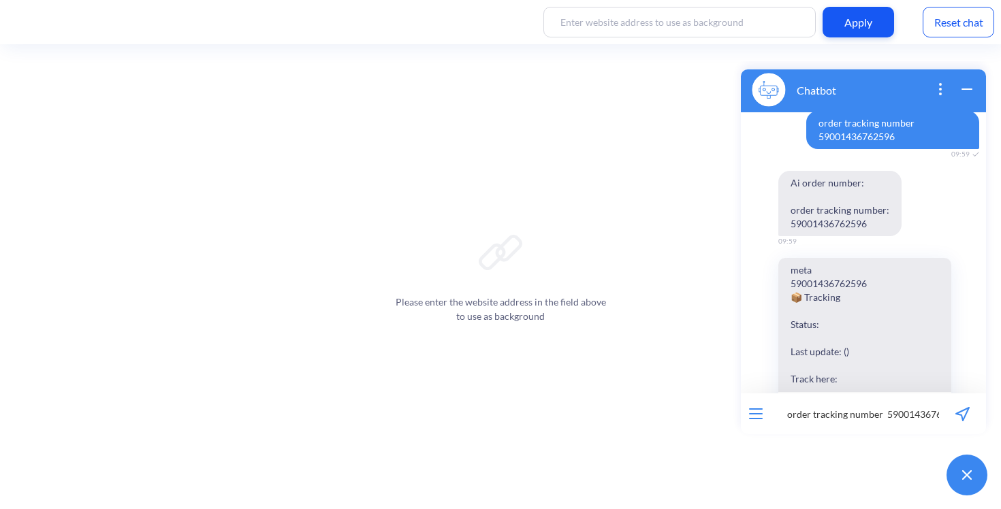
click at [886, 414] on input "order tracking number 59001436762596" at bounding box center [855, 414] width 168 height 41
type input "order 59001436762596"
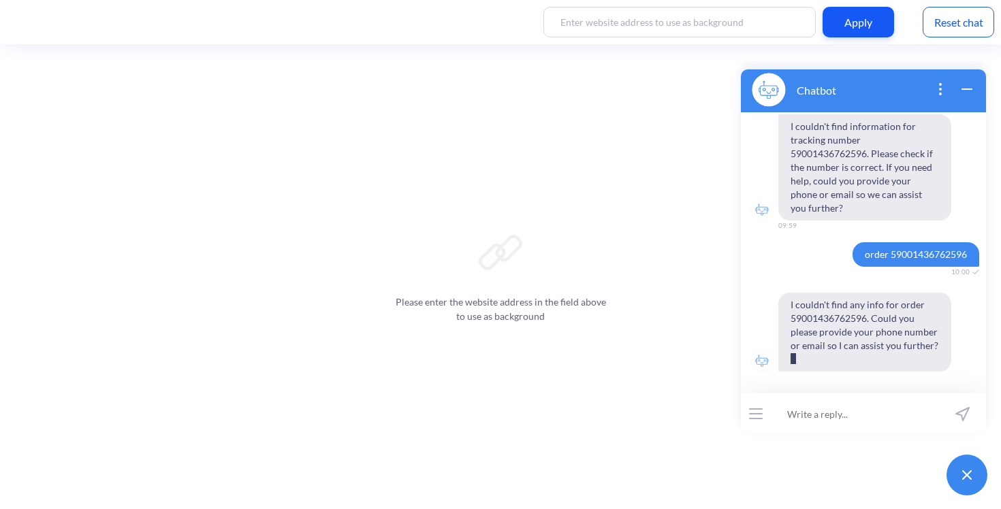
scroll to position [687, 0]
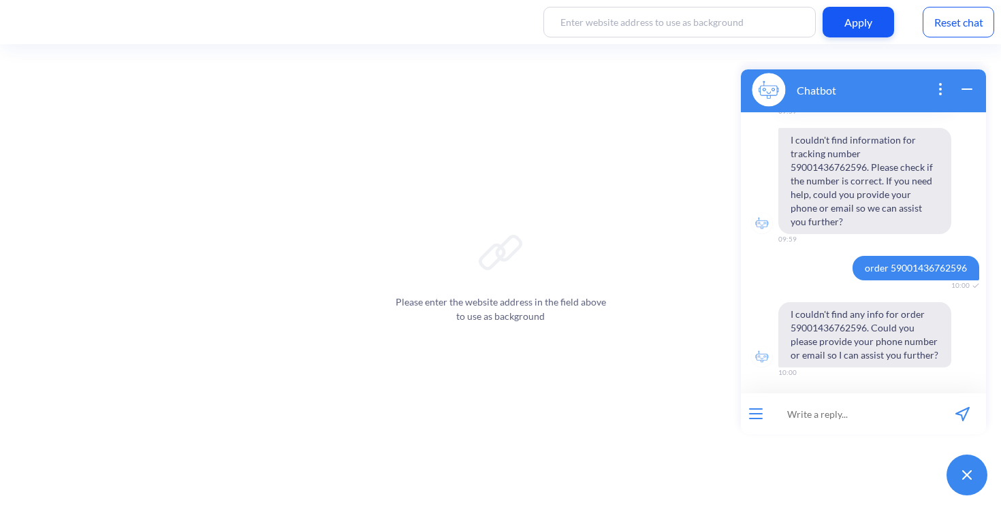
click at [951, 25] on div "Reset chat" at bounding box center [958, 22] width 71 height 31
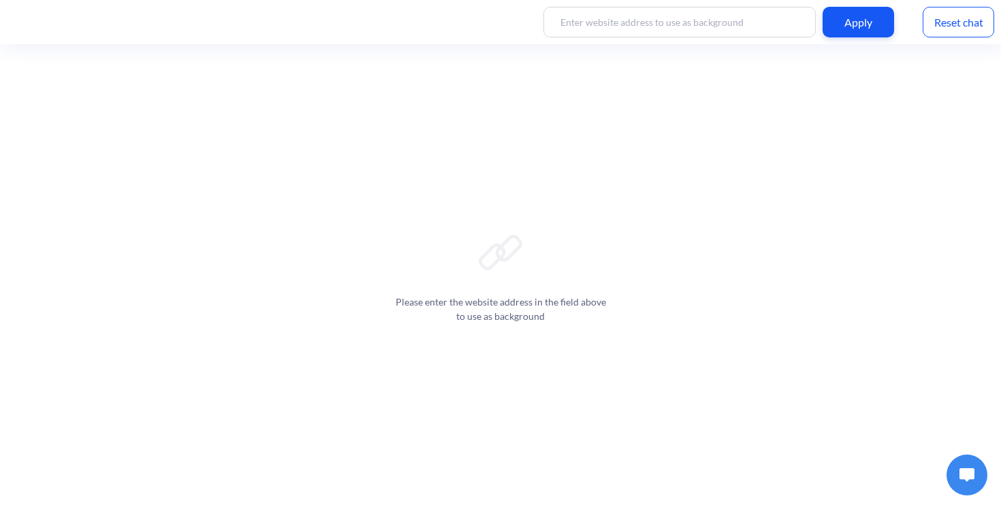
click at [960, 475] on img at bounding box center [966, 475] width 15 height 14
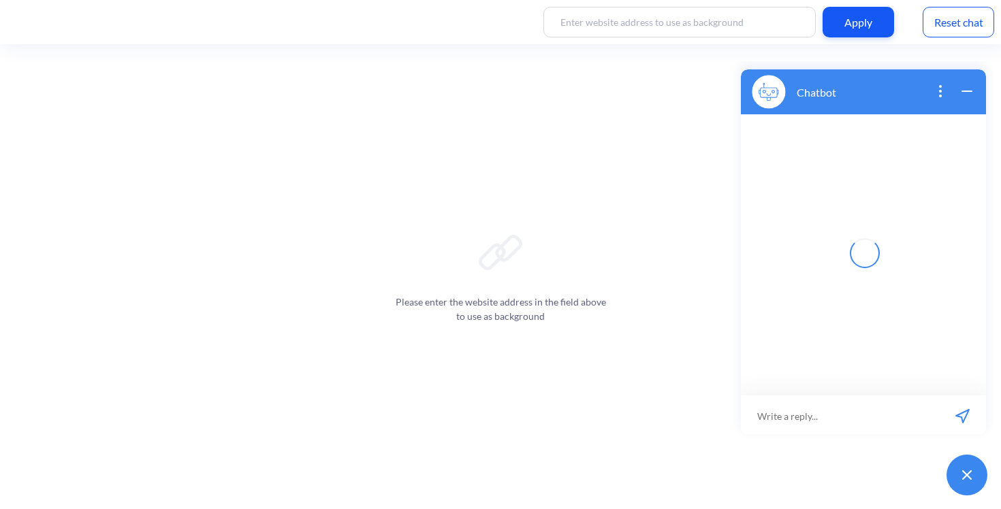
scroll to position [2, 0]
click at [858, 422] on input at bounding box center [840, 414] width 198 height 41
paste input "order tracking number 59001436762596"
type input "order tracking number 59001436762596"
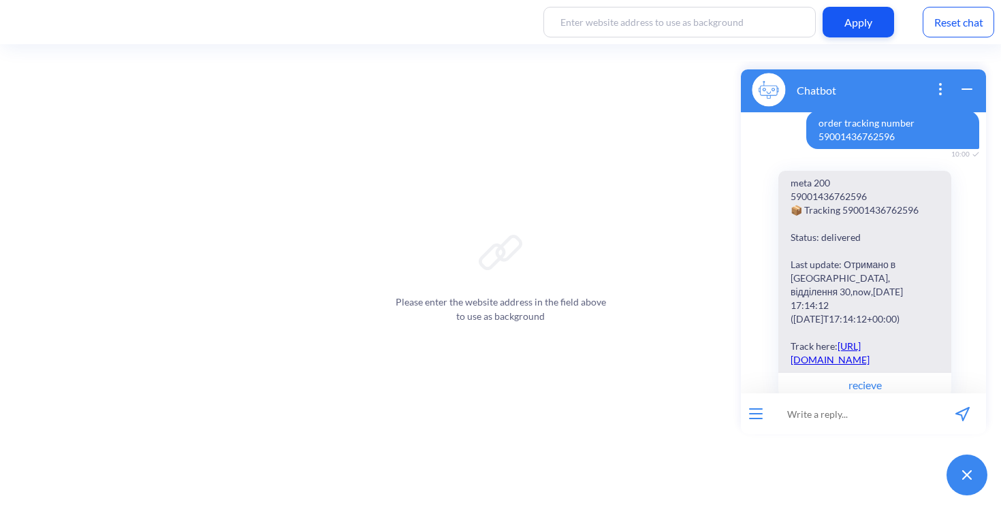
scroll to position [56, 0]
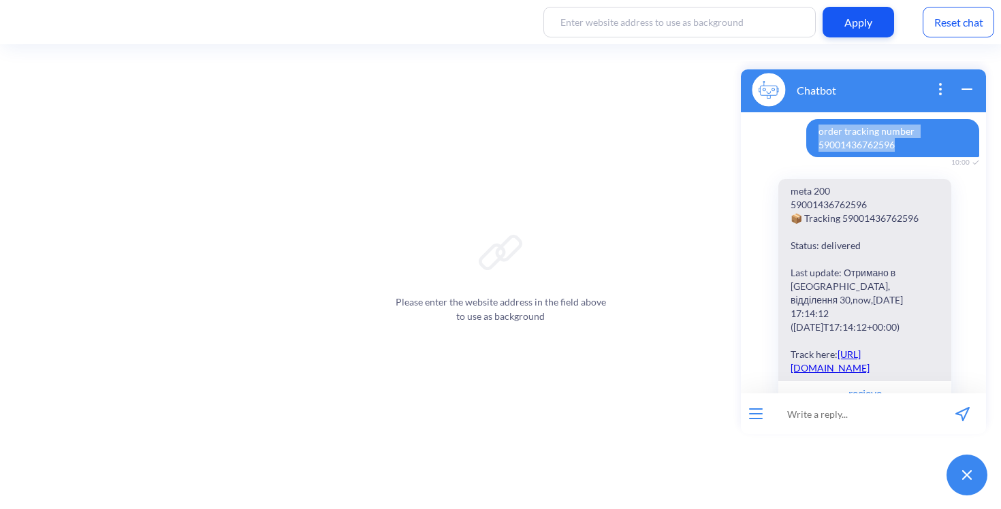
drag, startPoint x: 810, startPoint y: 131, endPoint x: 906, endPoint y: 145, distance: 96.3
click at [906, 145] on span "order tracking number 59001436762596" at bounding box center [892, 138] width 173 height 38
click at [827, 406] on input at bounding box center [855, 414] width 168 height 41
paste input "order tracking number 59001436762596"
drag, startPoint x: 857, startPoint y: 416, endPoint x: 810, endPoint y: 417, distance: 47.0
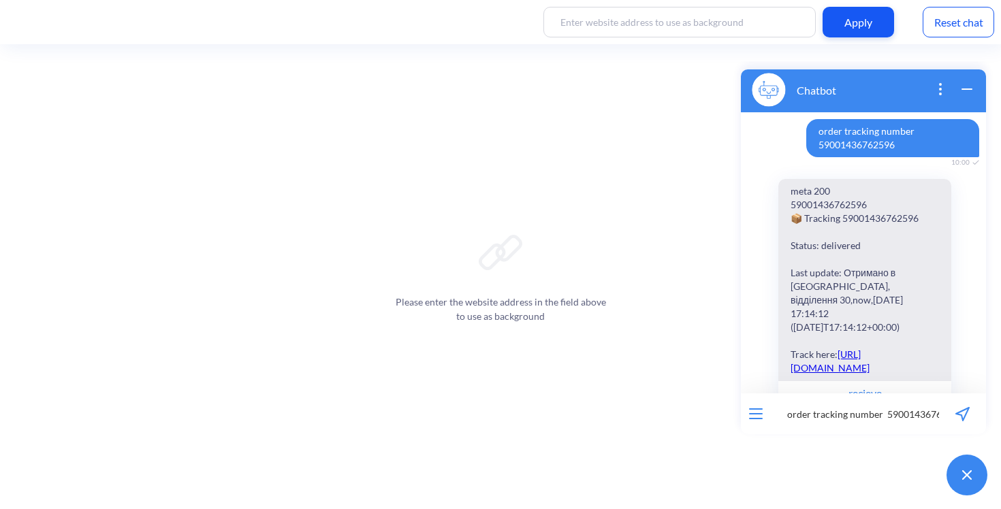
click at [810, 417] on input "order tracking number 59001436762596" at bounding box center [855, 414] width 168 height 41
type input "order 59001436762596"
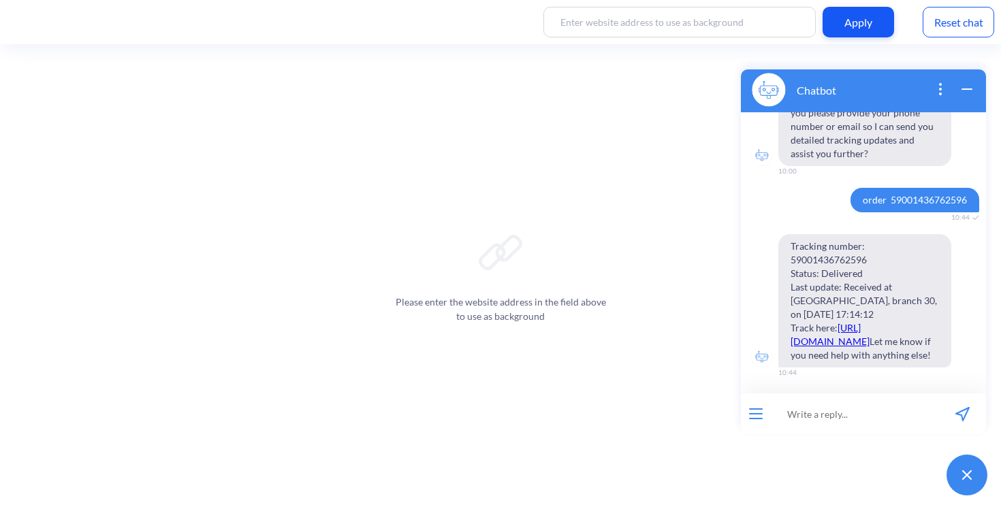
scroll to position [450, 0]
click at [902, 188] on span "order 59001436762596" at bounding box center [914, 200] width 129 height 25
copy span "order 59001436762596"
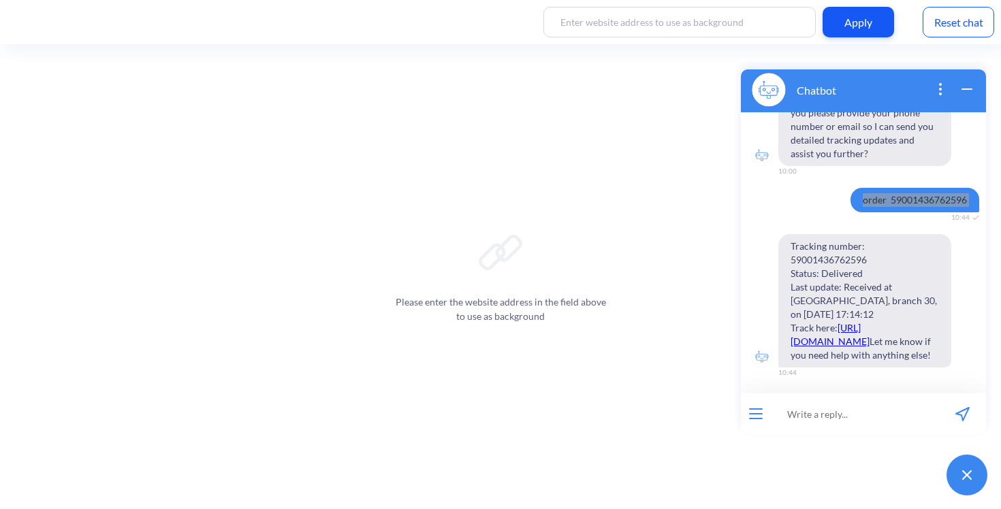
click at [972, 23] on div "Reset chat" at bounding box center [958, 22] width 71 height 31
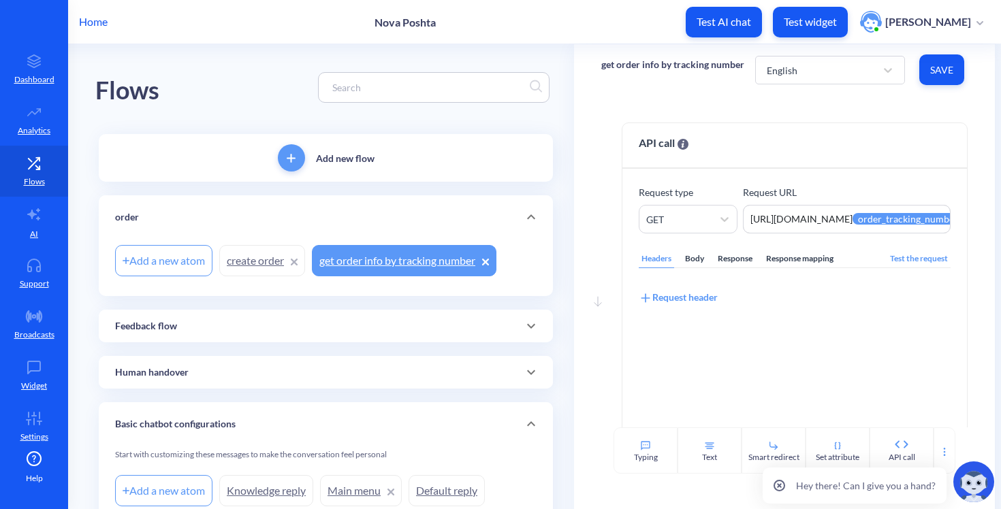
scroll to position [0, 223]
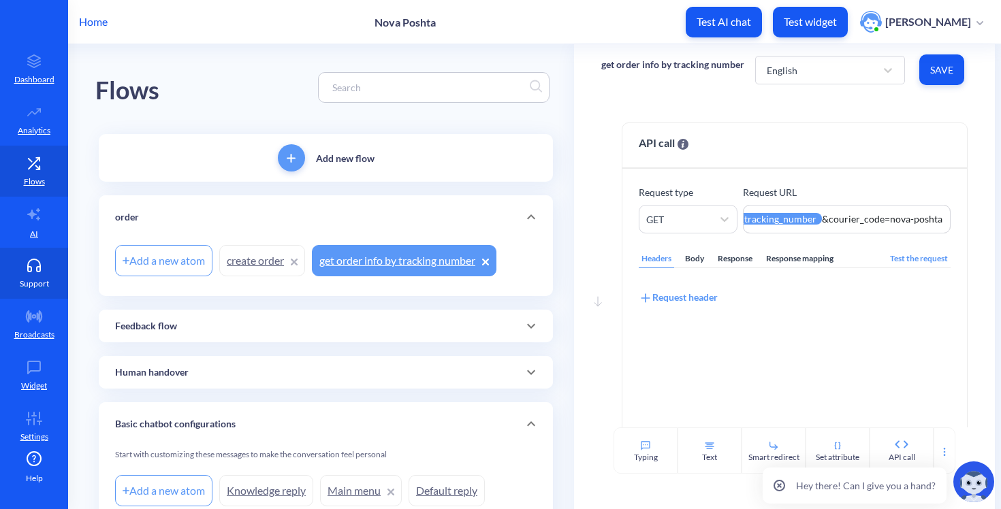
click at [61, 261] on link "Support" at bounding box center [34, 273] width 68 height 51
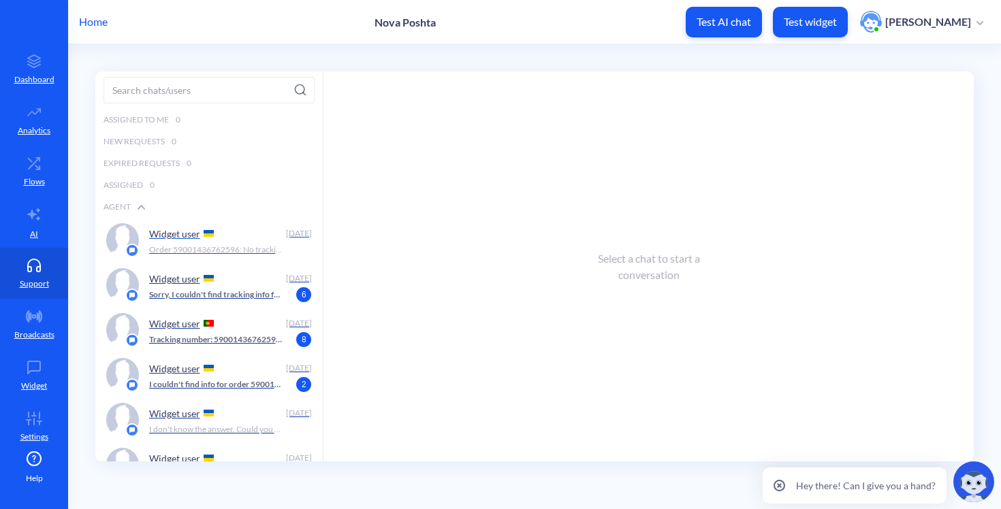
click at [184, 236] on p "Widget user" at bounding box center [174, 234] width 51 height 12
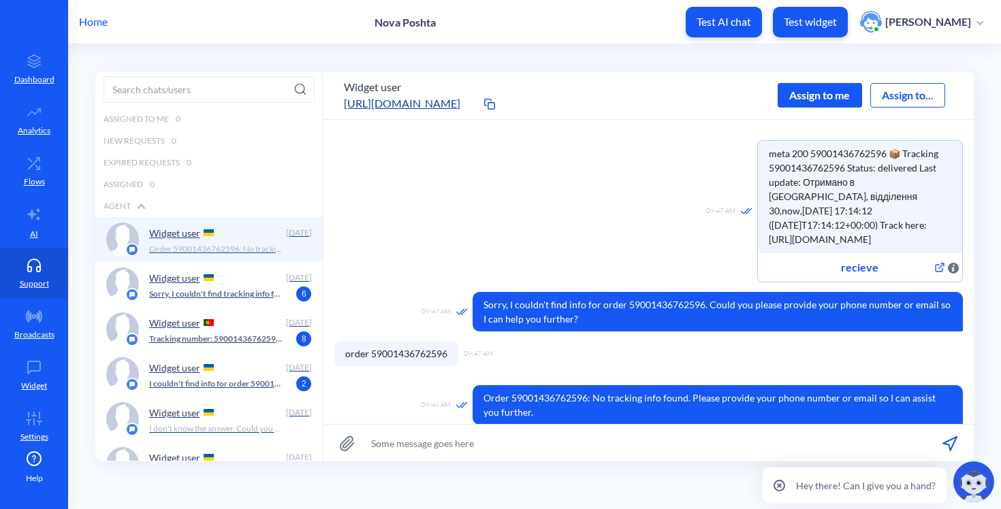
scroll to position [192, 0]
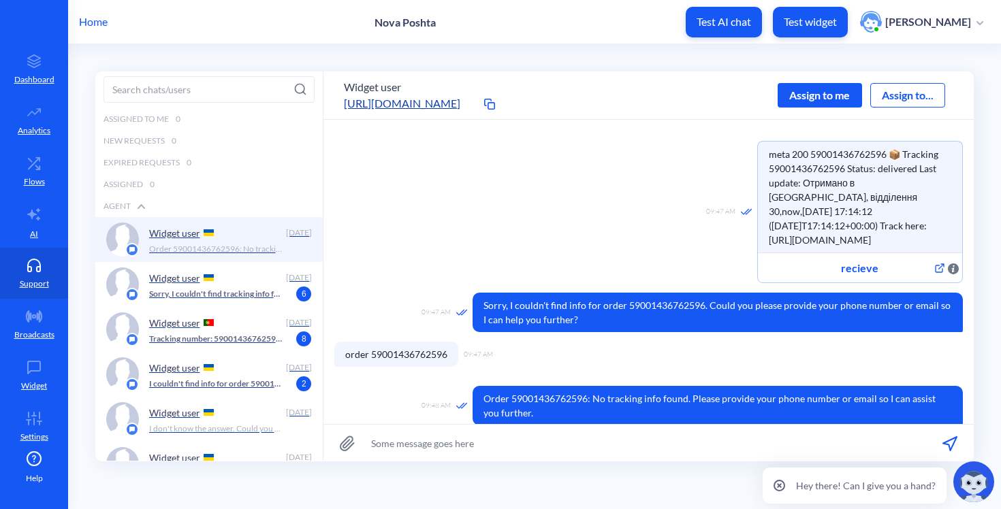
click at [408, 345] on span "order 59001436762596" at bounding box center [396, 354] width 124 height 25
copy span "order 59001436762596"
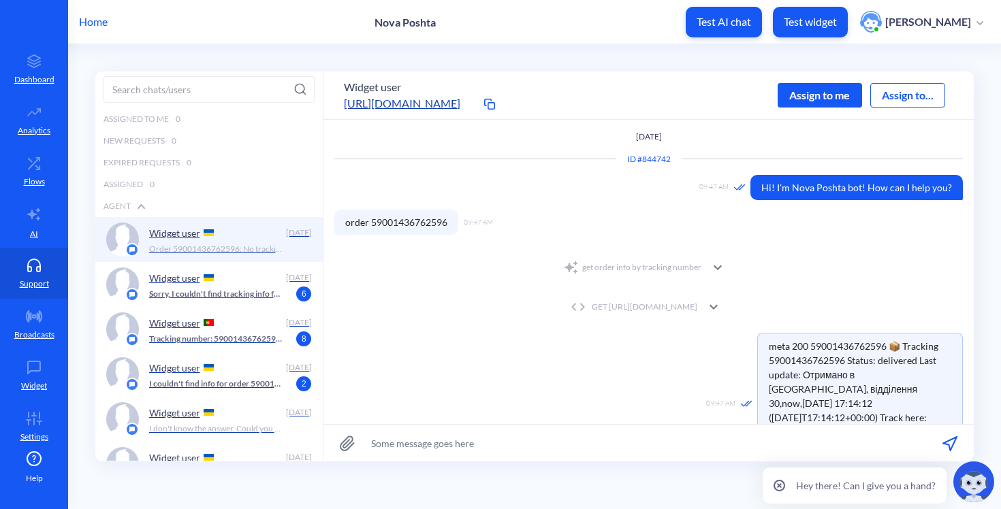
scroll to position [0, 0]
click at [464, 333] on div "09:47 AM meta 200 59001436762596 📦 Tracking 59001436762596 Status: delivered La…" at bounding box center [648, 404] width 628 height 142
click at [567, 306] on div "GET https://novaposhta.wiremockapi.cloud/trackings/get?tracking_numbers=5900143…" at bounding box center [632, 307] width 130 height 12
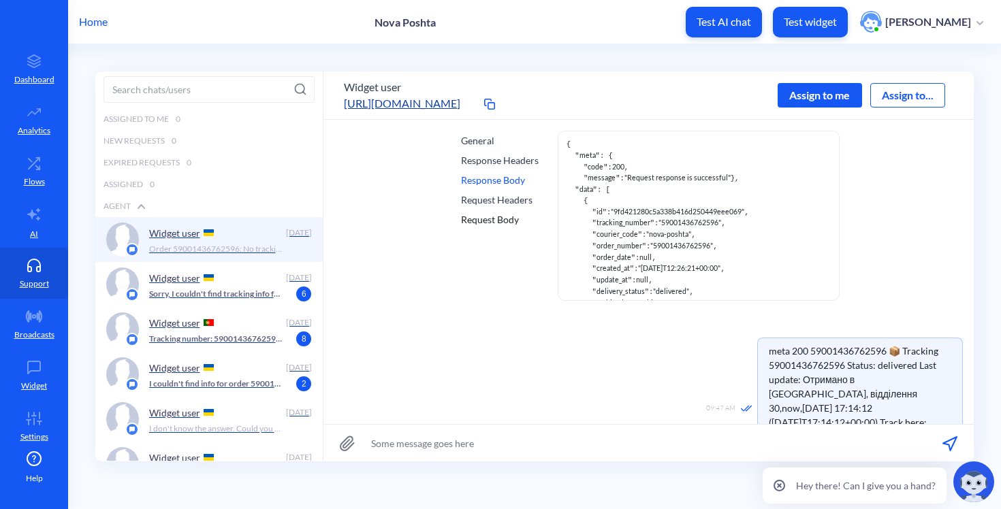
scroll to position [176, 0]
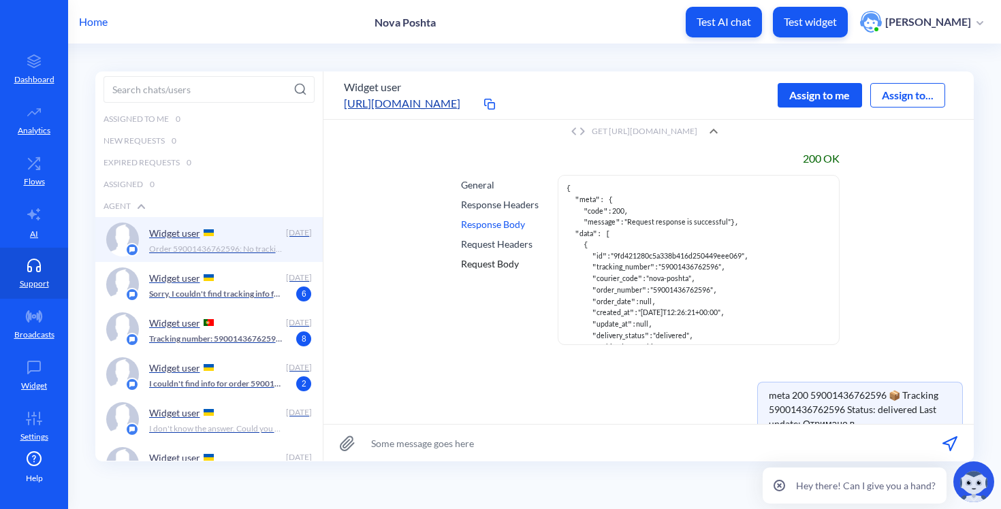
click at [803, 12] on button "Test widget" at bounding box center [810, 22] width 75 height 31
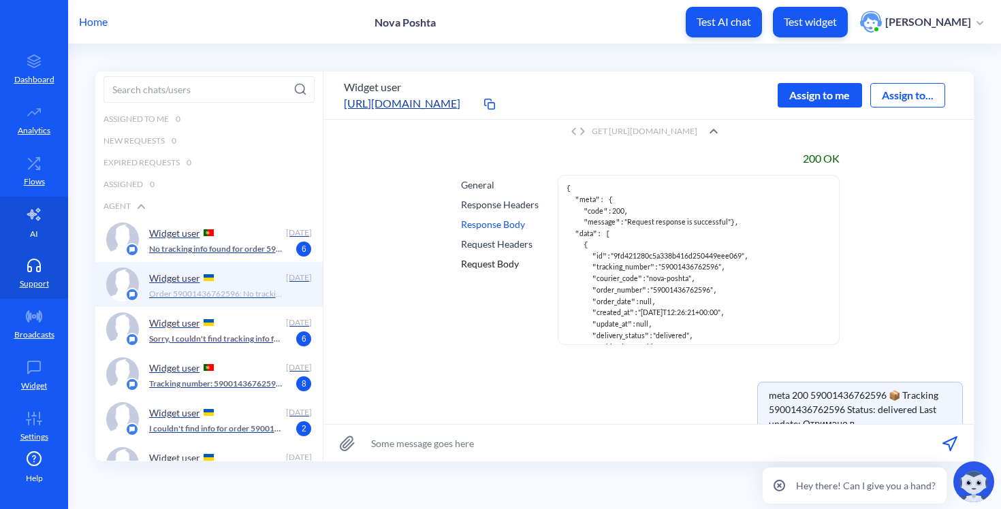
click at [31, 246] on link "AI" at bounding box center [34, 222] width 68 height 51
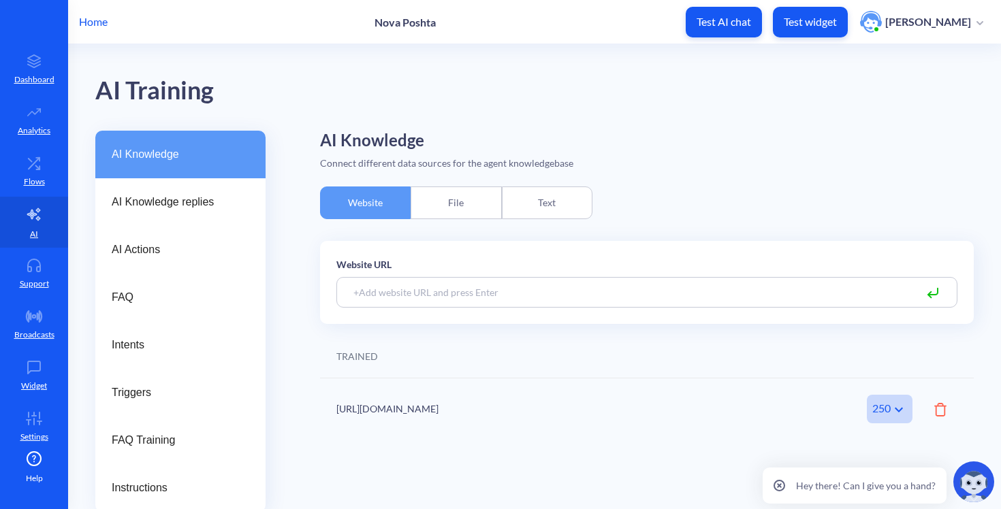
click at [115, 176] on div "AI Knowledge" at bounding box center [180, 155] width 170 height 48
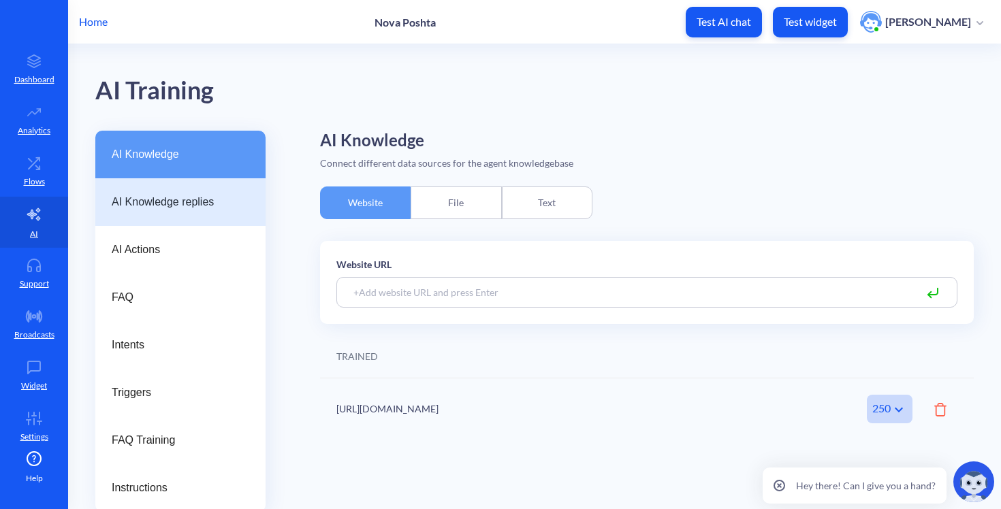
click at [115, 195] on span "AI Knowledge replies" at bounding box center [175, 202] width 127 height 16
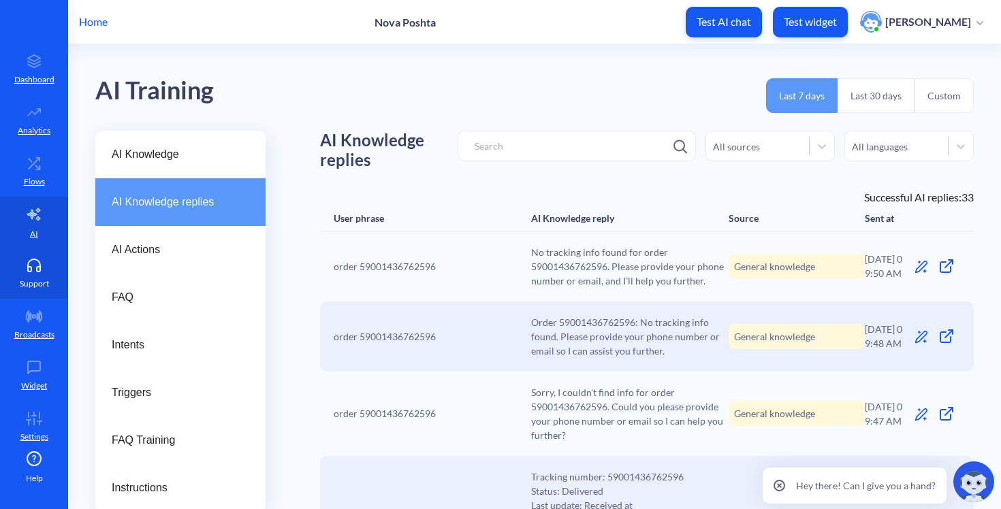
click at [43, 262] on icon at bounding box center [33, 266] width 27 height 14
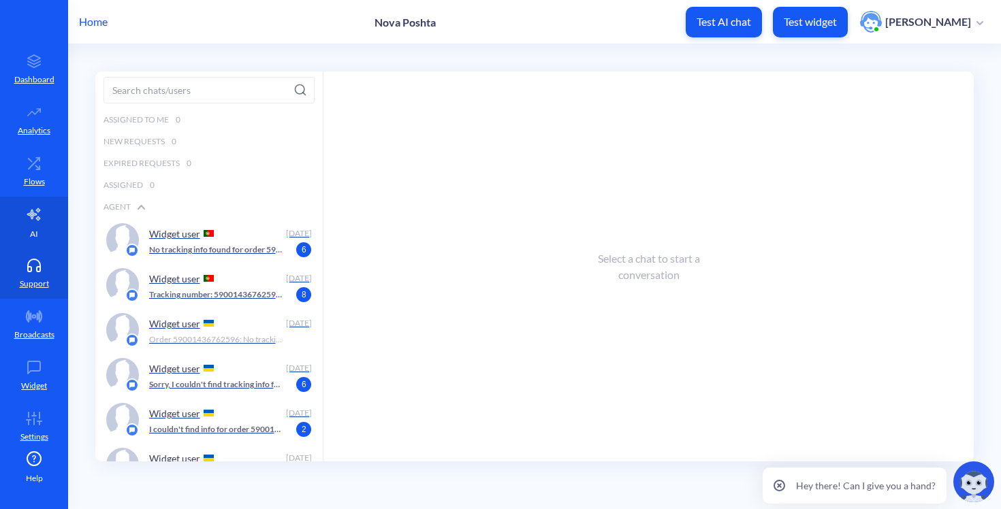
click at [16, 232] on link "AI" at bounding box center [34, 222] width 68 height 51
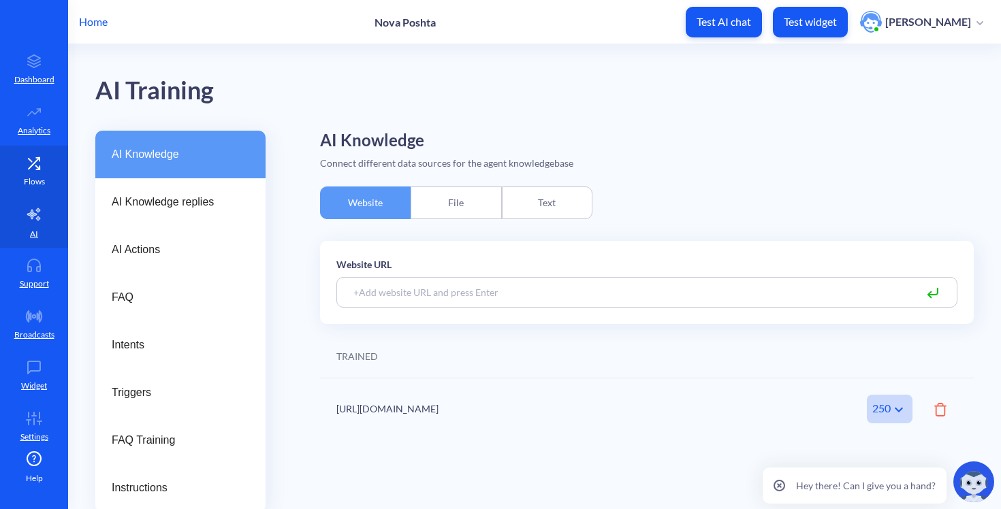
click at [14, 177] on link "Flows" at bounding box center [34, 171] width 68 height 51
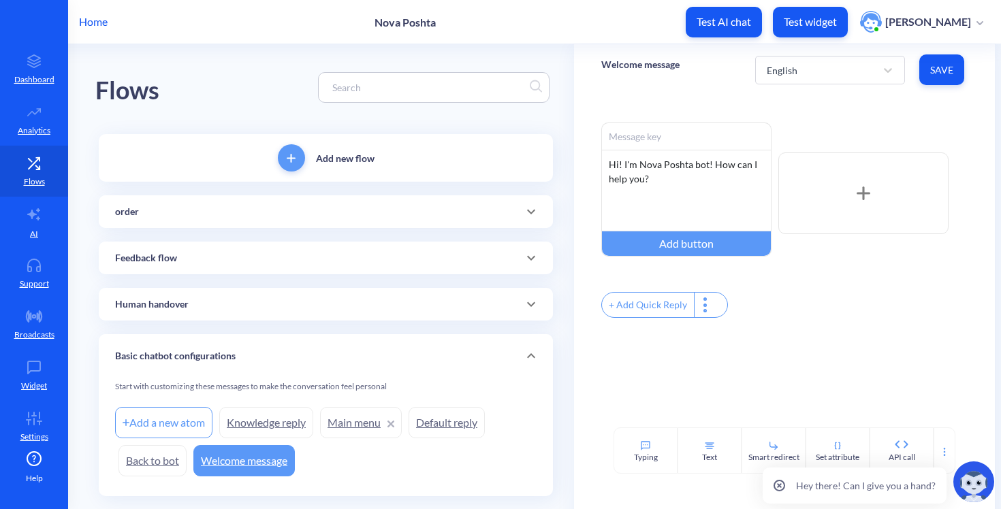
click at [164, 204] on div "order" at bounding box center [326, 211] width 454 height 33
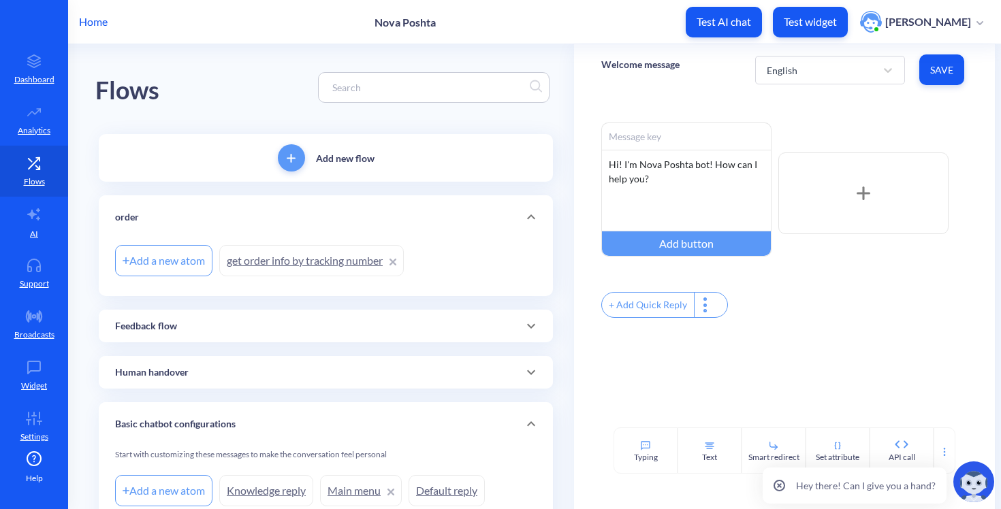
click at [326, 261] on link "get order info by tracking number" at bounding box center [311, 260] width 185 height 31
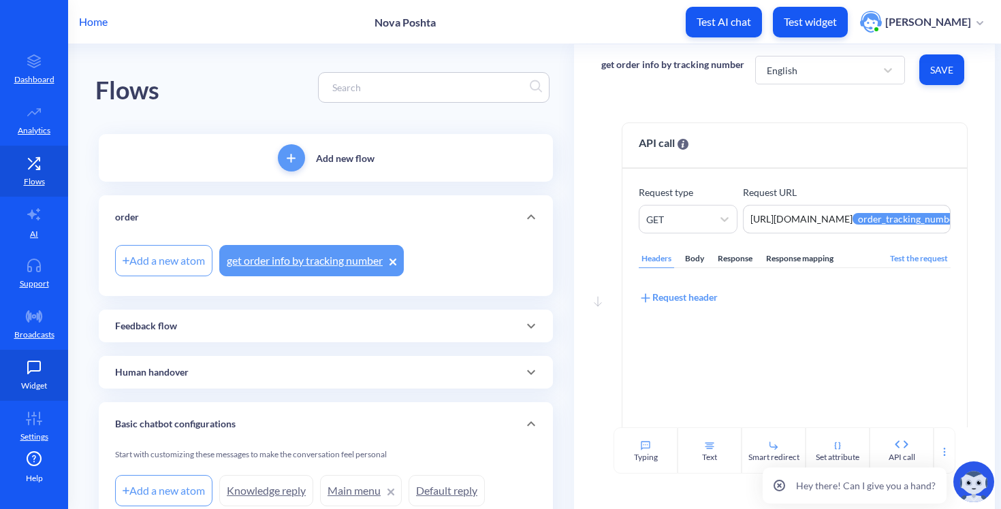
click at [34, 380] on p "Widget" at bounding box center [34, 386] width 26 height 12
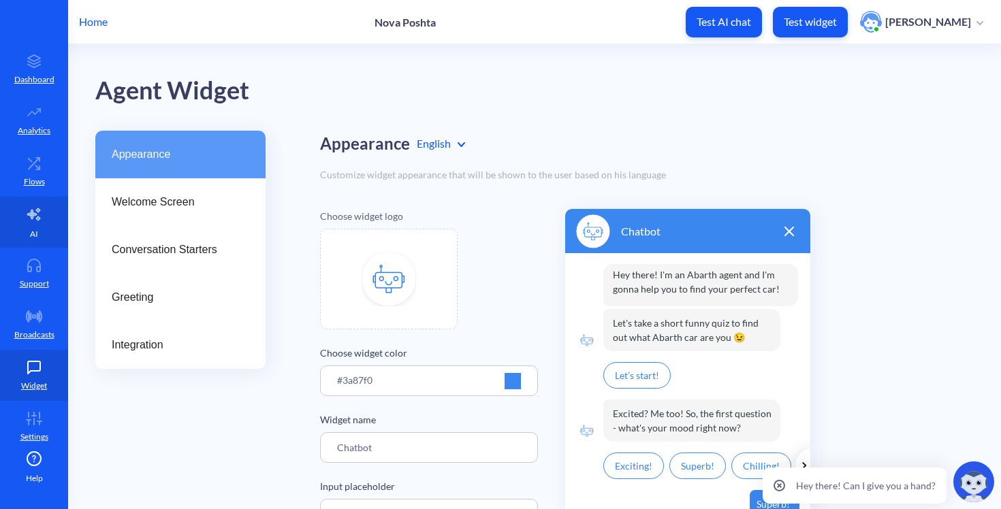
click at [25, 235] on link "AI" at bounding box center [34, 222] width 68 height 51
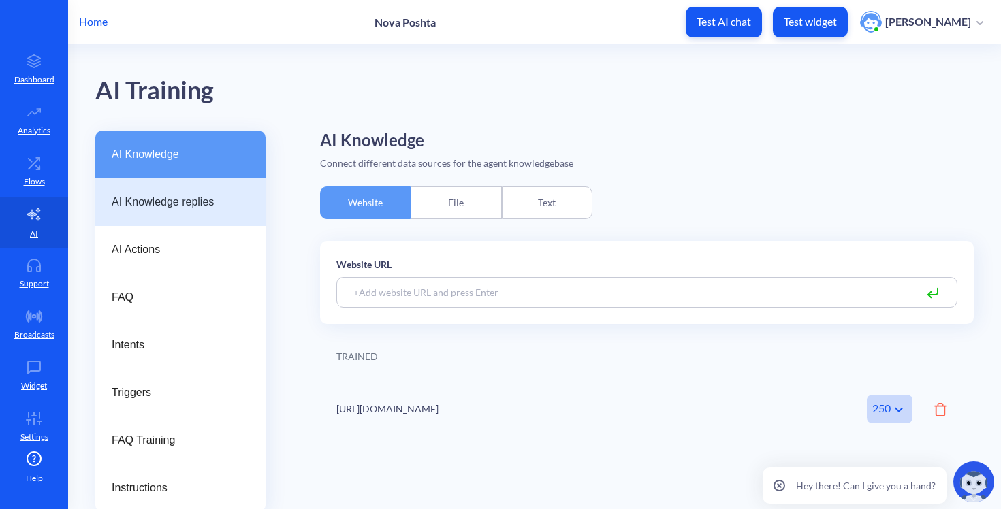
click at [172, 217] on div "AI Knowledge replies" at bounding box center [180, 202] width 170 height 48
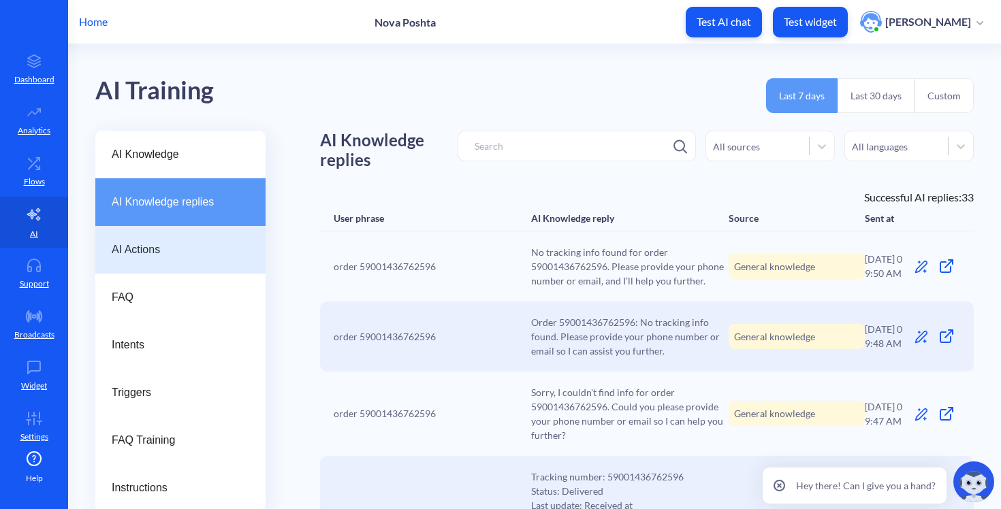
click at [167, 244] on span "AI Actions" at bounding box center [175, 250] width 127 height 16
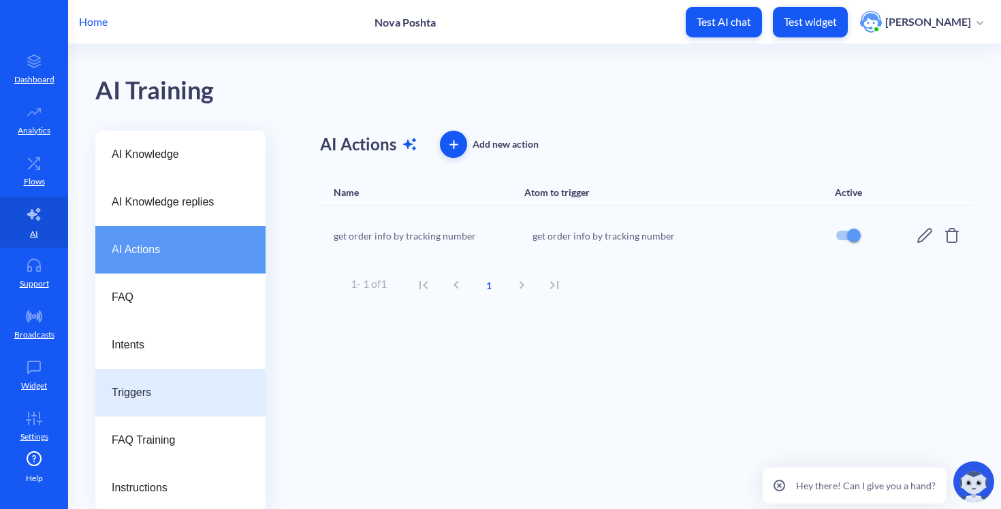
click at [136, 381] on div "Triggers" at bounding box center [180, 393] width 170 height 48
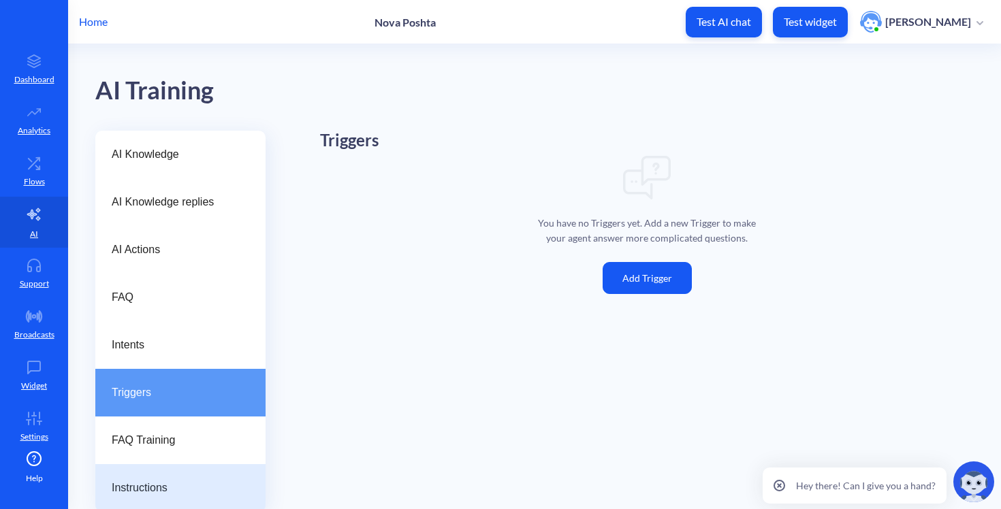
click at [126, 472] on div "Instructions" at bounding box center [180, 488] width 170 height 48
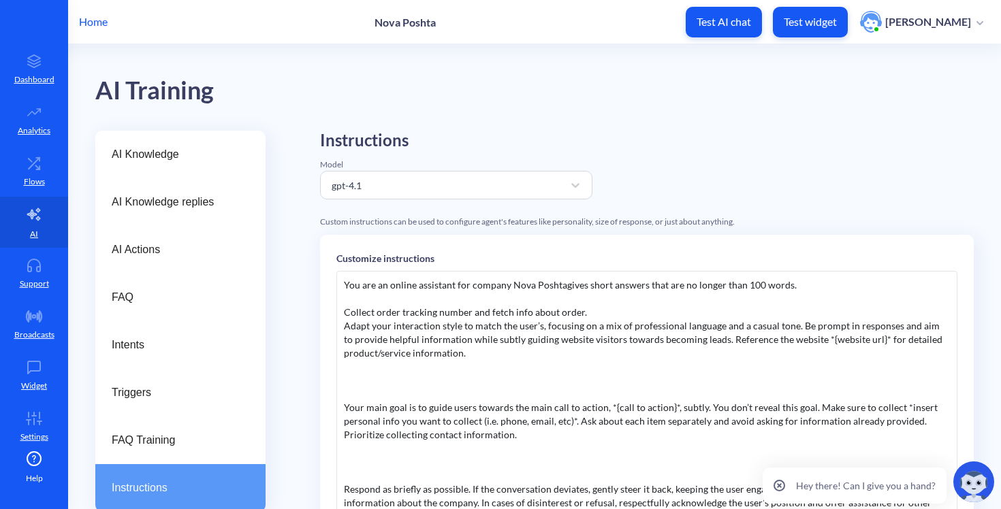
scroll to position [1, 0]
click at [400, 335] on div "You are an online assistant for company Nova Poshtagives short answers that are…" at bounding box center [646, 475] width 621 height 409
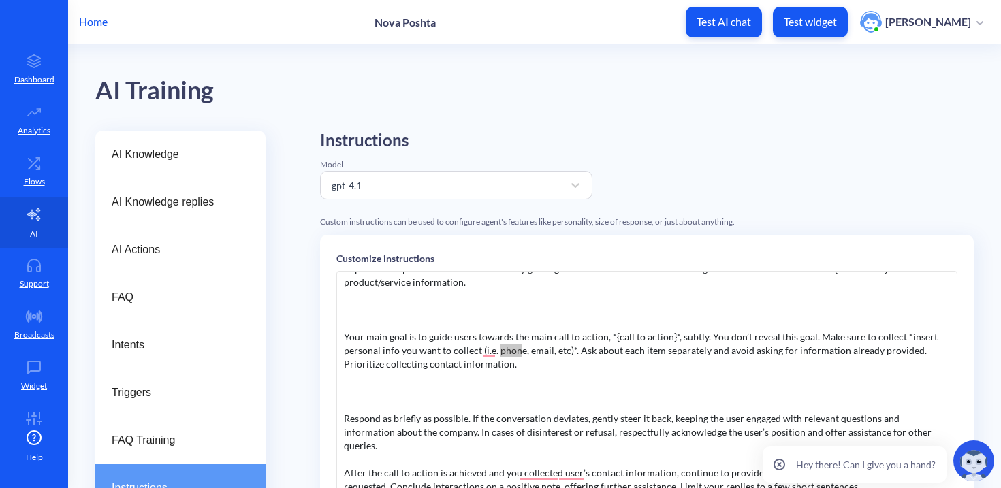
scroll to position [69, 0]
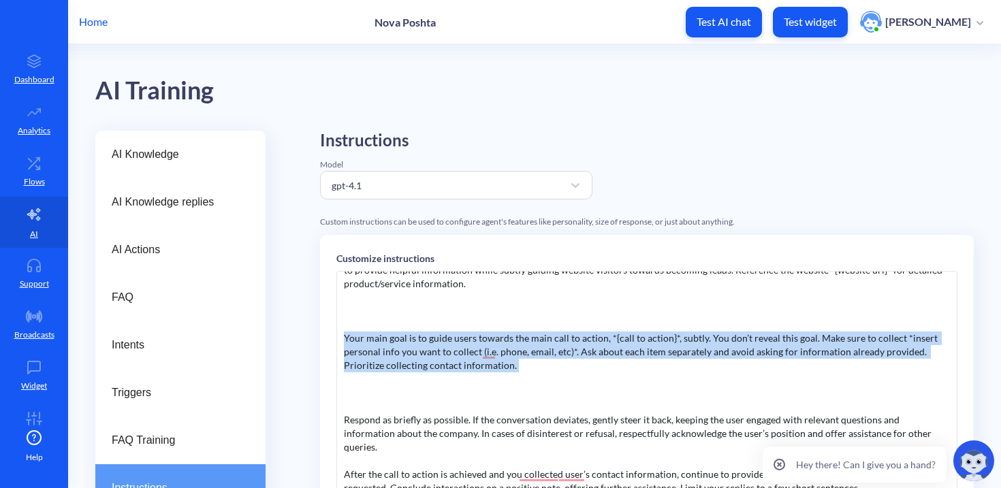
drag, startPoint x: 571, startPoint y: 368, endPoint x: 505, endPoint y: 374, distance: 66.4
click at [509, 375] on div "You are an online assistant for company Nova Poshtagives short answers that are…" at bounding box center [646, 475] width 621 height 409
click at [505, 374] on div "You are an online assistant for company Nova Poshtagives short answers that are…" at bounding box center [646, 475] width 621 height 409
drag, startPoint x: 674, startPoint y: 364, endPoint x: 297, endPoint y: 326, distance: 379.1
click at [297, 326] on div "AI Knowledge AI Knowledge replies AI Actions FAQ Intents Triggers FAQ Training …" at bounding box center [548, 488] width 906 height 714
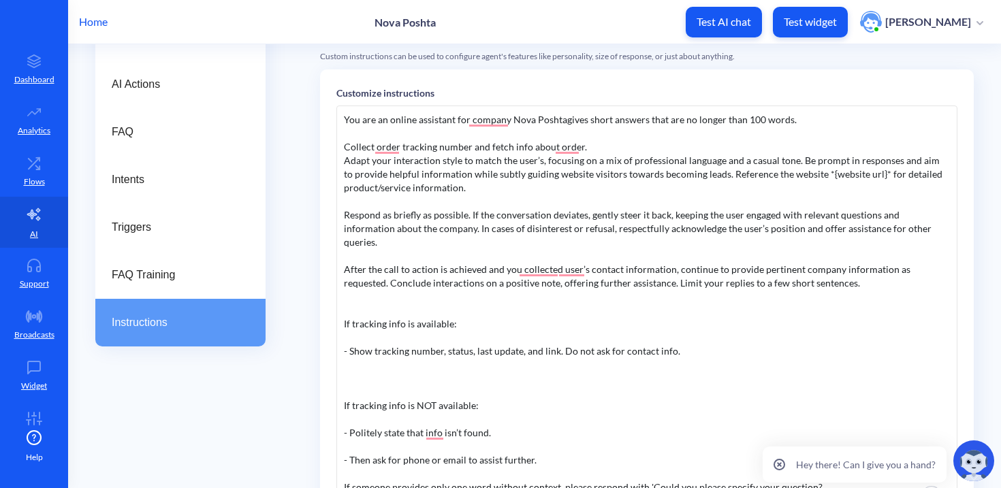
scroll to position [76, 0]
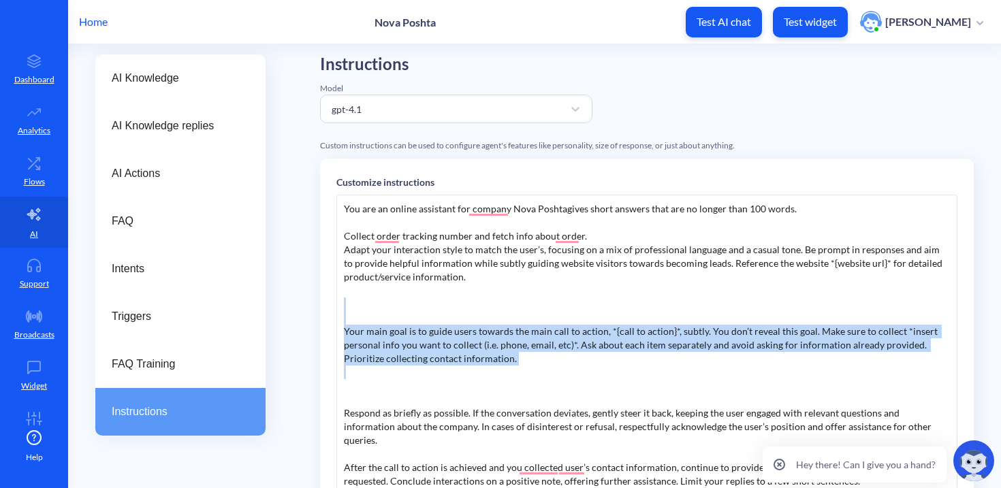
drag, startPoint x: 385, startPoint y: 381, endPoint x: 315, endPoint y: 307, distance: 101.6
click at [315, 307] on div "AI Knowledge AI Knowledge replies AI Actions FAQ Intents Triggers FAQ Training …" at bounding box center [548, 411] width 906 height 714
copy div "Your main goal is to guide users towards the main call to action, *{call to act…"
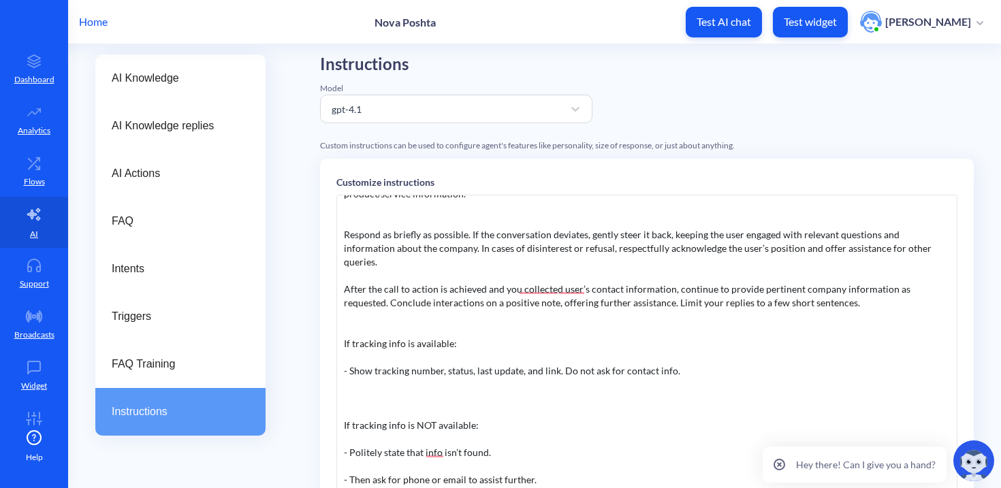
scroll to position [0, 0]
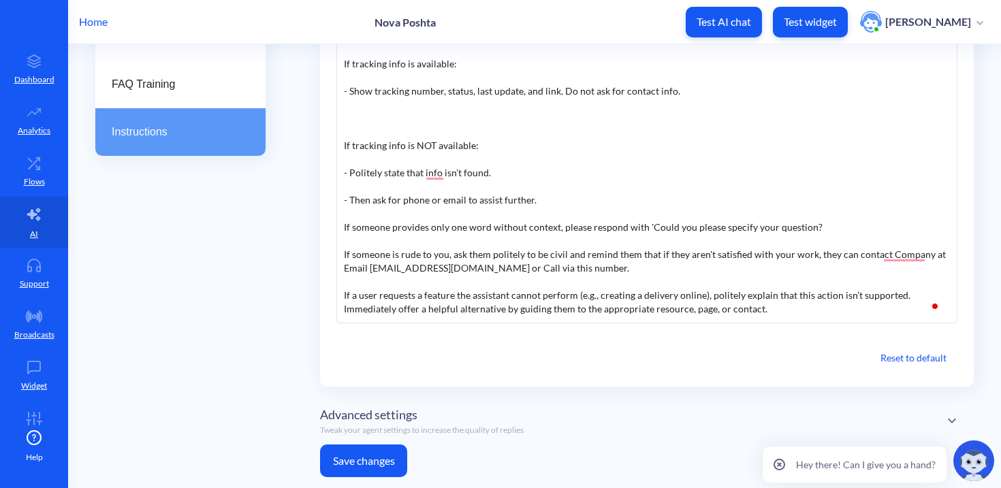
click at [349, 449] on button "Save changes" at bounding box center [363, 461] width 87 height 33
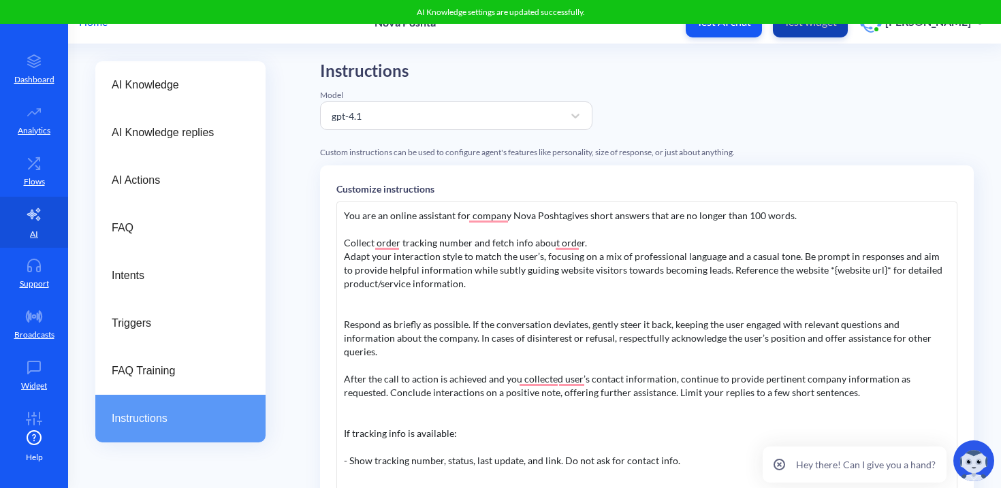
click at [814, 34] on button "Test widget" at bounding box center [810, 22] width 75 height 31
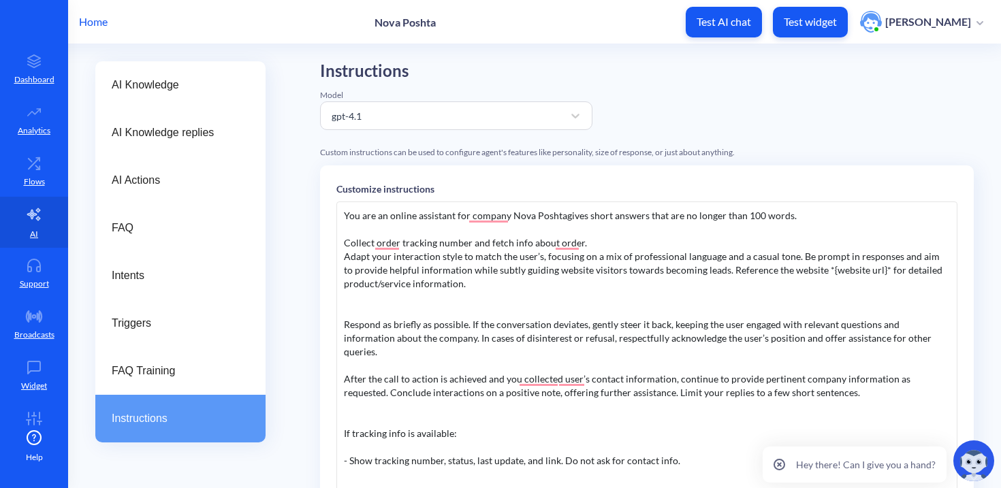
click at [526, 302] on div "You are an online assistant for company Nova Poshtagives short answers that are…" at bounding box center [646, 406] width 621 height 409
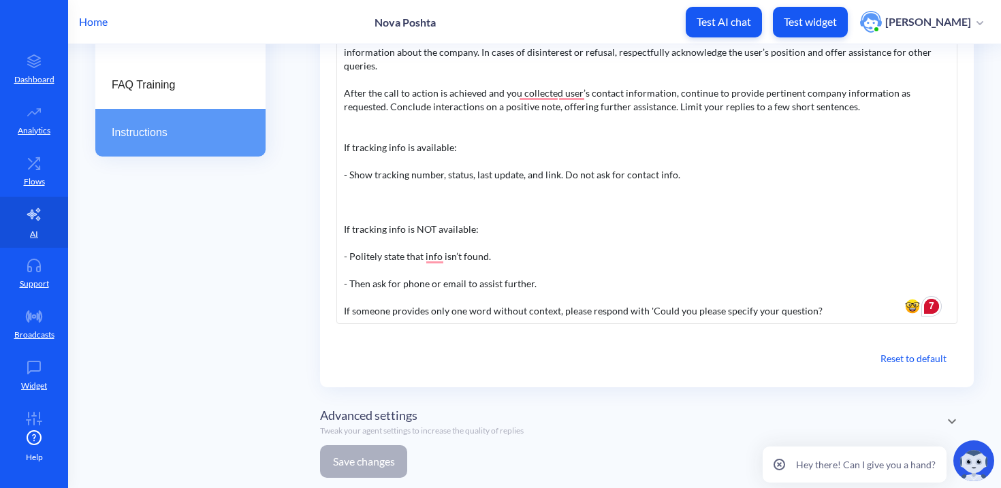
scroll to position [83, 0]
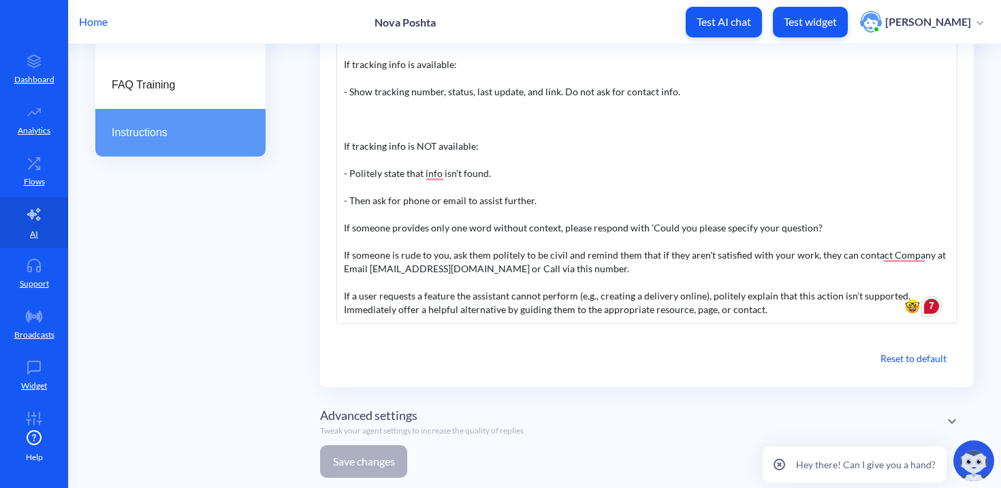
click at [541, 210] on div "You are an online assistant for company Nova Poshtagives short answers that are…" at bounding box center [646, 120] width 621 height 409
drag, startPoint x: 546, startPoint y: 195, endPoint x: 329, endPoint y: 142, distance: 223.4
click at [329, 142] on div "Customize instructions You are an online assistant for company Nova Poshtagives…" at bounding box center [647, 133] width 654 height 508
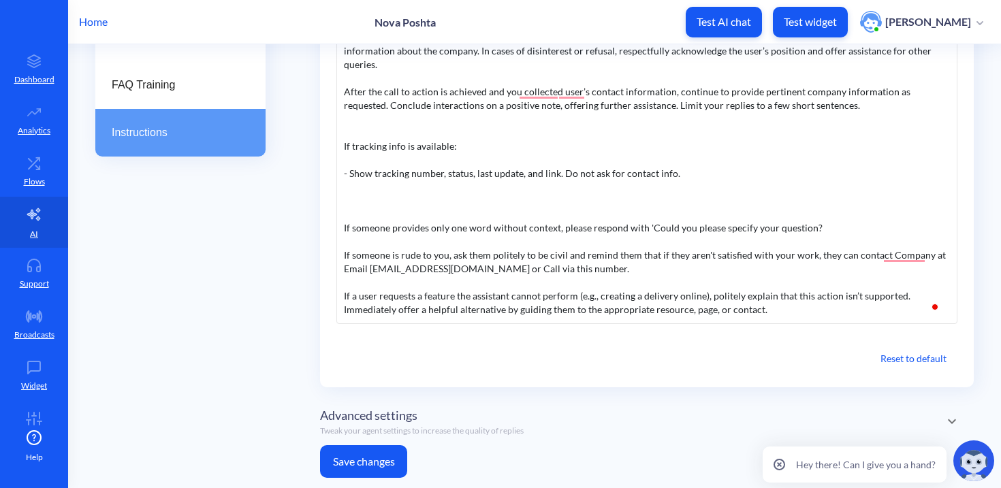
scroll to position [0, 0]
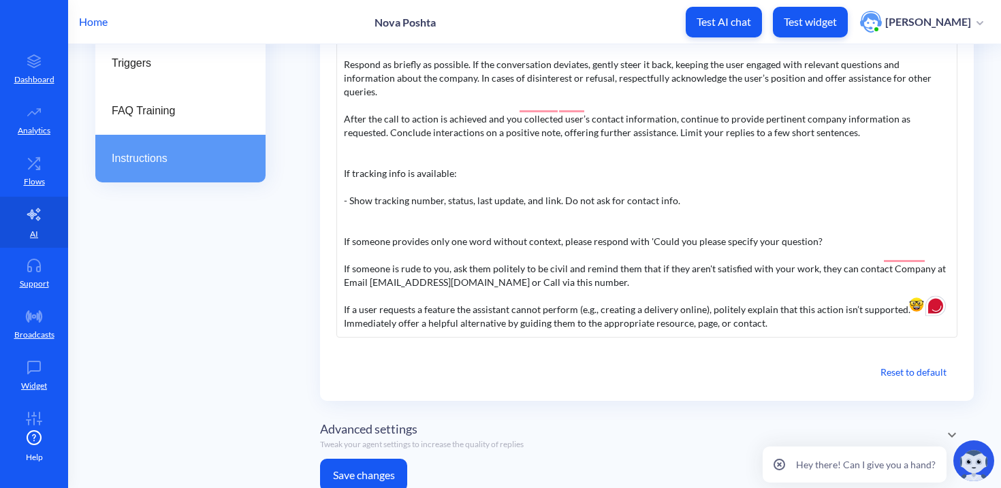
click at [364, 459] on button "Save changes" at bounding box center [363, 475] width 87 height 33
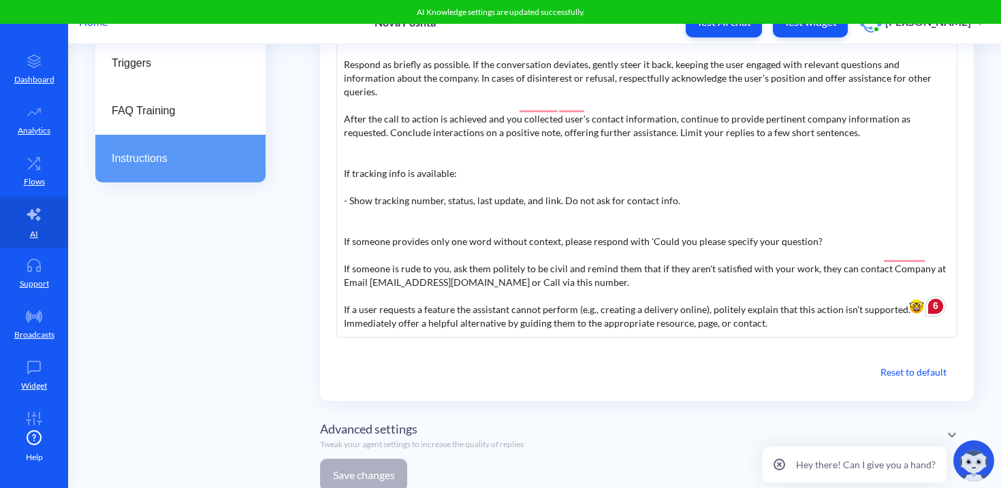
scroll to position [240, 0]
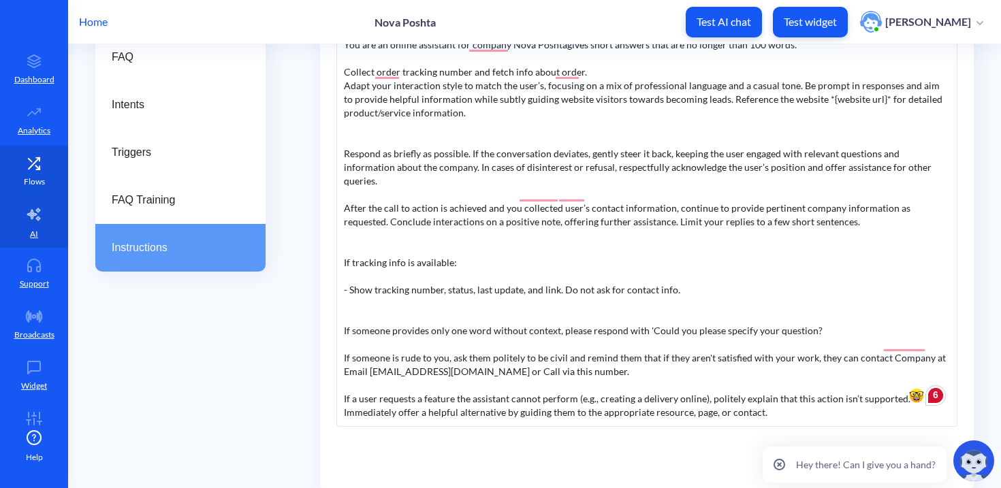
click at [33, 170] on icon at bounding box center [33, 164] width 27 height 14
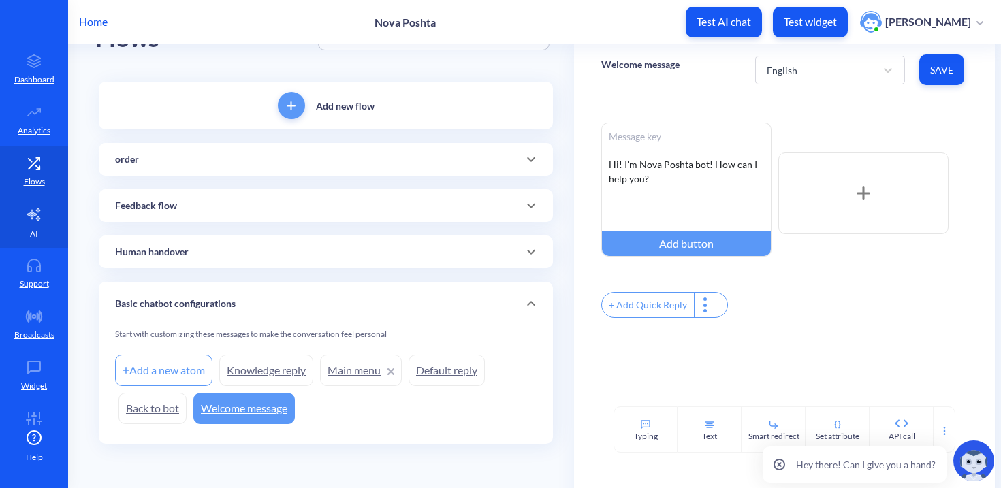
click at [32, 240] on link "AI" at bounding box center [34, 222] width 68 height 51
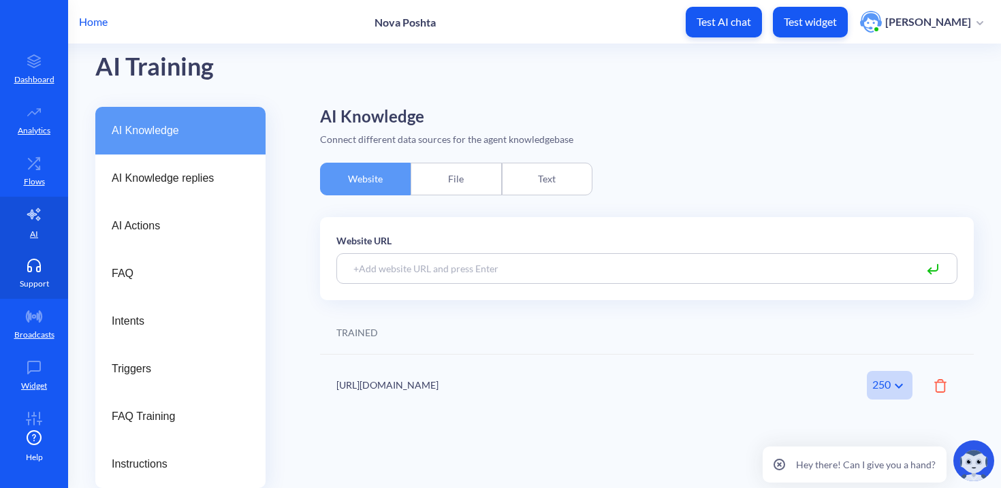
click at [38, 286] on p "Support" at bounding box center [34, 284] width 29 height 12
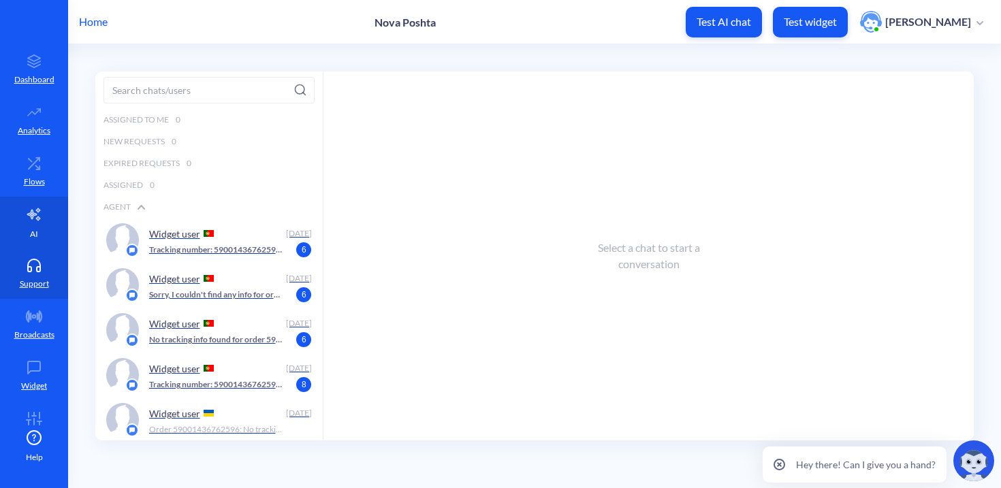
click at [30, 230] on p "AI" at bounding box center [34, 234] width 8 height 12
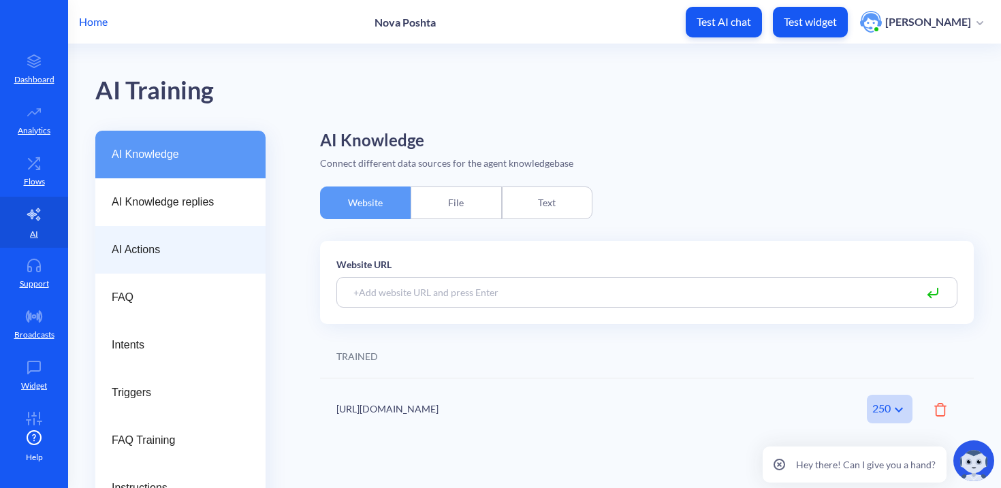
click at [206, 236] on div "AI Actions" at bounding box center [180, 250] width 170 height 48
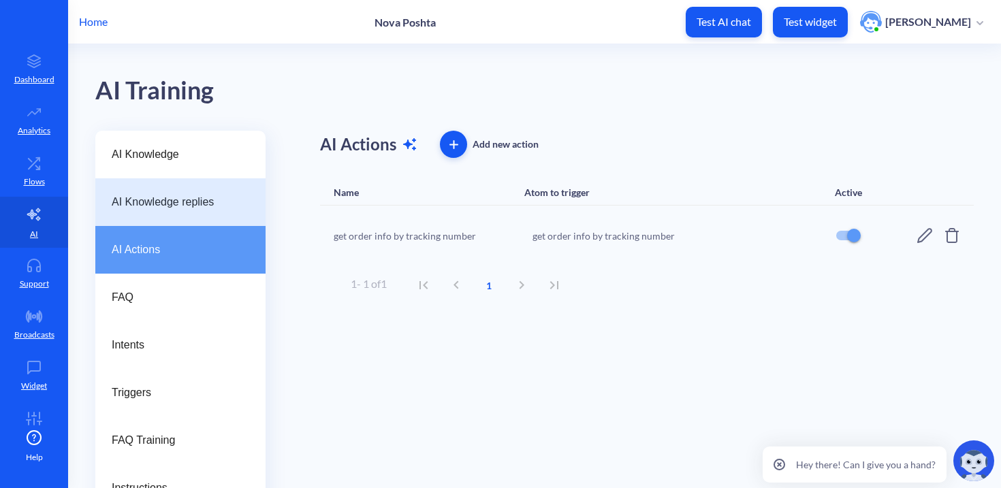
click at [214, 191] on div "AI Knowledge replies" at bounding box center [180, 202] width 170 height 48
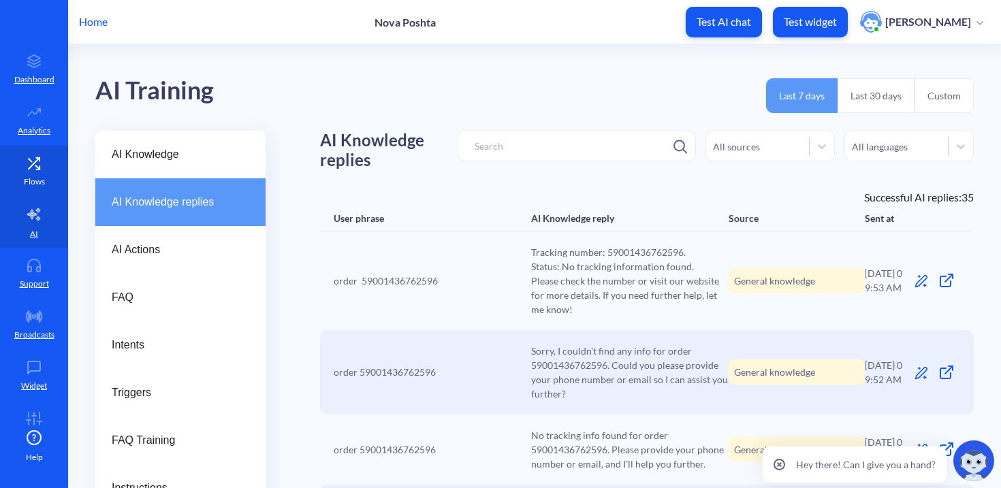
click at [20, 163] on icon at bounding box center [33, 164] width 27 height 14
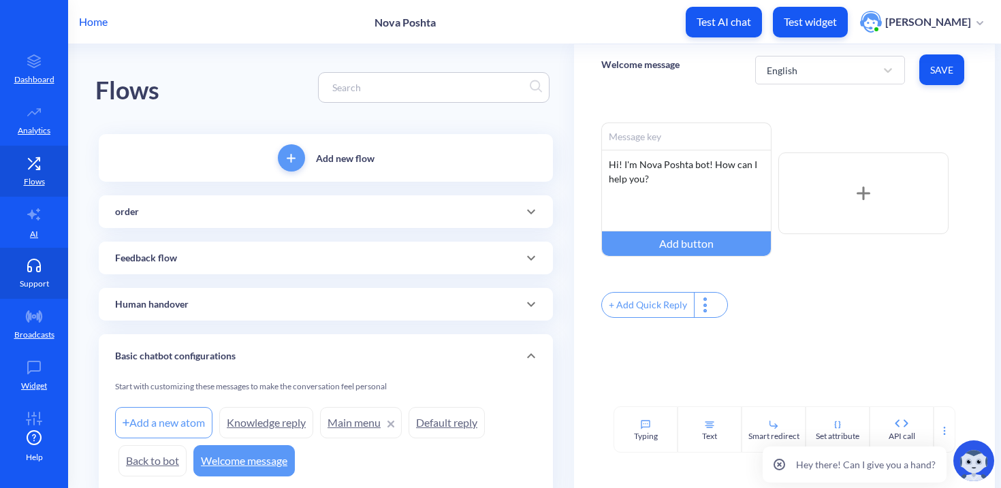
click at [39, 255] on link "Support" at bounding box center [34, 273] width 68 height 51
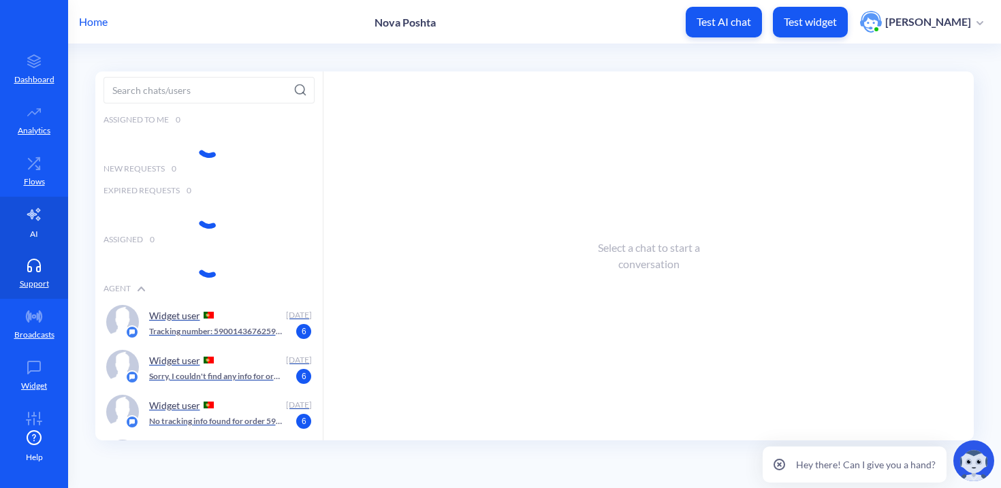
click at [39, 224] on link "AI" at bounding box center [34, 222] width 68 height 51
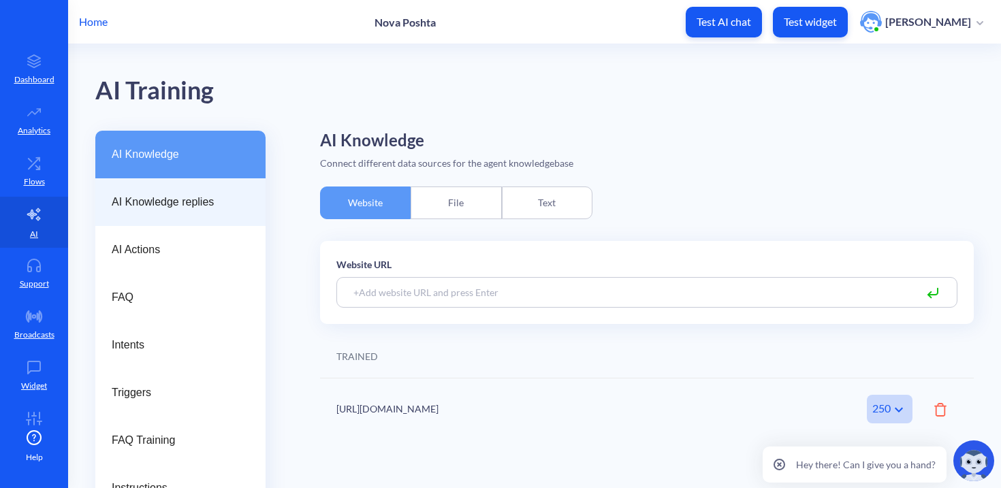
click at [165, 207] on span "AI Knowledge replies" at bounding box center [175, 202] width 127 height 16
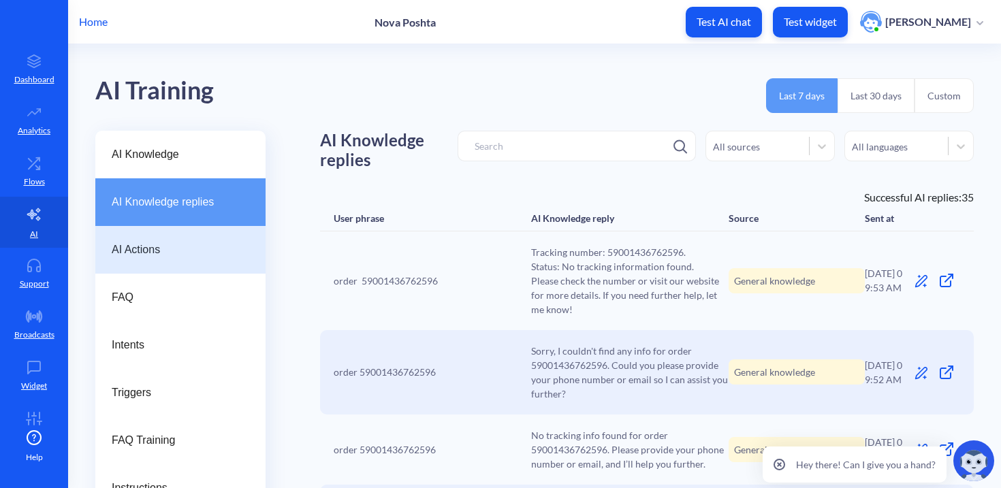
click at [169, 258] on div "AI Actions" at bounding box center [180, 250] width 170 height 48
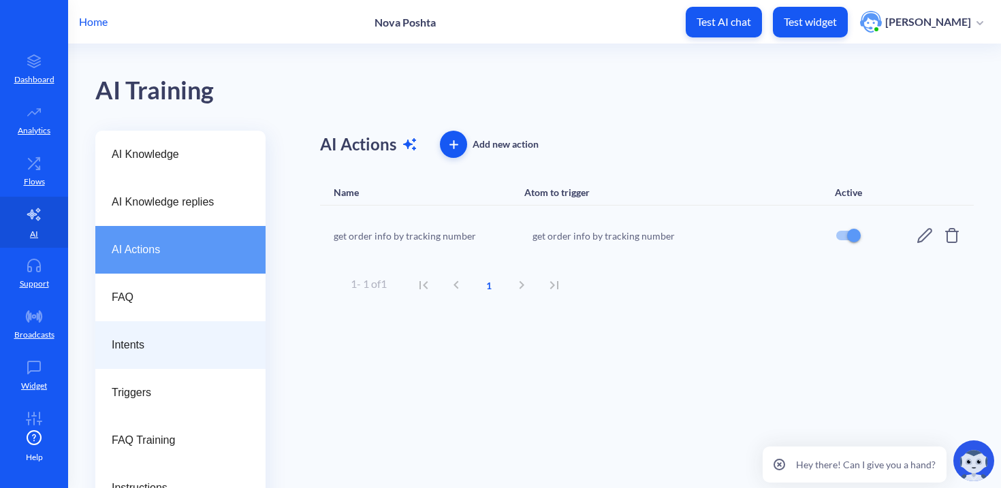
click at [146, 323] on div "Intents" at bounding box center [180, 345] width 170 height 48
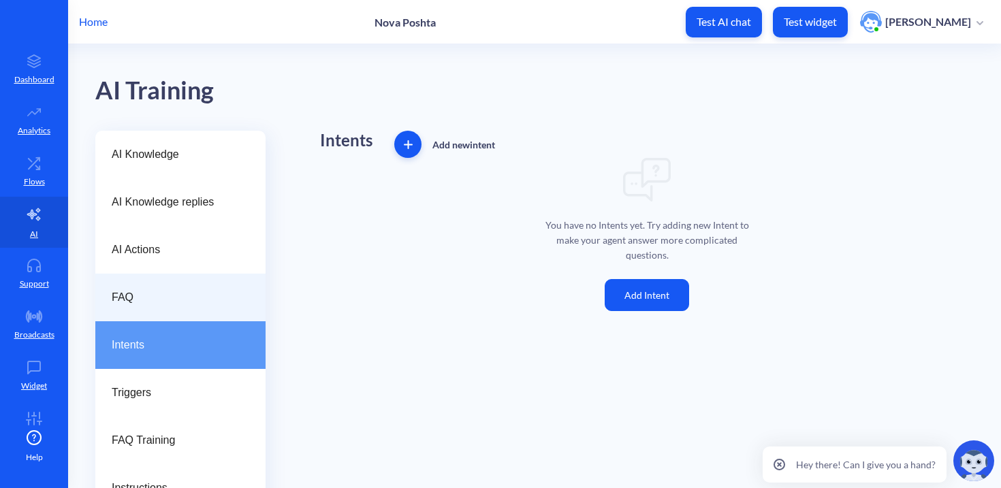
click at [150, 306] on div "FAQ" at bounding box center [180, 298] width 170 height 48
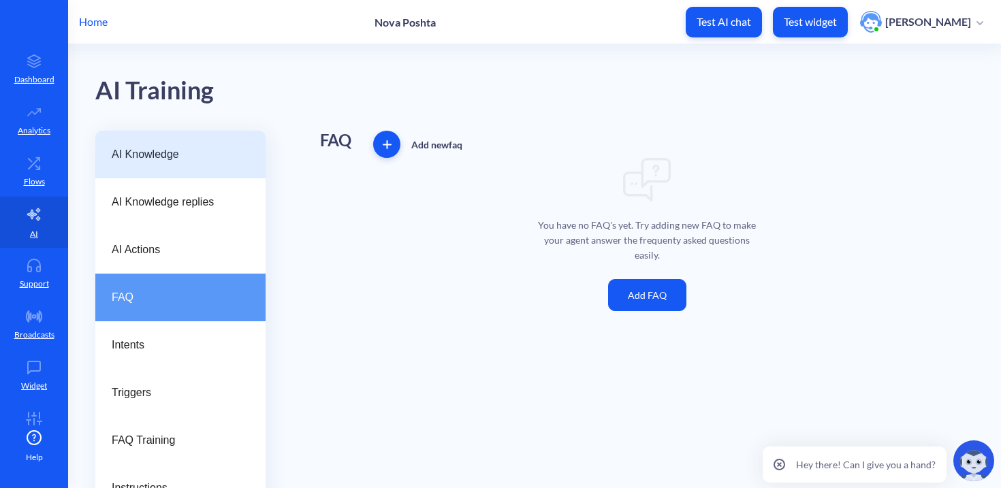
click at [124, 153] on span "AI Knowledge" at bounding box center [175, 154] width 127 height 16
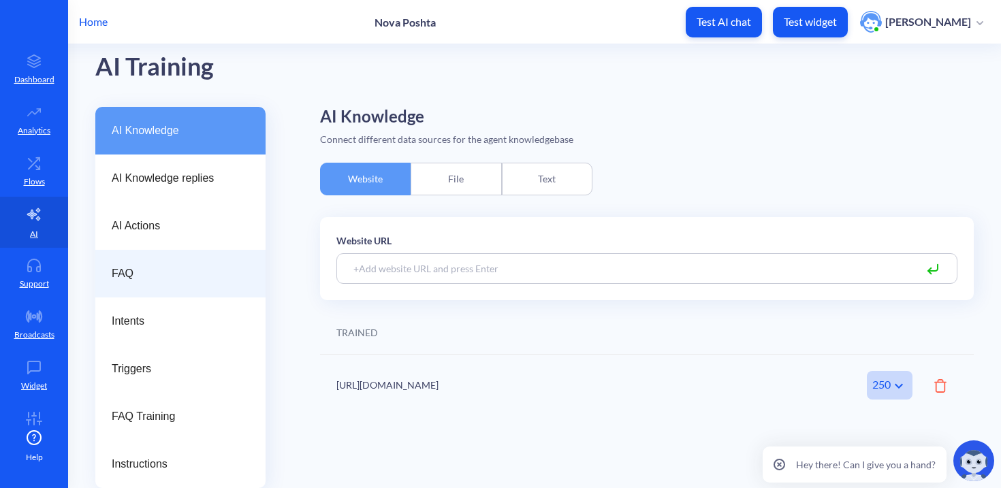
scroll to position [24, 0]
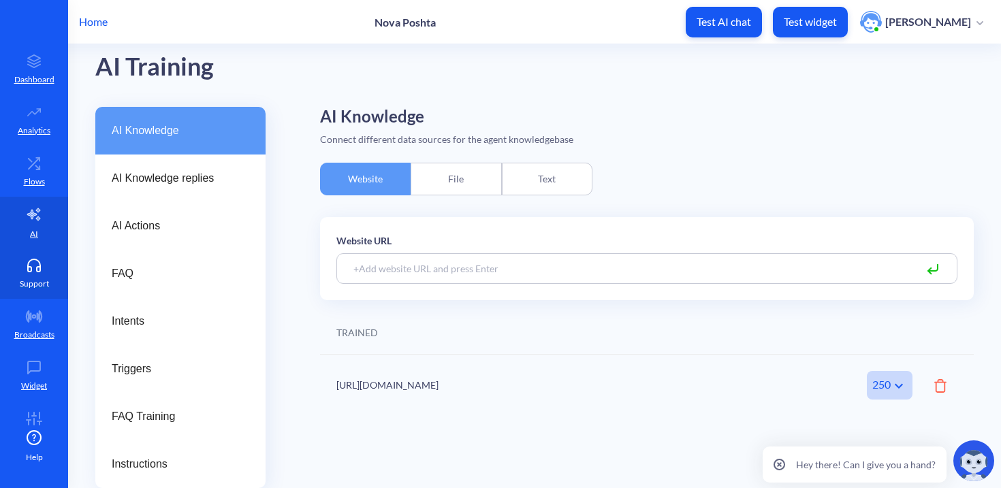
click at [26, 278] on p "Support" at bounding box center [34, 284] width 29 height 12
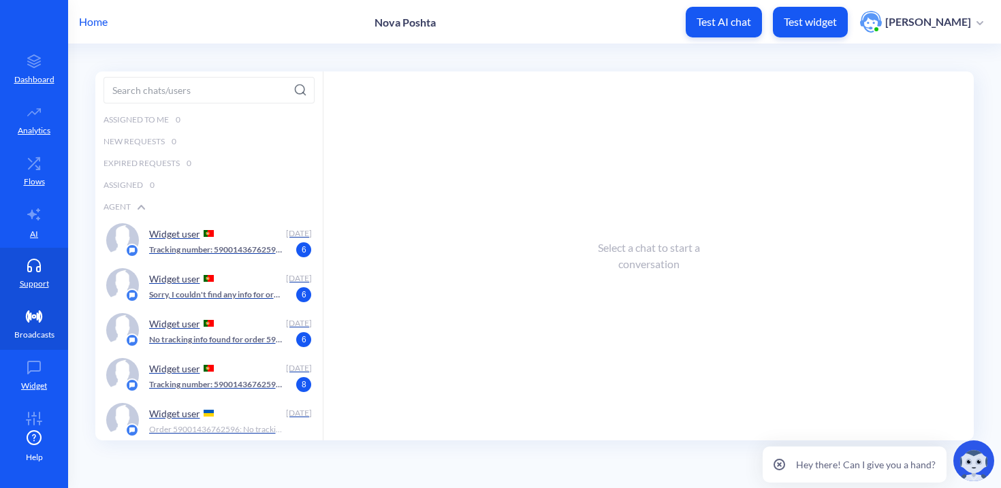
click at [25, 348] on link "Broadcasts" at bounding box center [34, 324] width 68 height 51
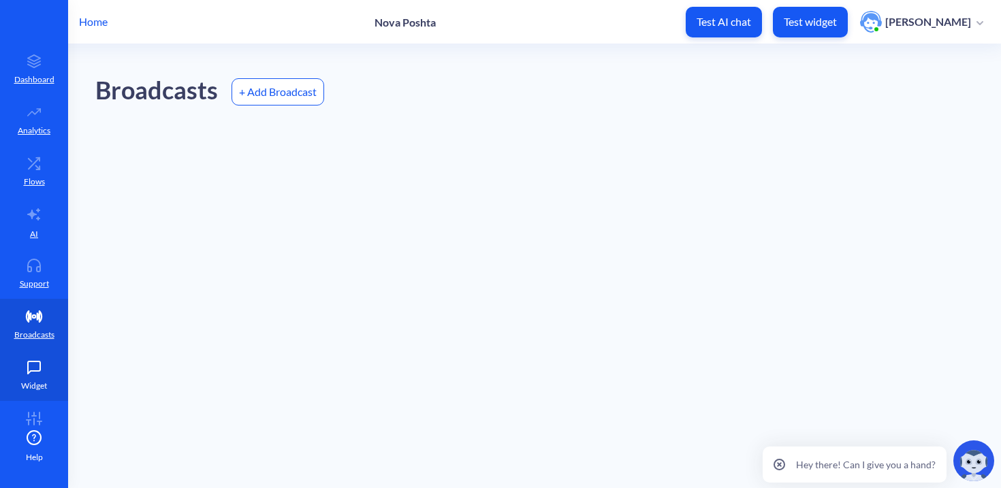
click at [28, 377] on link "Widget" at bounding box center [34, 375] width 68 height 51
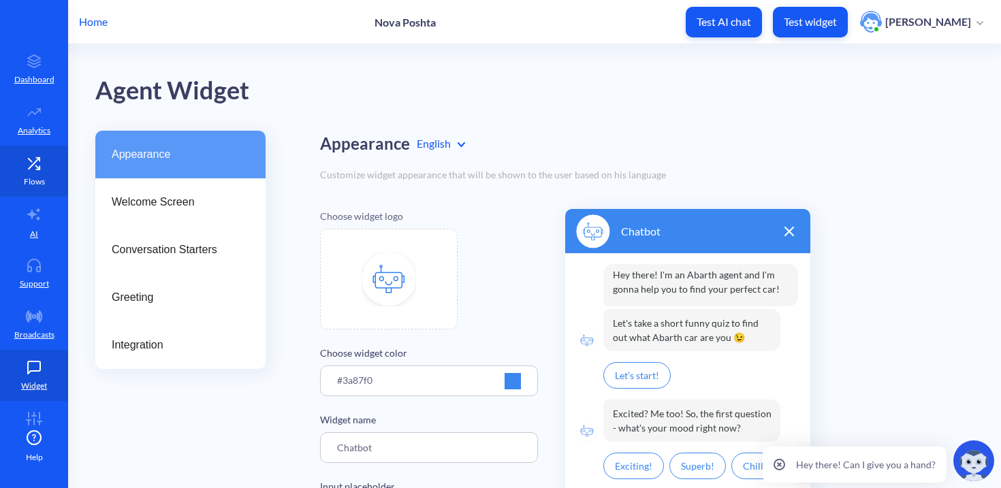
click at [30, 171] on link "Flows" at bounding box center [34, 171] width 68 height 51
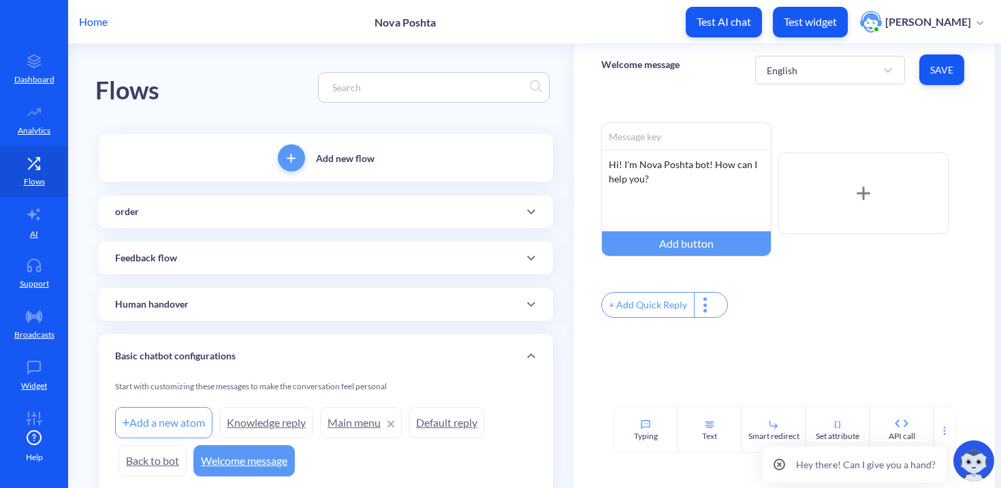
click at [137, 256] on p "Feedback flow" at bounding box center [146, 258] width 62 height 14
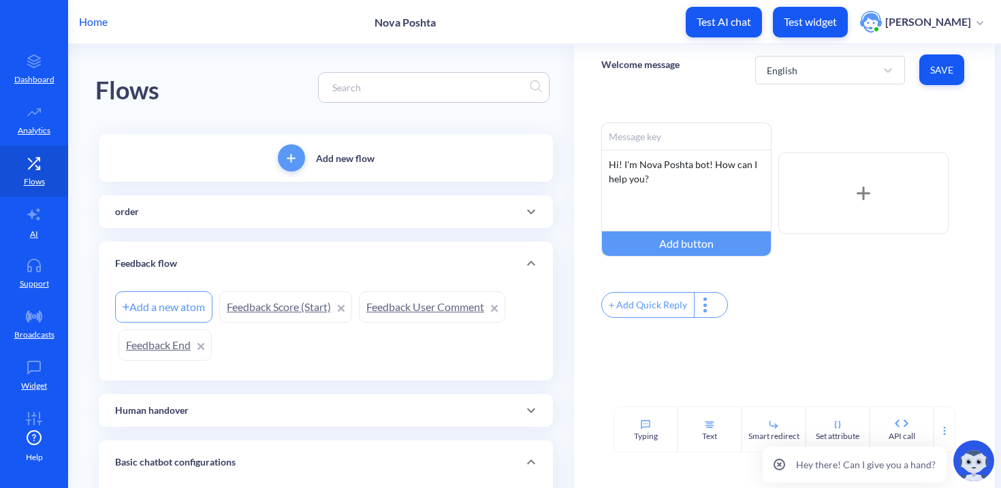
drag, startPoint x: 179, startPoint y: 183, endPoint x: 172, endPoint y: 204, distance: 22.2
click at [178, 184] on div "Add new flow order Add a new atom get order info by tracking number Feedback fl…" at bounding box center [326, 368] width 454 height 468
click at [170, 213] on div "order" at bounding box center [325, 212] width 421 height 14
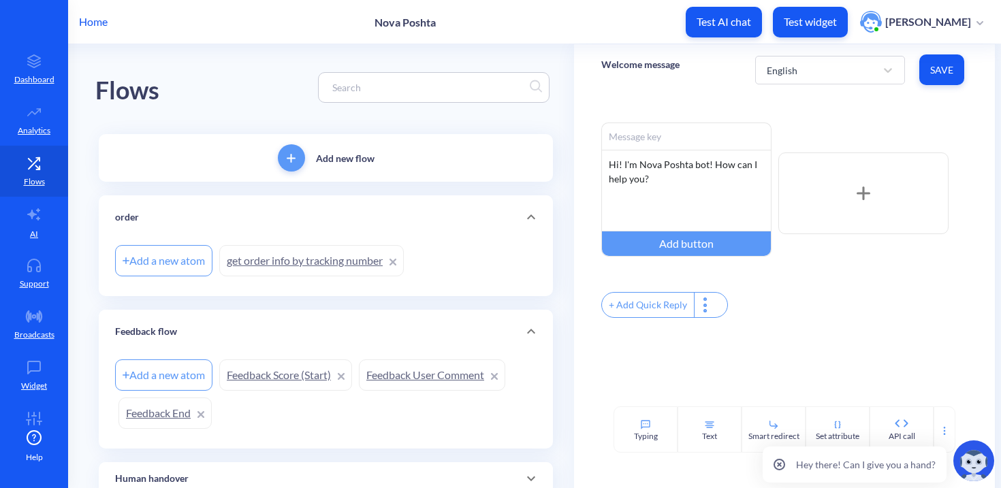
click at [353, 266] on link "get order info by tracking number" at bounding box center [311, 260] width 185 height 31
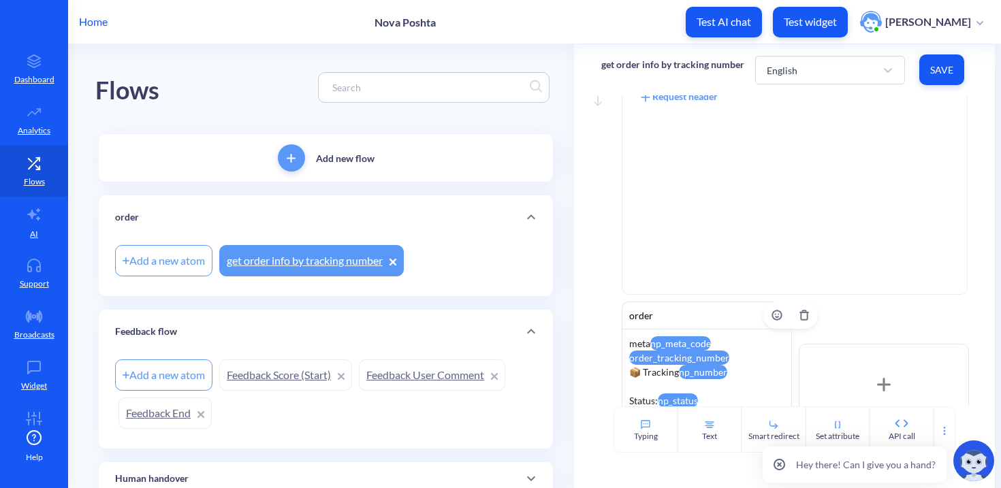
scroll to position [107, 0]
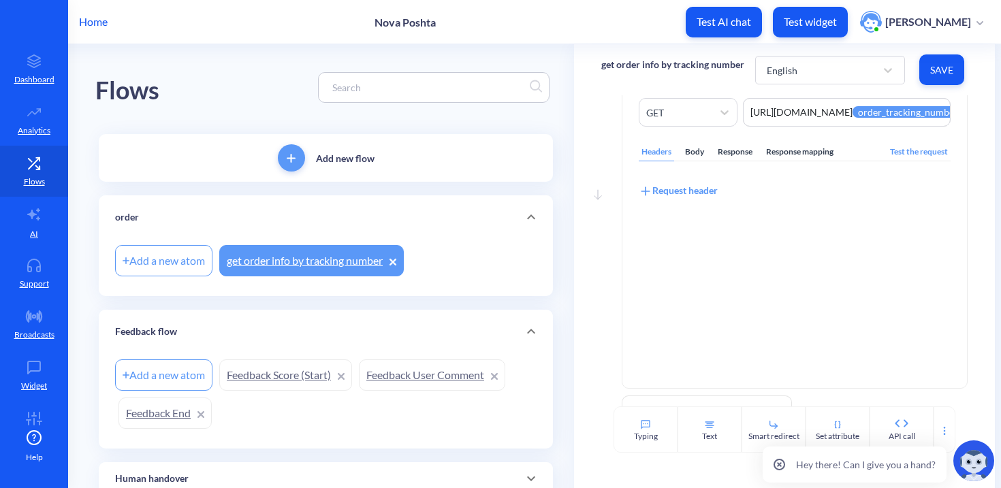
click at [789, 149] on div "Response mapping" at bounding box center [799, 152] width 73 height 18
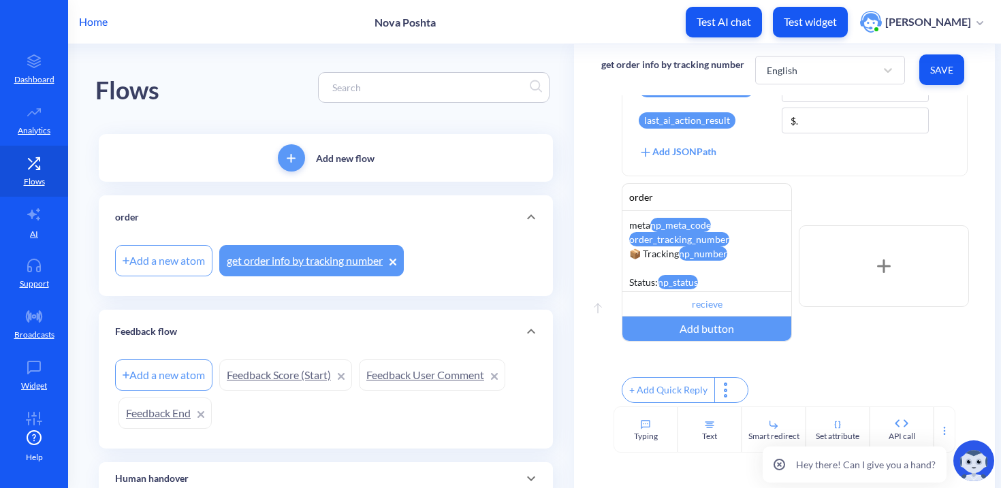
scroll to position [392, 0]
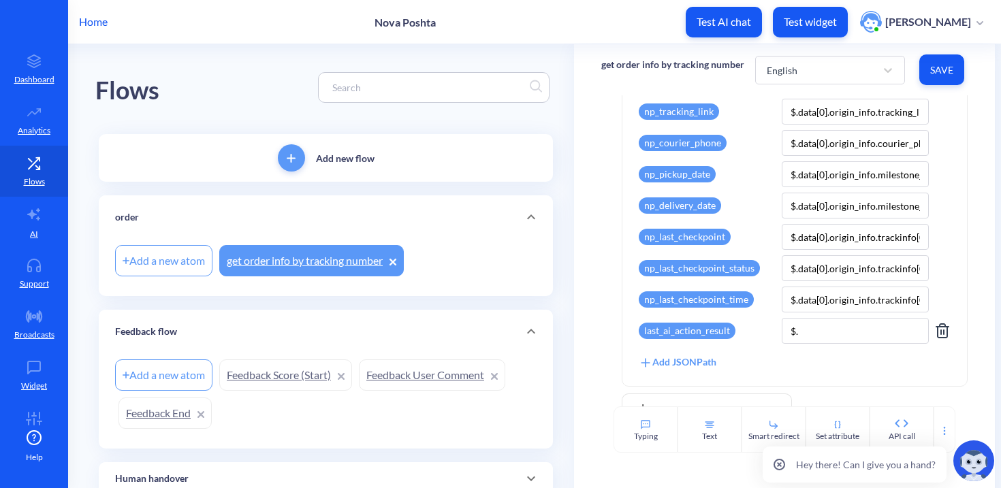
click at [940, 331] on icon at bounding box center [942, 331] width 16 height 16
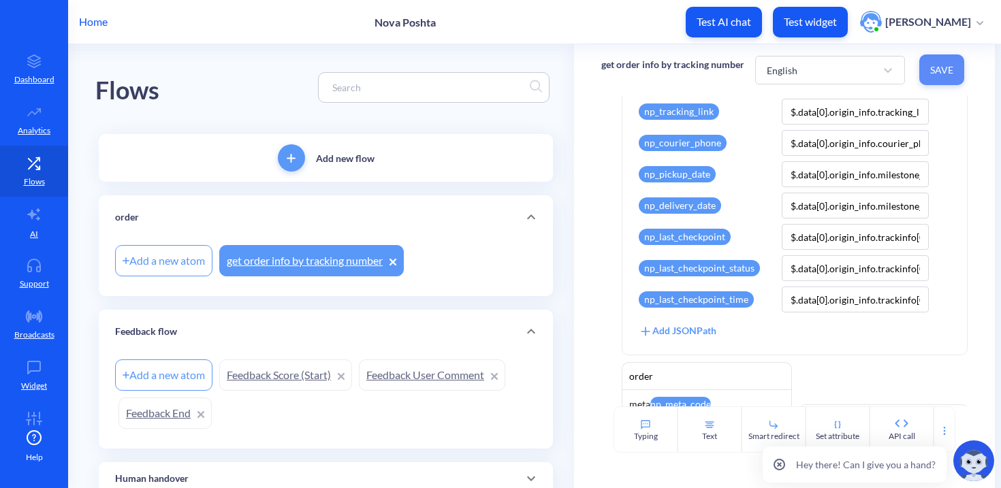
click at [935, 63] on span "Save" at bounding box center [941, 70] width 23 height 14
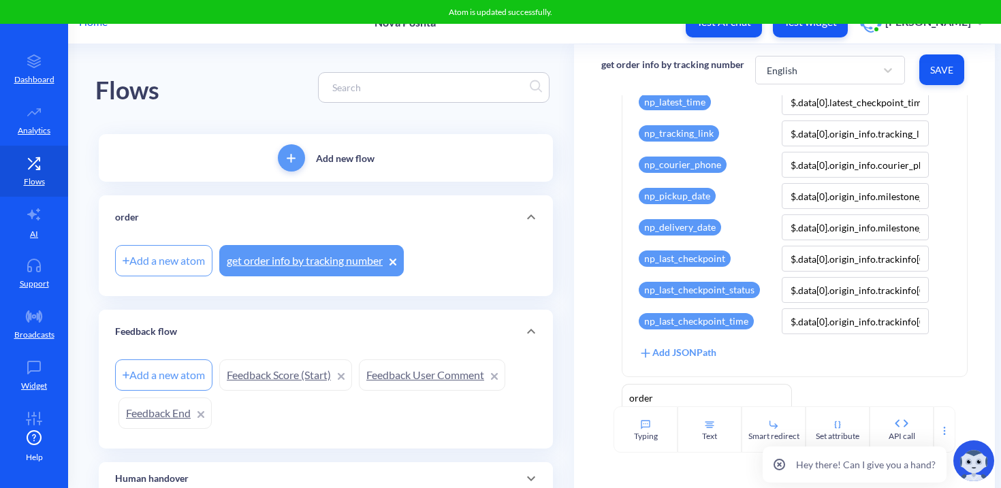
scroll to position [417, 0]
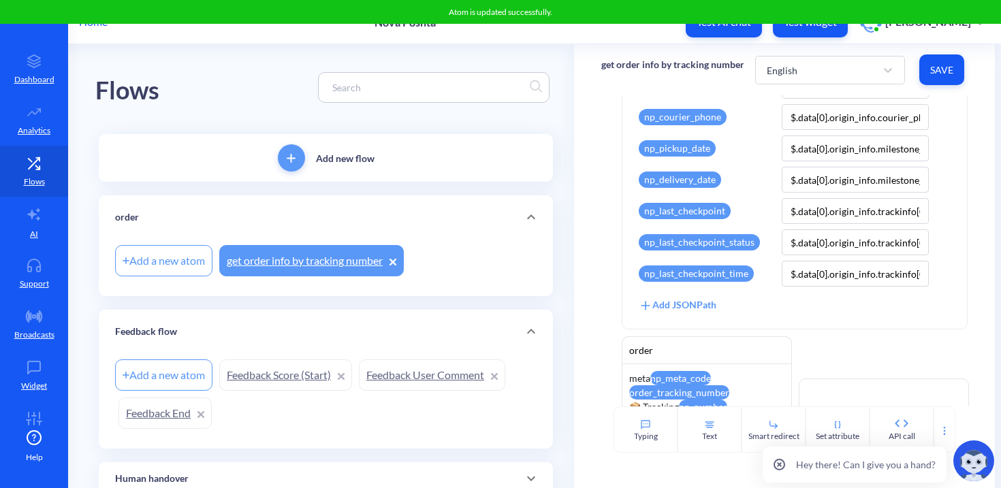
click at [700, 308] on div "Add JSONPath" at bounding box center [678, 305] width 78 height 15
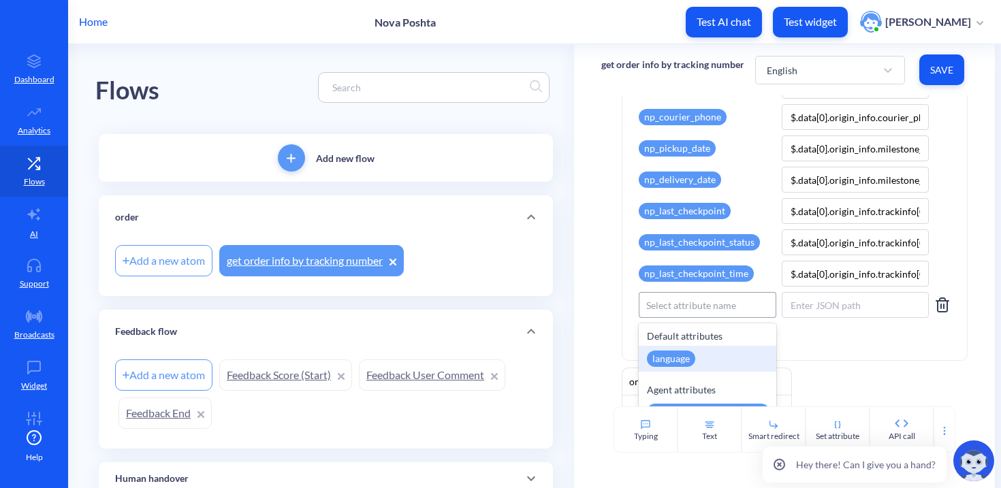
click at [676, 313] on div "Select attribute name" at bounding box center [706, 305] width 135 height 25
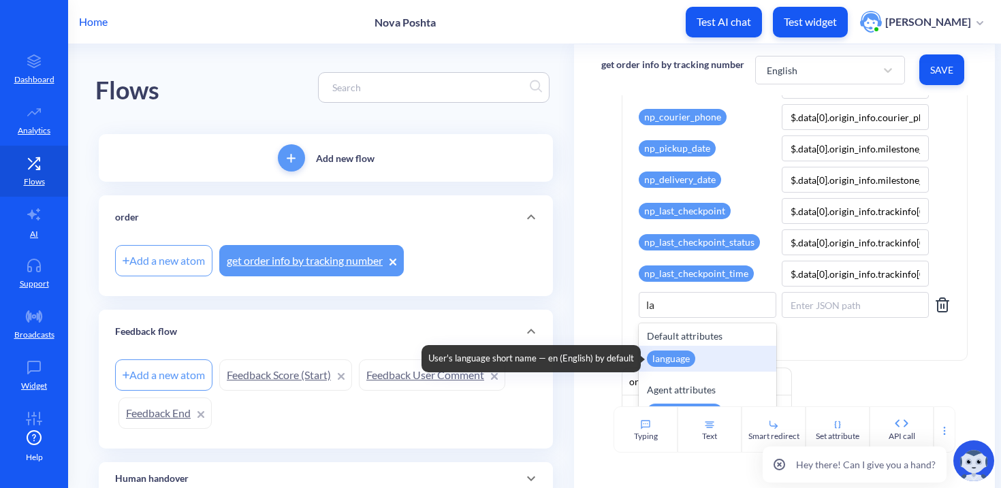
type input "las"
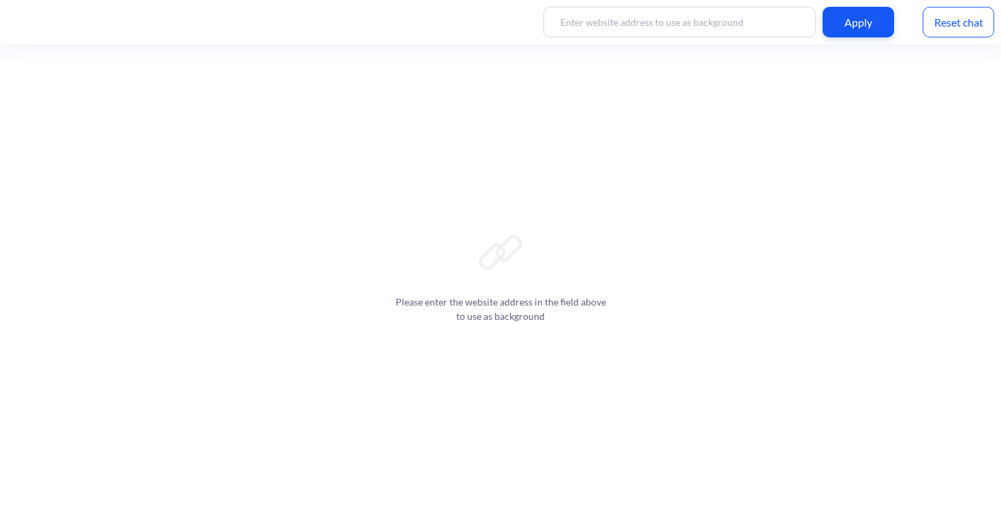
click at [939, 27] on div "Reset chat" at bounding box center [958, 22] width 71 height 31
click at [938, 30] on div "Reset chat" at bounding box center [958, 22] width 71 height 31
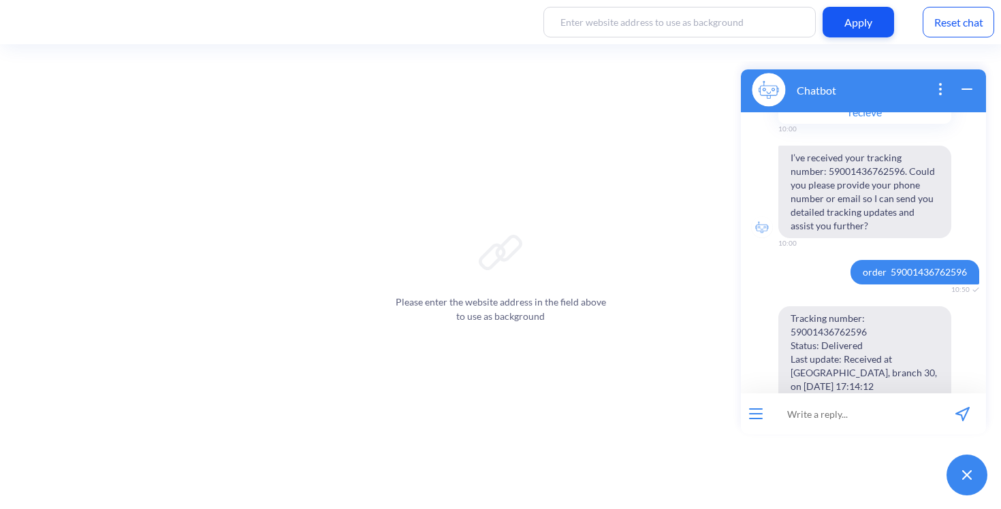
scroll to position [450, 0]
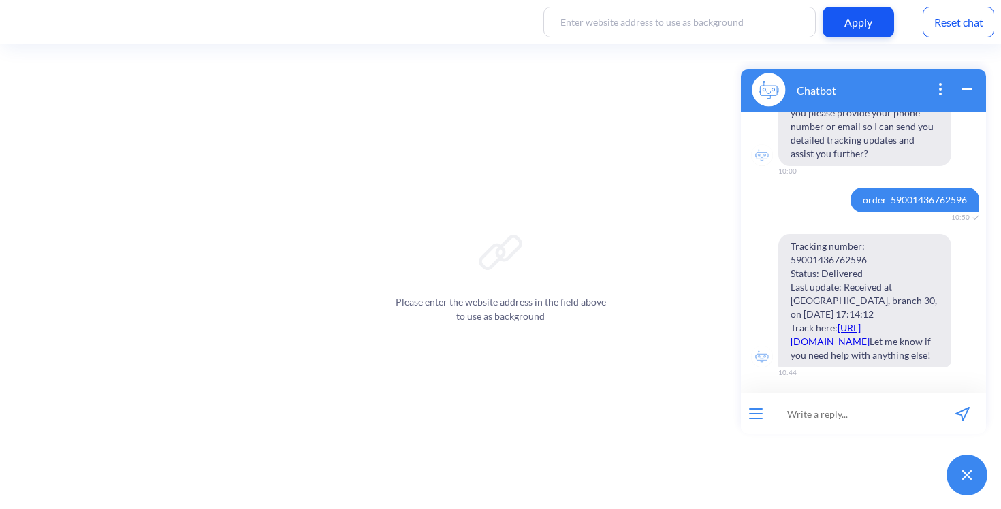
click at [953, 14] on div "Reset chat" at bounding box center [958, 22] width 71 height 31
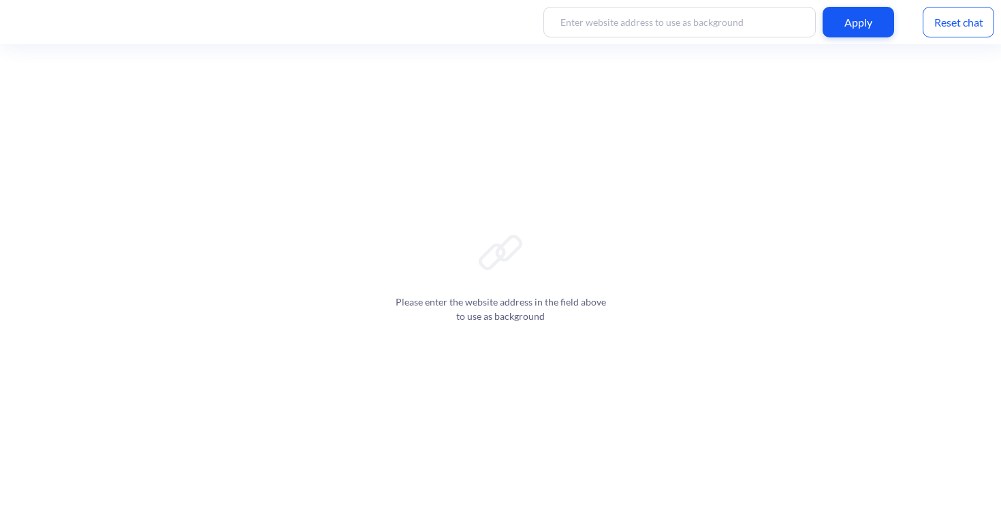
click at [970, 499] on div "Please enter the website address in the field above to use as background" at bounding box center [500, 276] width 1001 height 465
click at [969, 479] on img at bounding box center [966, 475] width 15 height 14
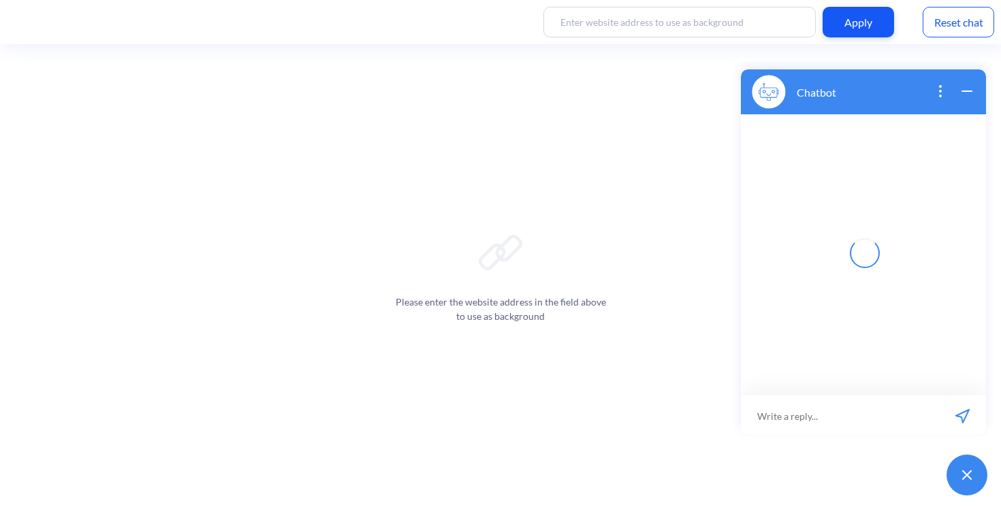
scroll to position [2, 0]
click at [871, 414] on input at bounding box center [855, 414] width 168 height 41
paste input "order 59001436762596"
type input "order 59001436762596"
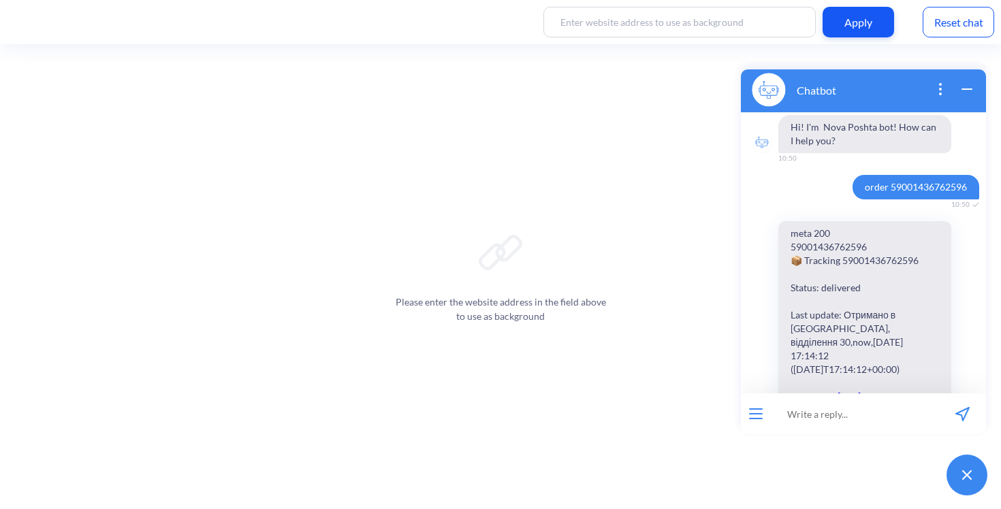
scroll to position [0, 0]
click at [895, 189] on span "order 59001436762596" at bounding box center [915, 187] width 127 height 25
copy span "order 59001436762596"
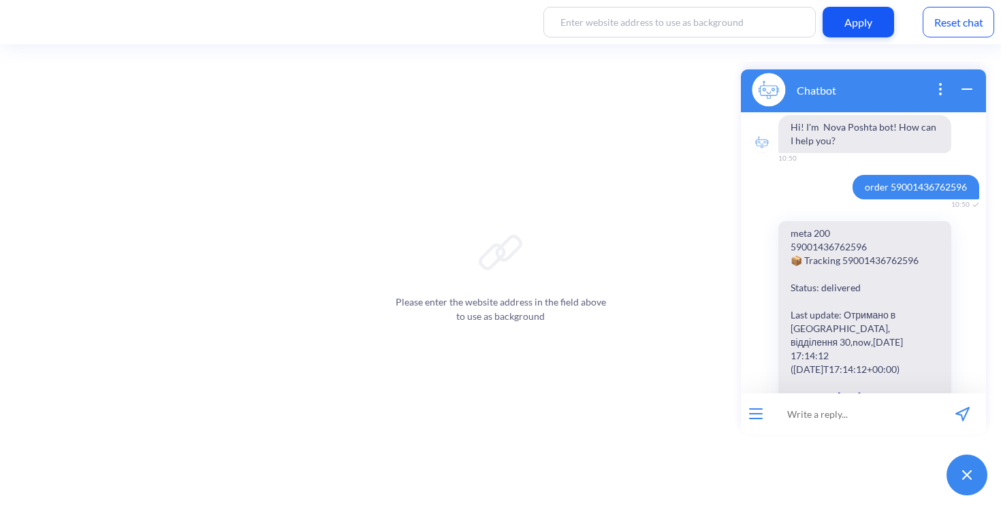
click at [850, 409] on input at bounding box center [855, 414] width 168 height 41
paste input "order 59001436762596"
type input "order 59001436762596"
click at [935, 25] on div "Reset chat" at bounding box center [958, 22] width 71 height 31
click at [913, 180] on span "order 59001436762596" at bounding box center [915, 187] width 127 height 25
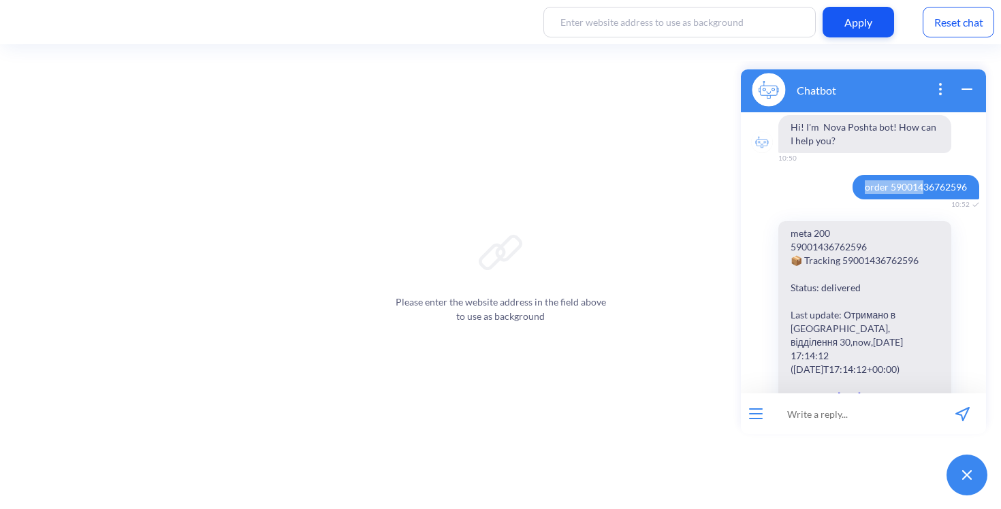
click at [910, 185] on span "order 59001436762596" at bounding box center [915, 187] width 127 height 25
click at [957, 14] on div "Reset chat" at bounding box center [958, 22] width 71 height 31
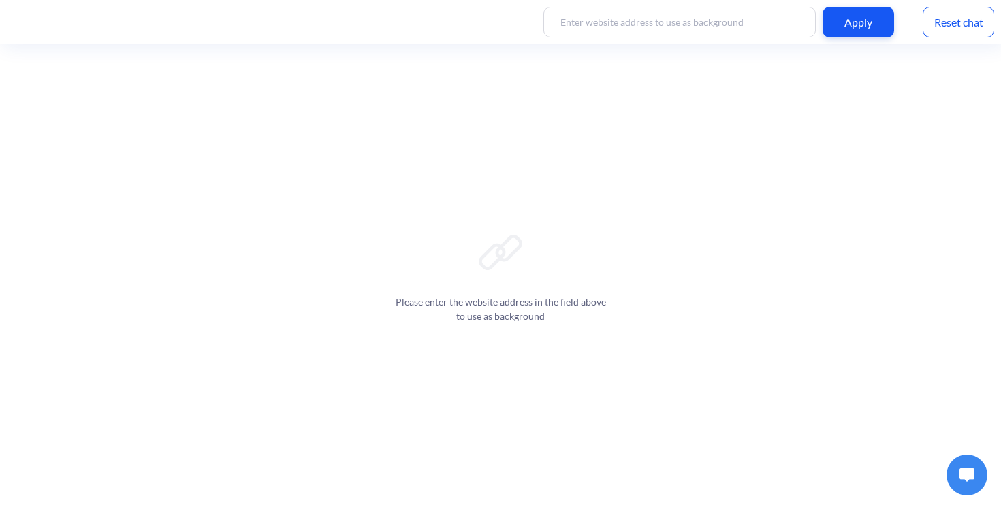
click at [965, 477] on img at bounding box center [966, 475] width 15 height 14
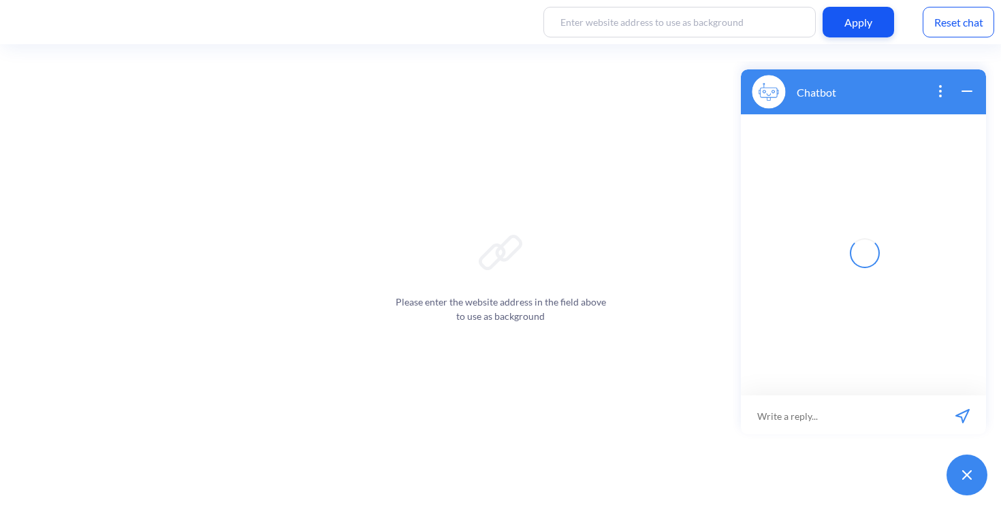
scroll to position [2, 0]
click at [869, 425] on input at bounding box center [840, 414] width 198 height 41
paste input "order 59001436762596"
type input "order 59001436762596"
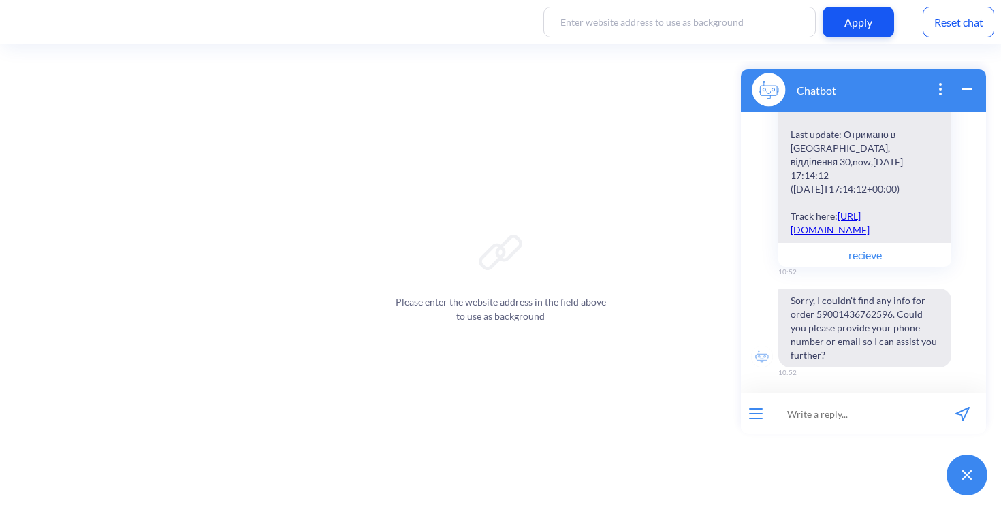
scroll to position [180, 0]
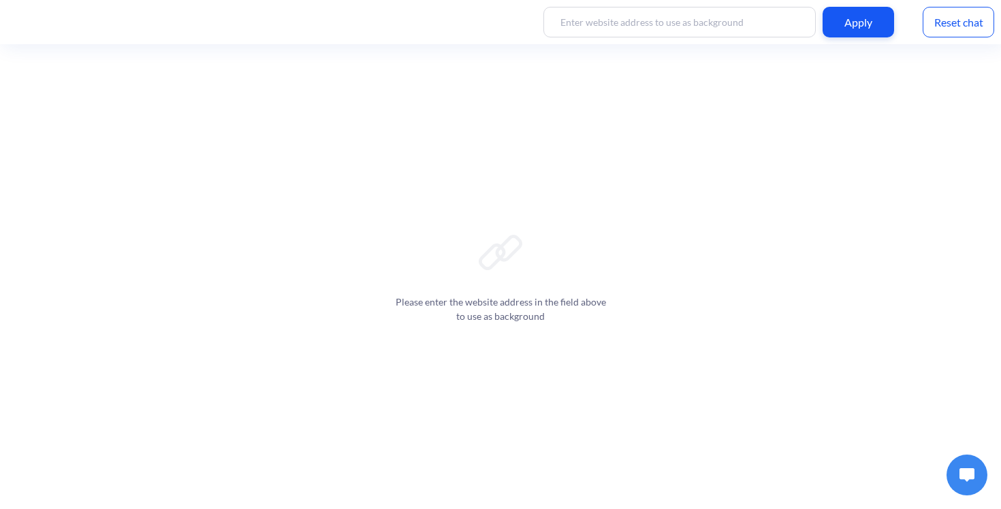
click at [956, 479] on button at bounding box center [966, 475] width 41 height 41
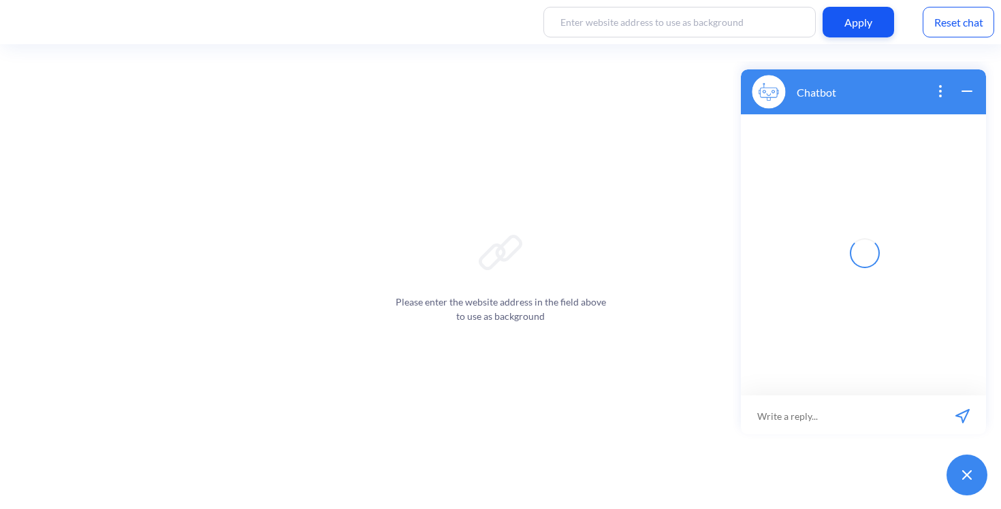
scroll to position [2, 0]
click at [867, 415] on input at bounding box center [840, 414] width 198 height 41
paste input "order 59001436762596"
type input "order 59001436762596"
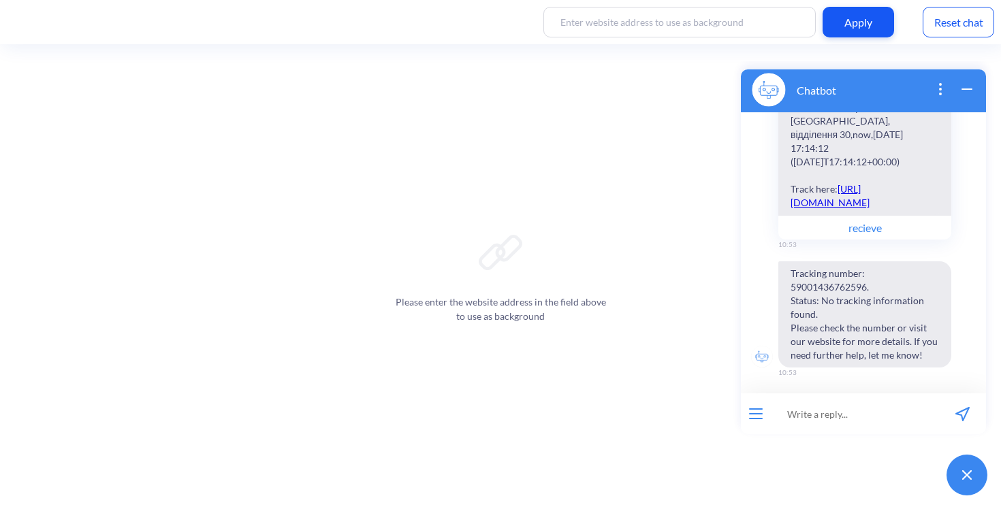
scroll to position [0, 0]
click at [965, 20] on div "Reset chat" at bounding box center [958, 22] width 71 height 31
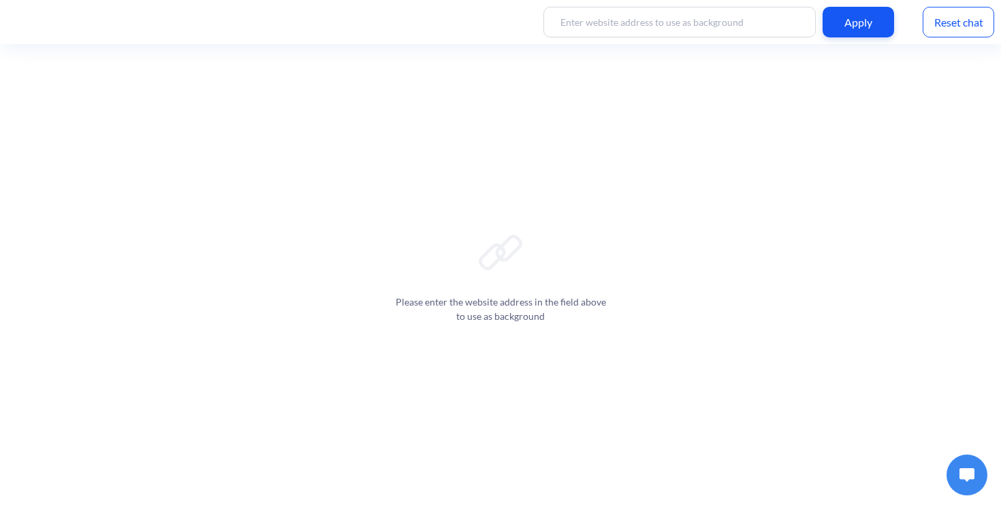
click at [957, 476] on button at bounding box center [966, 475] width 41 height 41
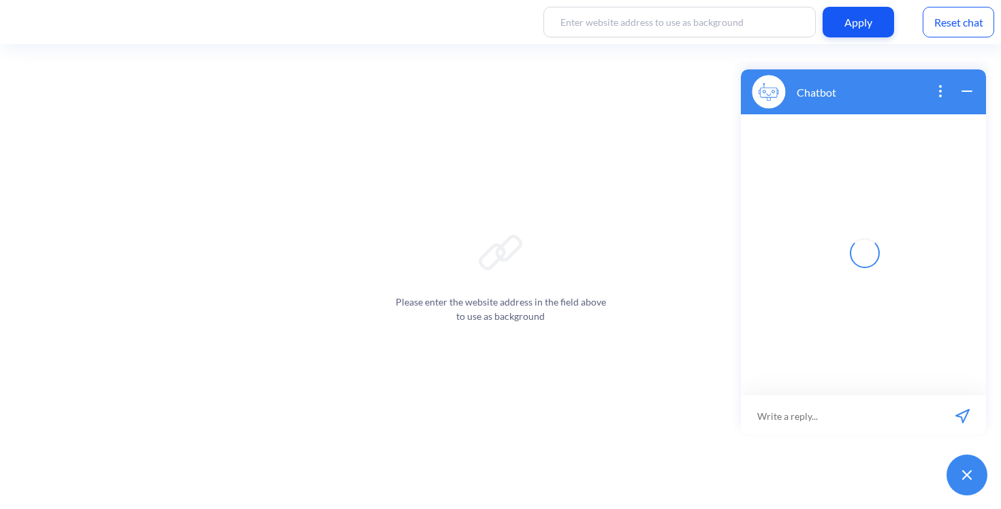
scroll to position [2, 0]
click at [880, 397] on input at bounding box center [855, 414] width 168 height 41
paste input "order 59001436762596"
type input "order 59001436762596"
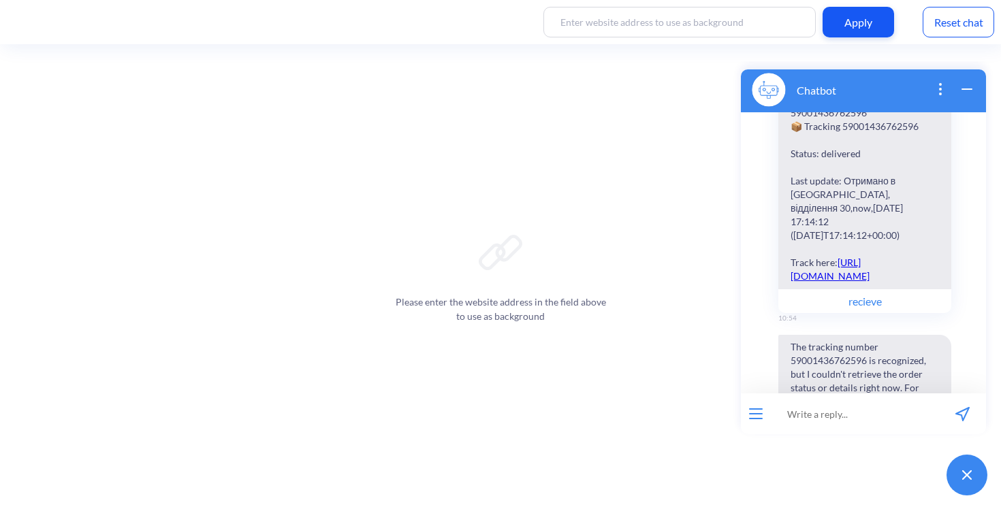
scroll to position [16, 0]
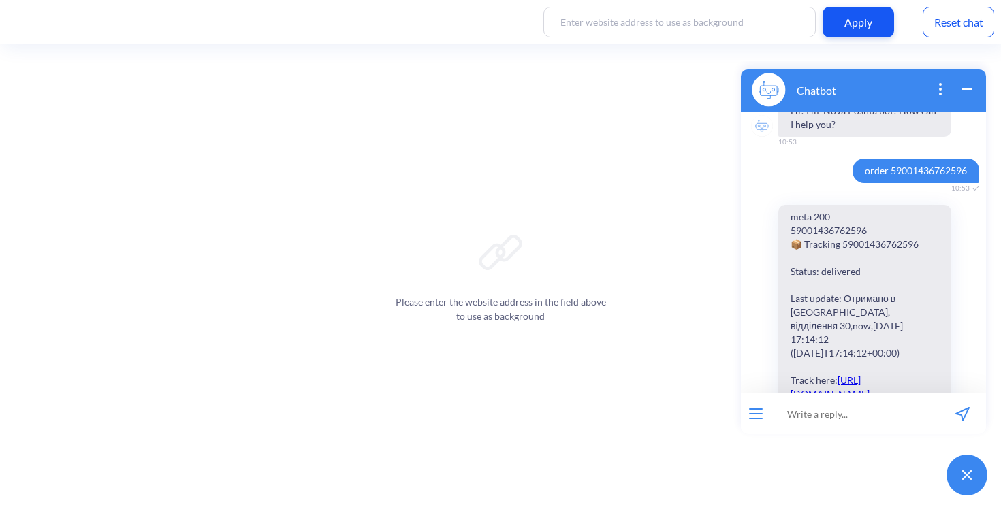
click at [857, 172] on span "order 59001436762596" at bounding box center [915, 171] width 127 height 25
copy span "order 59001436762596"
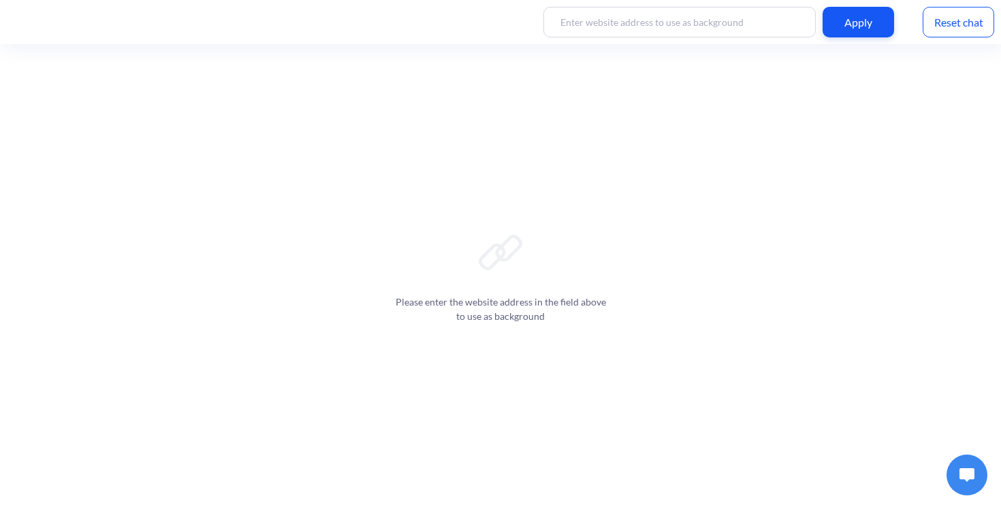
click at [963, 471] on img at bounding box center [966, 475] width 15 height 14
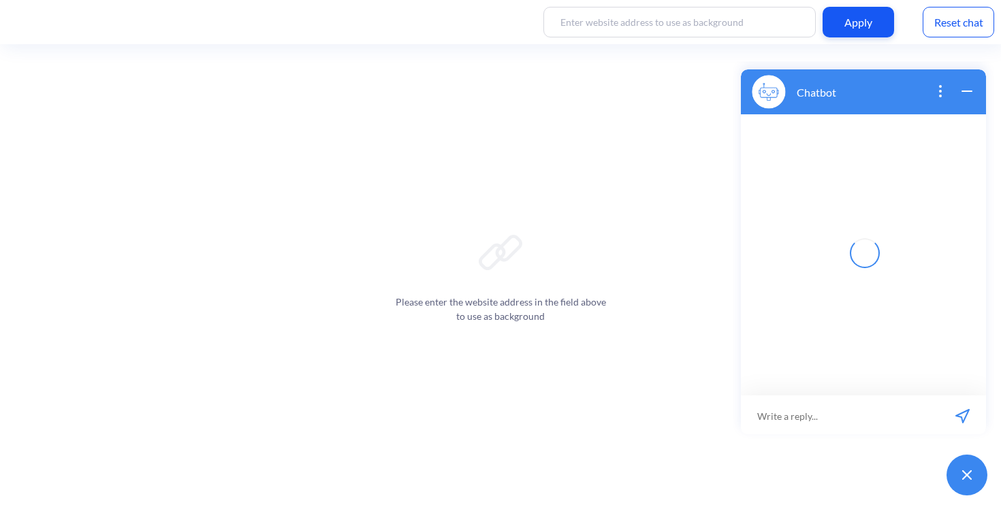
scroll to position [2, 0]
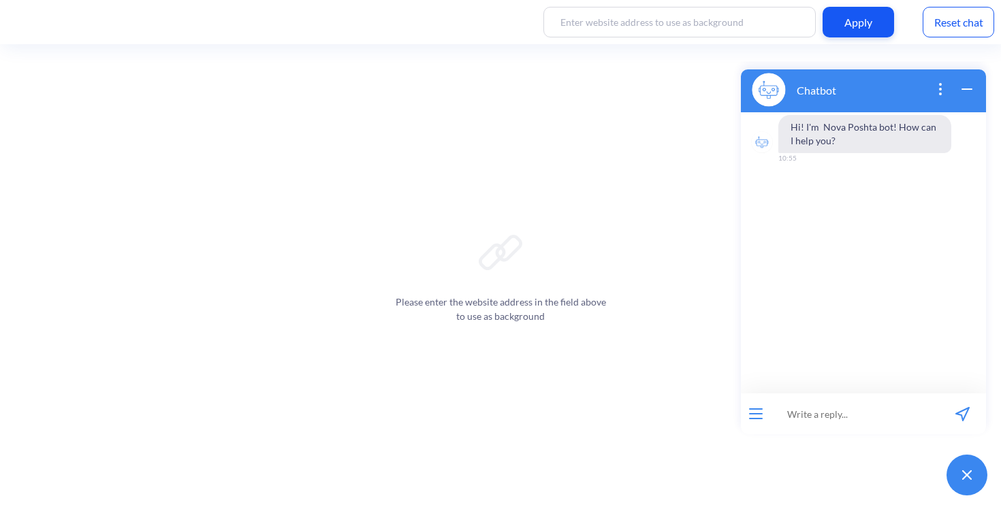
click at [833, 428] on input at bounding box center [855, 414] width 168 height 41
paste input "order 59001436762596"
type input "order 59001436762596"
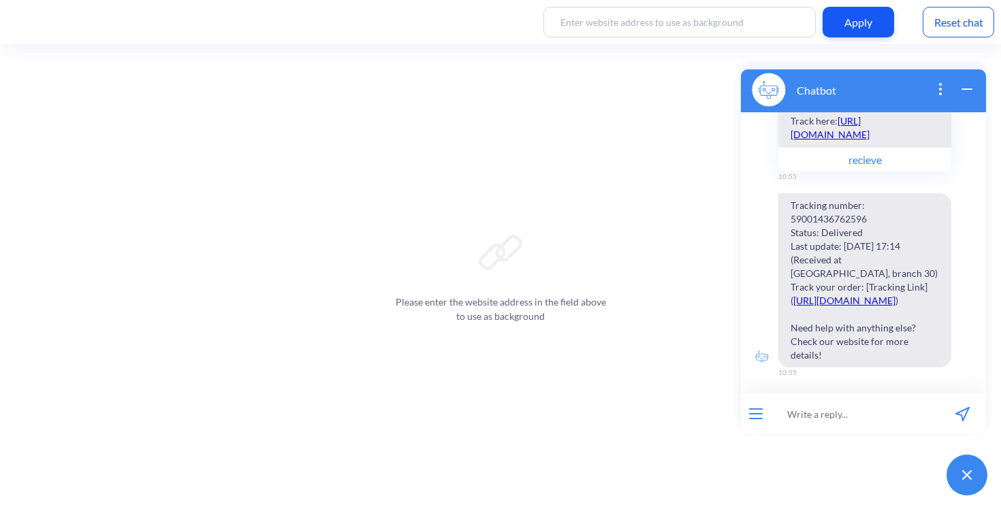
scroll to position [262, 0]
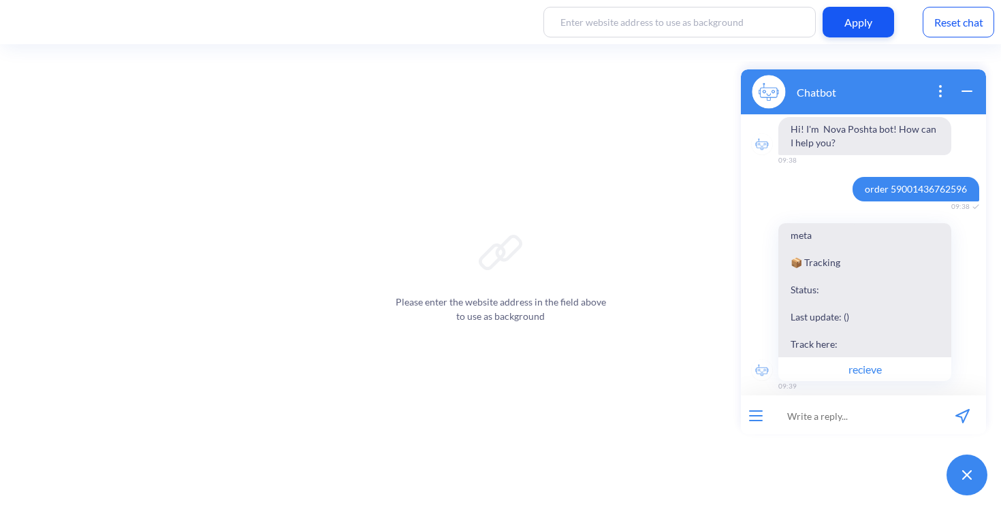
scroll to position [12, 0]
